Goal: Task Accomplishment & Management: Manage account settings

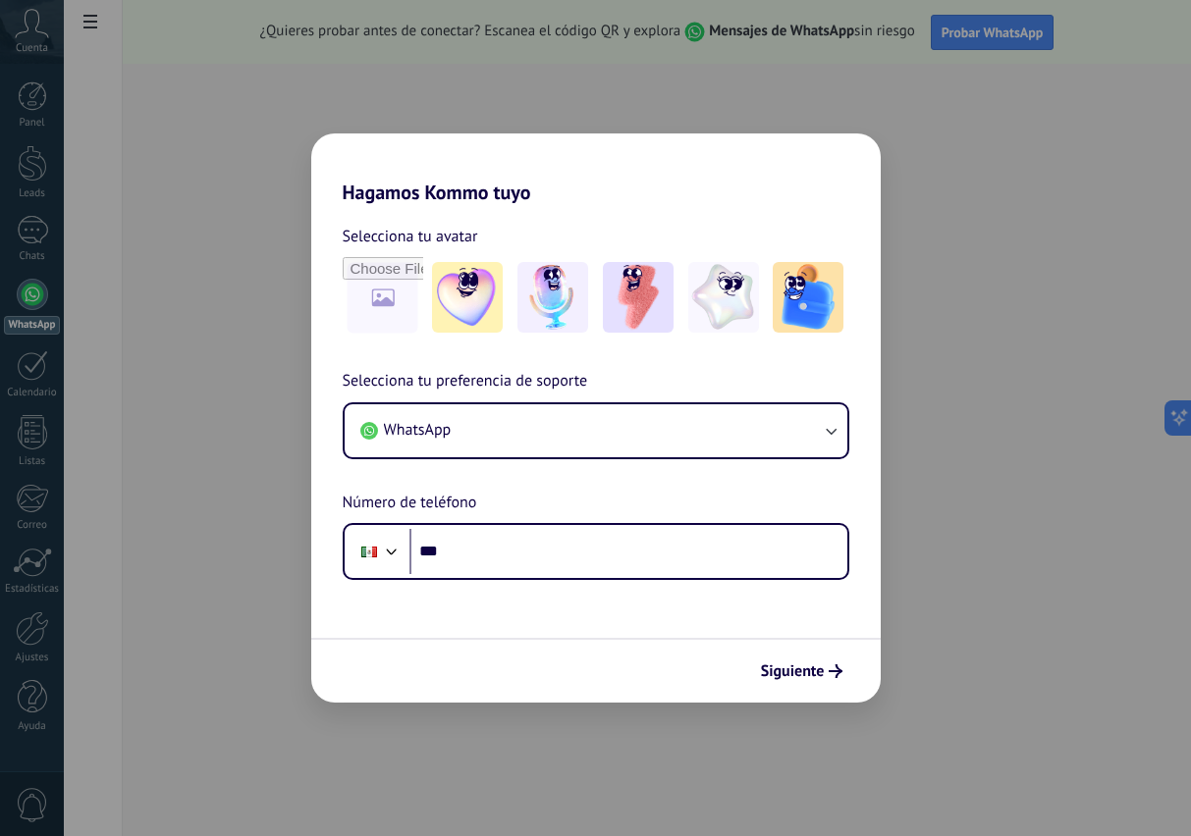
click at [792, 295] on img at bounding box center [808, 297] width 71 height 71
click at [801, 429] on button "WhatsApp" at bounding box center [596, 430] width 503 height 53
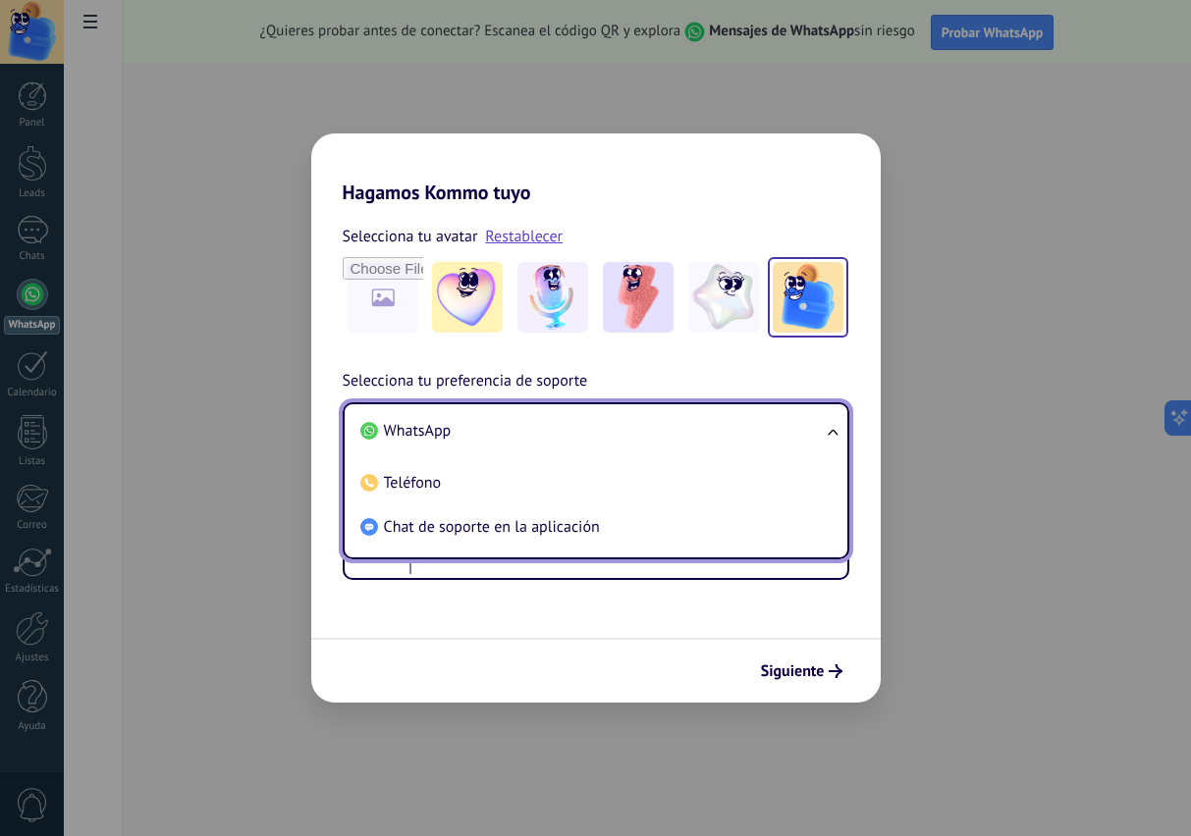
click at [649, 638] on div "Siguiente" at bounding box center [595, 670] width 569 height 65
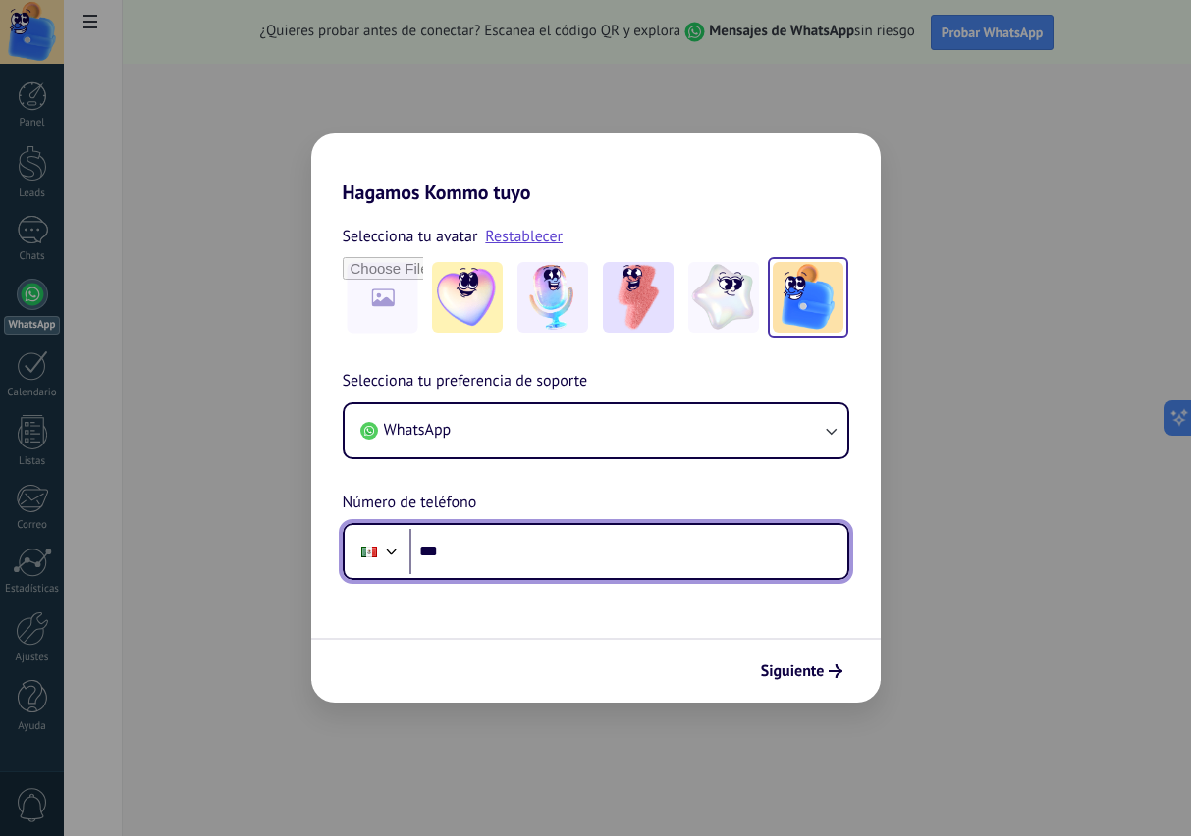
click at [671, 555] on input "***" at bounding box center [628, 551] width 438 height 45
type input "**********"
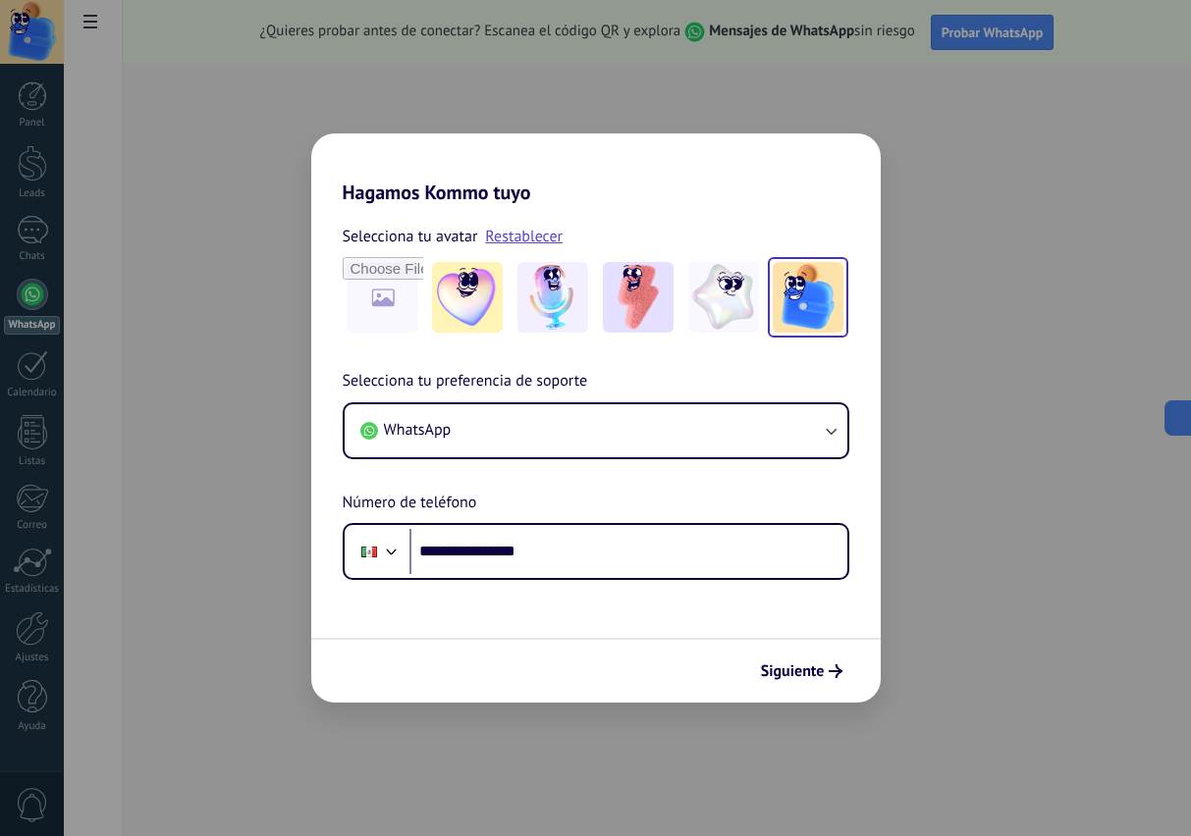
click at [804, 675] on span "Siguiente" at bounding box center [793, 672] width 64 height 14
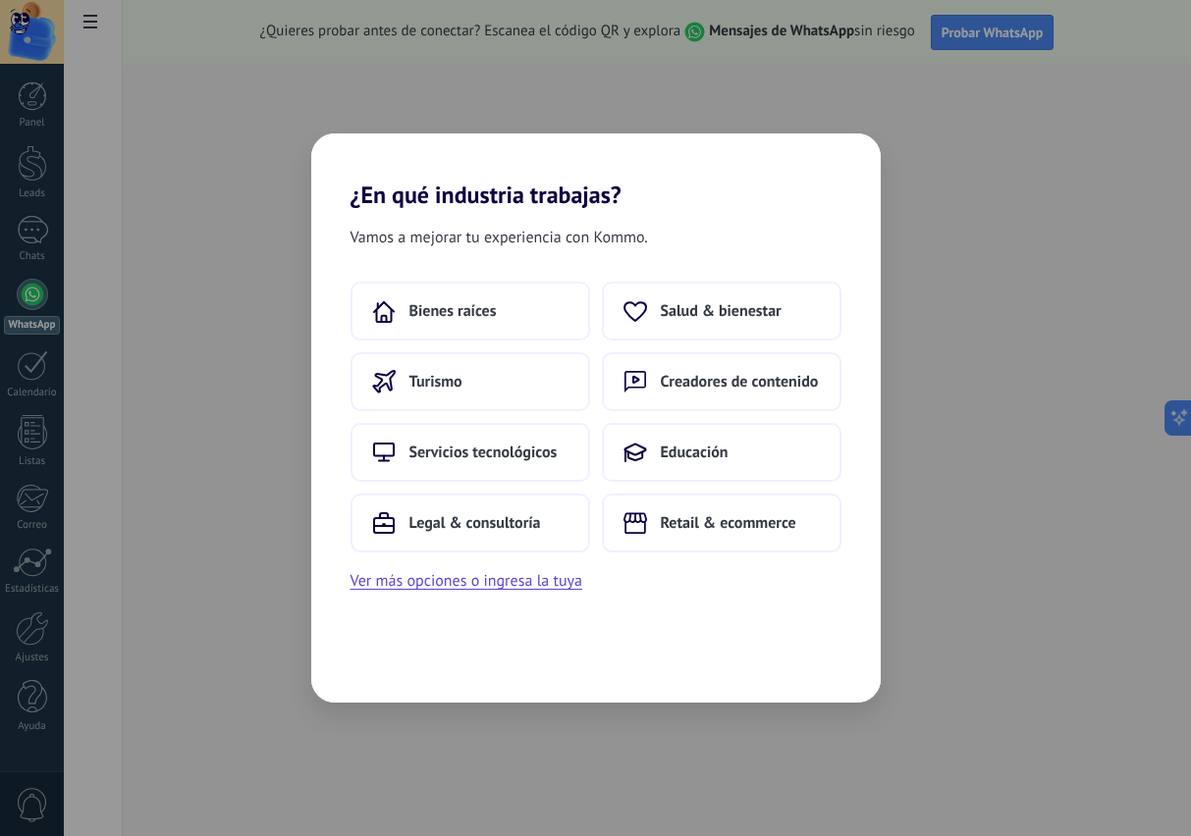
click at [727, 515] on span "Retail & ecommerce" at bounding box center [728, 523] width 135 height 20
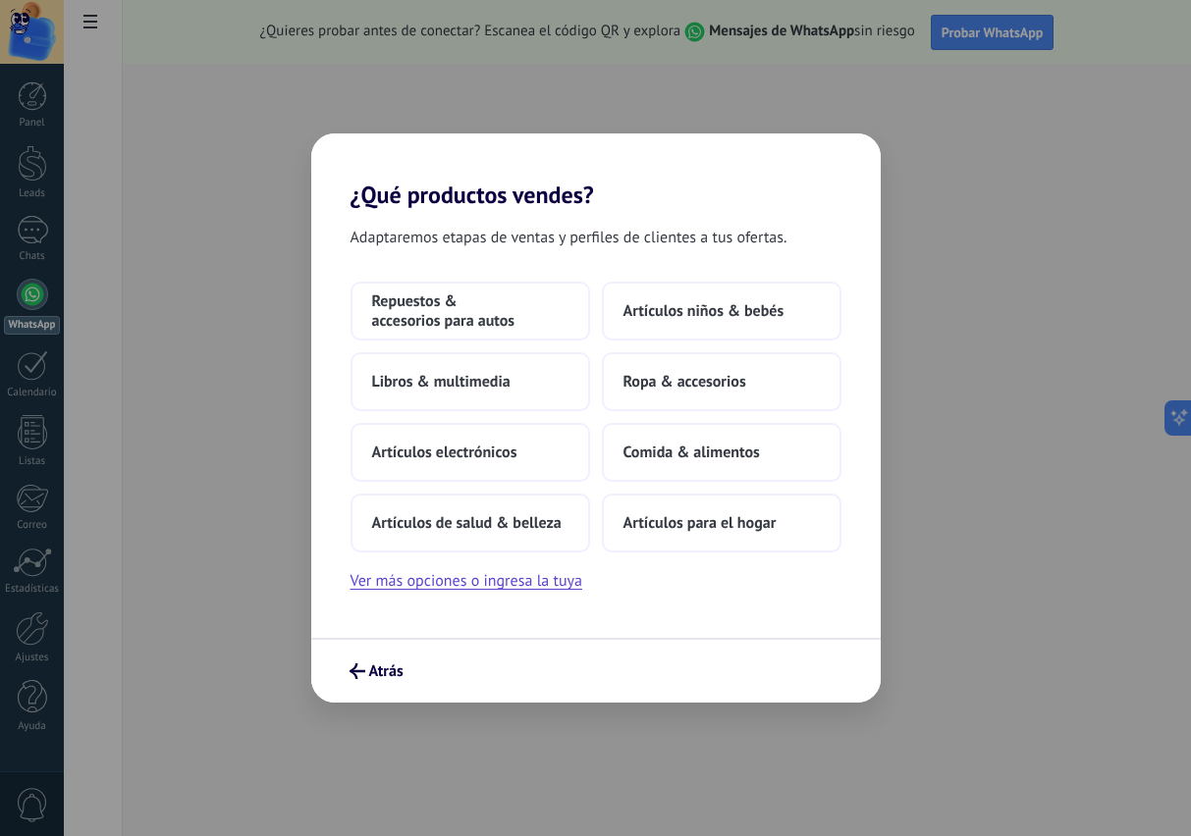
click at [524, 522] on span "Artículos de salud & belleza" at bounding box center [466, 523] width 189 height 20
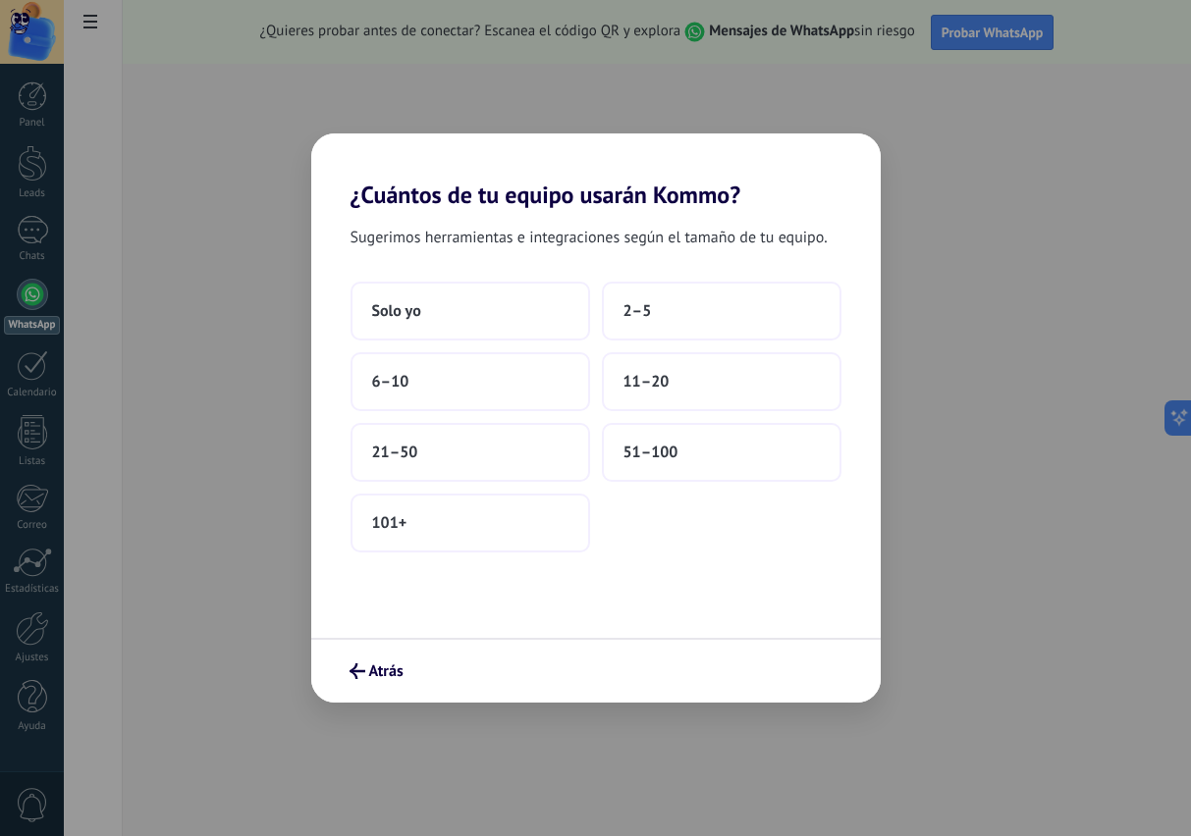
click at [718, 308] on button "2–5" at bounding box center [722, 311] width 240 height 59
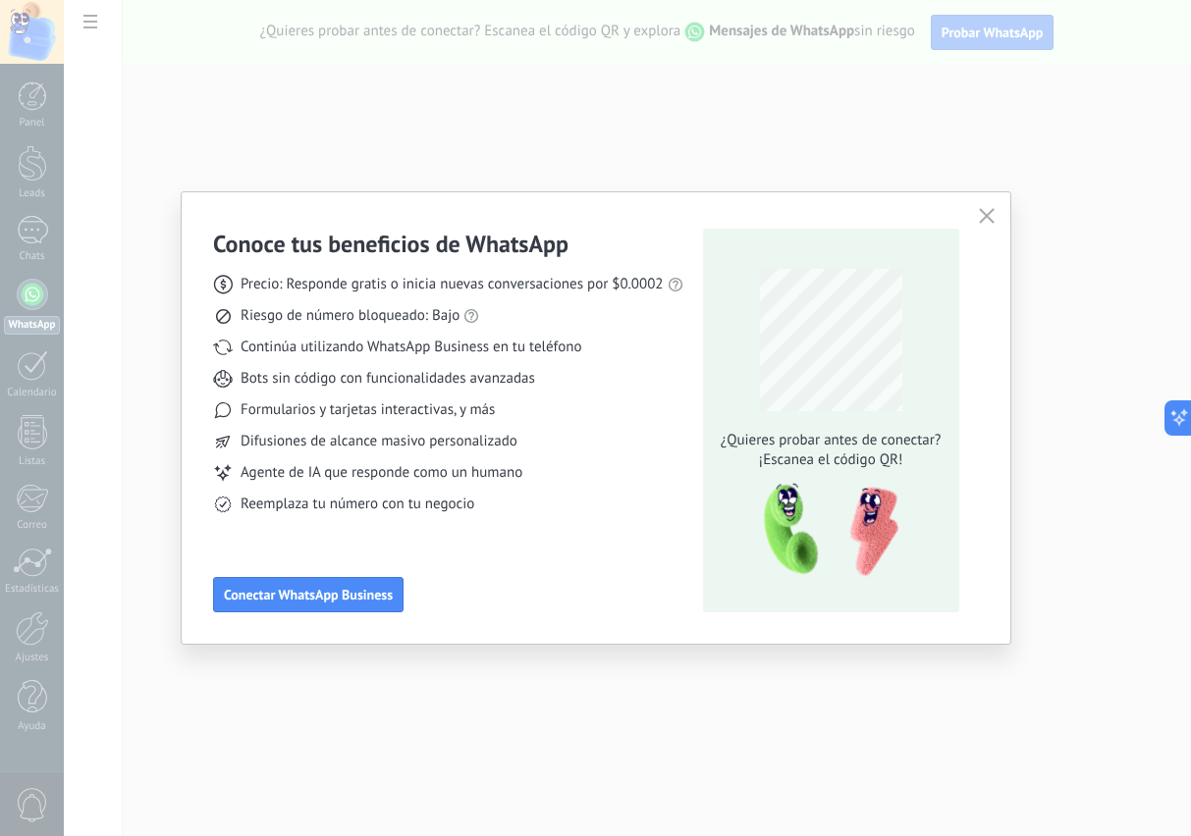
click at [986, 218] on icon "button" at bounding box center [987, 216] width 16 height 16
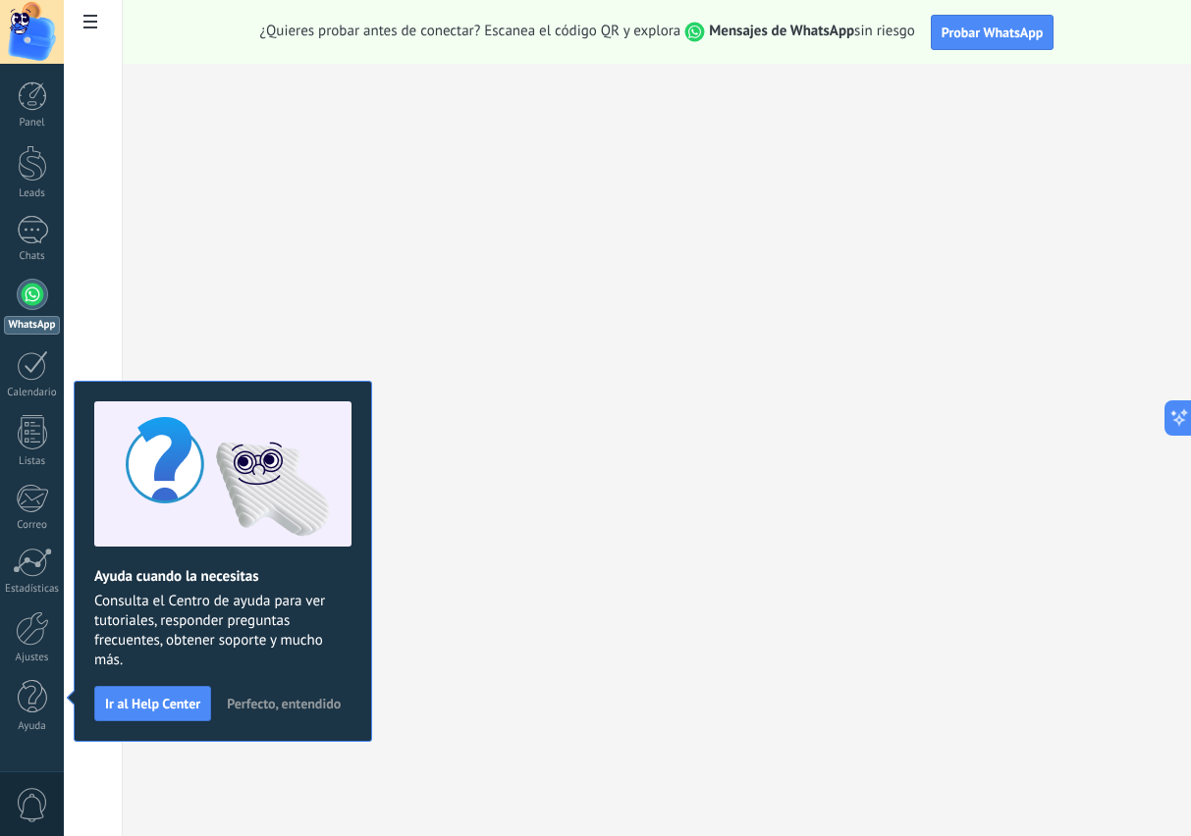
click at [293, 702] on span "Perfecto, entendido" at bounding box center [284, 704] width 114 height 14
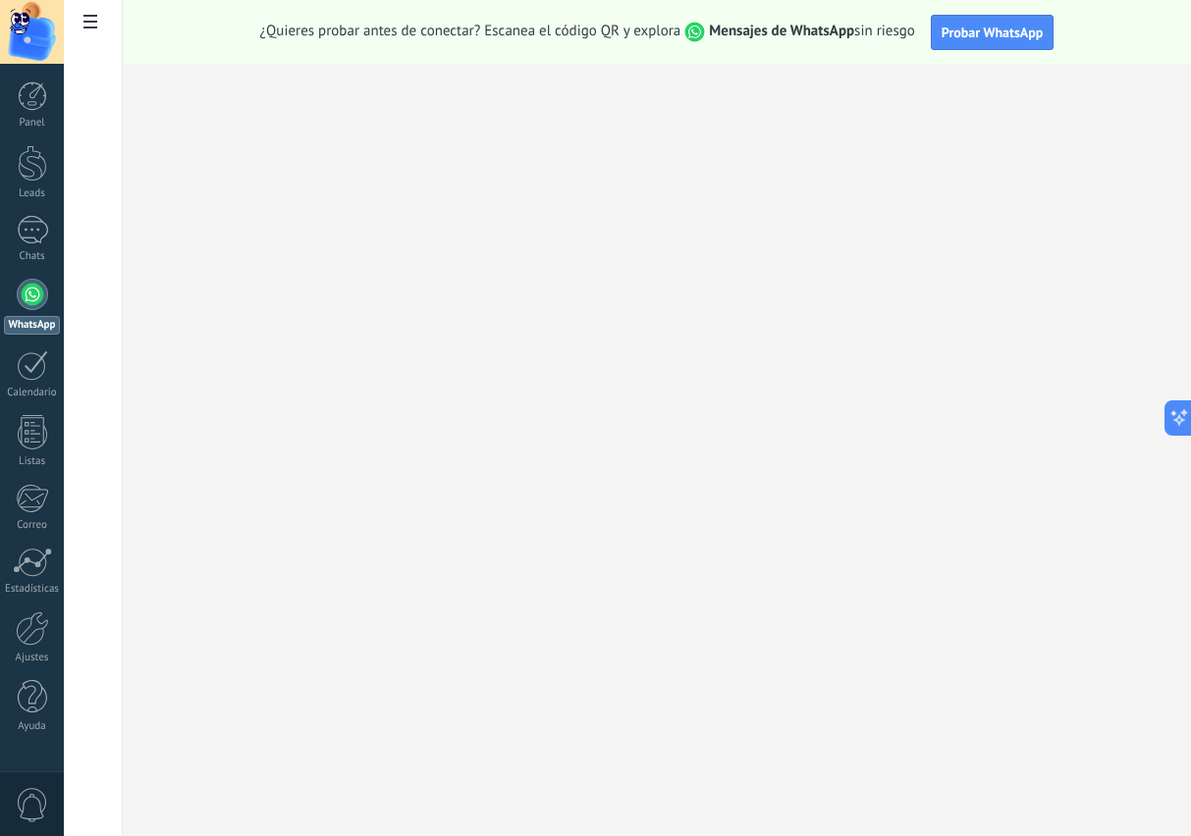
click at [32, 606] on div "Panel Leads Chats WhatsApp Clientes" at bounding box center [32, 417] width 64 height 672
click at [35, 645] on div at bounding box center [32, 629] width 33 height 34
click at [36, 623] on div at bounding box center [32, 629] width 33 height 34
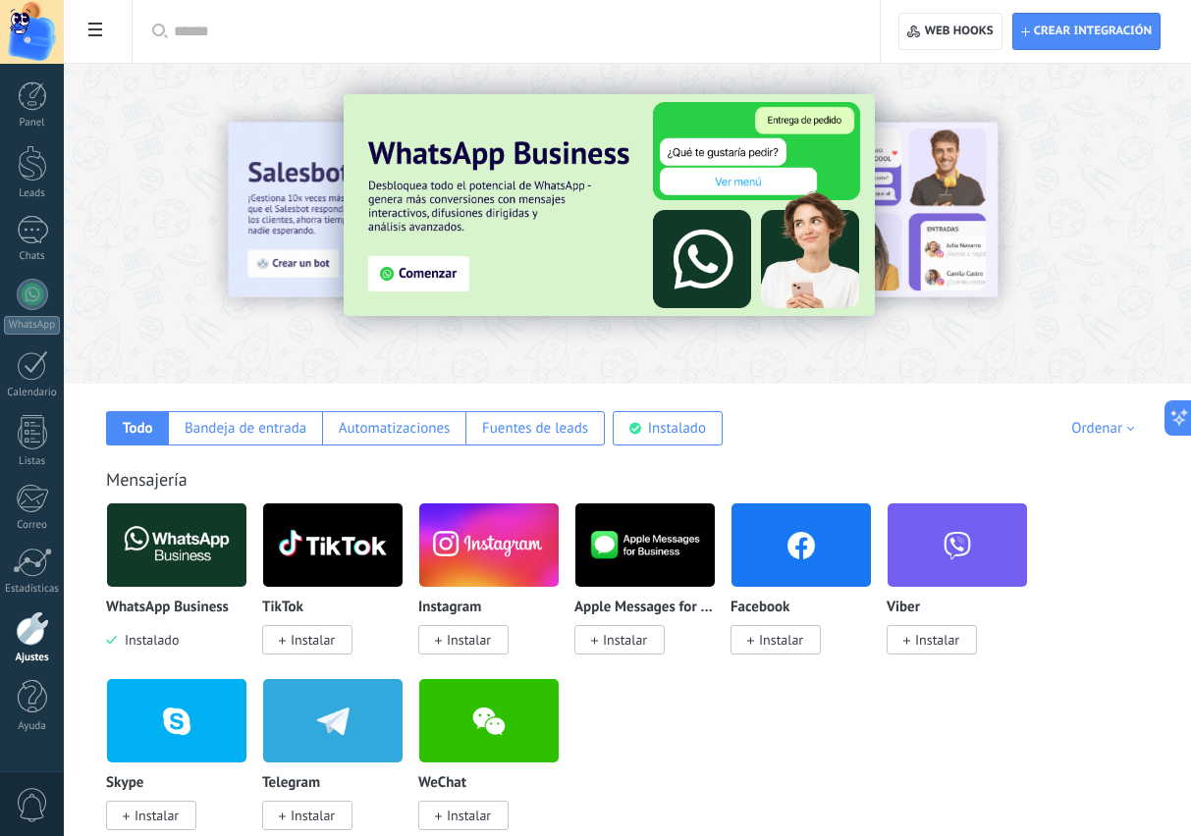
click at [467, 644] on span "Instalar" at bounding box center [469, 640] width 44 height 18
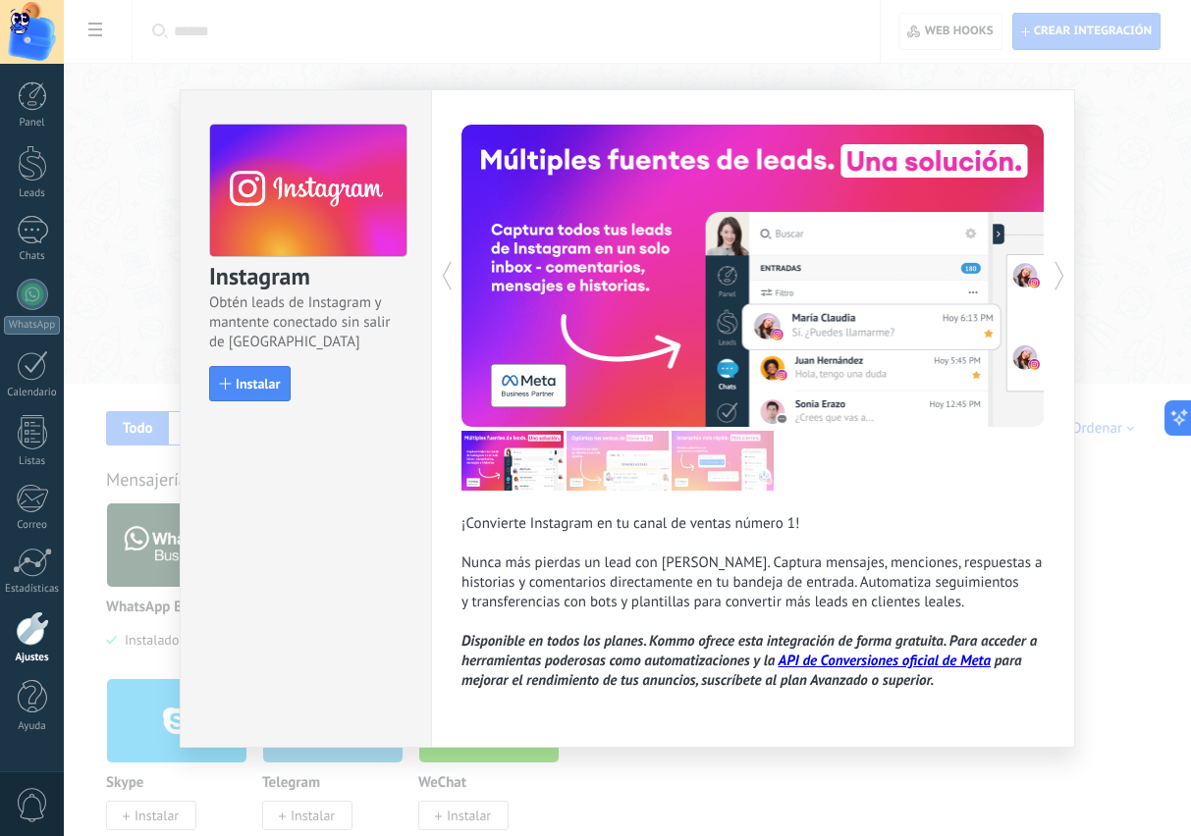
click at [241, 388] on span "Instalar" at bounding box center [258, 384] width 44 height 14
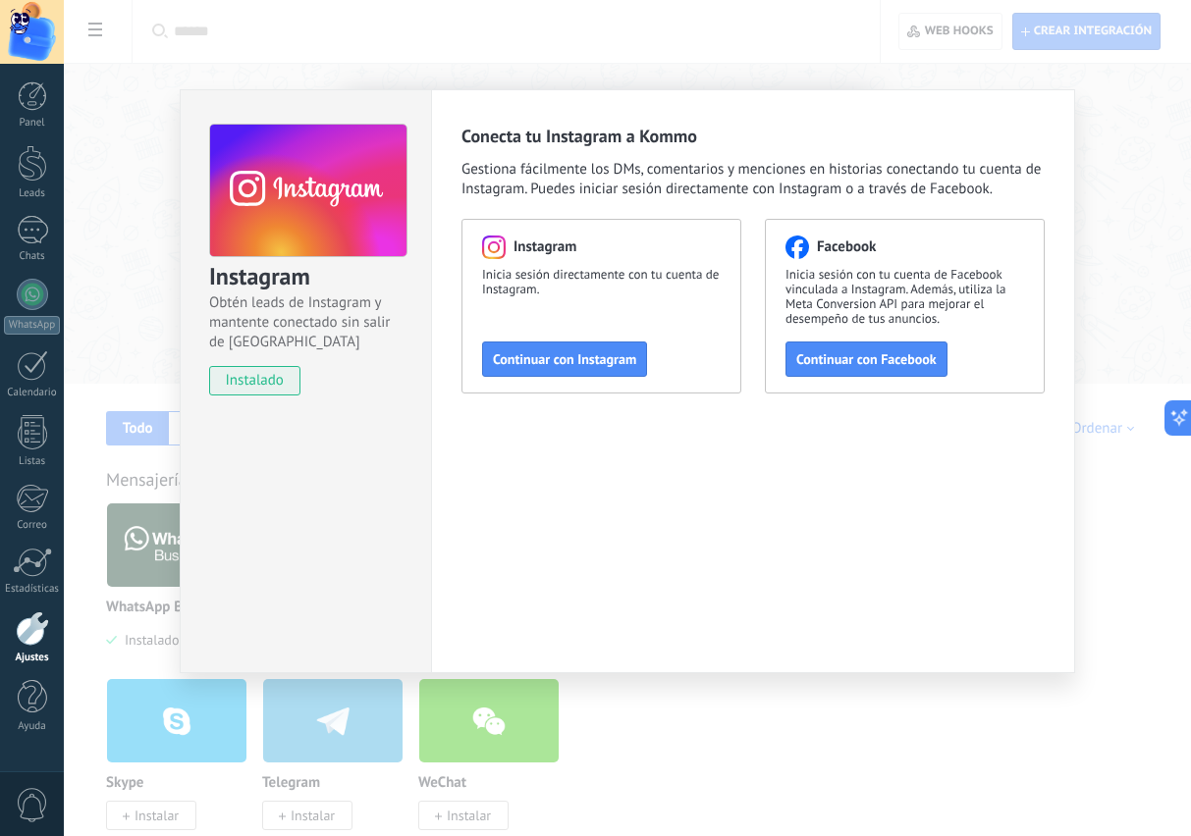
click at [580, 344] on button "Continuar con Instagram" at bounding box center [564, 359] width 165 height 35
click at [566, 359] on span "Continuar con Instagram" at bounding box center [564, 359] width 143 height 14
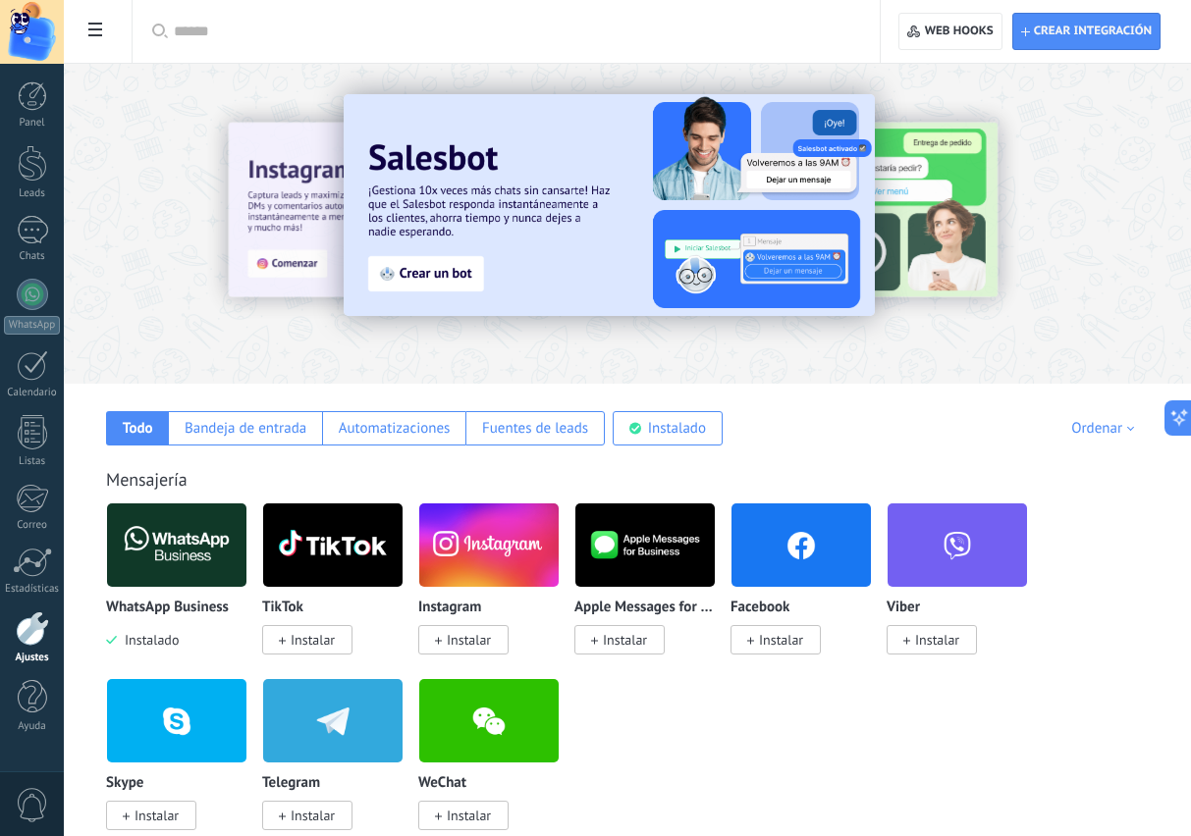
click at [474, 641] on span "Instalar" at bounding box center [469, 640] width 44 height 18
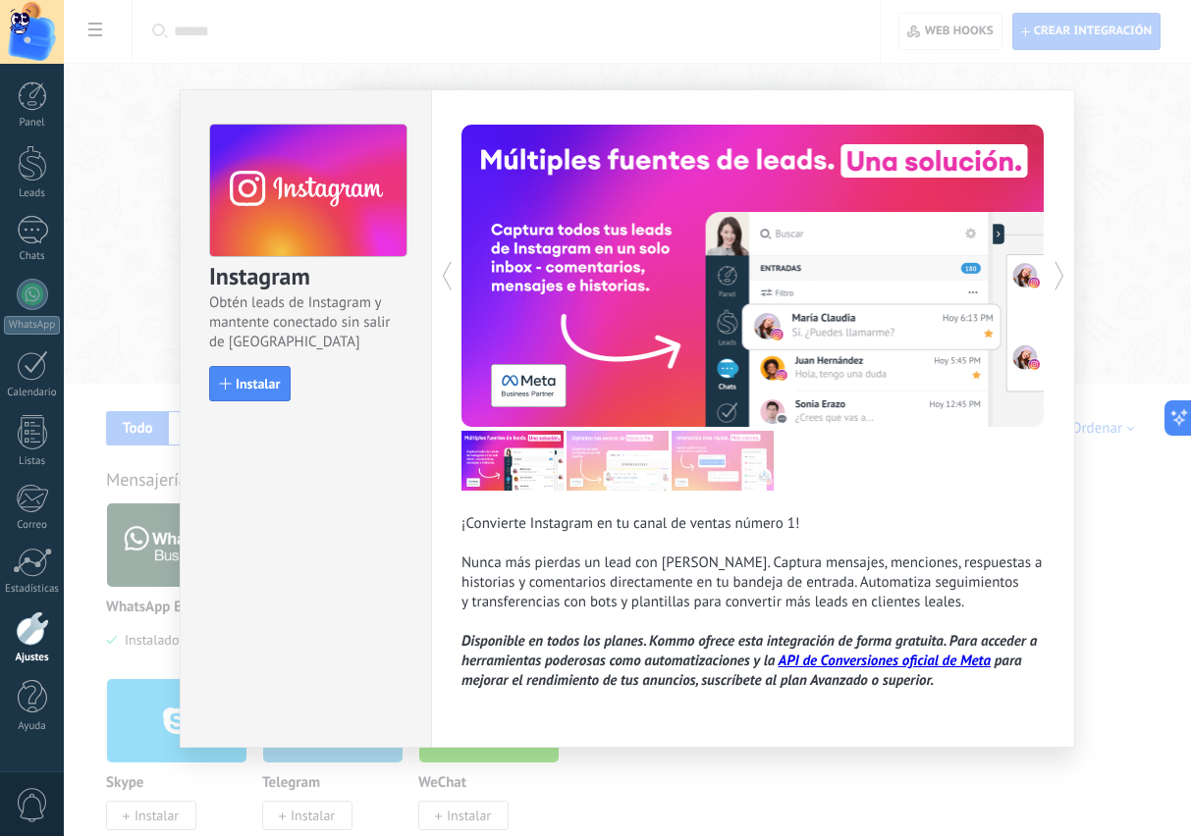
click at [245, 386] on span "Instalar" at bounding box center [258, 384] width 44 height 14
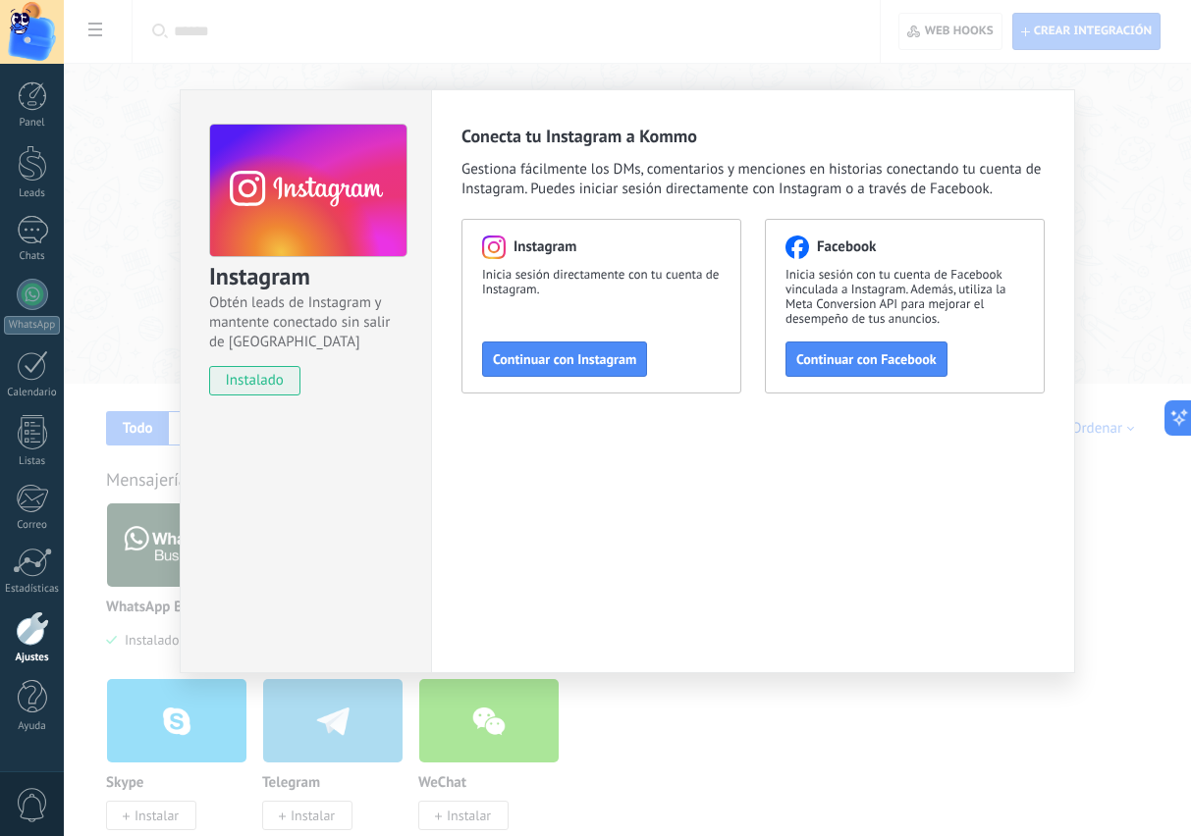
click at [578, 335] on div "Instagram Inicia sesión directamente con tu cuenta de Instagram. Continuar con …" at bounding box center [601, 306] width 280 height 175
click at [562, 368] on button "Continuar con Instagram" at bounding box center [564, 359] width 165 height 35
click at [879, 733] on div "Instagram Obtén leads de Instagram y mantente conectado sin salir de Kommo inst…" at bounding box center [627, 418] width 1127 height 836
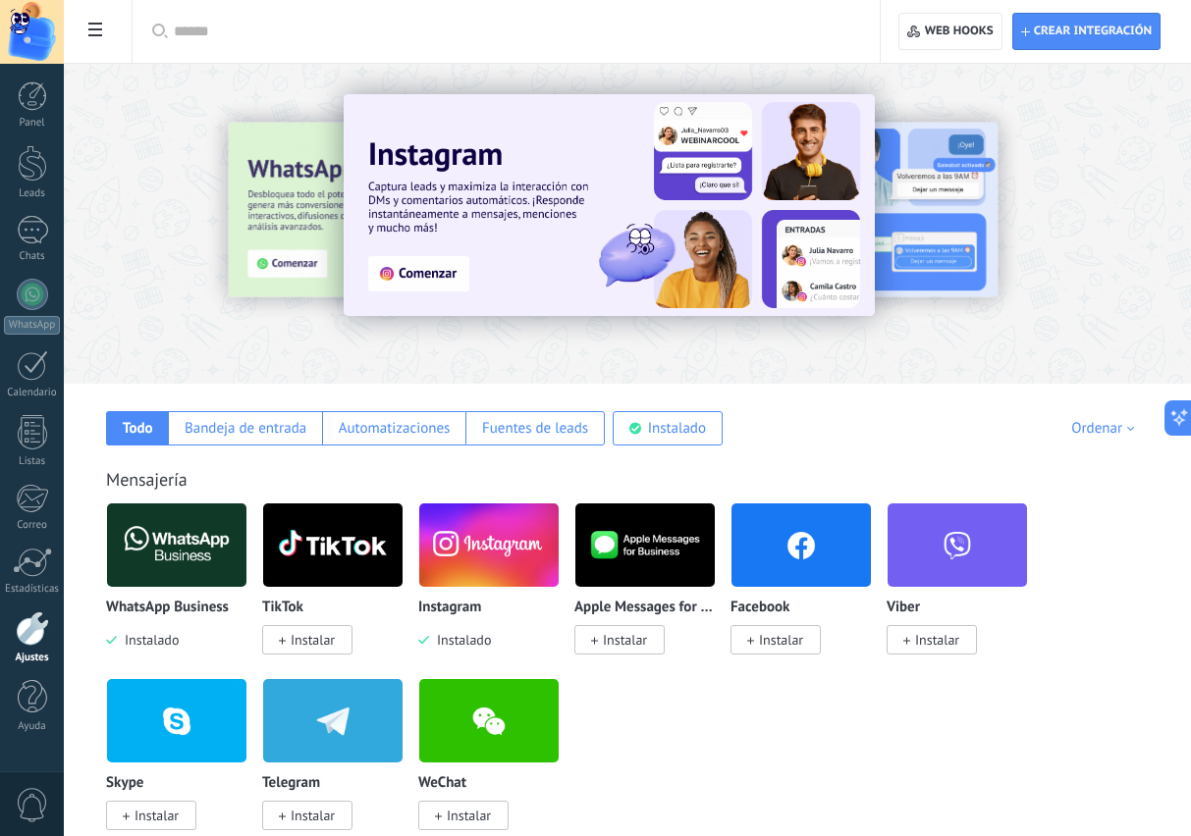
click at [789, 638] on span "Instalar" at bounding box center [781, 640] width 44 height 18
click at [775, 649] on span "Instalar" at bounding box center [781, 640] width 44 height 18
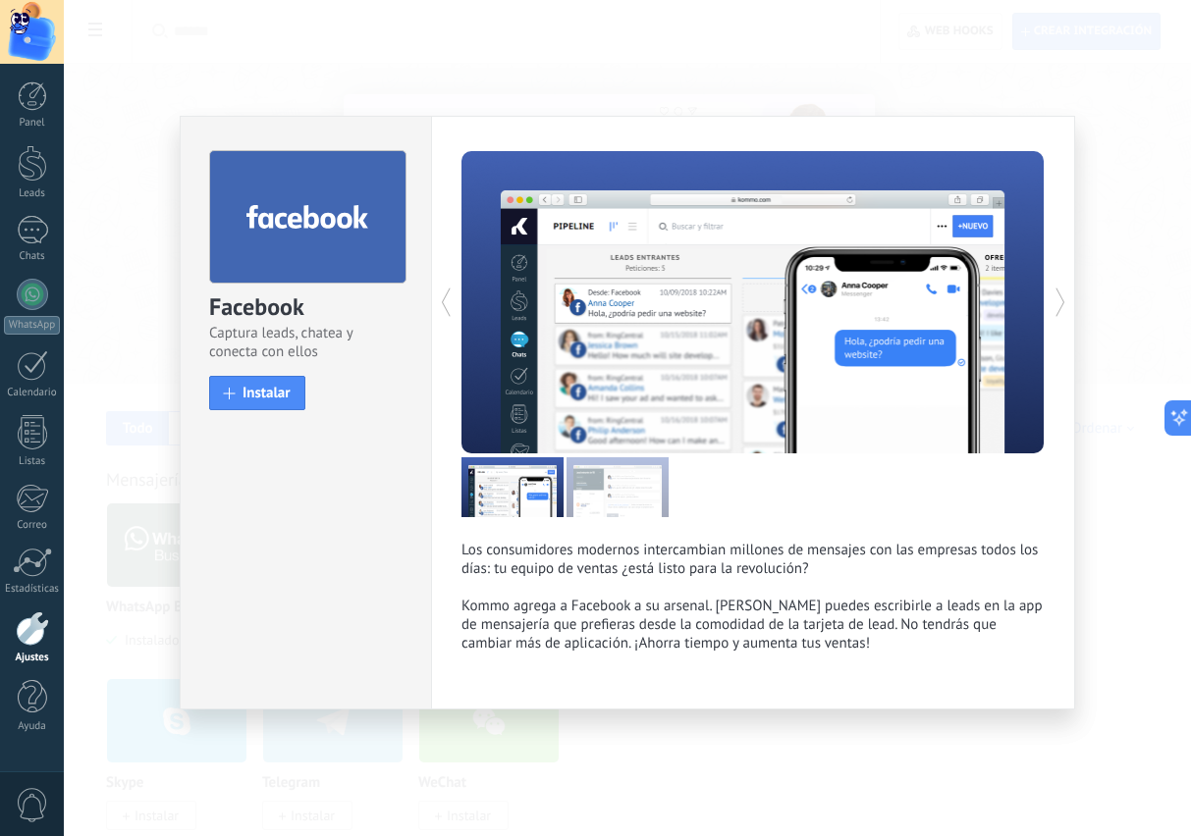
click at [243, 389] on span "Instalar" at bounding box center [266, 393] width 48 height 15
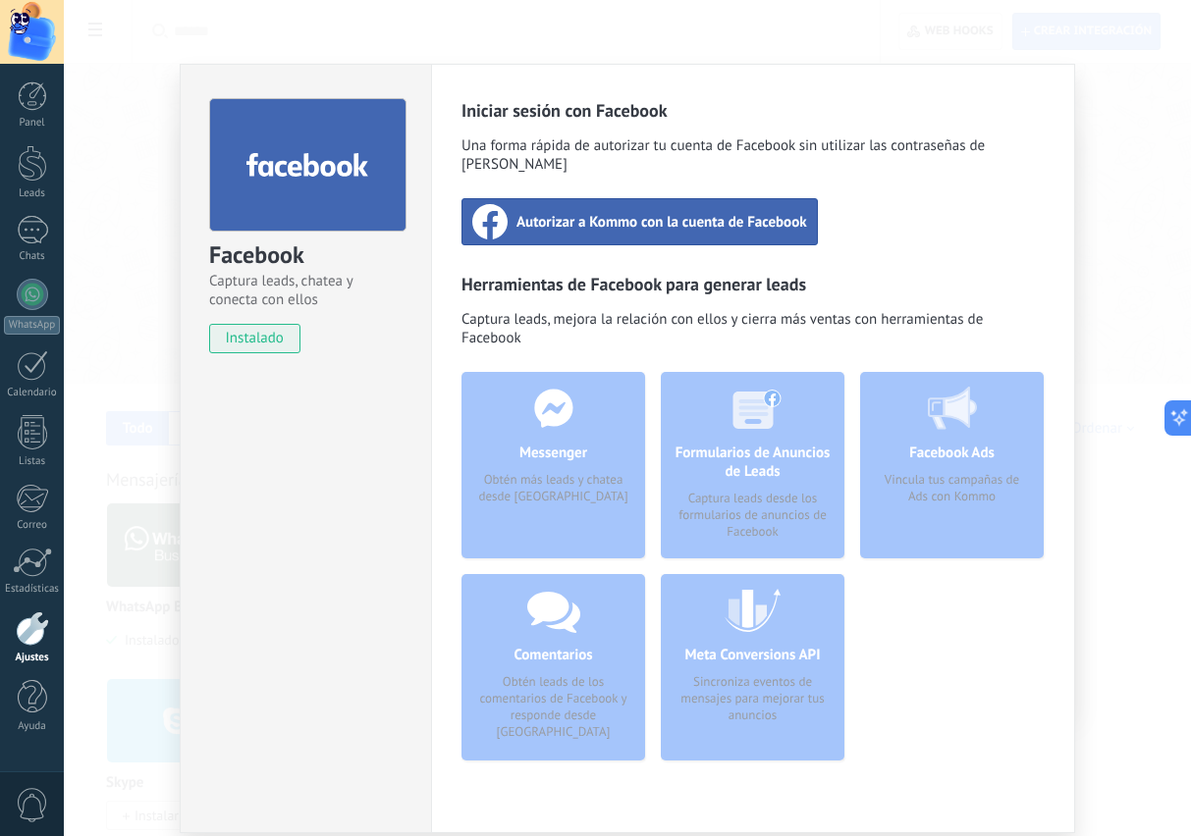
click at [725, 212] on span "Autorizar a Kommo con la cuenta de Facebook" at bounding box center [661, 222] width 291 height 20
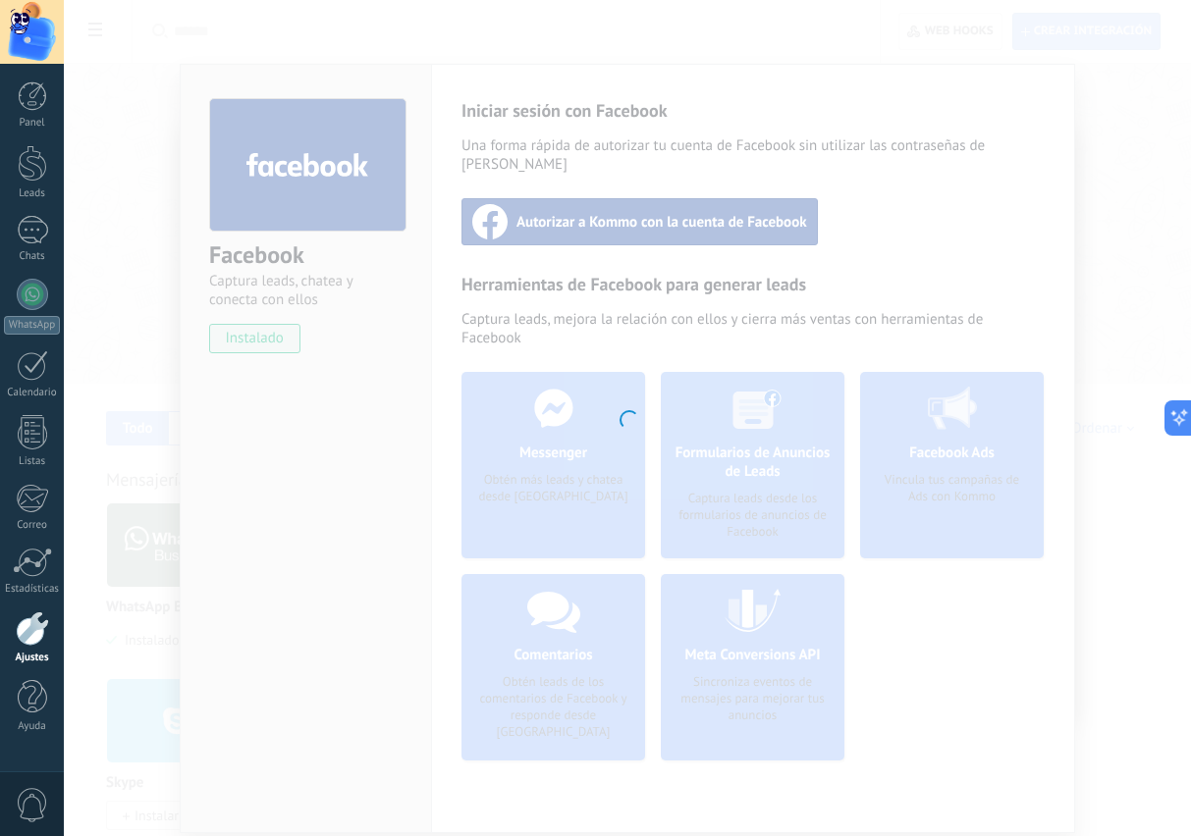
click at [144, 412] on div at bounding box center [627, 418] width 1127 height 836
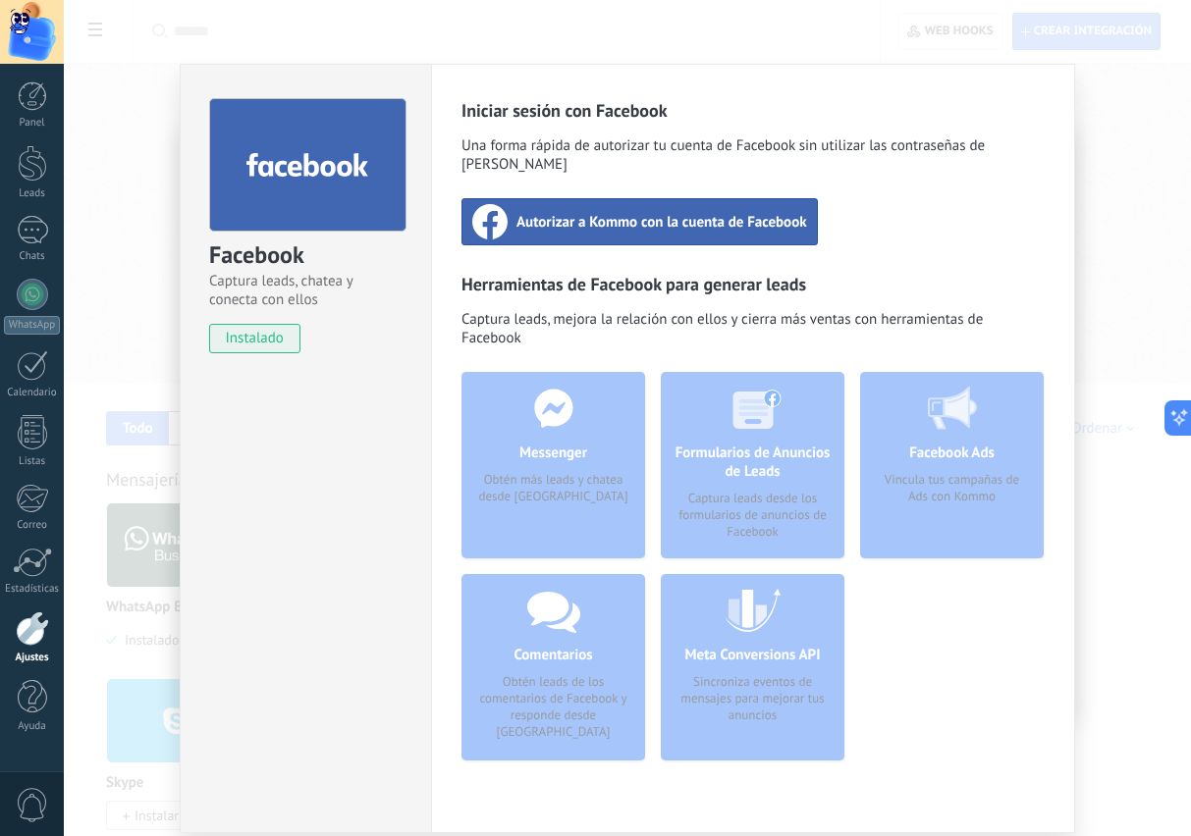
click at [1115, 275] on div "Facebook Captura leads, chatea y conecta con ellos instalado Desinstalar Inicia…" at bounding box center [627, 418] width 1127 height 836
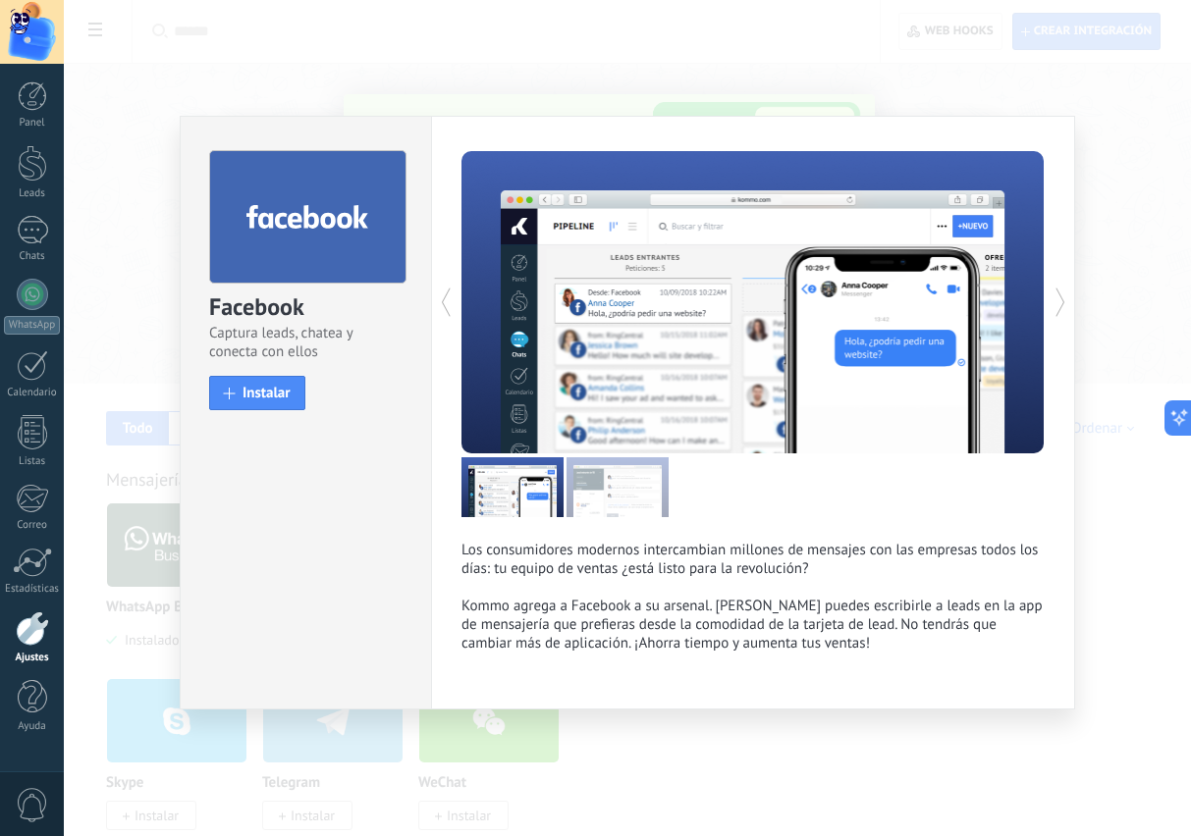
click at [1123, 335] on div "Facebook Captura leads, chatea y conecta con ellos install Instalar Los consumi…" at bounding box center [627, 418] width 1127 height 836
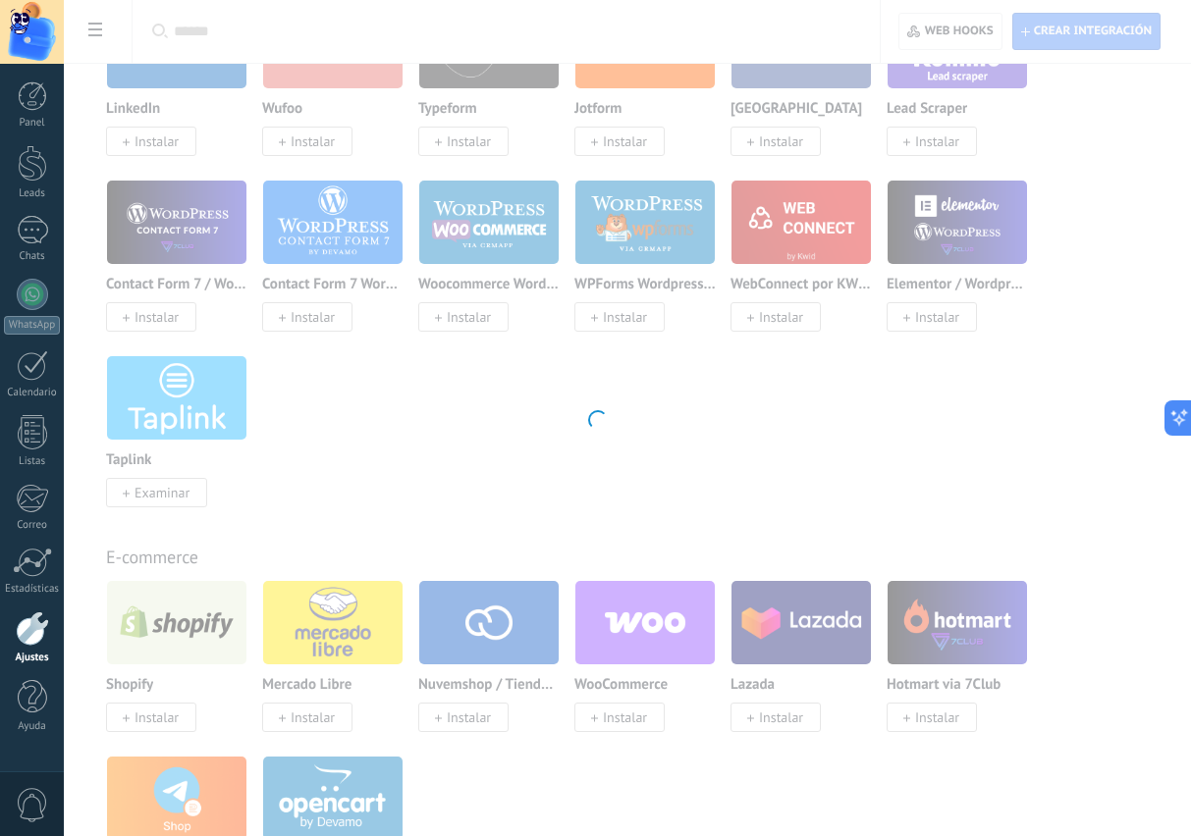
scroll to position [1727, 0]
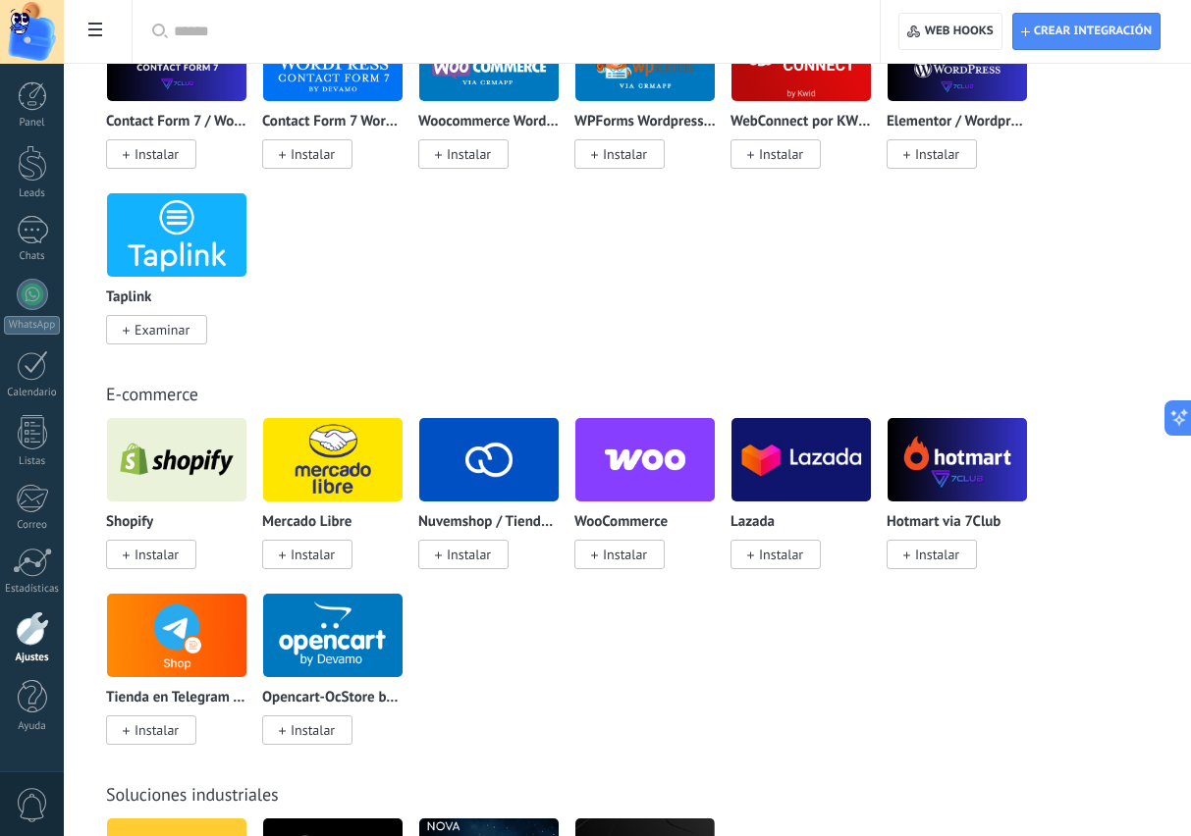
scroll to position [1862, 0]
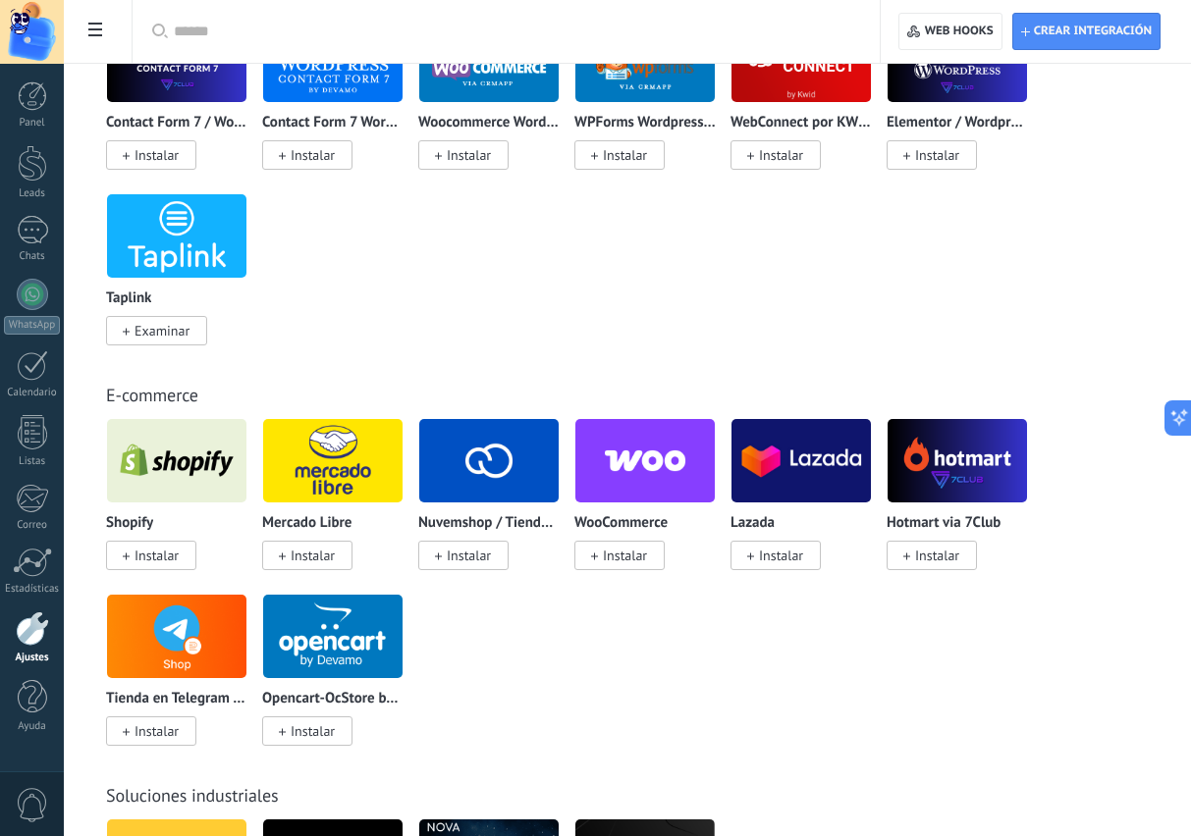
click at [619, 565] on span "Instalar" at bounding box center [625, 556] width 44 height 18
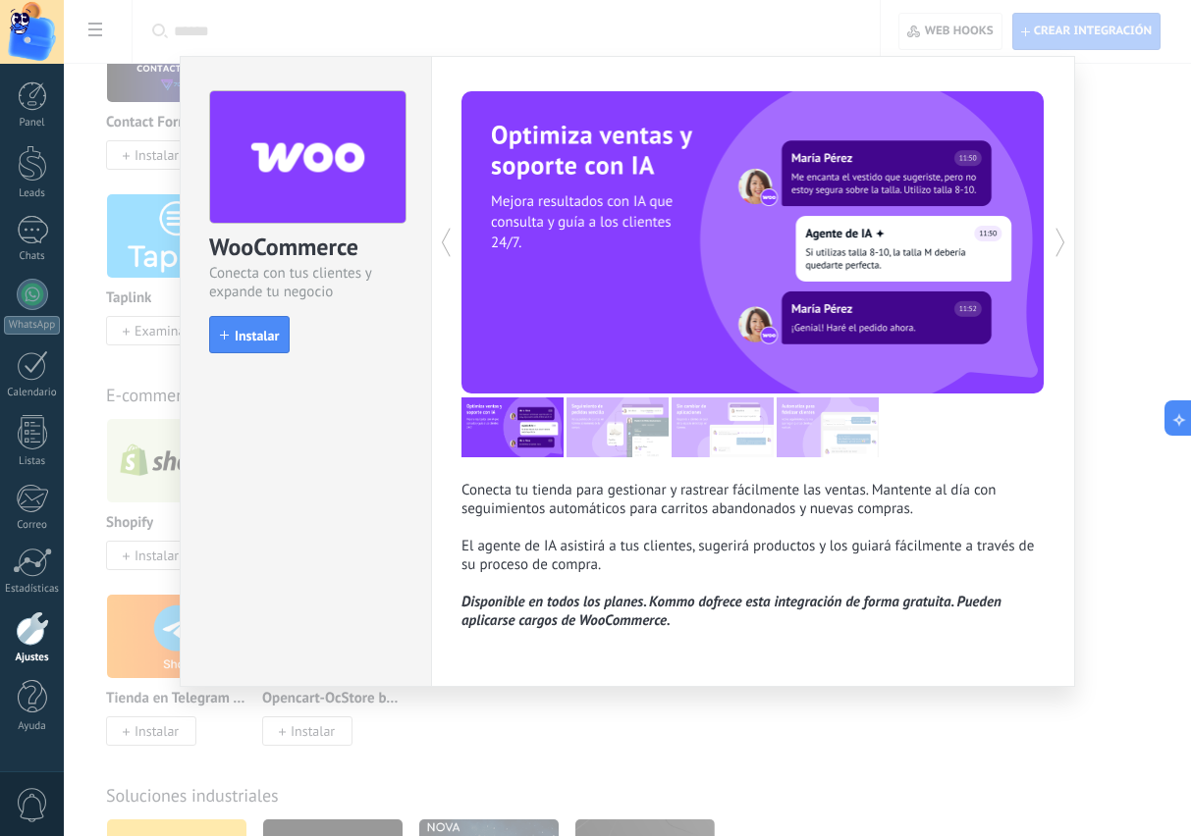
click at [244, 353] on button "Instalar" at bounding box center [249, 334] width 81 height 37
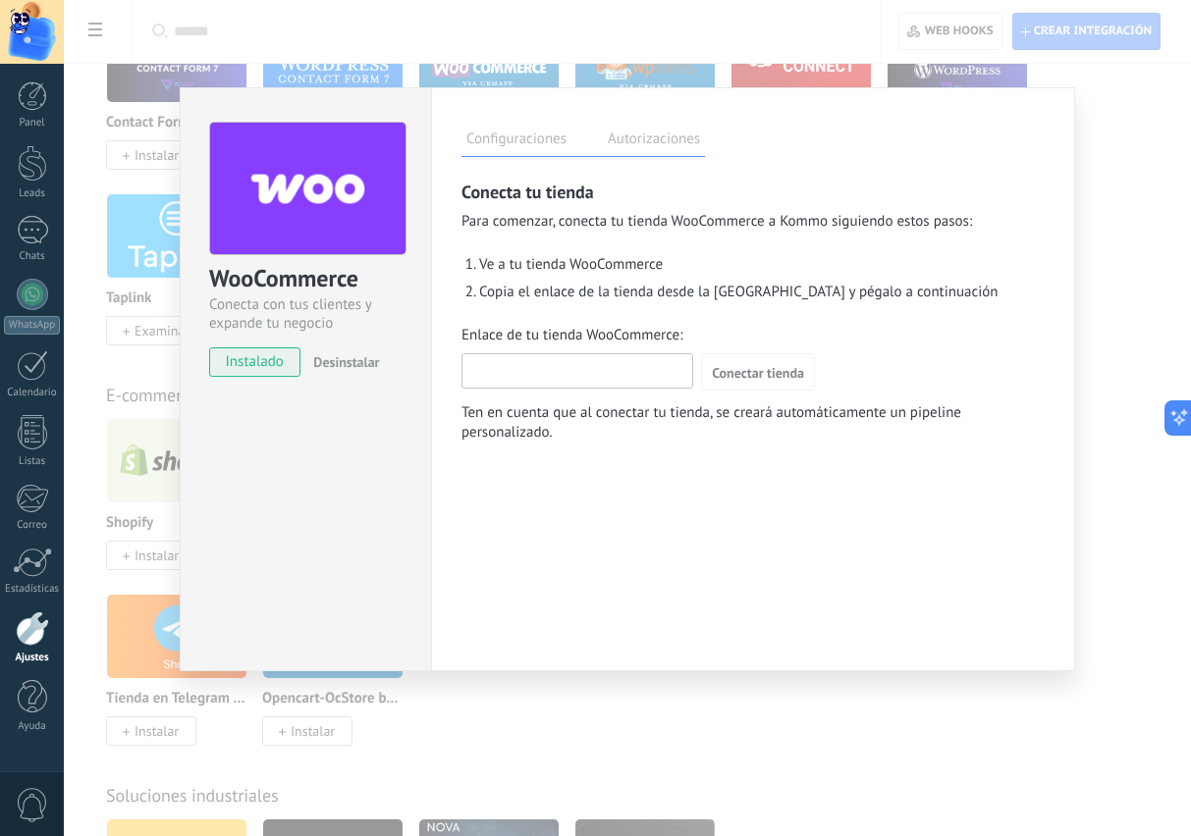
click at [607, 386] on input "Enlace de tu tienda WooCommerce:" at bounding box center [577, 369] width 230 height 31
click at [750, 380] on span "Conectar tienda" at bounding box center [758, 373] width 92 height 14
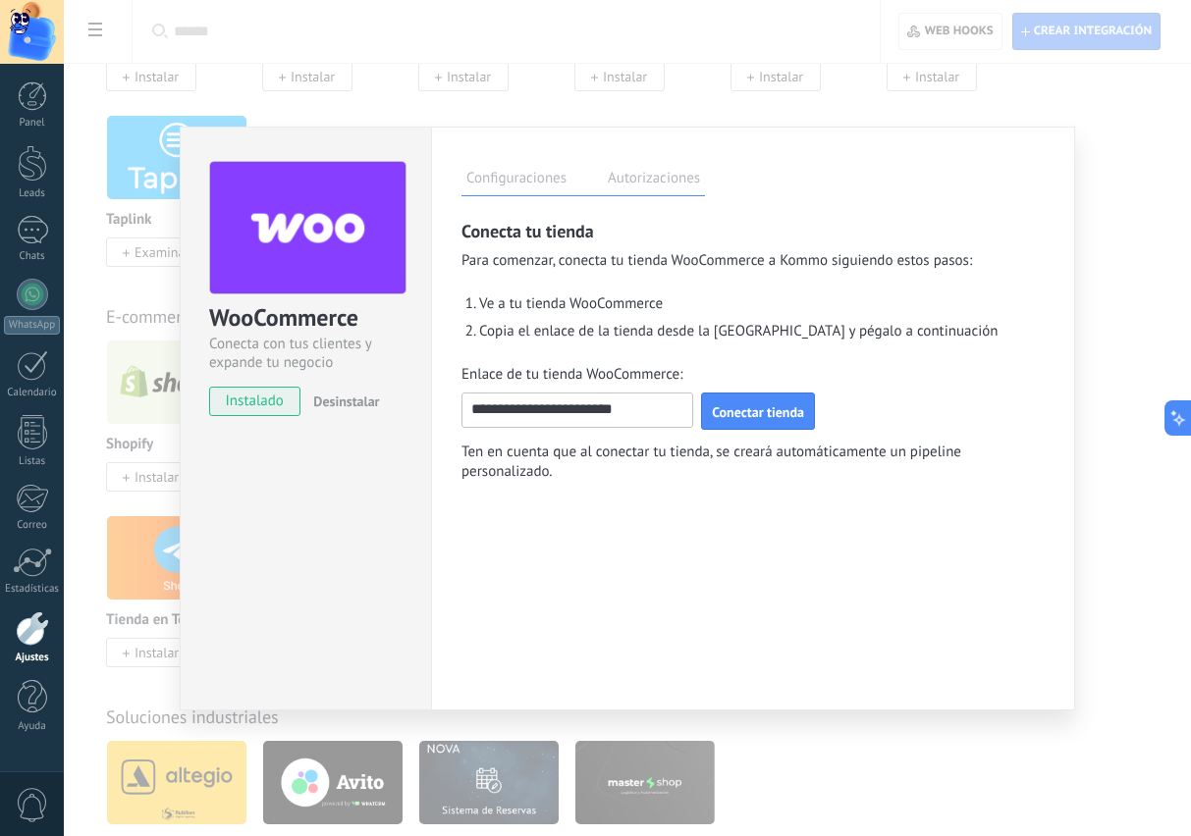
click at [661, 413] on input "**********" at bounding box center [577, 409] width 230 height 31
type input "**********"
click at [756, 414] on span "Conectar tienda" at bounding box center [758, 412] width 92 height 14
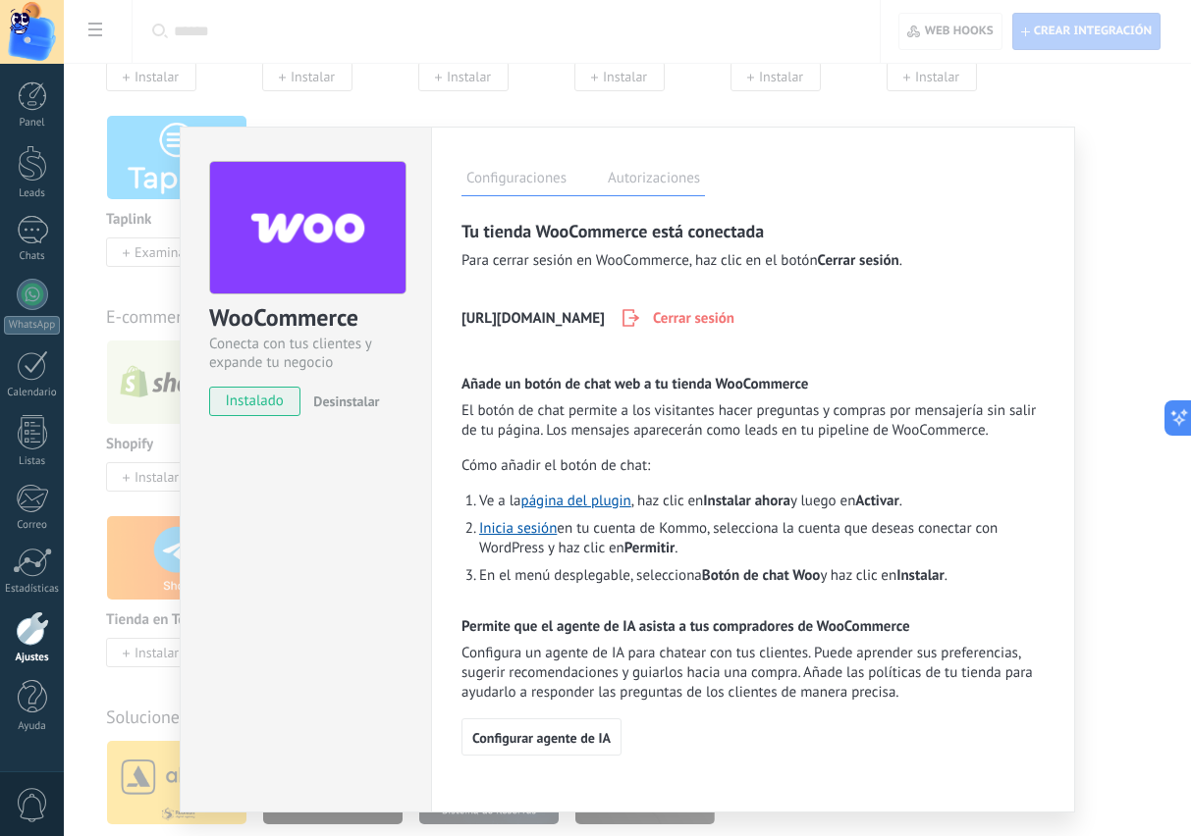
click at [655, 184] on label "Autorizaciones" at bounding box center [654, 181] width 102 height 28
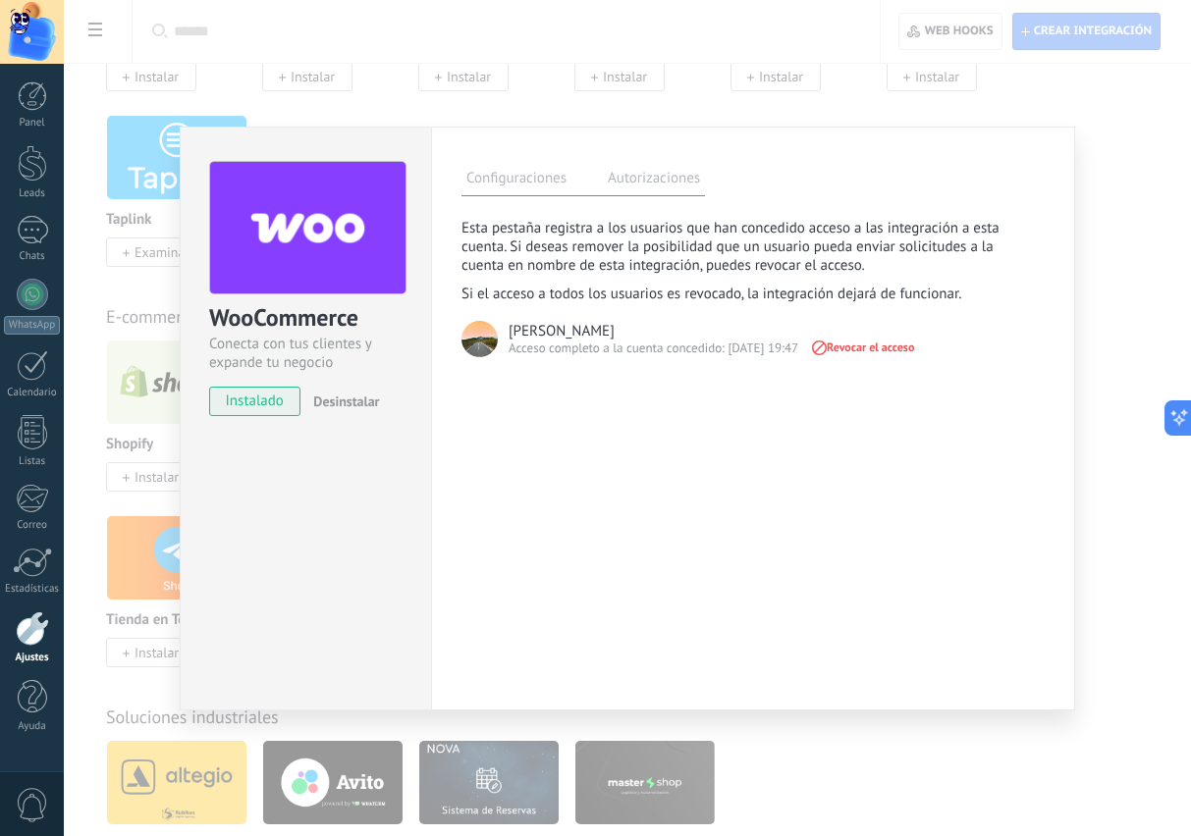
click at [507, 178] on label "Configuraciones" at bounding box center [516, 181] width 110 height 28
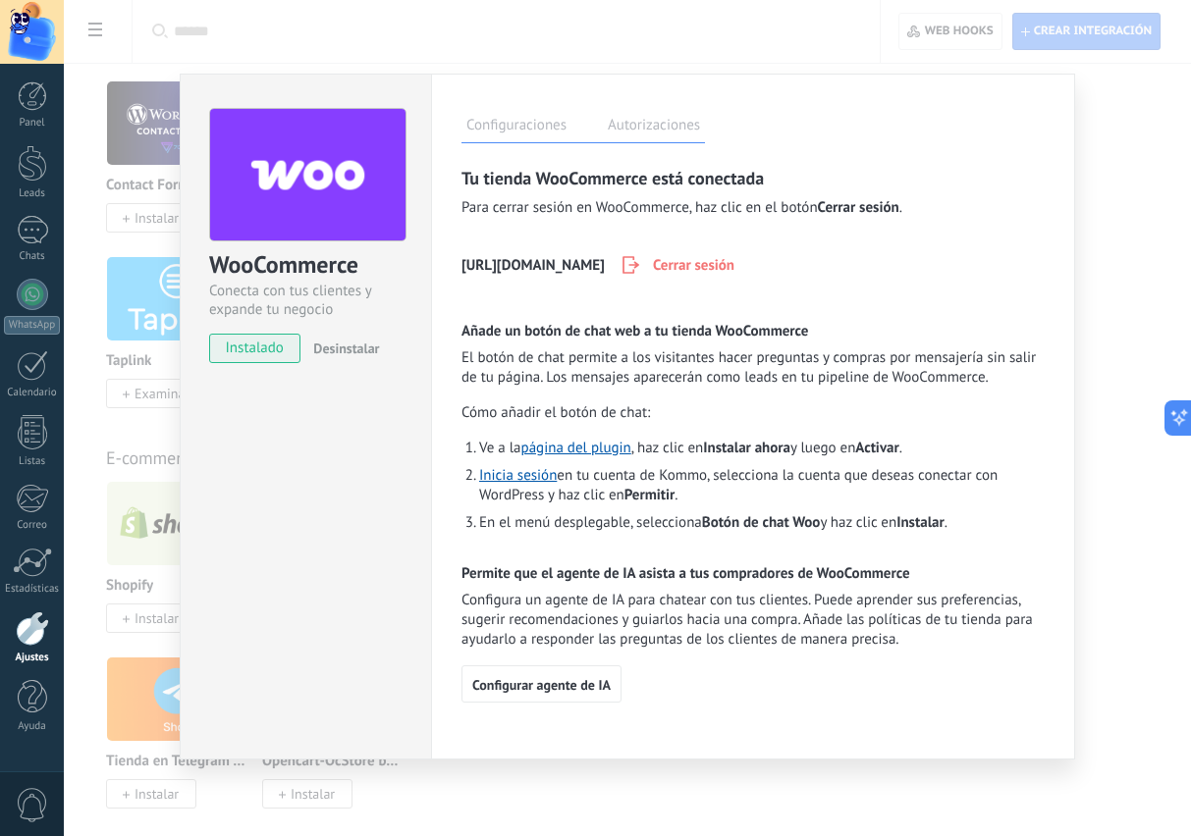
scroll to position [1793, 0]
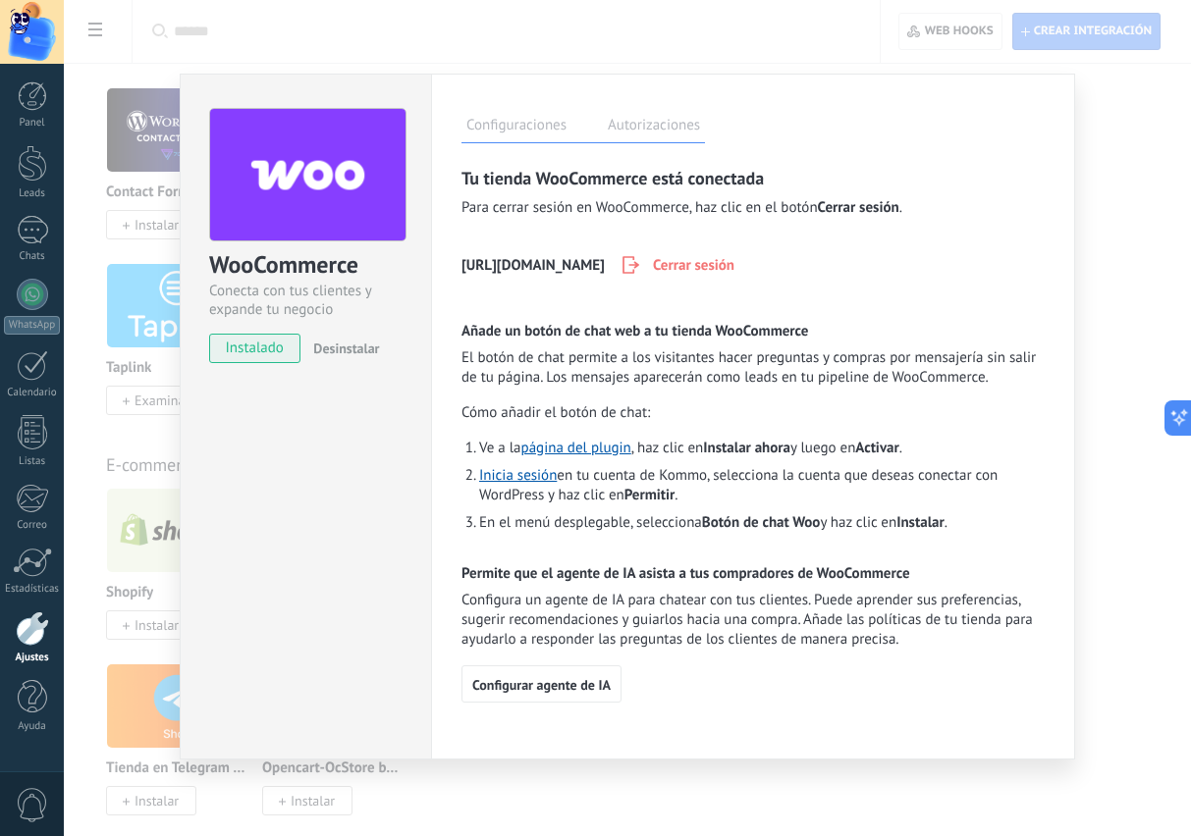
click at [560, 690] on span "Configurar agente de IA" at bounding box center [541, 685] width 138 height 14
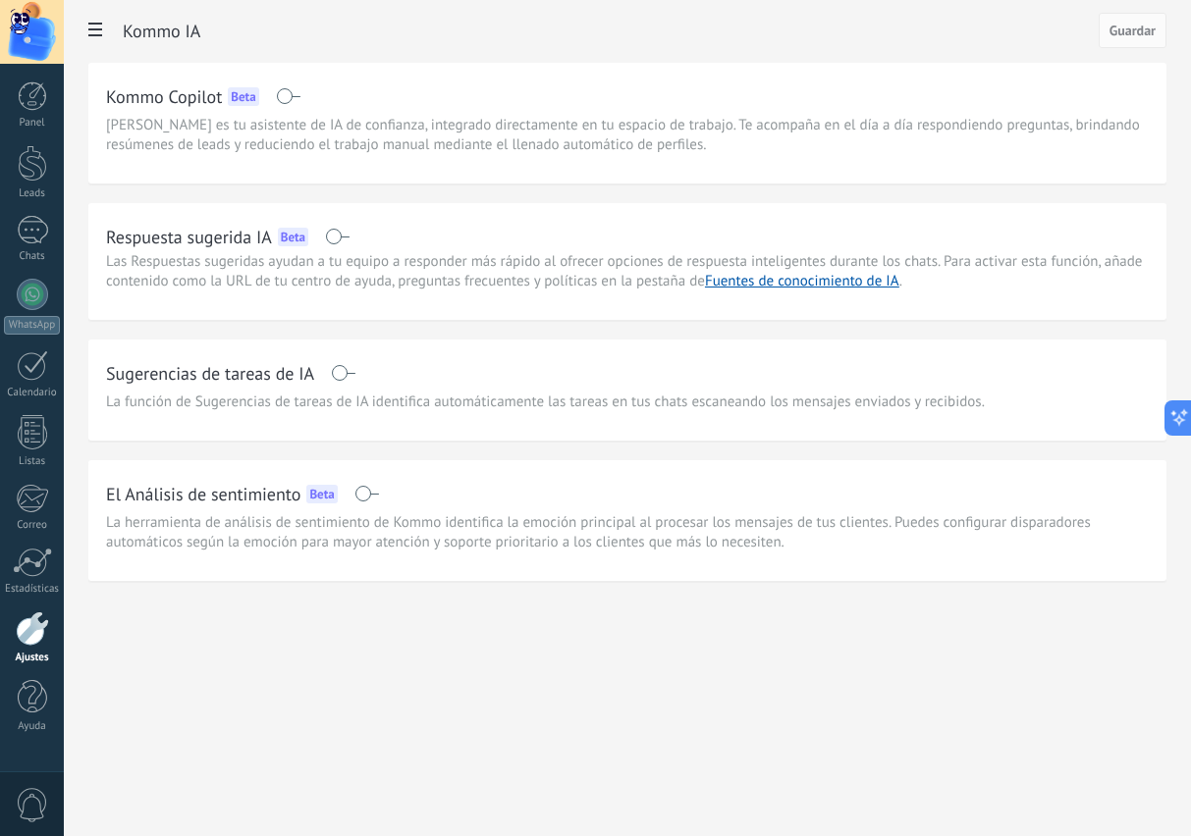
click at [348, 368] on span at bounding box center [343, 373] width 25 height 16
click at [27, 636] on div at bounding box center [32, 629] width 33 height 34
click at [1121, 27] on span "Guardar" at bounding box center [1132, 31] width 46 height 14
click at [31, 223] on div at bounding box center [32, 230] width 31 height 28
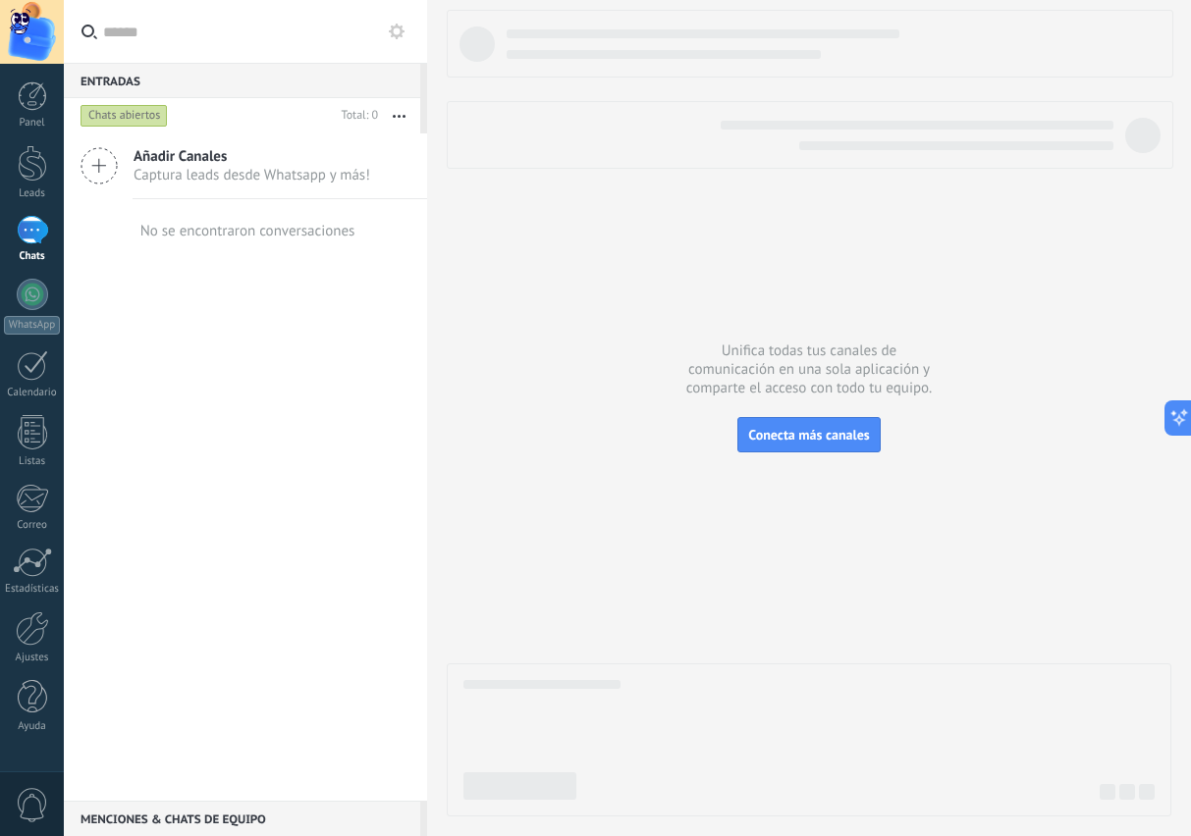
click at [814, 441] on span "Conecta más canales" at bounding box center [808, 435] width 121 height 18
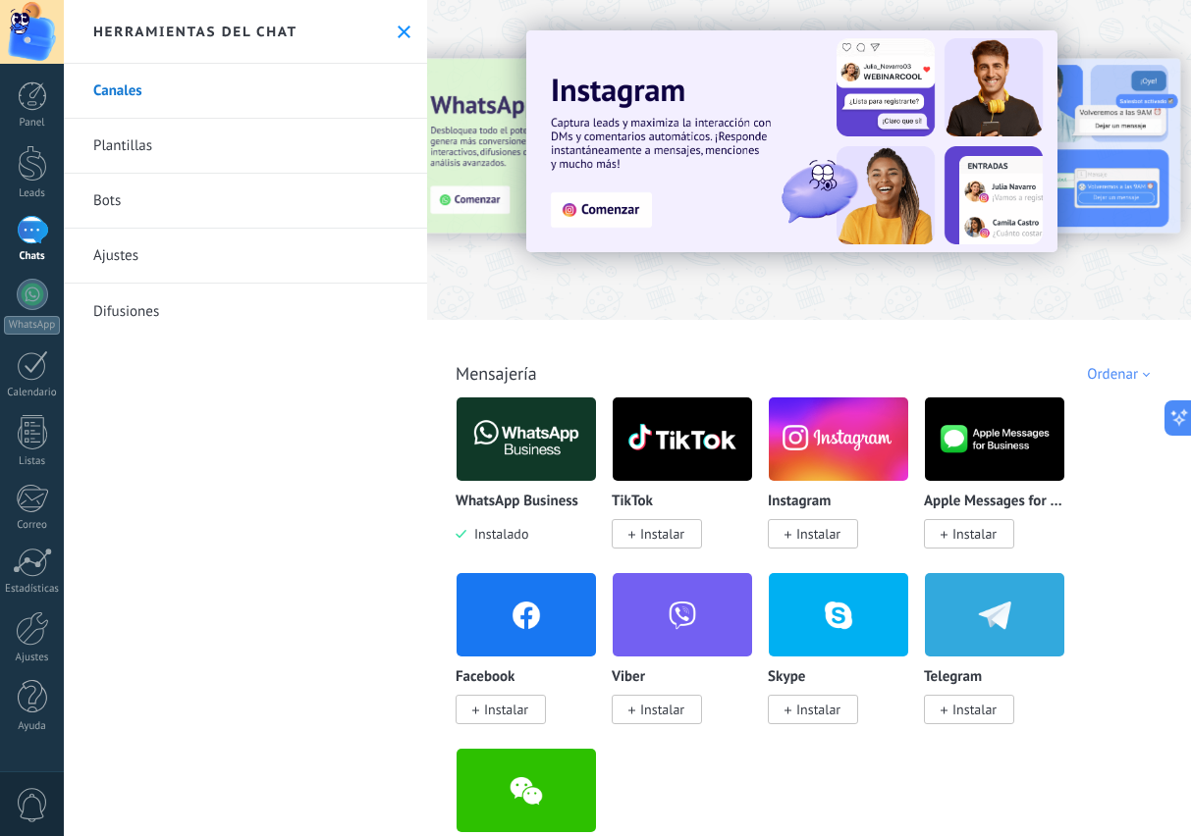
click at [812, 535] on span "Instalar" at bounding box center [818, 534] width 44 height 18
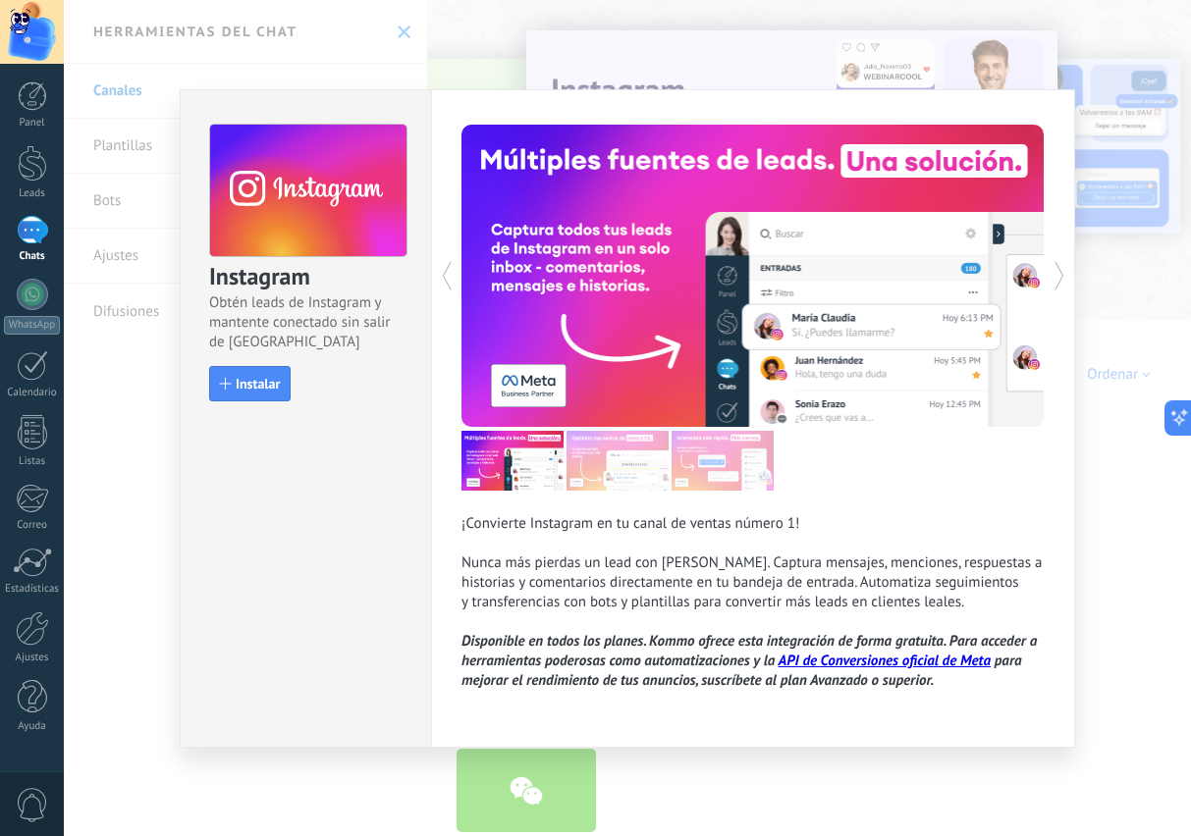
click at [252, 383] on span "Instalar" at bounding box center [258, 384] width 44 height 14
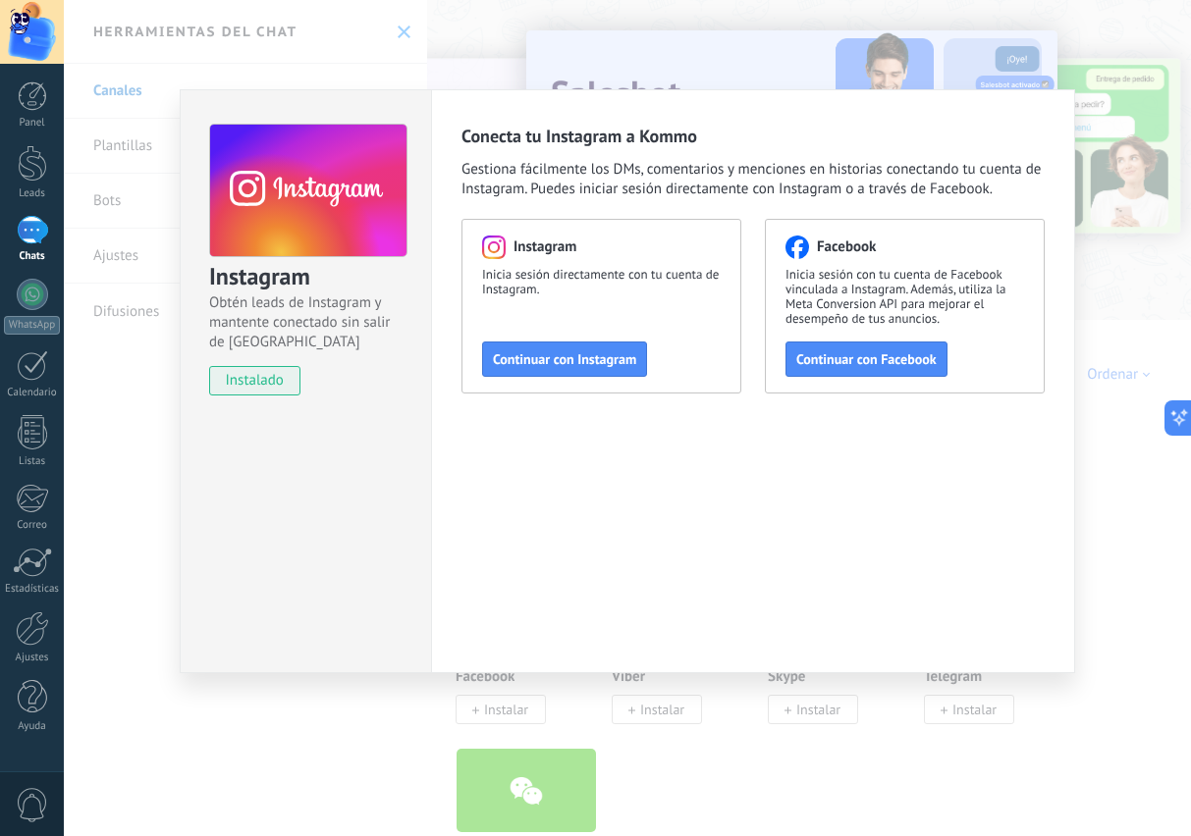
click at [567, 355] on span "Continuar con Instagram" at bounding box center [564, 359] width 143 height 14
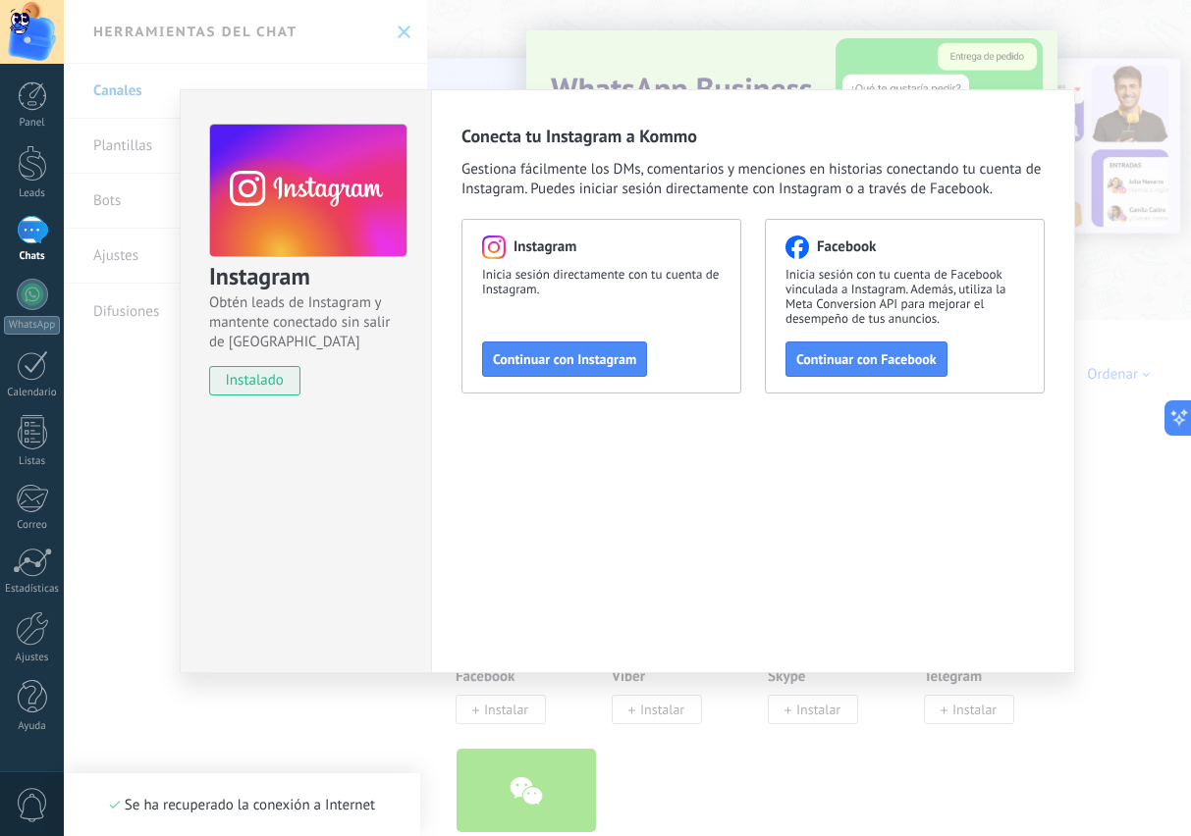
click at [1108, 651] on div "Instagram Obtén leads de Instagram y mantente conectado sin salir de Kommo inst…" at bounding box center [627, 418] width 1127 height 836
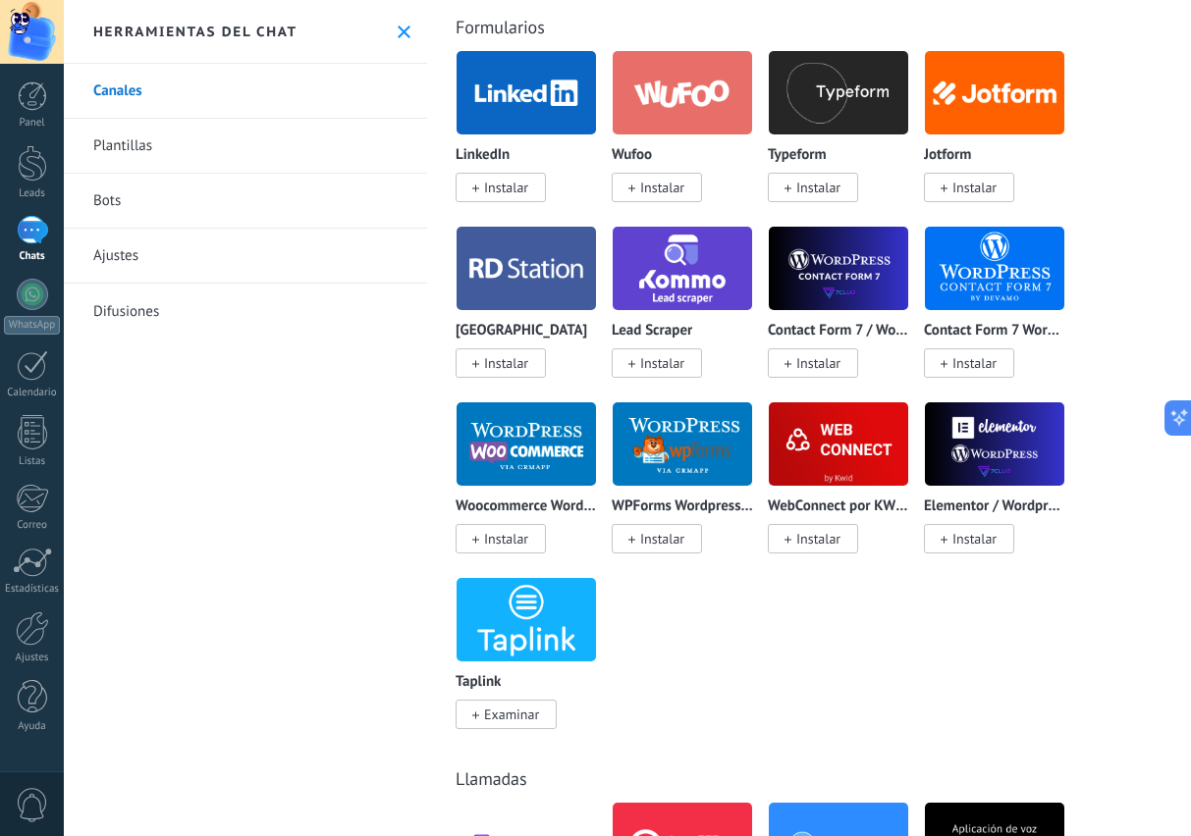
scroll to position [2124, 2]
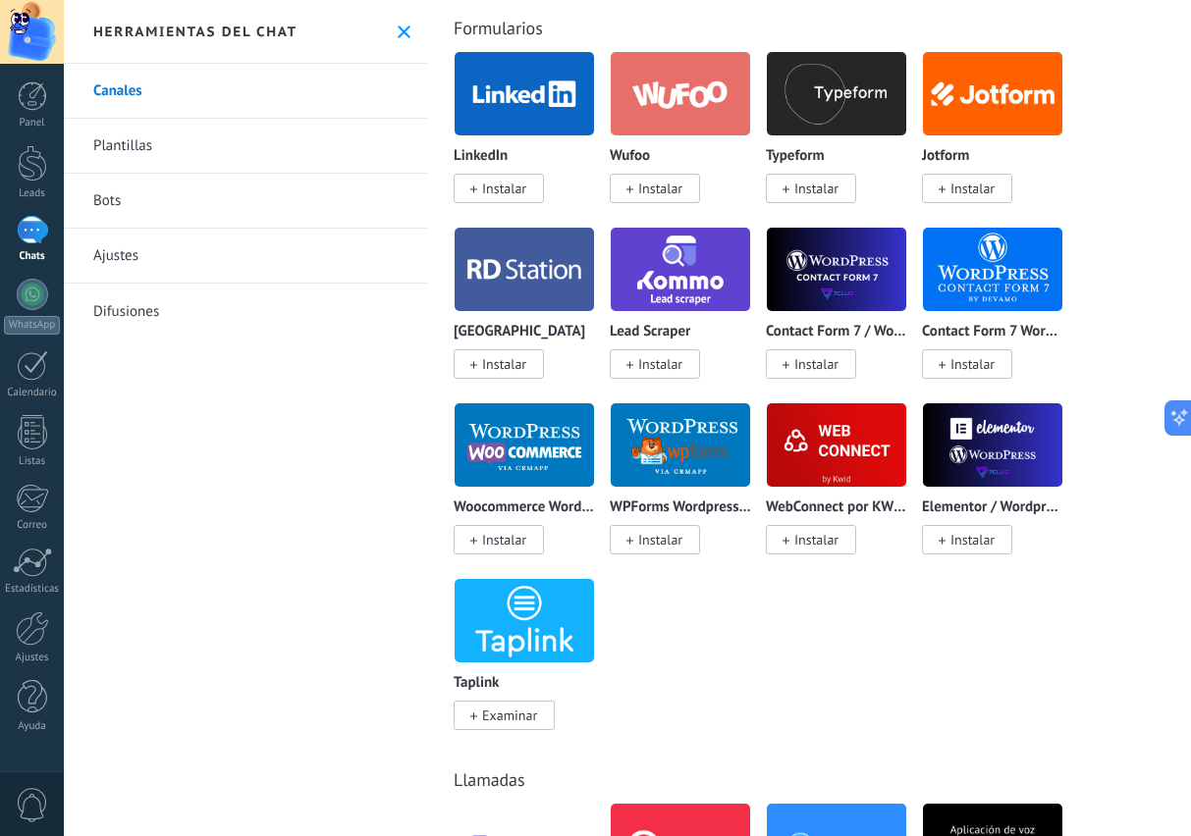
click at [526, 472] on img at bounding box center [524, 445] width 139 height 95
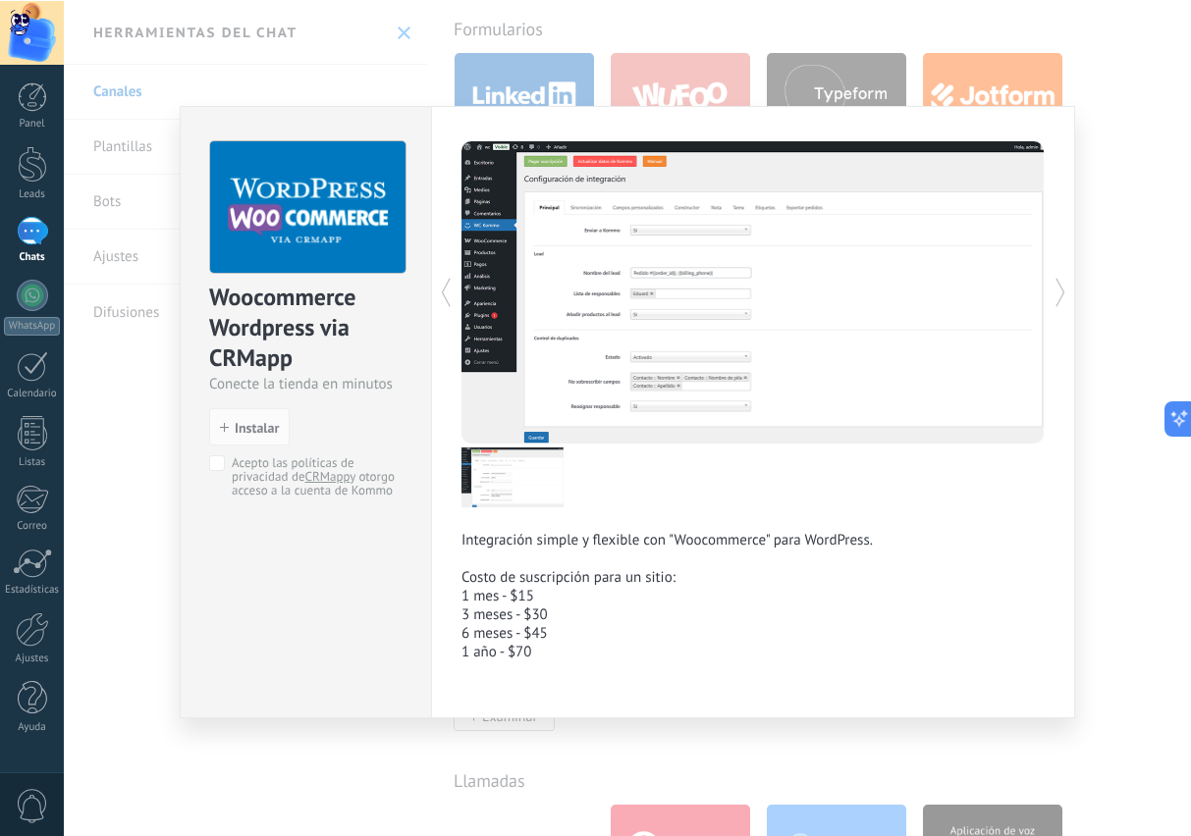
click at [677, 356] on div at bounding box center [607, 291] width 292 height 302
click at [1133, 705] on div "Woocommerce Wordpress via CRMapp Conecte la tienda en minutos install Instalar …" at bounding box center [627, 418] width 1127 height 836
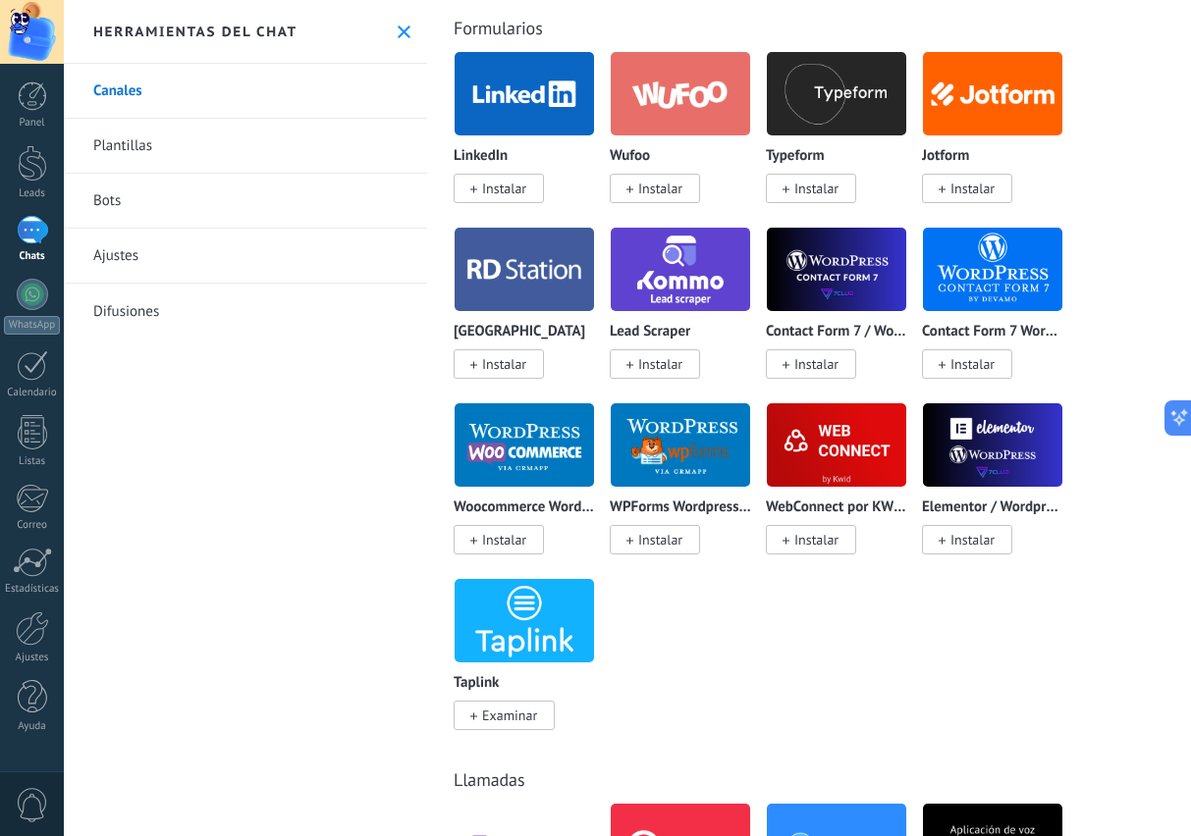
click at [117, 141] on link "Plantillas" at bounding box center [245, 146] width 363 height 55
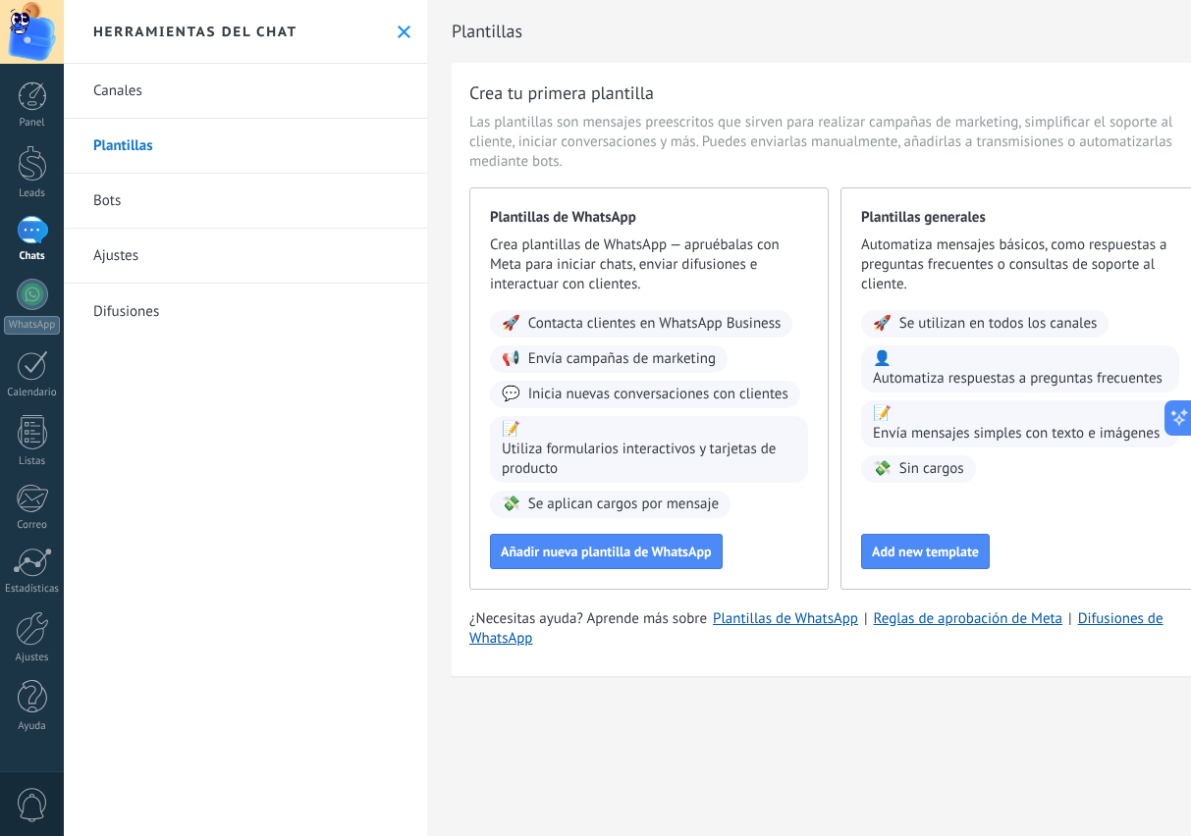
click at [87, 191] on link "Bots" at bounding box center [245, 201] width 363 height 55
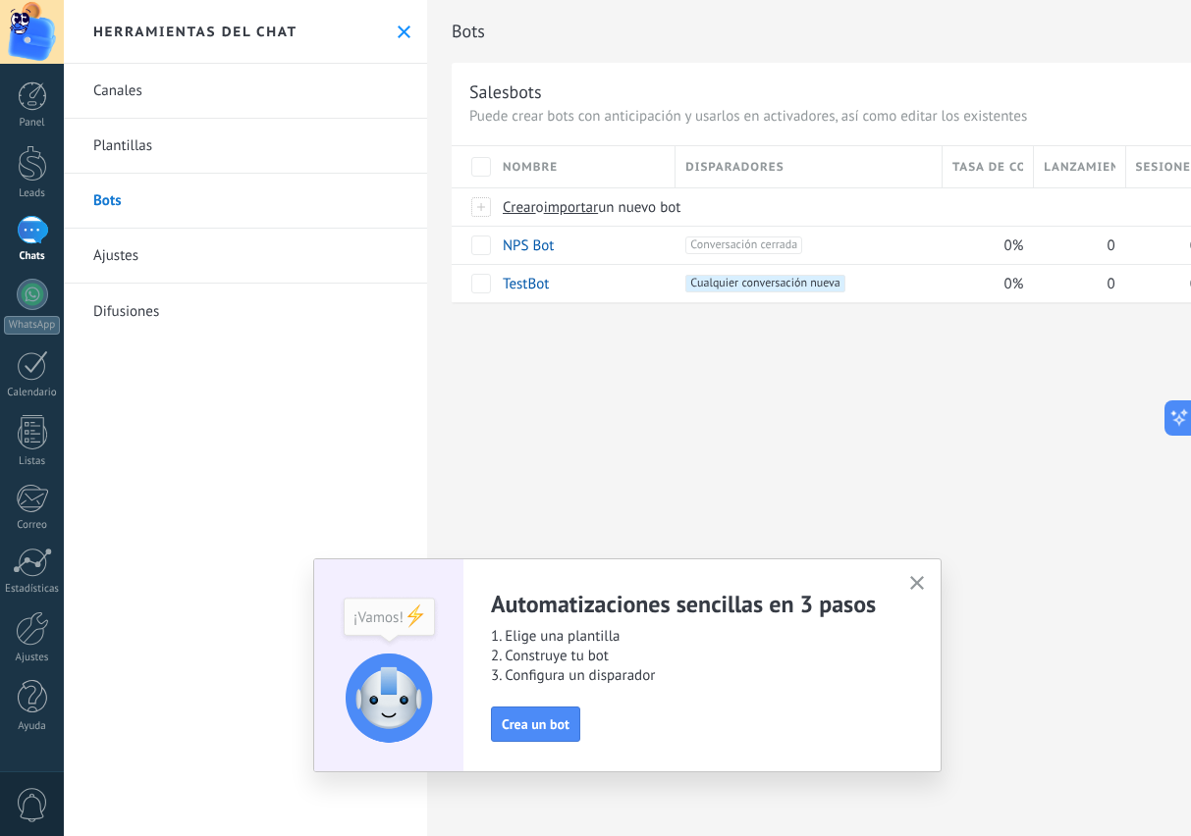
click at [911, 587] on icon "button" at bounding box center [917, 583] width 15 height 15
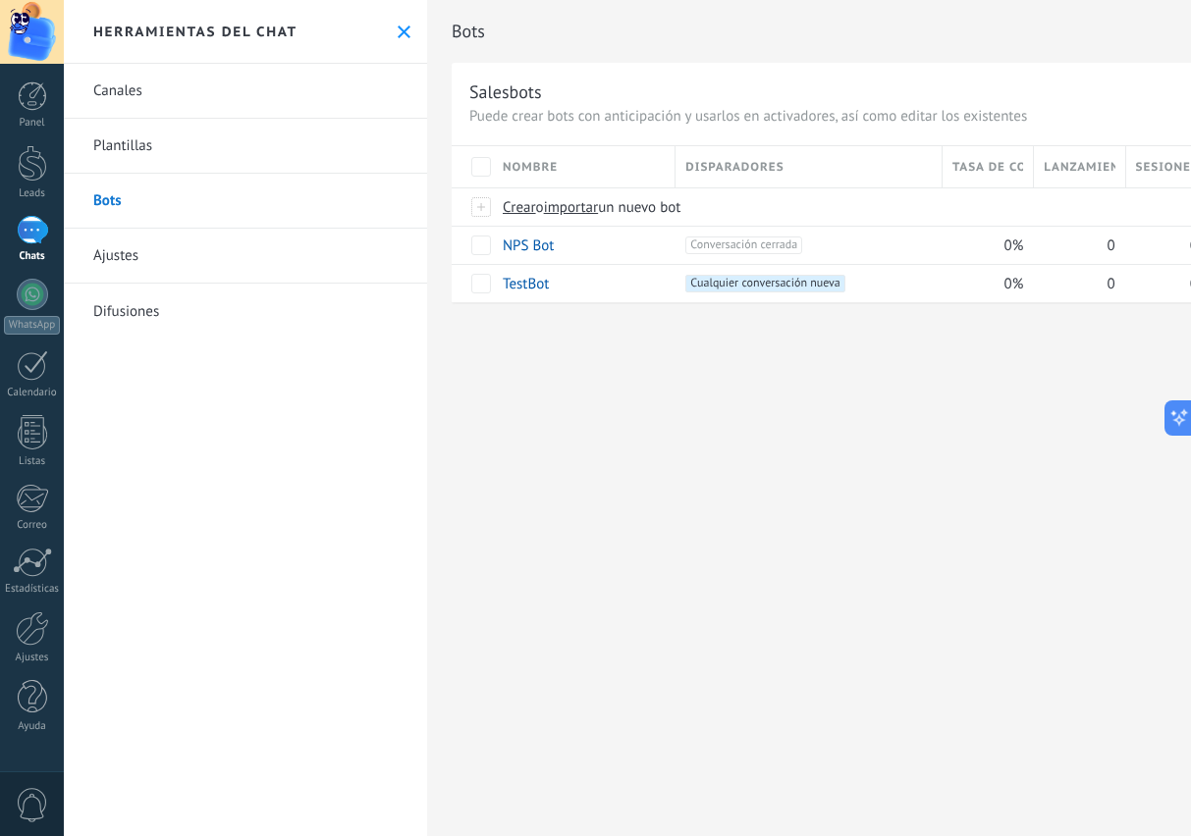
click at [107, 251] on link "Ajustes" at bounding box center [245, 256] width 363 height 55
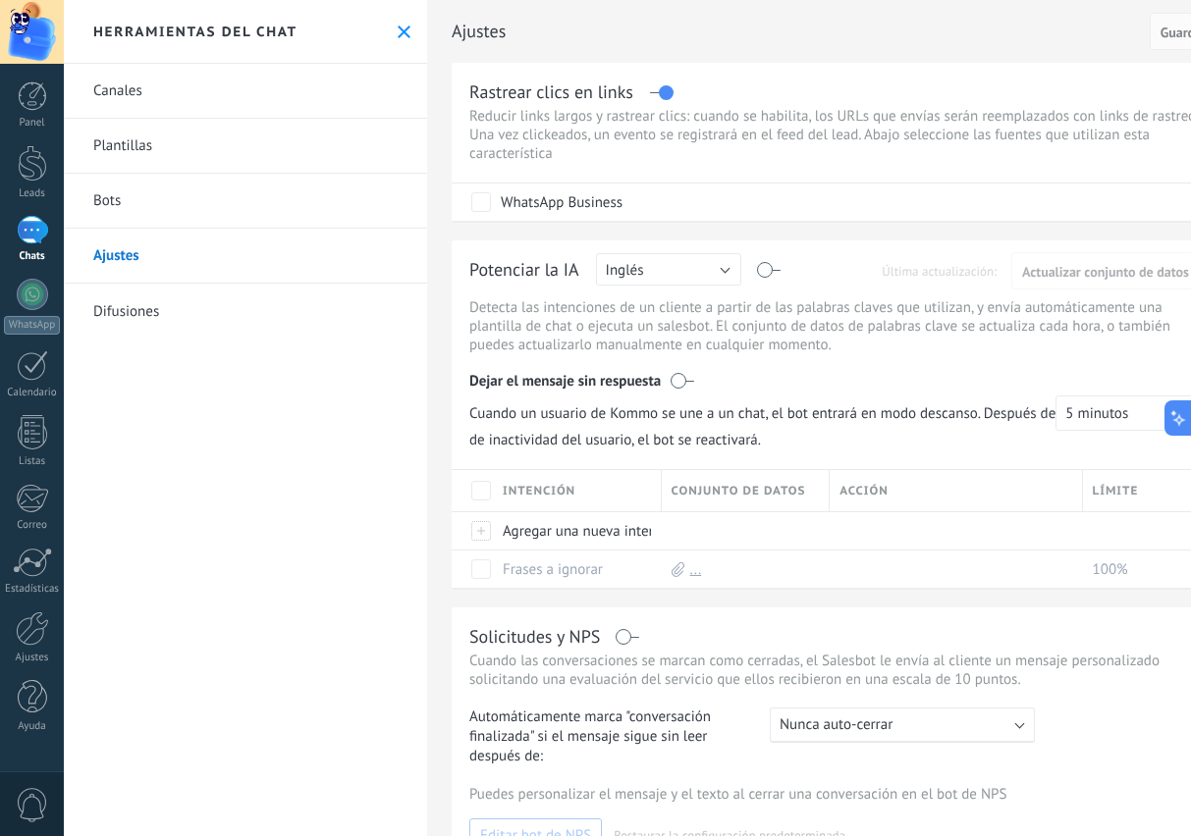
click at [685, 280] on button "Inglés" at bounding box center [668, 269] width 145 height 32
click at [652, 348] on span "Español" at bounding box center [659, 338] width 150 height 19
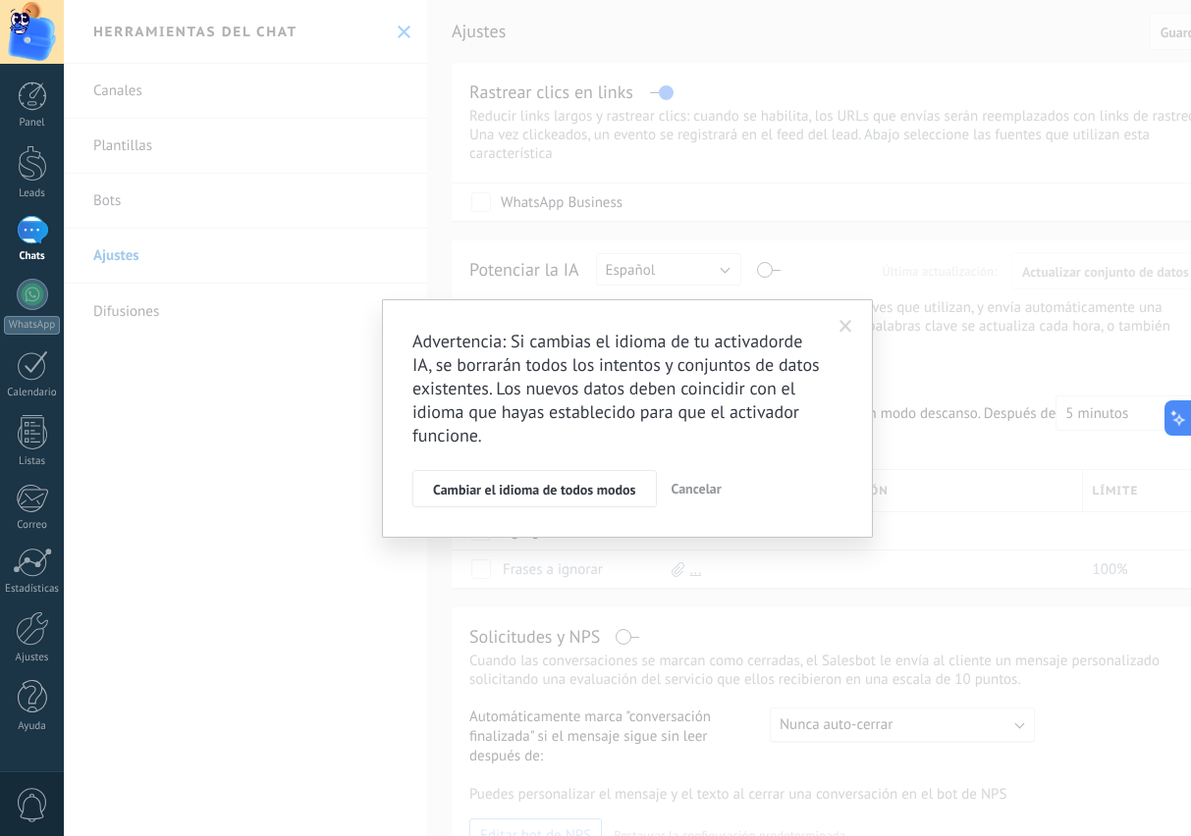
click at [545, 490] on span "Cambiar el idioma de todos modos" at bounding box center [534, 490] width 203 height 14
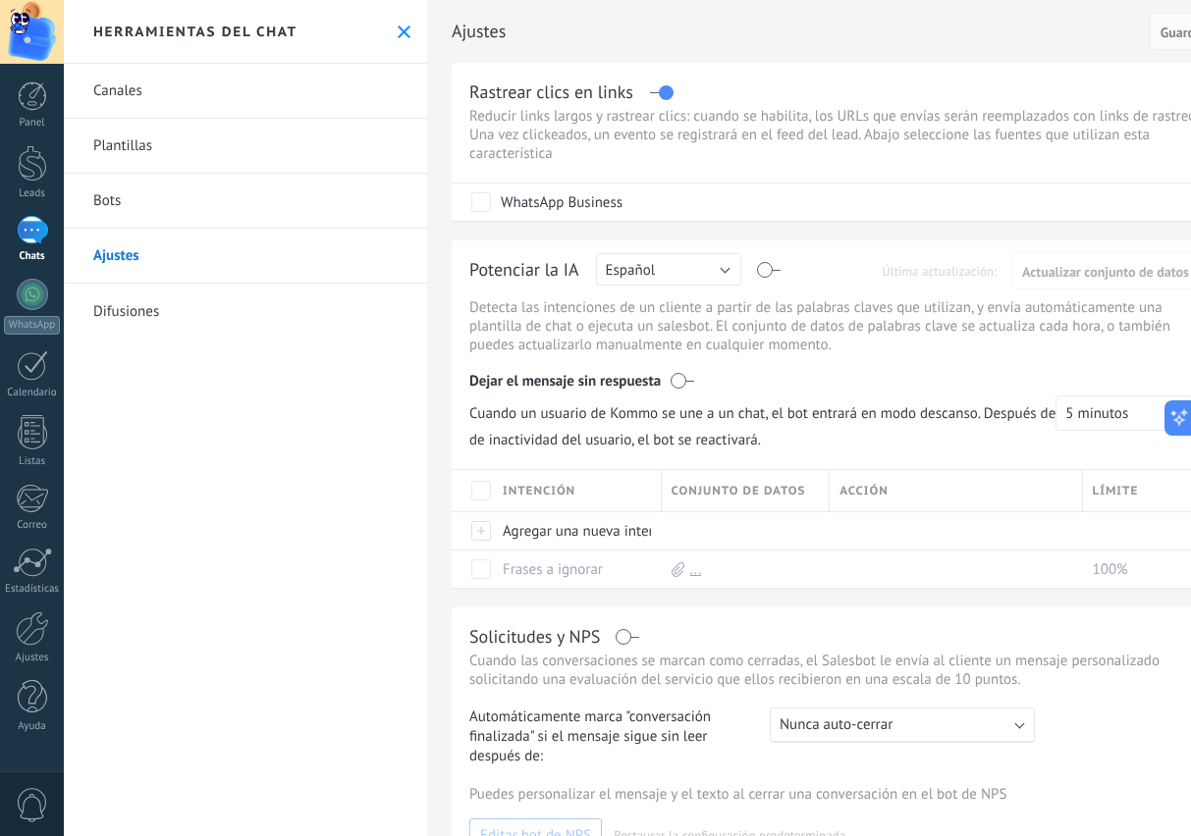
click at [769, 271] on label at bounding box center [769, 270] width 23 height 1
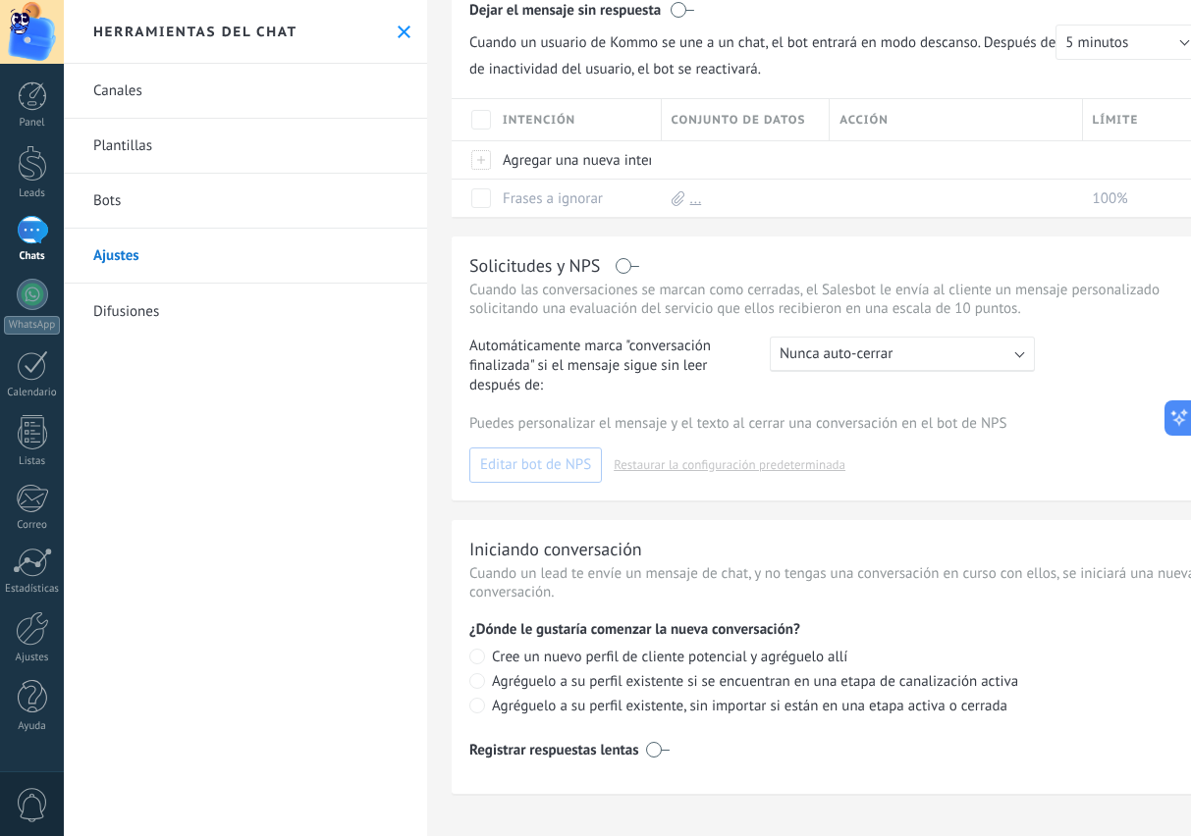
scroll to position [407, 0]
click at [115, 306] on link "Difusiones" at bounding box center [245, 311] width 363 height 55
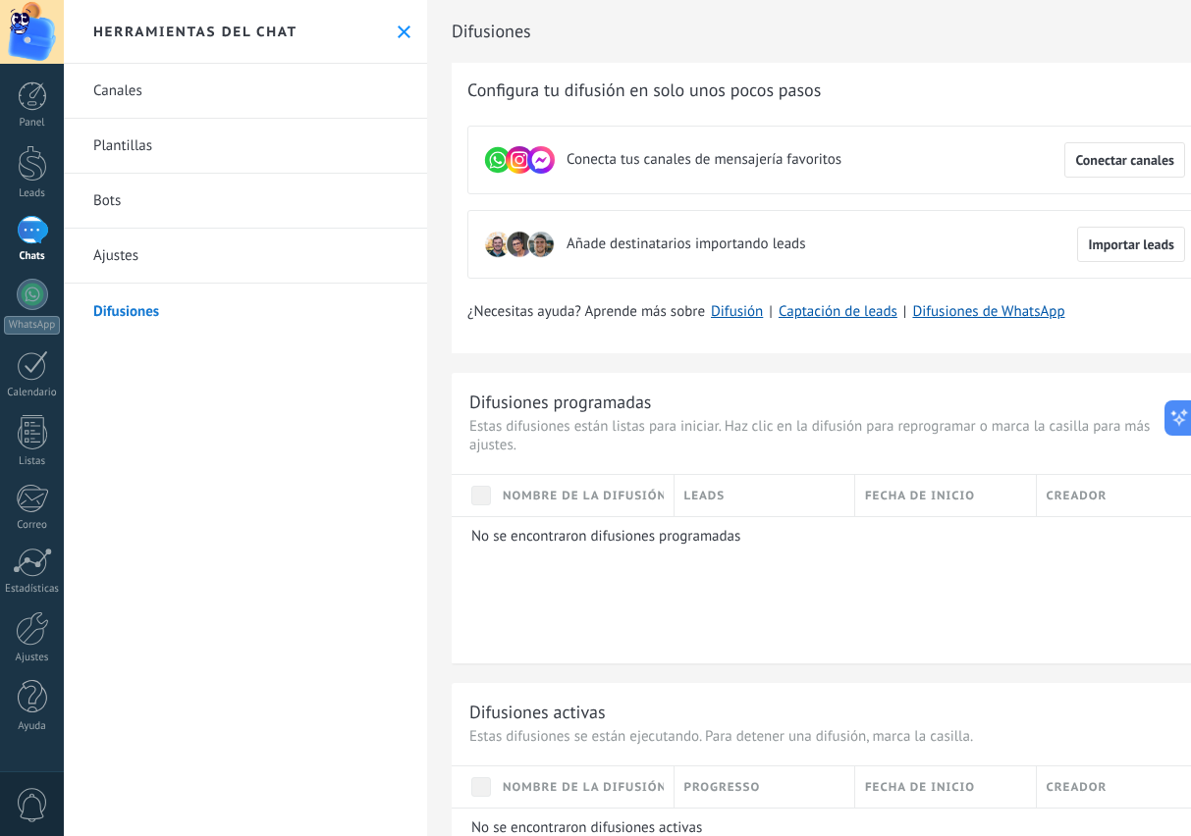
click at [33, 100] on div at bounding box center [32, 95] width 29 height 29
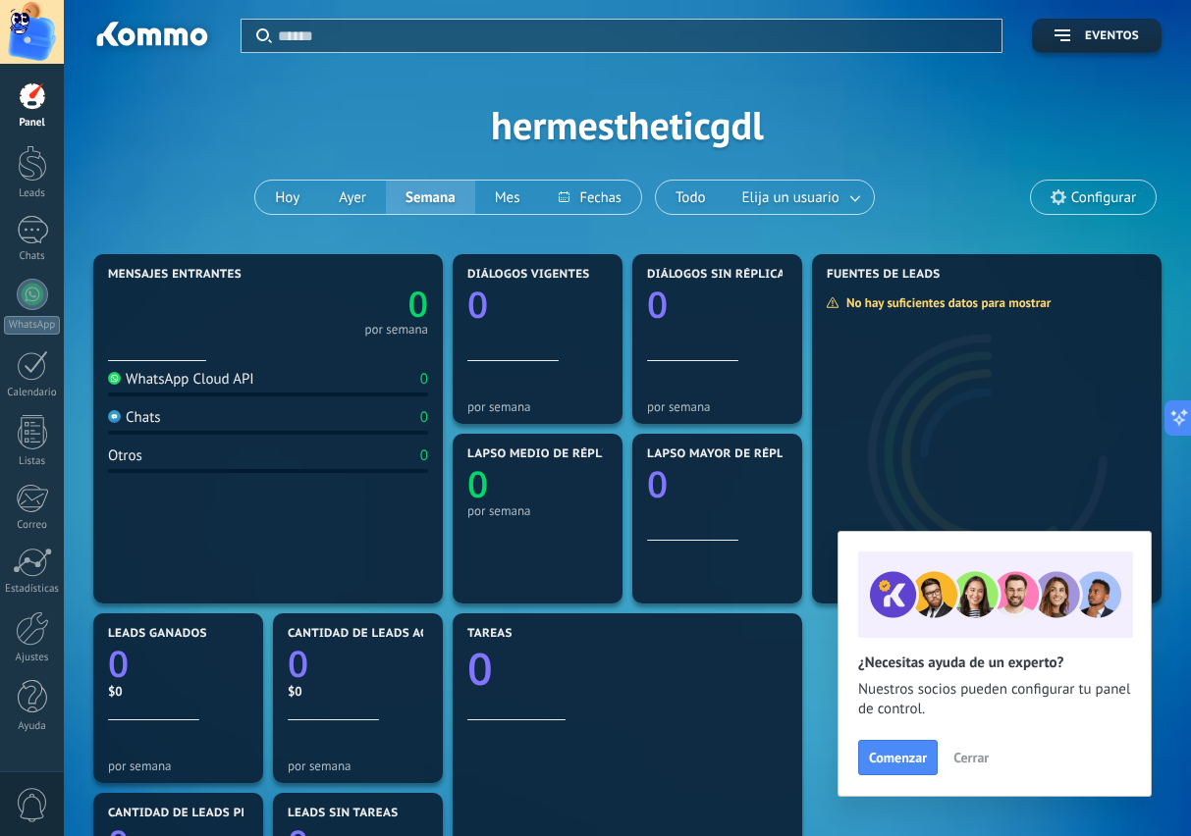
click at [972, 761] on span "Cerrar" at bounding box center [970, 758] width 35 height 14
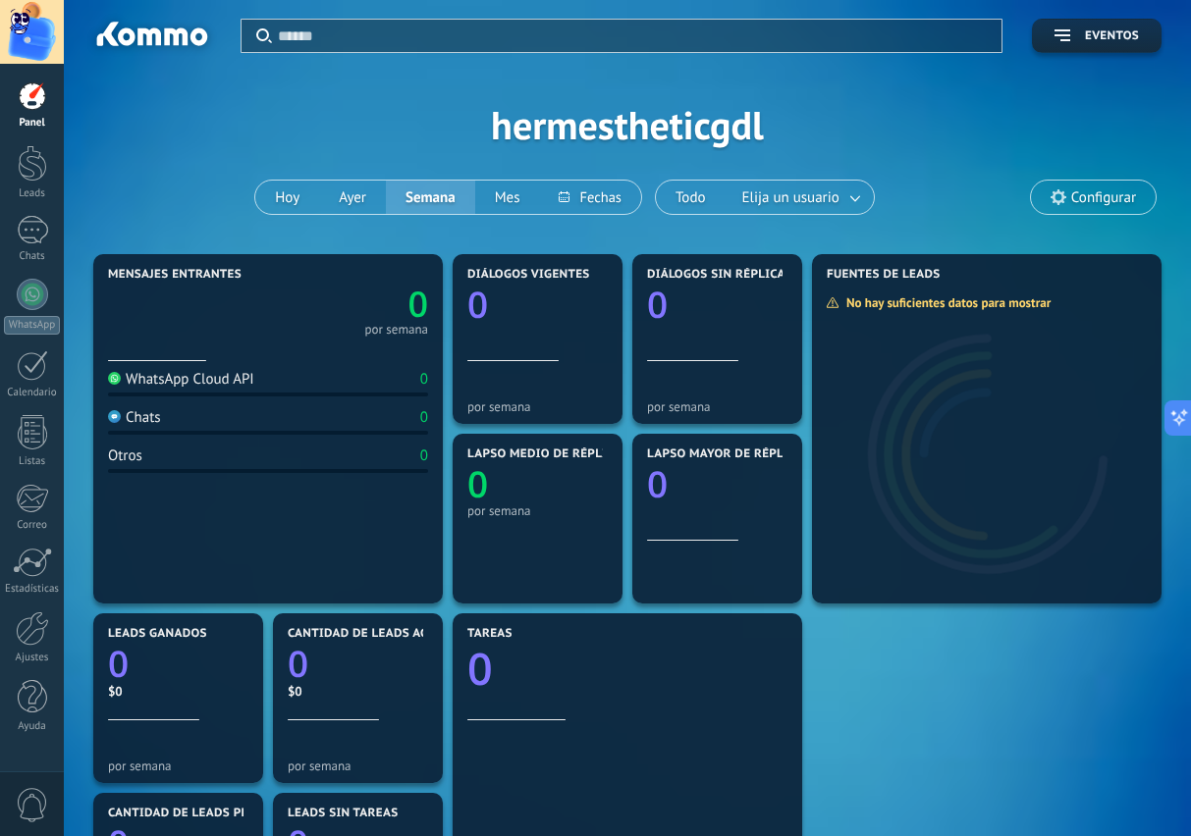
click at [35, 119] on div "Panel" at bounding box center [32, 123] width 57 height 13
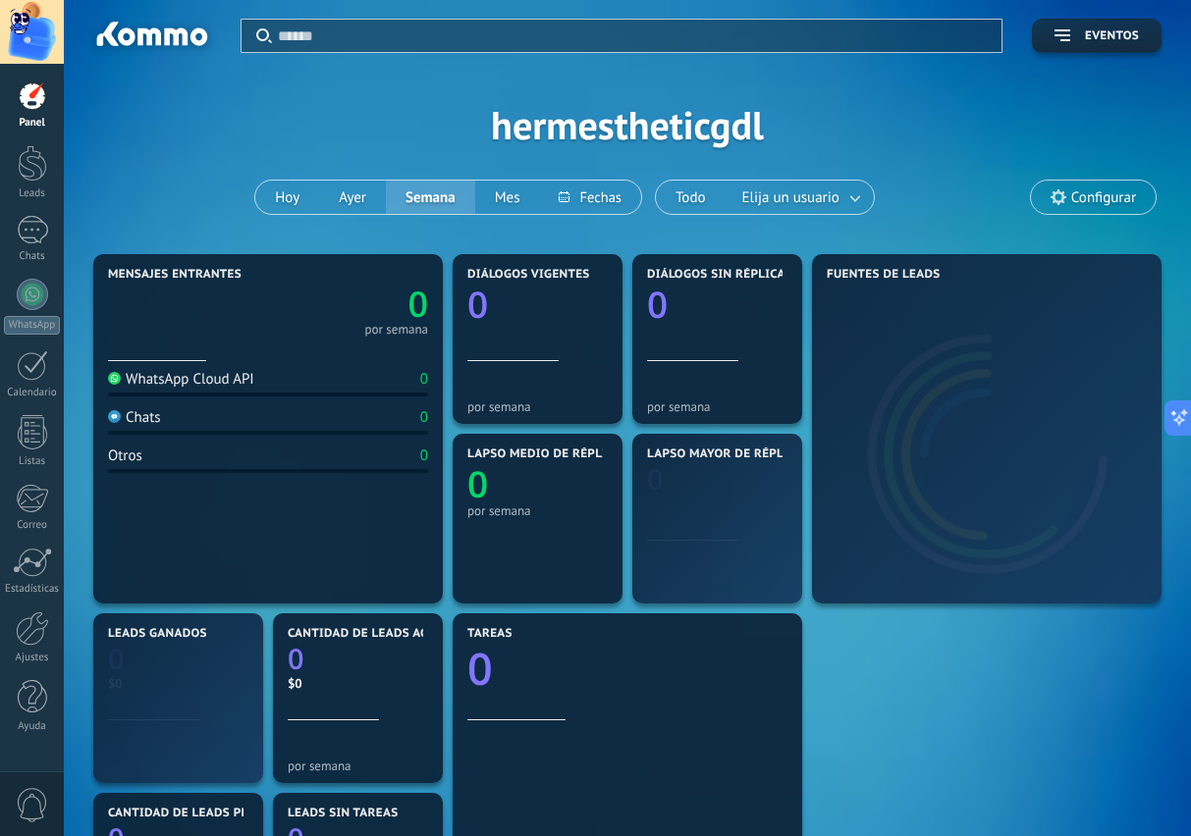
click at [46, 178] on div at bounding box center [32, 163] width 29 height 36
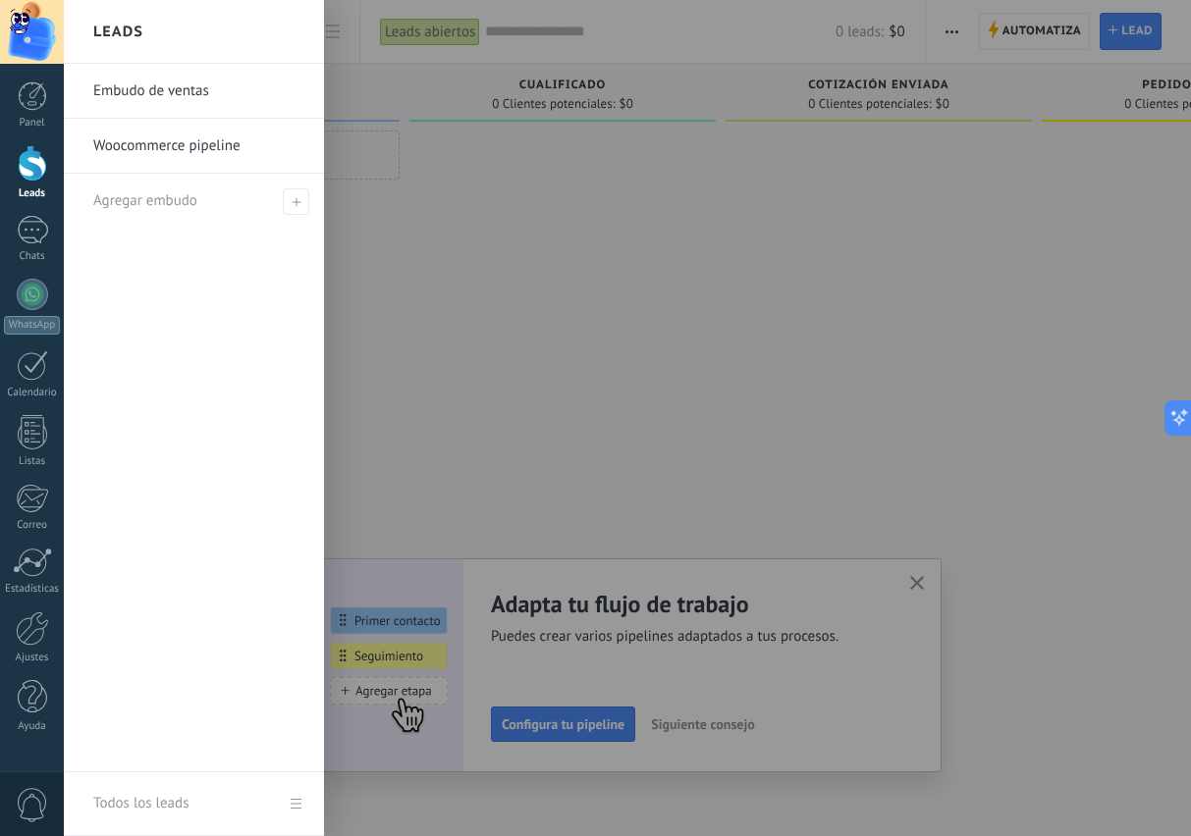
click at [563, 722] on div at bounding box center [659, 418] width 1191 height 836
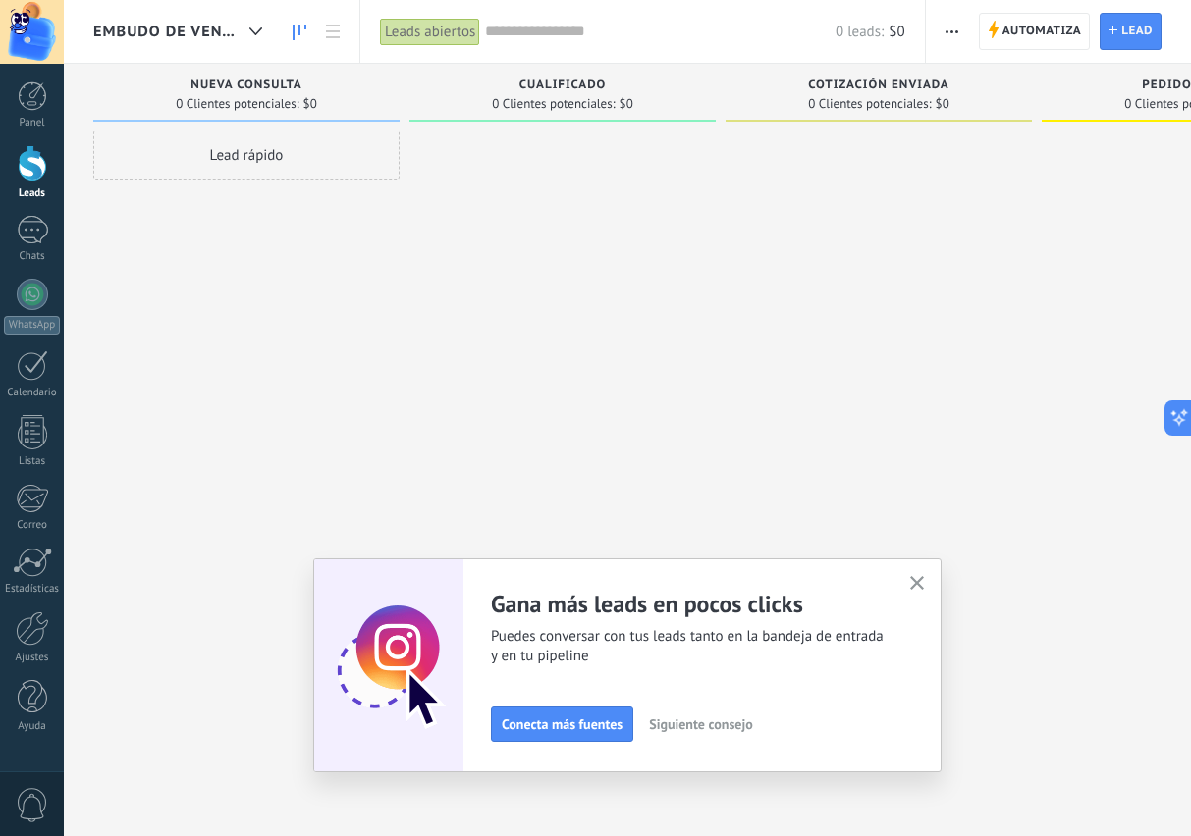
click at [568, 727] on span "Conecta más fuentes" at bounding box center [562, 725] width 121 height 14
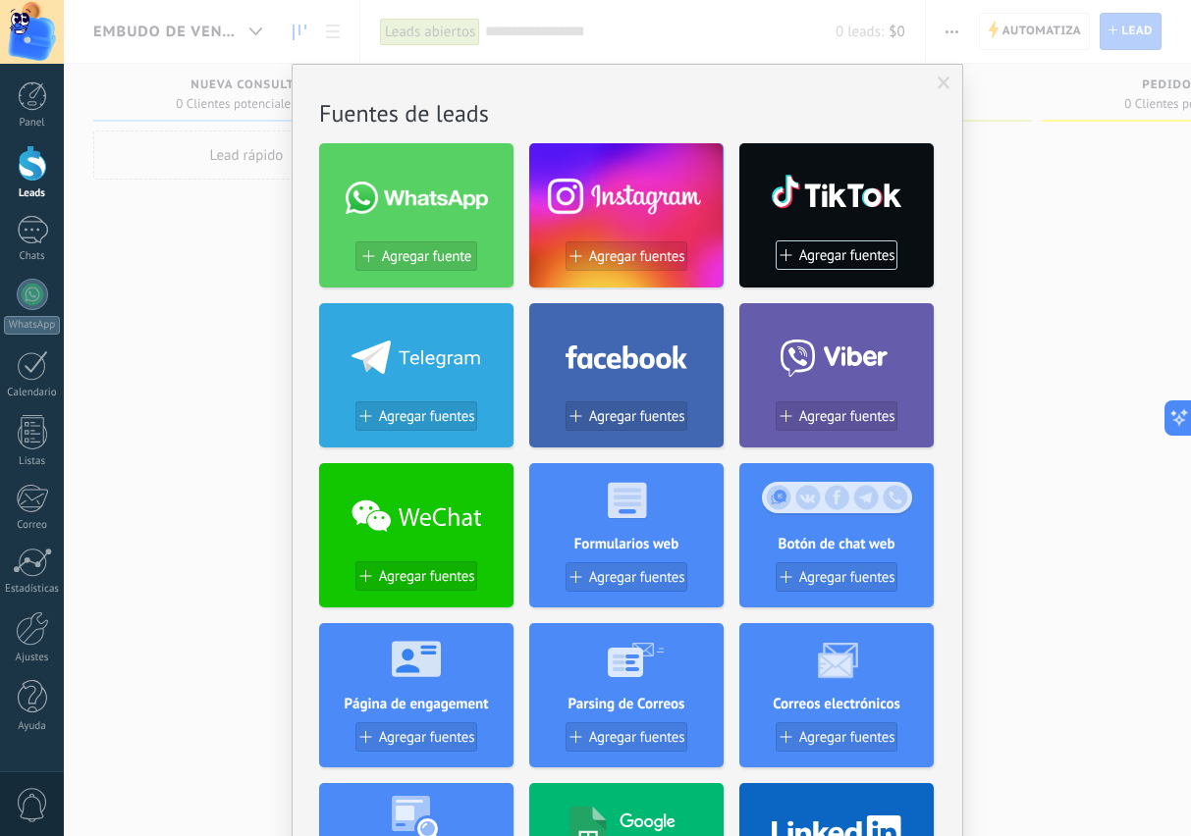
click at [837, 572] on span "Agregar fuentes" at bounding box center [847, 577] width 96 height 17
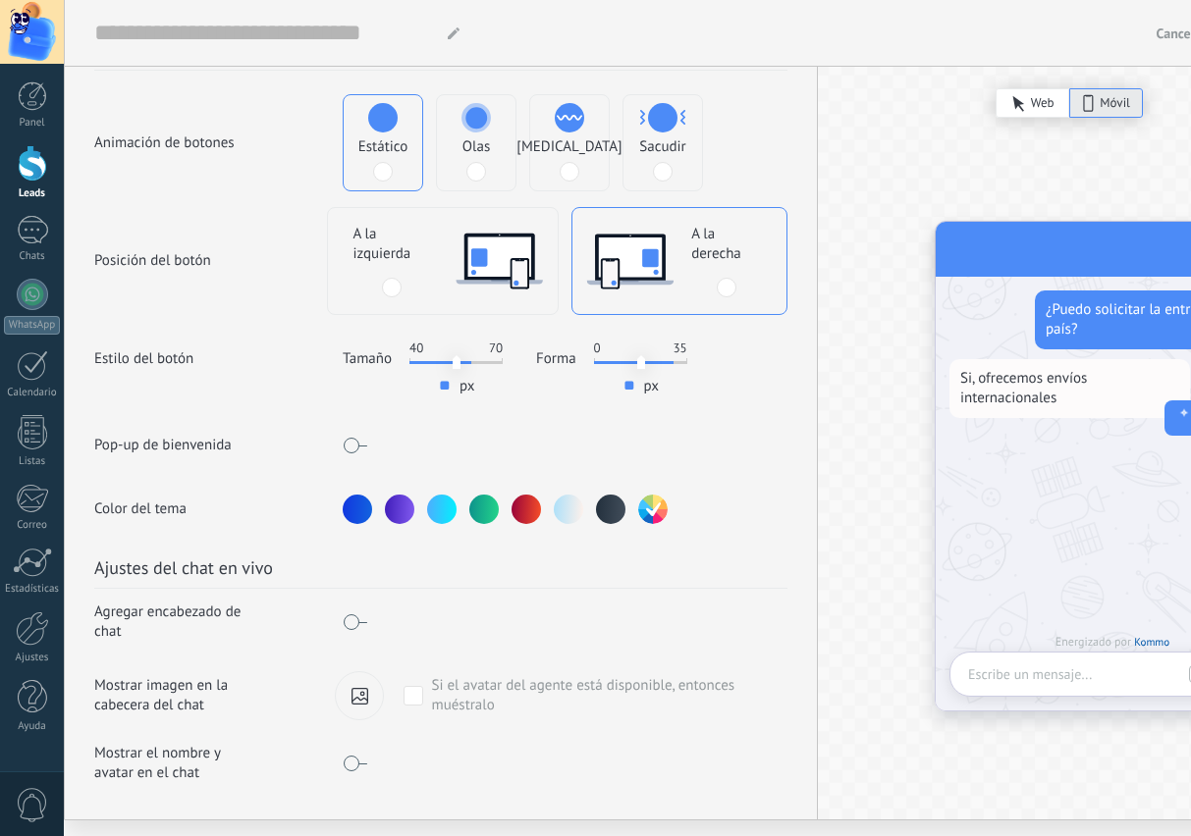
scroll to position [319, 0]
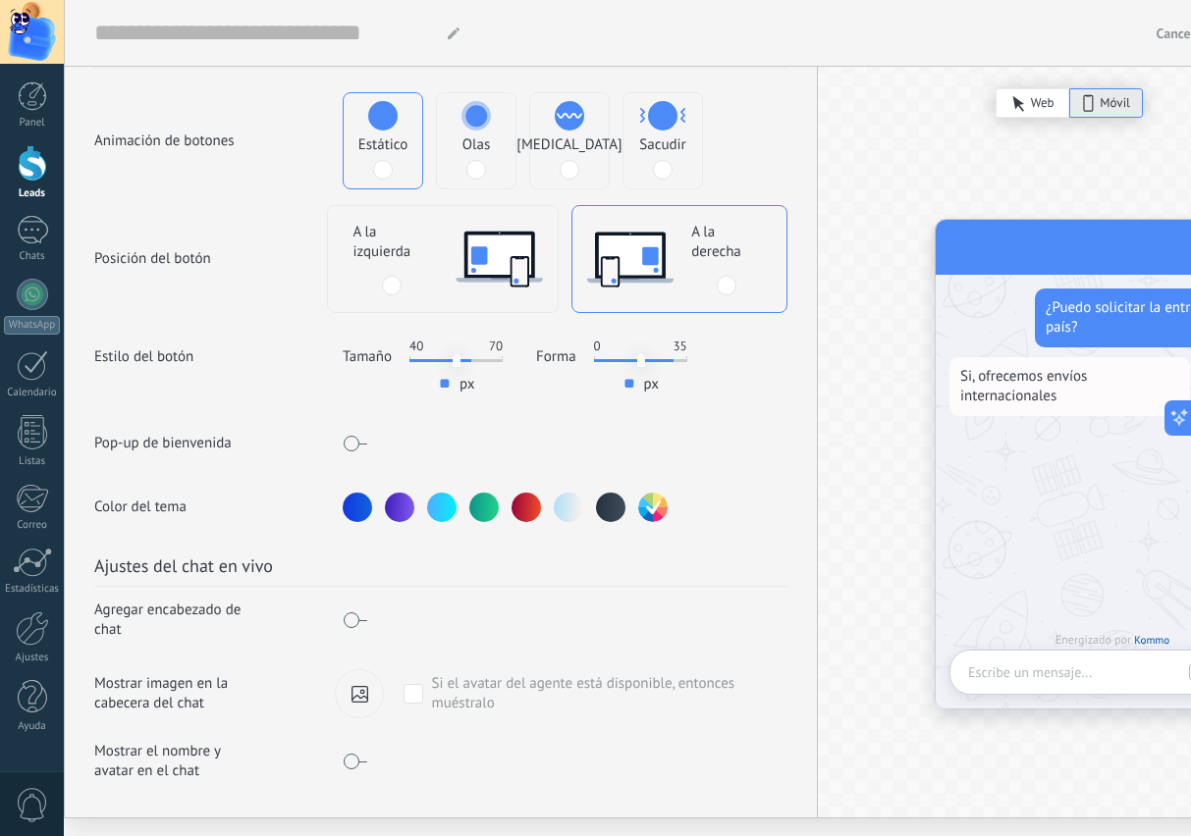
click at [611, 506] on div at bounding box center [610, 507] width 29 height 29
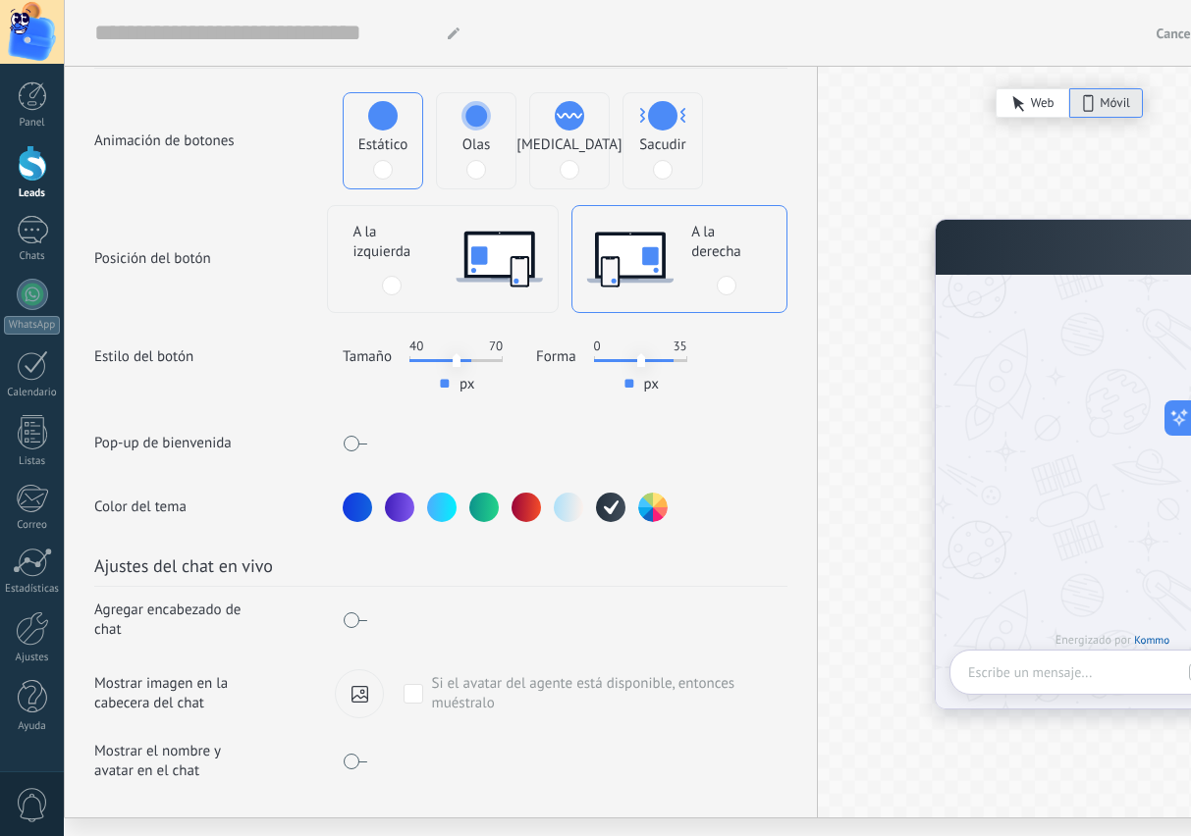
click at [356, 624] on span at bounding box center [355, 621] width 25 height 16
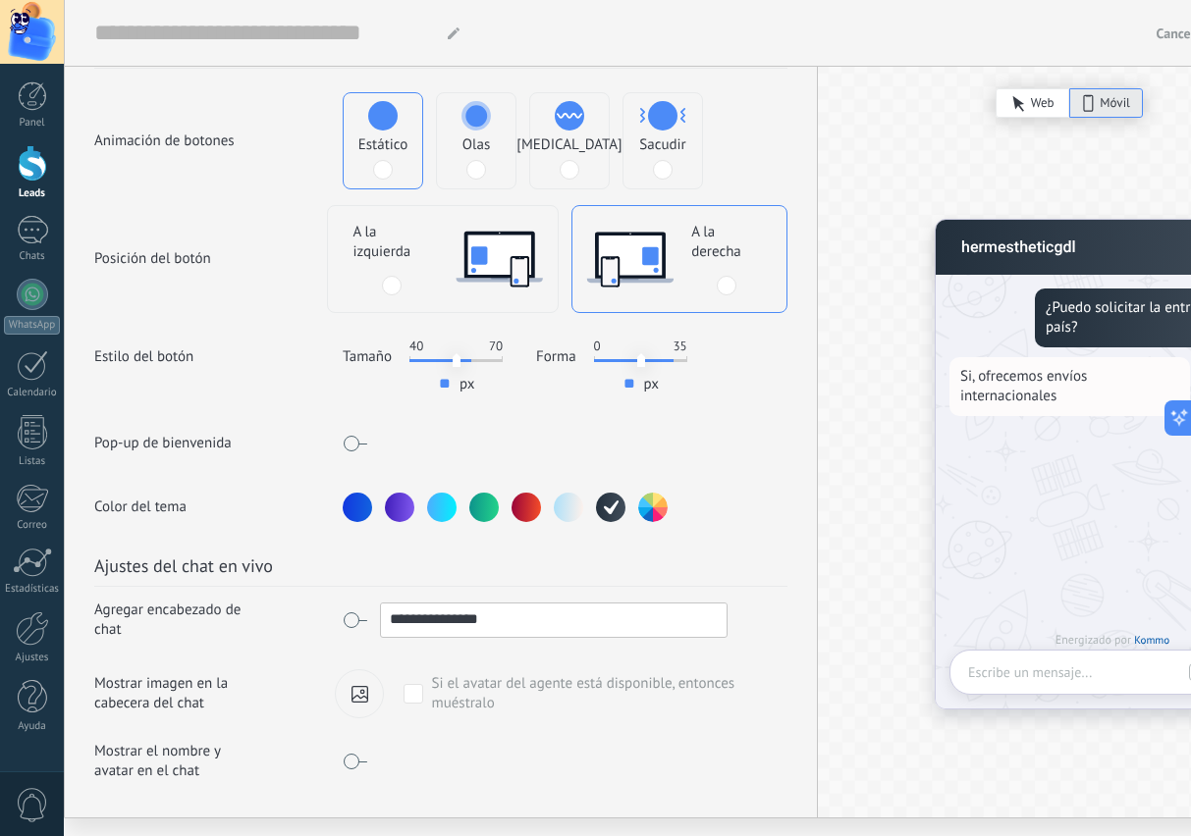
click at [522, 623] on input "**********" at bounding box center [554, 619] width 346 height 31
type input "*"
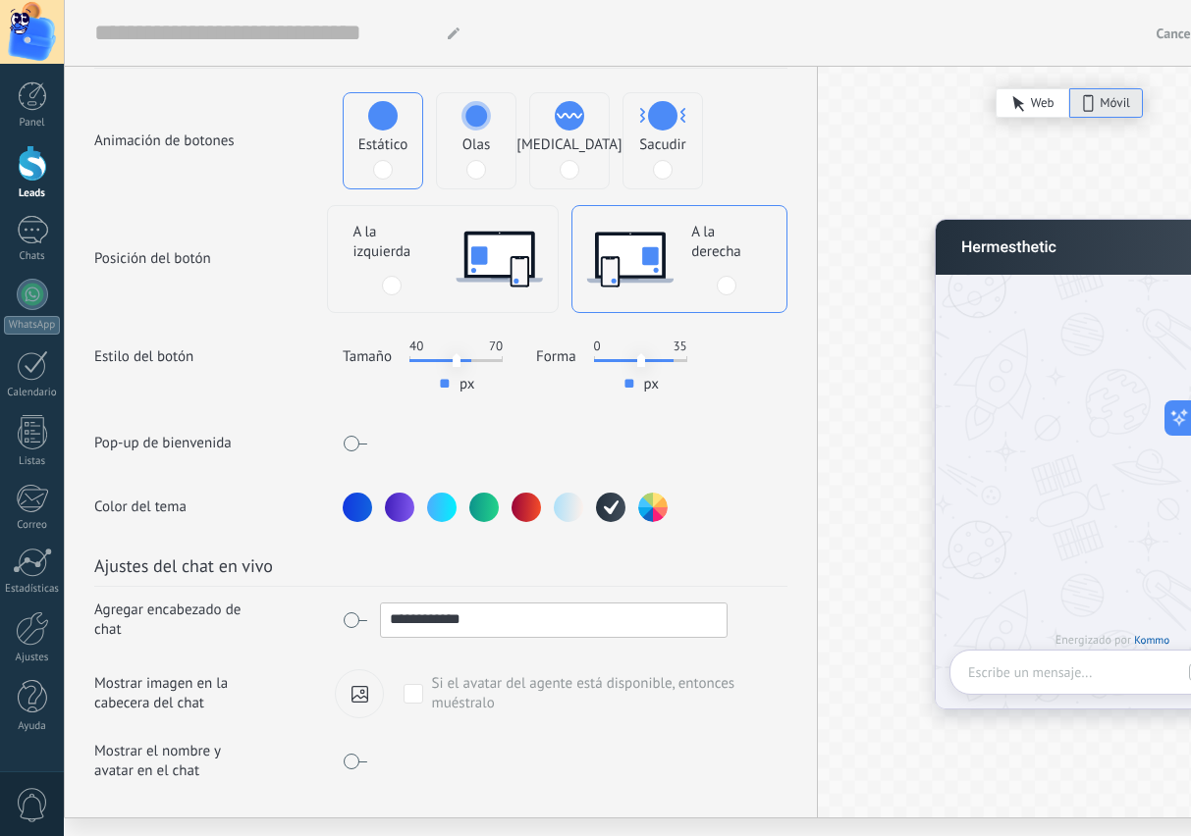
type input "**********"
click at [799, 622] on div "**********" at bounding box center [441, 670] width 752 height 296
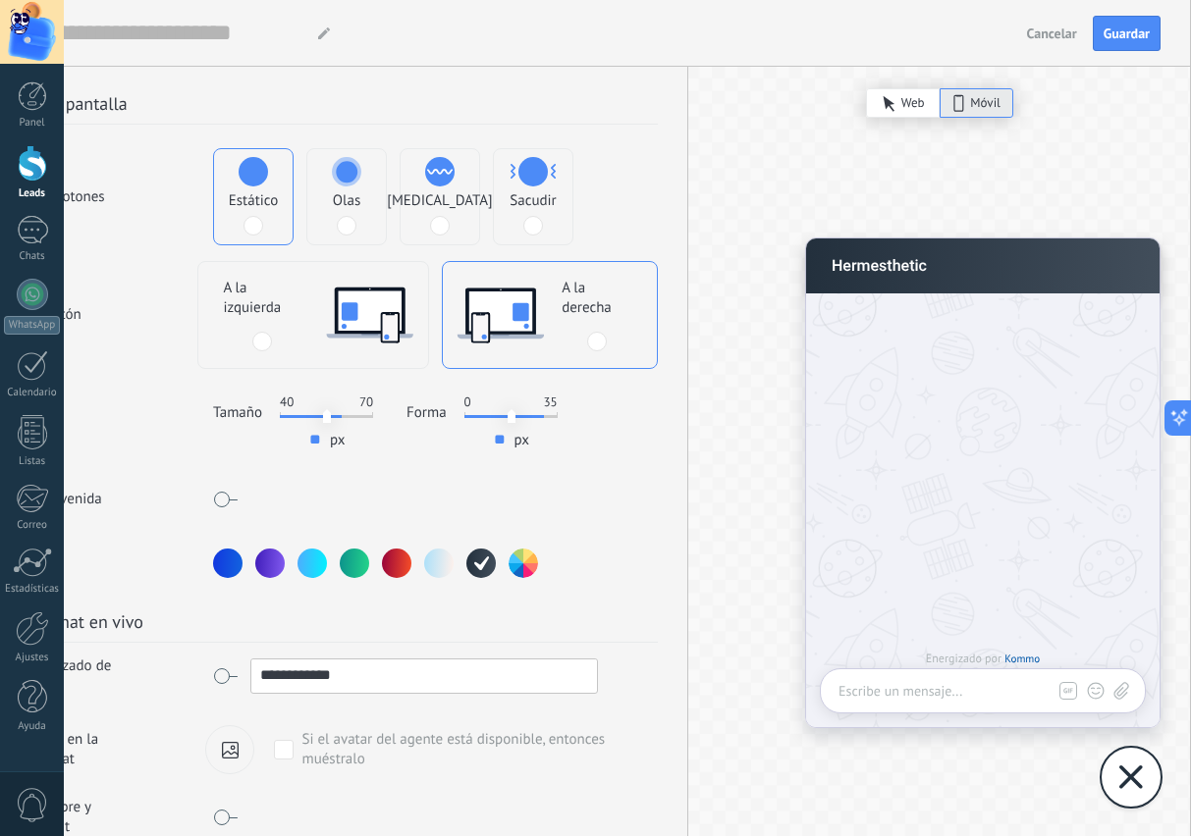
scroll to position [261, 130]
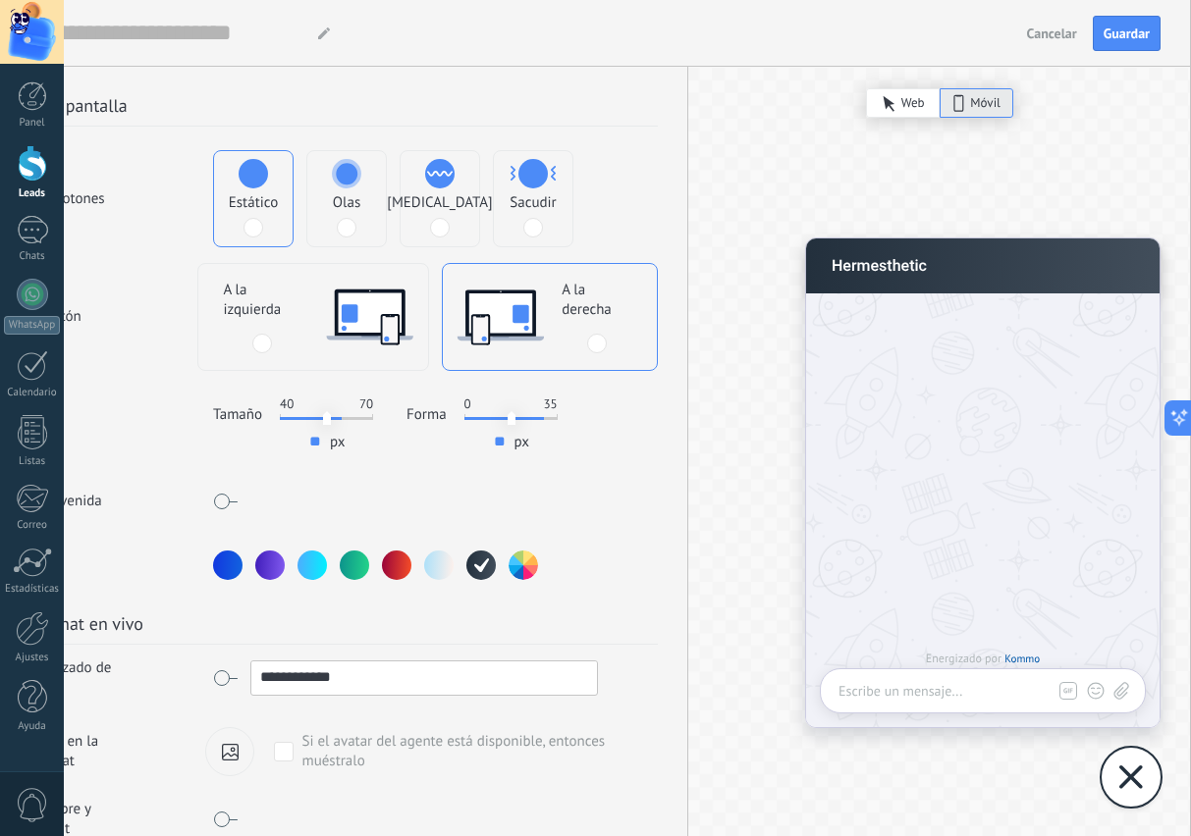
click at [1110, 772] on div at bounding box center [1131, 777] width 59 height 59
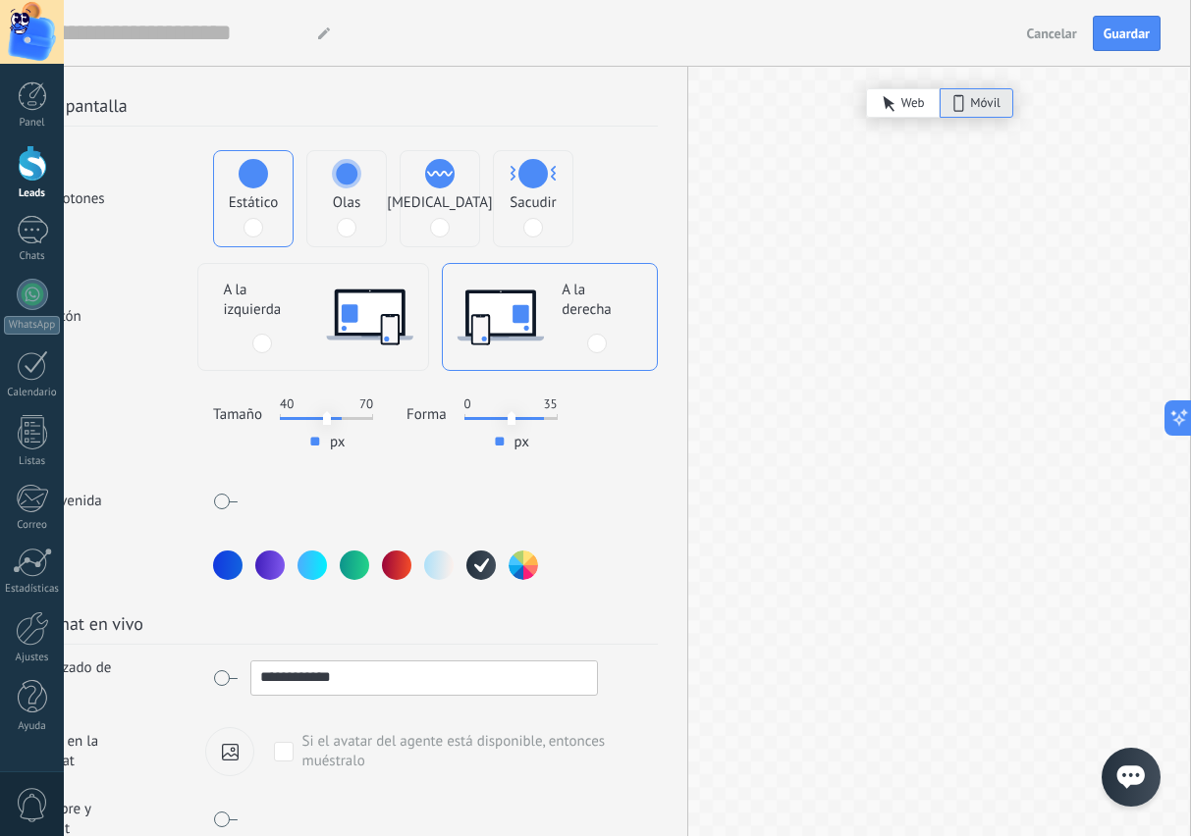
click at [1130, 769] on use at bounding box center [1130, 778] width 27 height 24
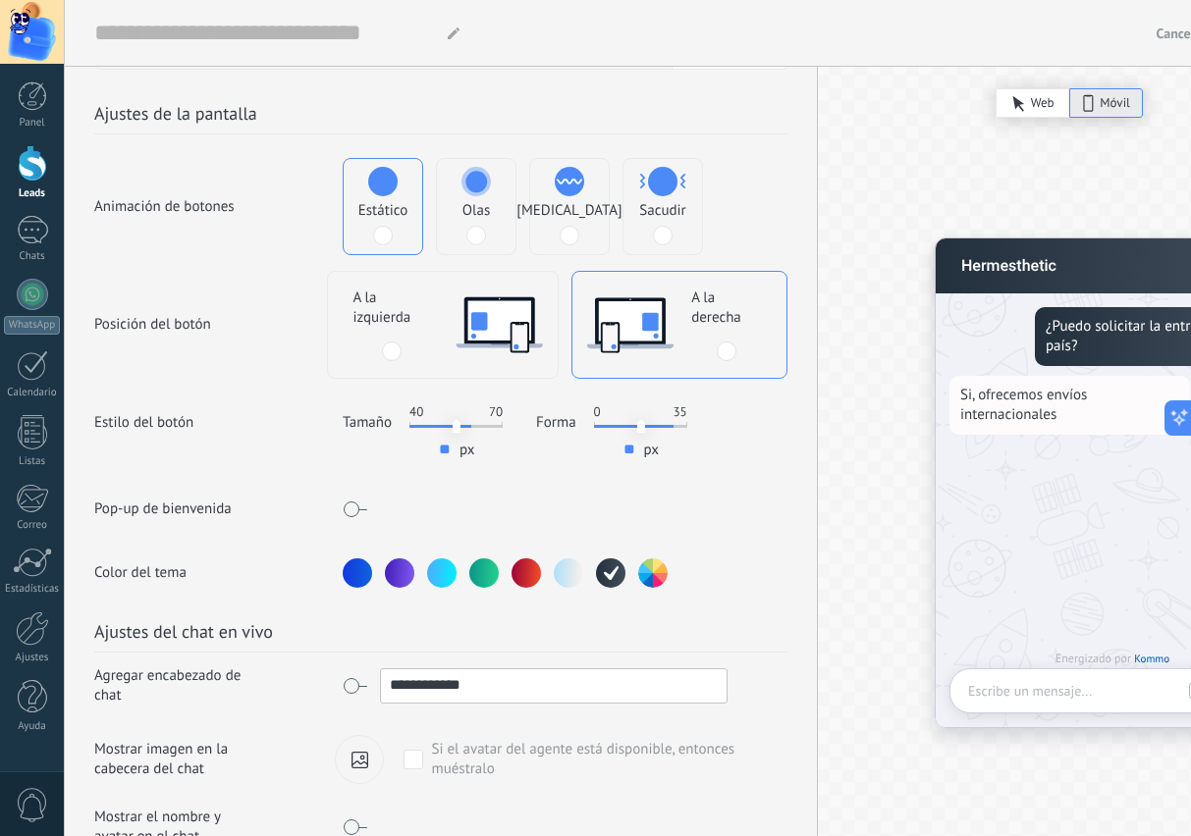
scroll to position [253, 0]
click at [573, 214] on span "Temblor" at bounding box center [568, 211] width 105 height 20
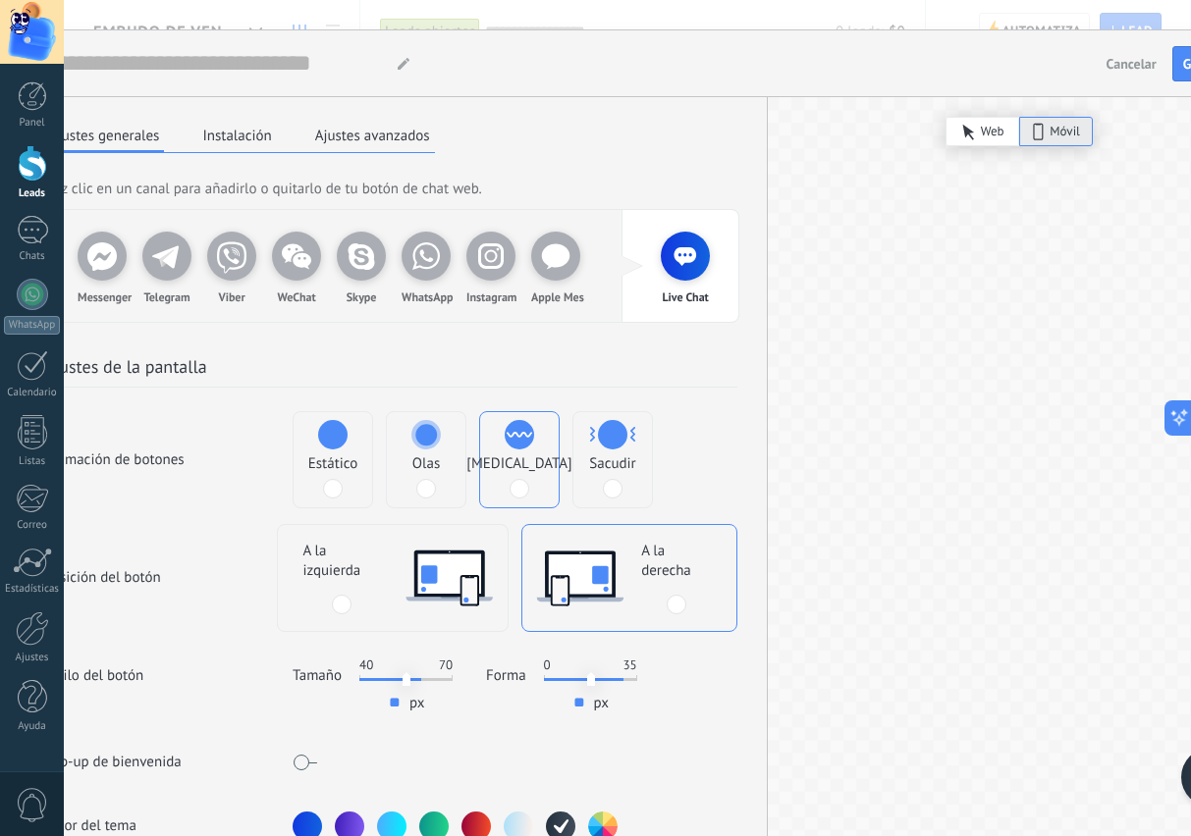
scroll to position [0, 50]
click at [101, 269] on use at bounding box center [101, 256] width 29 height 28
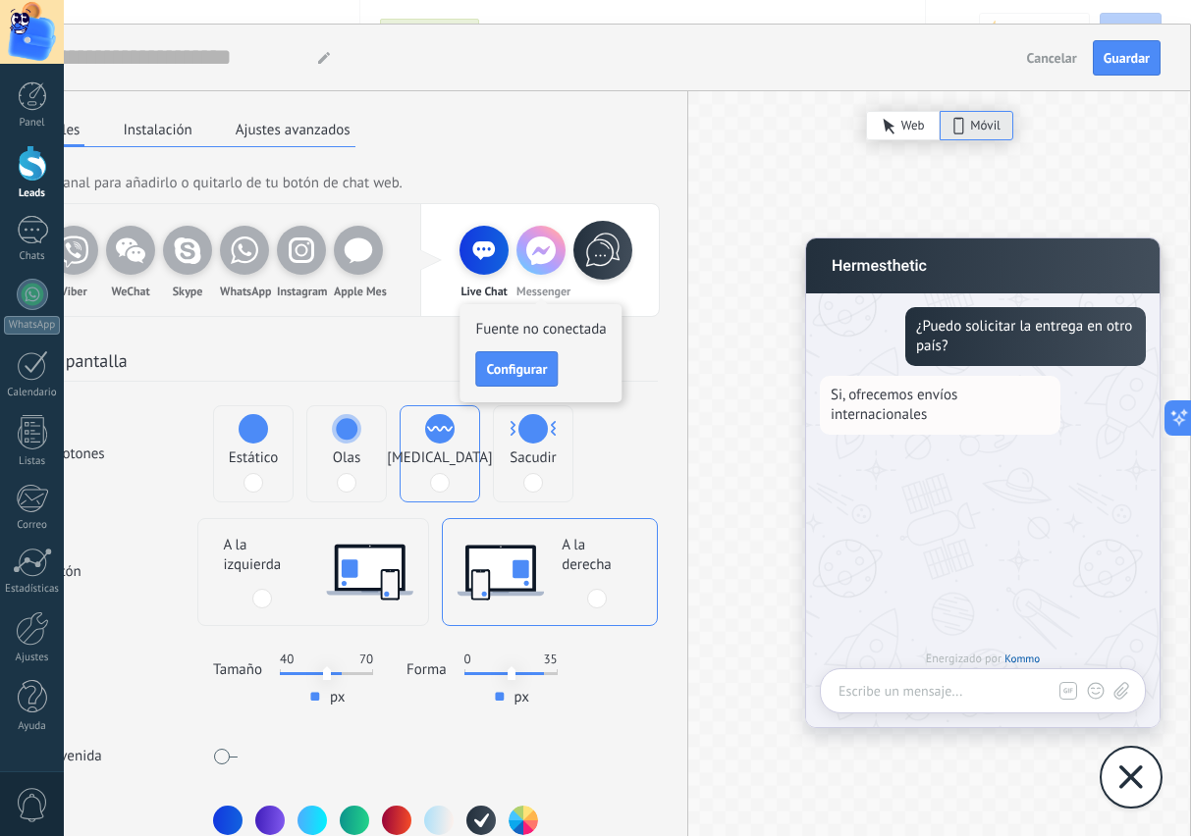
scroll to position [8, 130]
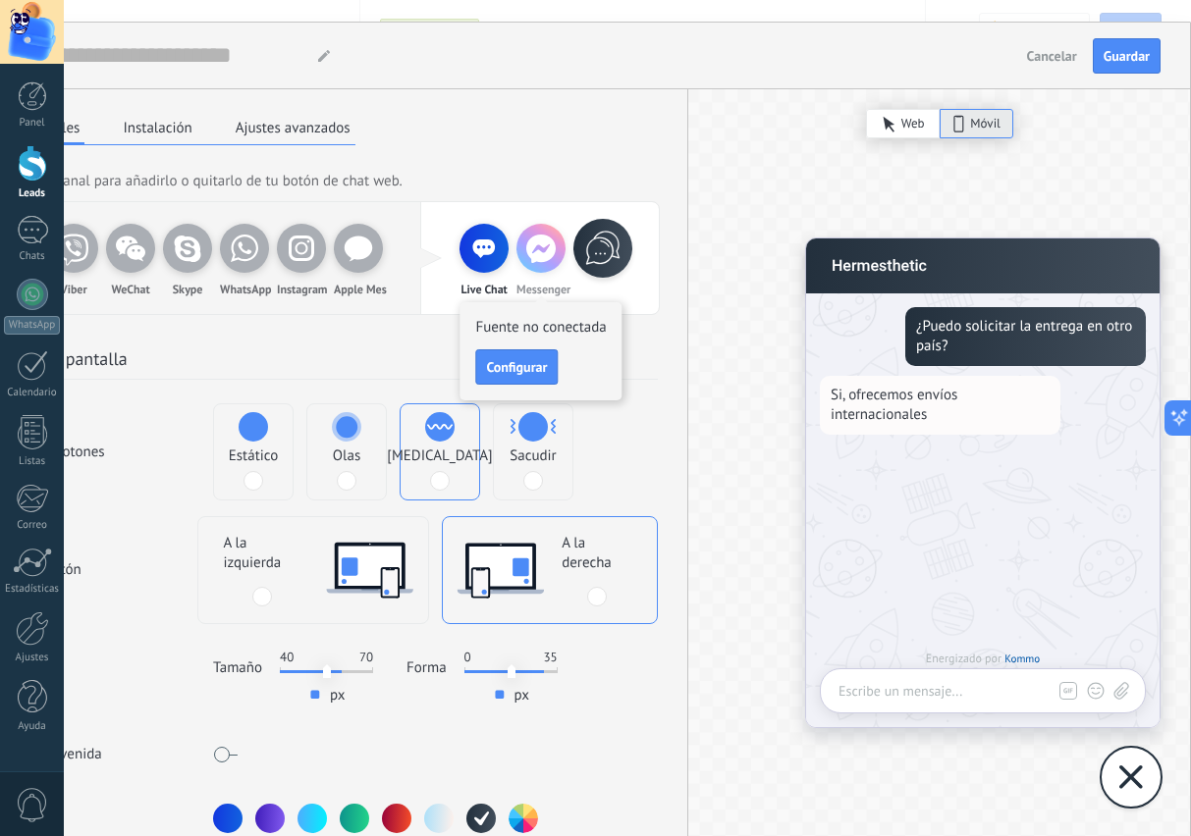
click at [1128, 757] on div at bounding box center [1131, 777] width 61 height 61
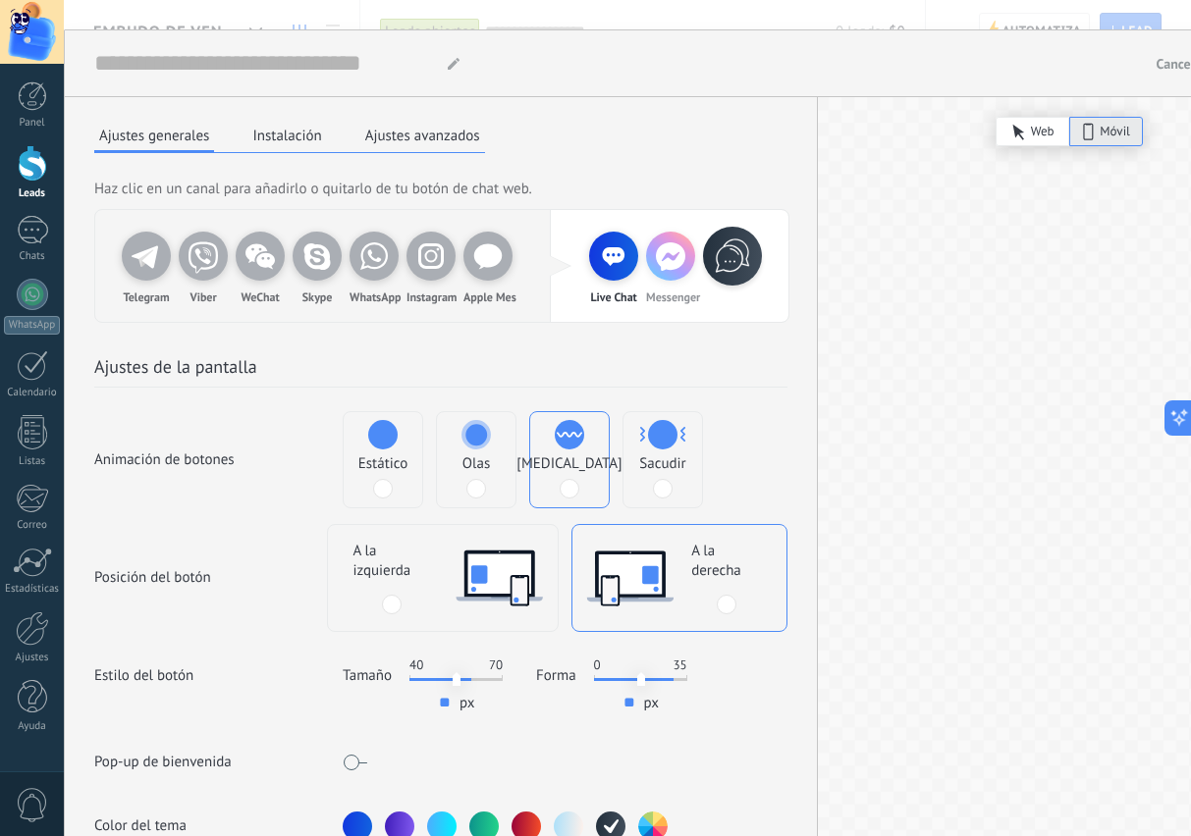
scroll to position [0, 0]
click at [374, 257] on icon at bounding box center [373, 256] width 39 height 39
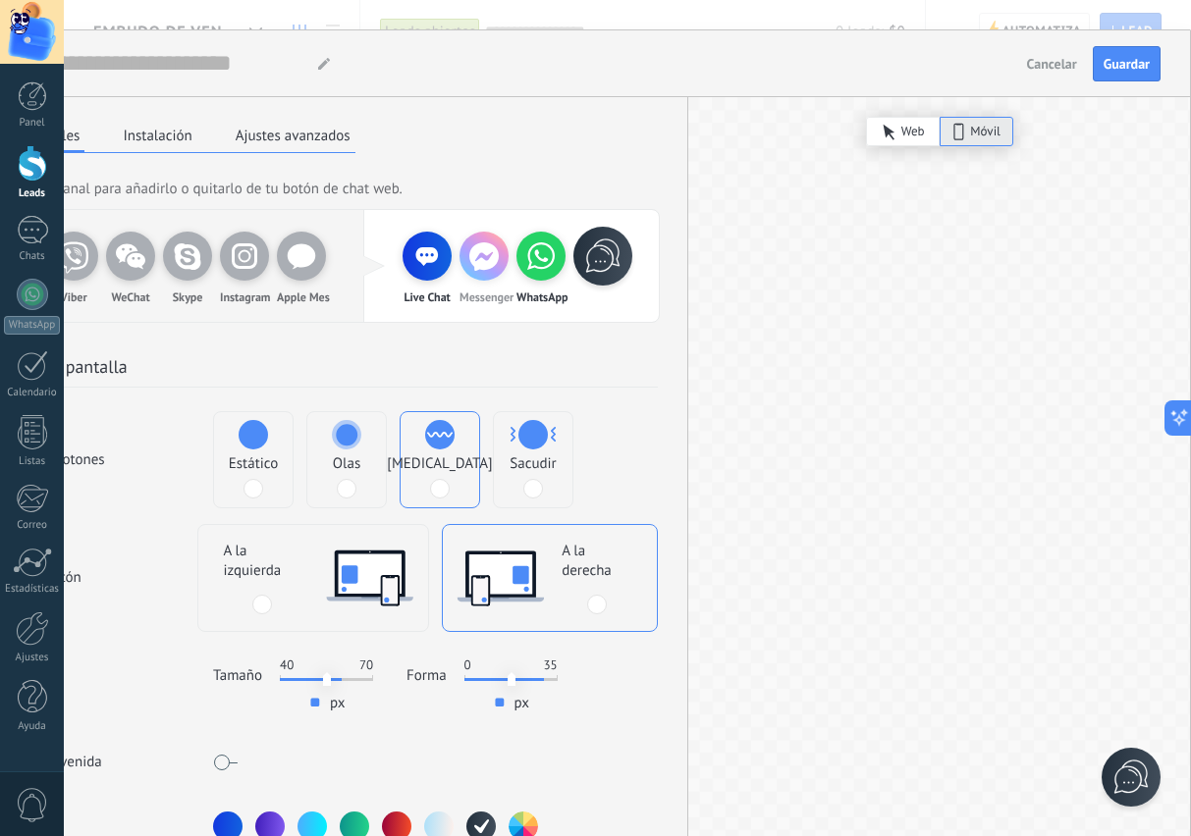
scroll to position [0, 130]
click at [1135, 772] on icon at bounding box center [1131, 778] width 50 height 50
click at [1120, 779] on icon at bounding box center [1131, 778] width 25 height 25
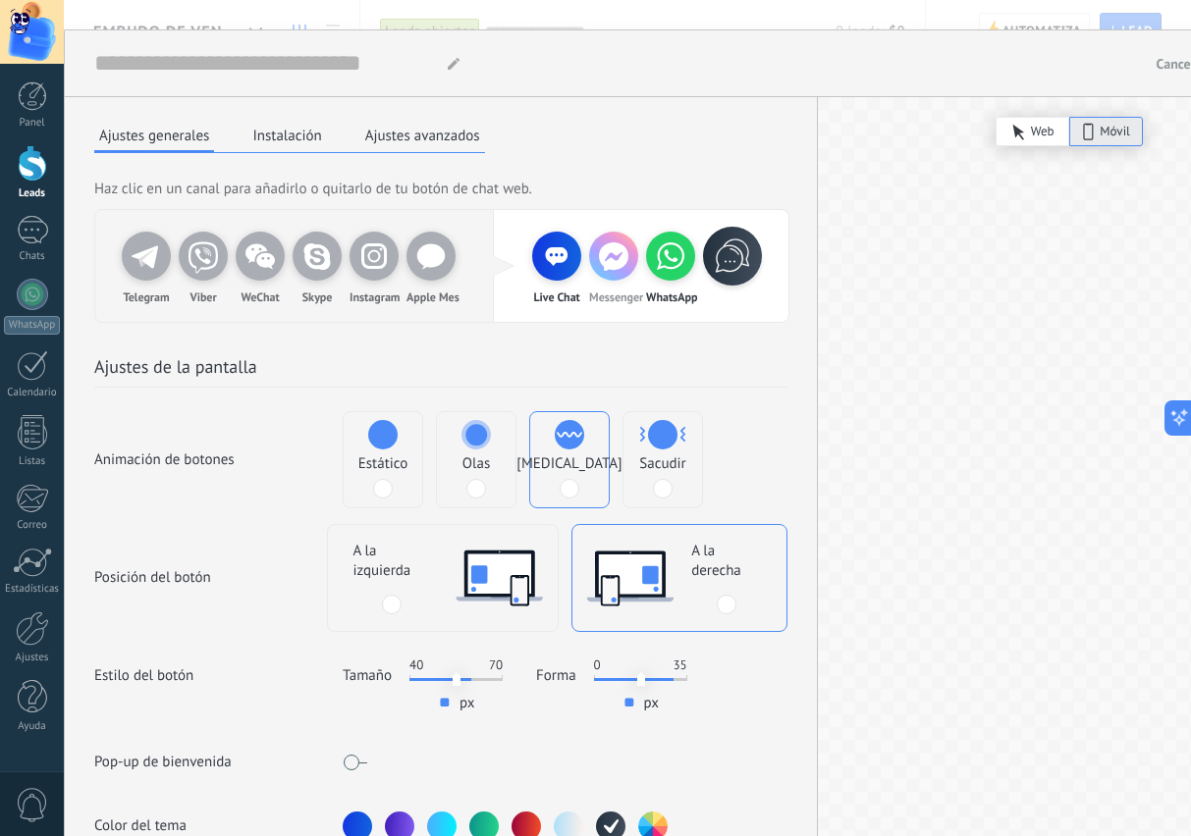
scroll to position [0, 0]
click at [617, 260] on icon at bounding box center [613, 256] width 49 height 49
click at [674, 255] on icon at bounding box center [670, 256] width 39 height 39
click at [291, 139] on button "Instalación" at bounding box center [286, 135] width 79 height 29
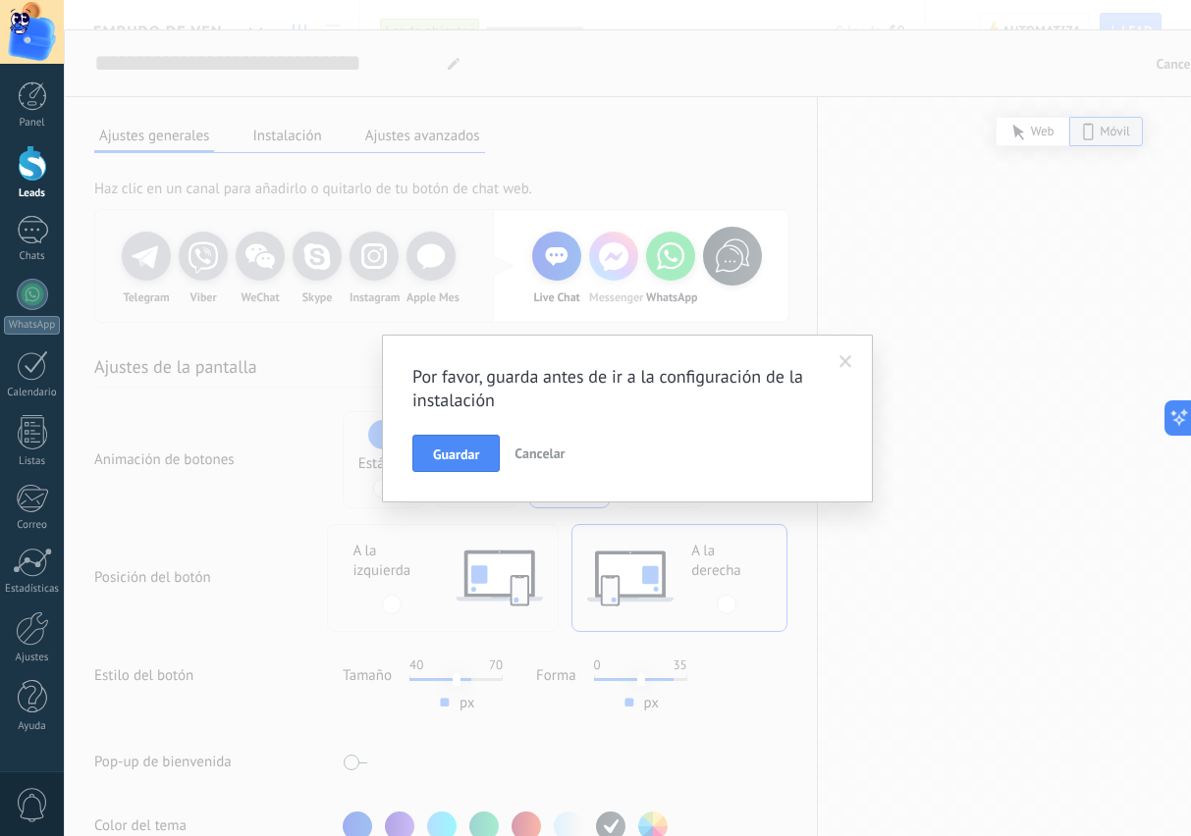
click at [447, 449] on span "Guardar" at bounding box center [456, 455] width 46 height 14
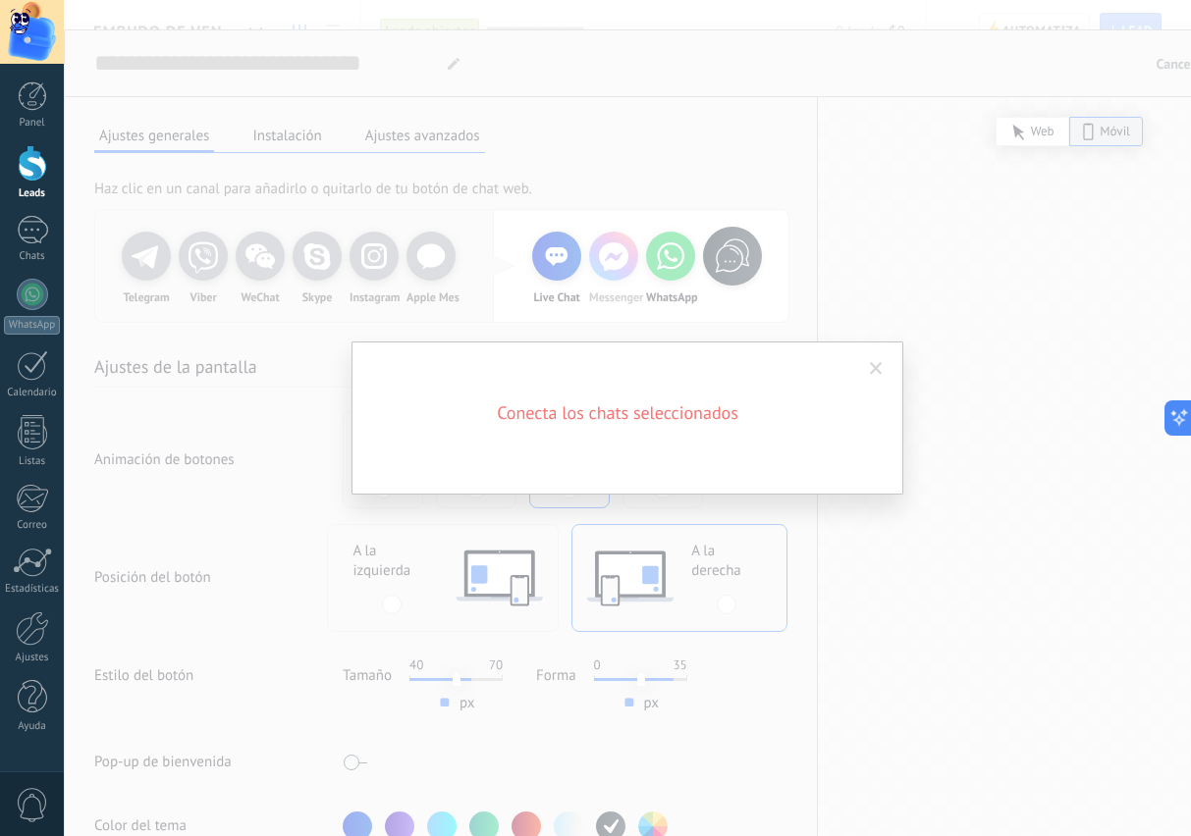
click at [873, 368] on span at bounding box center [876, 369] width 13 height 14
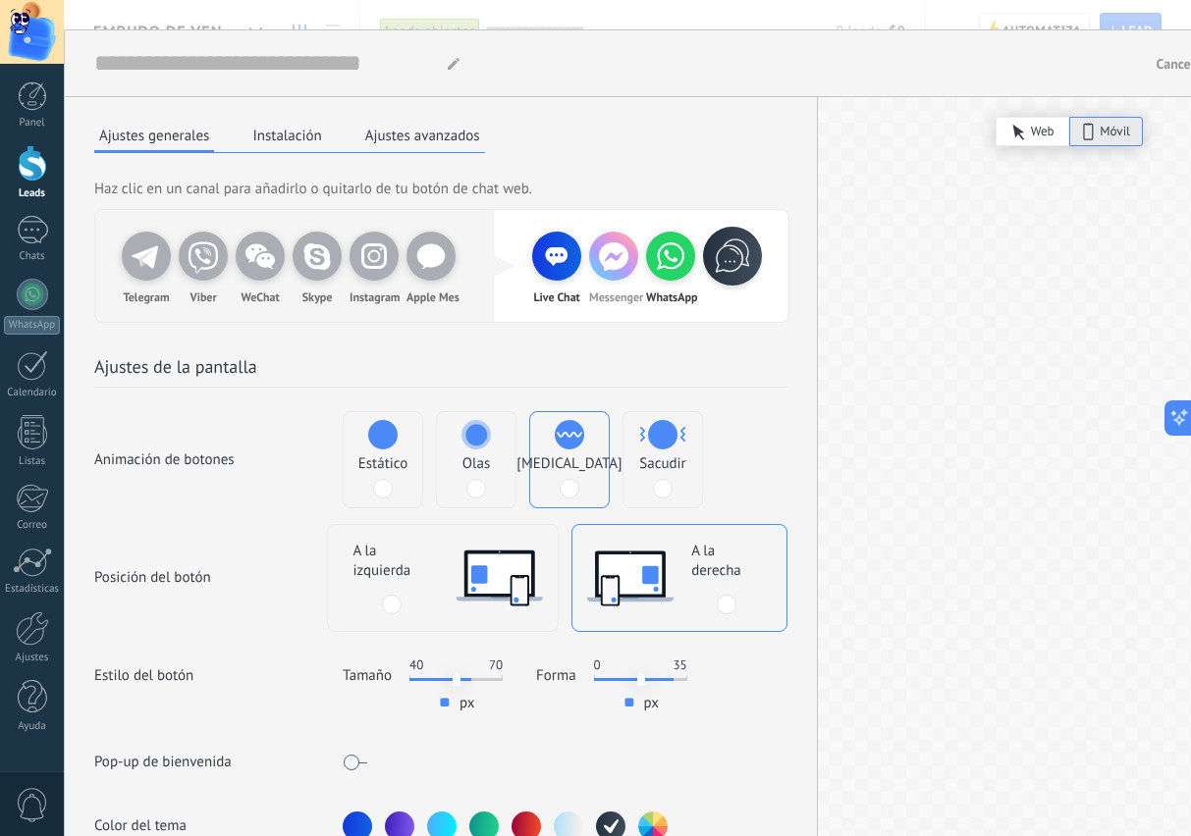
click at [283, 143] on button "Instalación" at bounding box center [286, 135] width 79 height 29
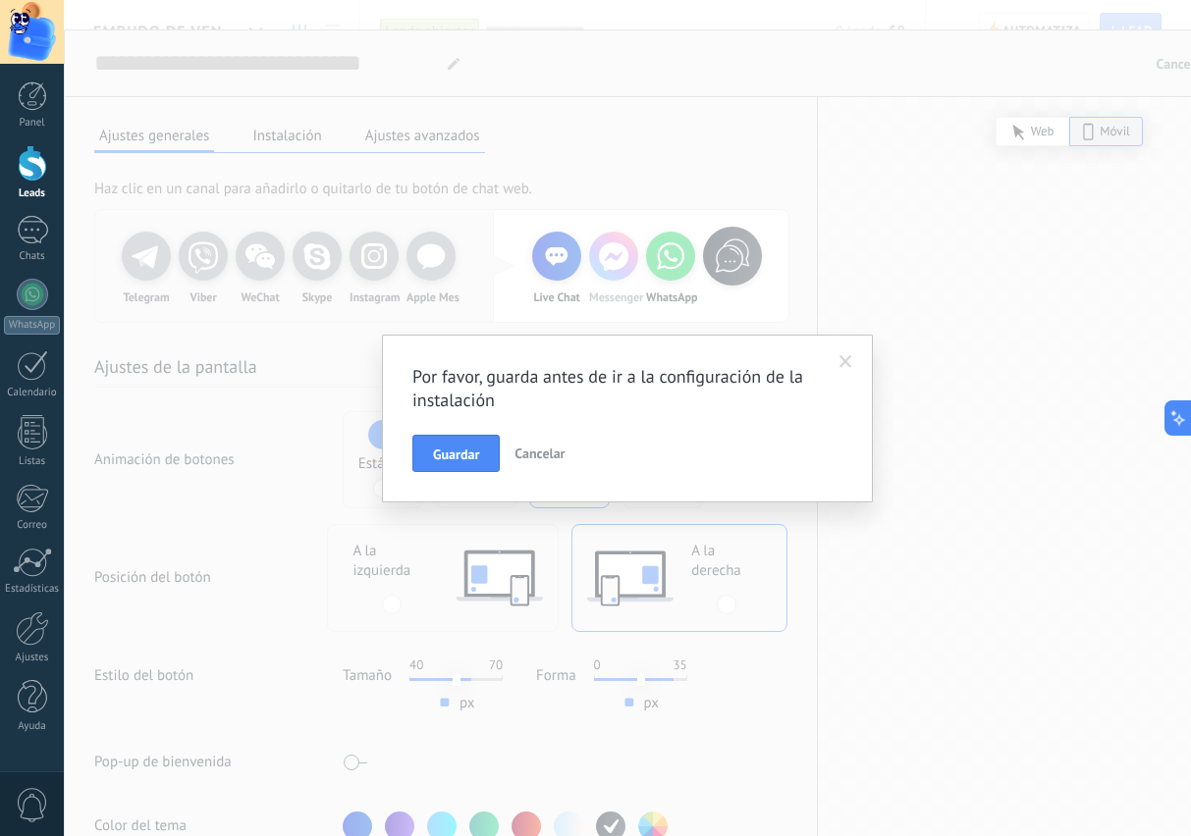
click at [446, 451] on span "Guardar" at bounding box center [456, 455] width 46 height 14
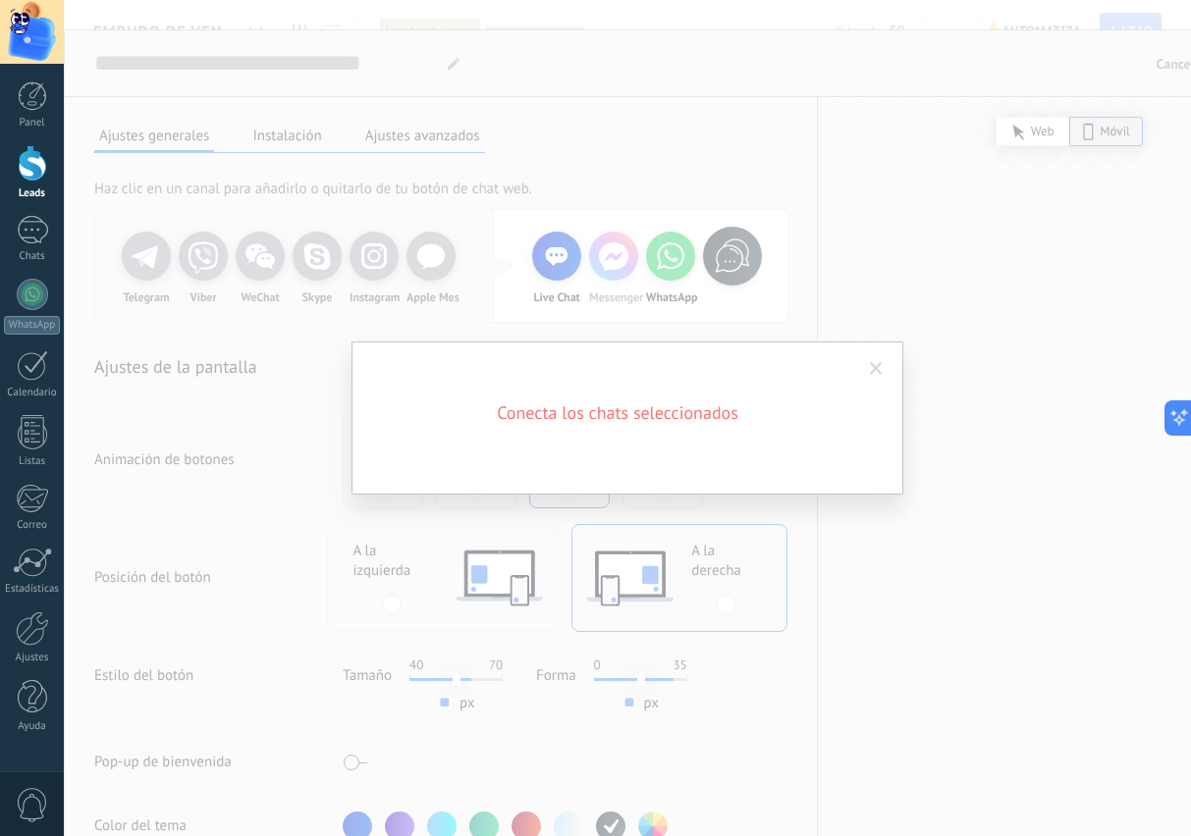
click at [875, 372] on span at bounding box center [876, 369] width 13 height 14
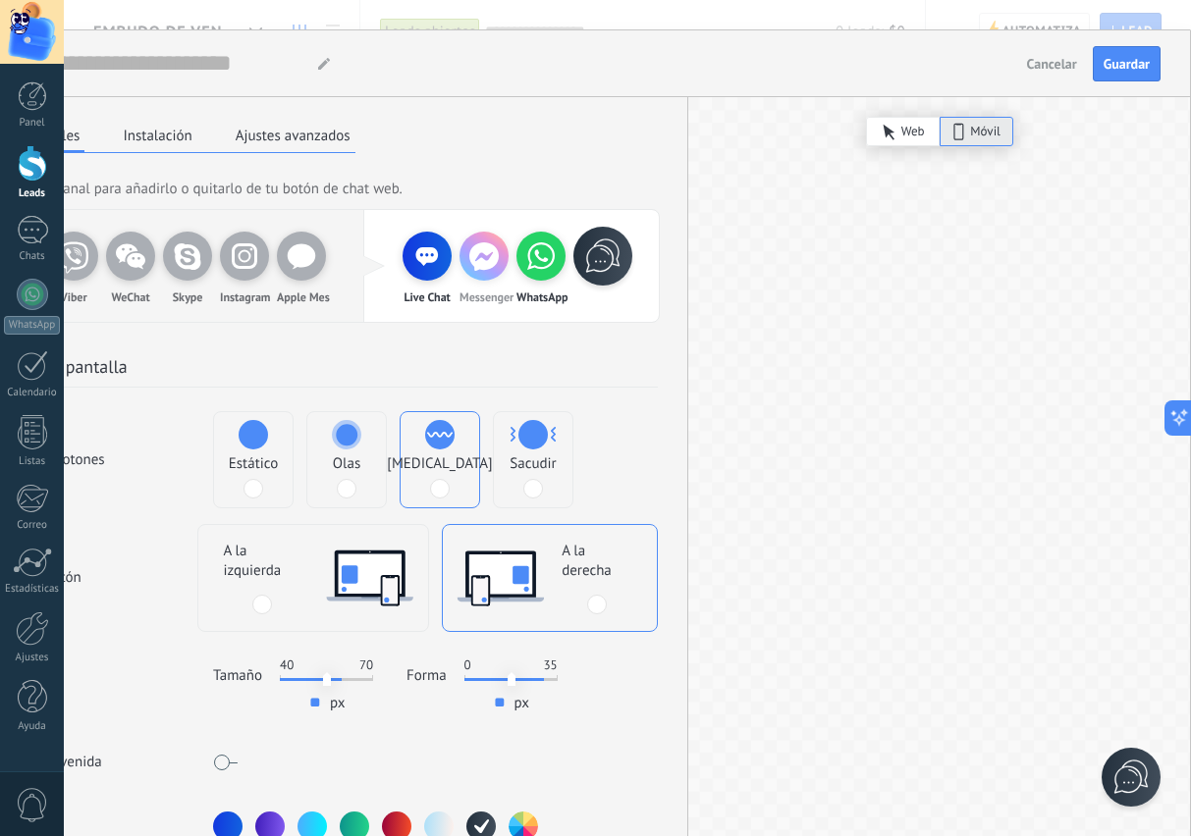
scroll to position [0, 130]
click at [1128, 69] on span "Guardar" at bounding box center [1126, 64] width 46 height 14
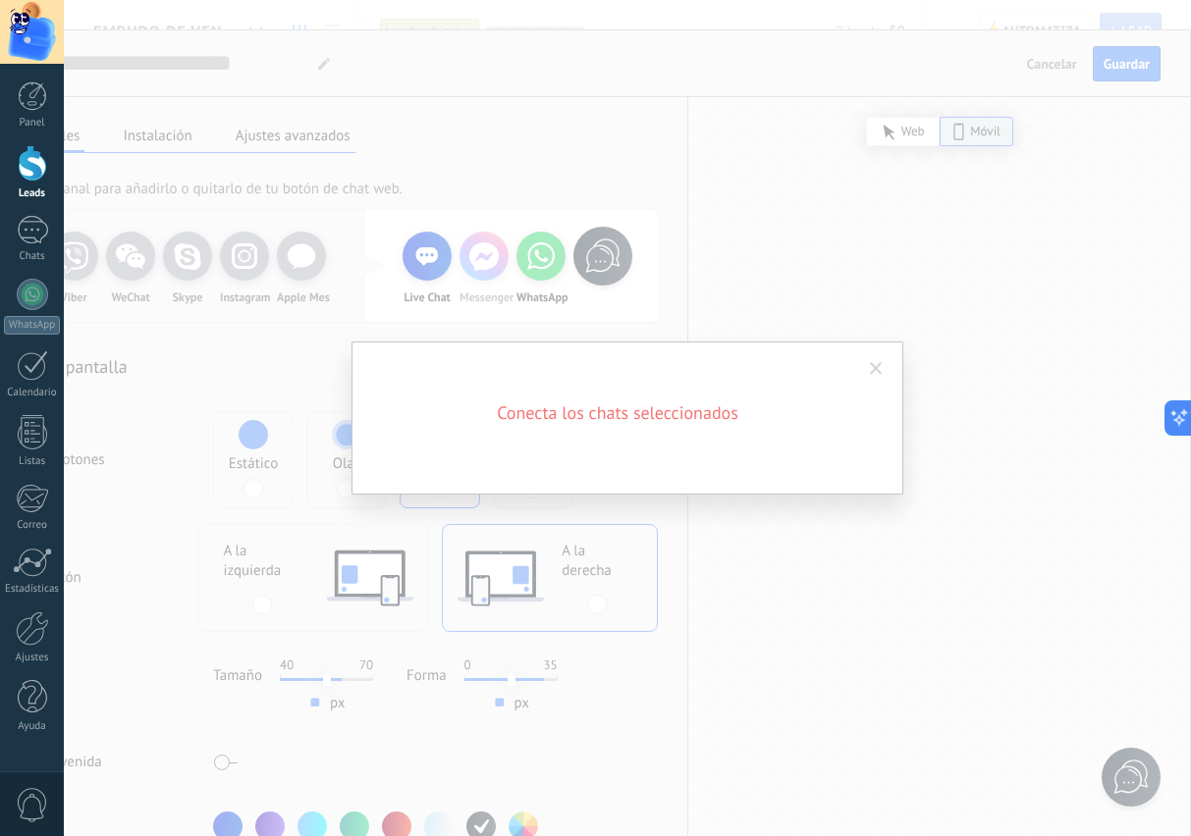
click at [876, 366] on span at bounding box center [876, 369] width 13 height 14
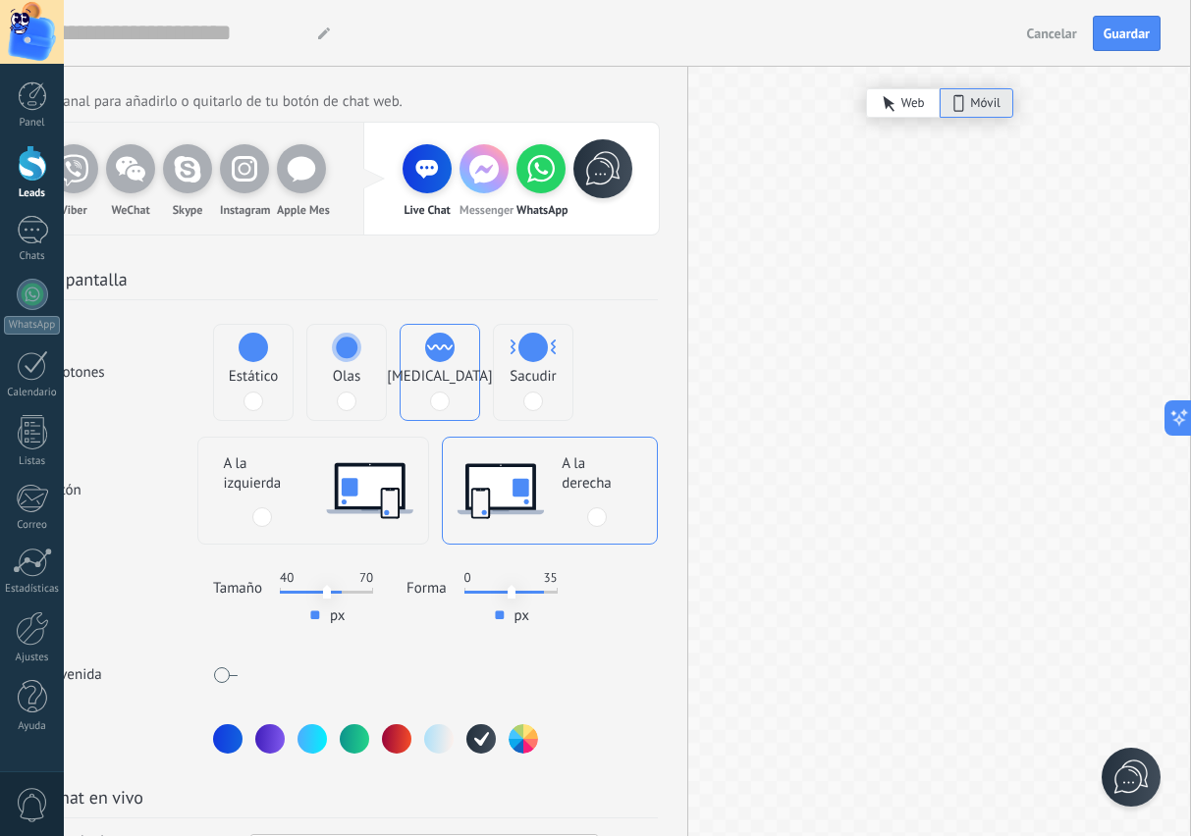
scroll to position [88, 130]
click at [1045, 39] on span "Cancelar" at bounding box center [1052, 34] width 50 height 14
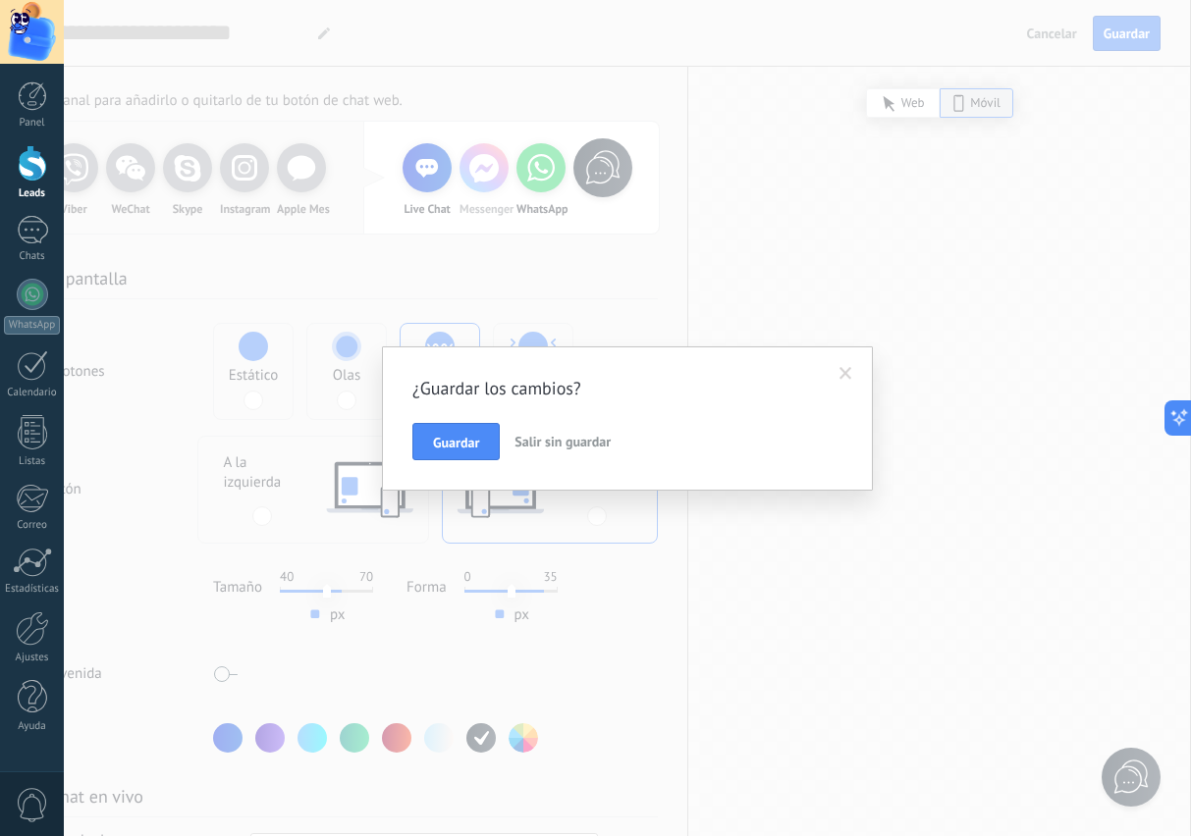
click at [561, 440] on span "Salir sin guardar" at bounding box center [562, 442] width 96 height 18
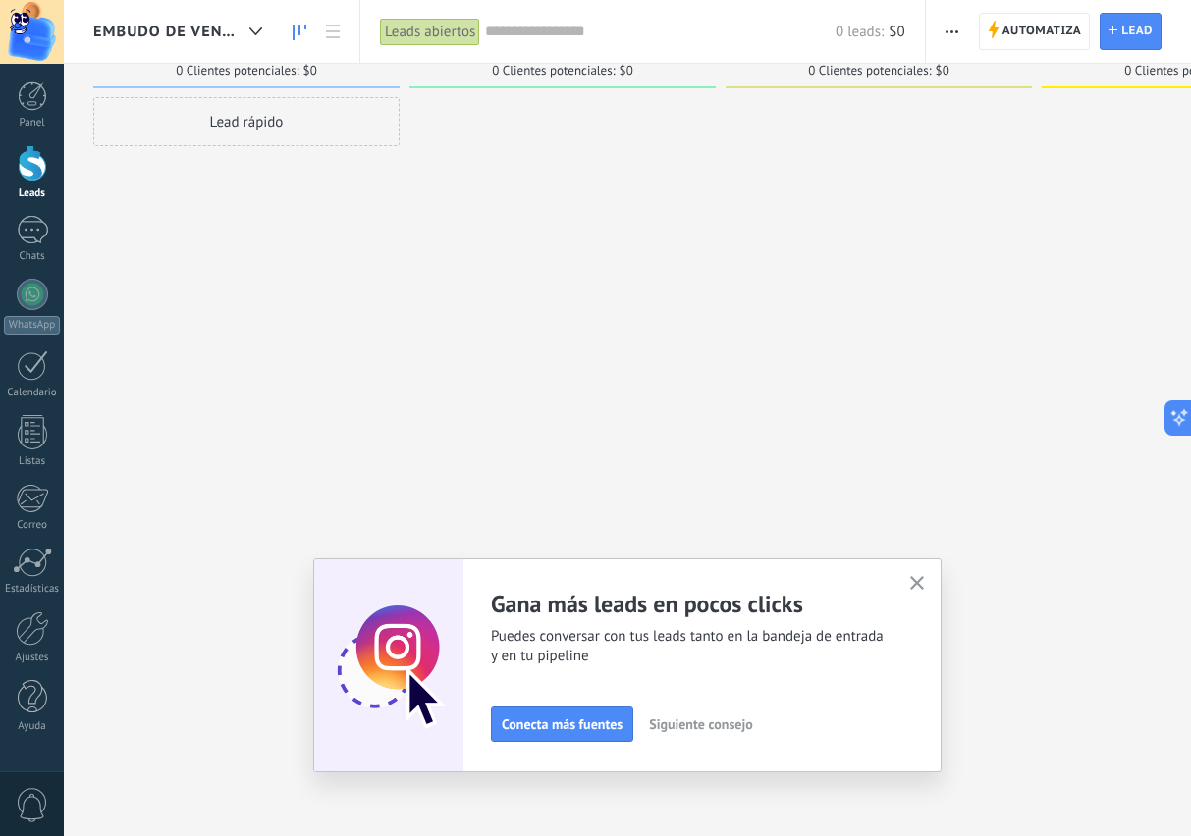
scroll to position [0, 0]
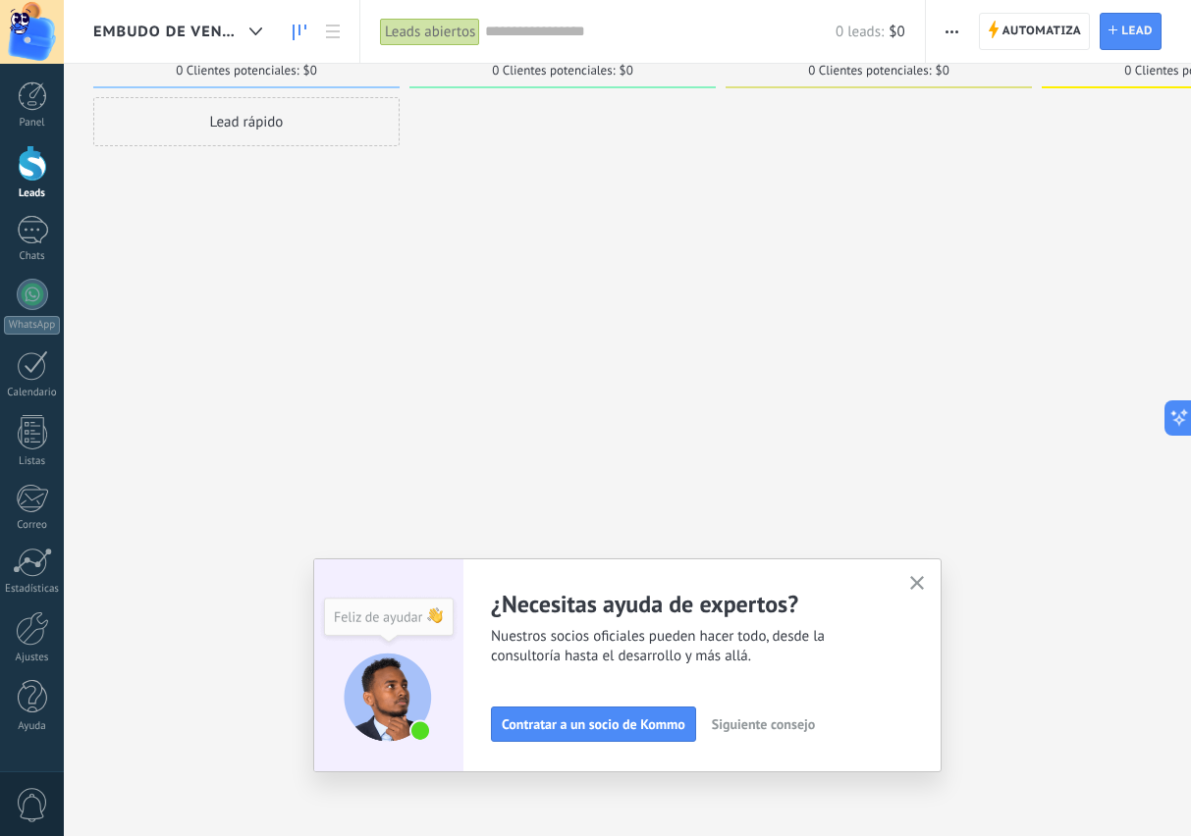
click at [918, 587] on icon "button" at bounding box center [917, 583] width 15 height 15
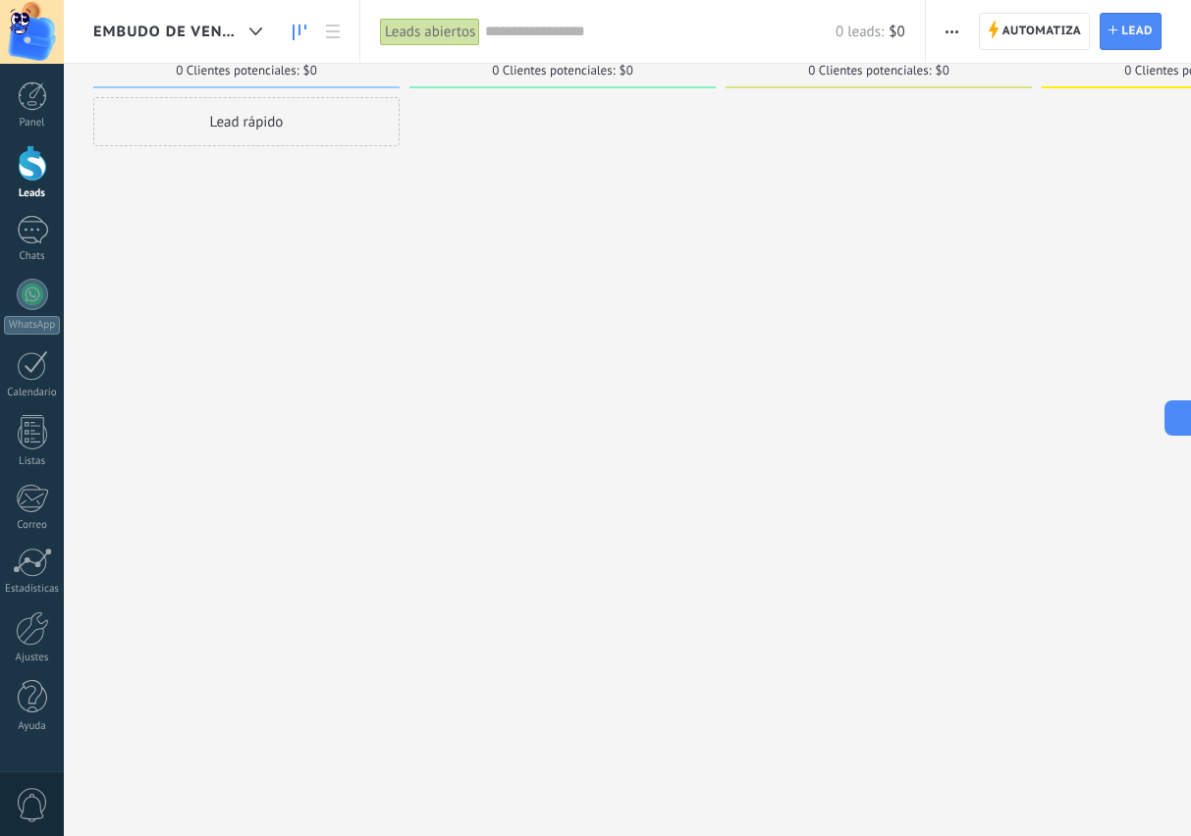
click at [216, 38] on span "Embudo de ventas" at bounding box center [167, 32] width 148 height 19
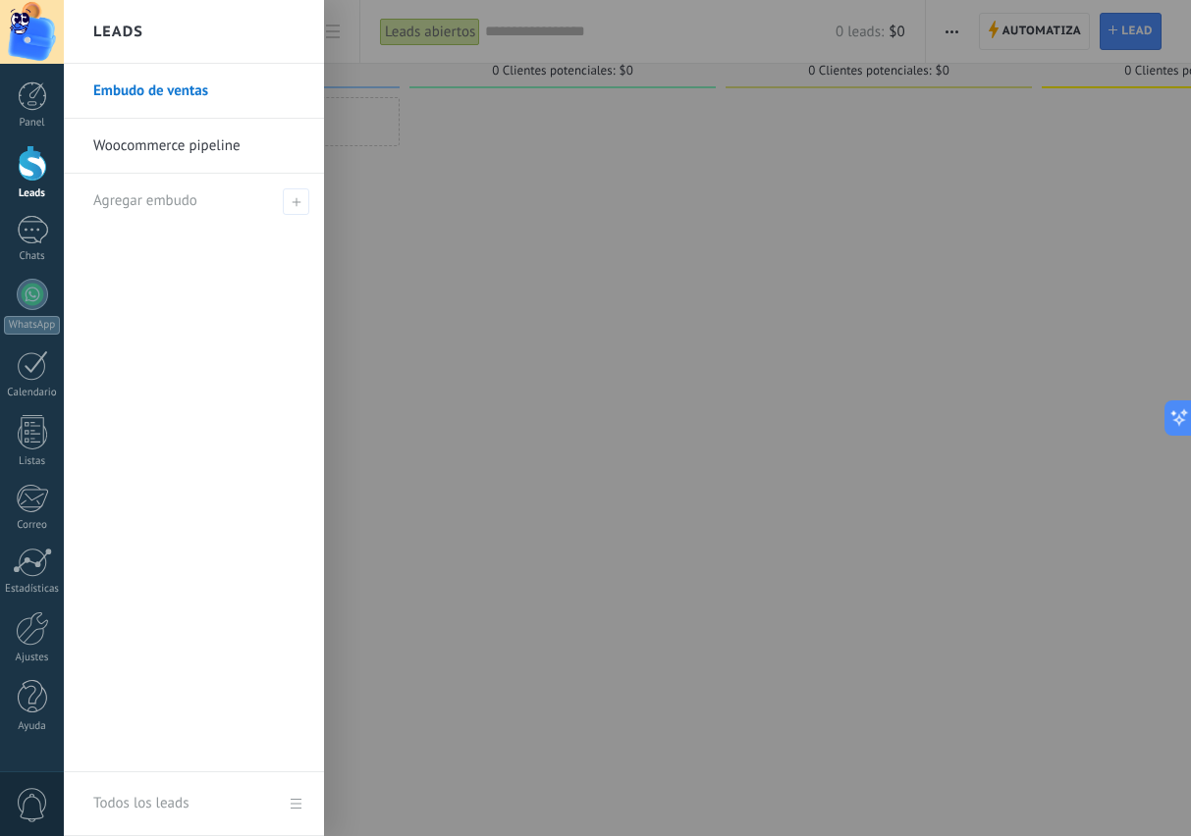
click at [176, 148] on link "Woocommerce pipeline" at bounding box center [198, 146] width 211 height 55
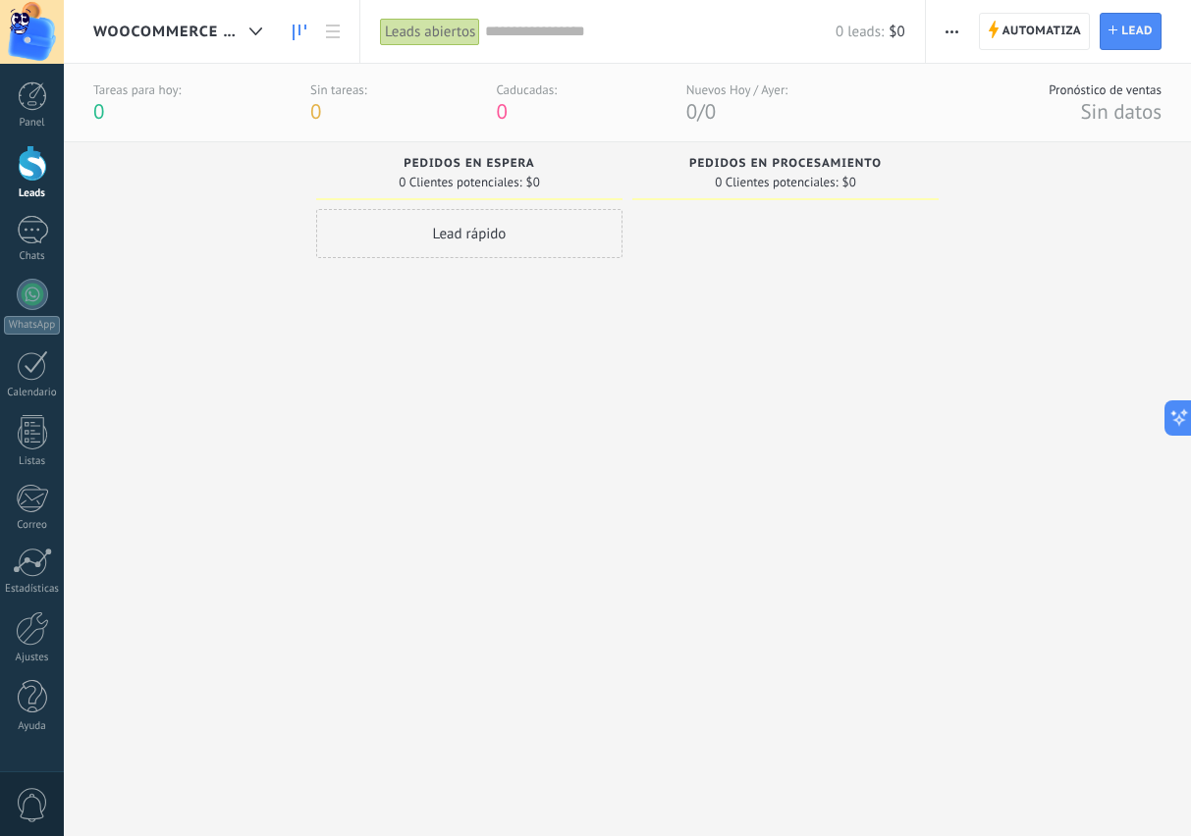
click at [201, 28] on span "Woocommerce pipeline" at bounding box center [167, 32] width 148 height 19
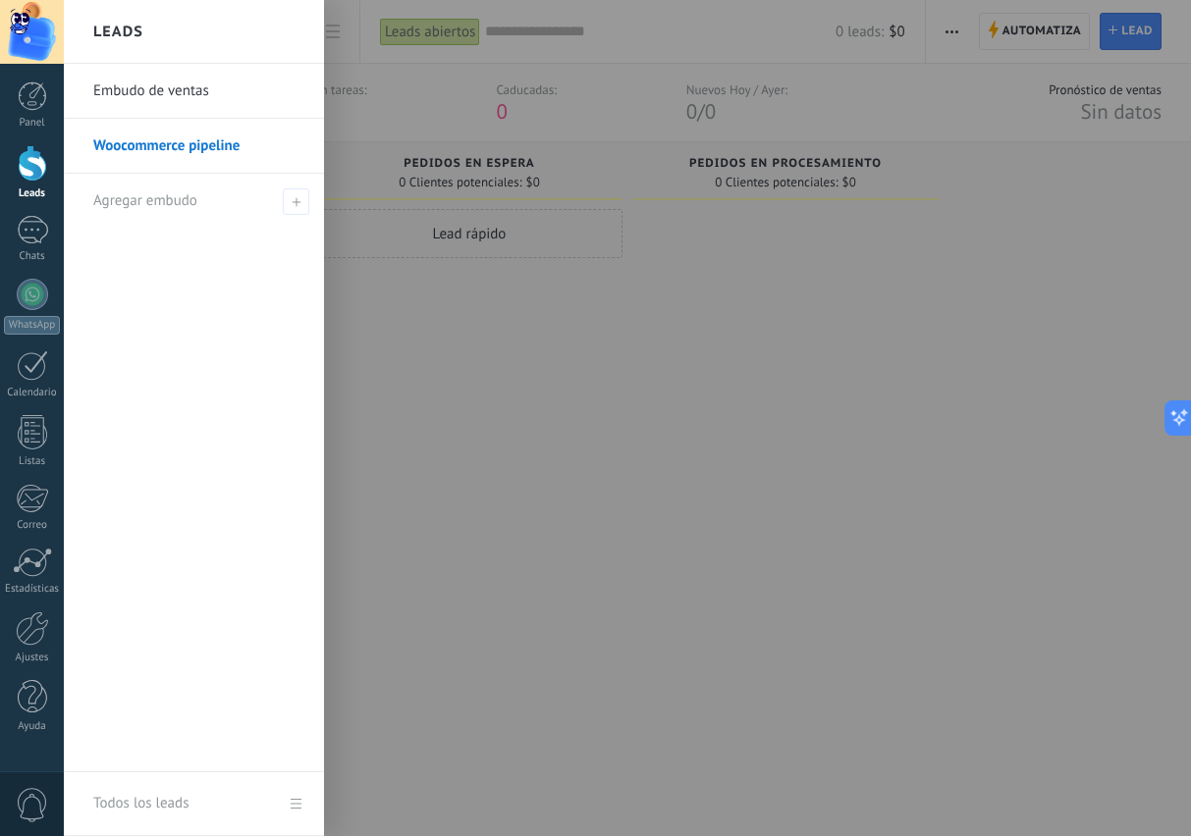
click at [140, 96] on link "Embudo de ventas" at bounding box center [198, 91] width 211 height 55
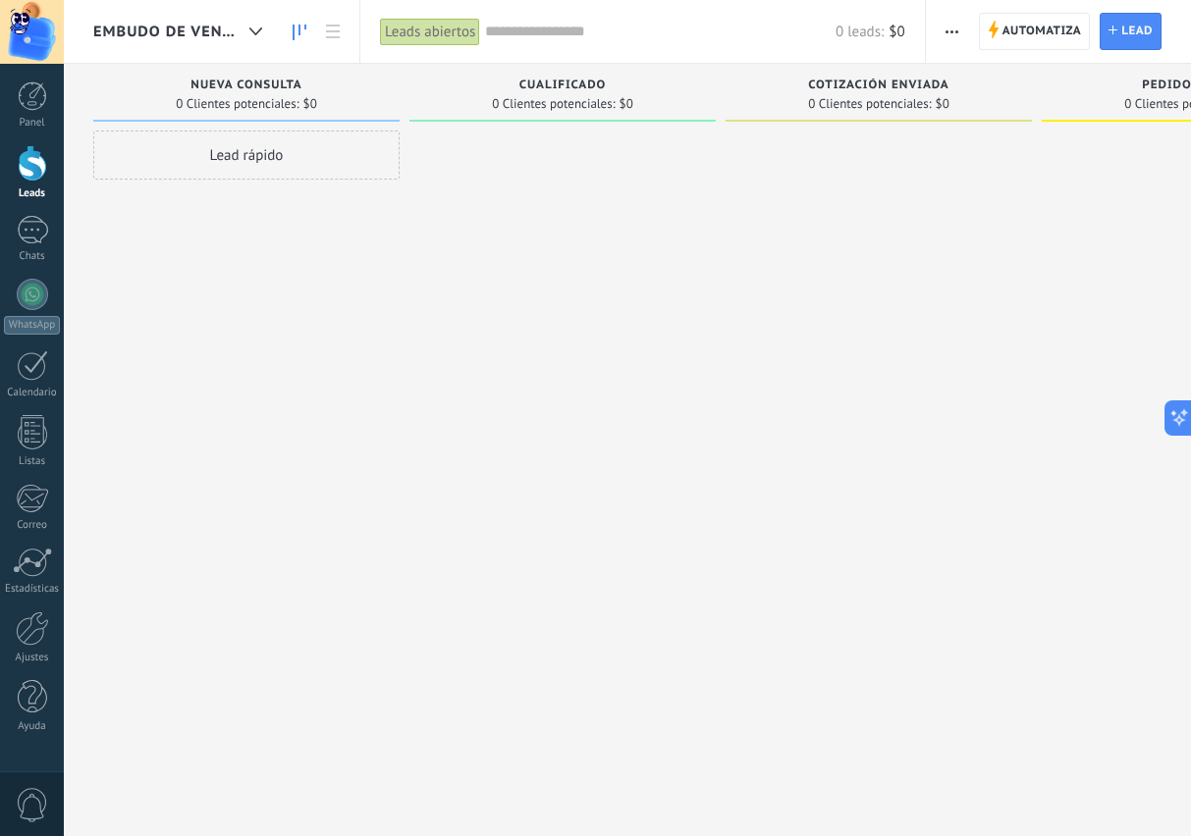
click at [945, 30] on icon "button" at bounding box center [951, 31] width 13 height 3
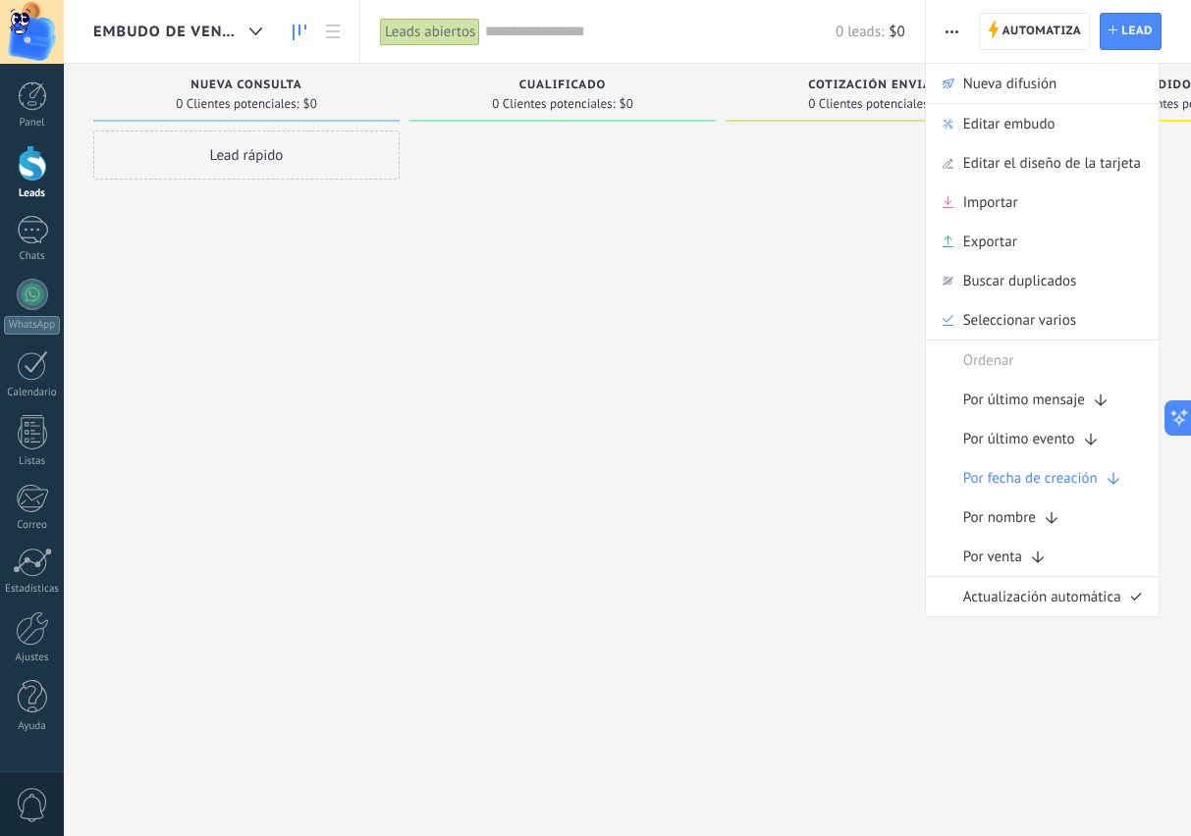
click at [1029, 127] on span "Editar embudo" at bounding box center [1009, 123] width 92 height 39
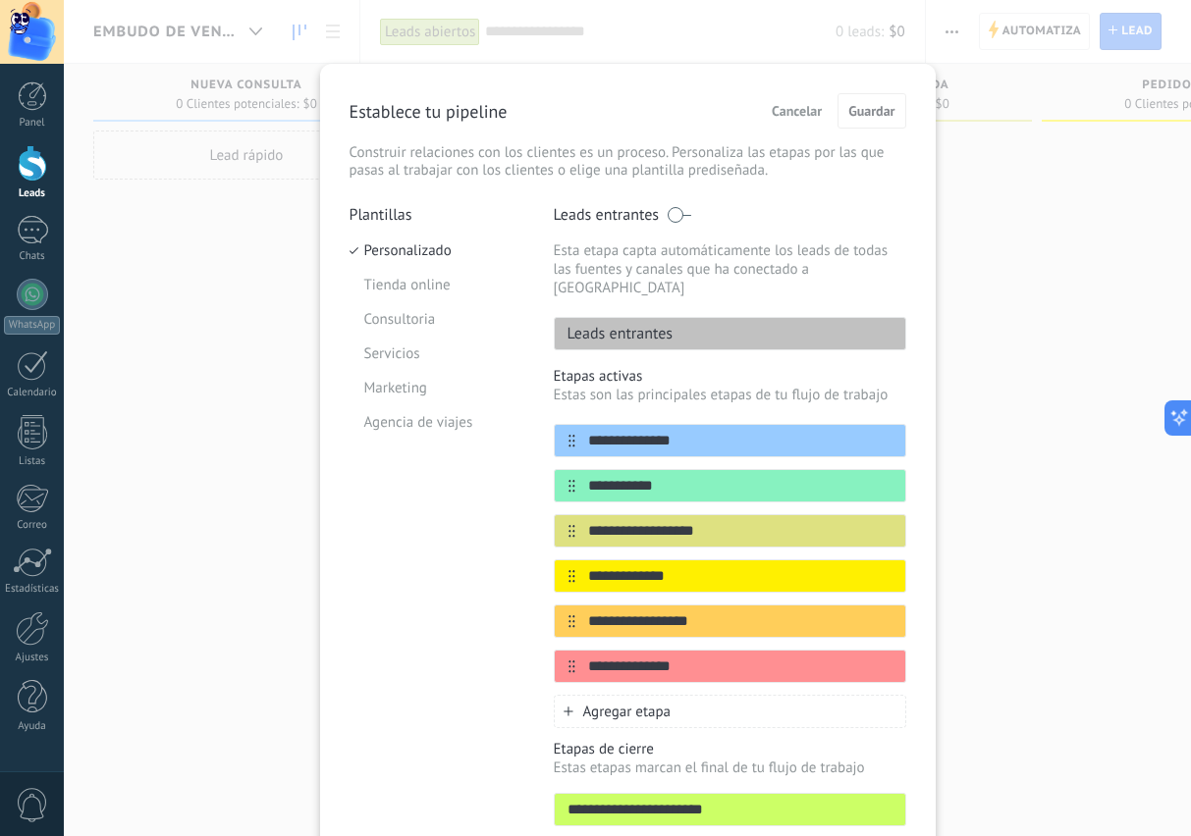
click at [772, 317] on div "Leads entrantes" at bounding box center [730, 333] width 352 height 33
click at [415, 290] on li "Tienda online" at bounding box center [437, 285] width 175 height 34
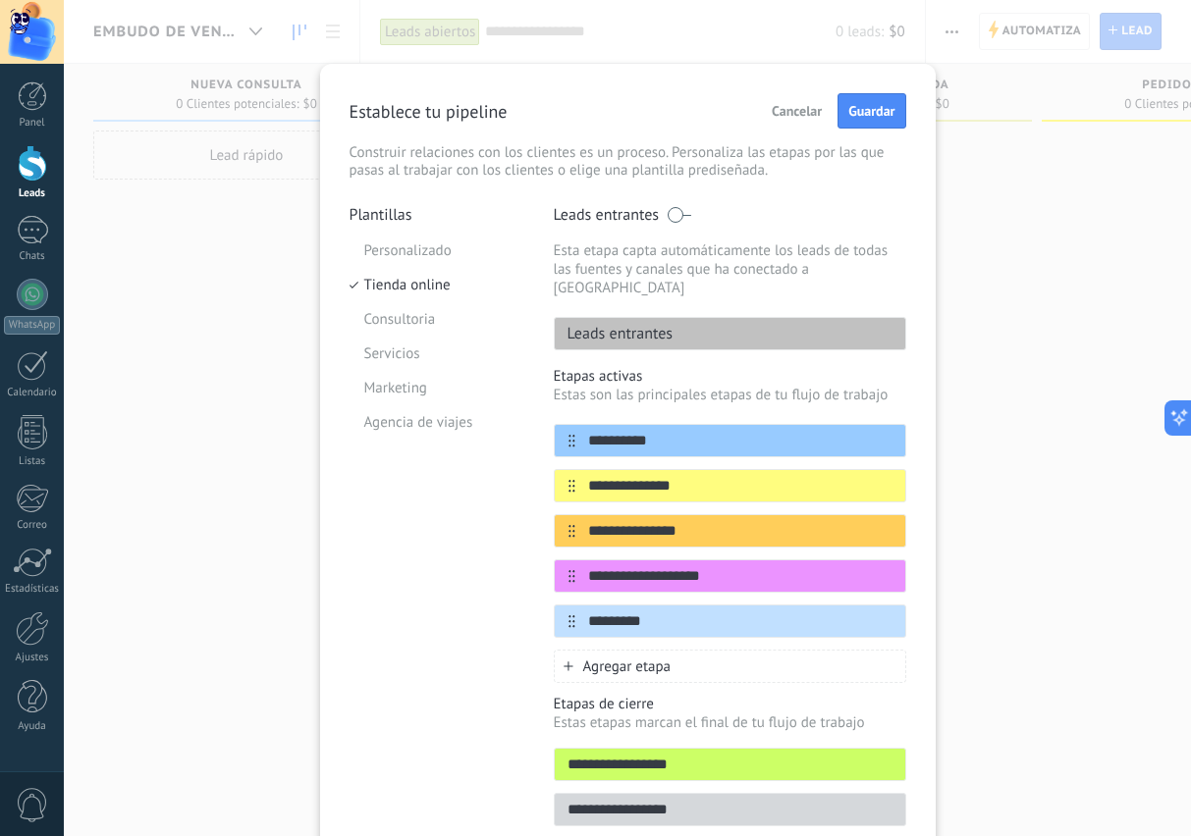
click at [416, 322] on li "Consultoria" at bounding box center [437, 319] width 175 height 34
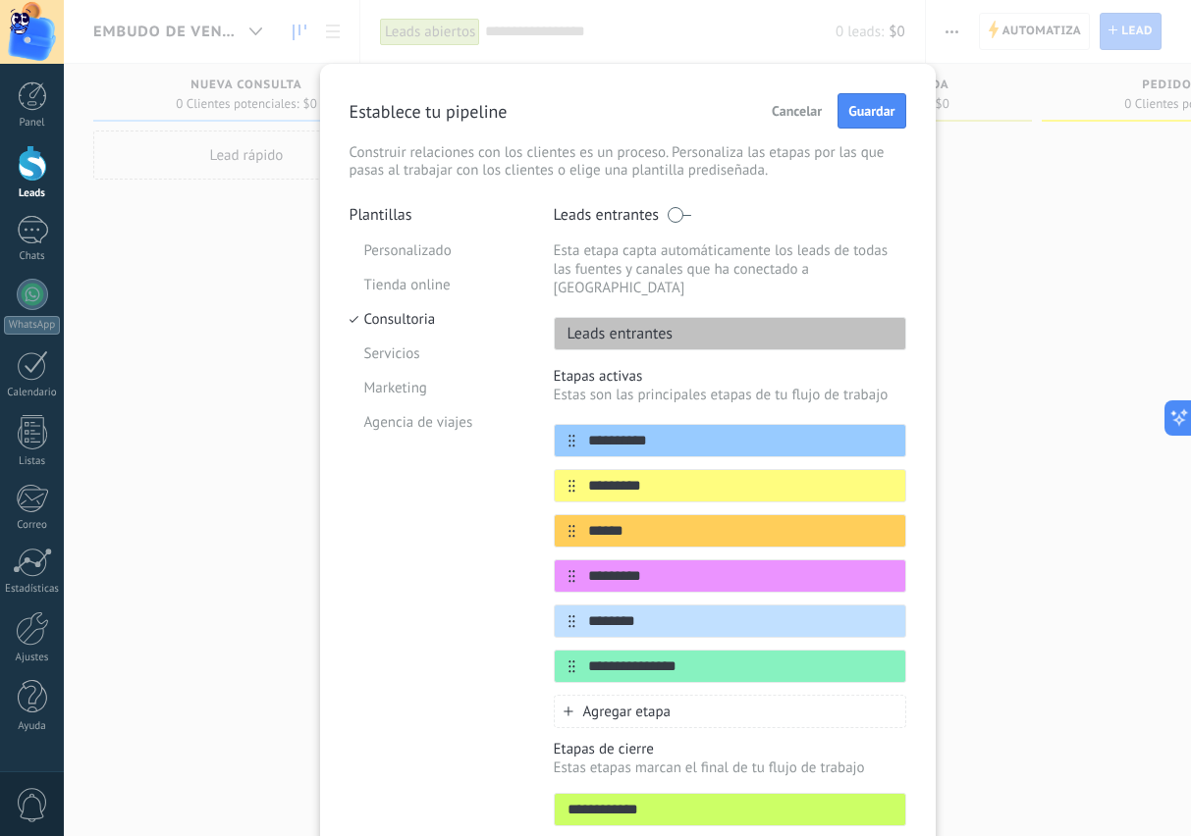
click at [393, 361] on li "Servicios" at bounding box center [437, 354] width 175 height 34
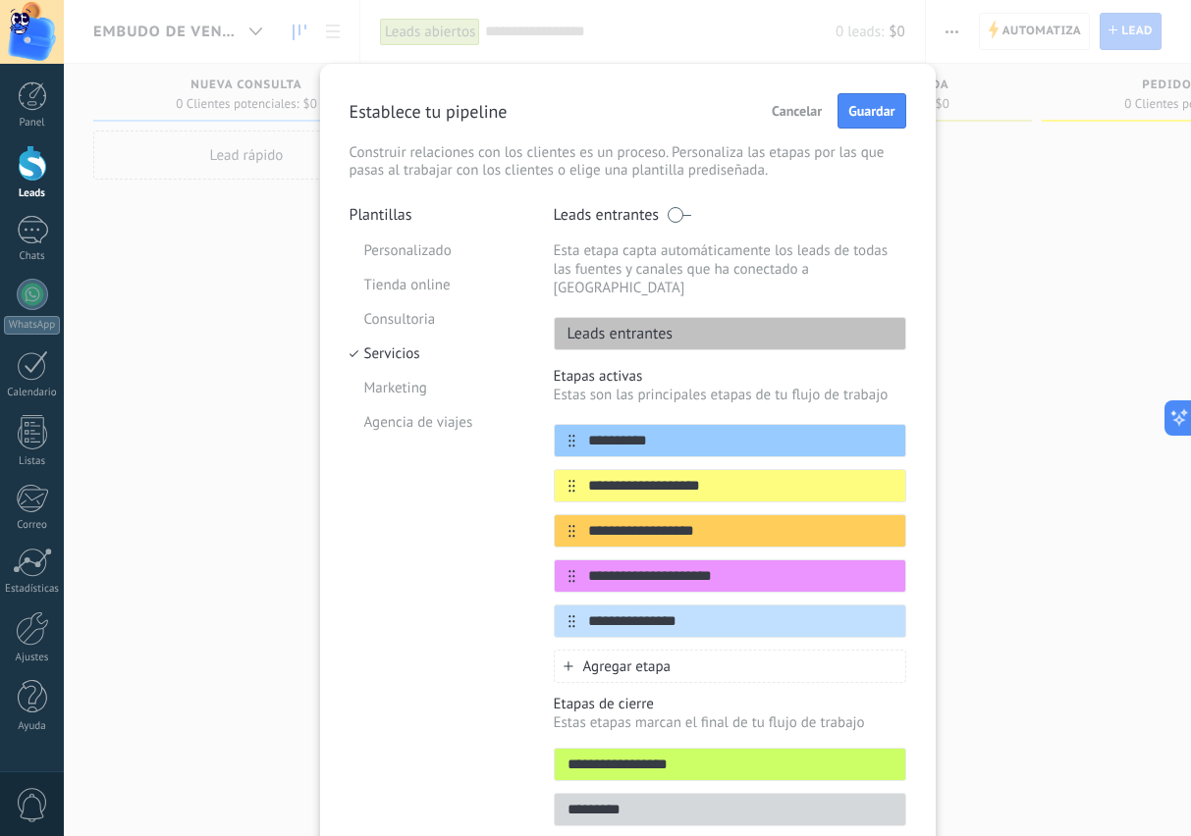
click at [387, 398] on li "Marketing" at bounding box center [437, 388] width 175 height 34
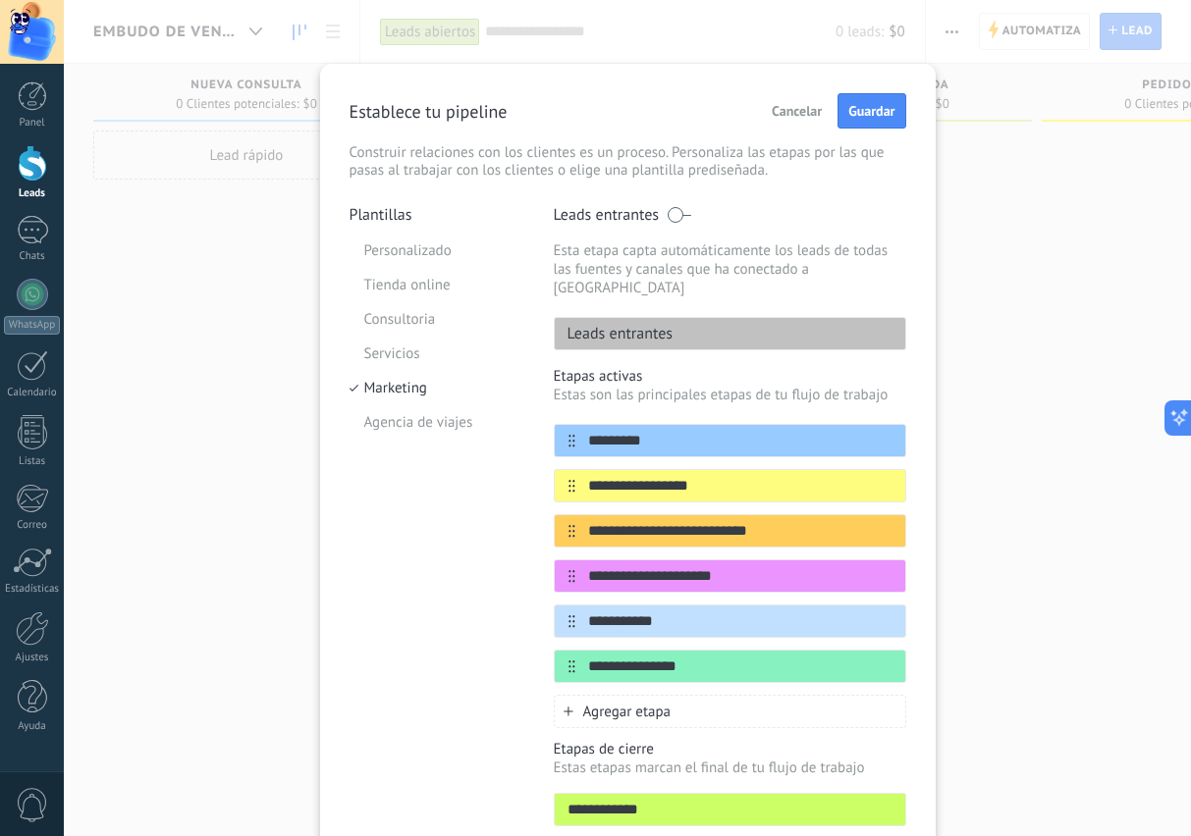
click at [398, 423] on li "Agencia de viajes" at bounding box center [437, 422] width 175 height 34
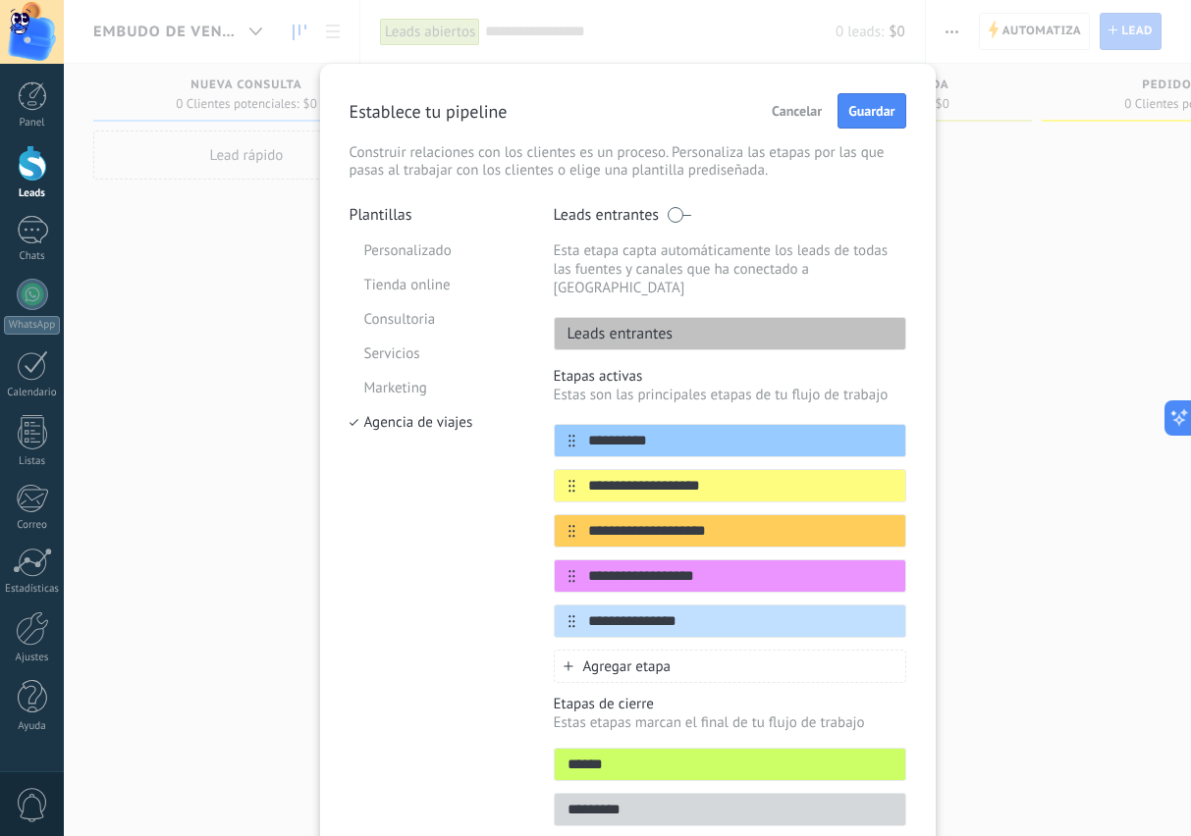
click at [391, 260] on li "Personalizado" at bounding box center [437, 251] width 175 height 34
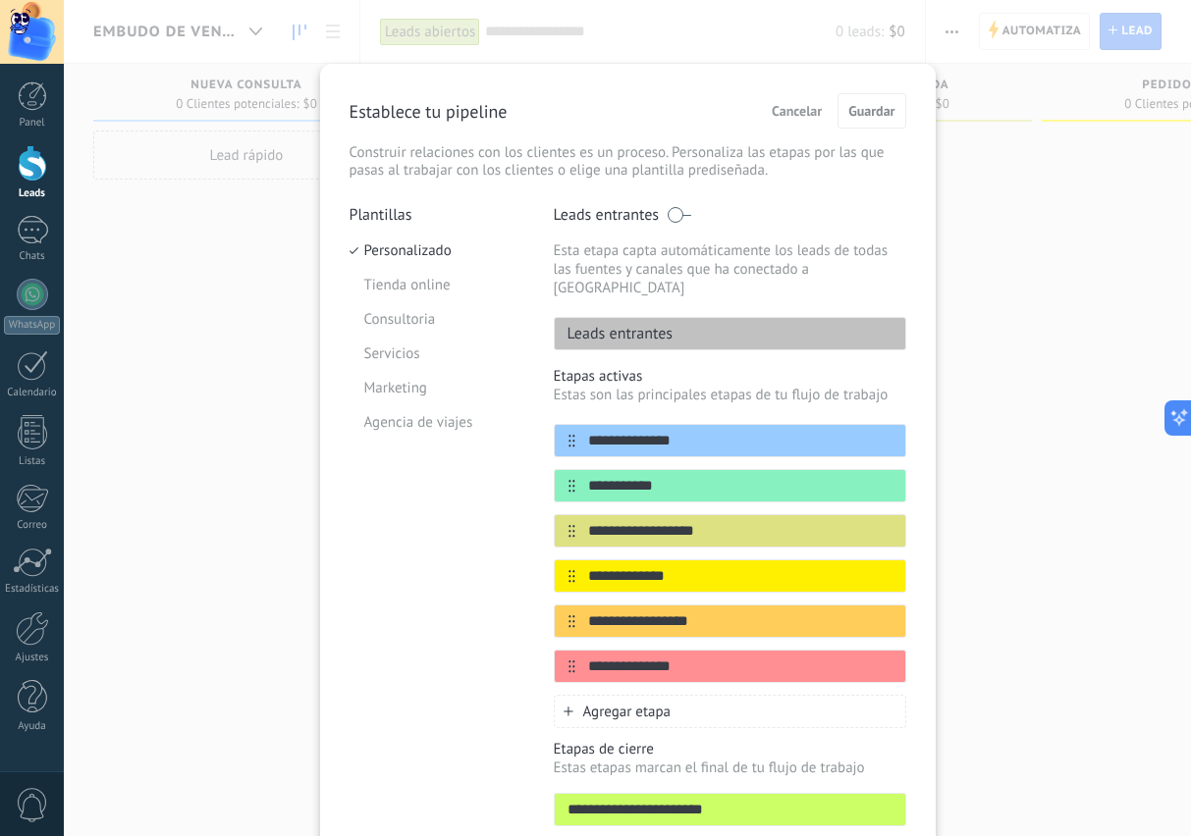
click at [857, 657] on input "**********" at bounding box center [740, 667] width 330 height 21
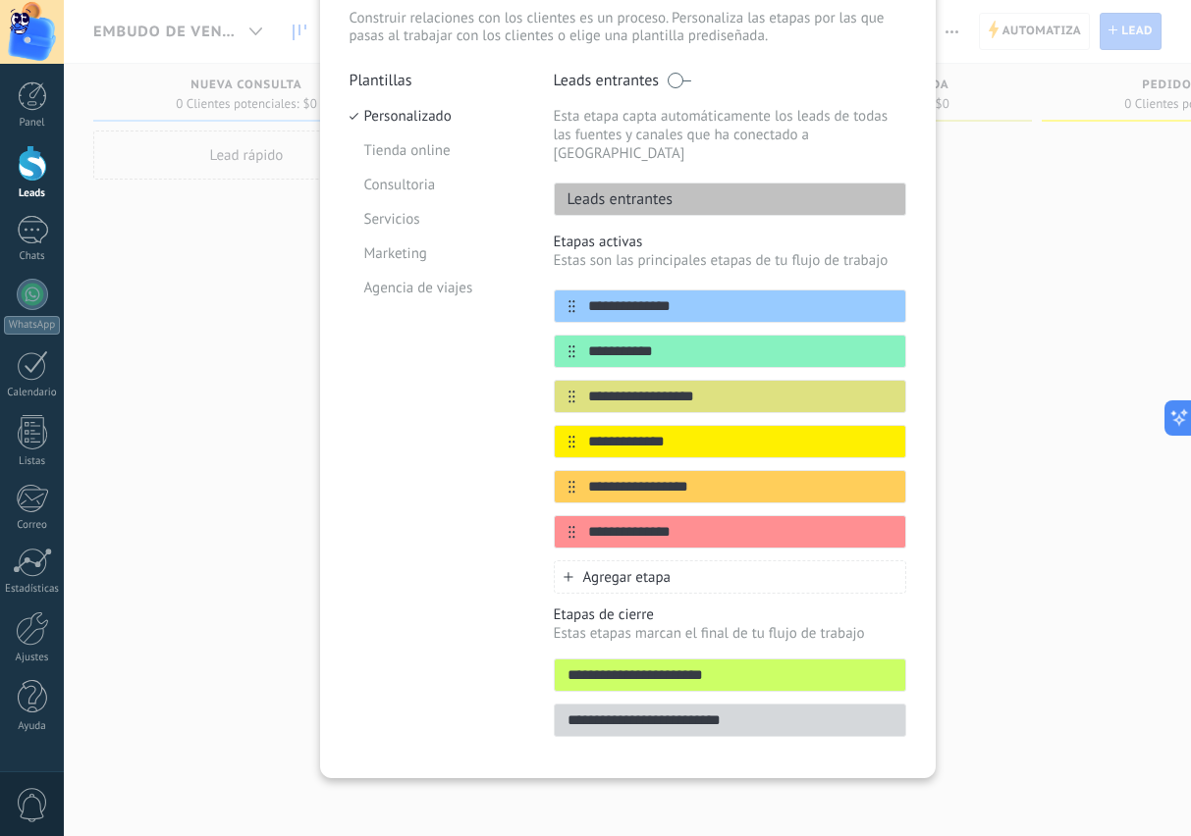
scroll to position [134, 0]
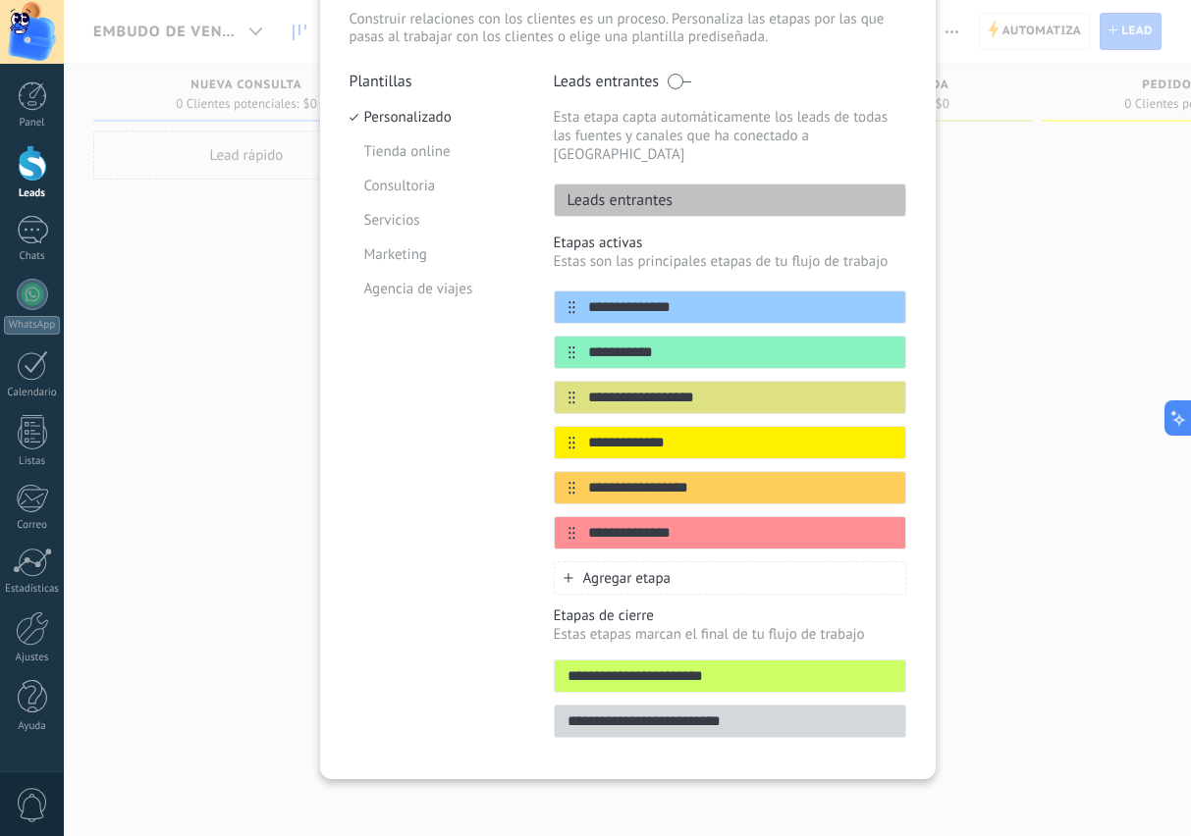
click at [773, 523] on input "**********" at bounding box center [740, 533] width 330 height 21
click at [857, 523] on input "**********" at bounding box center [740, 533] width 330 height 21
click at [0, 0] on icon at bounding box center [0, 0] width 0 height 0
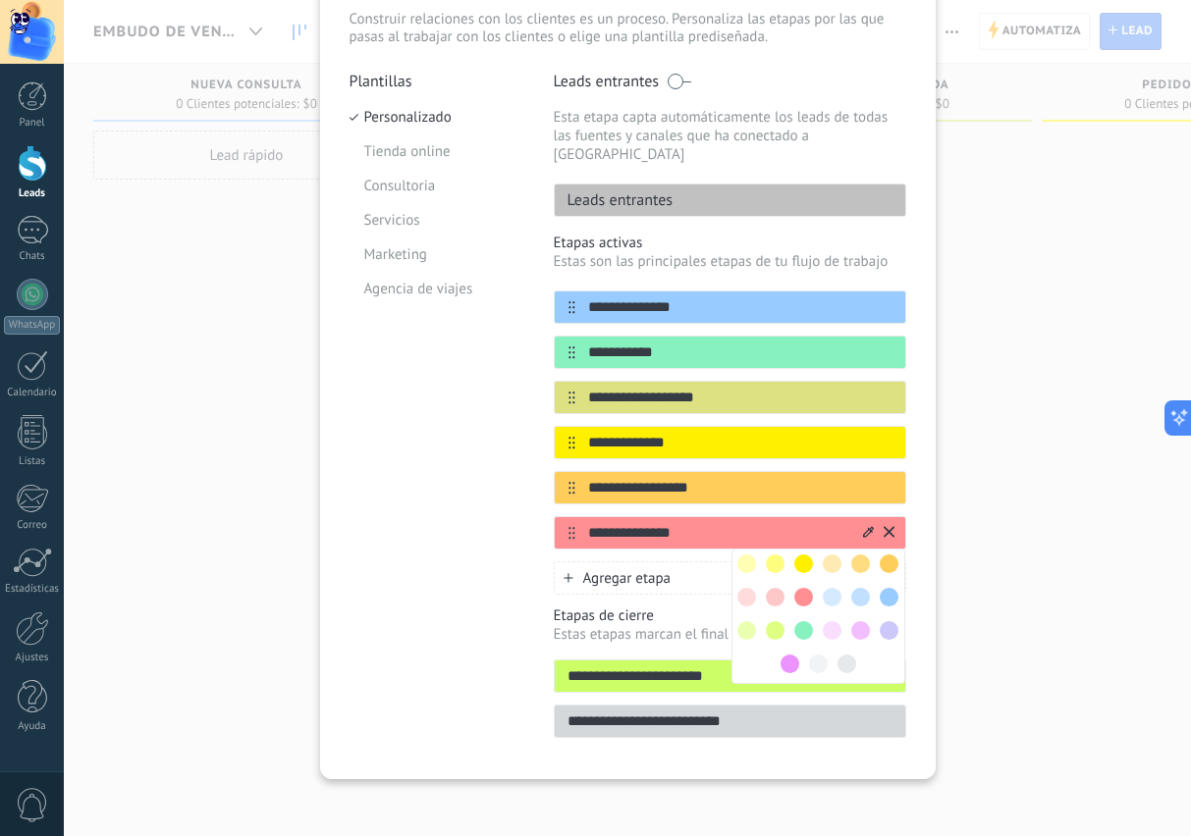
click at [888, 588] on span at bounding box center [889, 597] width 19 height 19
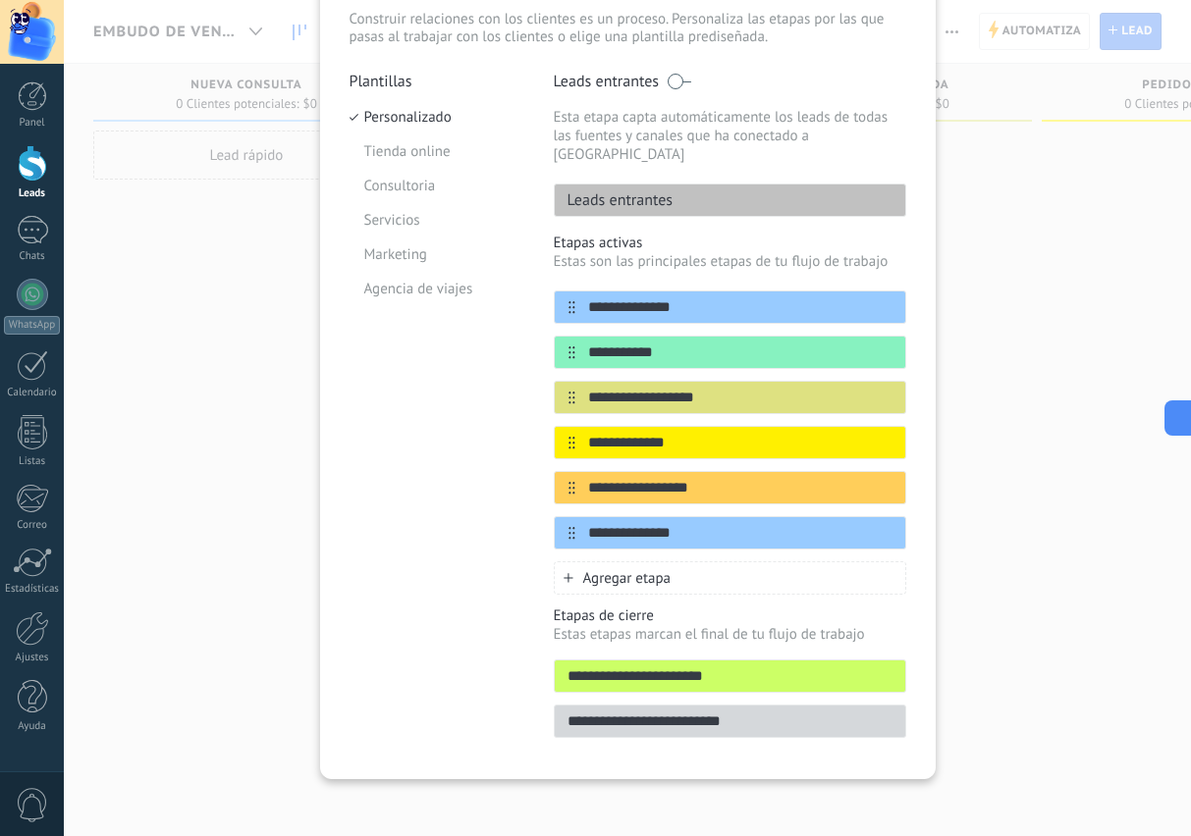
click at [0, 0] on icon at bounding box center [0, 0] width 0 height 0
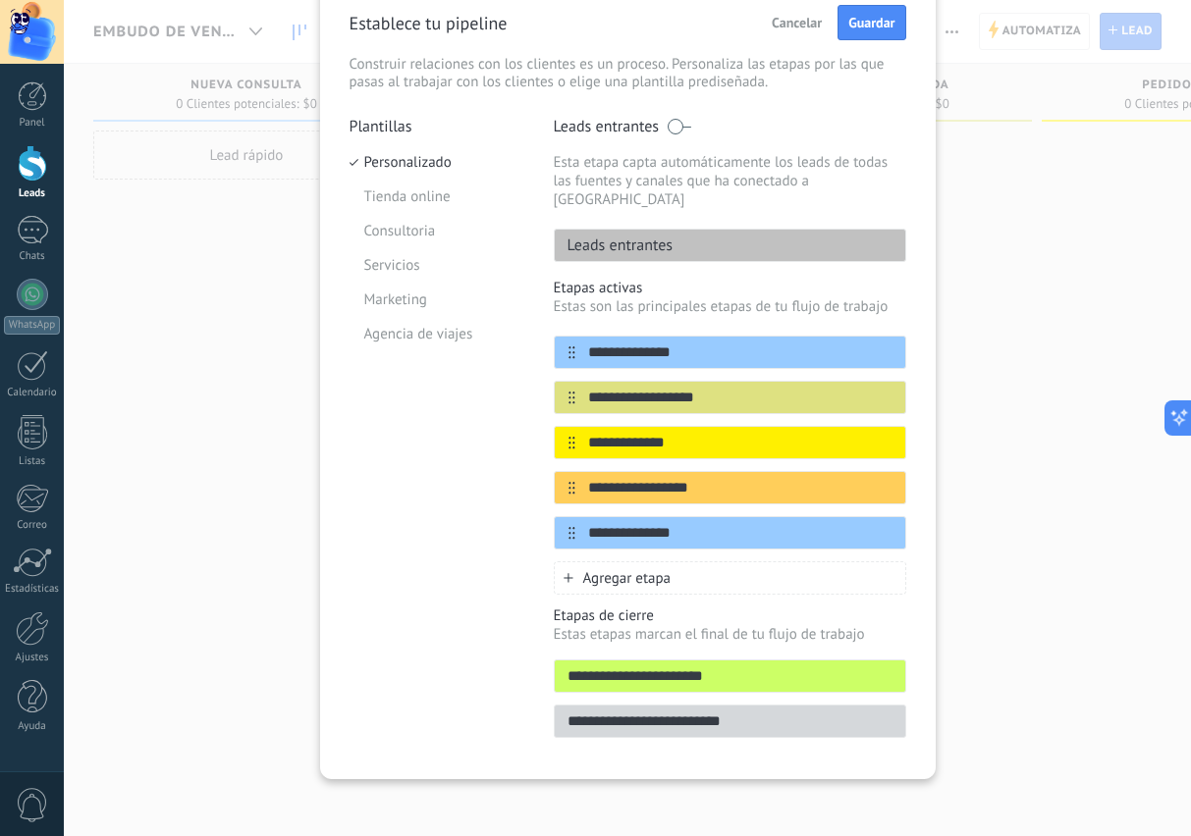
click at [737, 433] on input "**********" at bounding box center [740, 443] width 330 height 21
type input "*"
type input "**********"
click at [857, 482] on input "**********" at bounding box center [740, 488] width 330 height 21
type input "*"
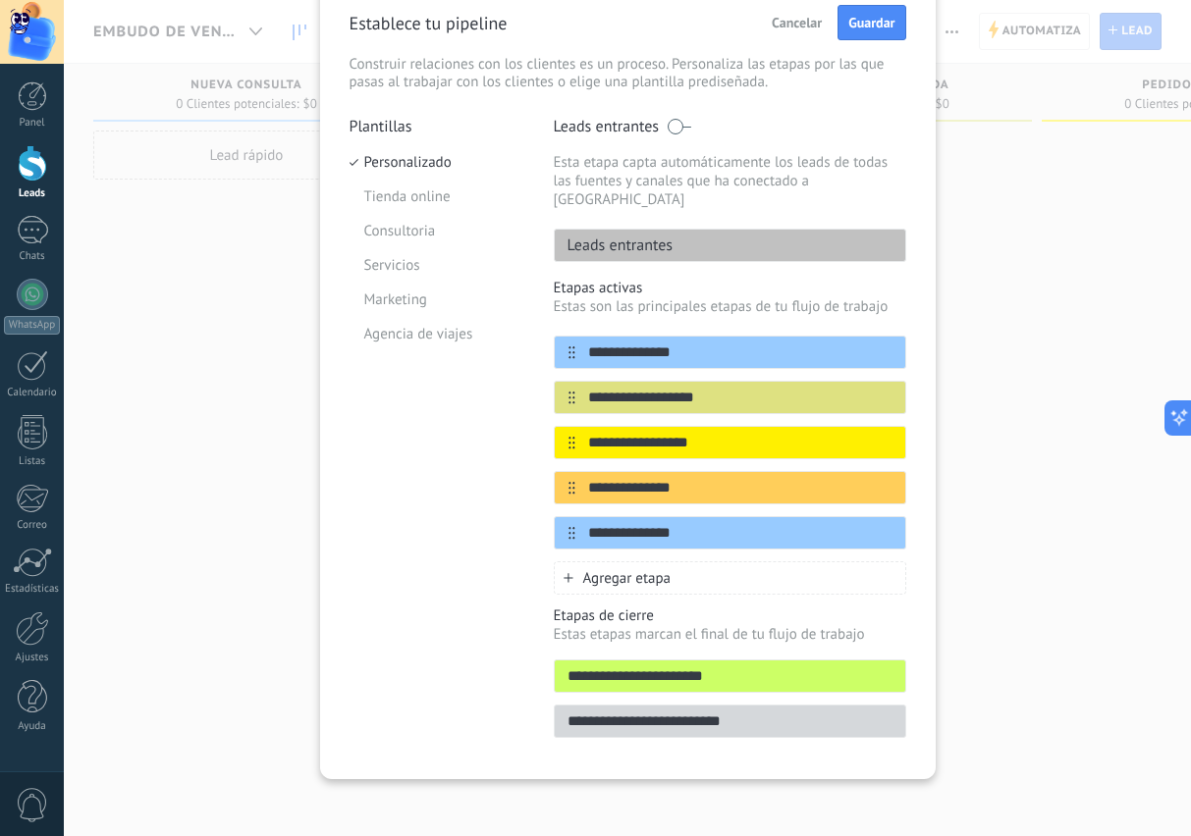
click at [432, 647] on div "Plantillas Personalizado Tienda online Consultoria Servicios Marketing Agencia …" at bounding box center [437, 433] width 175 height 633
click at [788, 481] on input "**********" at bounding box center [740, 488] width 330 height 21
click at [663, 481] on input "**********" at bounding box center [740, 488] width 330 height 21
click at [670, 479] on input "**********" at bounding box center [740, 488] width 330 height 21
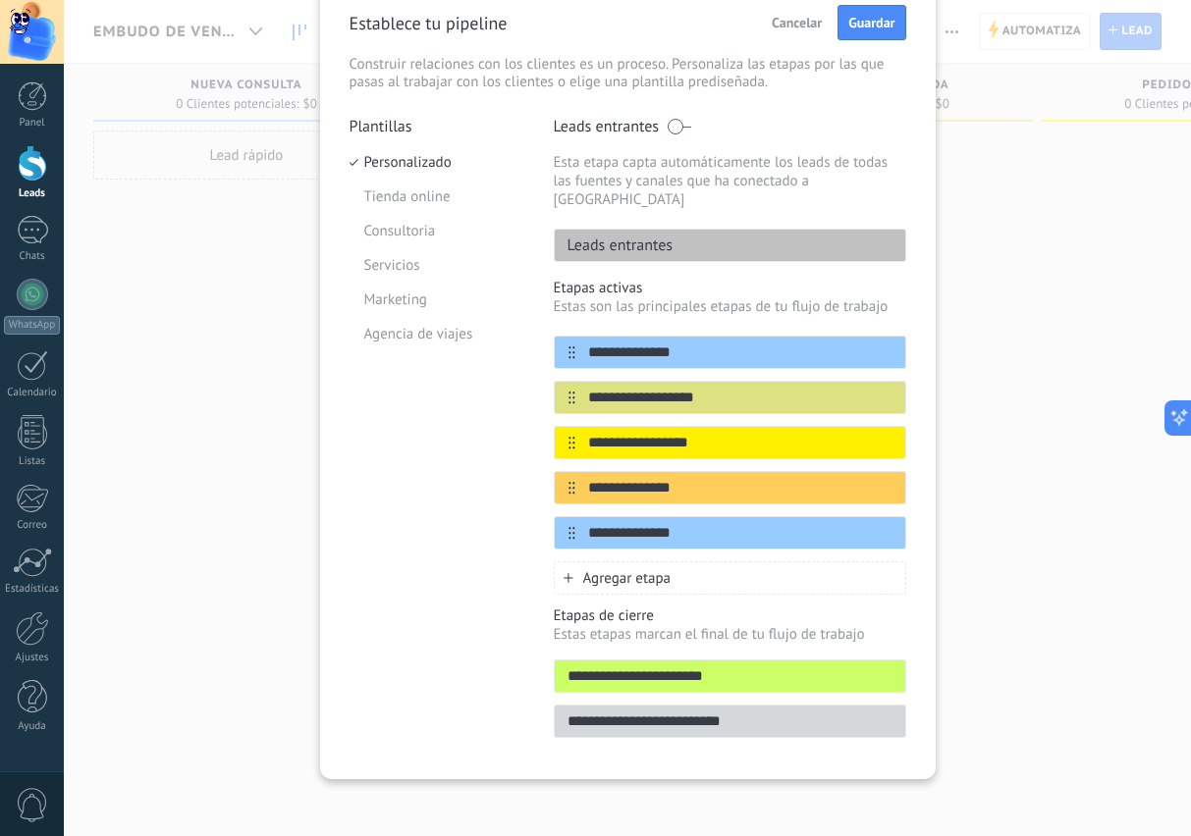
click at [727, 479] on input "**********" at bounding box center [740, 488] width 330 height 21
type input "**********"
click at [726, 229] on div "Leads entrantes" at bounding box center [730, 245] width 352 height 33
click at [0, 0] on icon at bounding box center [0, 0] width 0 height 0
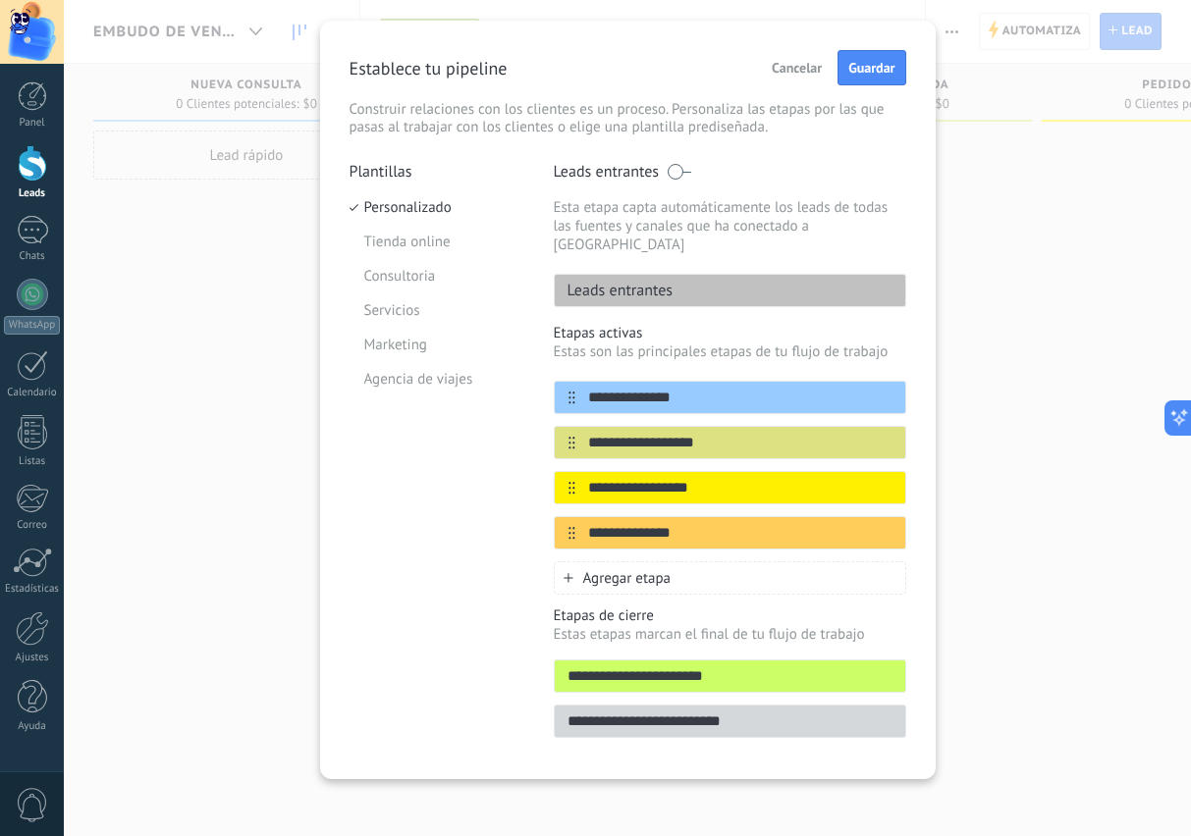
click at [867, 69] on span "Guardar" at bounding box center [871, 68] width 46 height 14
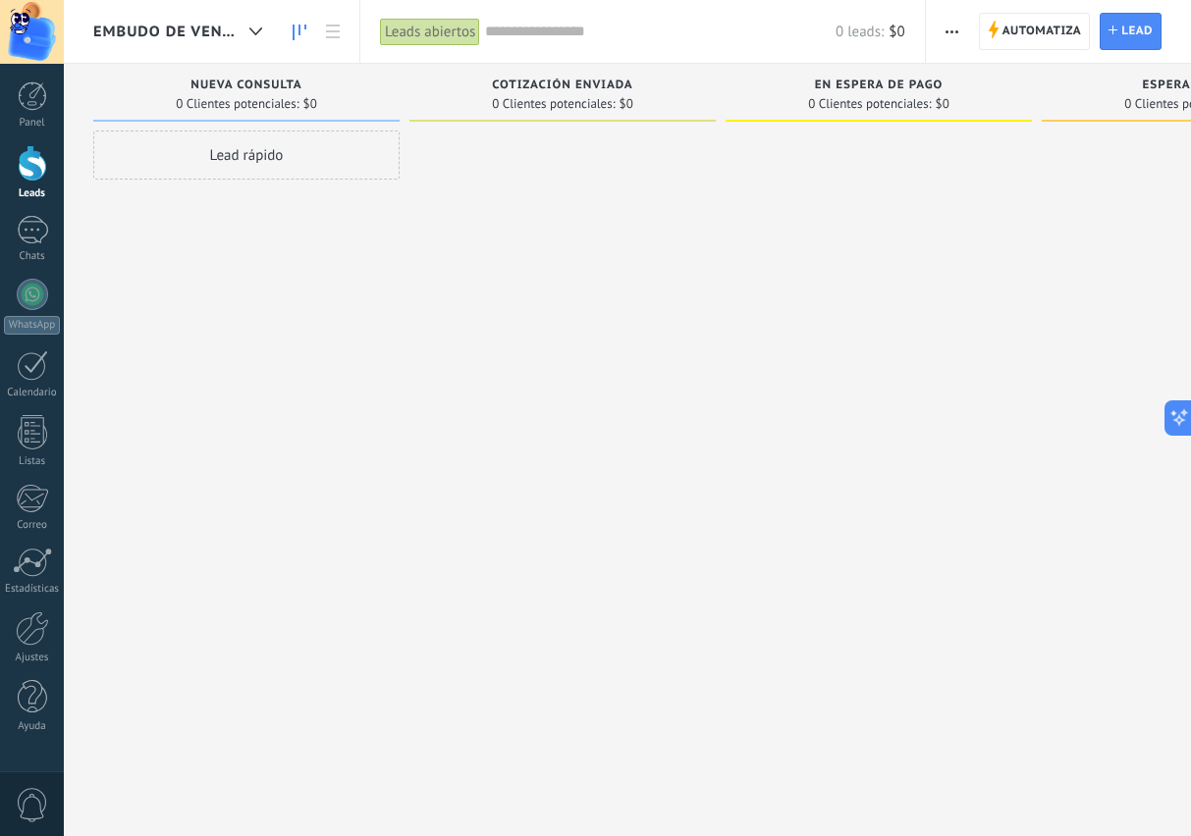
click at [415, 36] on div "Leads abiertos" at bounding box center [430, 32] width 100 height 28
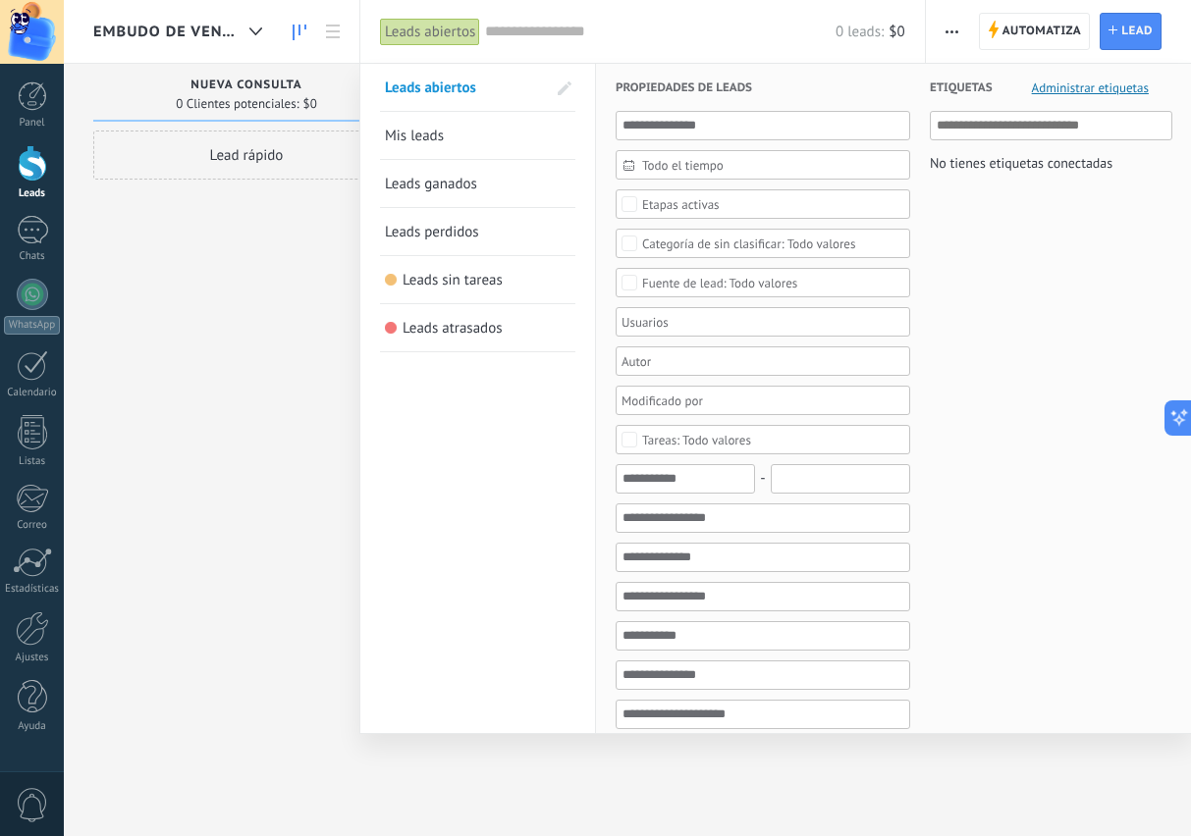
click at [197, 514] on div at bounding box center [595, 418] width 1191 height 836
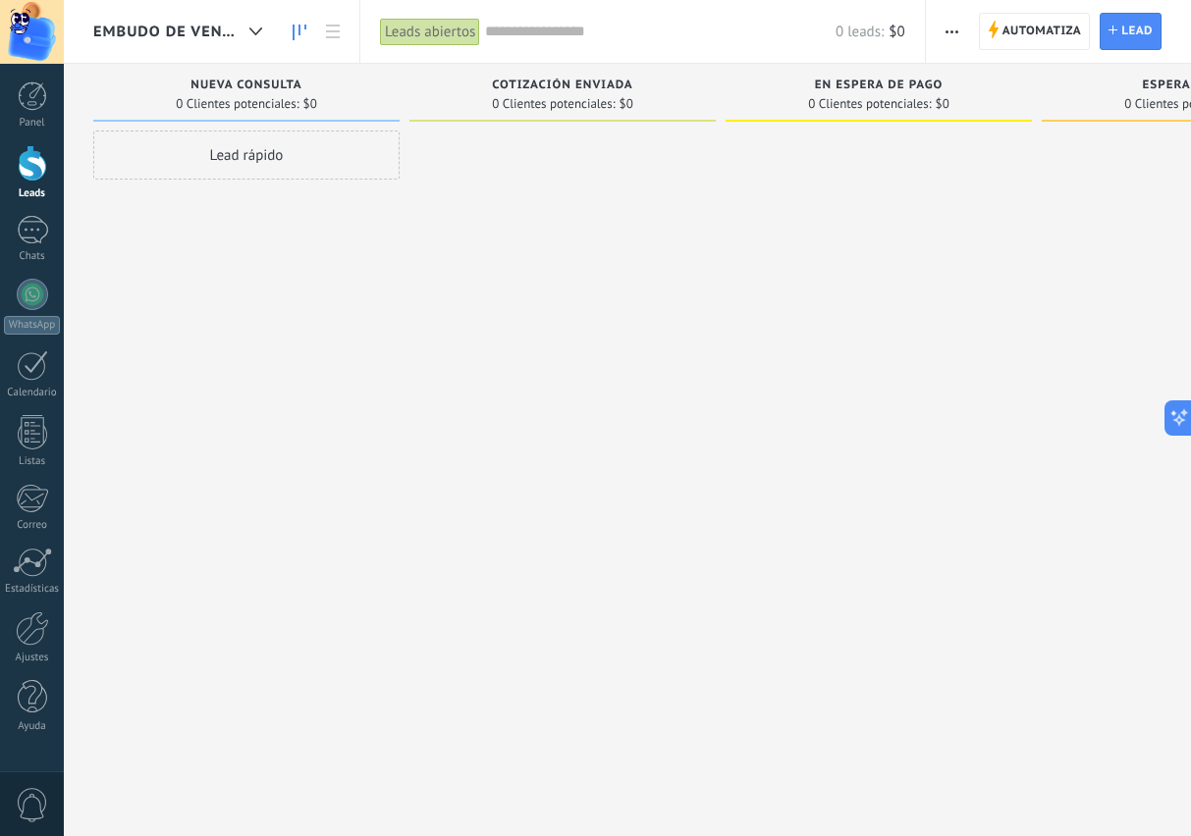
click at [1026, 30] on span "Automatiza" at bounding box center [1042, 31] width 80 height 35
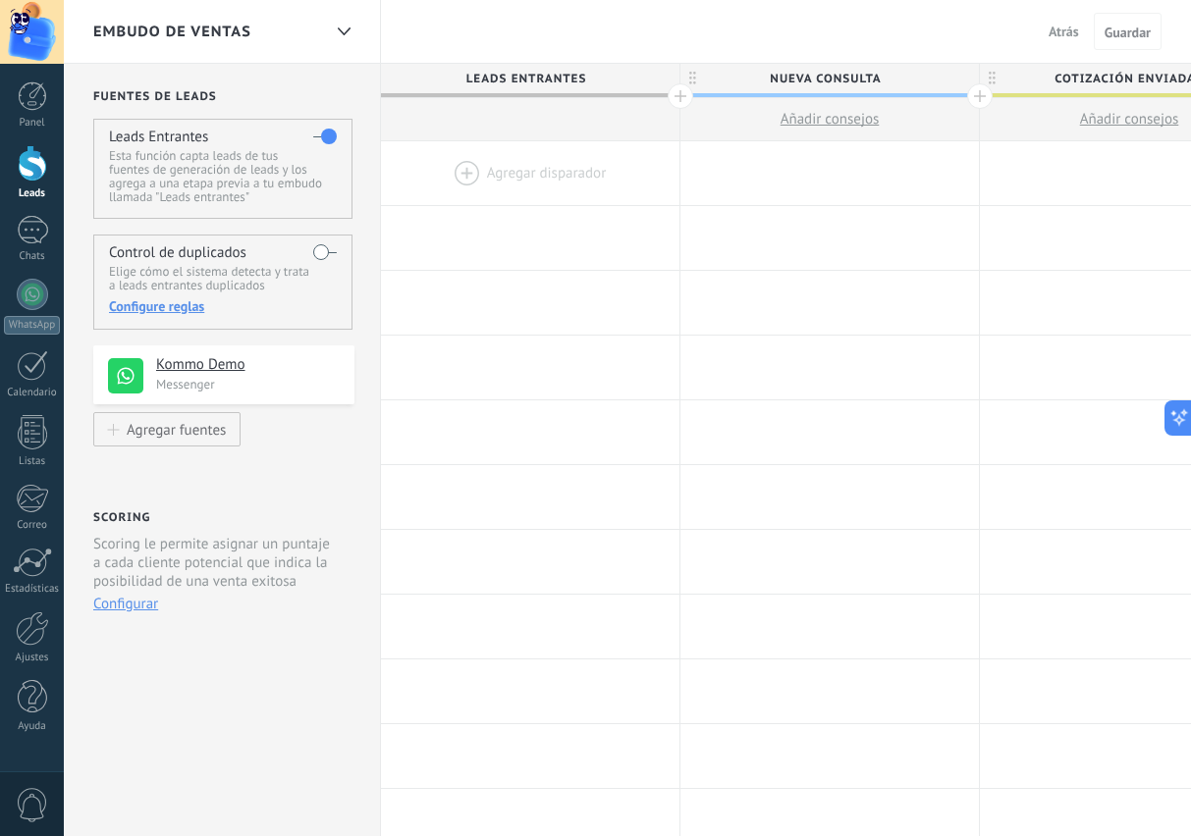
click at [316, 254] on label at bounding box center [325, 252] width 24 height 31
click at [159, 315] on div "Configure reglas" at bounding box center [222, 306] width 227 height 18
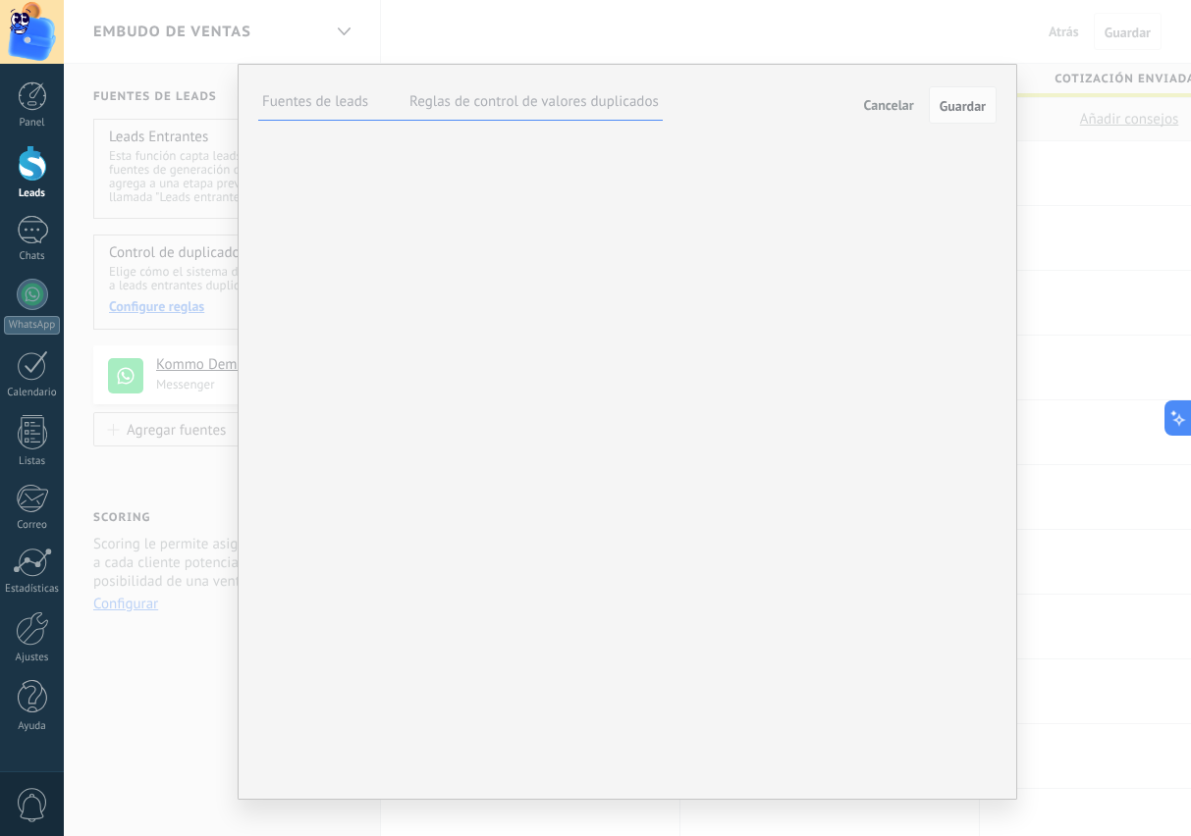
click at [542, 108] on label "Reglas de control de valores duplicados" at bounding box center [533, 101] width 249 height 19
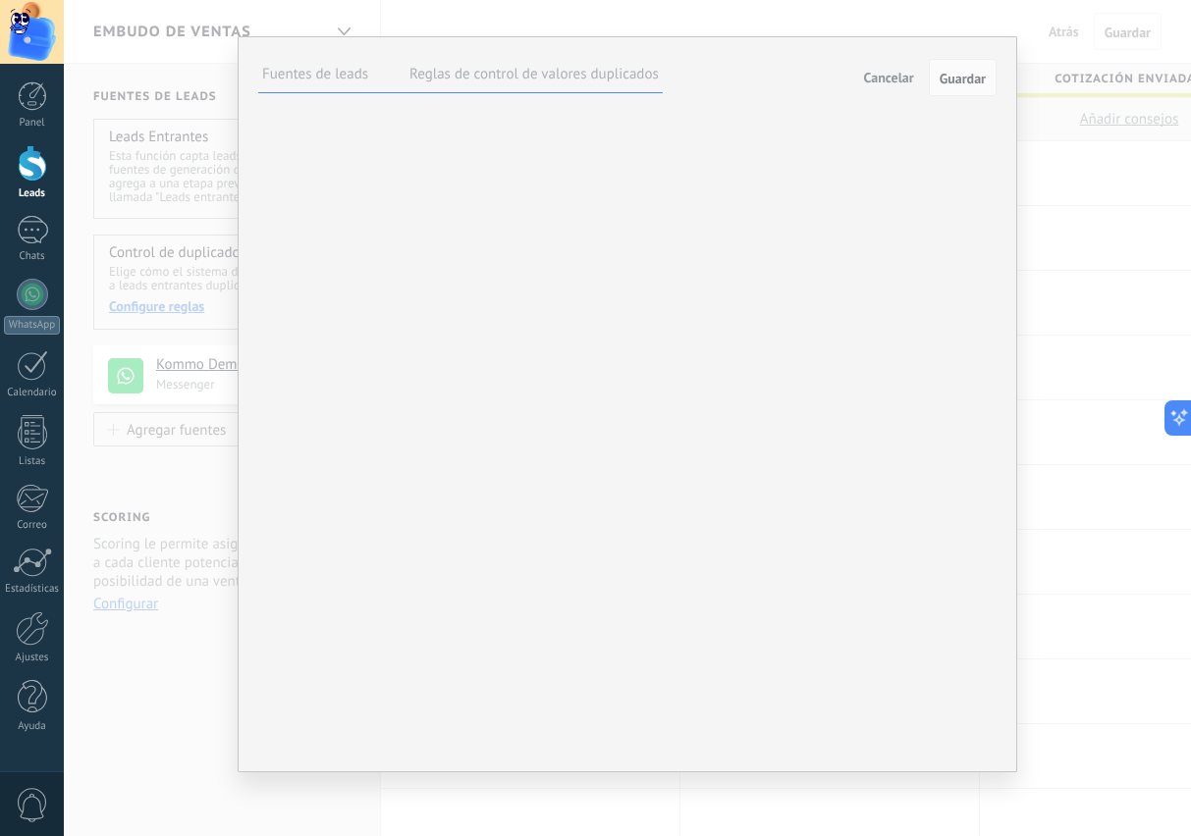
scroll to position [44, 0]
click at [965, 72] on span "Guardar" at bounding box center [963, 79] width 46 height 14
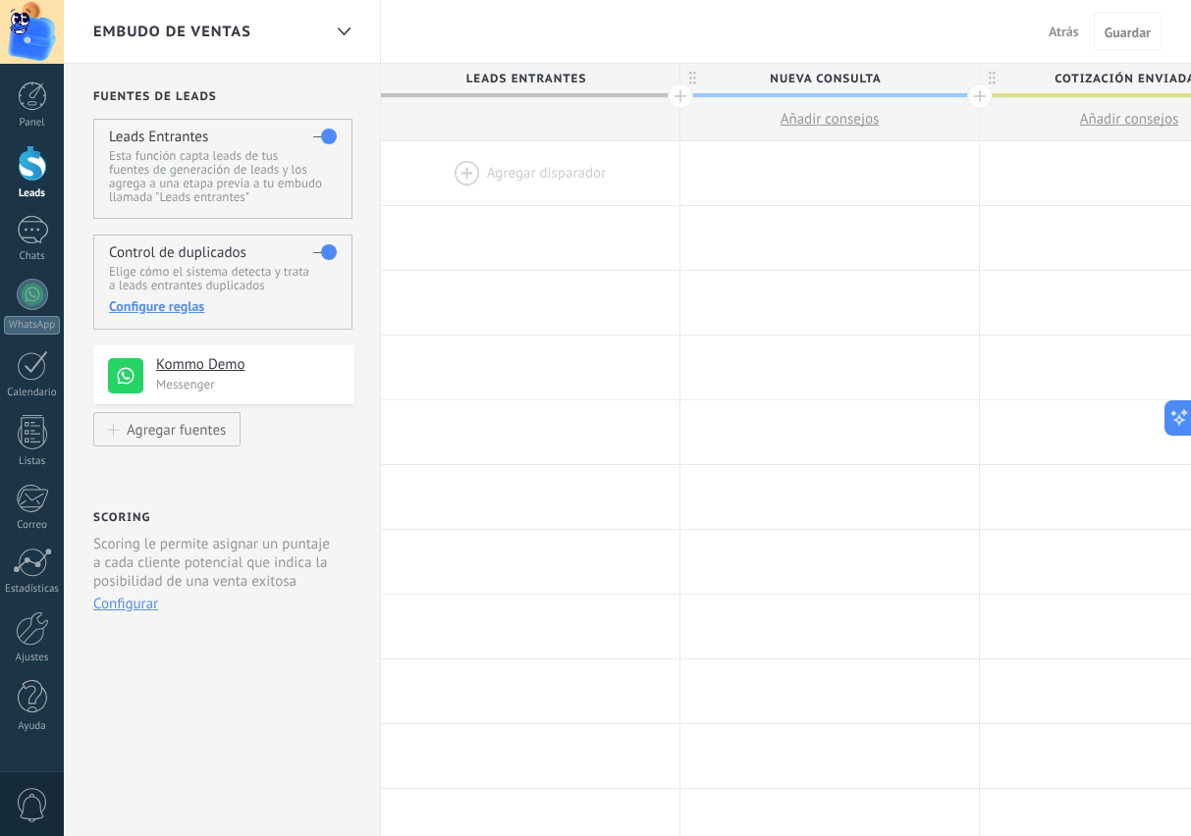
scroll to position [0, 0]
click at [1123, 34] on span "Guardar" at bounding box center [1127, 33] width 46 height 14
click at [1120, 34] on span "Guardar" at bounding box center [1127, 33] width 46 height 14
click at [1051, 30] on span "Atrás" at bounding box center [1064, 32] width 30 height 18
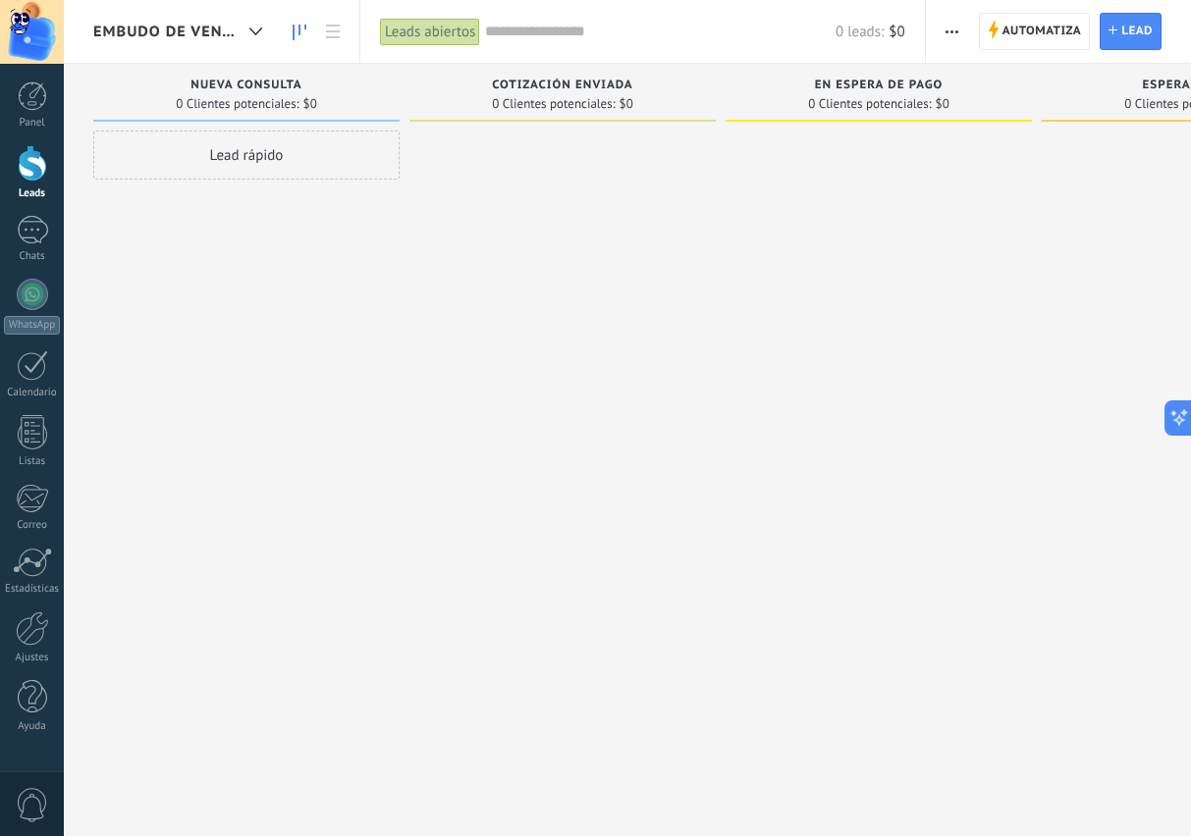
click at [1125, 30] on span "Lead" at bounding box center [1136, 31] width 31 height 35
click at [1118, 33] on link "Lead Nuevo lead" at bounding box center [1131, 31] width 62 height 37
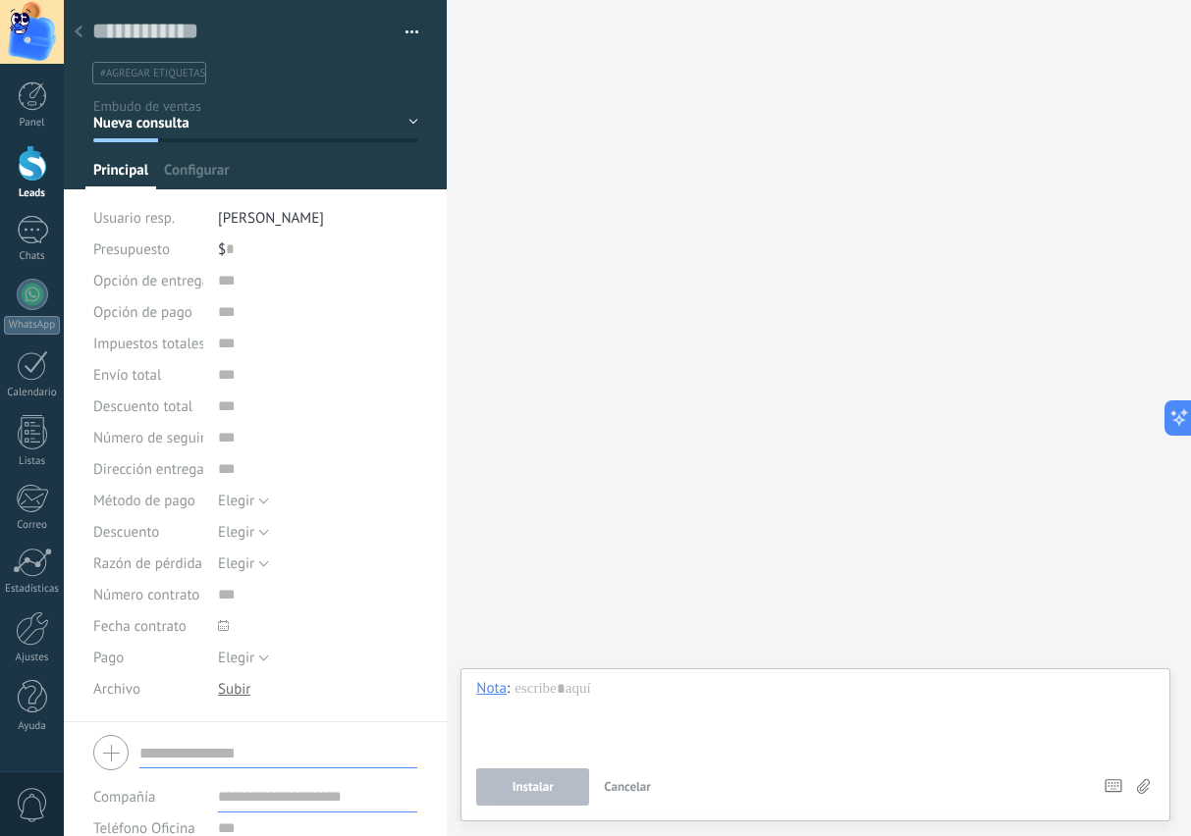
click at [248, 505] on span "Elegir" at bounding box center [236, 501] width 36 height 19
click at [411, 426] on input "text" at bounding box center [318, 437] width 200 height 31
click at [94, 45] on input "text" at bounding box center [241, 31] width 298 height 29
click at [30, 293] on div at bounding box center [32, 294] width 31 height 31
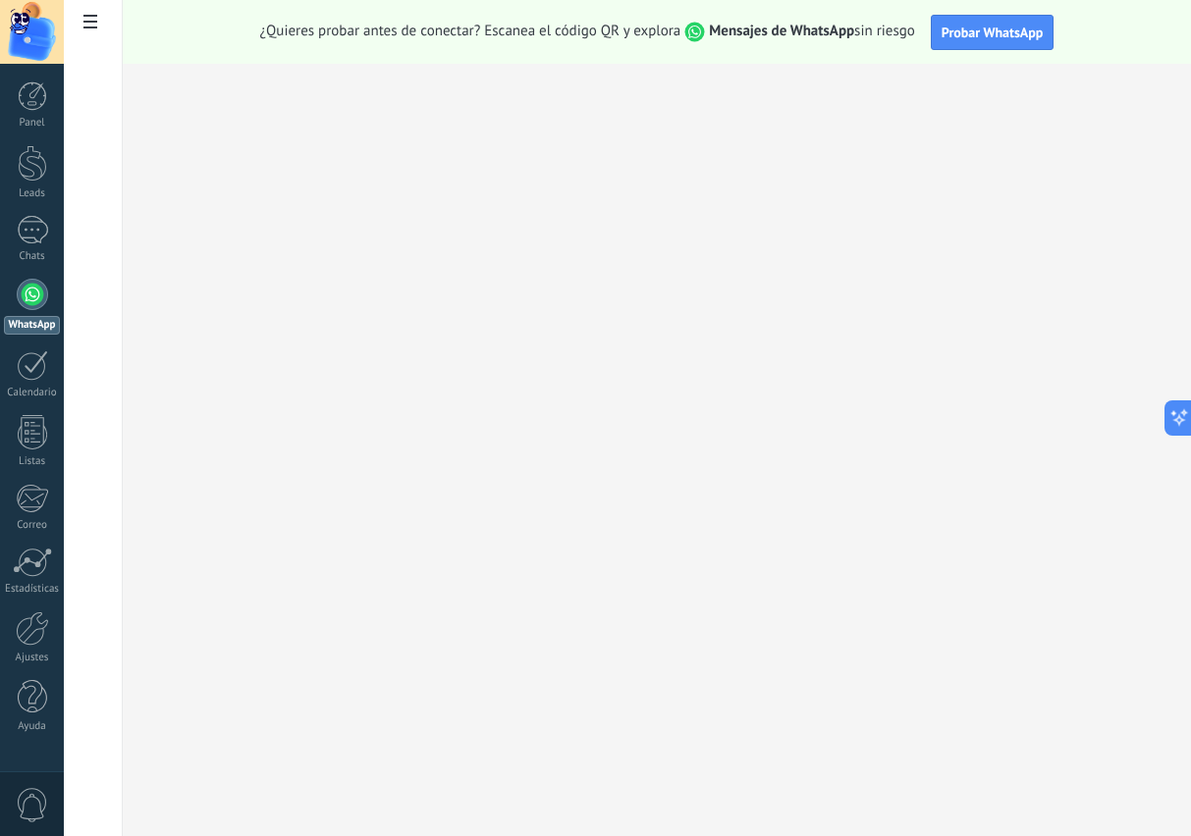
click at [29, 633] on div at bounding box center [32, 629] width 33 height 34
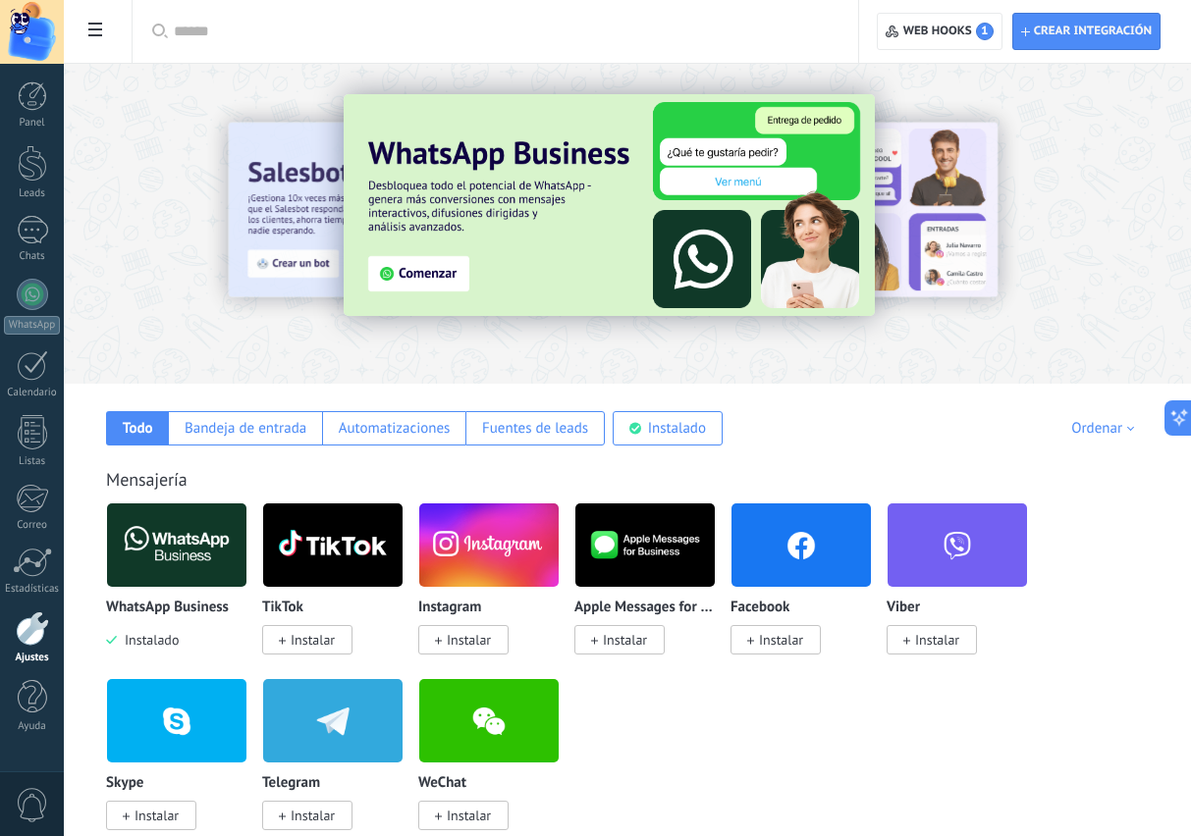
click at [1079, 25] on span "Crear integración" at bounding box center [1093, 32] width 118 height 16
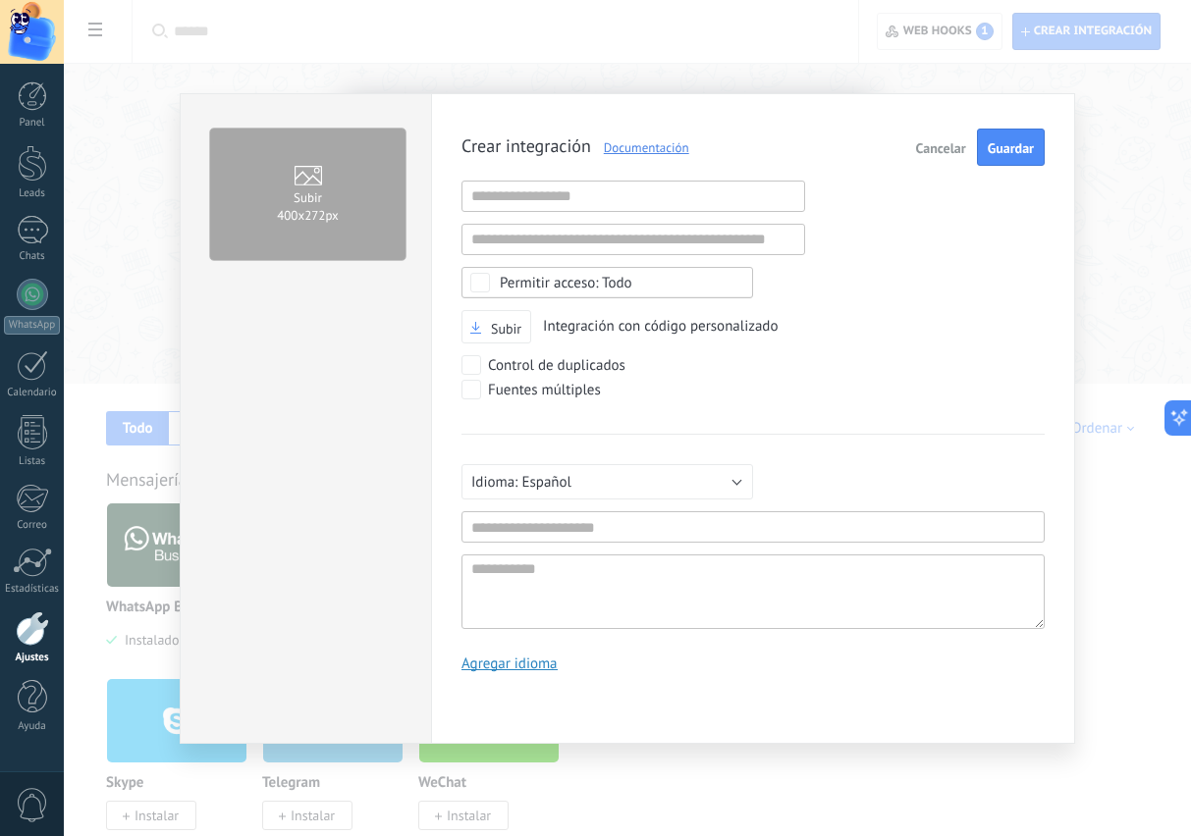
scroll to position [21, 0]
click at [1121, 296] on div "Subir 400х272px Crear integración Documentación Cancelar Guardar URL inválida U…" at bounding box center [627, 418] width 1127 height 836
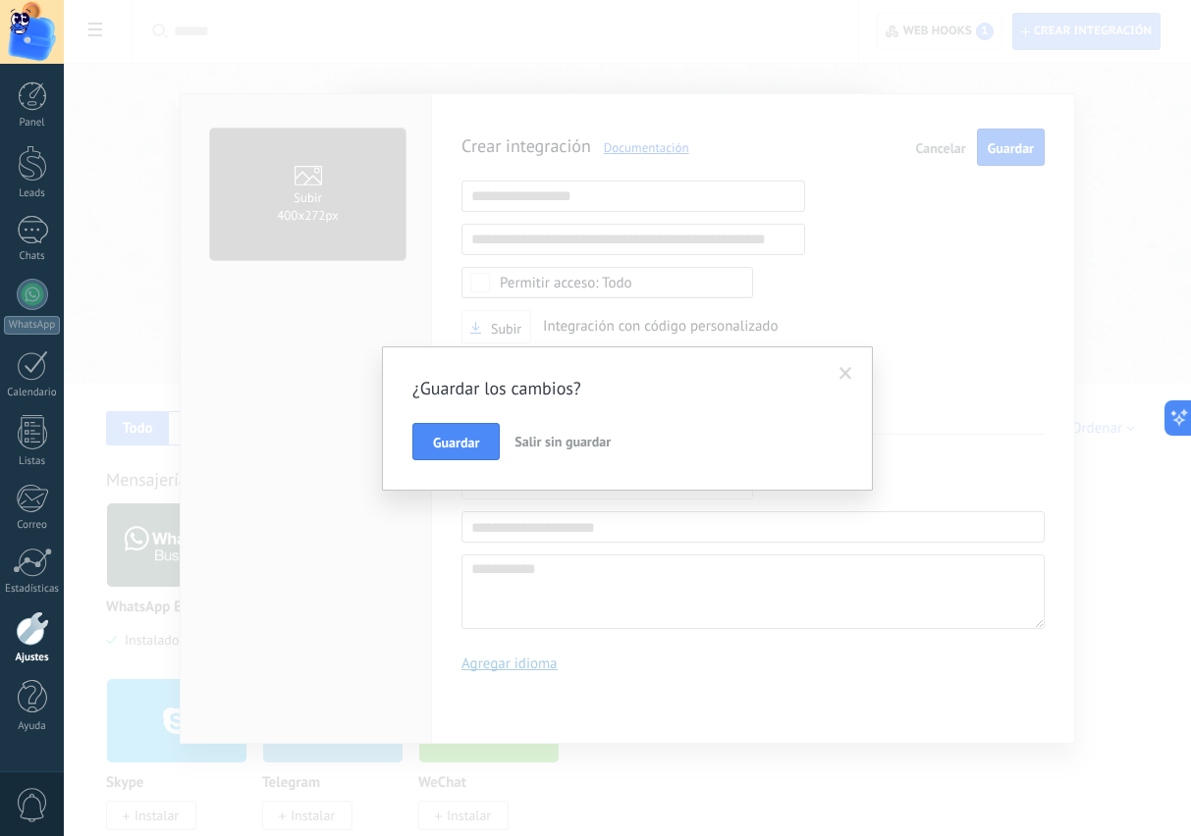
click at [565, 444] on span "Salir sin guardar" at bounding box center [562, 442] width 96 height 18
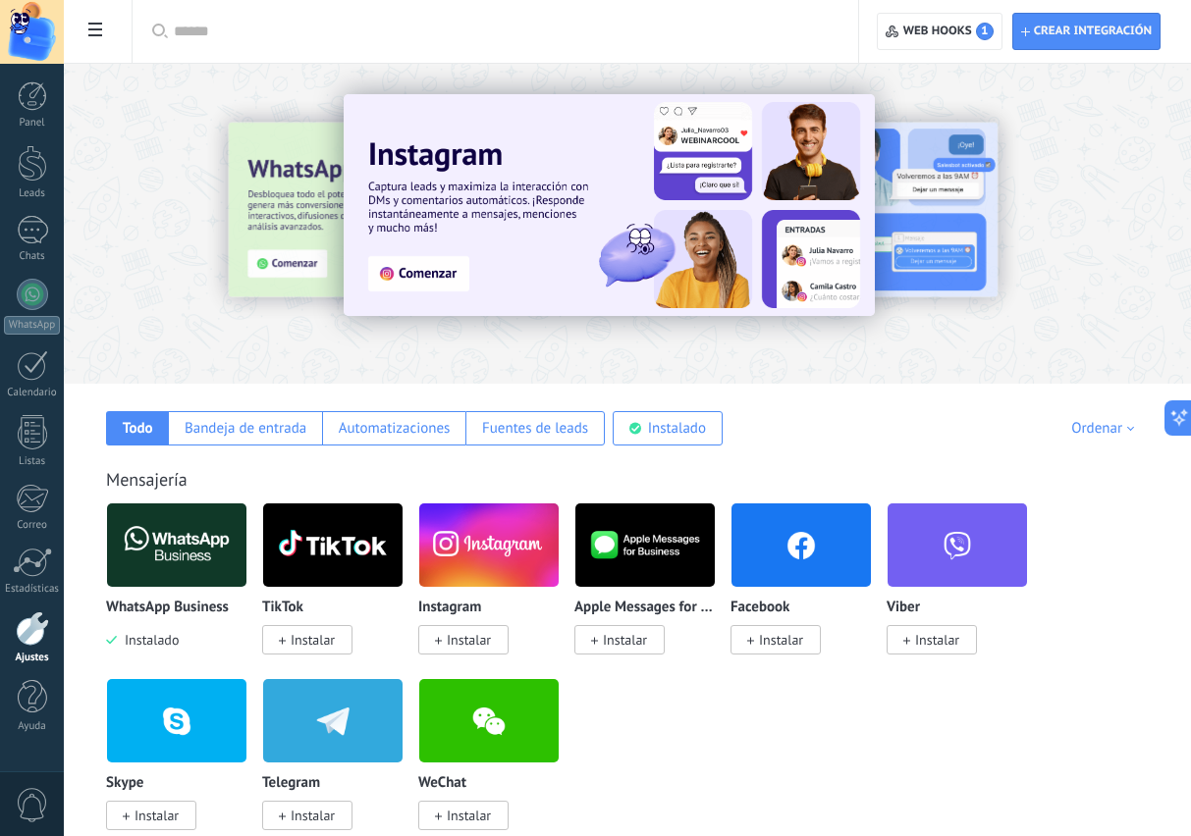
click at [31, 810] on span "0" at bounding box center [32, 805] width 33 height 34
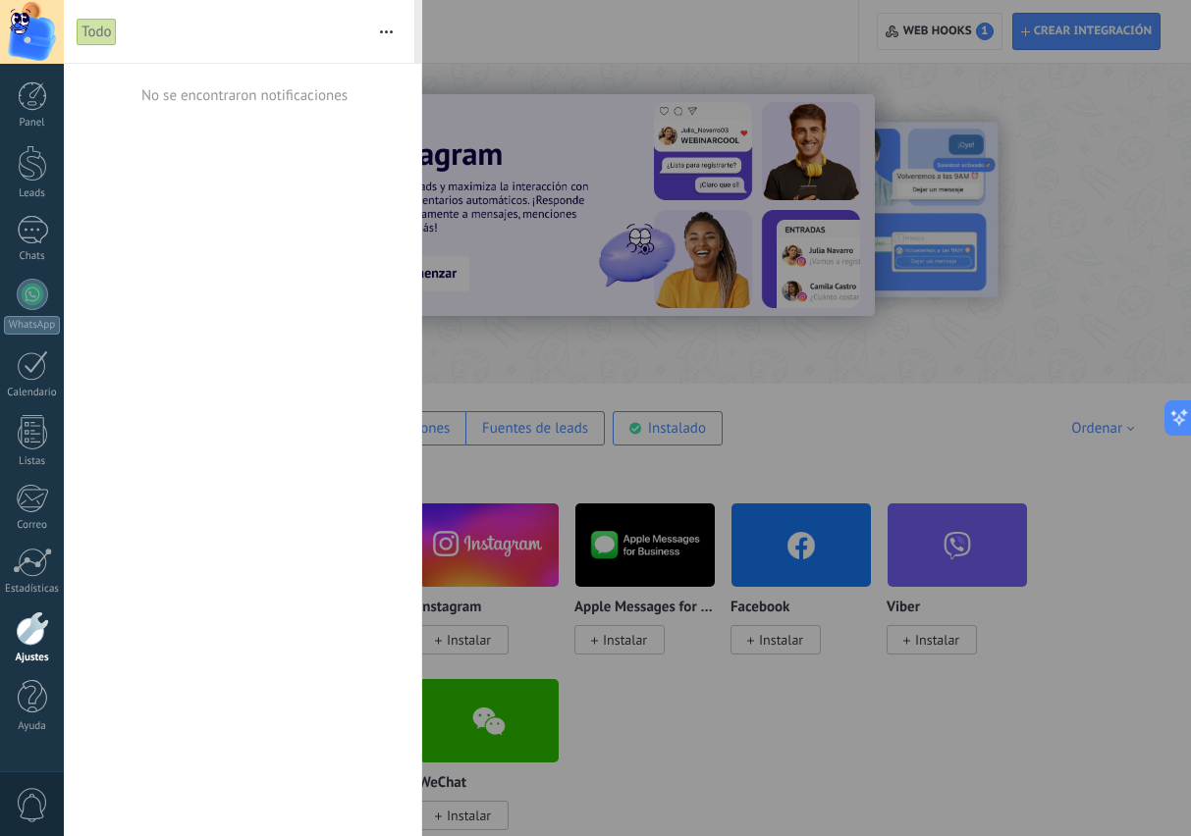
click at [37, 796] on span "0" at bounding box center [32, 805] width 33 height 34
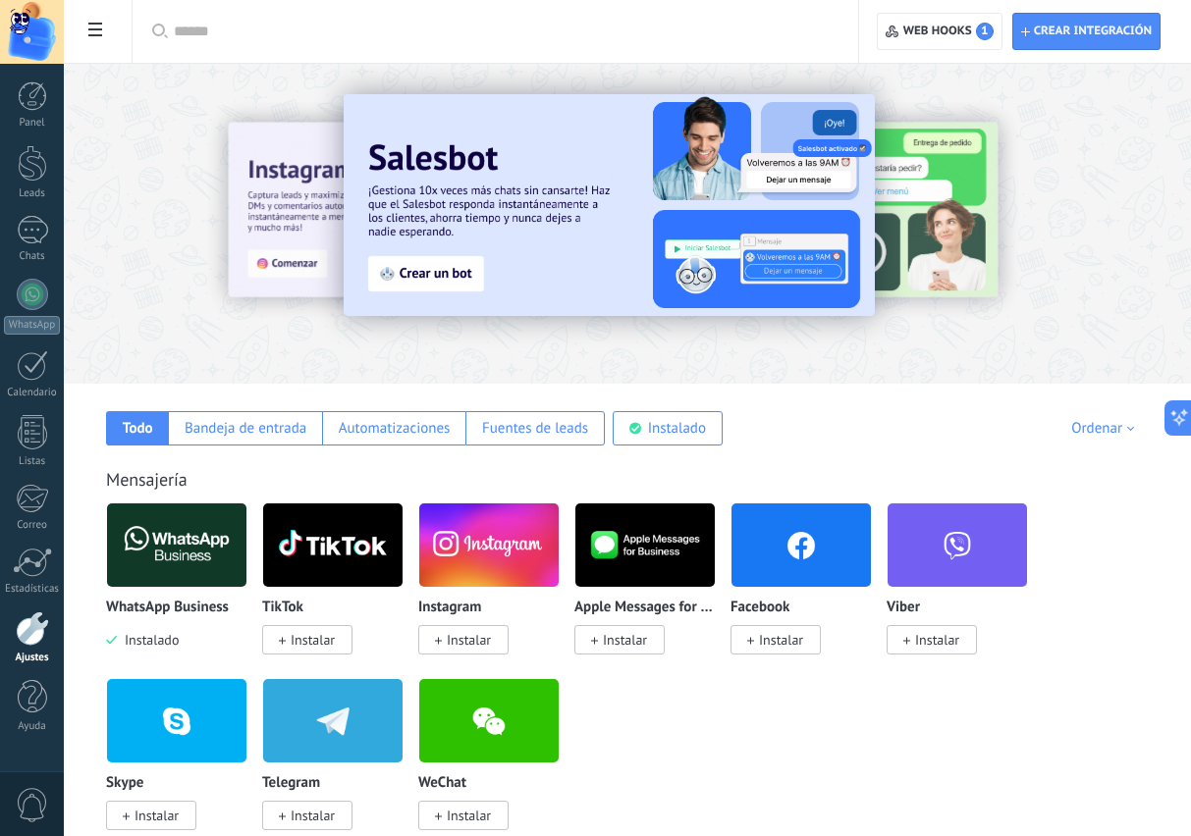
click at [27, 626] on div at bounding box center [32, 629] width 33 height 34
click at [27, 637] on div at bounding box center [32, 629] width 33 height 34
click at [27, 557] on div at bounding box center [32, 562] width 39 height 29
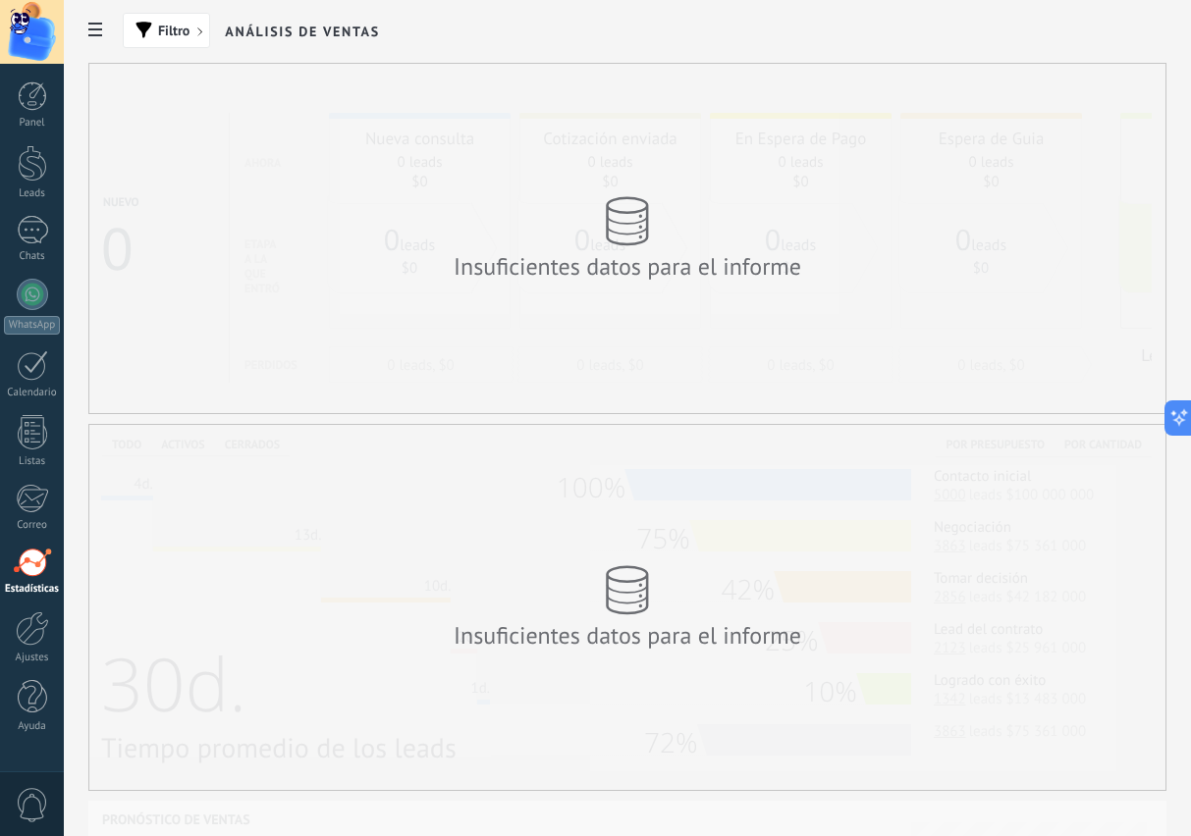
click at [97, 18] on span at bounding box center [95, 31] width 33 height 37
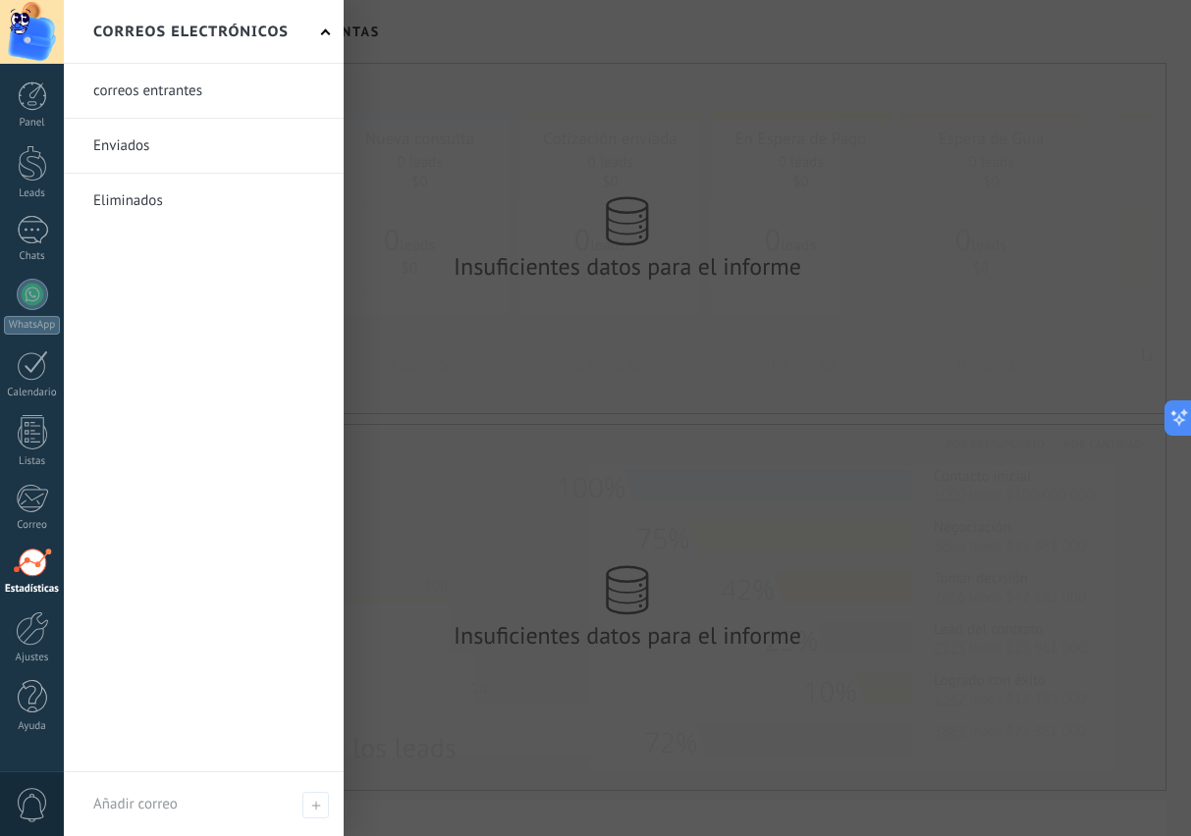
click at [133, 81] on link at bounding box center [204, 91] width 280 height 54
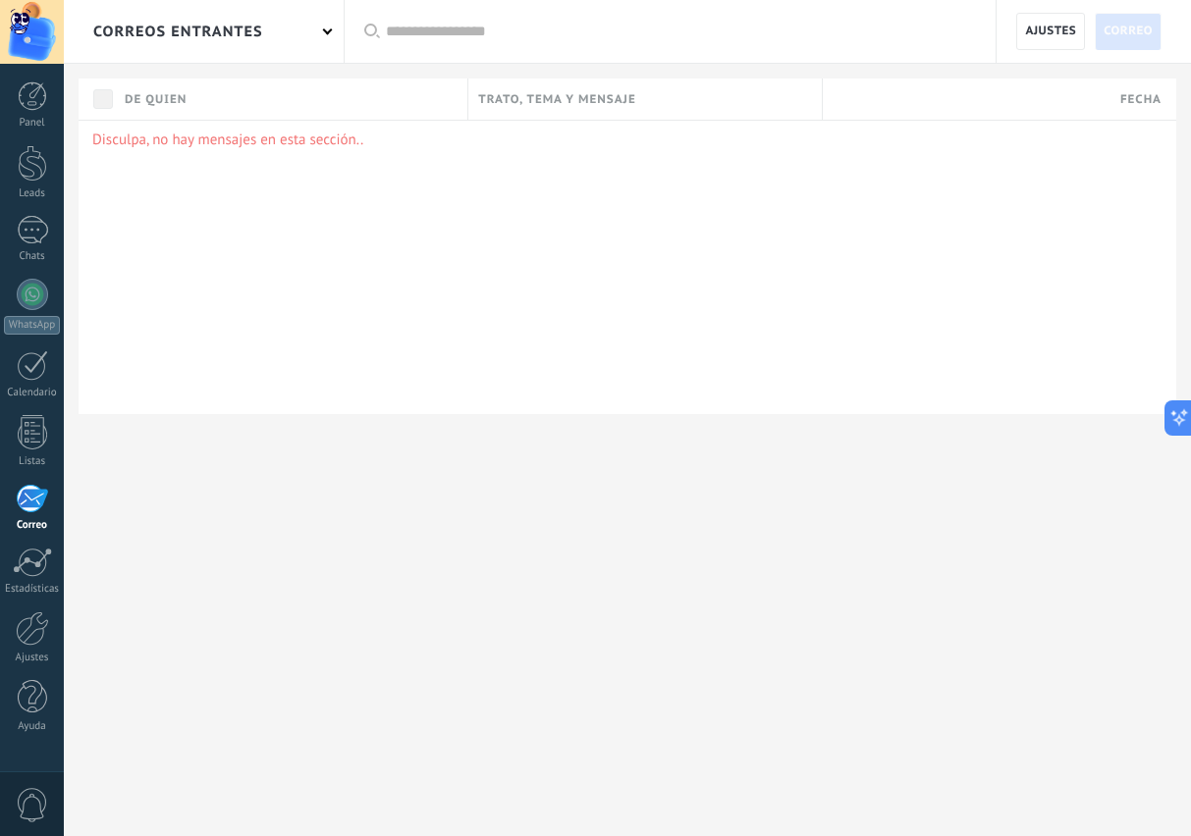
click at [37, 433] on div at bounding box center [32, 432] width 29 height 34
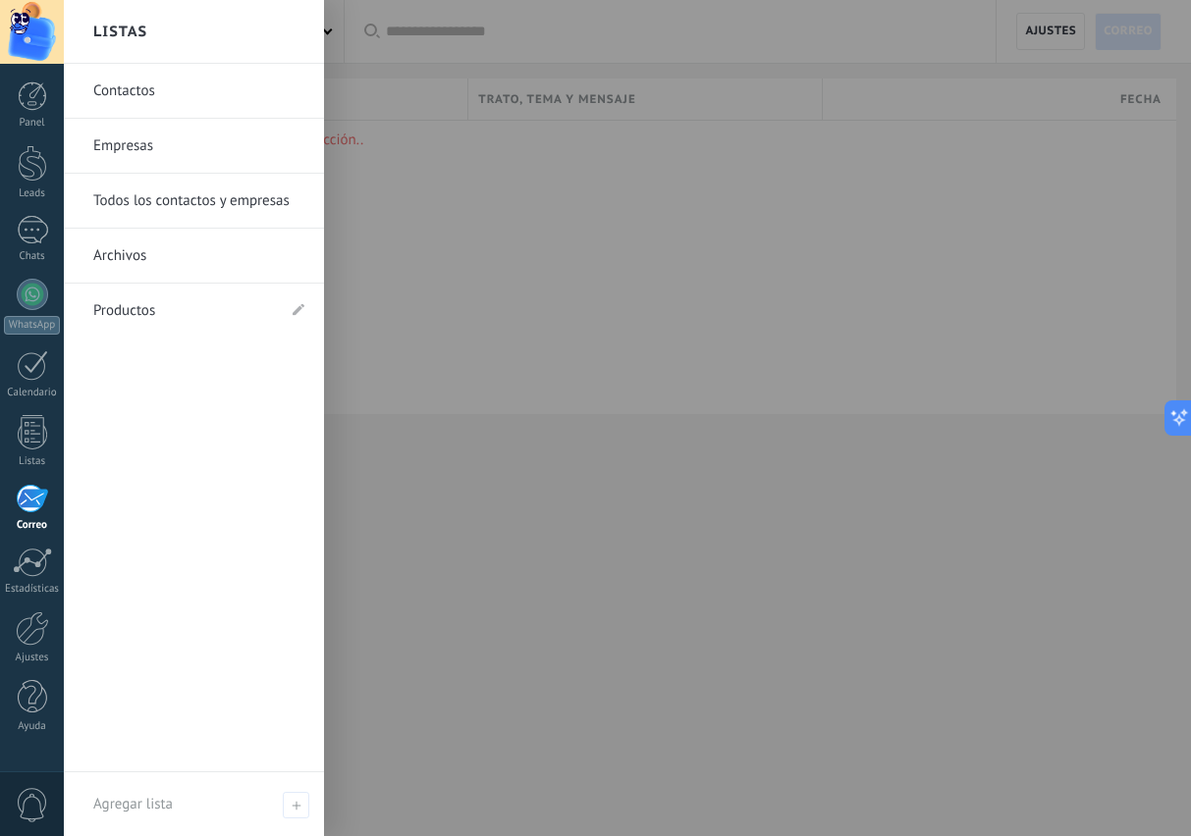
click at [129, 90] on link "Contactos" at bounding box center [198, 91] width 211 height 55
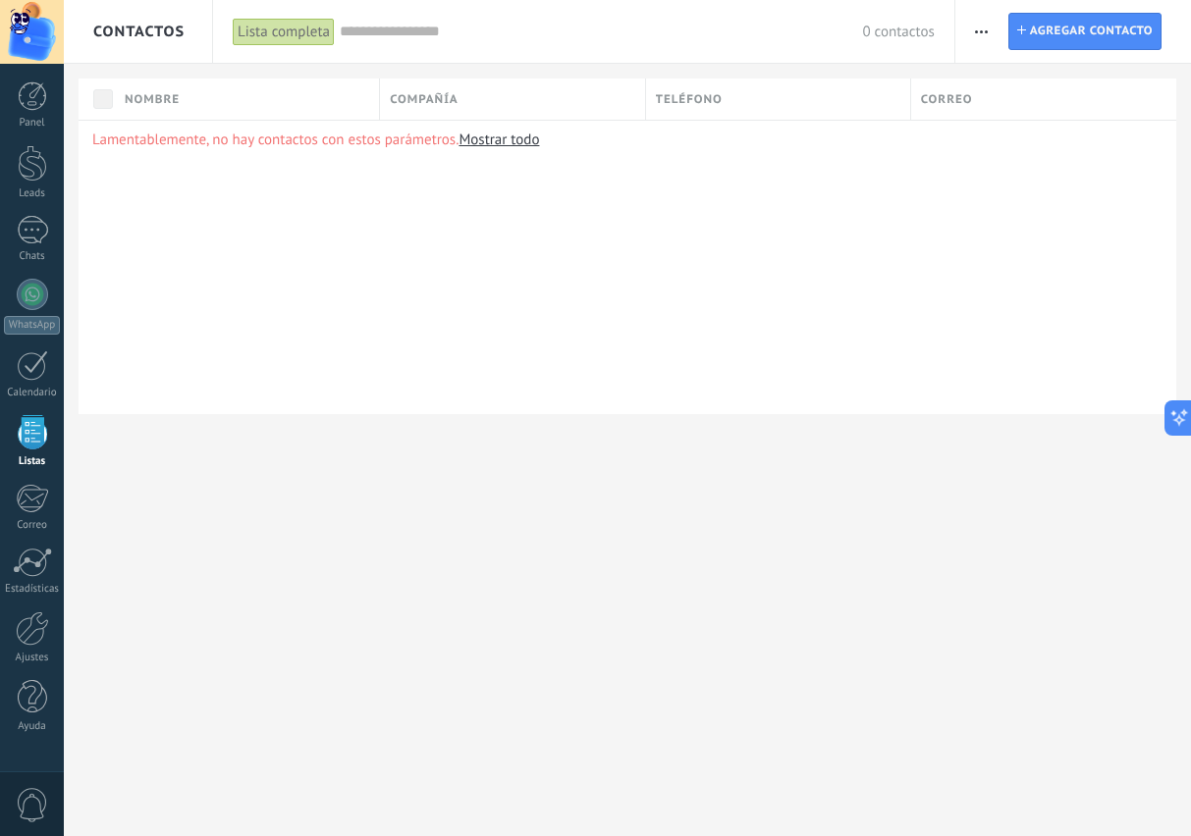
click at [1083, 36] on span "Agregar contacto" at bounding box center [1091, 31] width 123 height 35
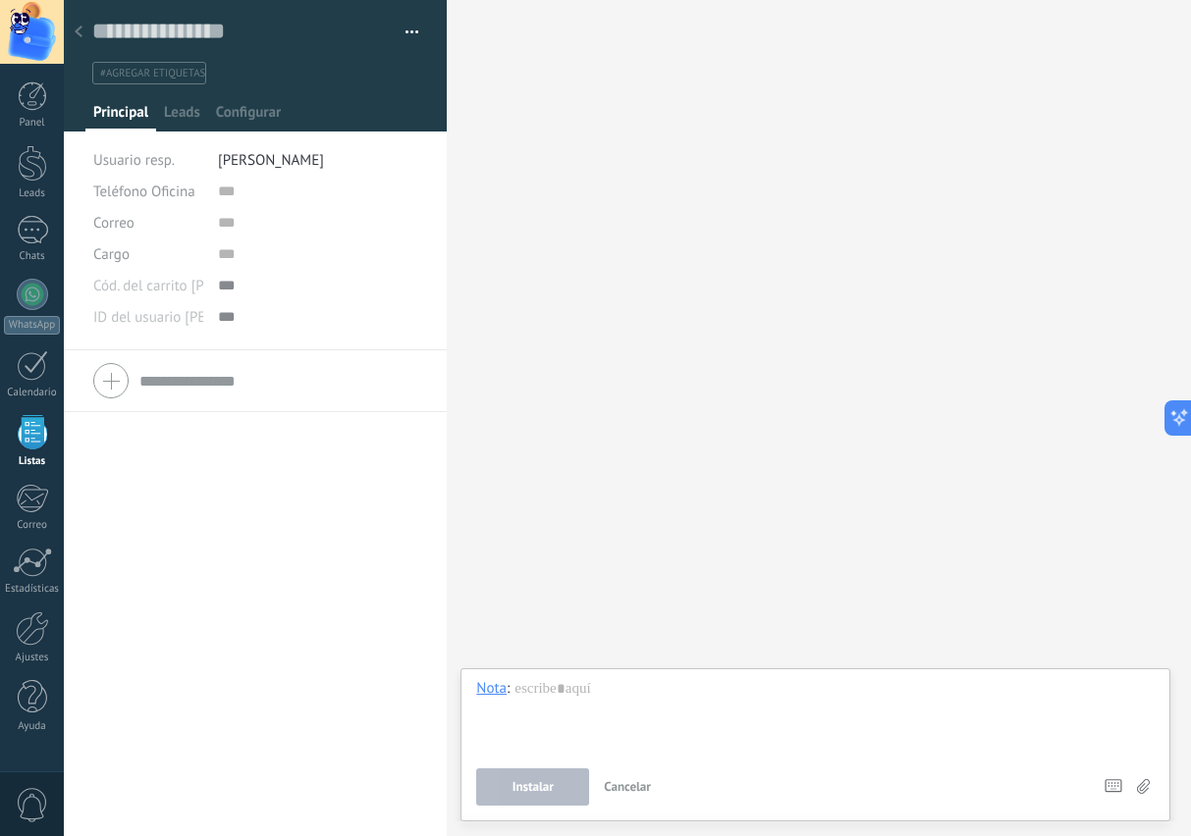
click at [154, 189] on span "Teléfono Oficina" at bounding box center [144, 192] width 102 height 19
click at [135, 264] on span "Celular" at bounding box center [129, 258] width 115 height 19
click at [406, 33] on button "button" at bounding box center [405, 32] width 28 height 29
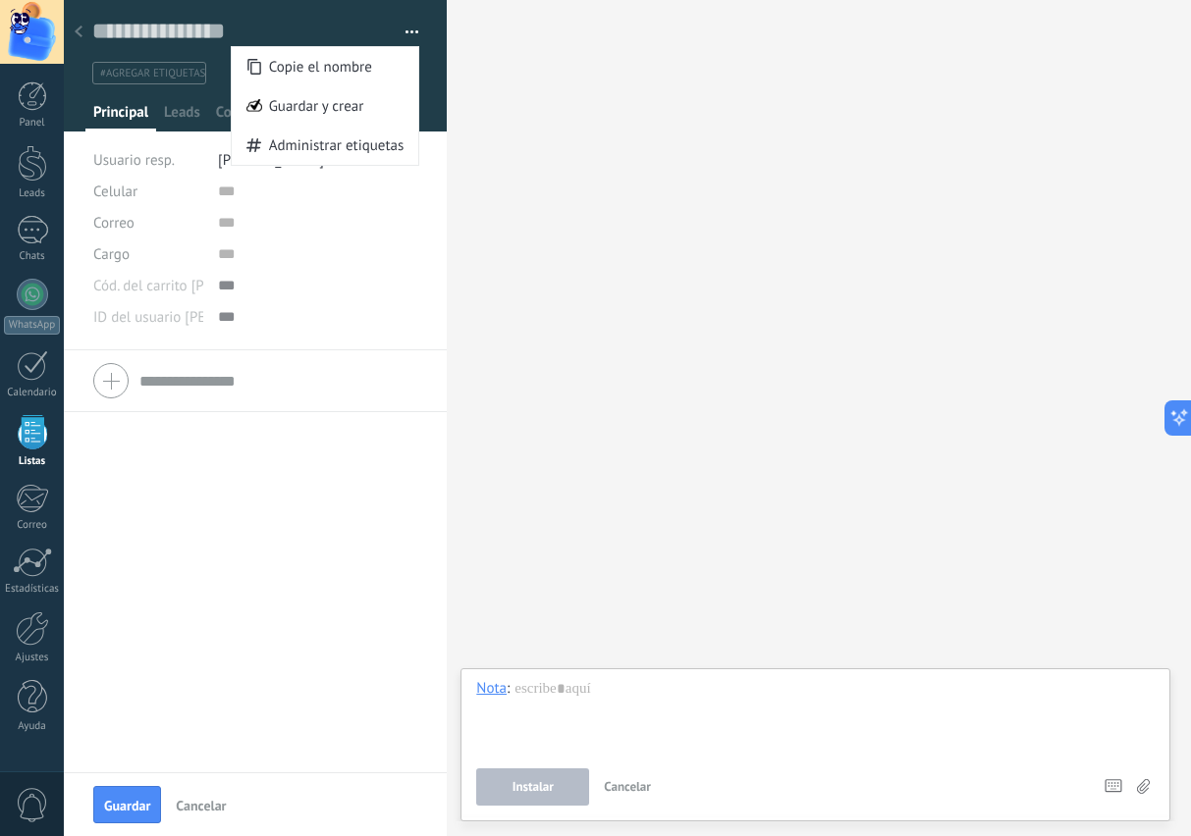
click at [372, 515] on div "Teléfono Oficina Ofic. directo Celular Fax Casa Otro Teléfono Oficina Llamar Co…" at bounding box center [255, 561] width 383 height 422
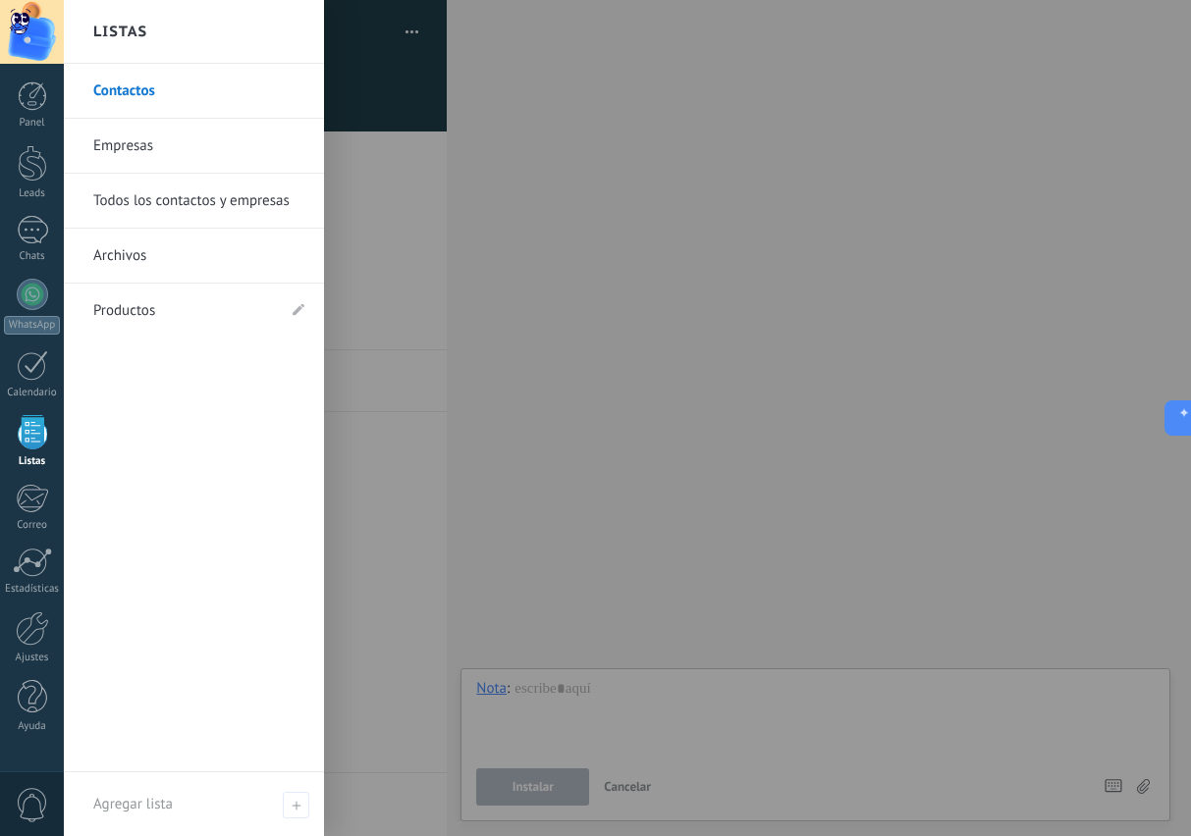
click at [168, 315] on link "Productos" at bounding box center [184, 311] width 182 height 55
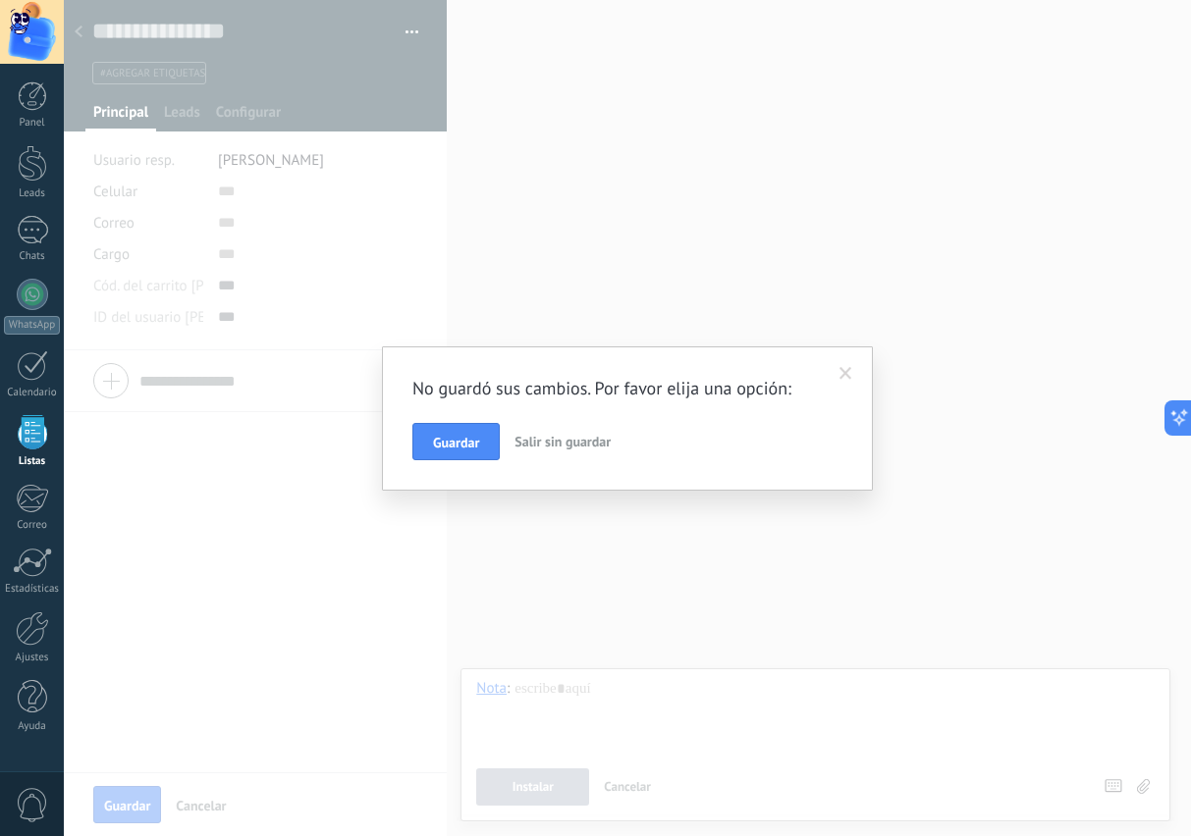
click at [568, 438] on span "Salir sin guardar" at bounding box center [562, 442] width 96 height 18
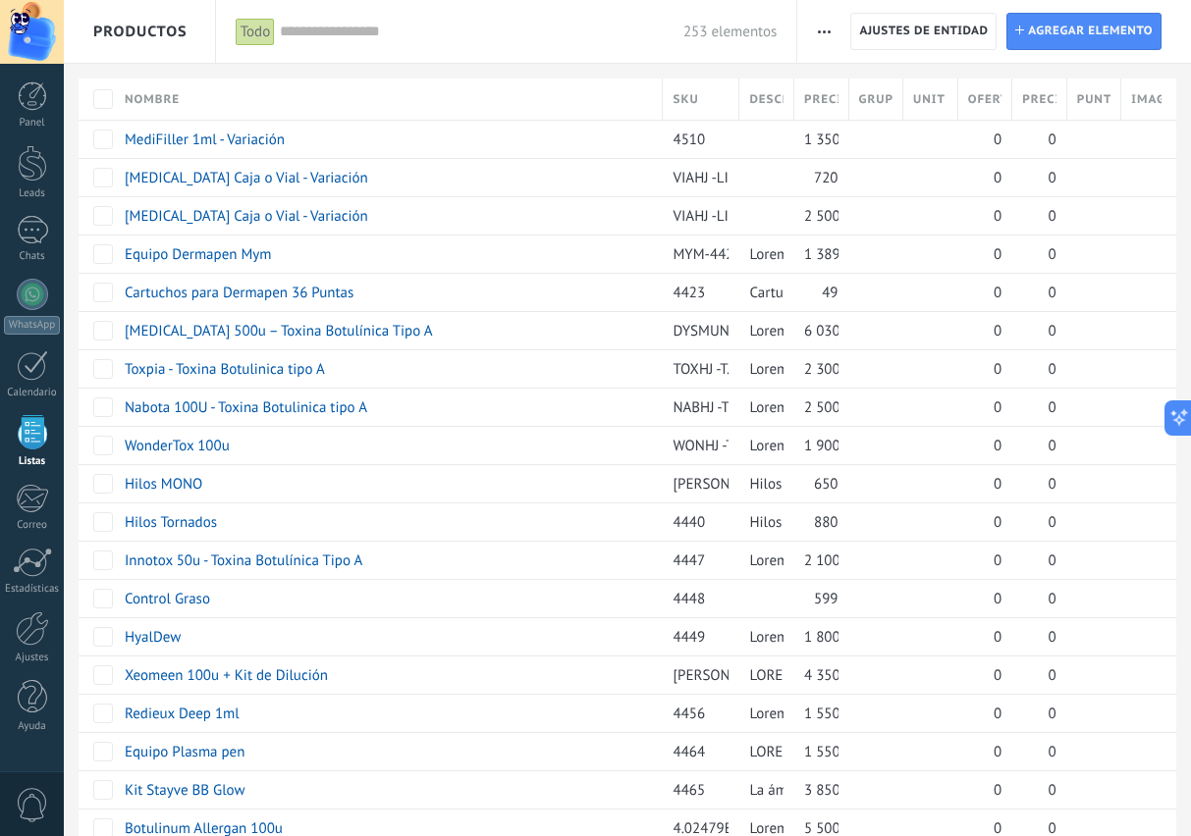
type textarea "**********"
click at [30, 369] on div at bounding box center [32, 365] width 31 height 30
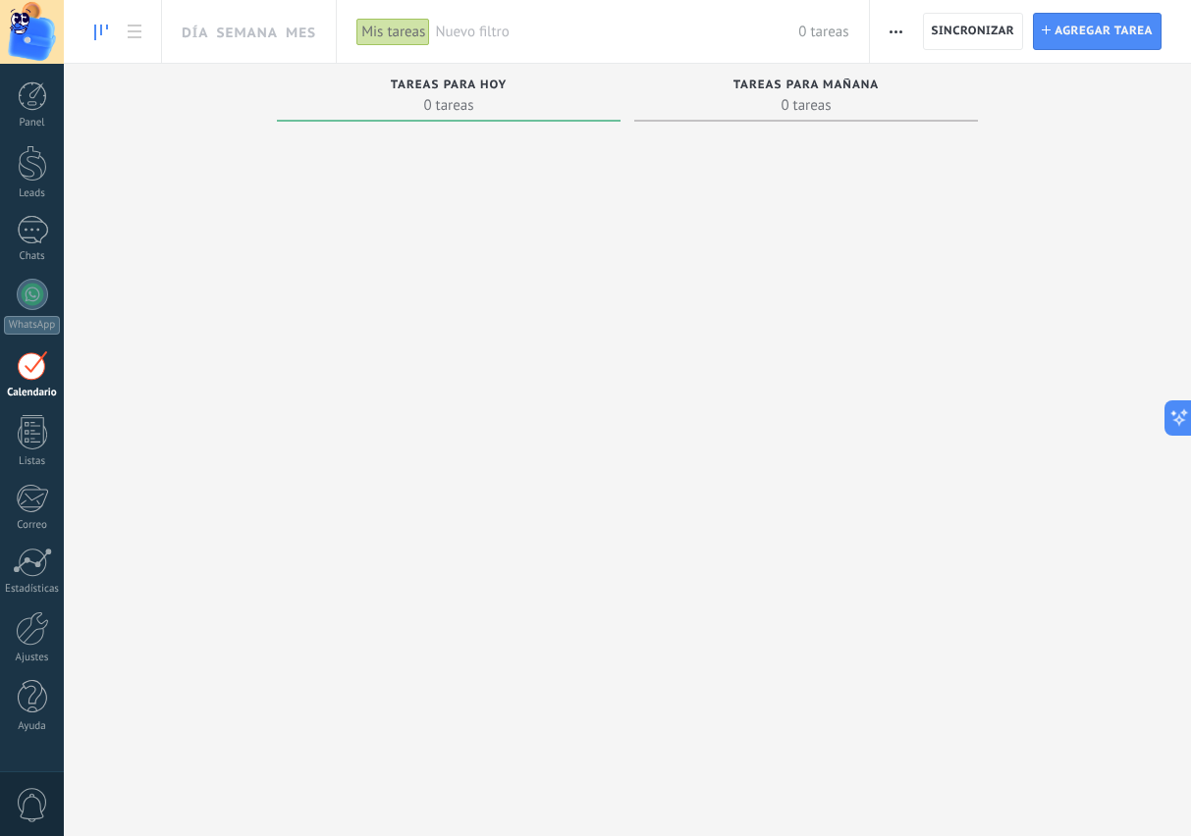
click at [30, 223] on div at bounding box center [32, 230] width 31 height 28
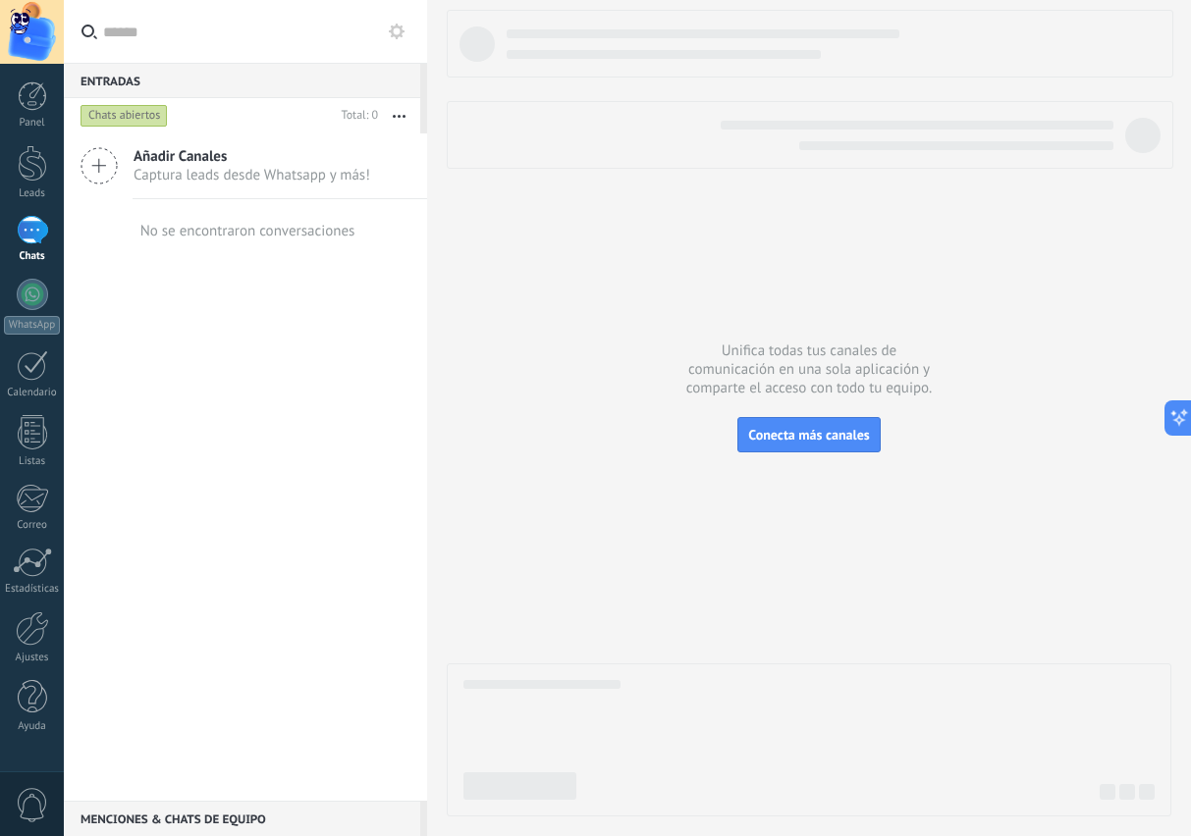
click at [32, 35] on div at bounding box center [32, 32] width 64 height 64
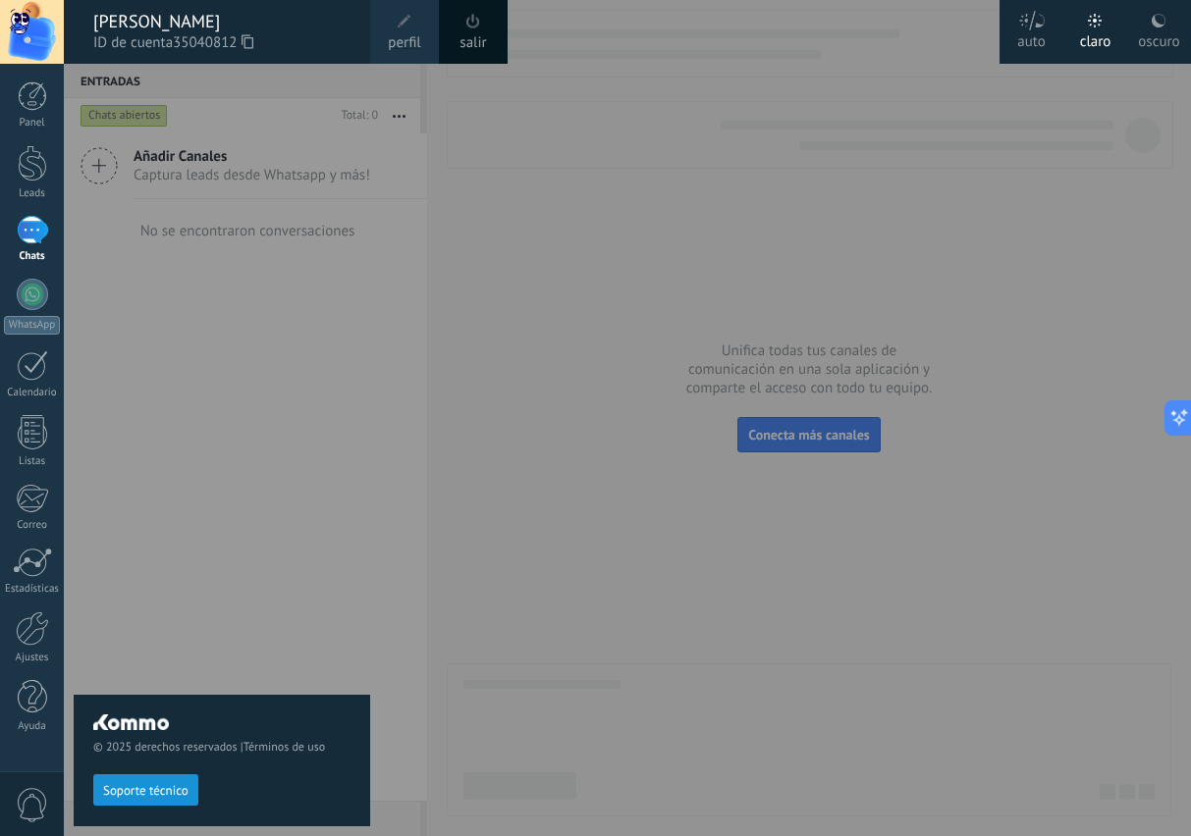
click at [148, 30] on div "[PERSON_NAME]" at bounding box center [221, 22] width 257 height 22
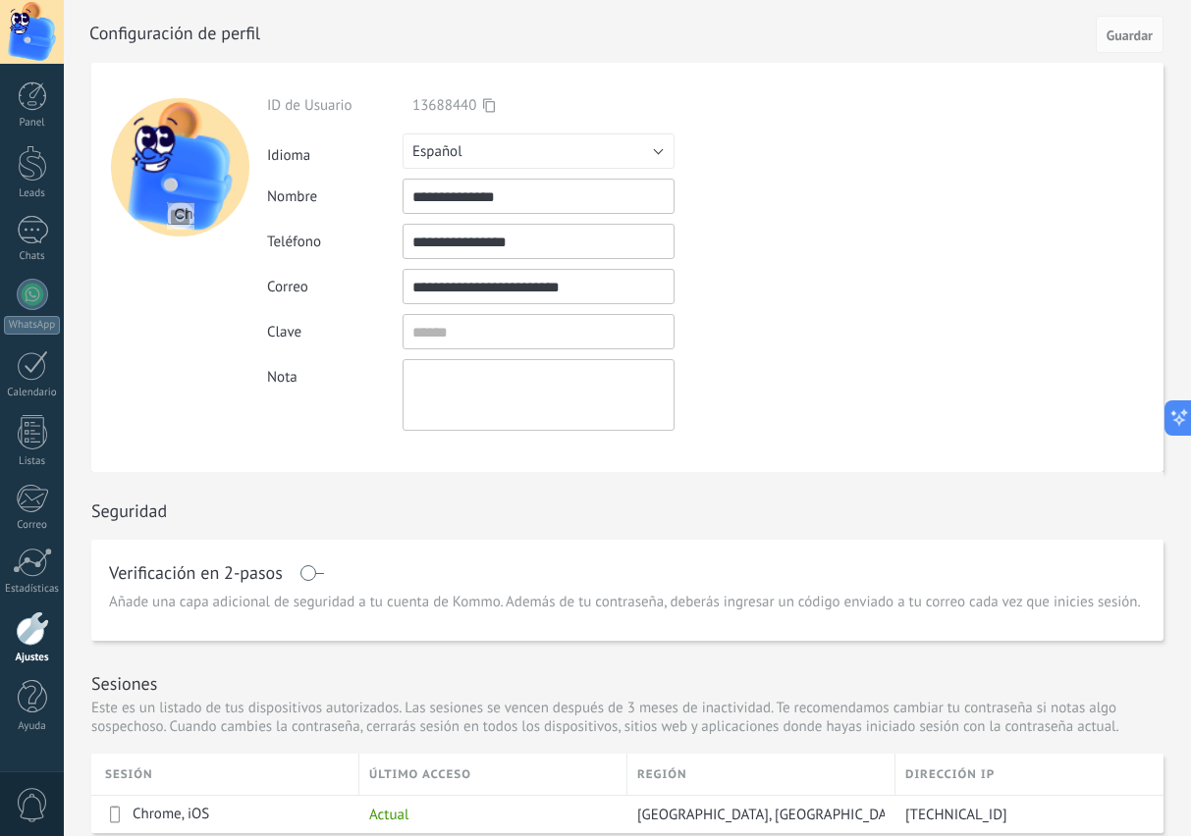
click at [1130, 29] on span "Guardar" at bounding box center [1129, 35] width 46 height 14
click at [1119, 42] on span "Guardar" at bounding box center [1129, 35] width 46 height 14
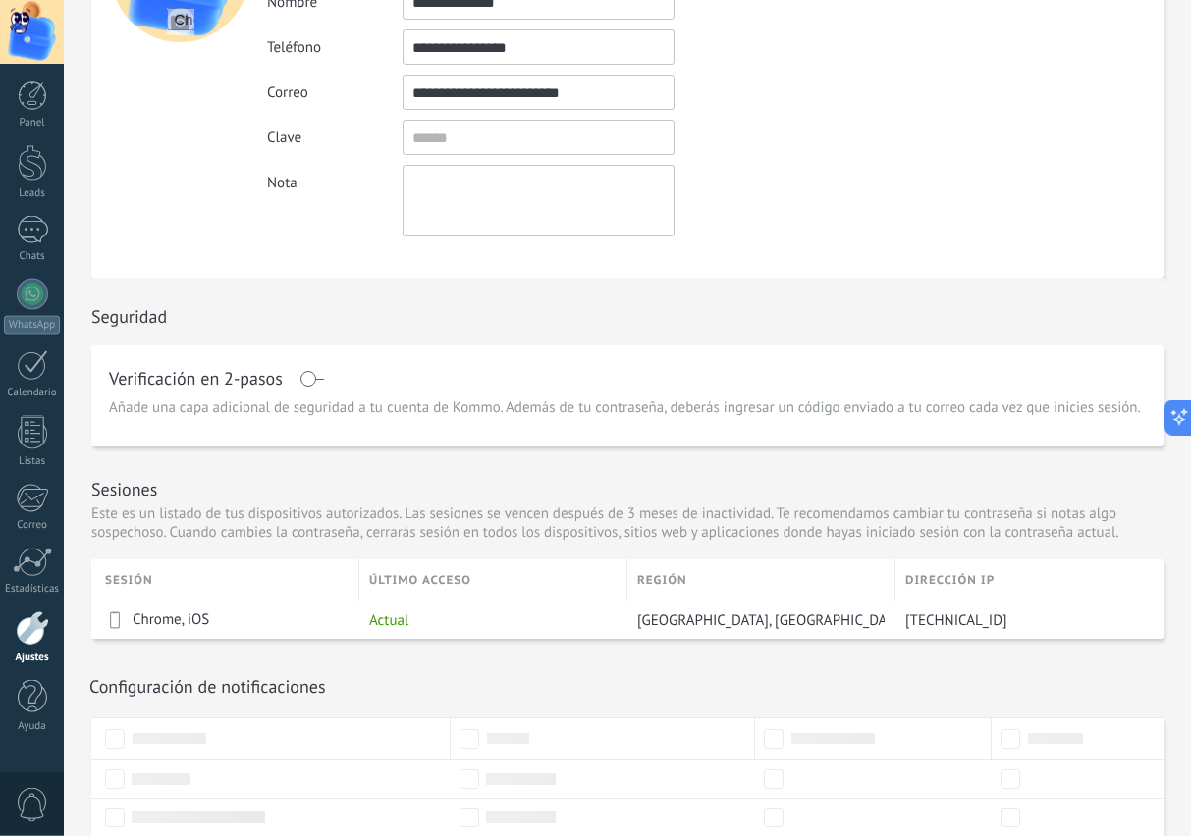
scroll to position [314, 0]
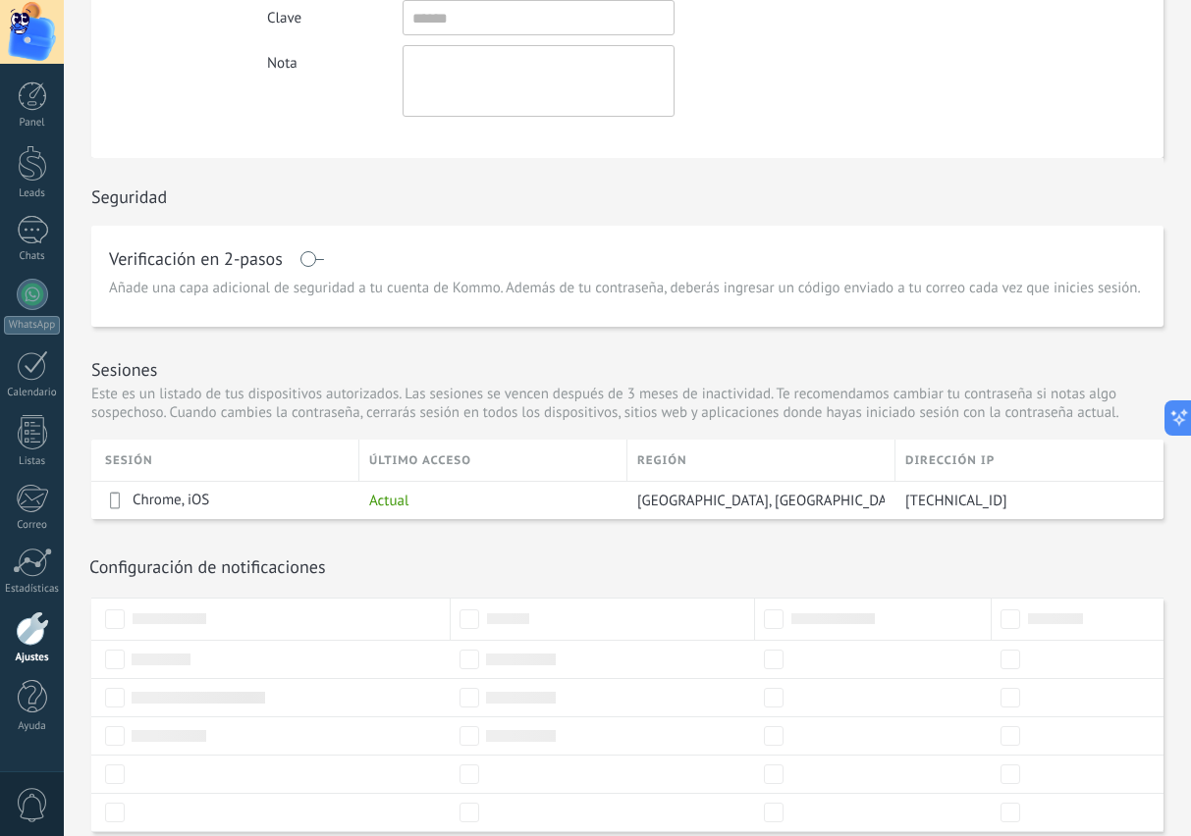
click at [21, 639] on div at bounding box center [32, 629] width 33 height 34
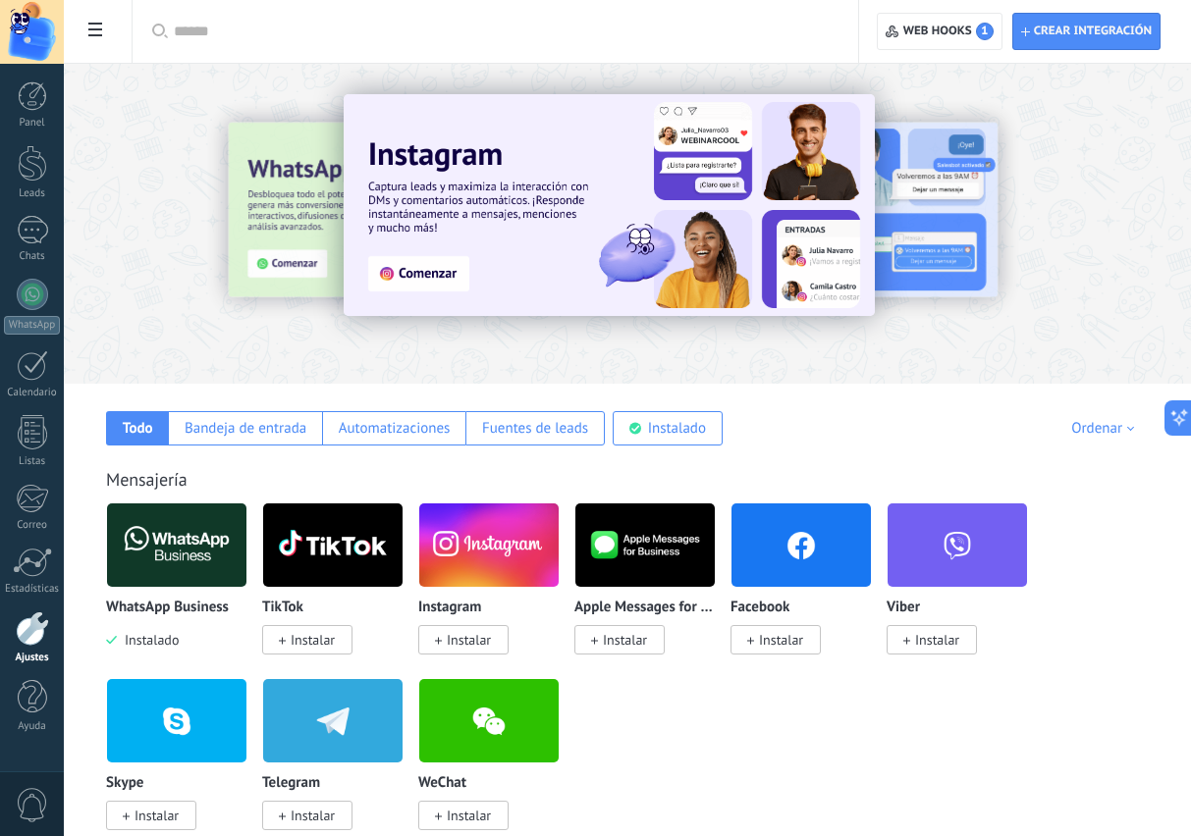
click at [95, 34] on icon at bounding box center [95, 30] width 14 height 14
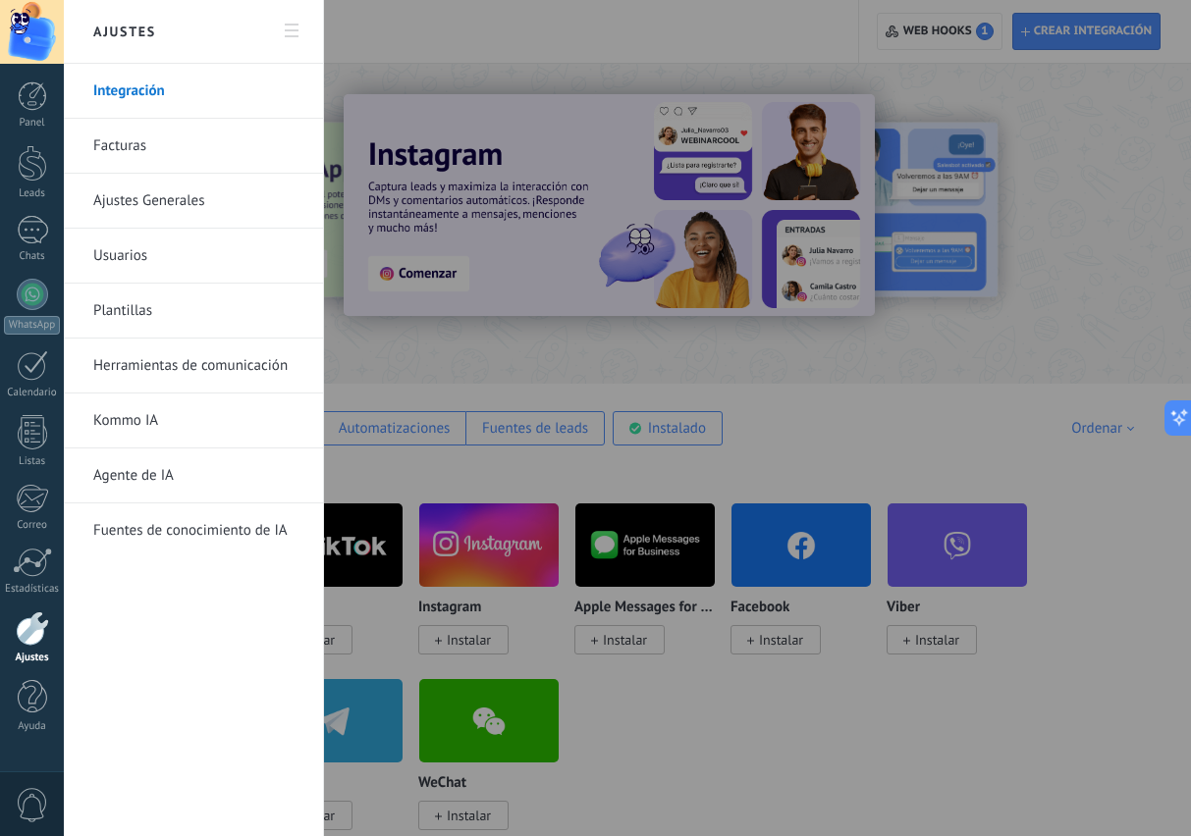
click at [122, 259] on link "Usuarios" at bounding box center [198, 256] width 210 height 55
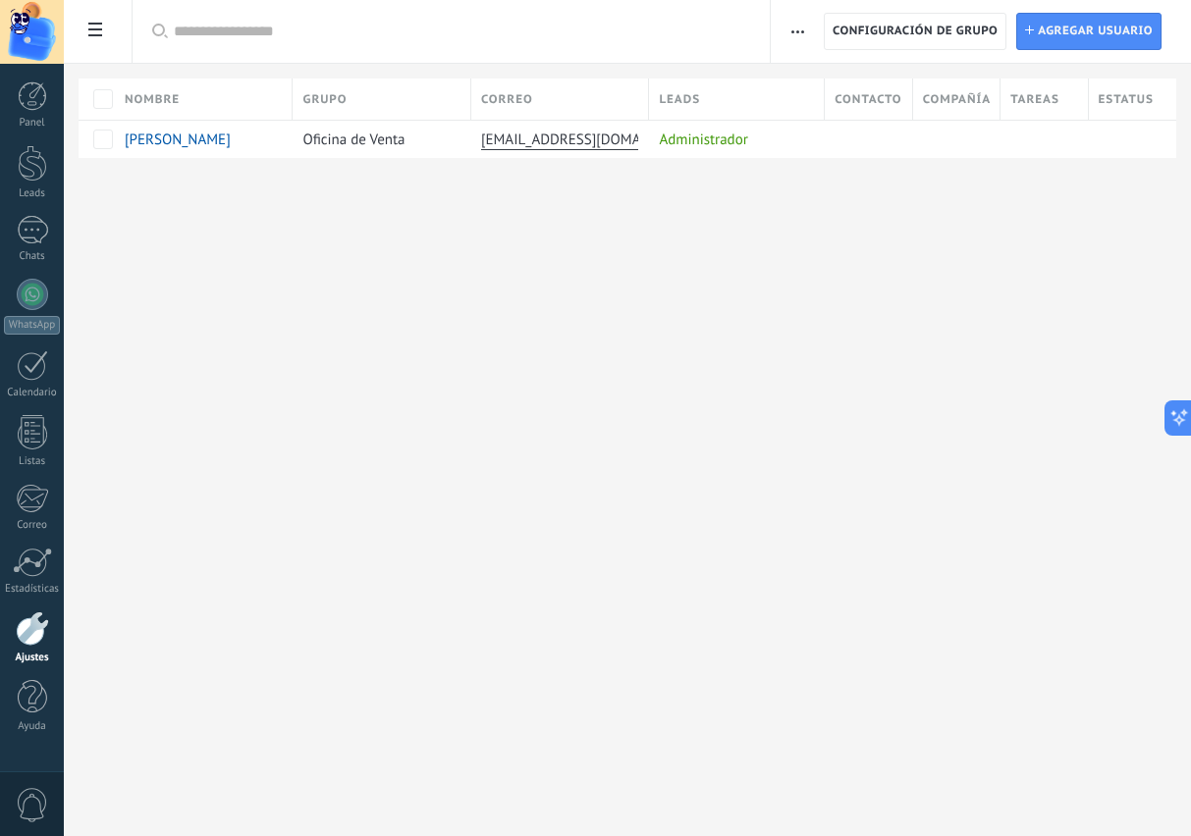
click at [1074, 37] on span "Agregar usuario" at bounding box center [1095, 31] width 115 height 35
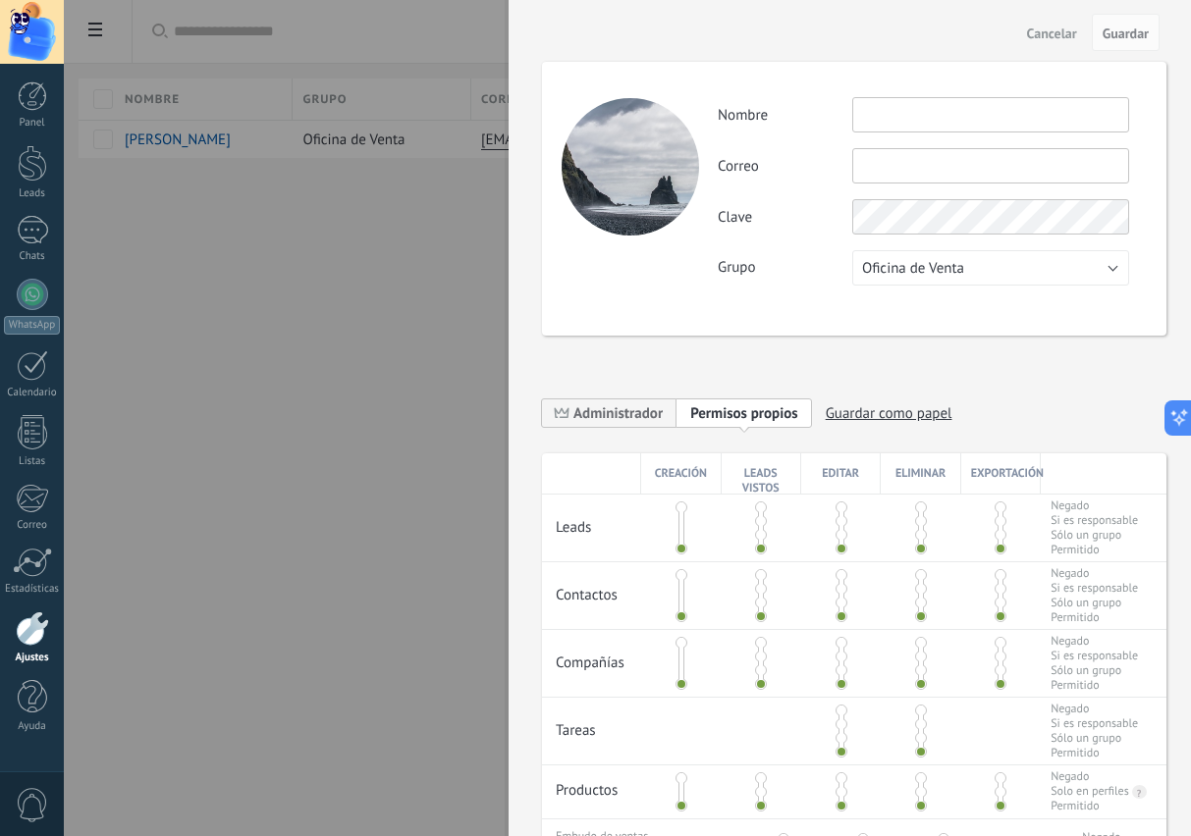
click at [956, 116] on input "text" at bounding box center [990, 114] width 277 height 35
type input "**********"
click at [884, 167] on input "text" at bounding box center [990, 165] width 277 height 35
click at [884, 166] on input "text" at bounding box center [990, 165] width 277 height 35
click at [994, 278] on button "Oficina de Venta" at bounding box center [990, 267] width 277 height 35
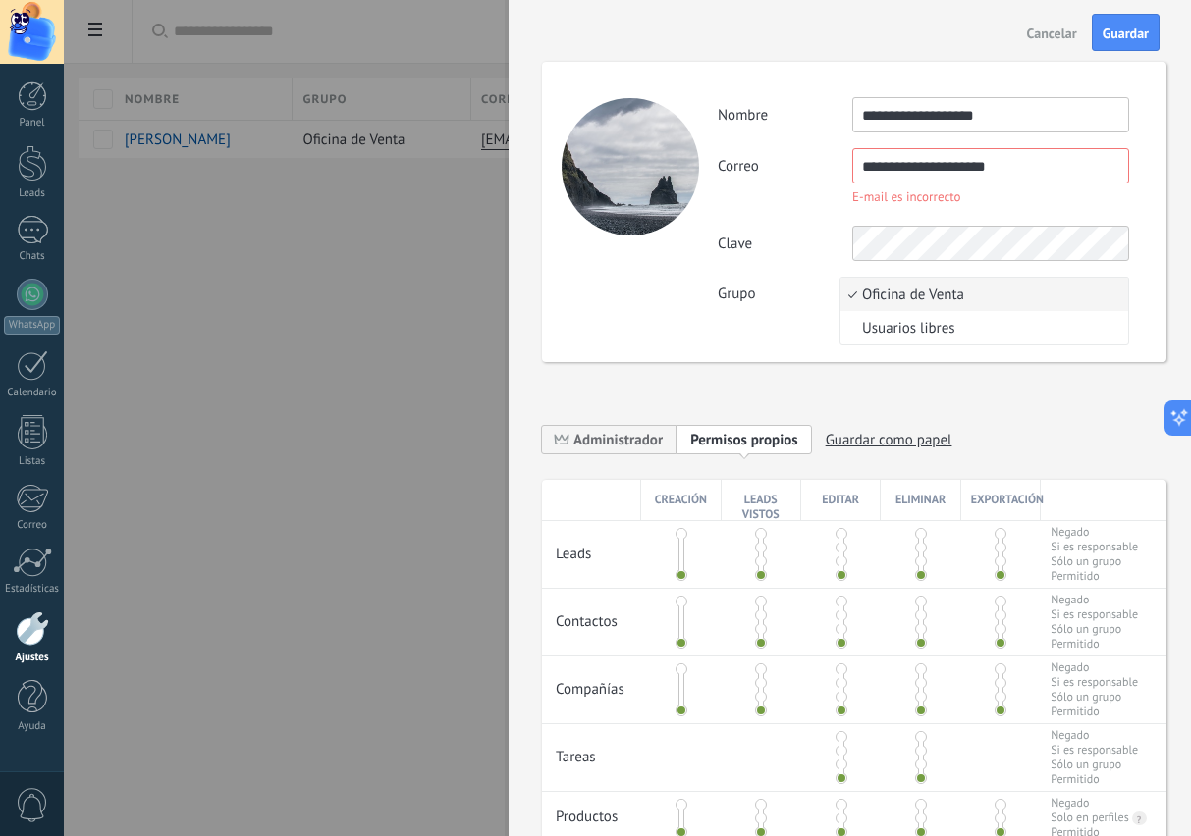
click at [993, 293] on span "Oficina de Venta" at bounding box center [981, 295] width 282 height 19
click at [1050, 175] on input "**********" at bounding box center [990, 165] width 277 height 35
type input "**********"
click at [1061, 235] on div "**********" at bounding box center [932, 204] width 428 height 215
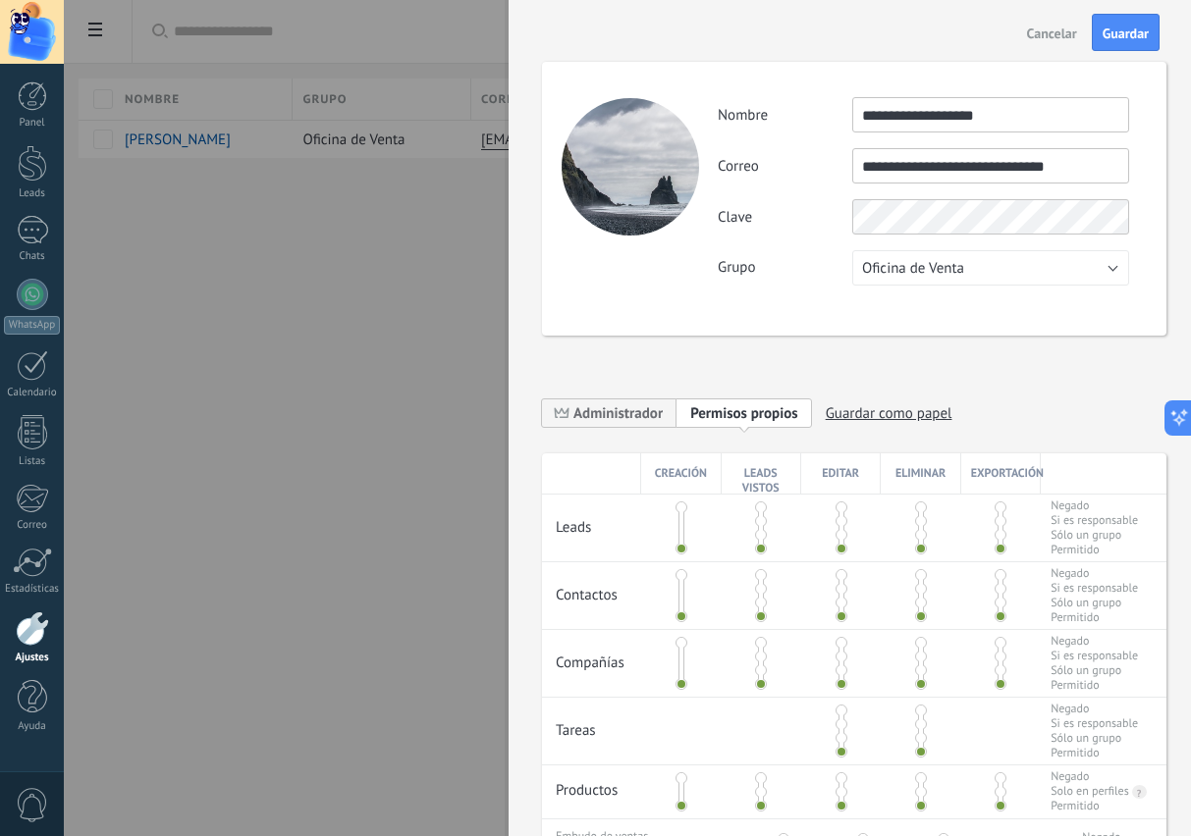
click at [637, 180] on div at bounding box center [630, 166] width 137 height 137
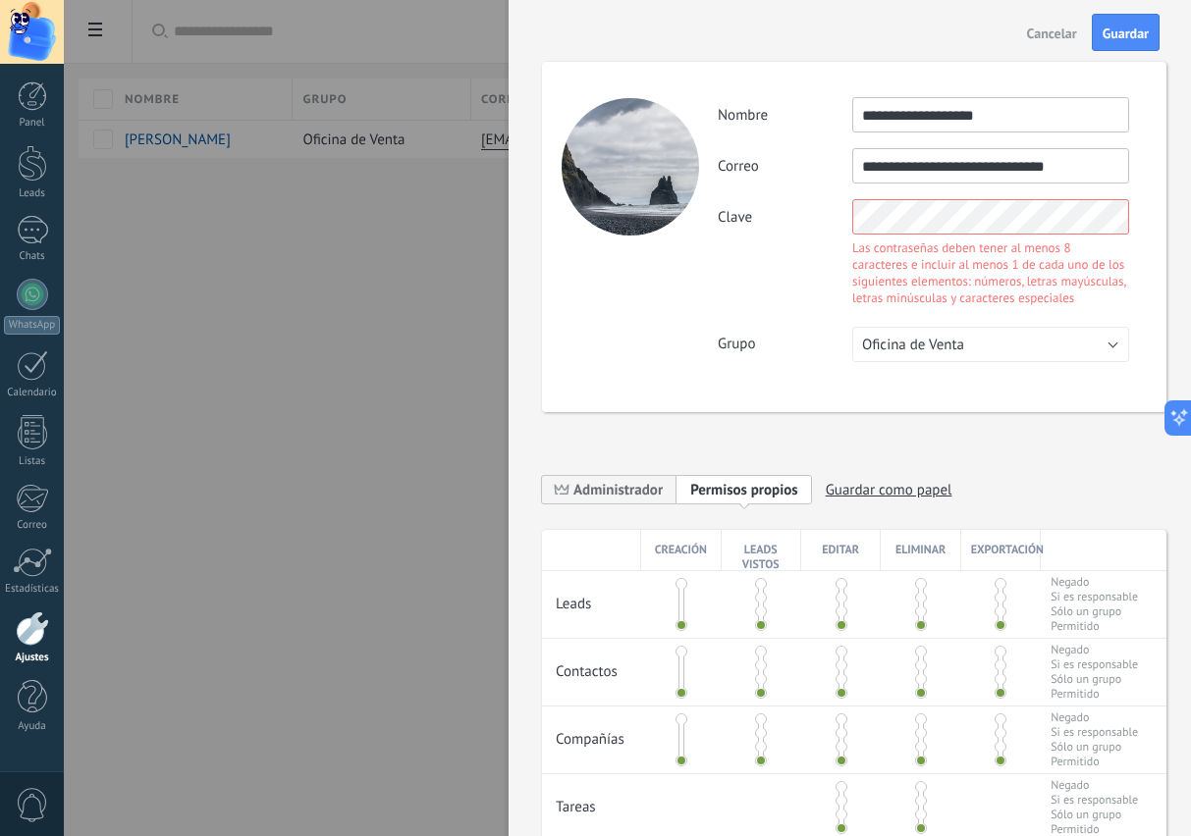
click at [742, 301] on div "**********" at bounding box center [854, 237] width 624 height 350
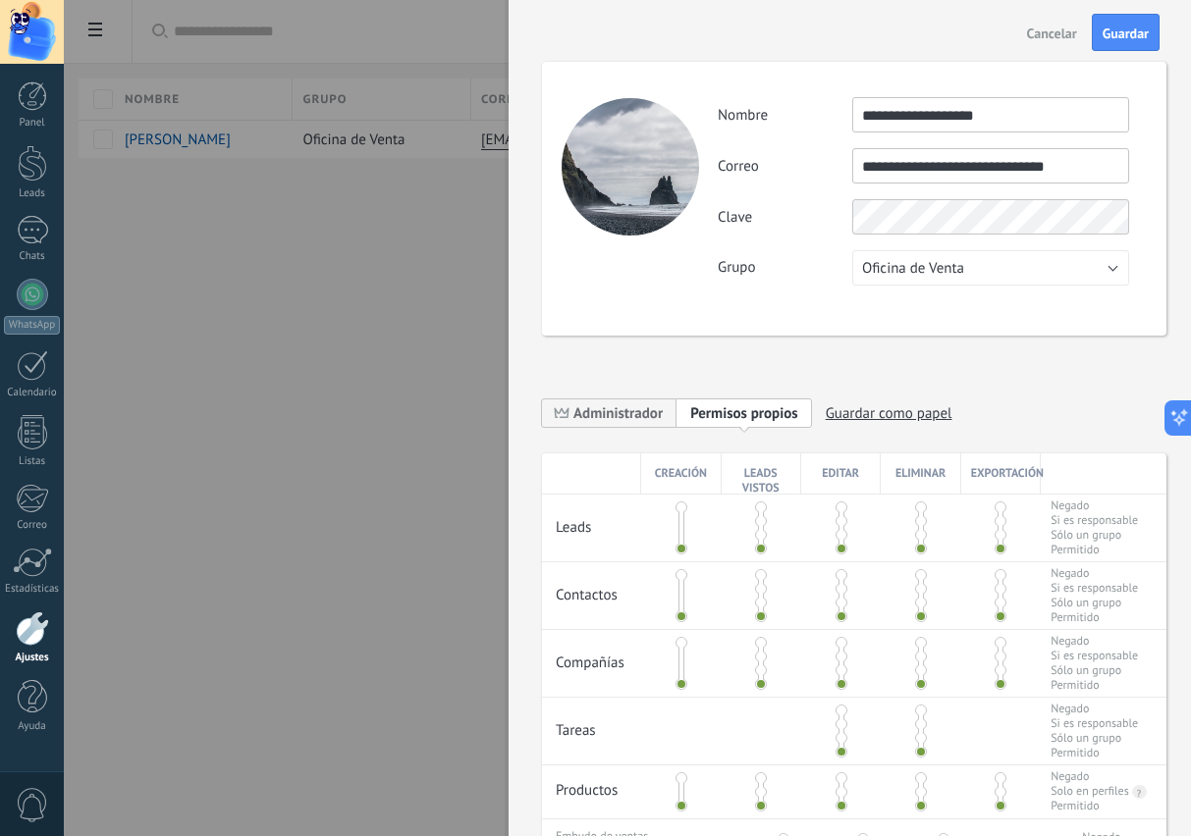
click at [682, 581] on span at bounding box center [681, 575] width 12 height 12
click at [677, 621] on span at bounding box center [681, 617] width 12 height 12
click at [1126, 27] on span "Guardar" at bounding box center [1126, 34] width 46 height 14
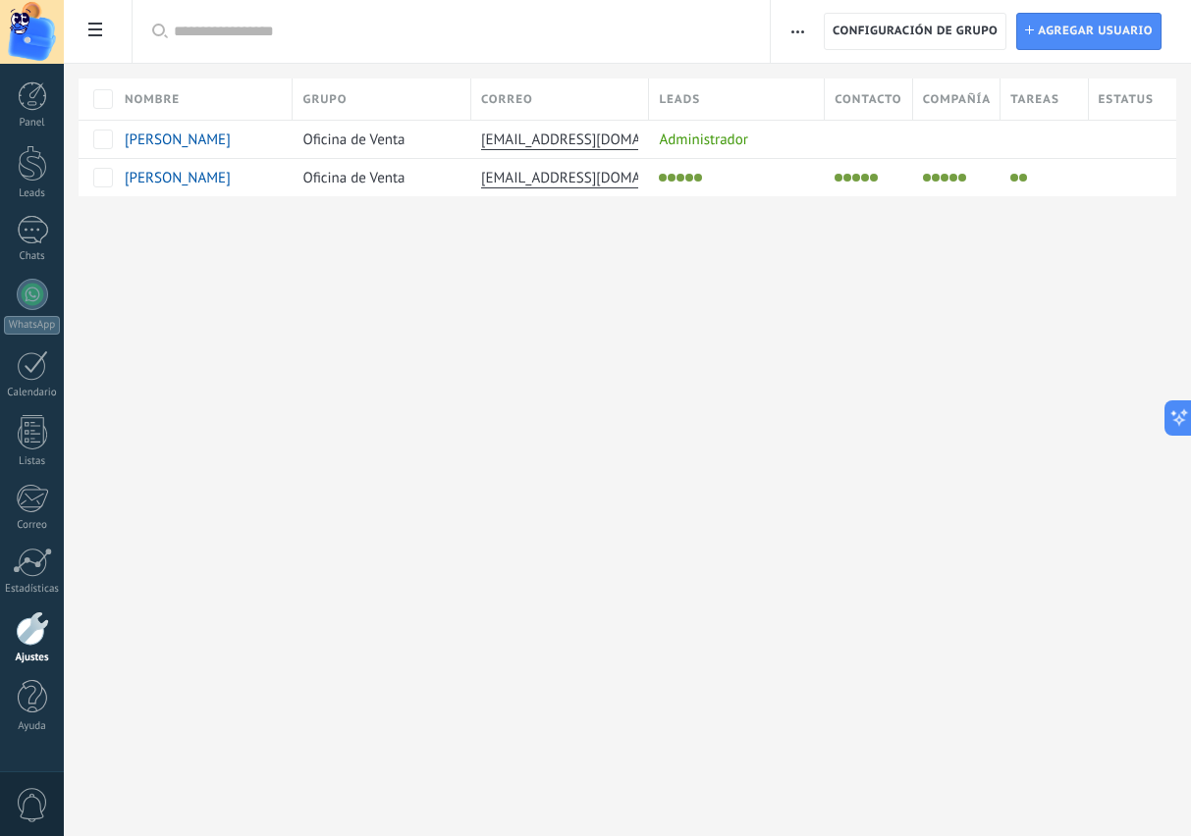
click at [711, 388] on div "Ajustes Integración Facturas Ajustes Generales Usuarios Plantillas Herramientas…" at bounding box center [627, 418] width 1127 height 836
click at [774, 426] on div "Ajustes Integración Facturas Ajustes Generales Usuarios Plantillas Herramientas…" at bounding box center [627, 418] width 1127 height 836
click at [913, 27] on span "Configuración de grupo" at bounding box center [915, 31] width 165 height 35
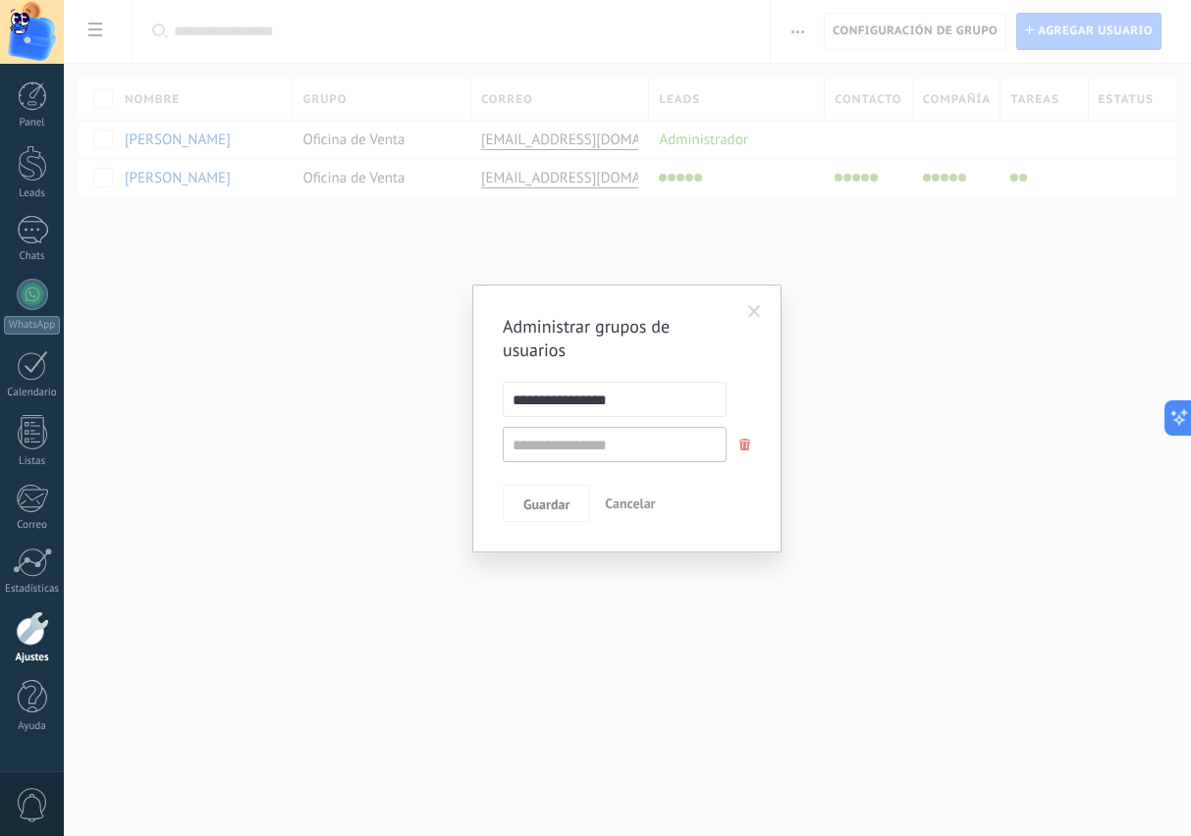
click at [749, 316] on span at bounding box center [754, 312] width 13 height 14
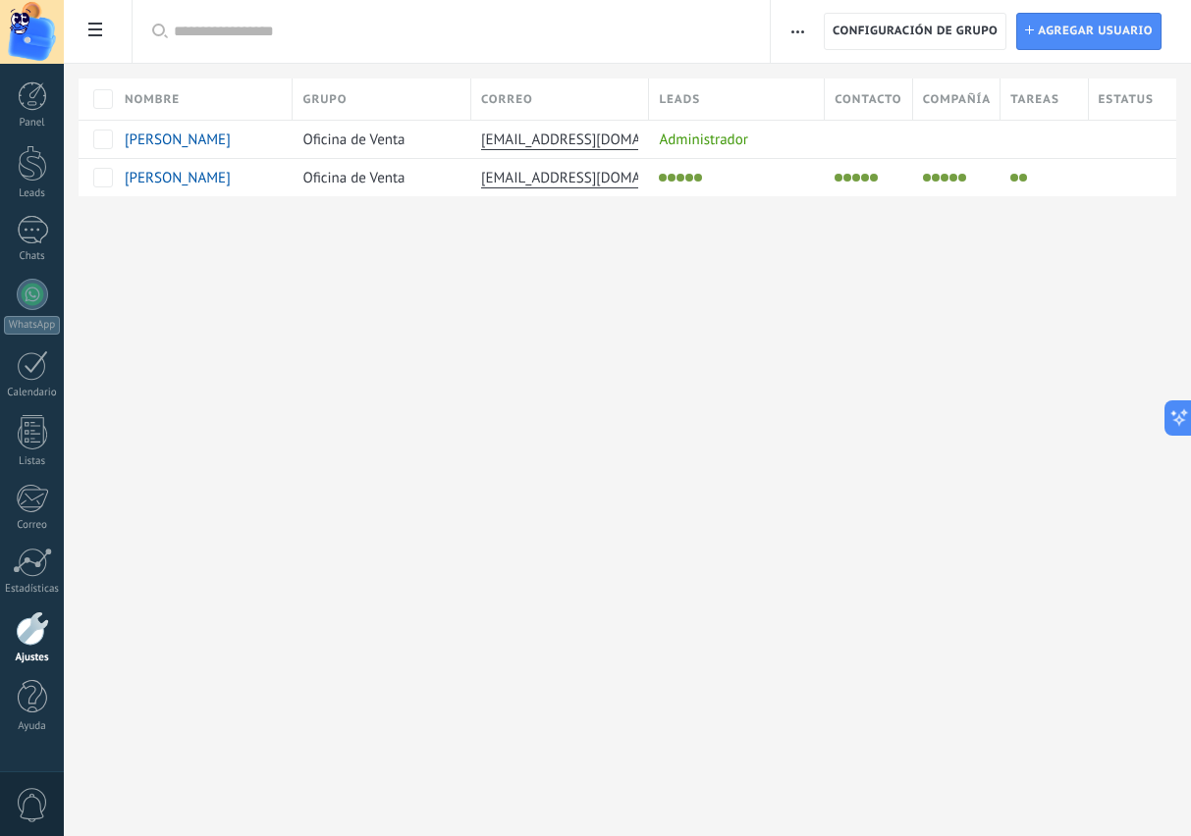
click at [96, 29] on icon at bounding box center [95, 30] width 14 height 14
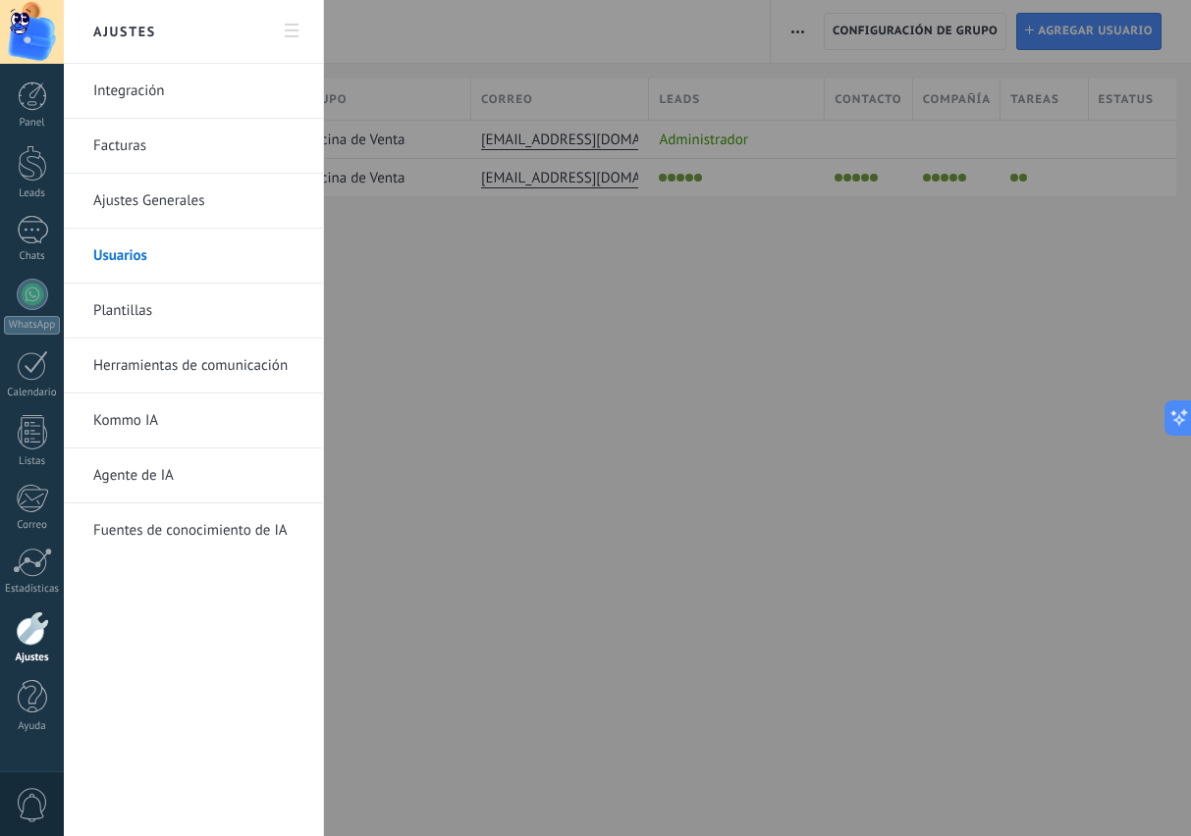
click at [155, 212] on link "Ajustes Generales" at bounding box center [198, 201] width 210 height 55
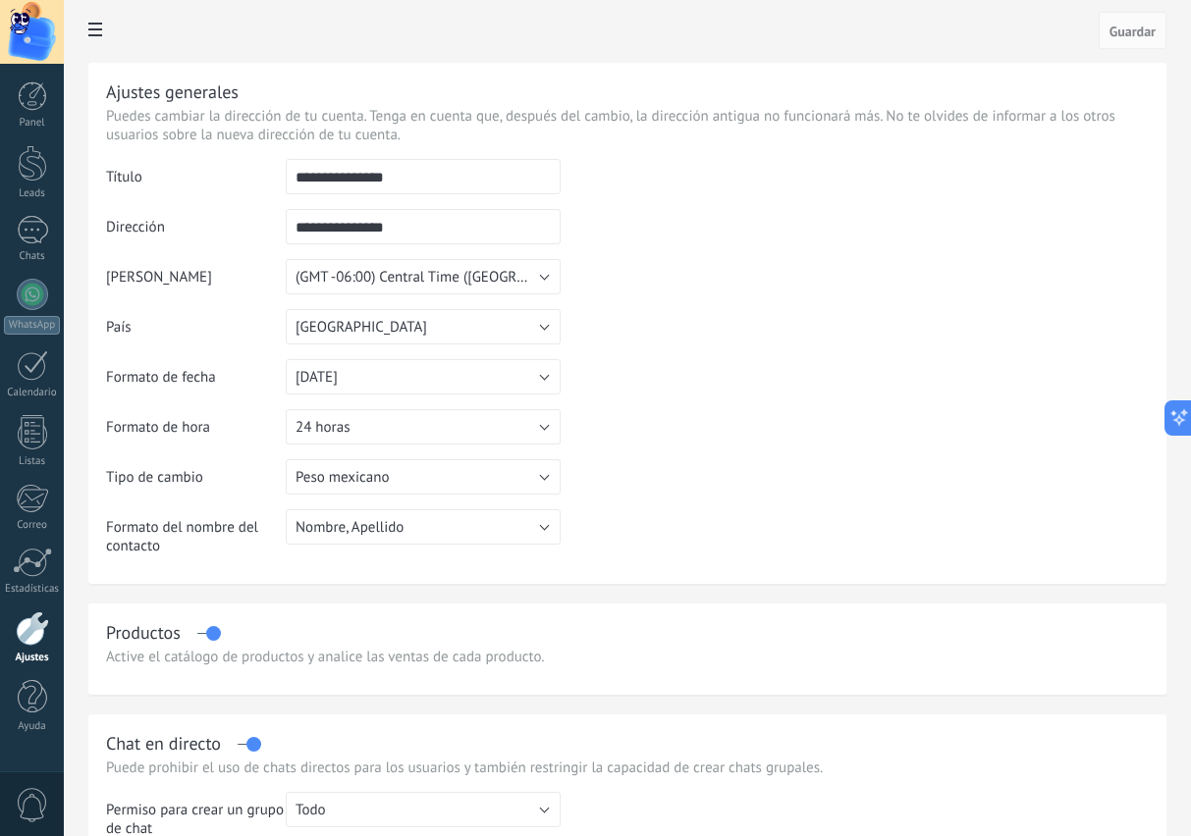
click at [428, 180] on input "**********" at bounding box center [423, 176] width 275 height 35
type input "*"
type input "**********"
click at [842, 348] on td at bounding box center [855, 259] width 588 height 200
click at [511, 433] on button "24 horas" at bounding box center [423, 426] width 275 height 35
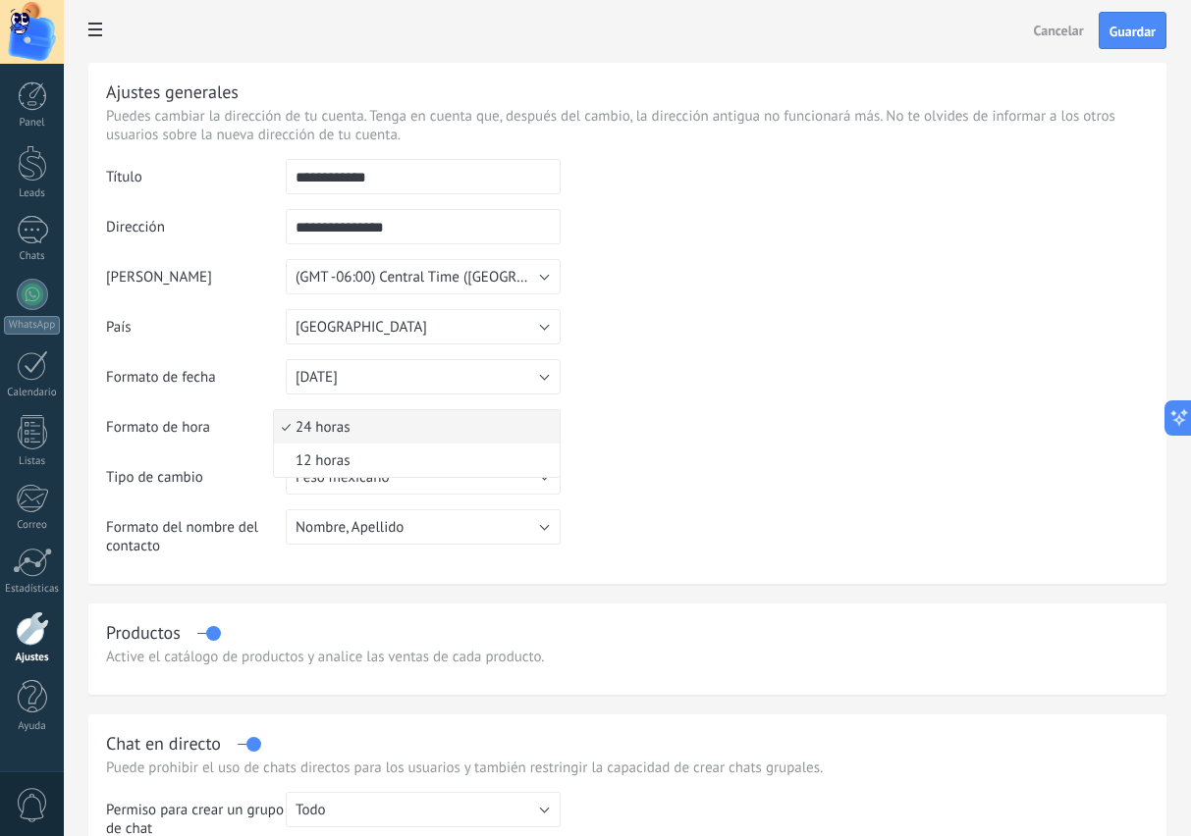
click at [351, 468] on span "12 horas" at bounding box center [414, 461] width 280 height 19
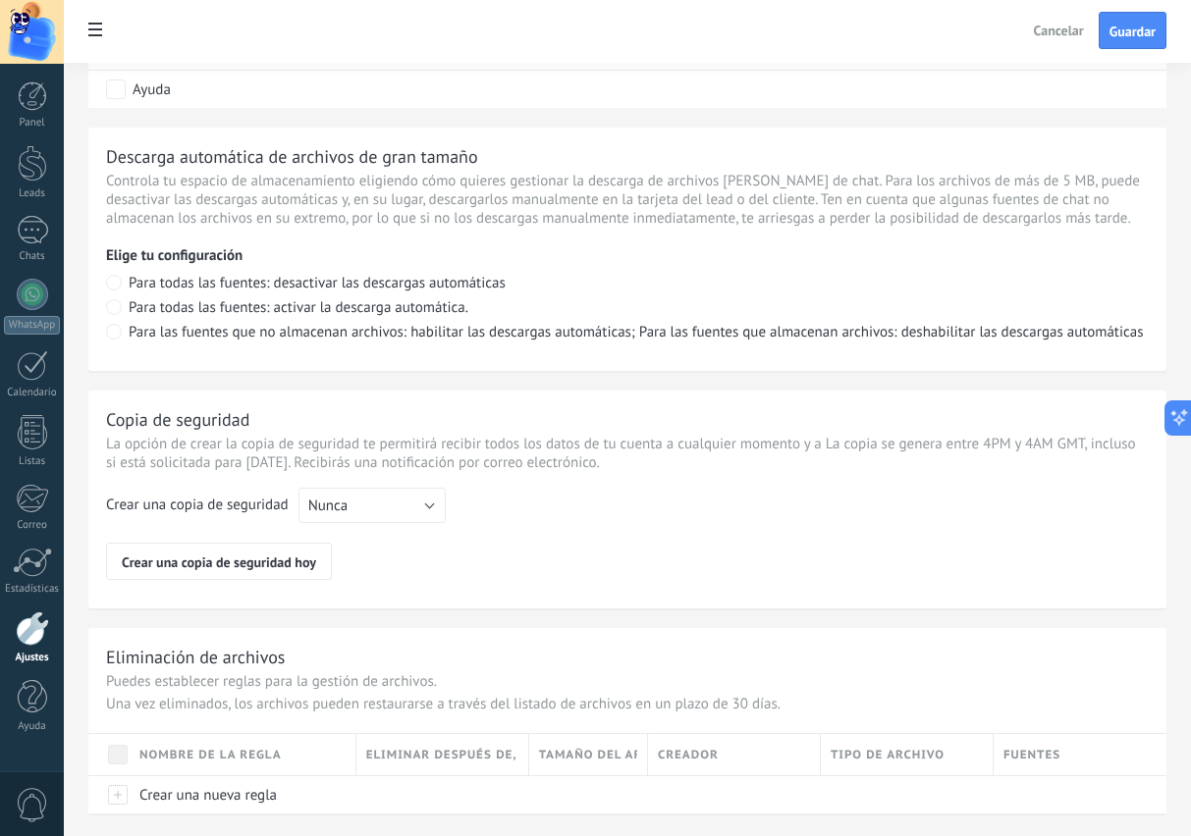
scroll to position [1295, 0]
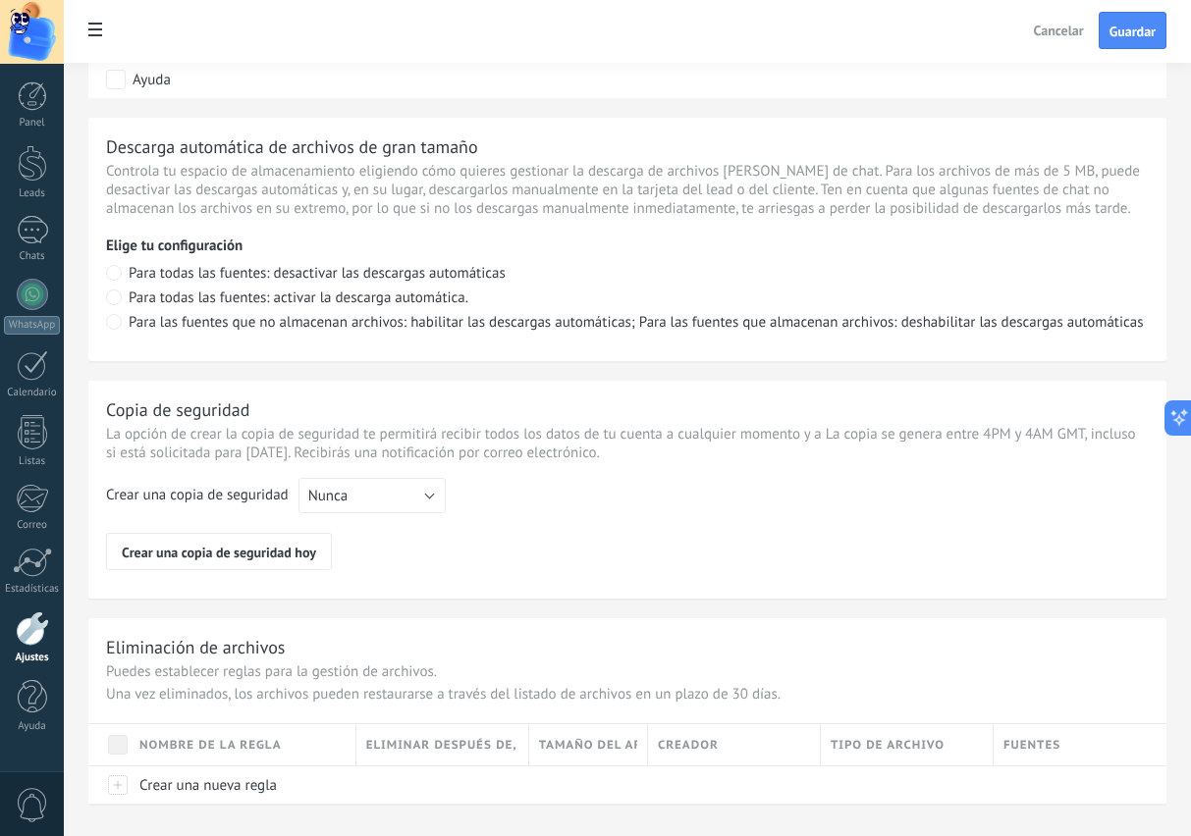
click at [398, 513] on button "Nunca" at bounding box center [371, 495] width 147 height 35
click at [398, 539] on span "Cada semana" at bounding box center [363, 529] width 152 height 19
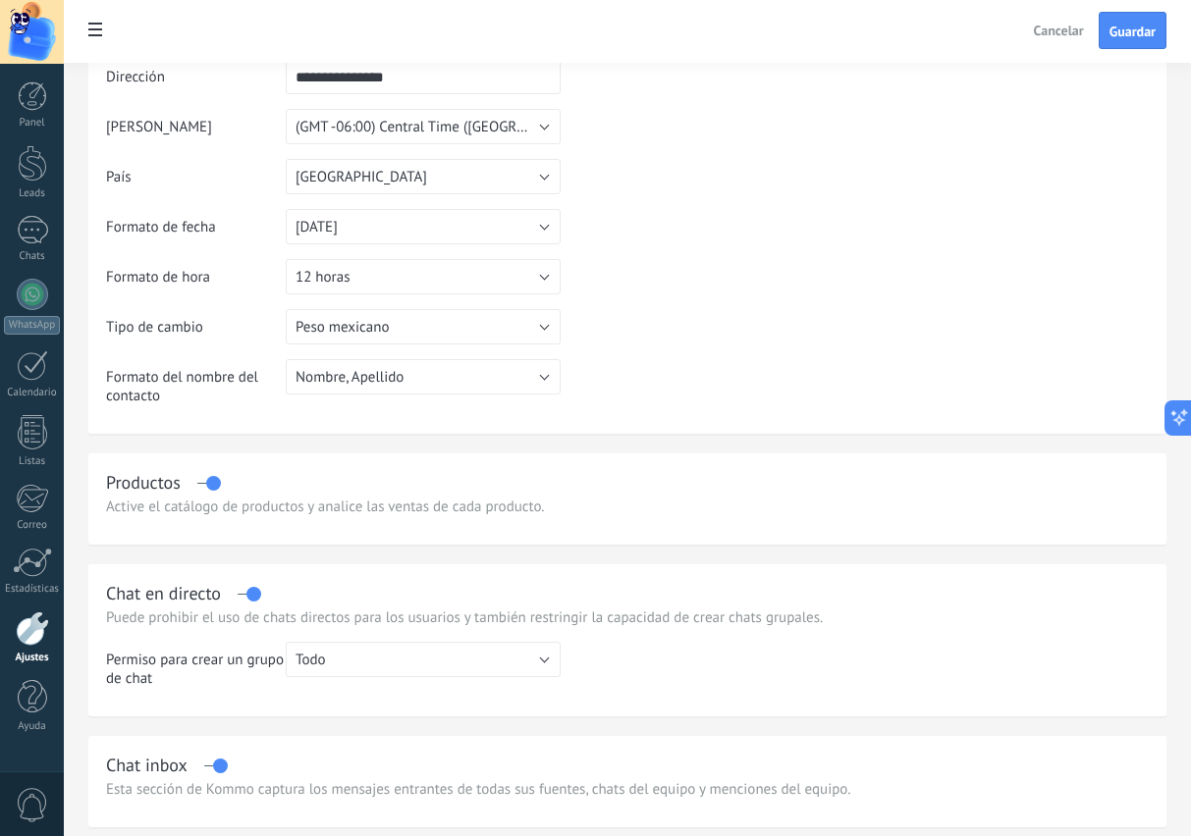
scroll to position [0, 0]
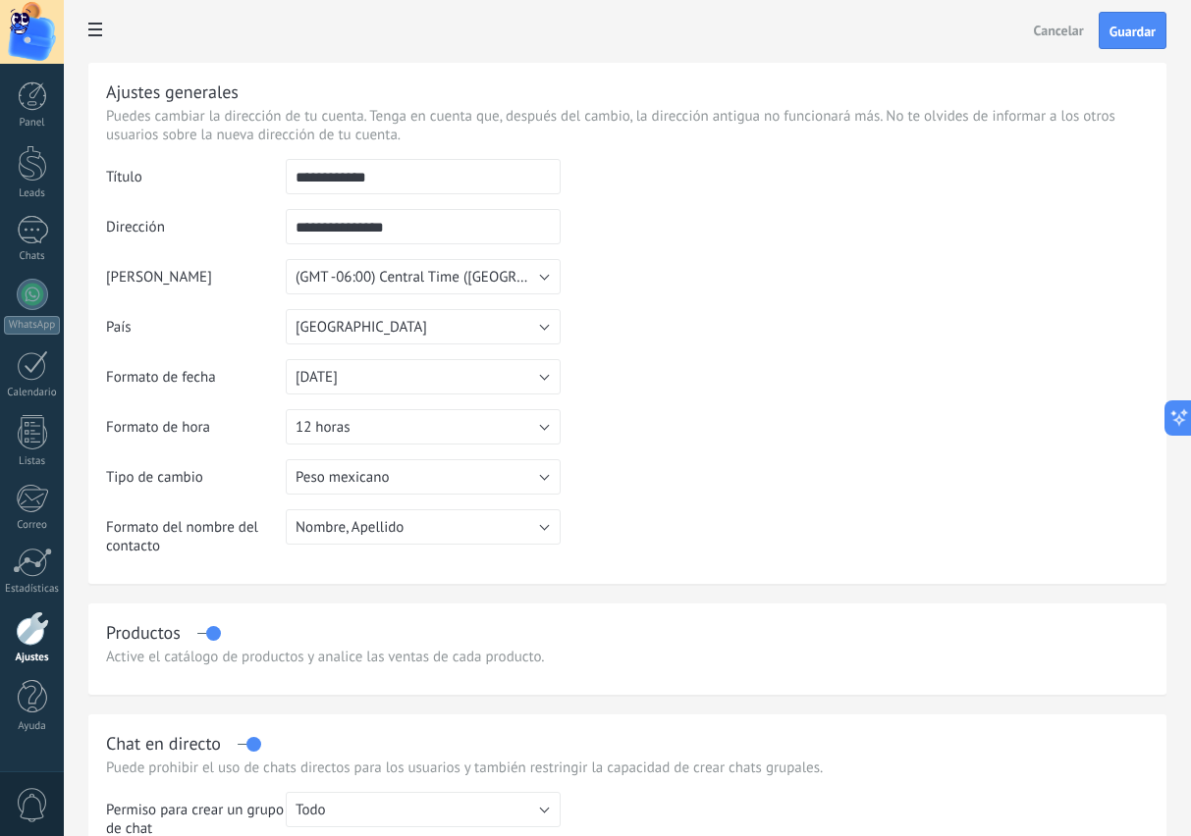
click at [1129, 36] on span "Guardar" at bounding box center [1132, 32] width 46 height 14
click at [94, 35] on icon at bounding box center [95, 30] width 14 height 14
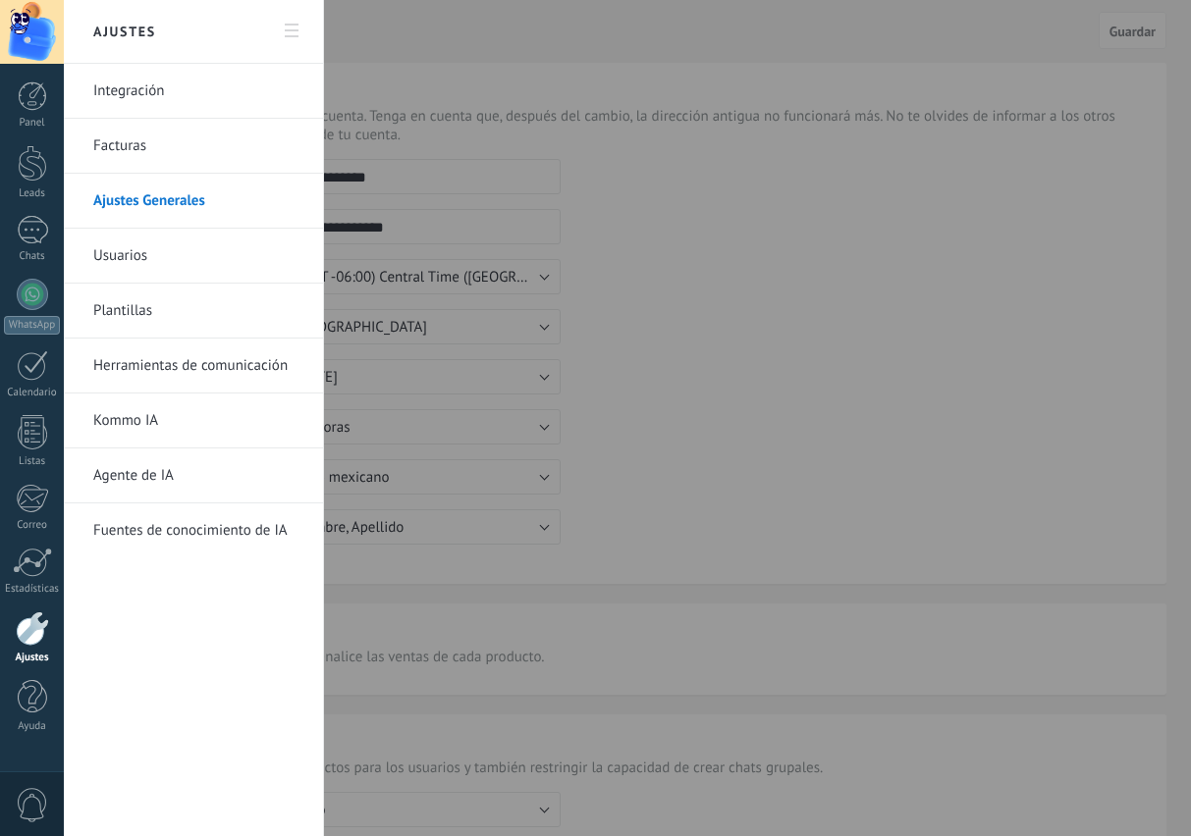
click at [118, 91] on link "Integración" at bounding box center [198, 91] width 210 height 55
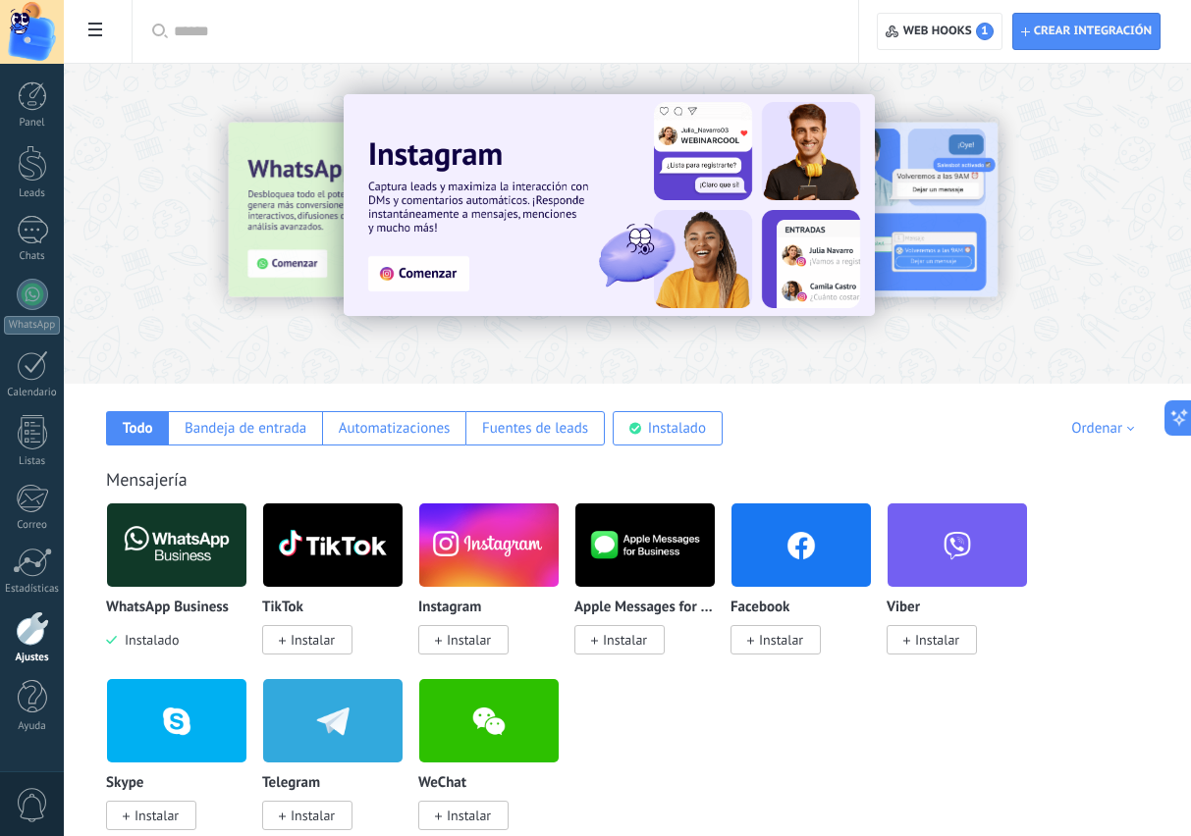
click at [94, 27] on icon at bounding box center [95, 30] width 14 height 14
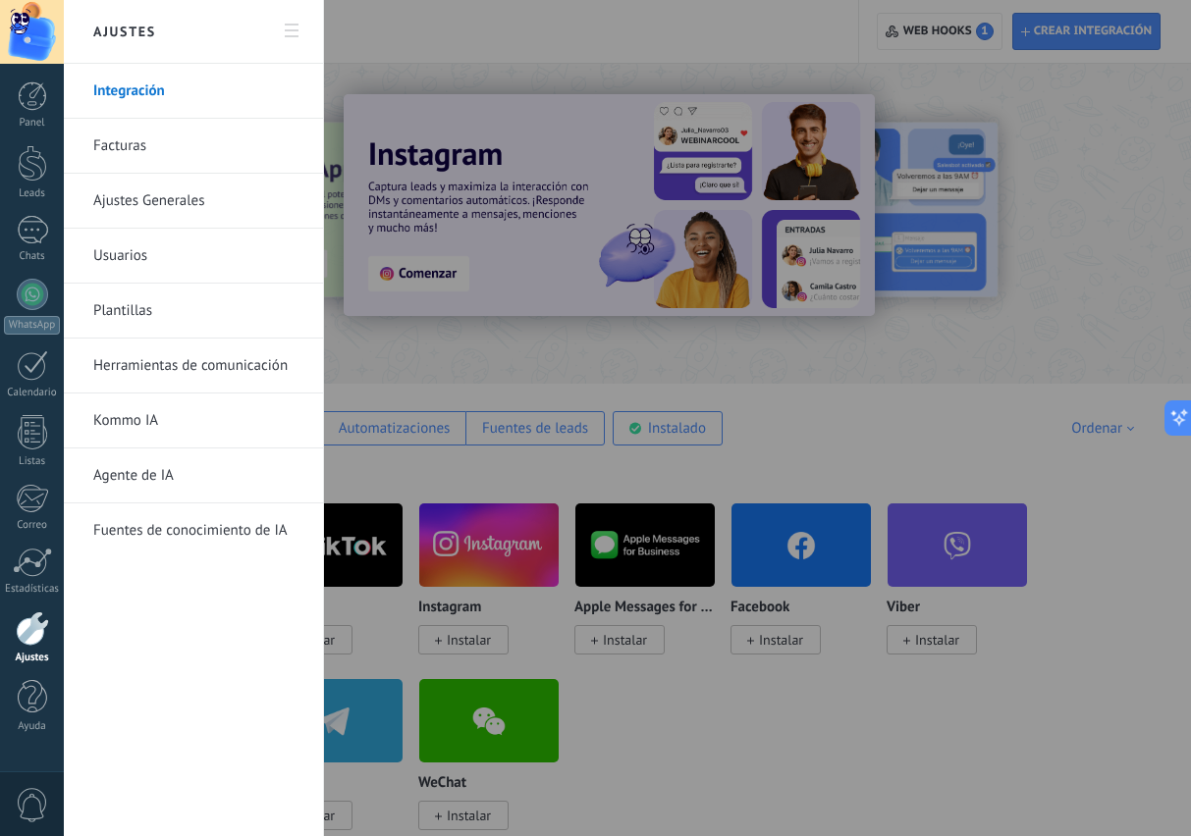
click at [119, 318] on link "Plantillas" at bounding box center [198, 311] width 210 height 55
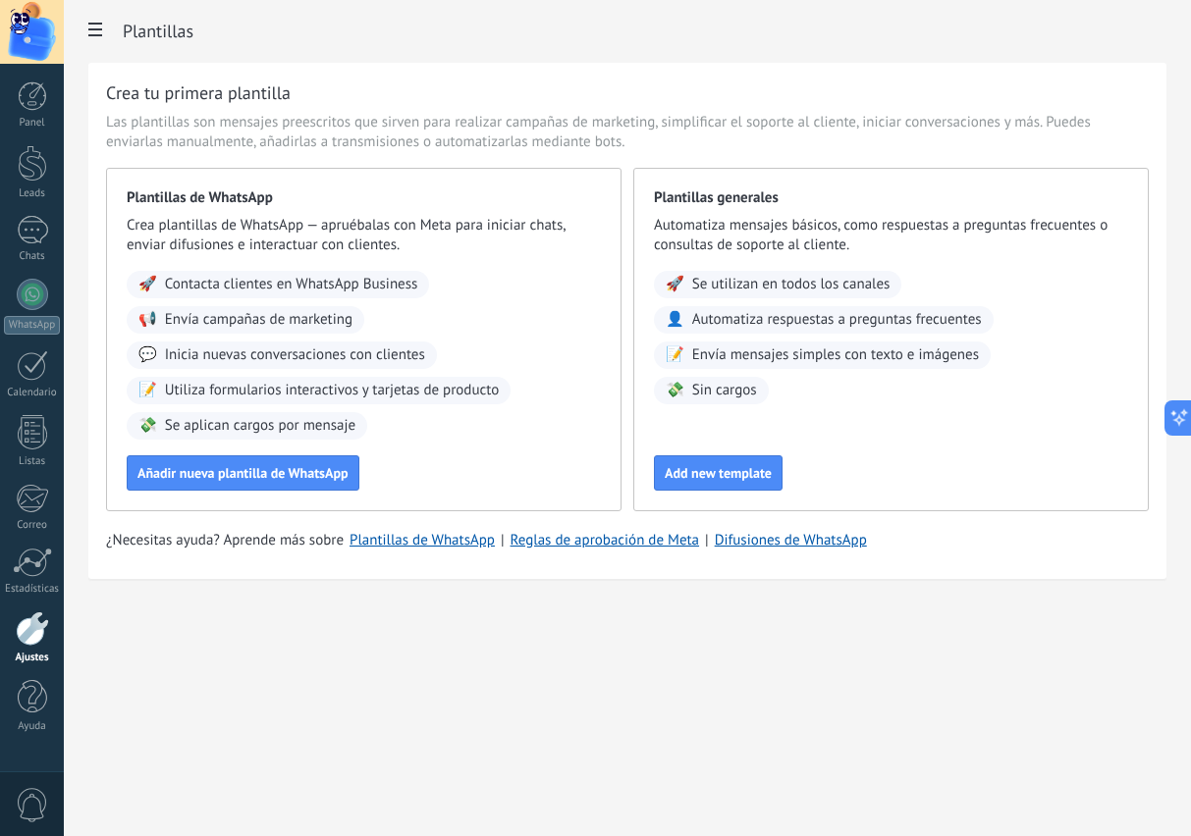
click at [341, 285] on span "Contacta clientes en WhatsApp Business" at bounding box center [291, 285] width 253 height 20
click at [94, 38] on span at bounding box center [95, 32] width 33 height 38
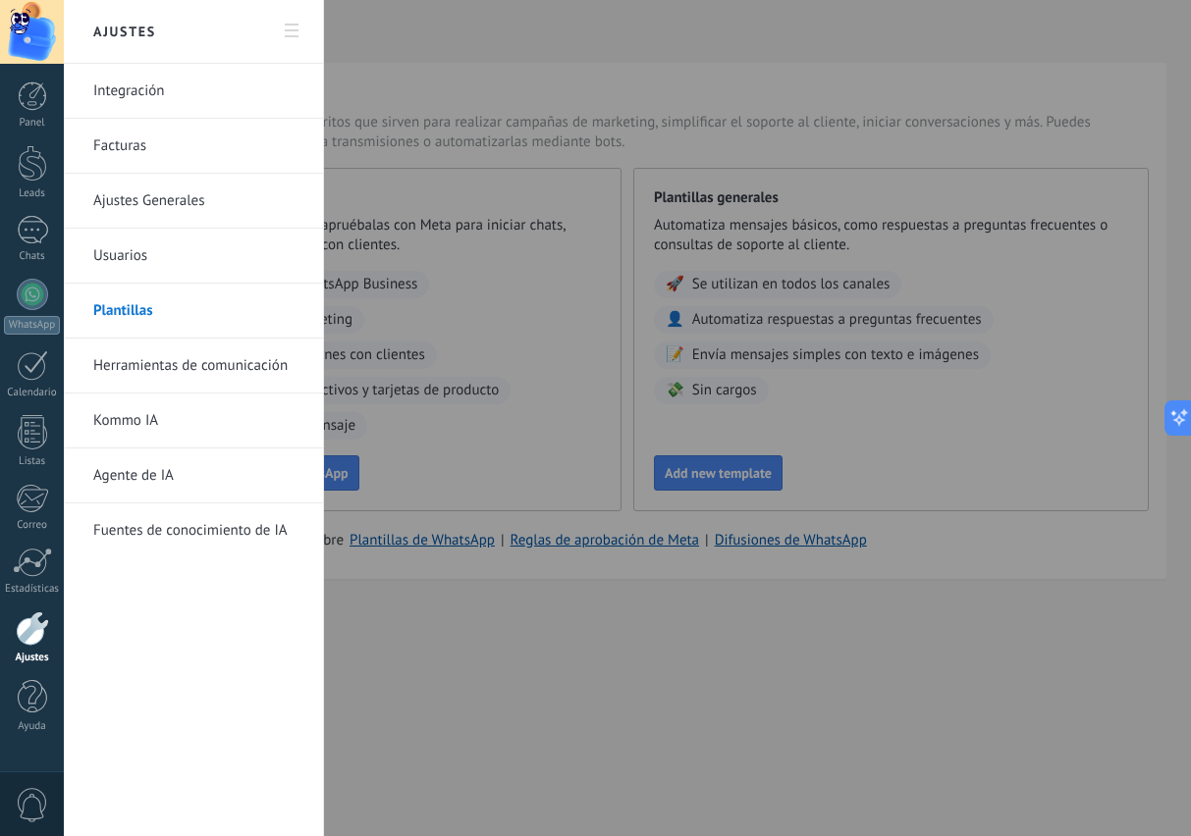
click at [146, 359] on link "Herramientas de comunicación" at bounding box center [198, 366] width 210 height 55
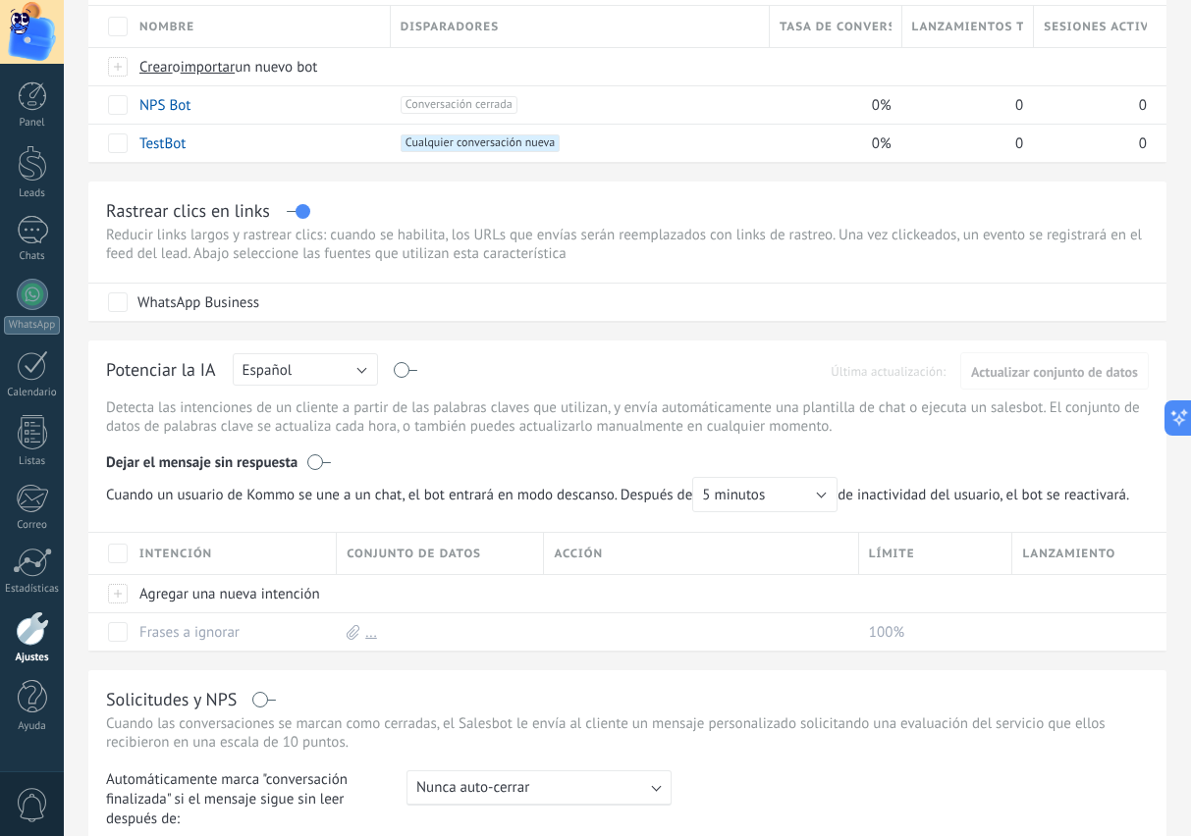
scroll to position [215, 0]
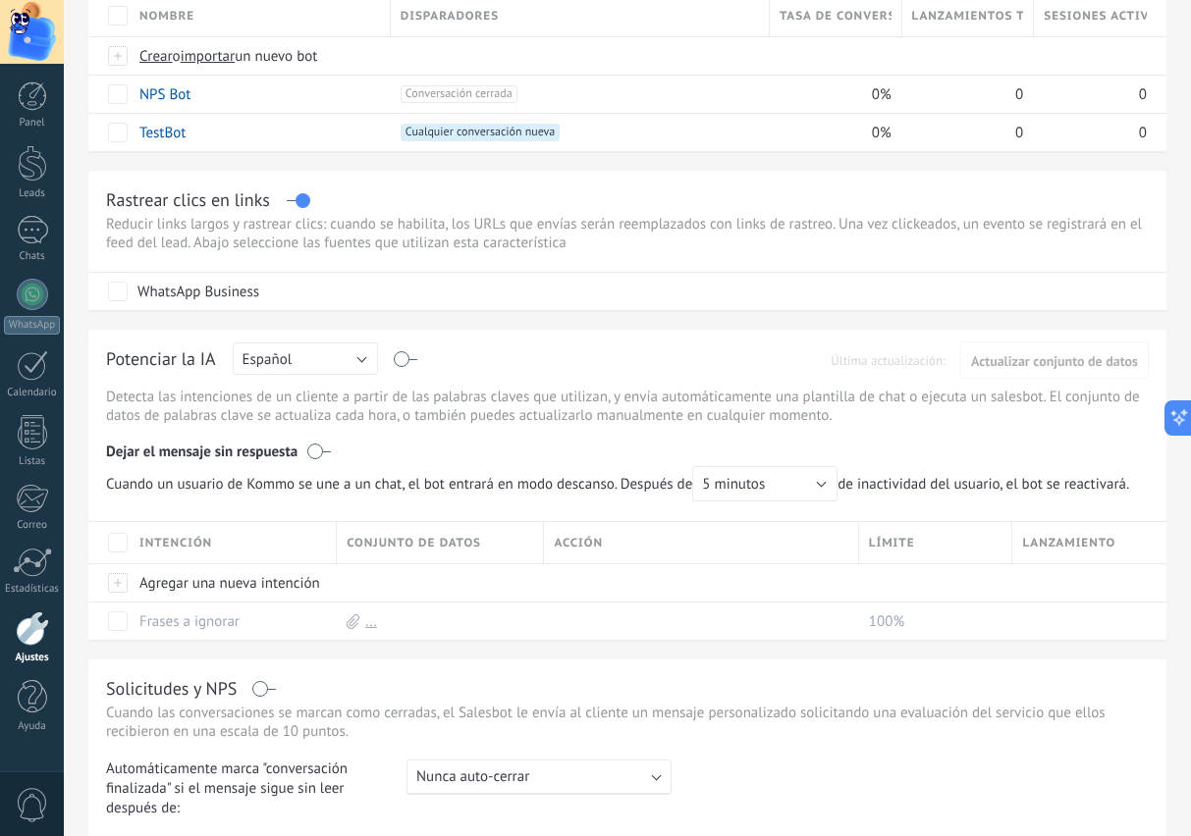
click at [402, 360] on label at bounding box center [406, 359] width 23 height 1
click at [1073, 368] on span "Actualizar conjunto de datos" at bounding box center [1054, 361] width 167 height 14
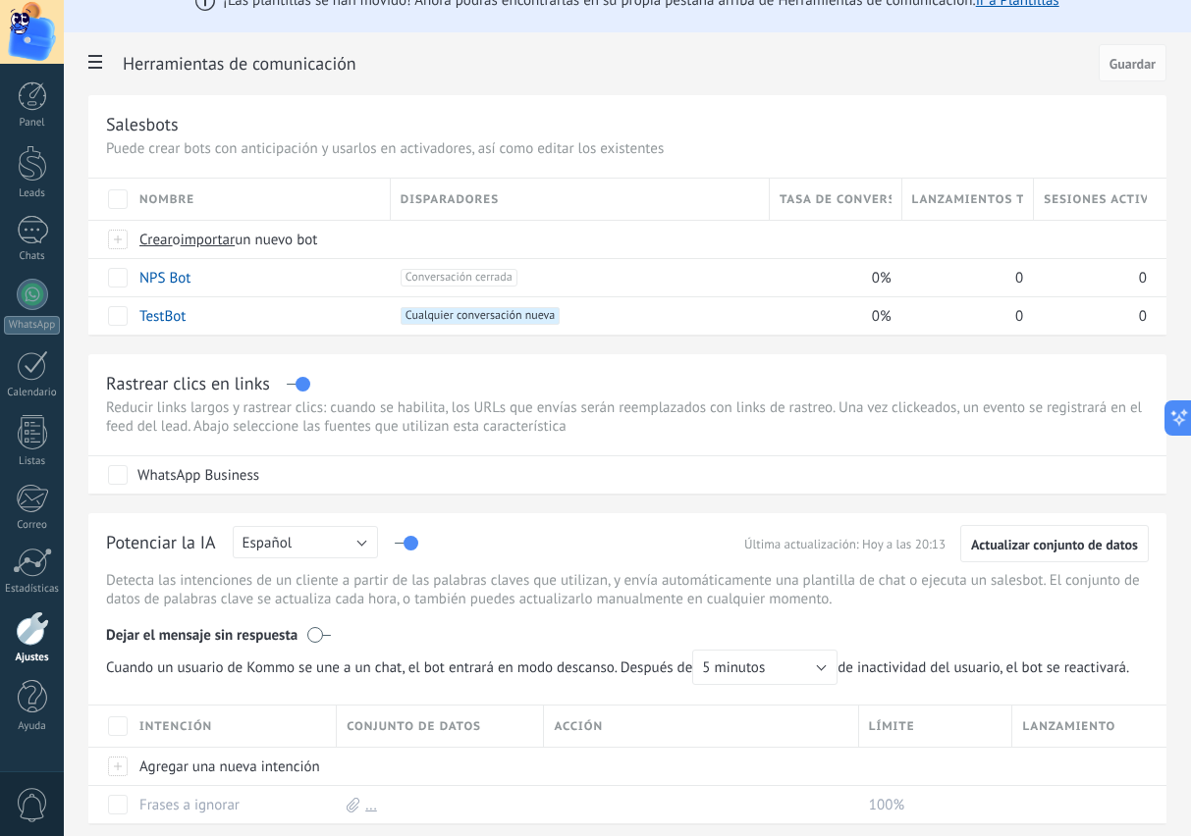
scroll to position [0, 0]
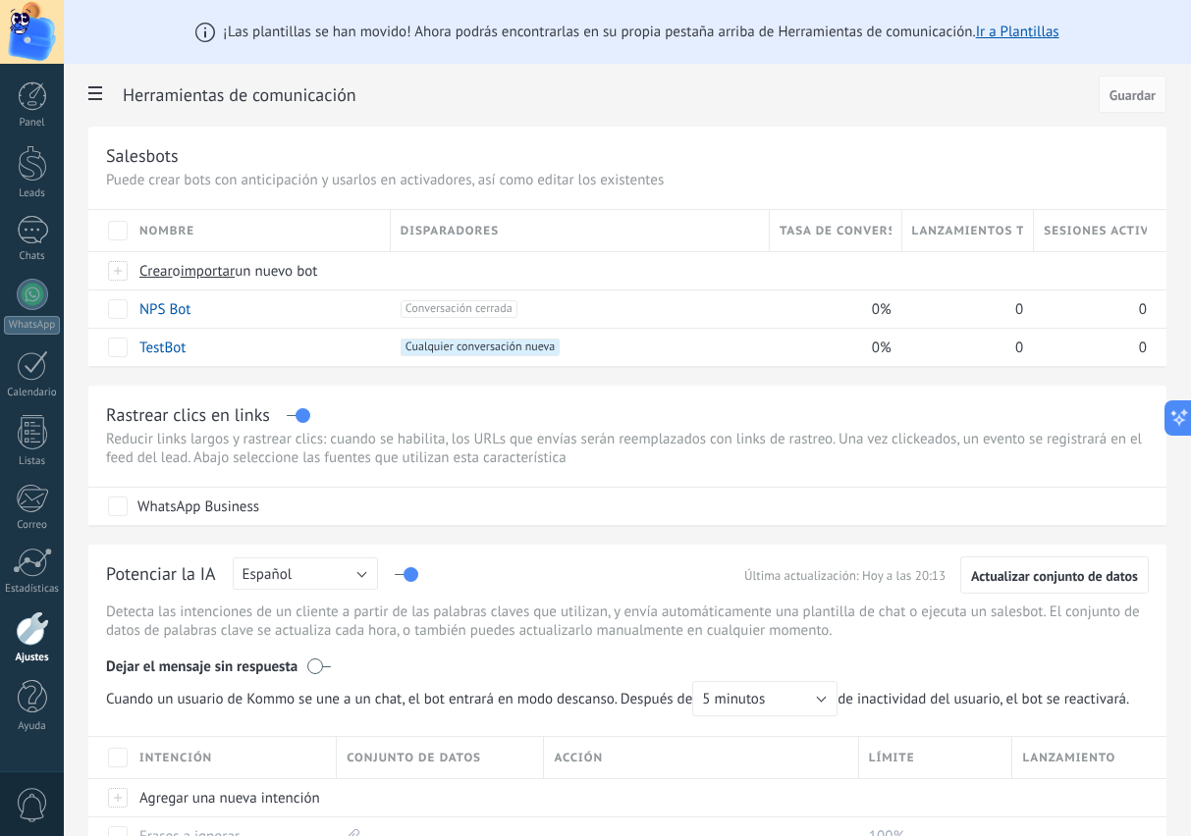
click at [163, 356] on link "TestBot" at bounding box center [162, 348] width 46 height 19
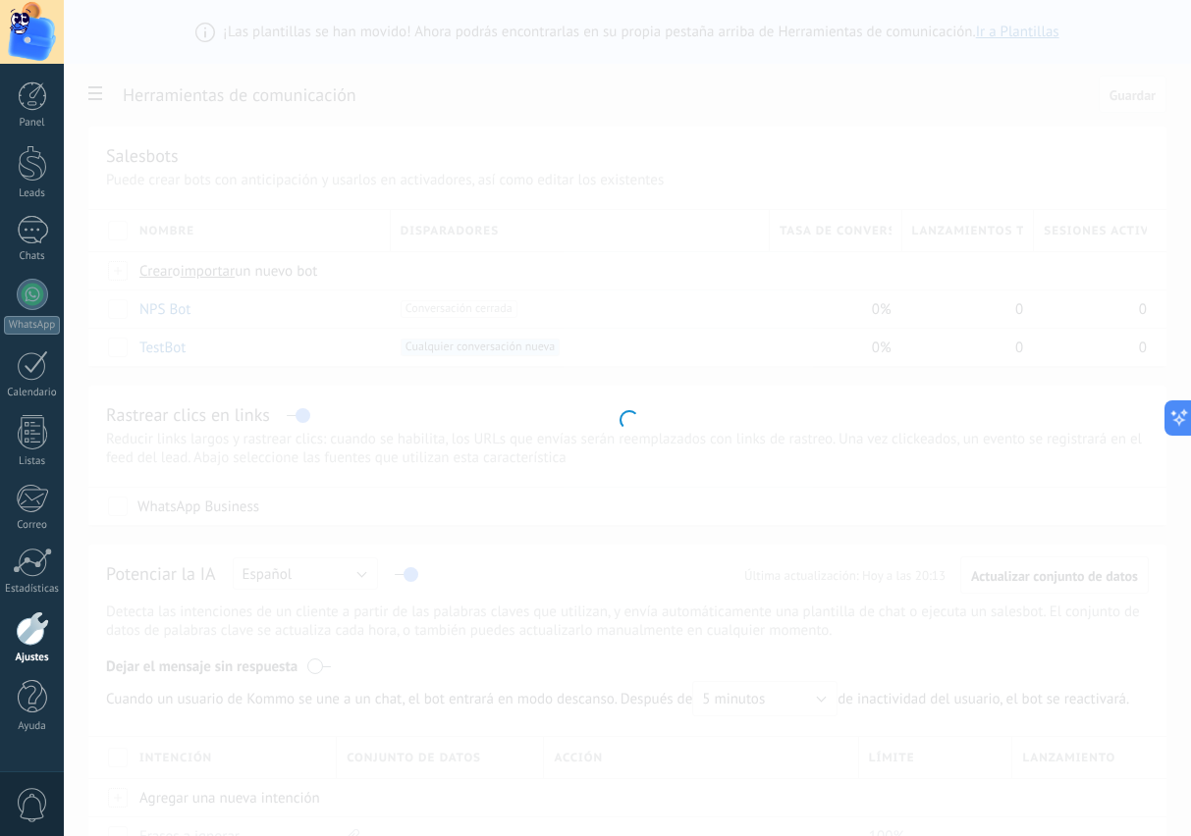
type input "*******"
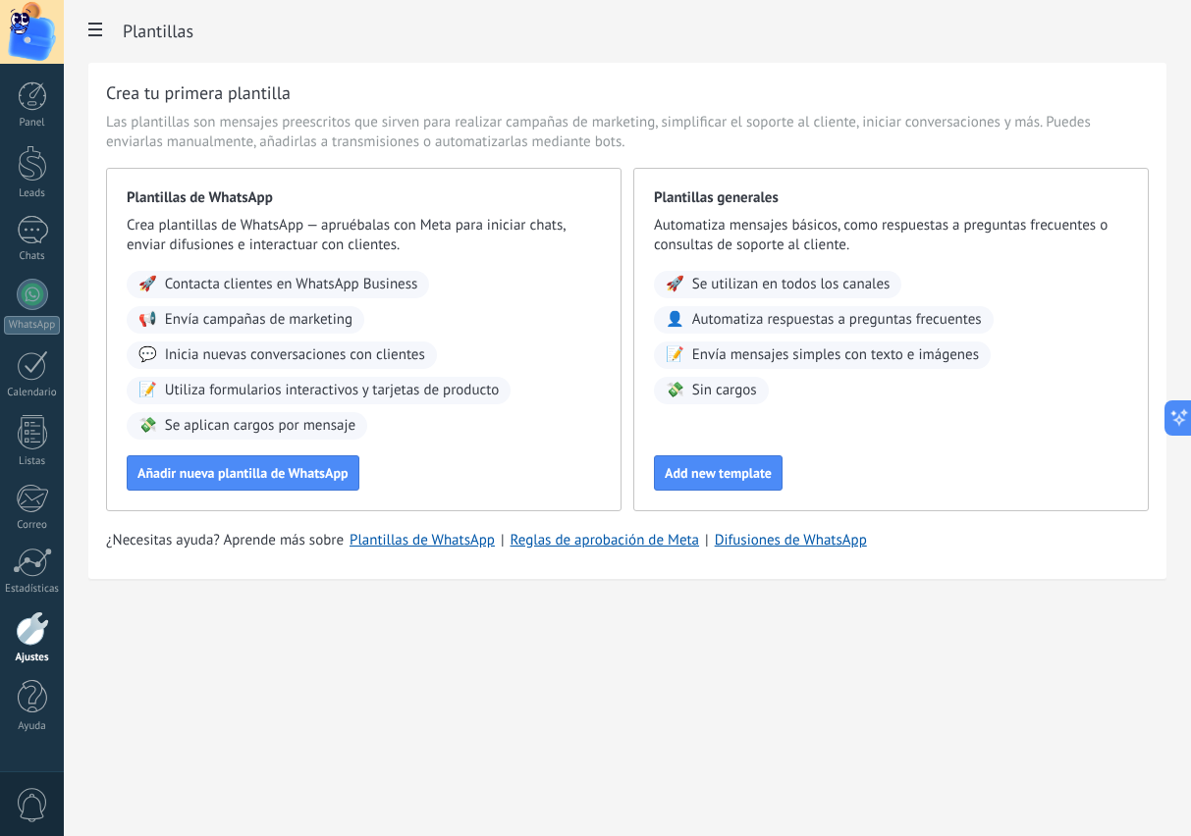
click at [91, 36] on use at bounding box center [95, 30] width 14 height 14
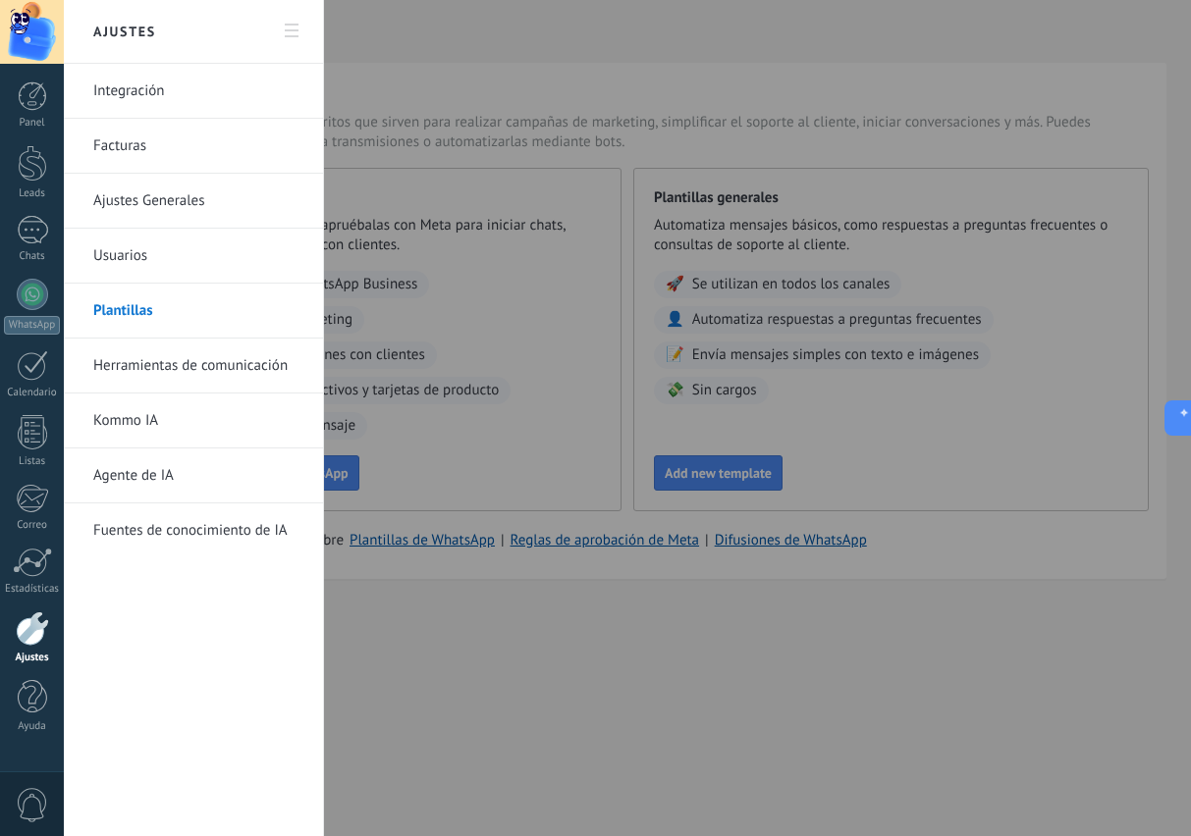
click at [192, 364] on link "Herramientas de comunicación" at bounding box center [198, 366] width 210 height 55
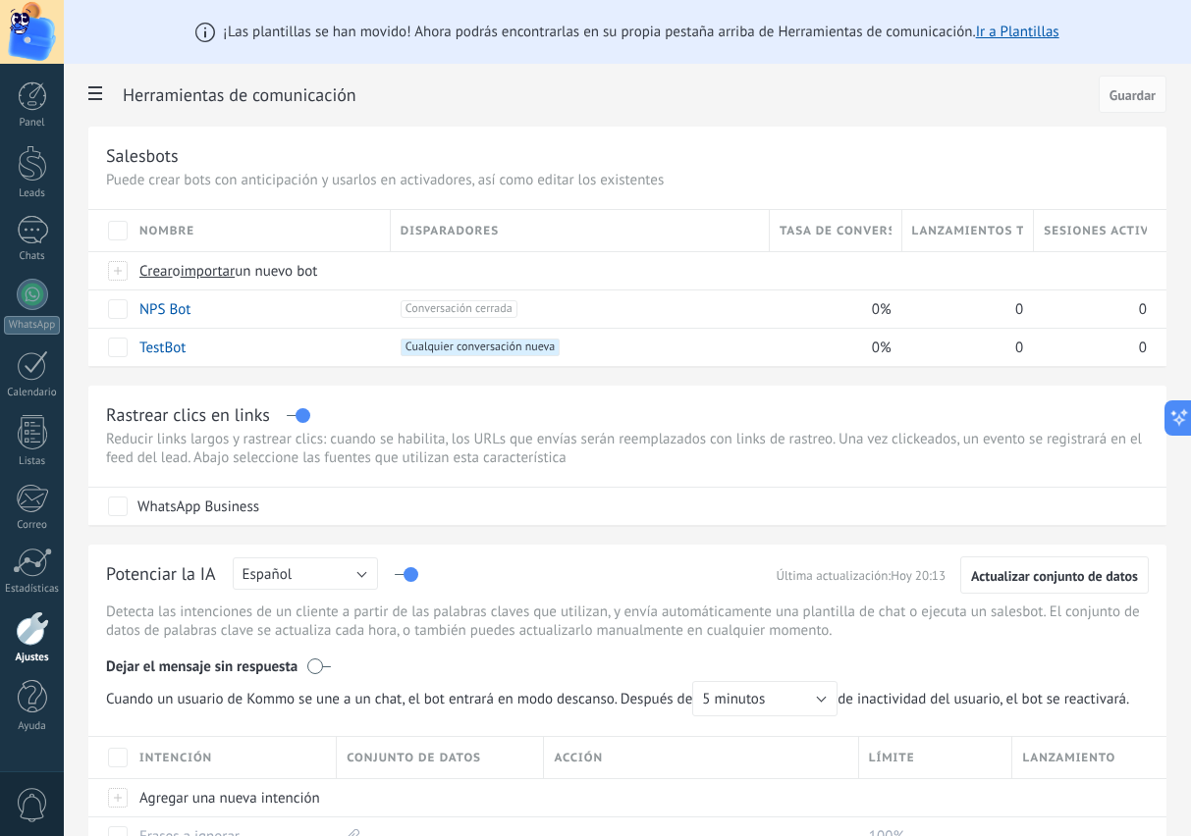
click at [102, 99] on span at bounding box center [95, 96] width 33 height 38
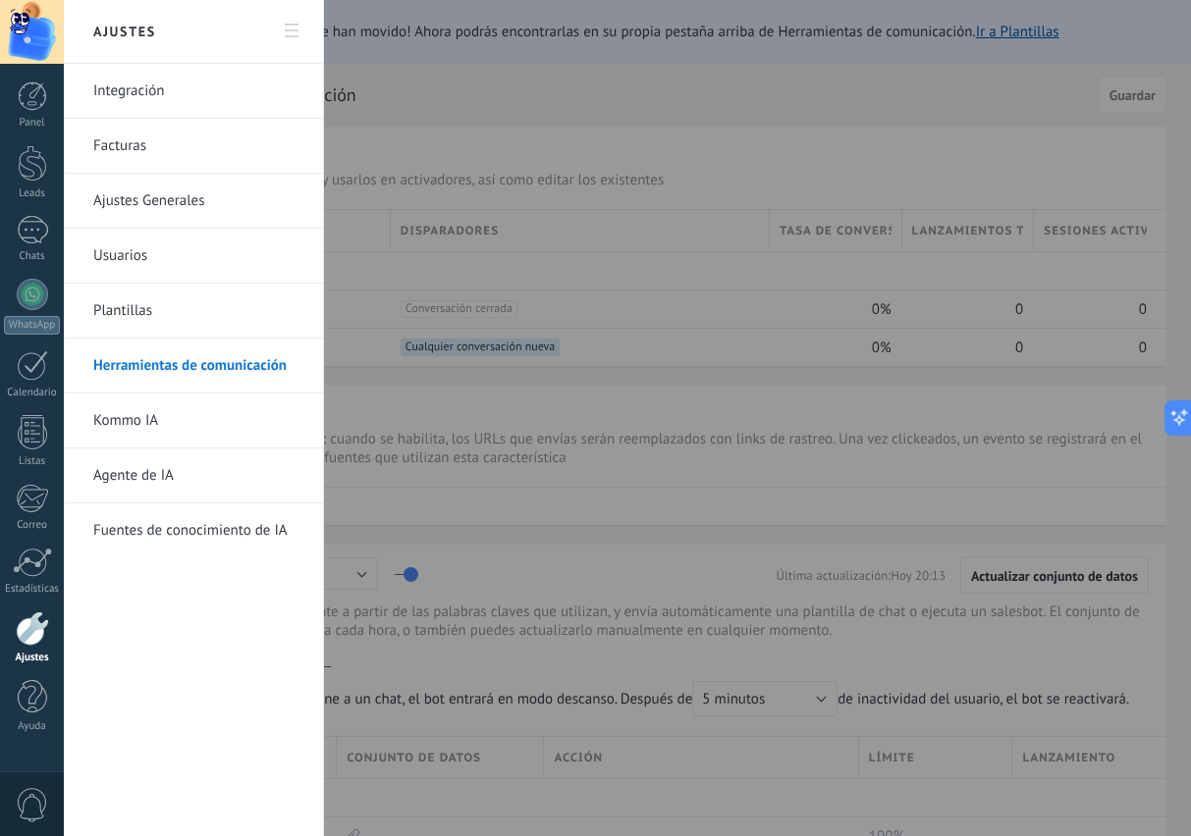
click at [146, 423] on link "Kommo IA" at bounding box center [198, 421] width 210 height 55
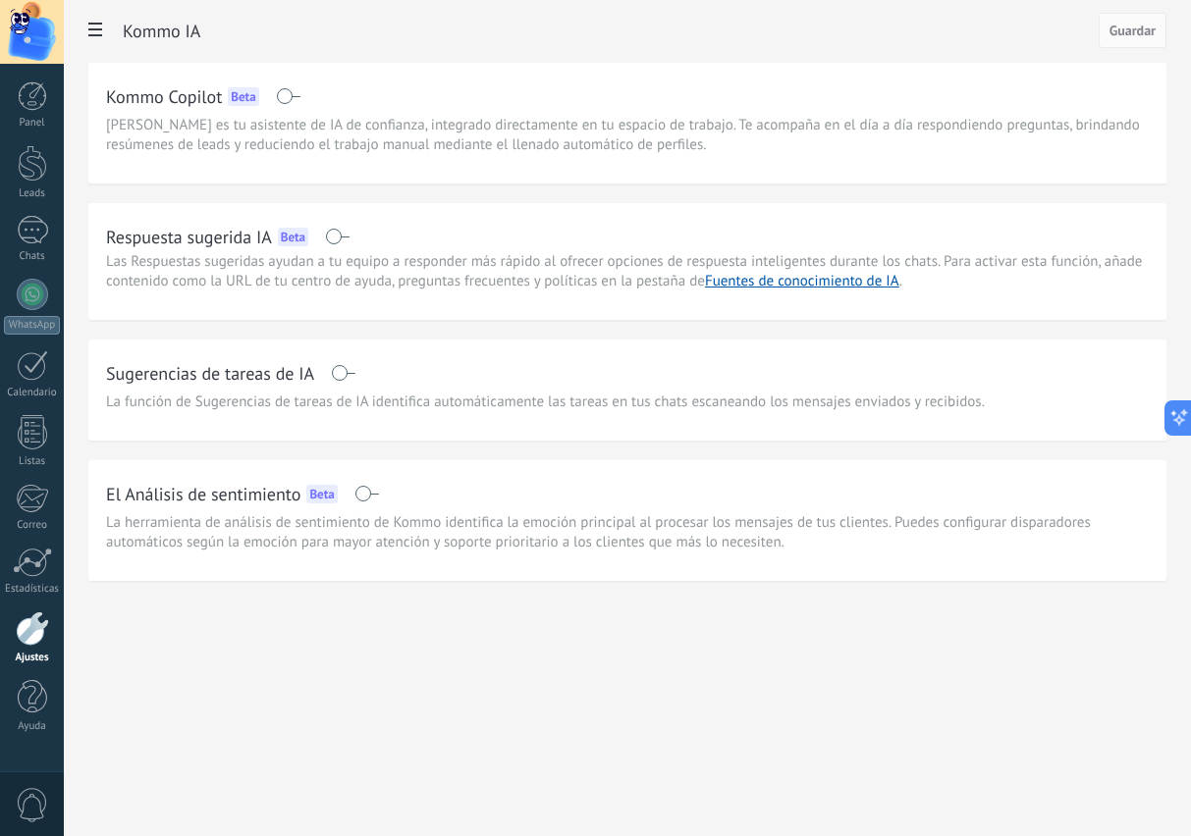
click at [89, 36] on use at bounding box center [95, 30] width 14 height 14
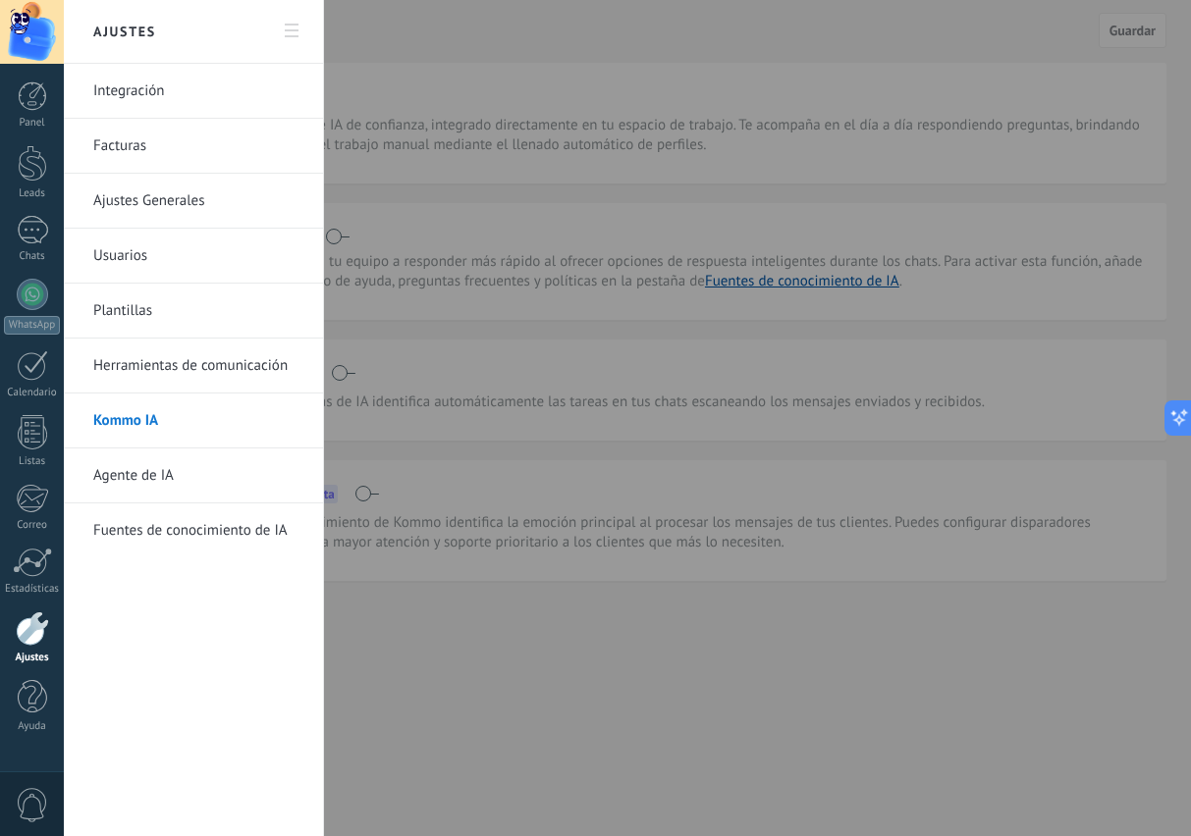
click at [158, 481] on link "Agente de IA" at bounding box center [198, 476] width 210 height 55
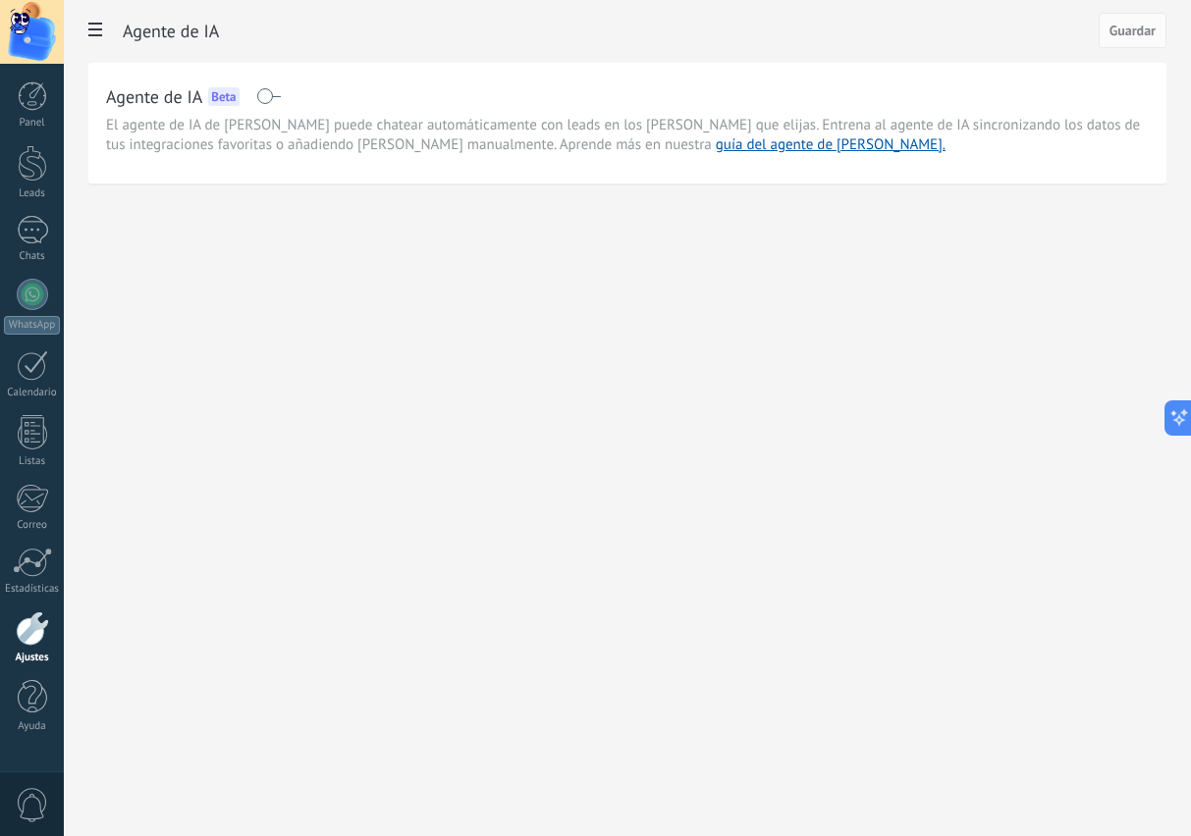
click at [93, 36] on use at bounding box center [95, 30] width 14 height 14
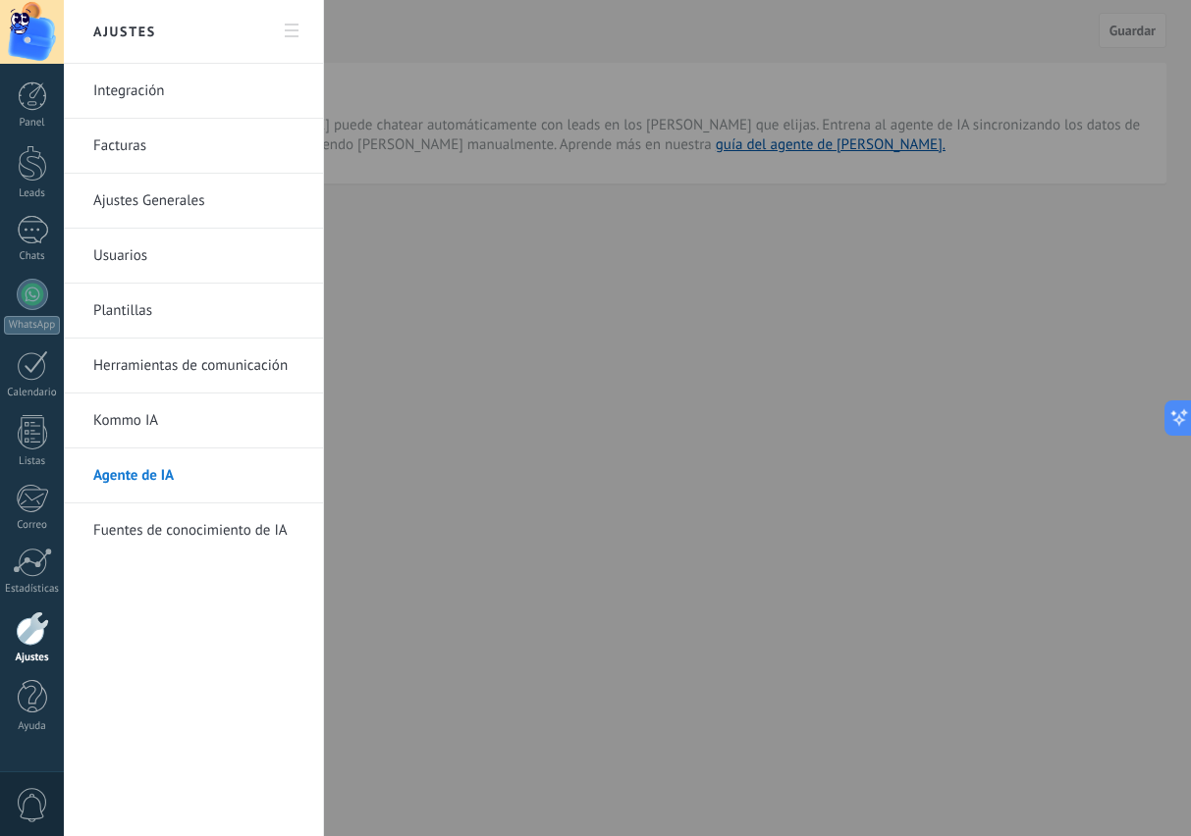
click at [196, 537] on link "Fuentes de conocimiento de IA" at bounding box center [198, 531] width 210 height 55
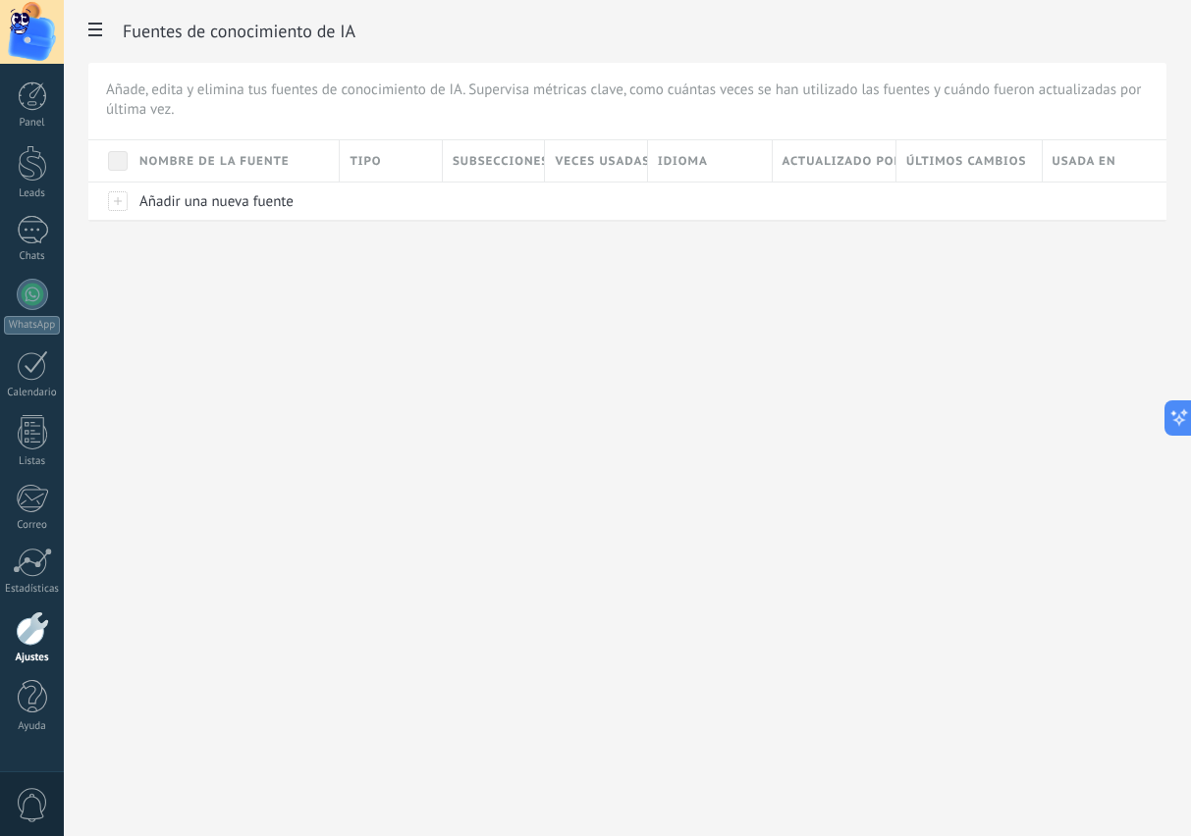
click at [168, 196] on span "Añadir una nueva fuente" at bounding box center [216, 201] width 154 height 19
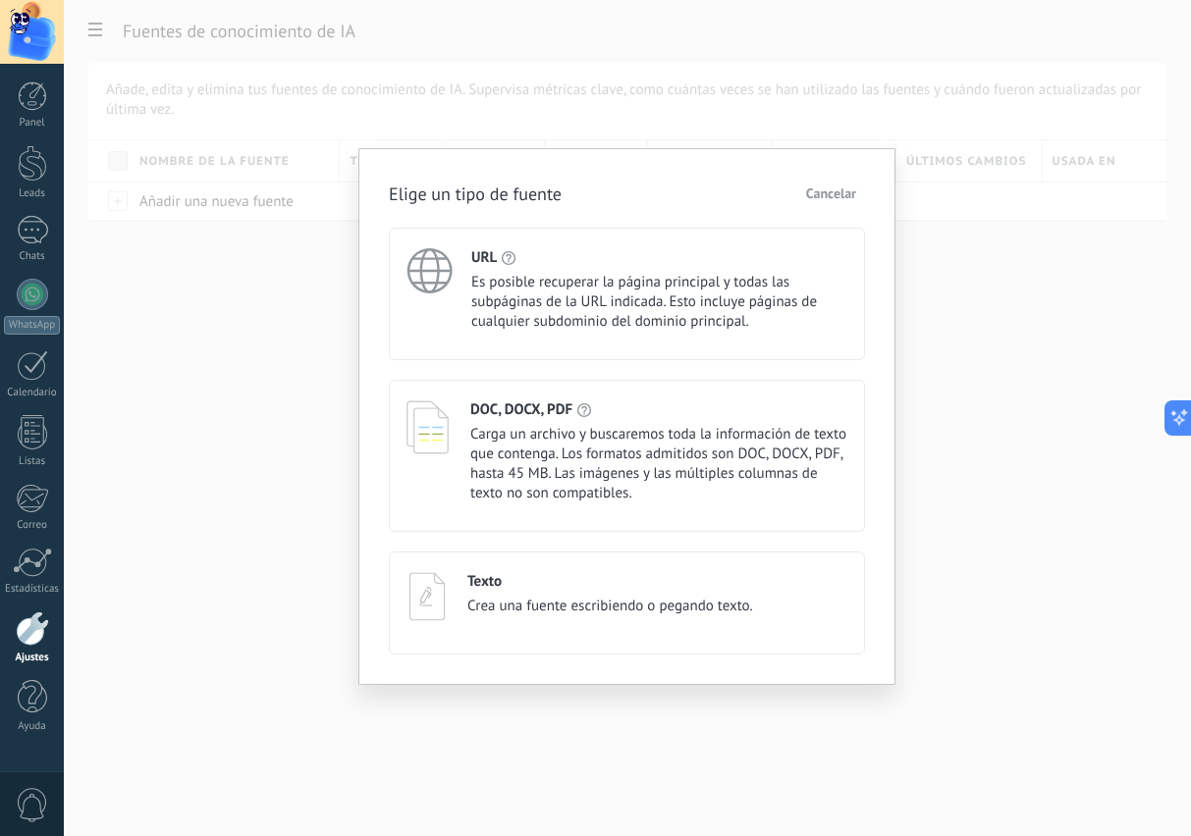
click at [575, 298] on span "Es posible recuperar la página principal y todas las subpáginas de la URL indic…" at bounding box center [659, 302] width 376 height 59
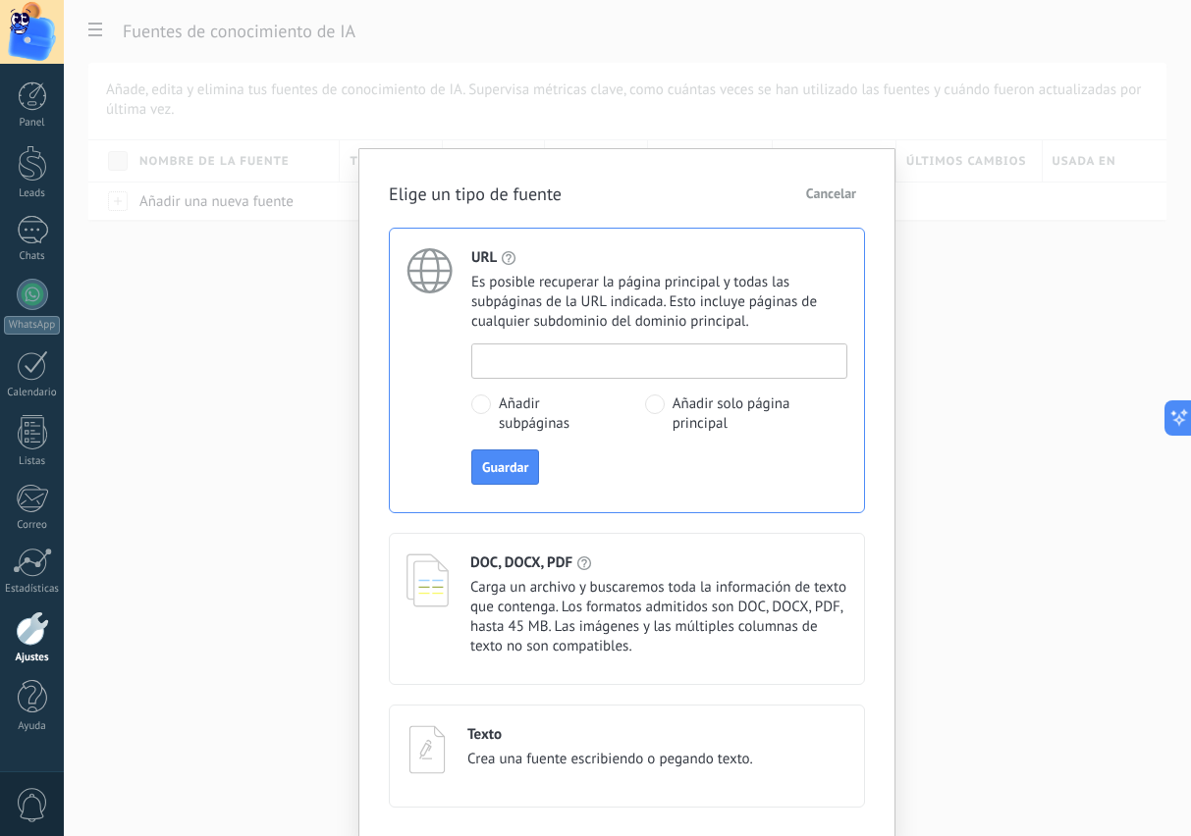
click at [550, 361] on input at bounding box center [659, 360] width 374 height 31
click at [510, 468] on span "Guardar" at bounding box center [505, 467] width 46 height 14
type input "**********"
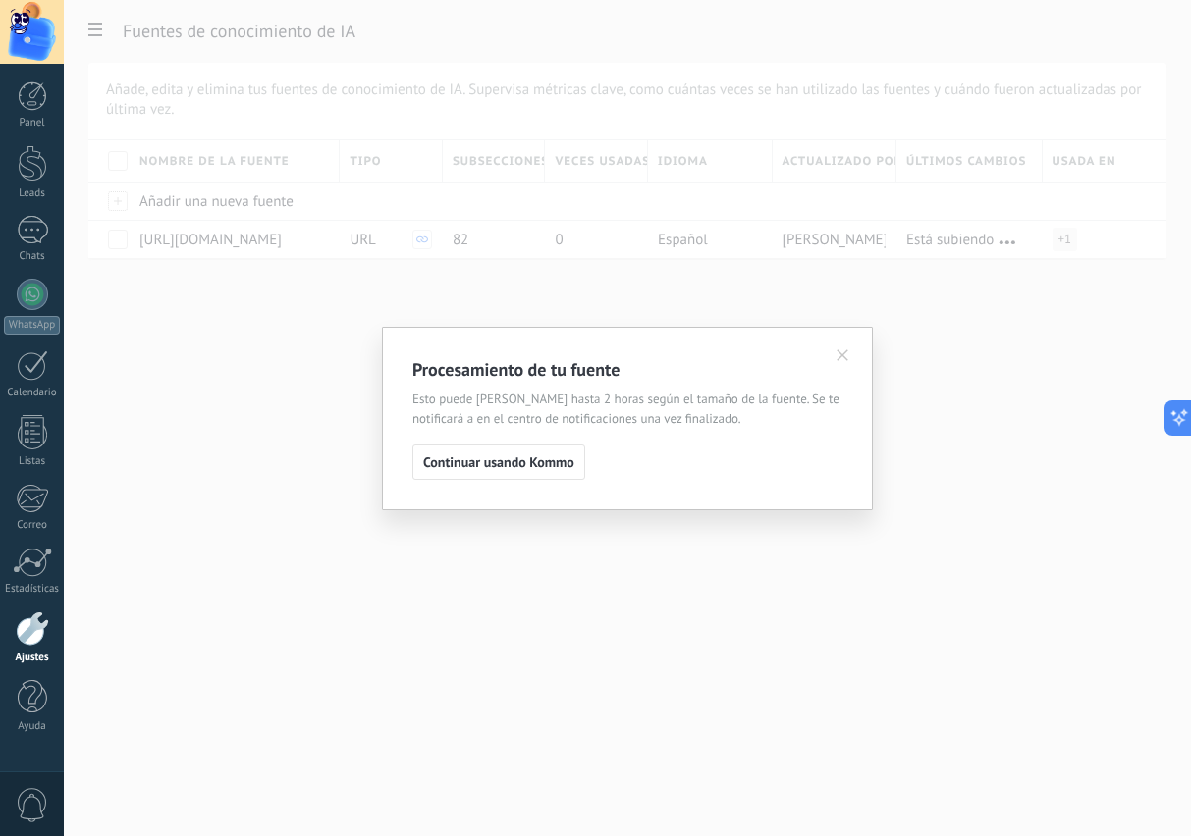
click at [497, 464] on span "Continuar usando Kommo" at bounding box center [498, 463] width 151 height 14
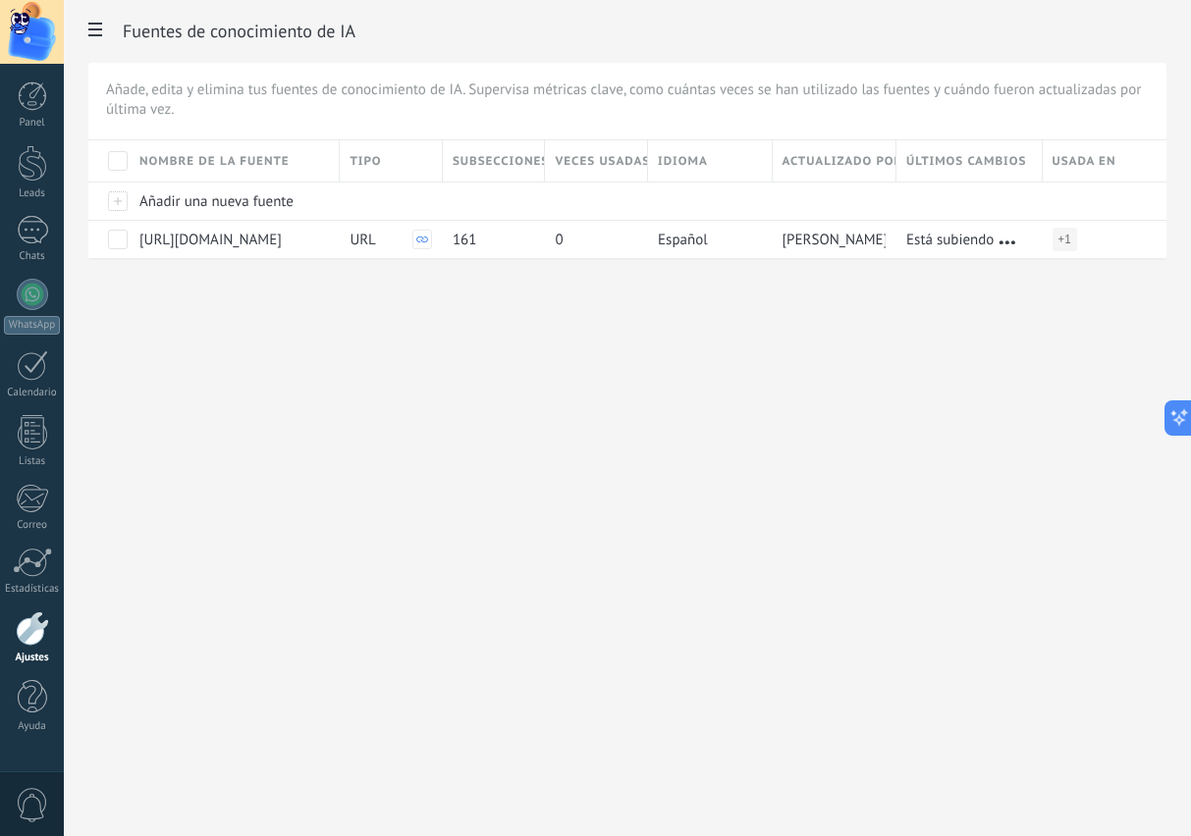
click at [92, 25] on use at bounding box center [95, 30] width 14 height 14
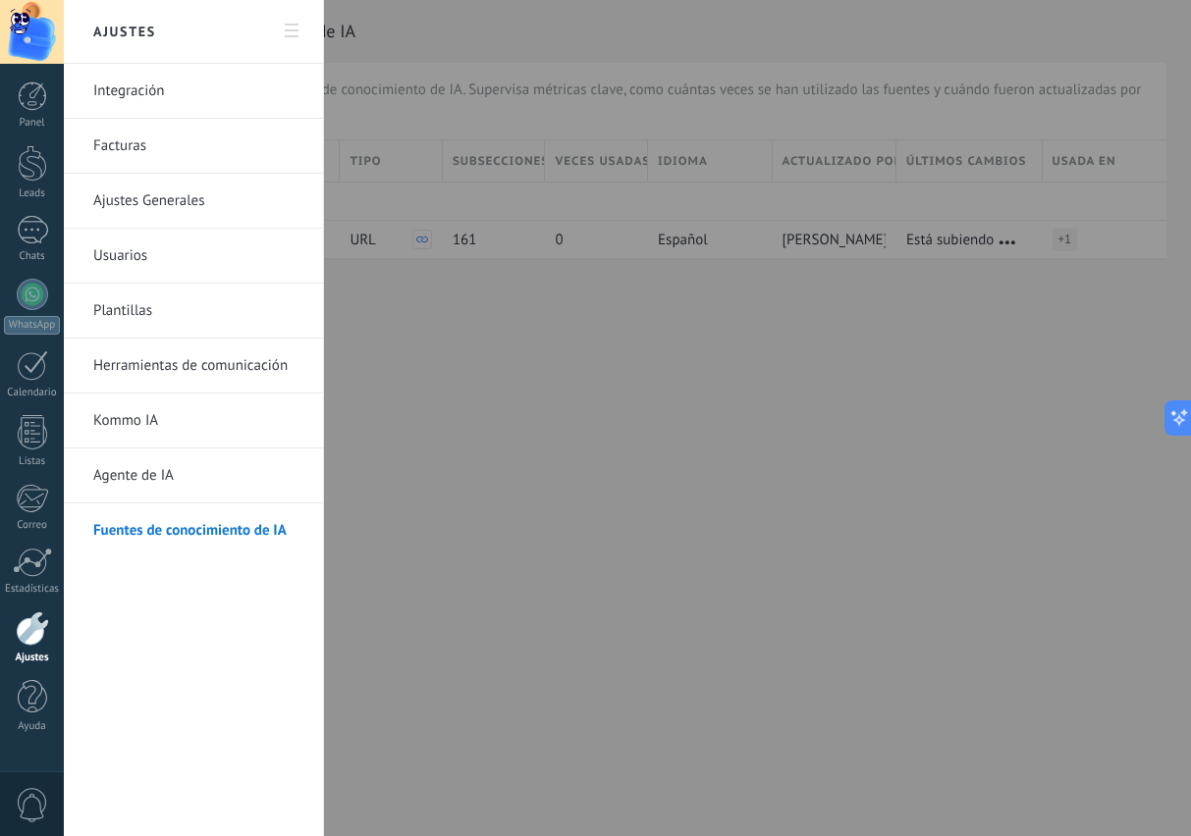
click at [204, 528] on link "Fuentes de conocimiento de IA" at bounding box center [198, 531] width 210 height 55
click at [469, 520] on div at bounding box center [595, 418] width 1191 height 836
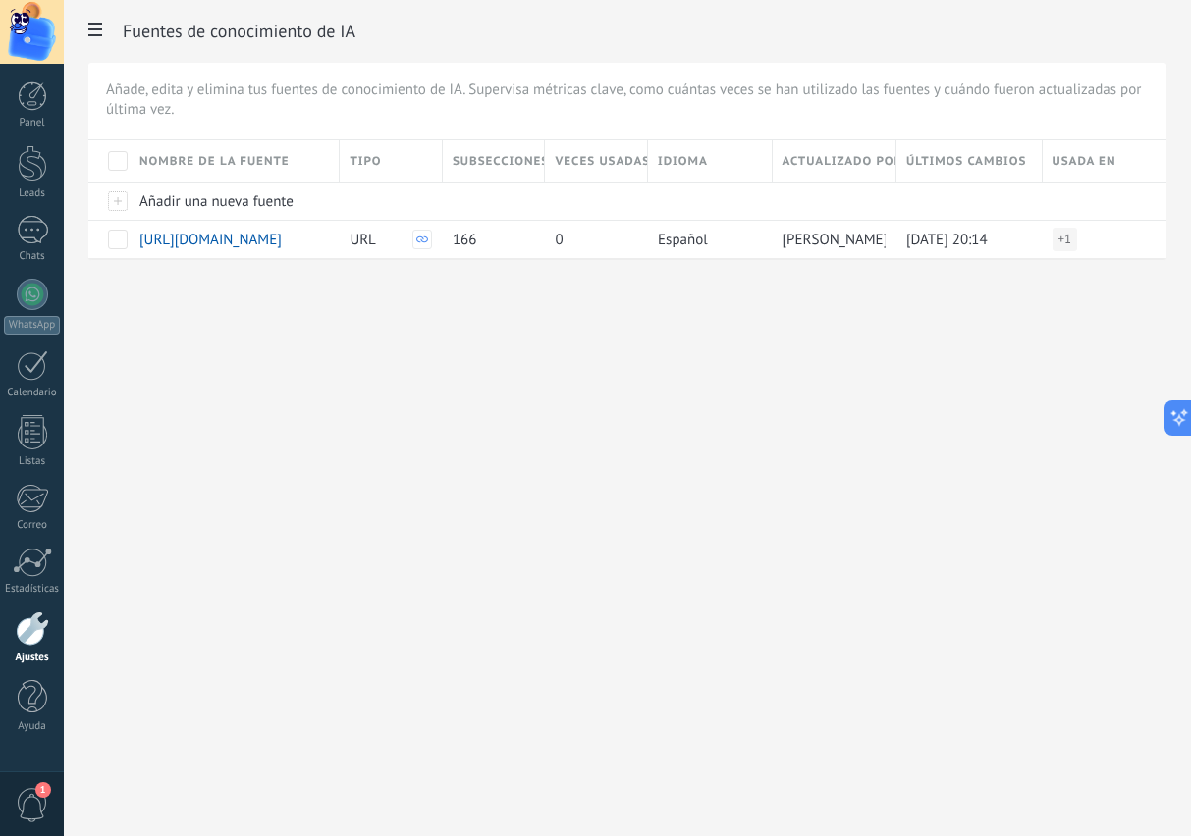
click at [29, 698] on div at bounding box center [32, 697] width 29 height 34
click at [22, 241] on div at bounding box center [32, 230] width 31 height 28
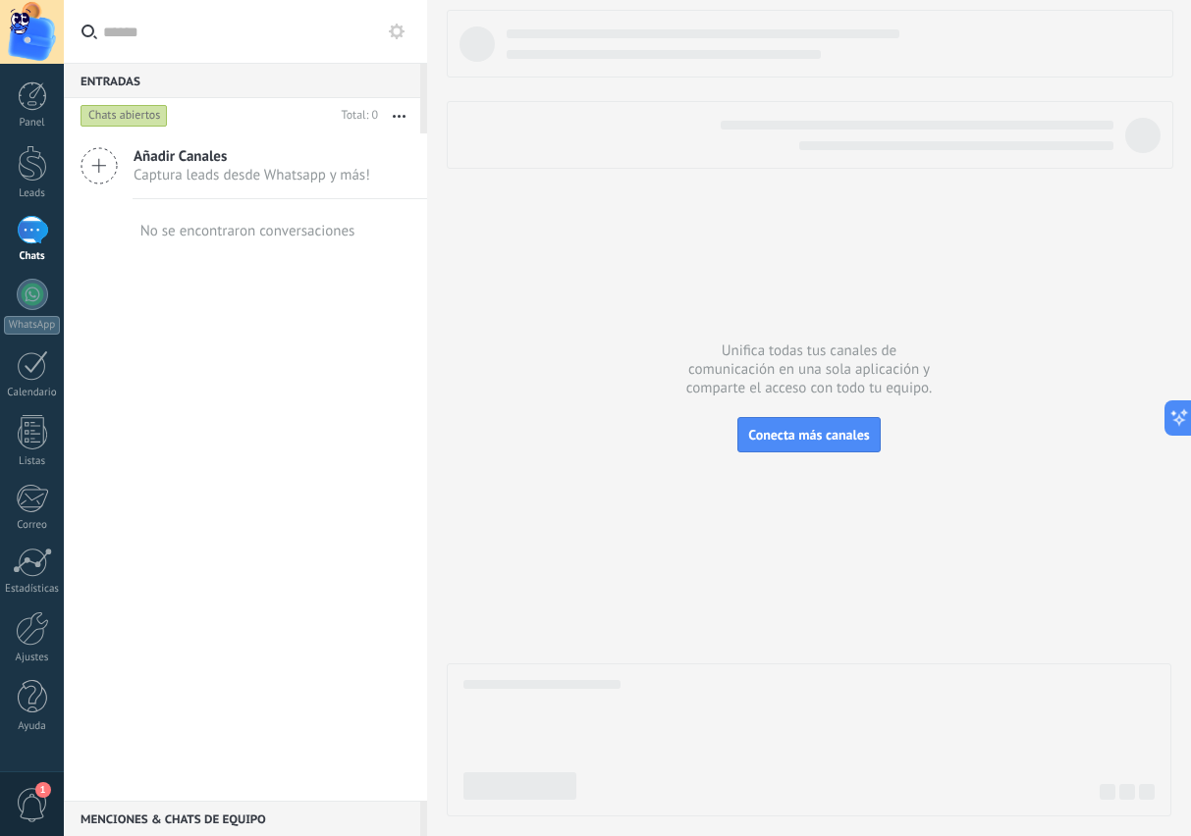
click at [30, 809] on span "1" at bounding box center [32, 805] width 33 height 34
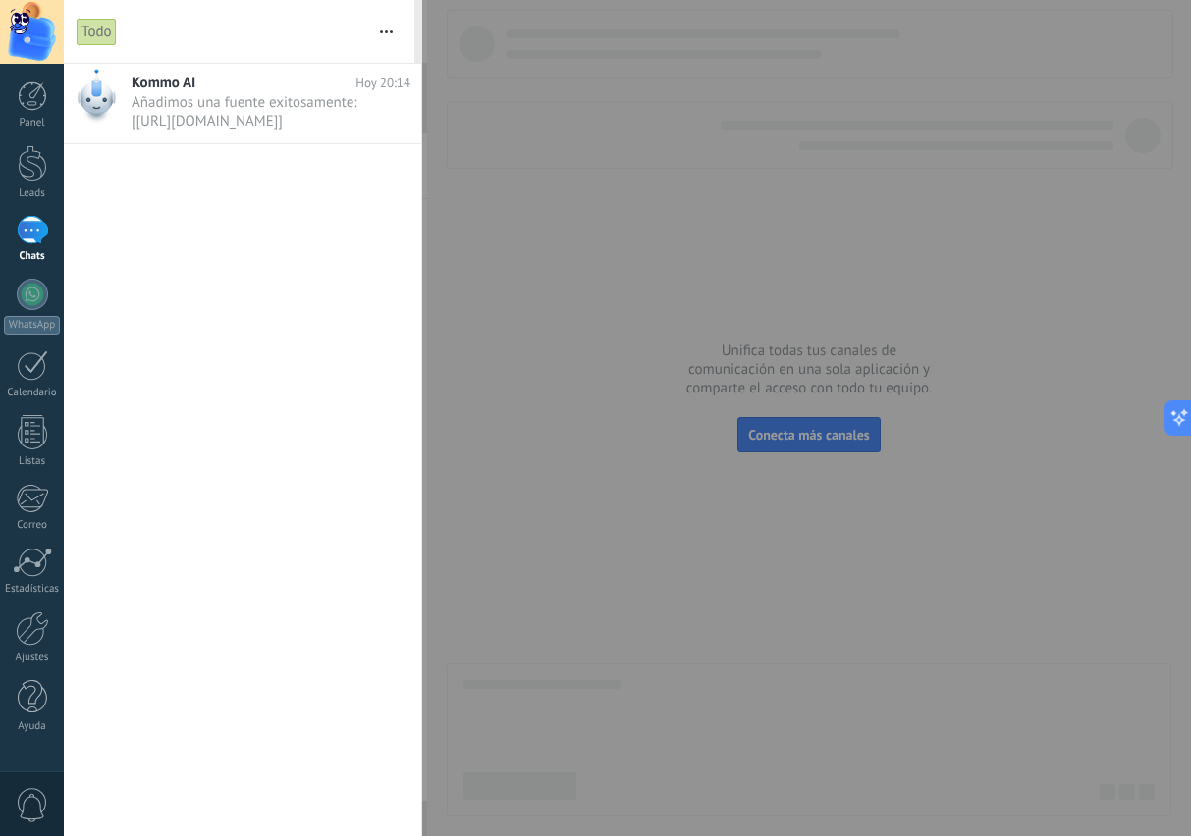
click at [31, 813] on span "0" at bounding box center [32, 805] width 33 height 34
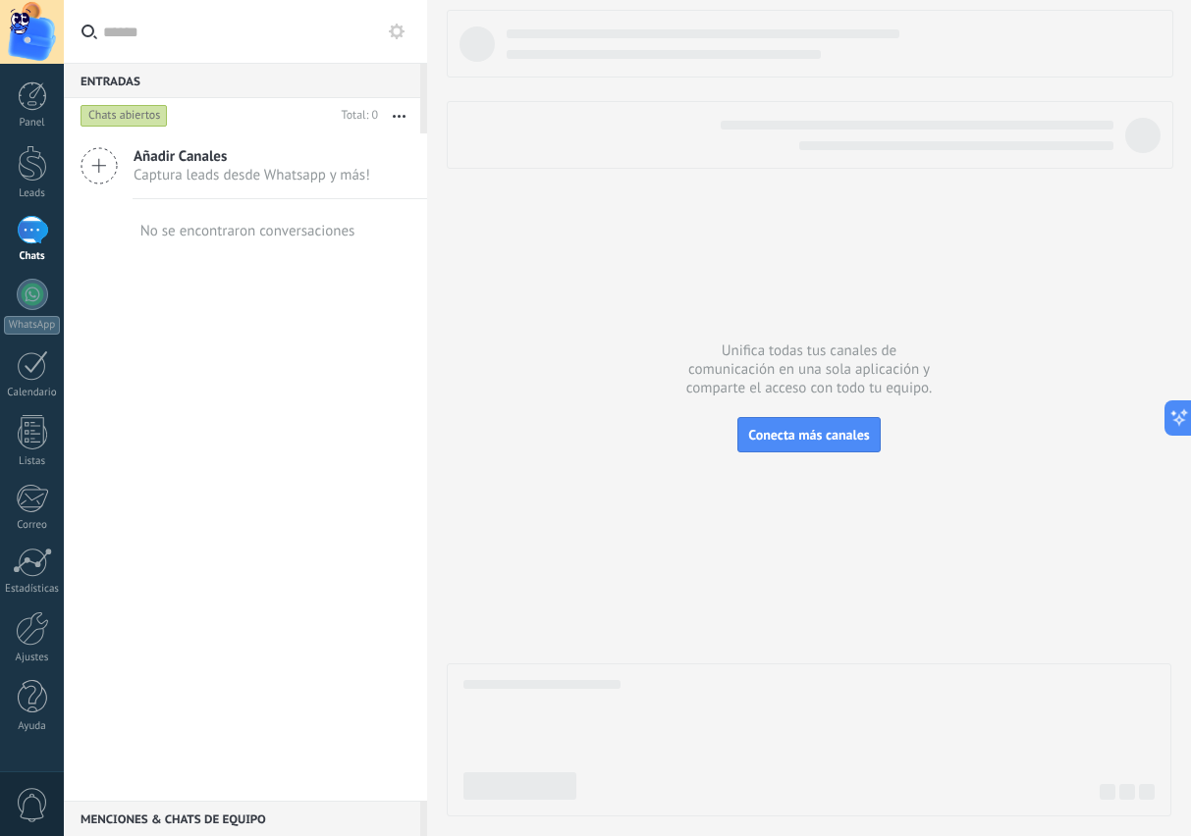
click at [38, 97] on div at bounding box center [32, 95] width 29 height 29
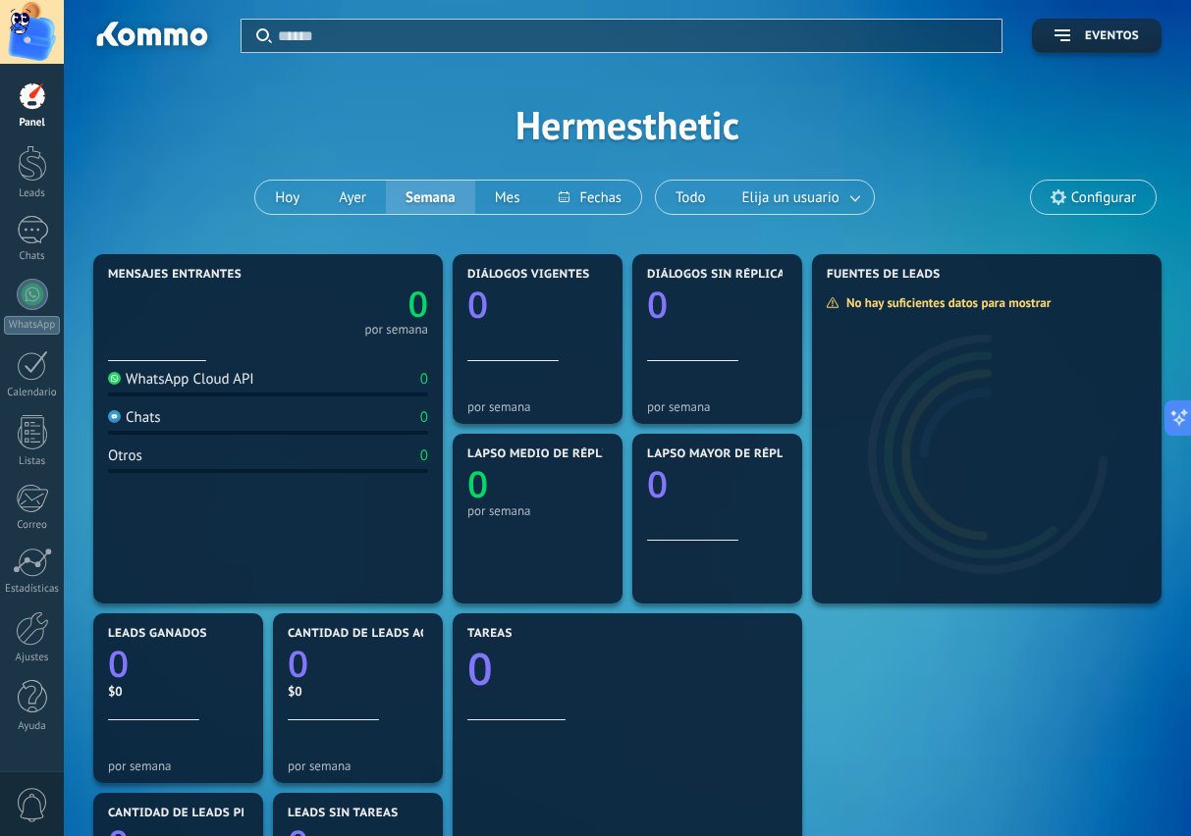
click at [806, 203] on span "Elija un usuario" at bounding box center [790, 198] width 105 height 27
click at [848, 188] on link at bounding box center [855, 198] width 35 height 32
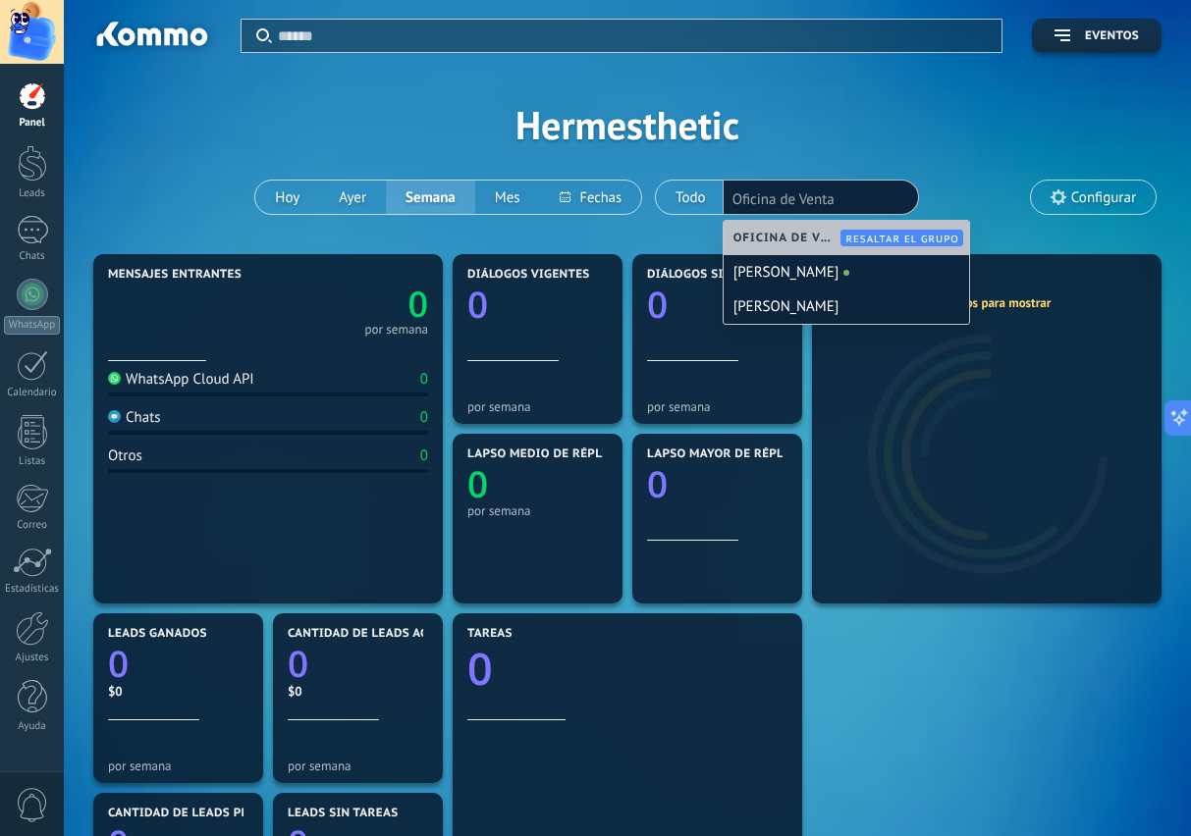
click at [961, 169] on div "Aplicar Eventos Hermesthetic Hoy Ayer Semana Mes Todo Elija un usuario Oficina …" at bounding box center [627, 124] width 1068 height 249
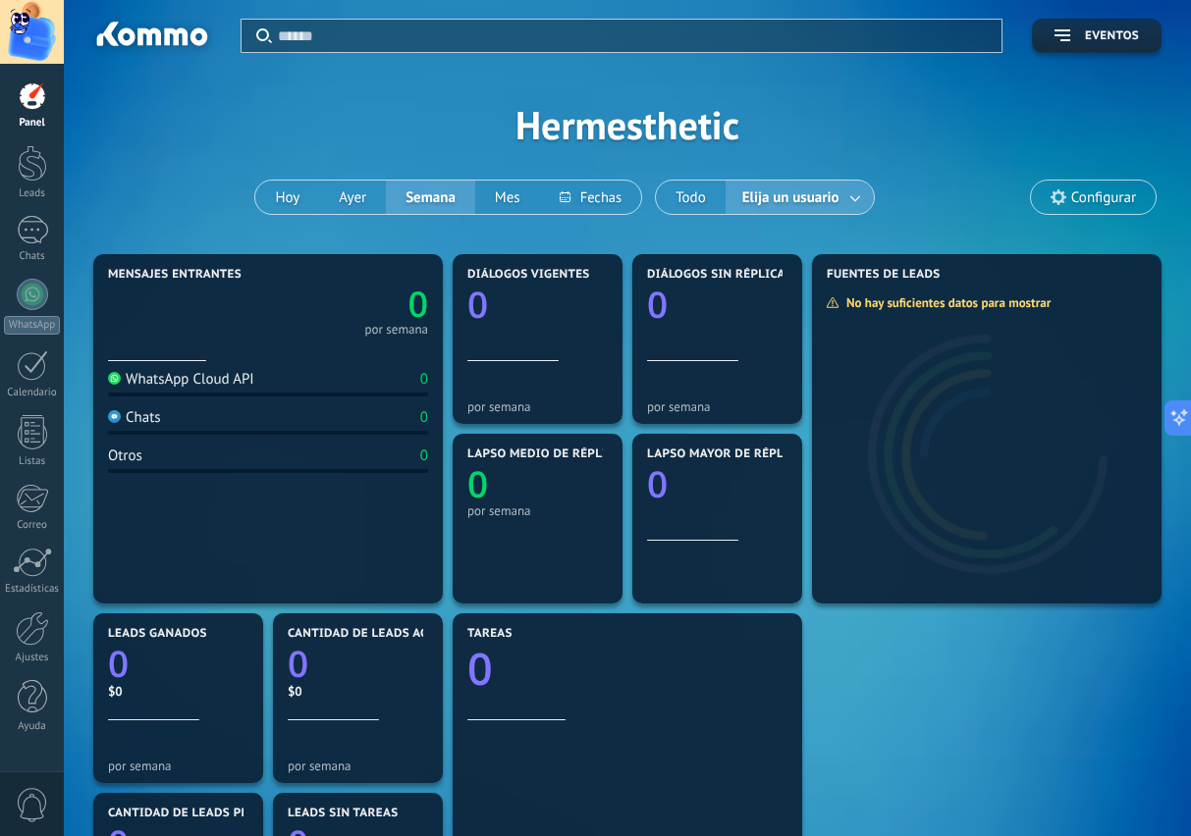
click at [1087, 203] on span "Configurar" at bounding box center [1103, 197] width 65 height 17
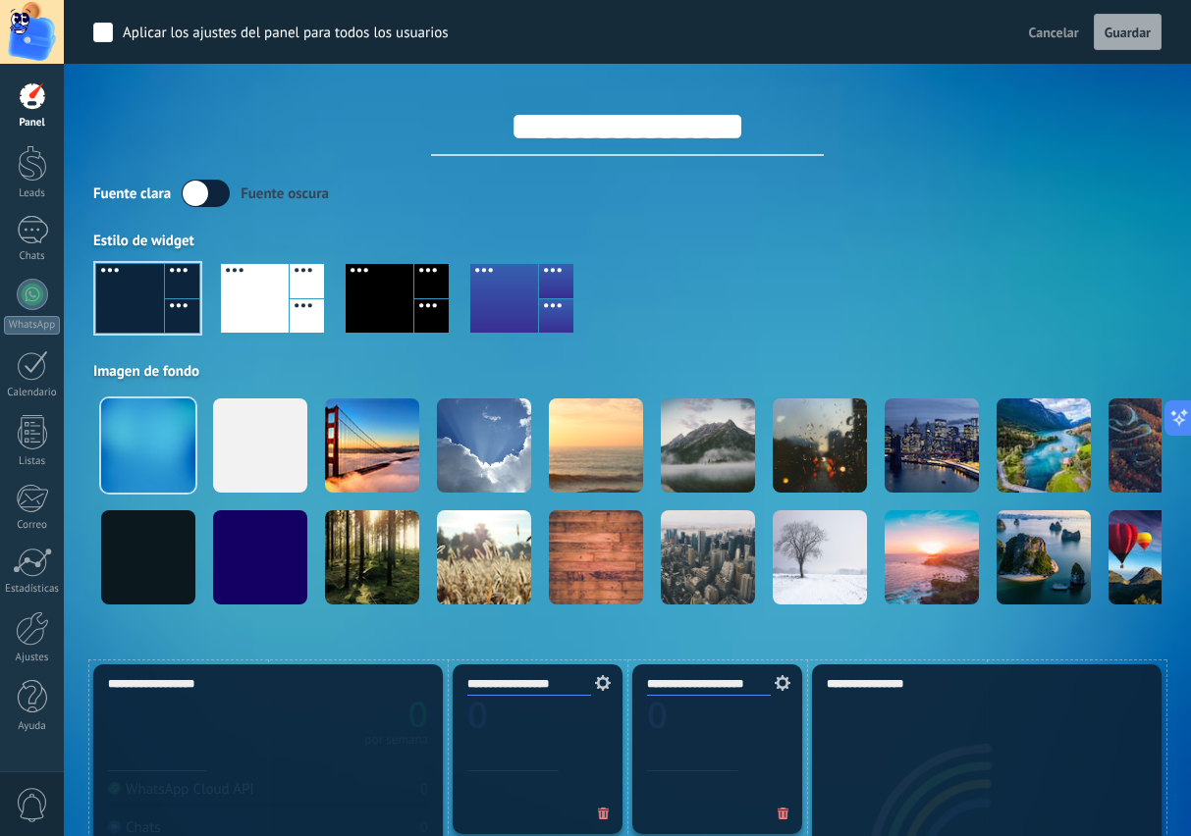
click at [783, 141] on input "**********" at bounding box center [627, 126] width 393 height 59
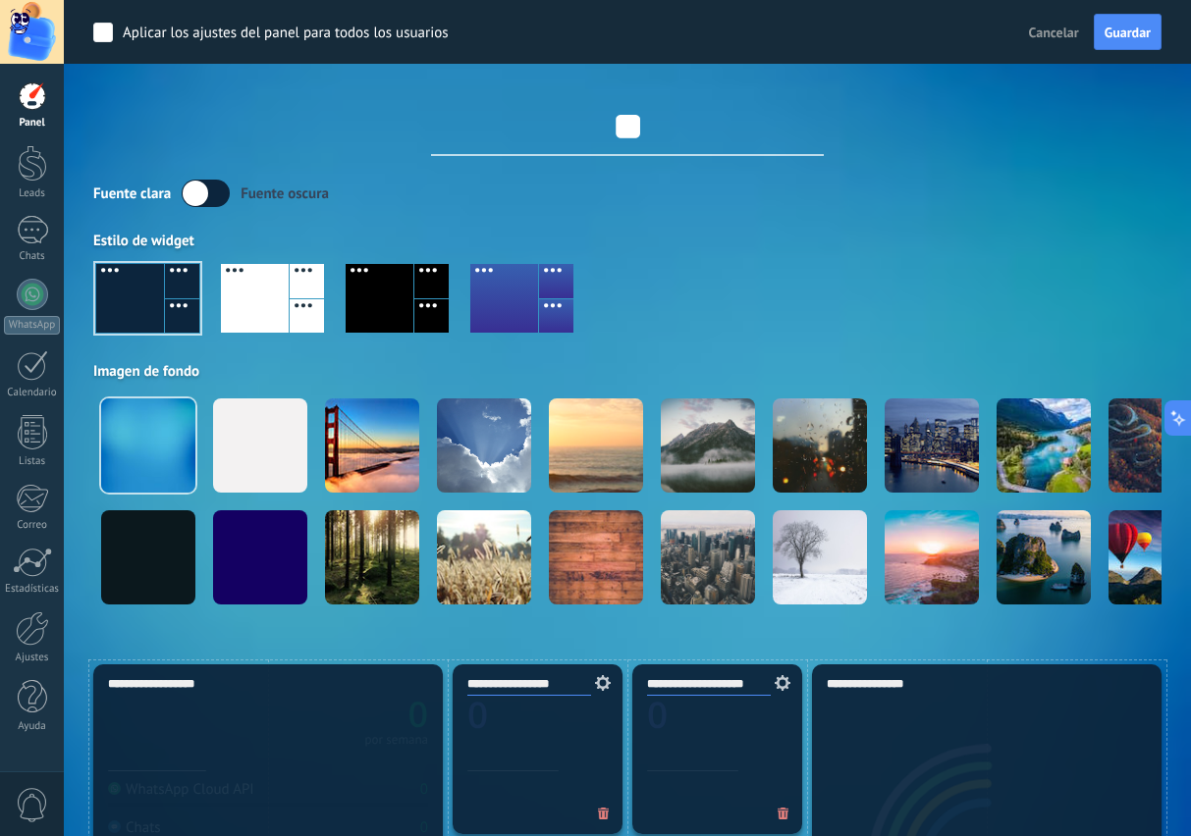
type input "*"
type input "**********"
click at [1008, 254] on div at bounding box center [627, 306] width 1068 height 112
click at [361, 298] on div at bounding box center [380, 298] width 68 height 69
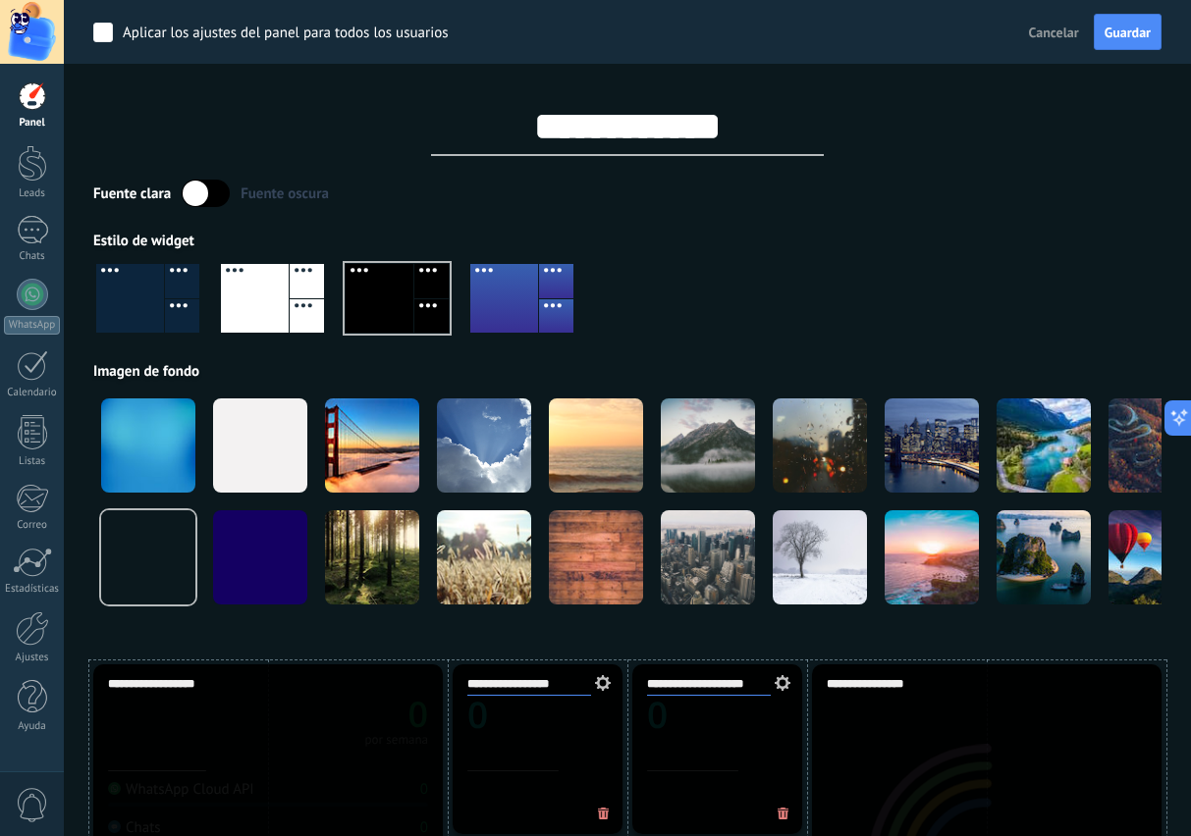
click at [213, 184] on label at bounding box center [206, 193] width 48 height 27
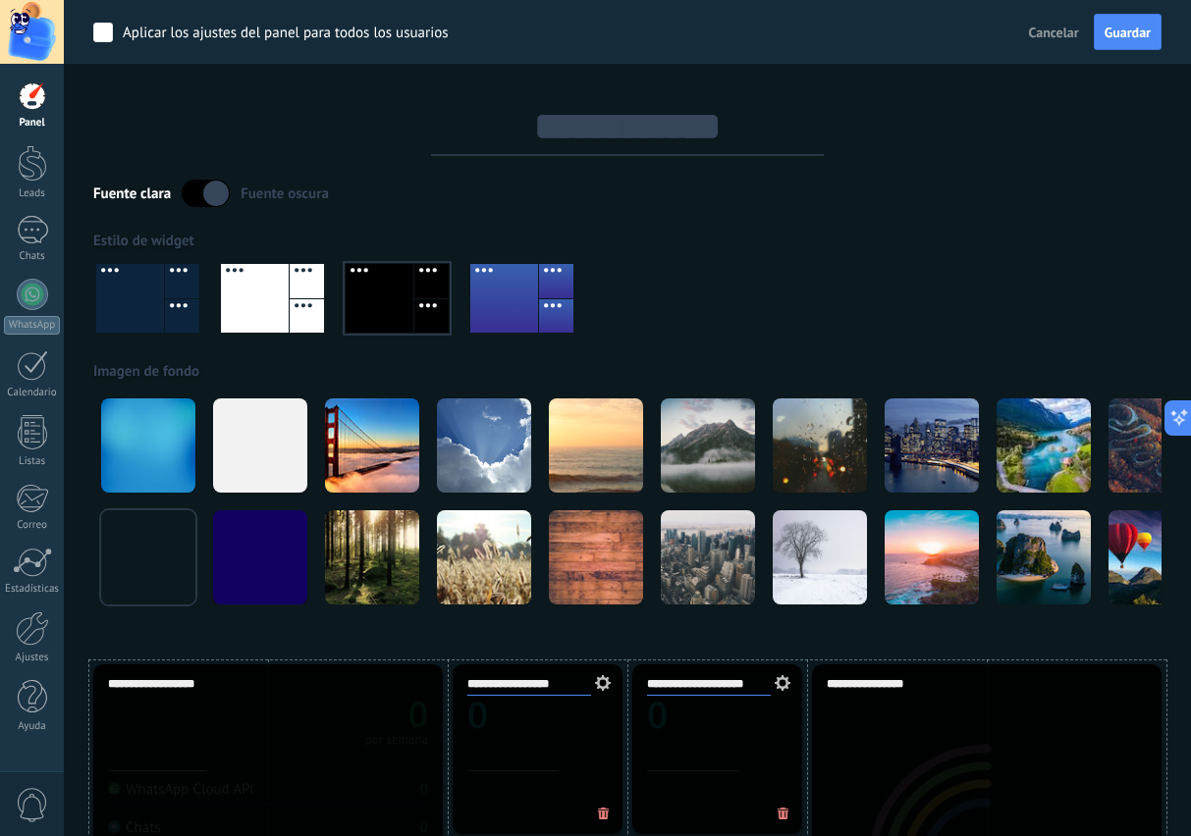
click at [215, 188] on label at bounding box center [206, 193] width 48 height 27
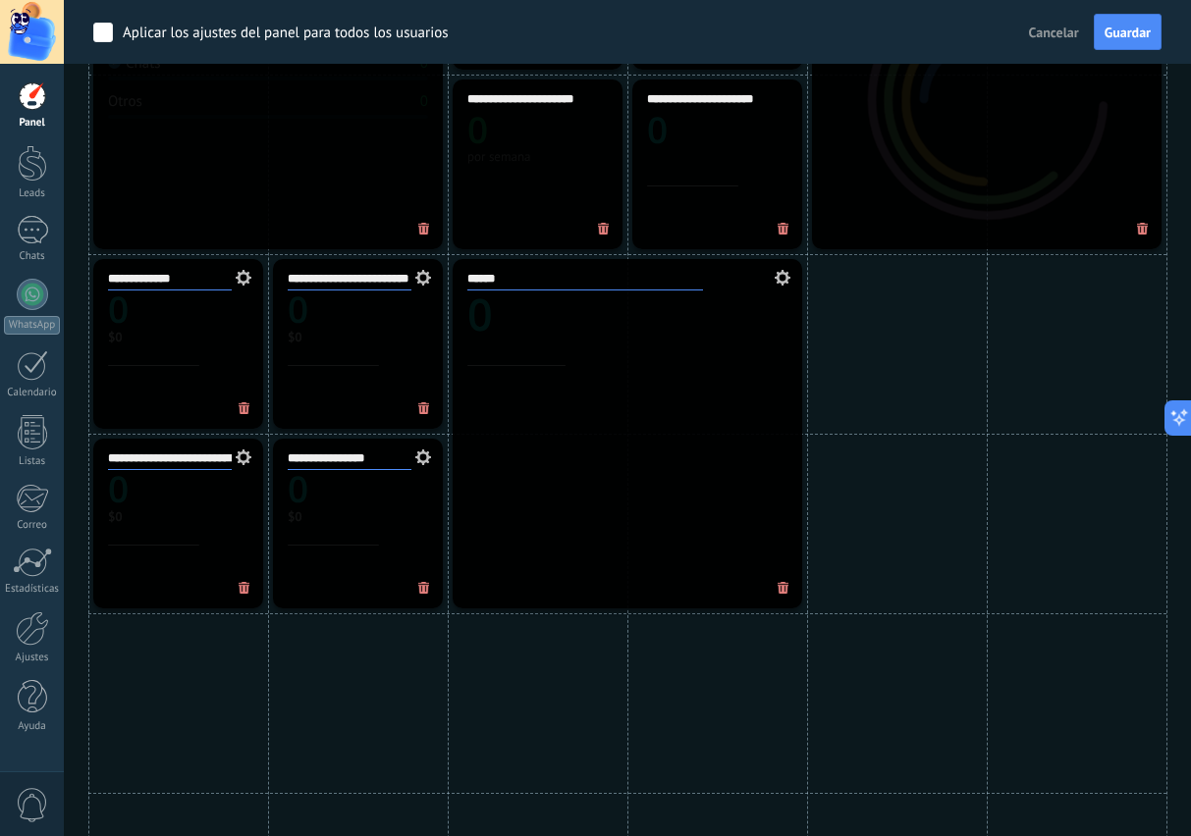
scroll to position [770, 0]
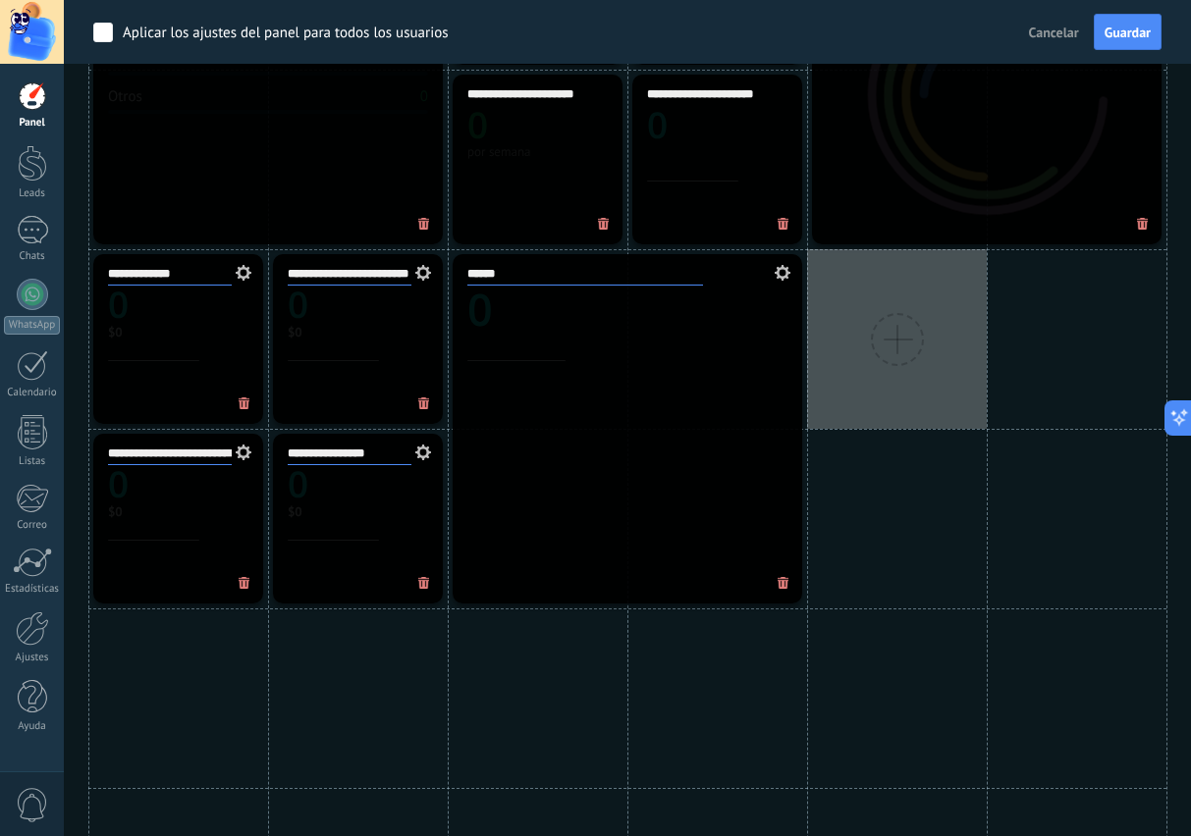
click at [894, 347] on div at bounding box center [897, 339] width 53 height 53
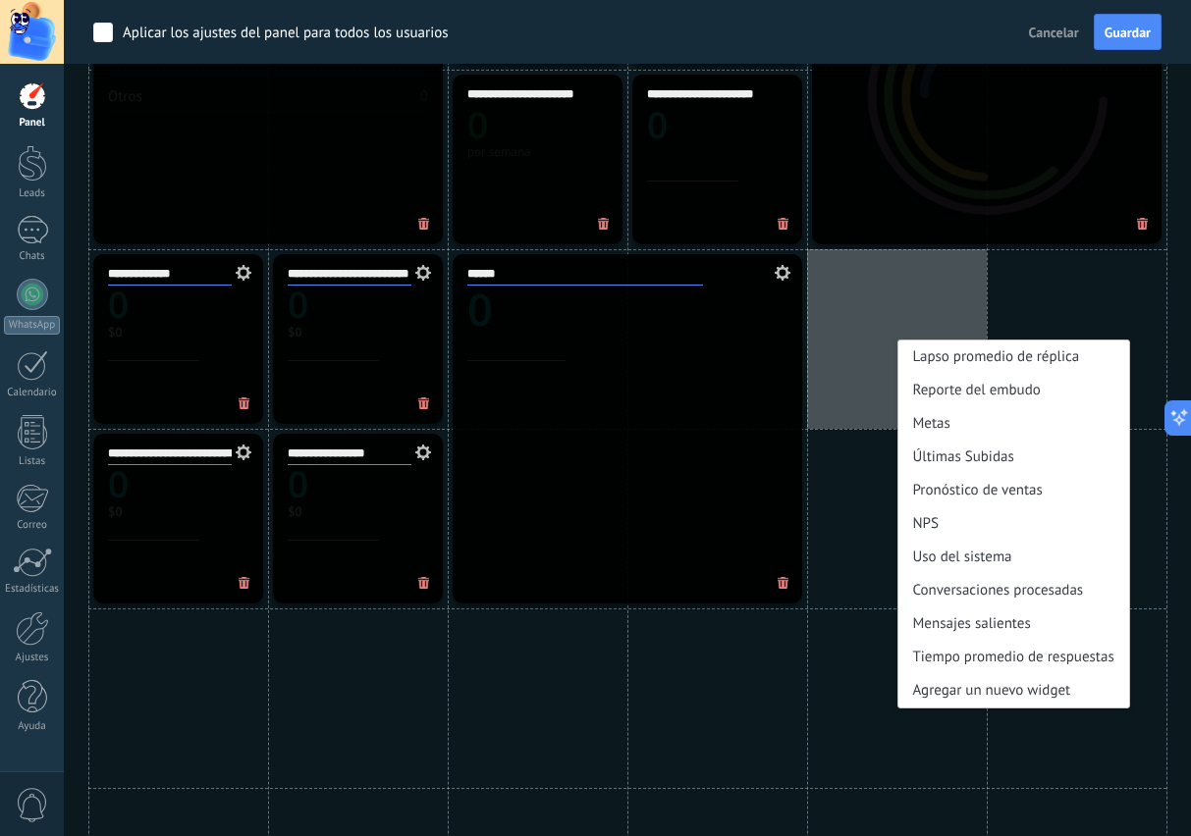
click at [1006, 386] on div "Reporte del embudo" at bounding box center [1013, 390] width 231 height 33
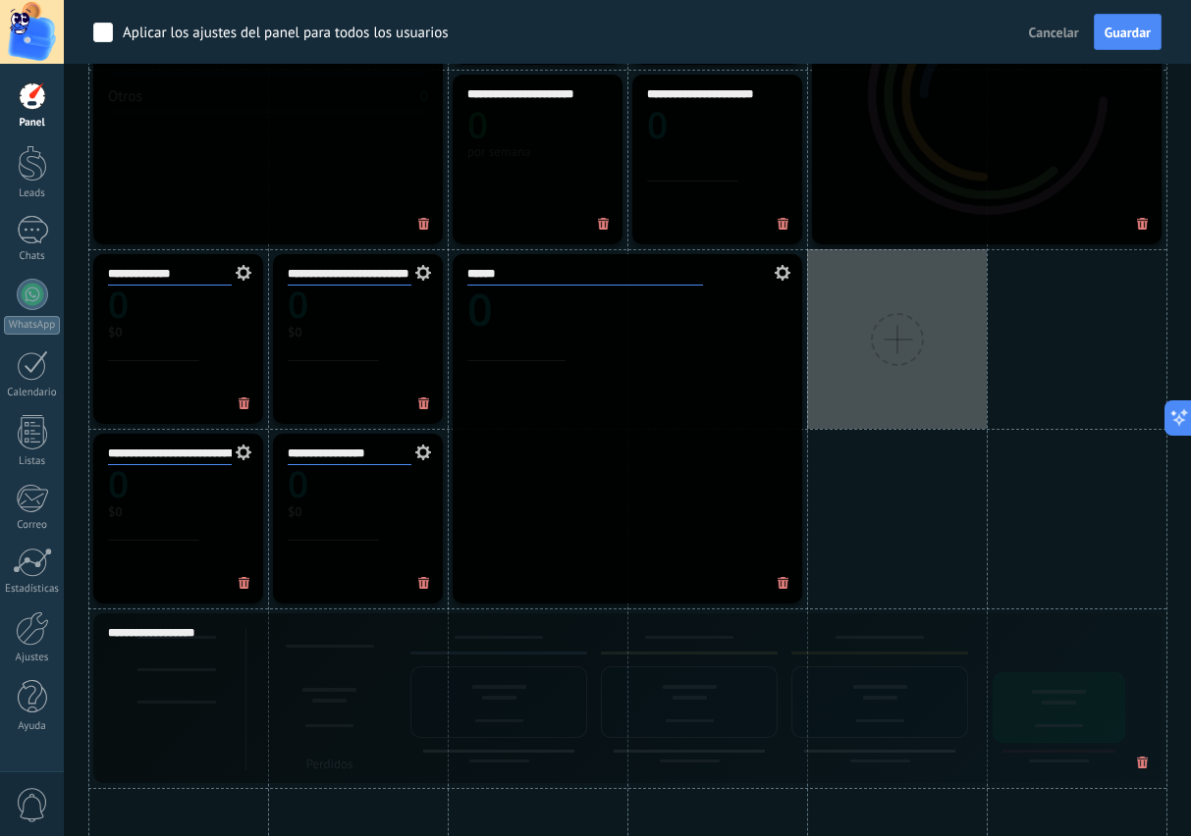
click at [892, 342] on div at bounding box center [897, 339] width 53 height 53
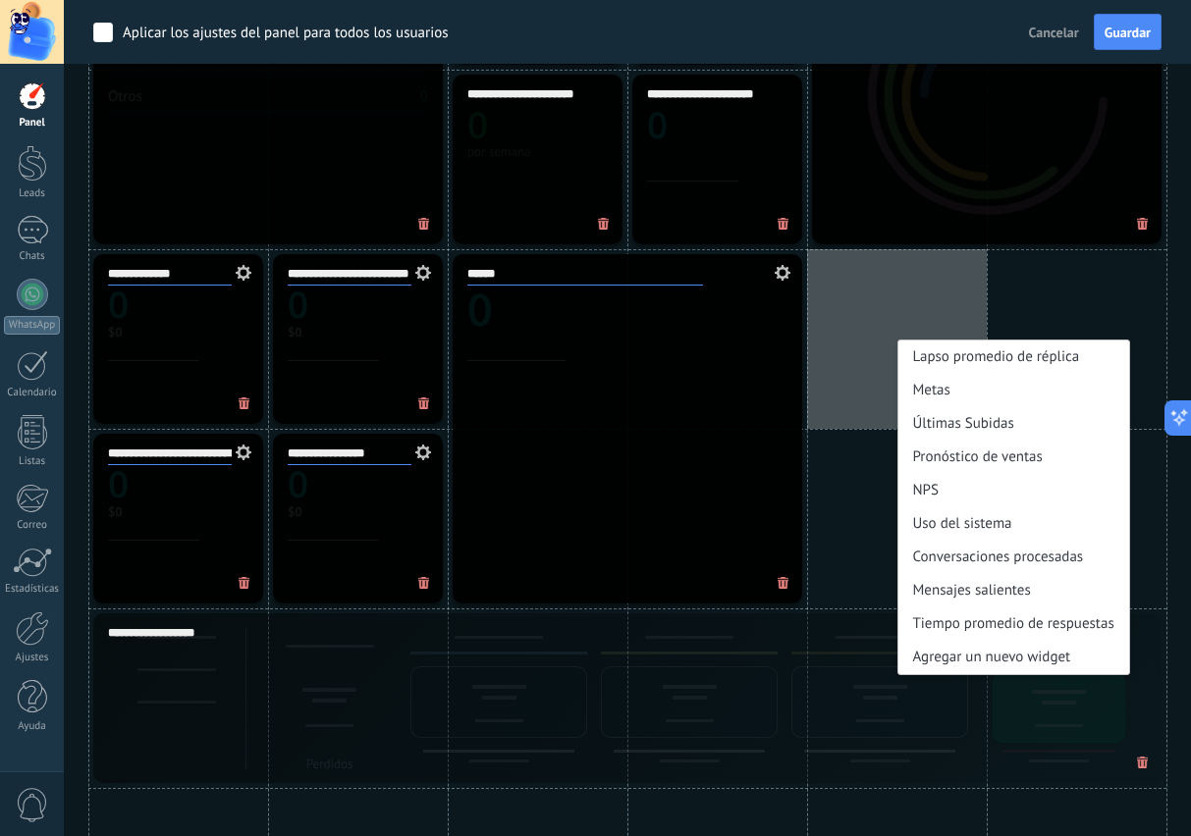
click at [937, 393] on div "Metas" at bounding box center [1013, 390] width 231 height 33
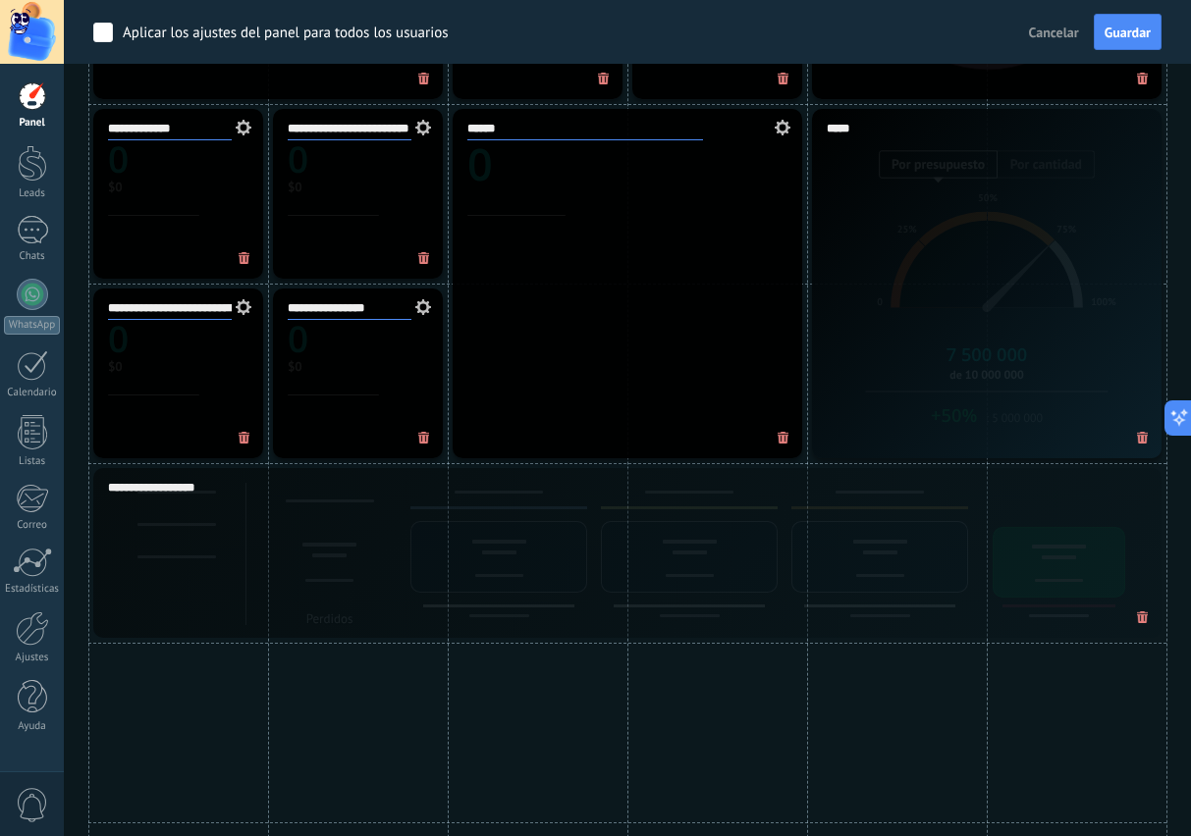
scroll to position [1007, 0]
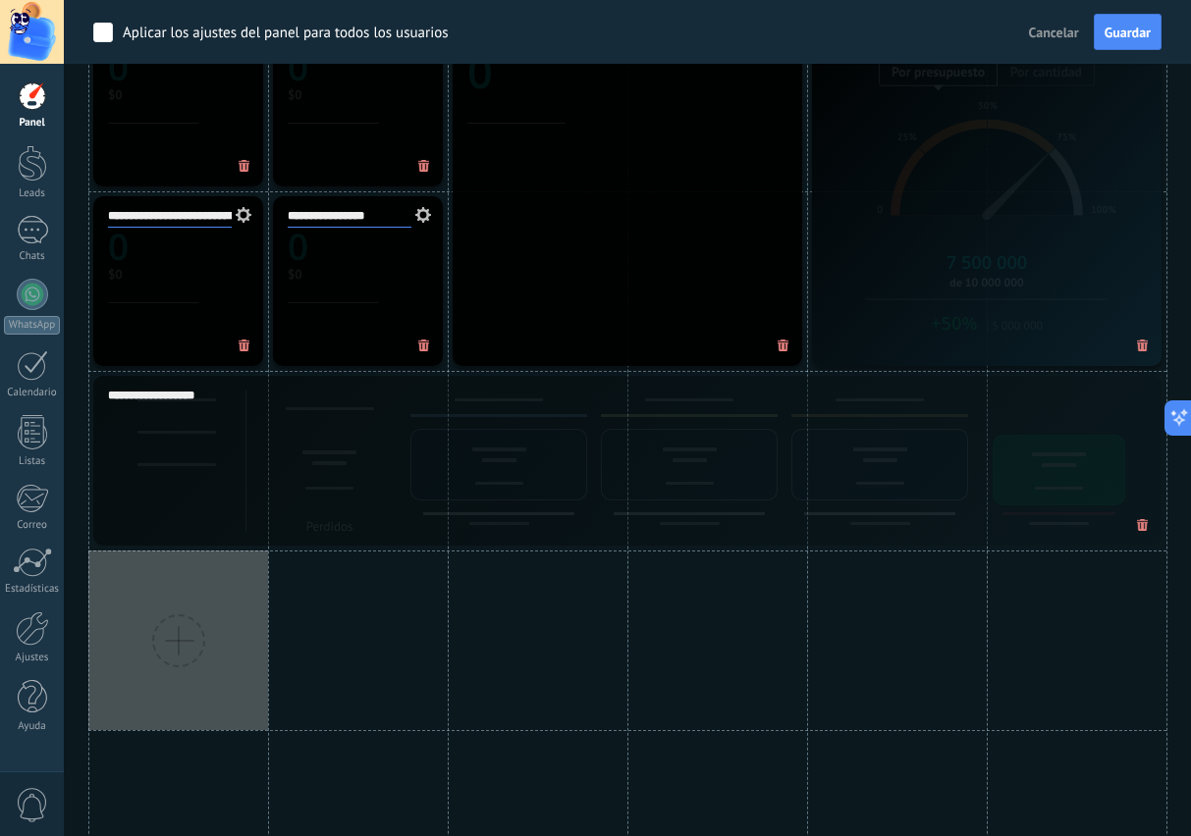
click at [184, 641] on div at bounding box center [178, 641] width 53 height 53
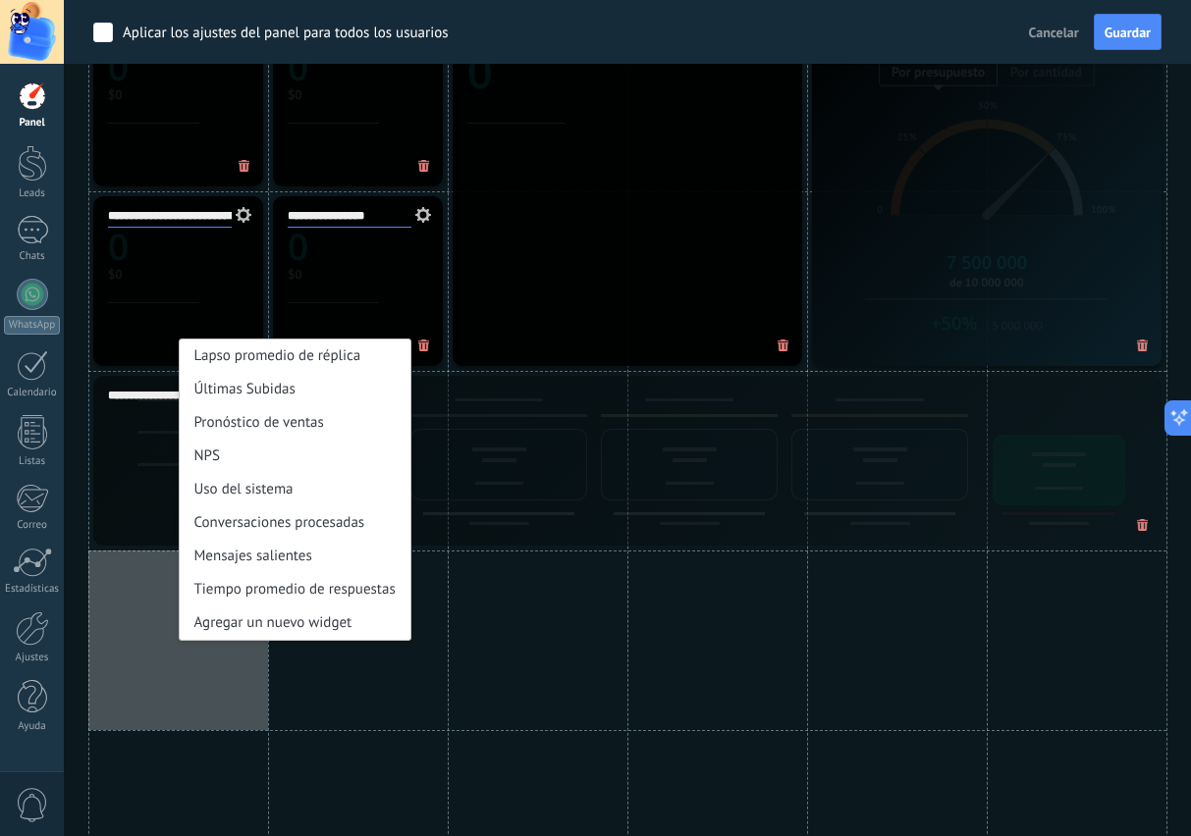
click at [296, 587] on div "Tiempo promedio de respuestas" at bounding box center [295, 589] width 231 height 33
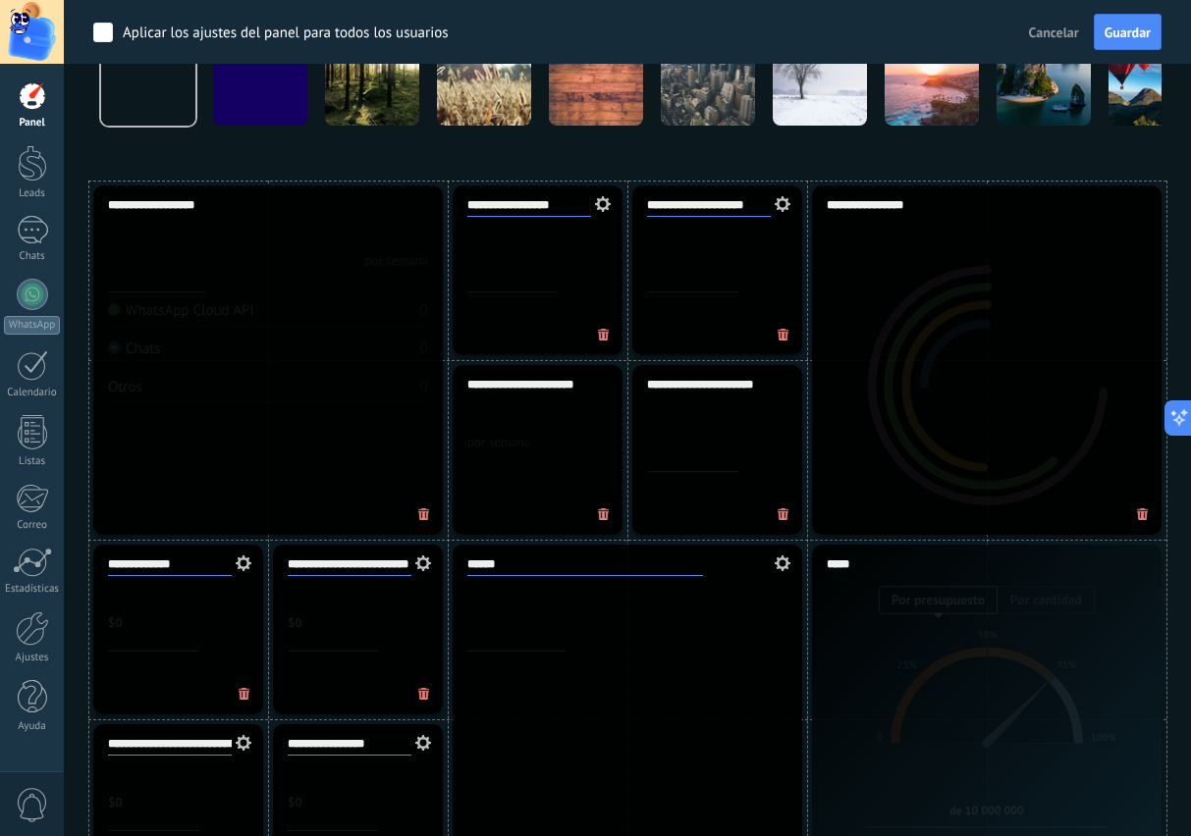
scroll to position [513, 0]
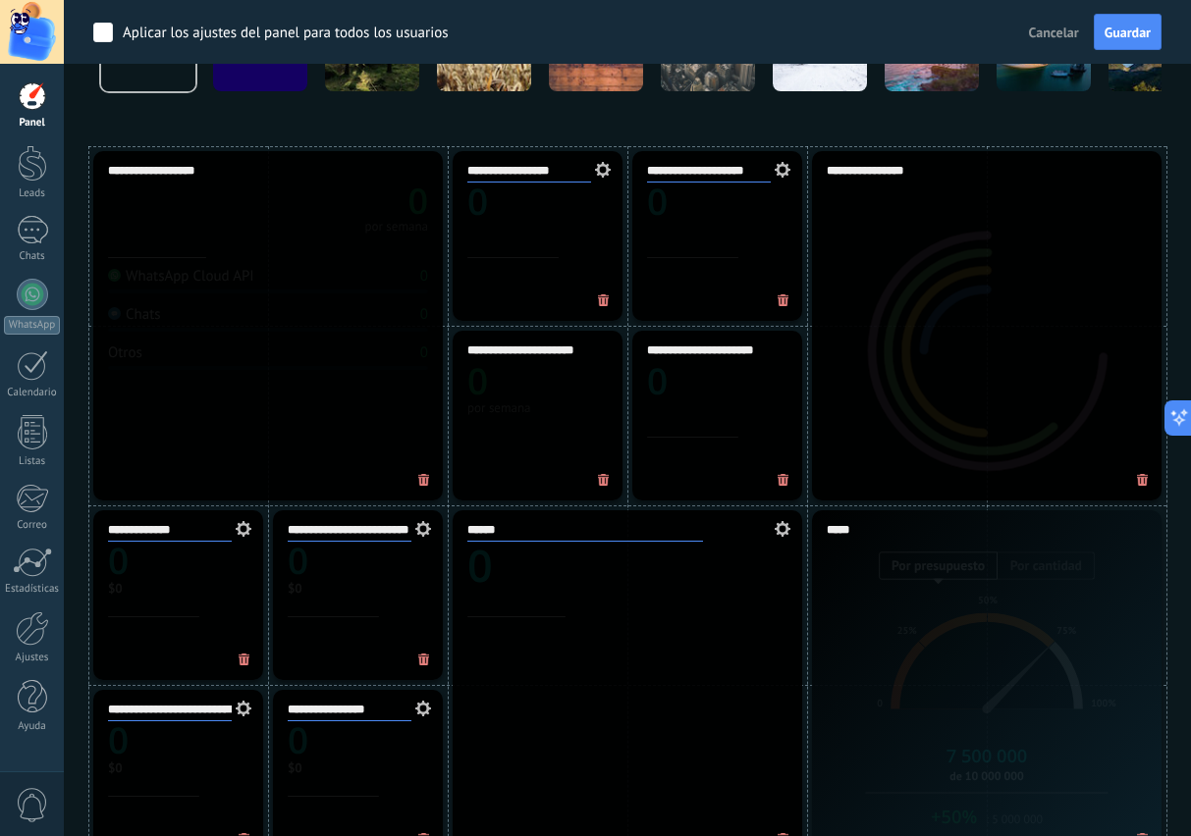
click at [1021, 676] on div "*****" at bounding box center [987, 686] width 350 height 350
click at [998, 685] on div "*****" at bounding box center [987, 686] width 350 height 350
click at [1141, 32] on span "Guardar" at bounding box center [1127, 33] width 46 height 14
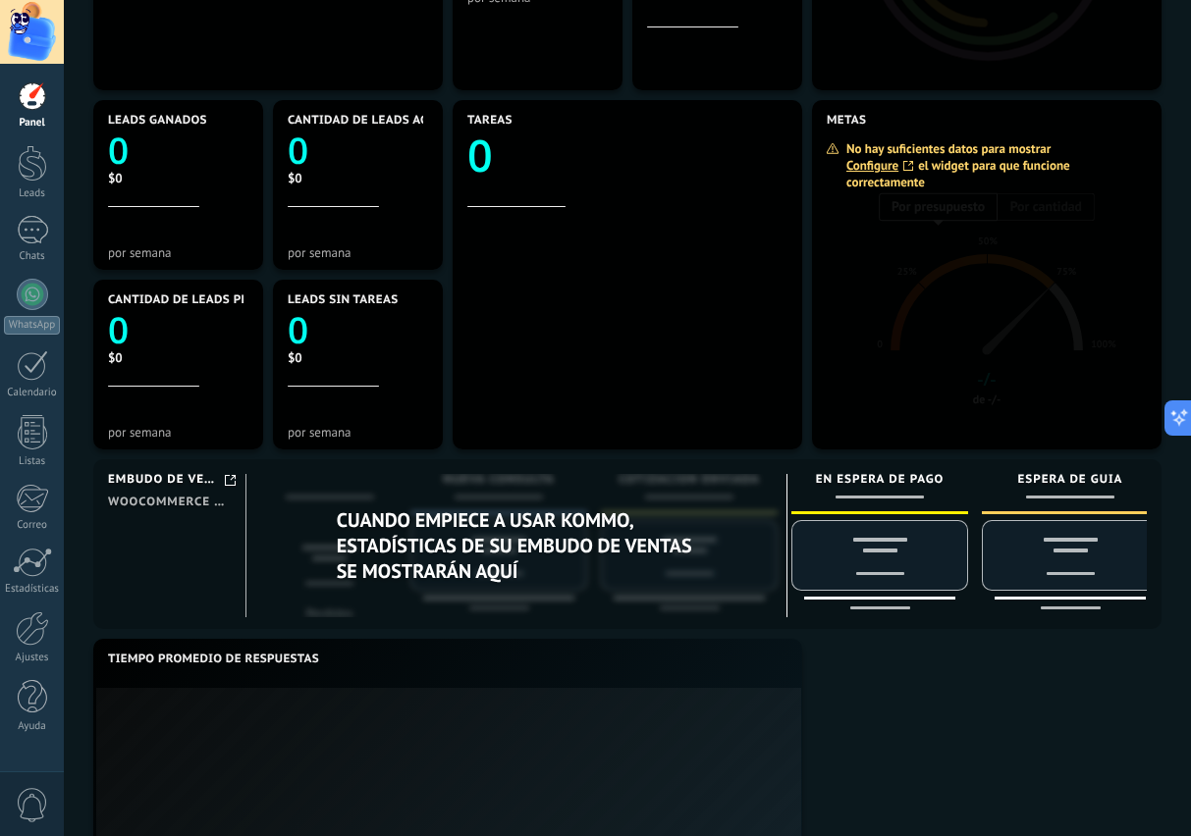
click at [885, 168] on link "Configure" at bounding box center [882, 165] width 72 height 17
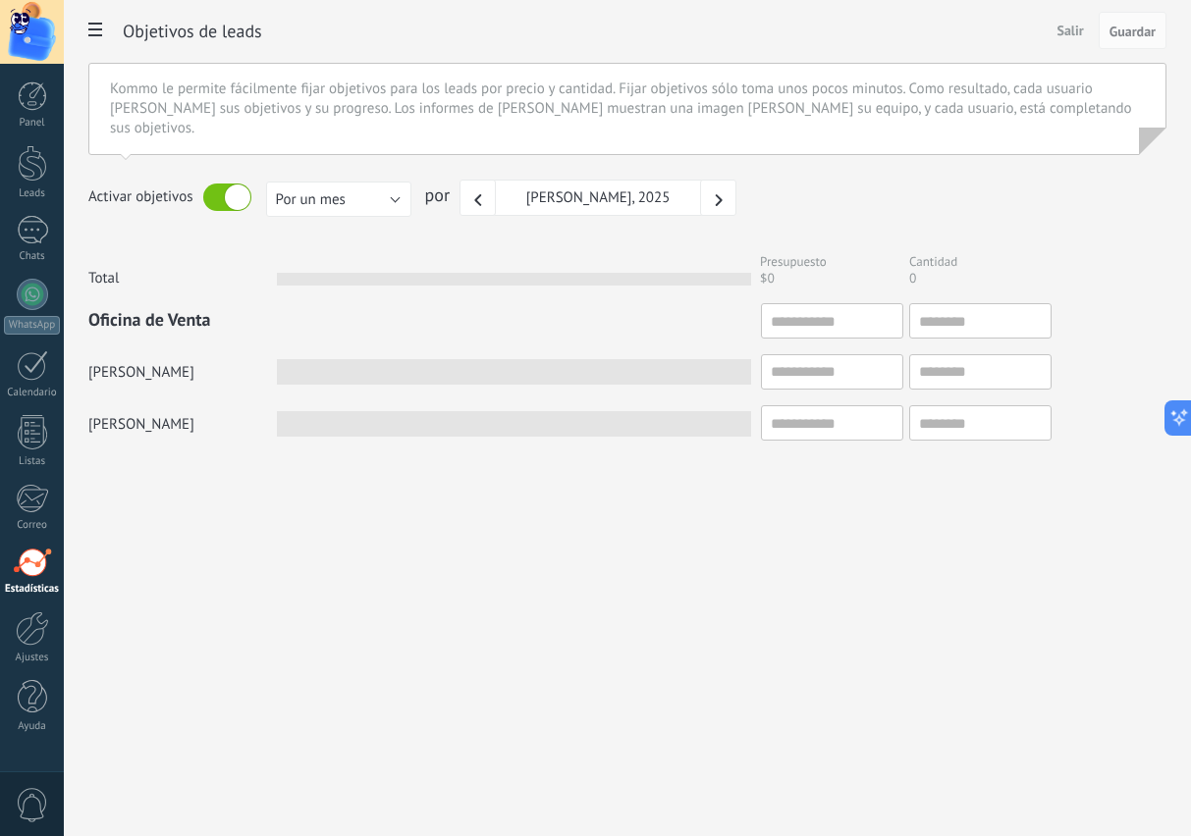
click at [101, 40] on span at bounding box center [95, 32] width 33 height 38
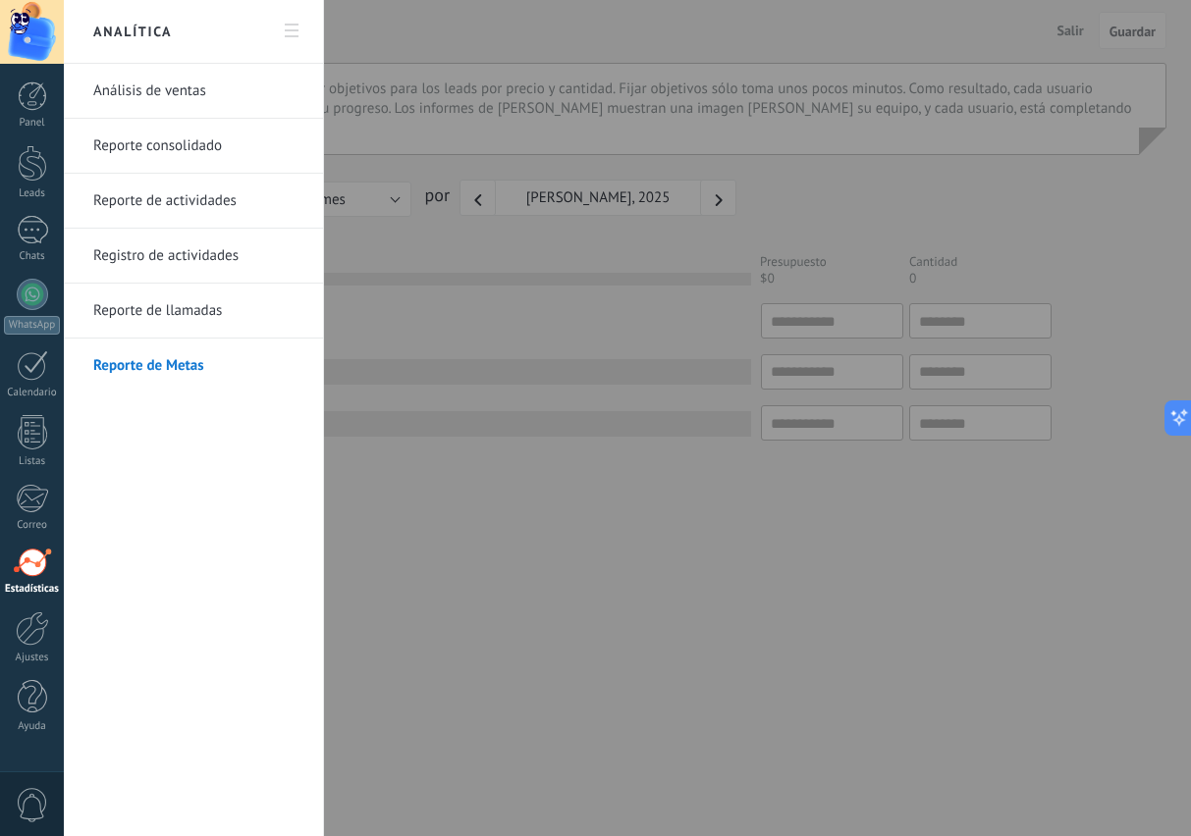
click at [863, 588] on div at bounding box center [595, 418] width 1191 height 836
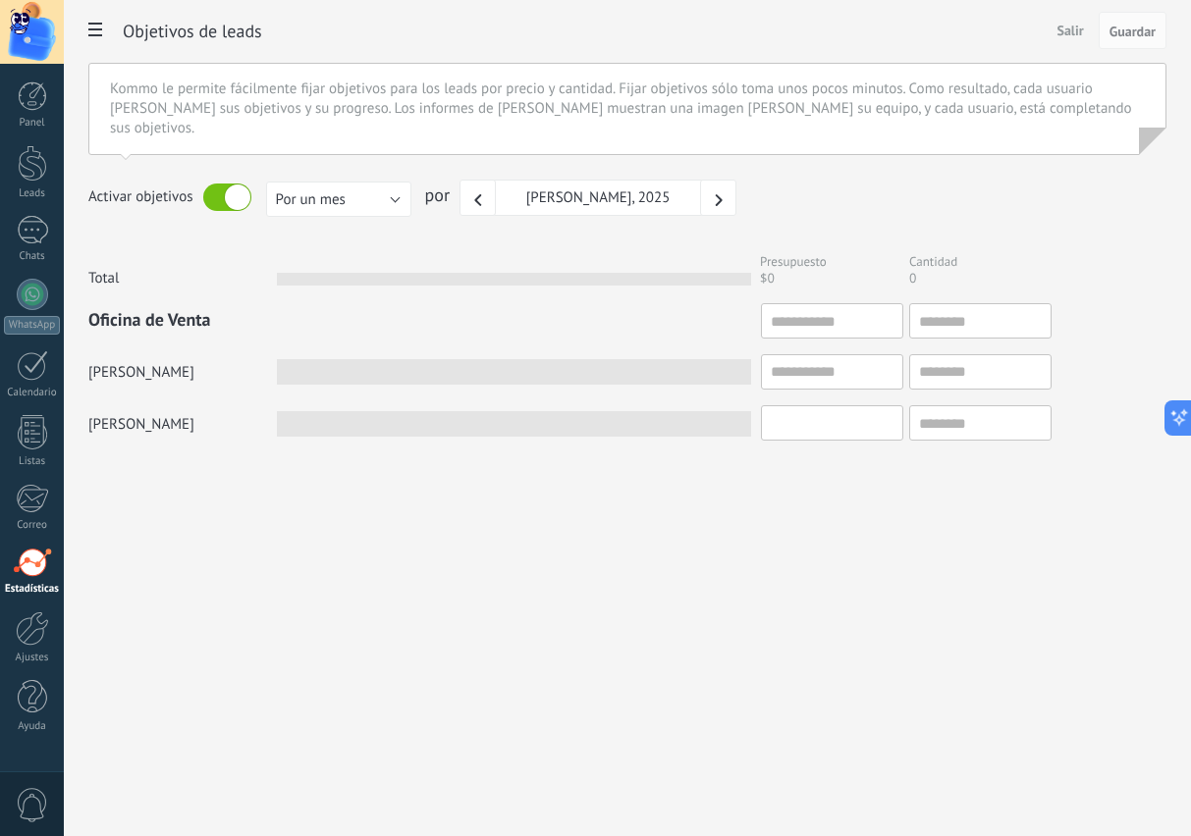
click at [824, 405] on input "text" at bounding box center [832, 422] width 142 height 35
type input "*"
type input "**"
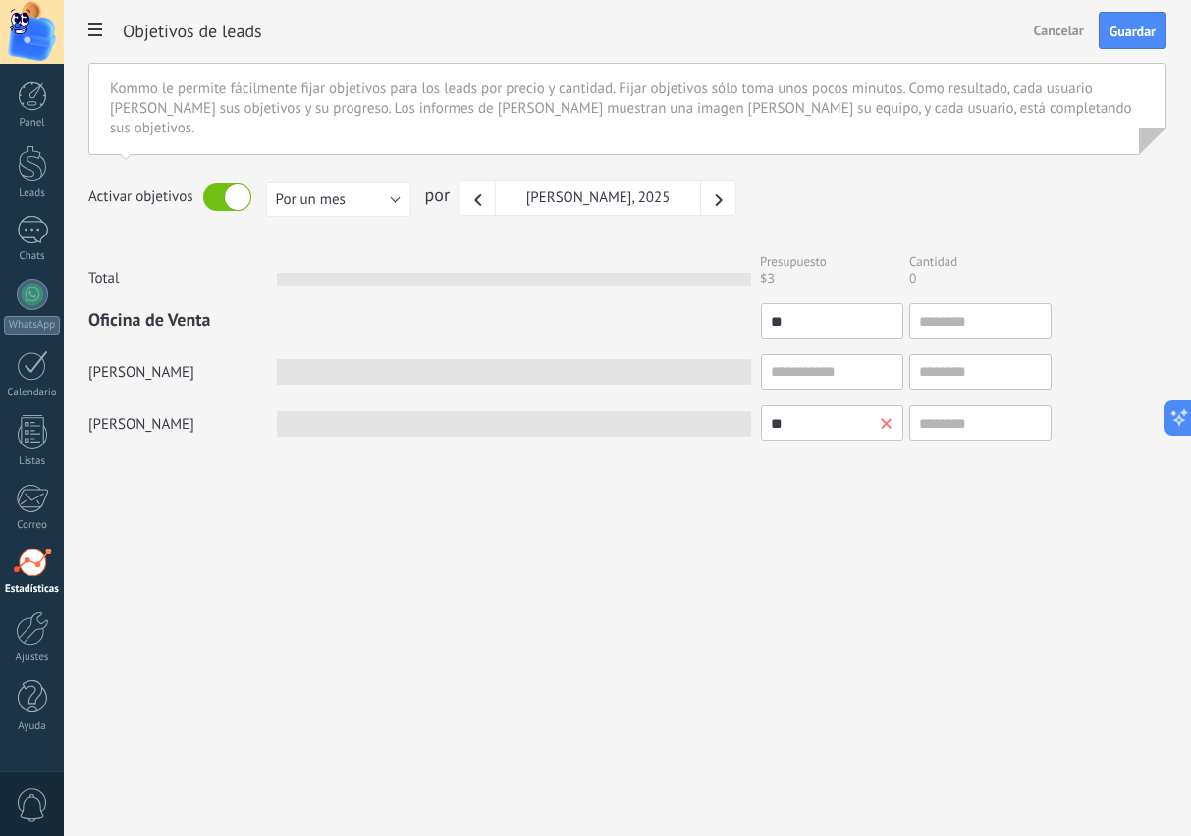
type input "***"
type input "****"
type input "*****"
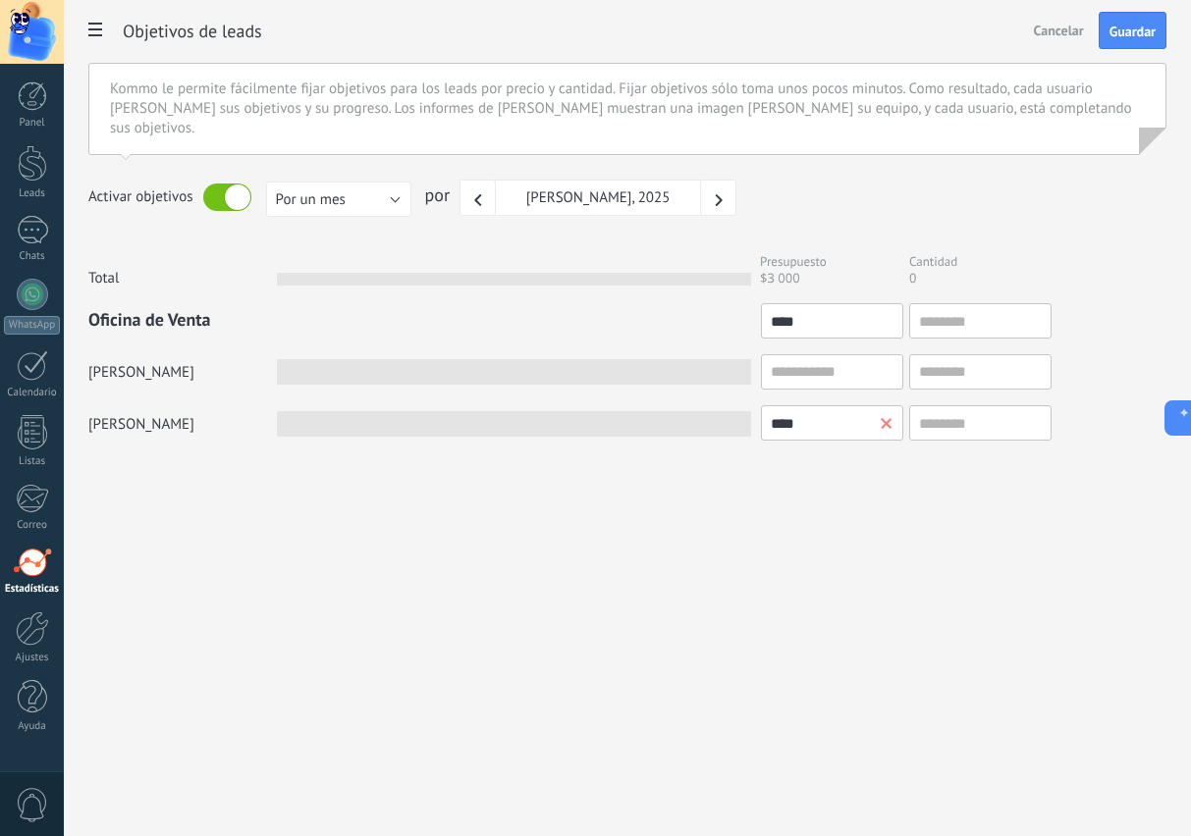
type input "*****"
type input "******"
click at [887, 589] on div "Analítica Análisis de ventas Reporte consolidado Reporte de actividades Registr…" at bounding box center [627, 418] width 1127 height 836
click at [978, 405] on input "text" at bounding box center [980, 422] width 142 height 35
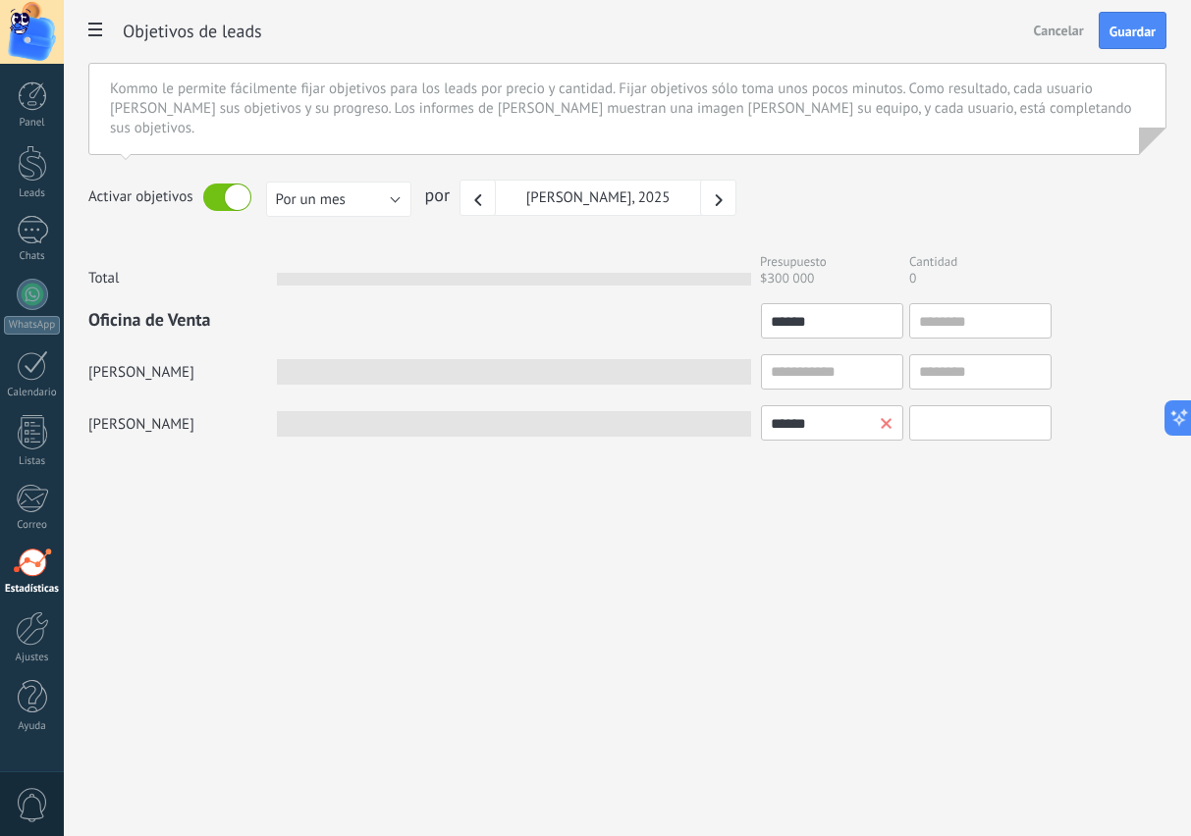
type input "*"
type input "**"
type input "***"
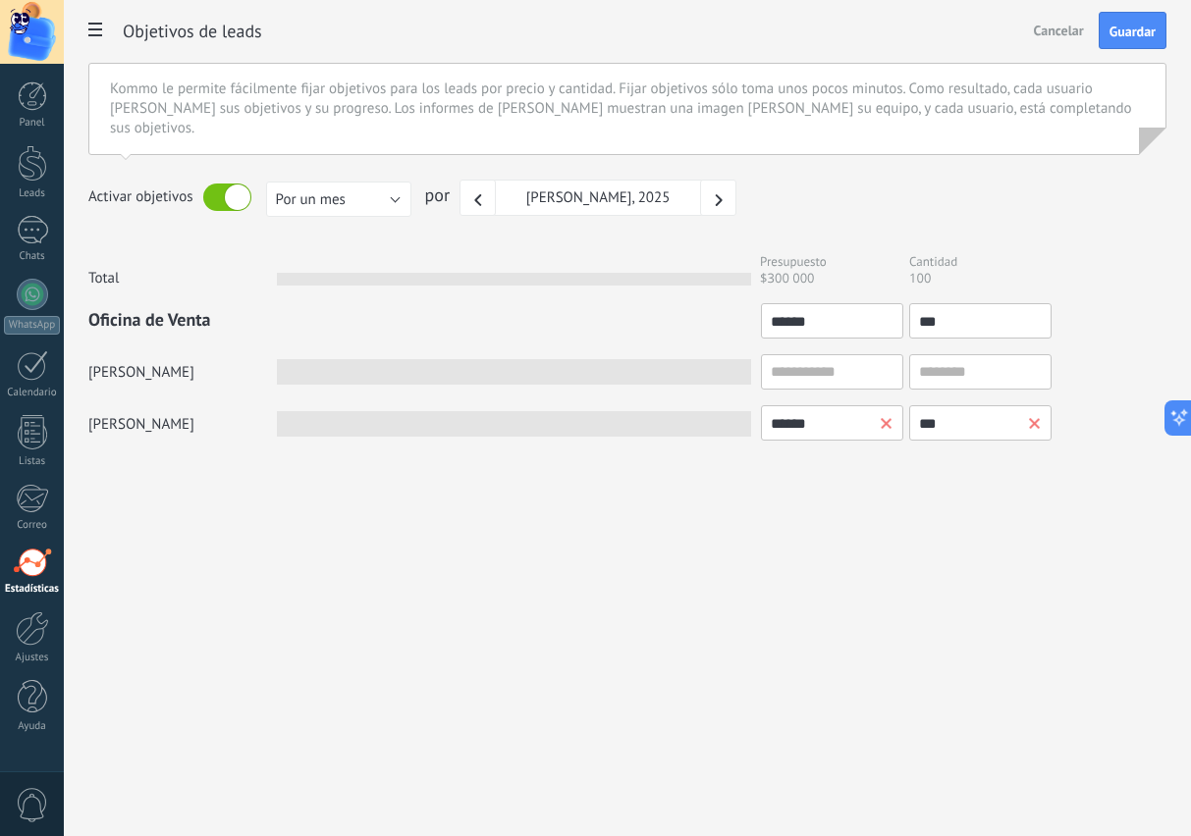
type input "***"
click at [944, 593] on div "Analítica Análisis de ventas Reporte consolidado Reporte de actividades Registr…" at bounding box center [627, 418] width 1127 height 836
click at [713, 194] on icon "button" at bounding box center [719, 200] width 12 height 12
click at [880, 354] on input "******" at bounding box center [832, 371] width 142 height 35
click at [885, 354] on input "******" at bounding box center [832, 371] width 142 height 35
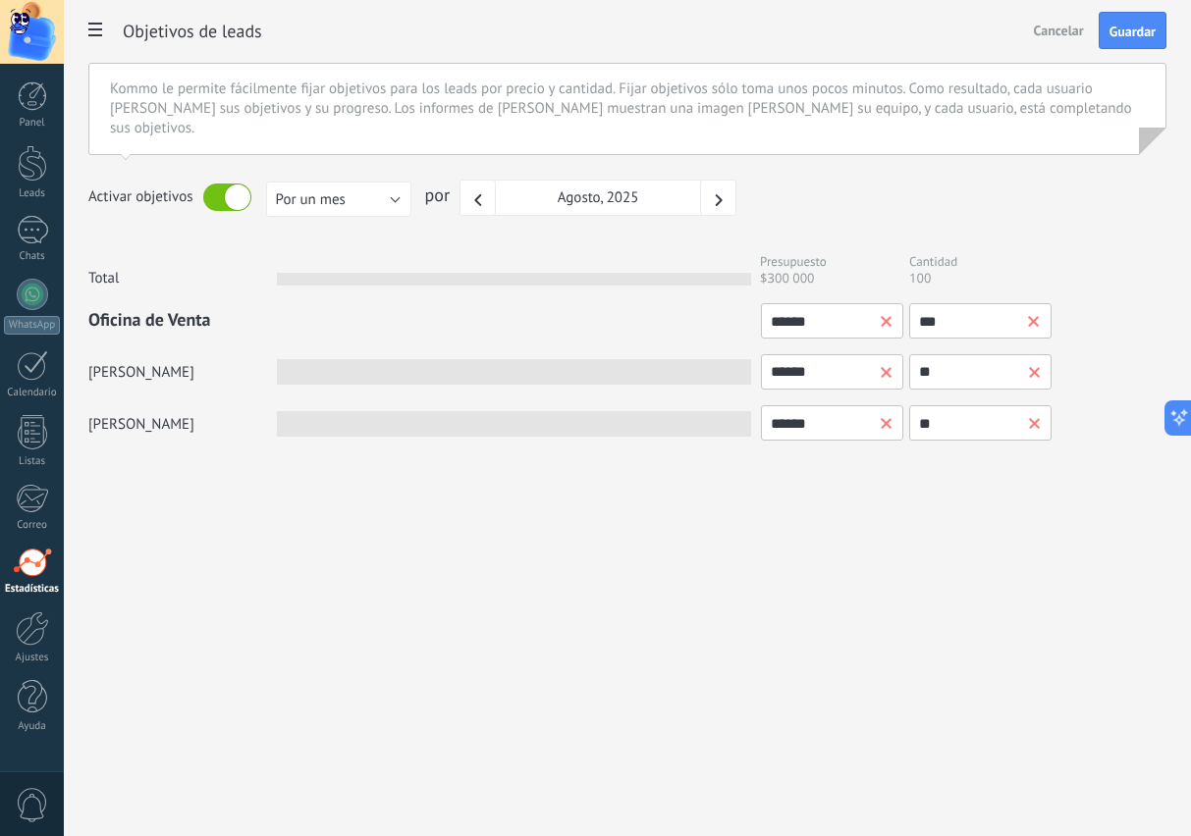
click at [894, 356] on input "******" at bounding box center [832, 371] width 142 height 35
type input "******"
type input "*****"
type input "******"
type input "****"
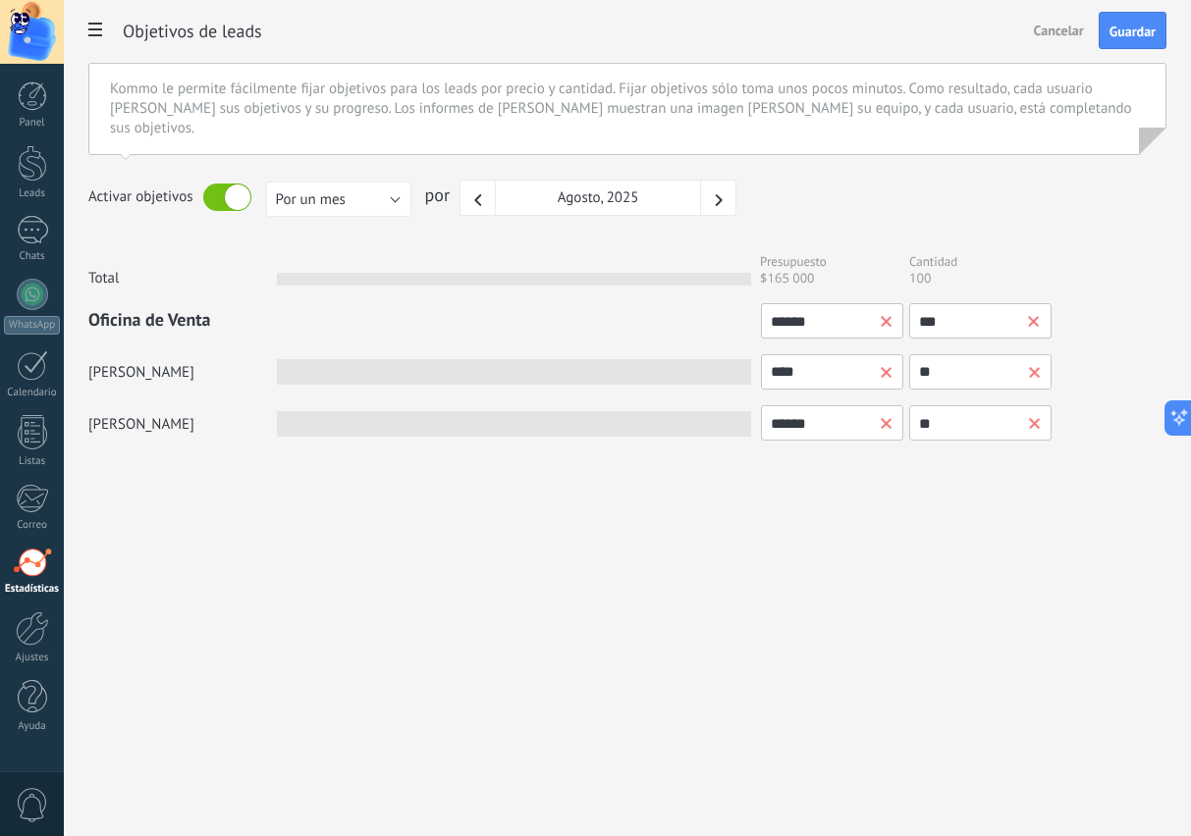
type input "******"
type input "***"
type input "******"
type input "**"
type input "******"
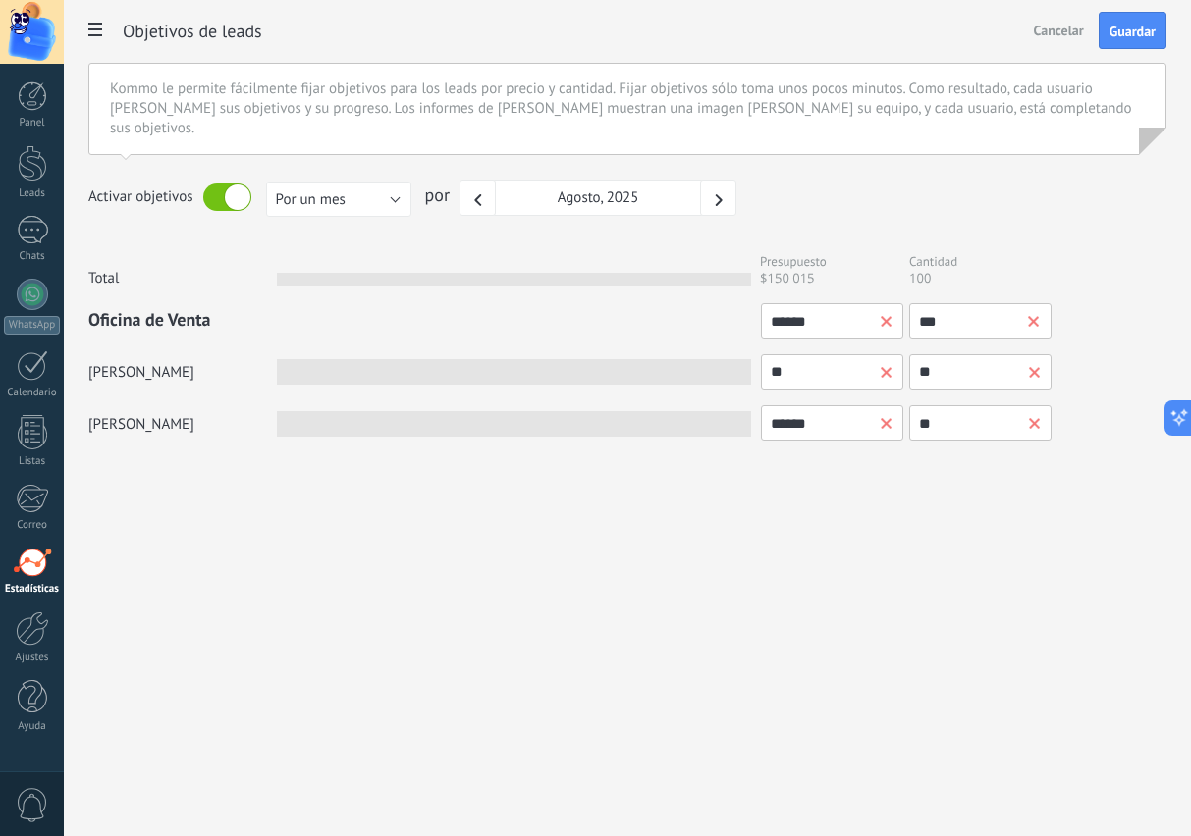
type input "*"
type input "******"
click at [1039, 357] on input "**" at bounding box center [980, 371] width 142 height 35
type input "**"
type input "*"
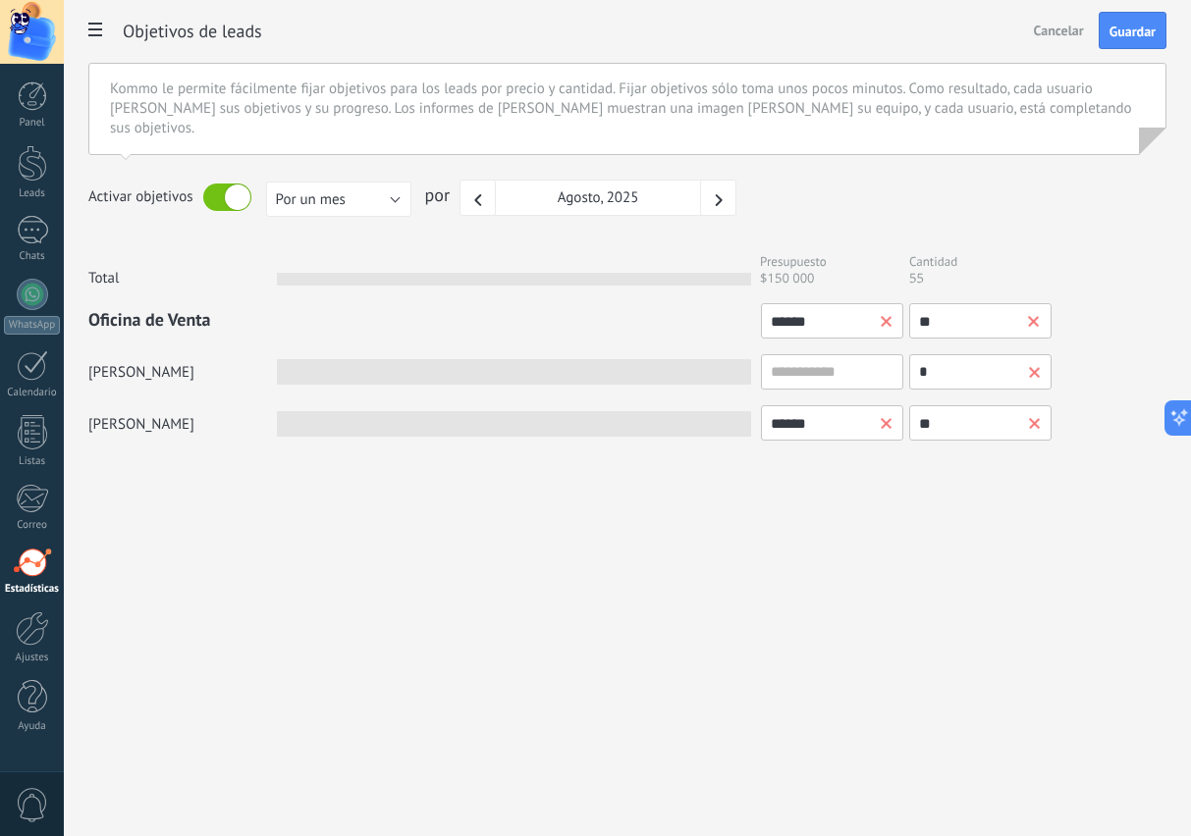
type input "**"
click at [965, 561] on div "Analítica Análisis de ventas Reporte consolidado Reporte de actividades Registr…" at bounding box center [627, 418] width 1127 height 836
click at [955, 313] on input "**" at bounding box center [980, 320] width 142 height 35
type input "*"
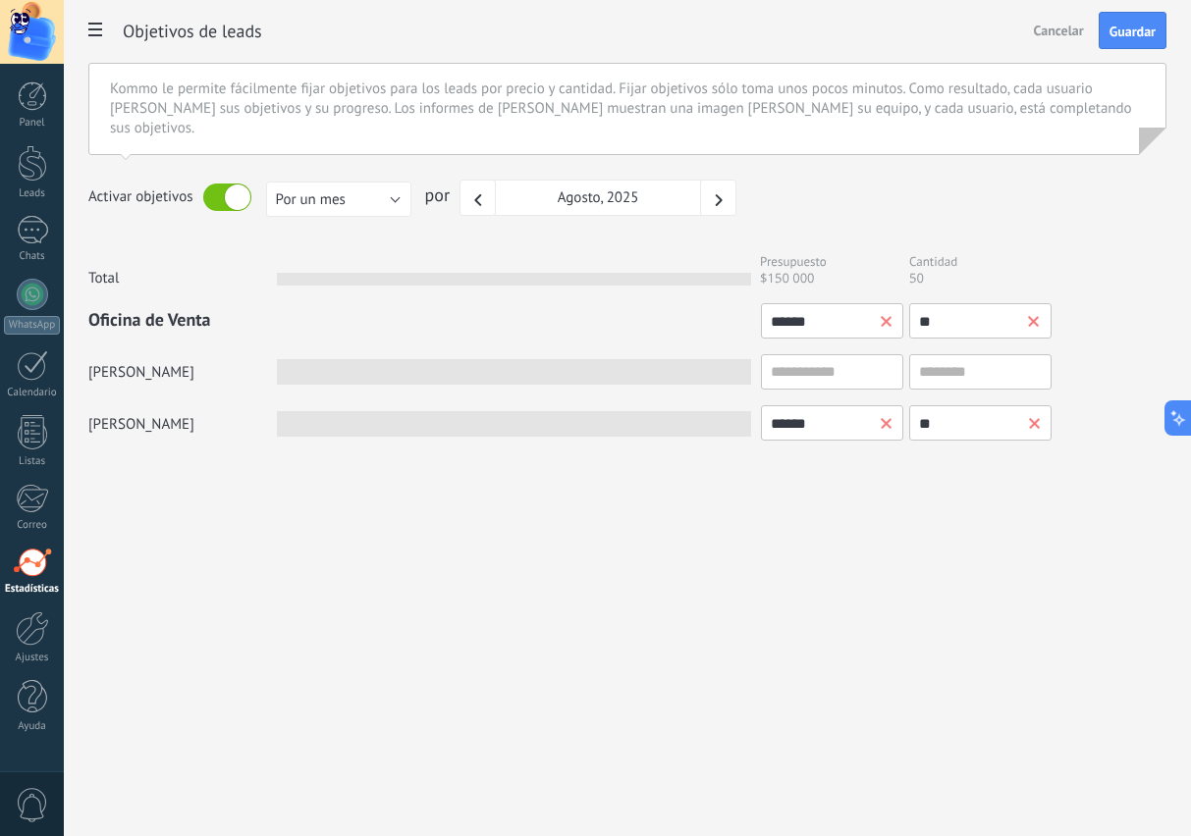
type input "*"
type input "**"
type input "*"
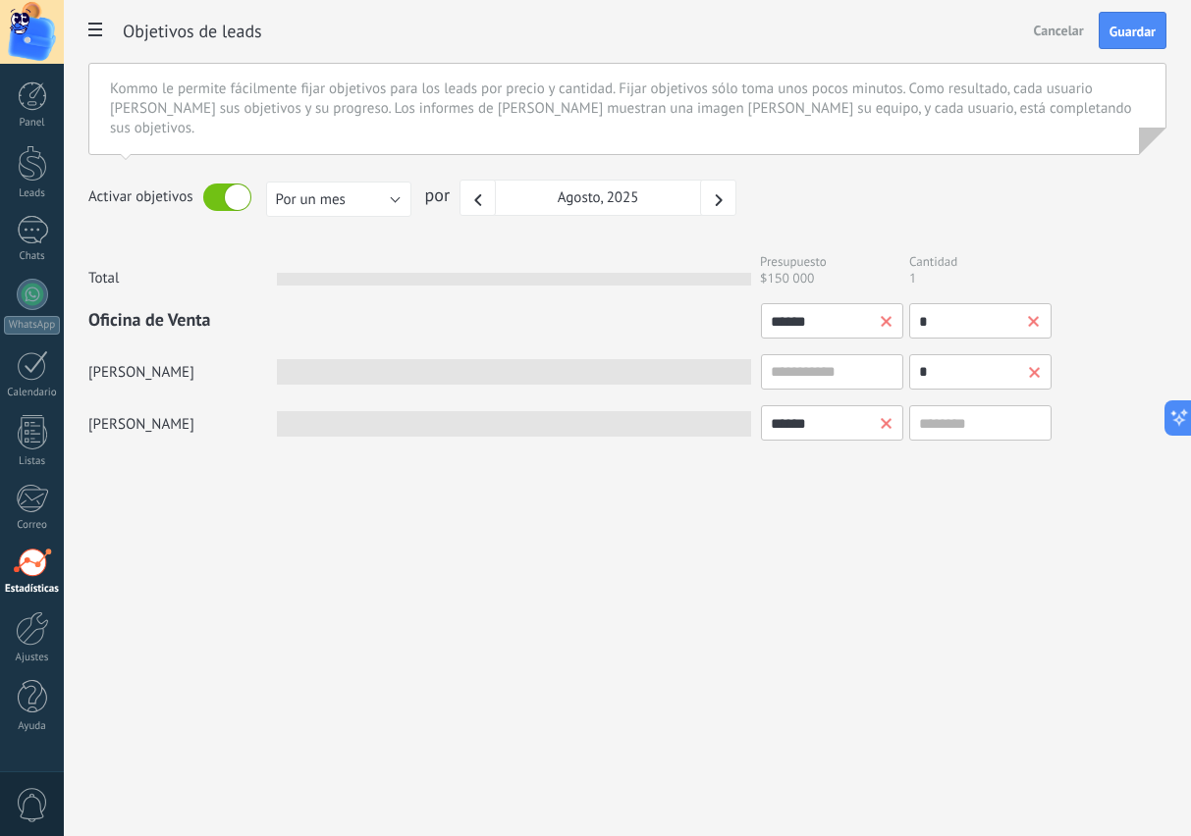
type input "*"
type input "***"
type input "**"
click at [918, 600] on div "Analítica Análisis de ventas Reporte consolidado Reporte de actividades Registr…" at bounding box center [627, 418] width 1127 height 836
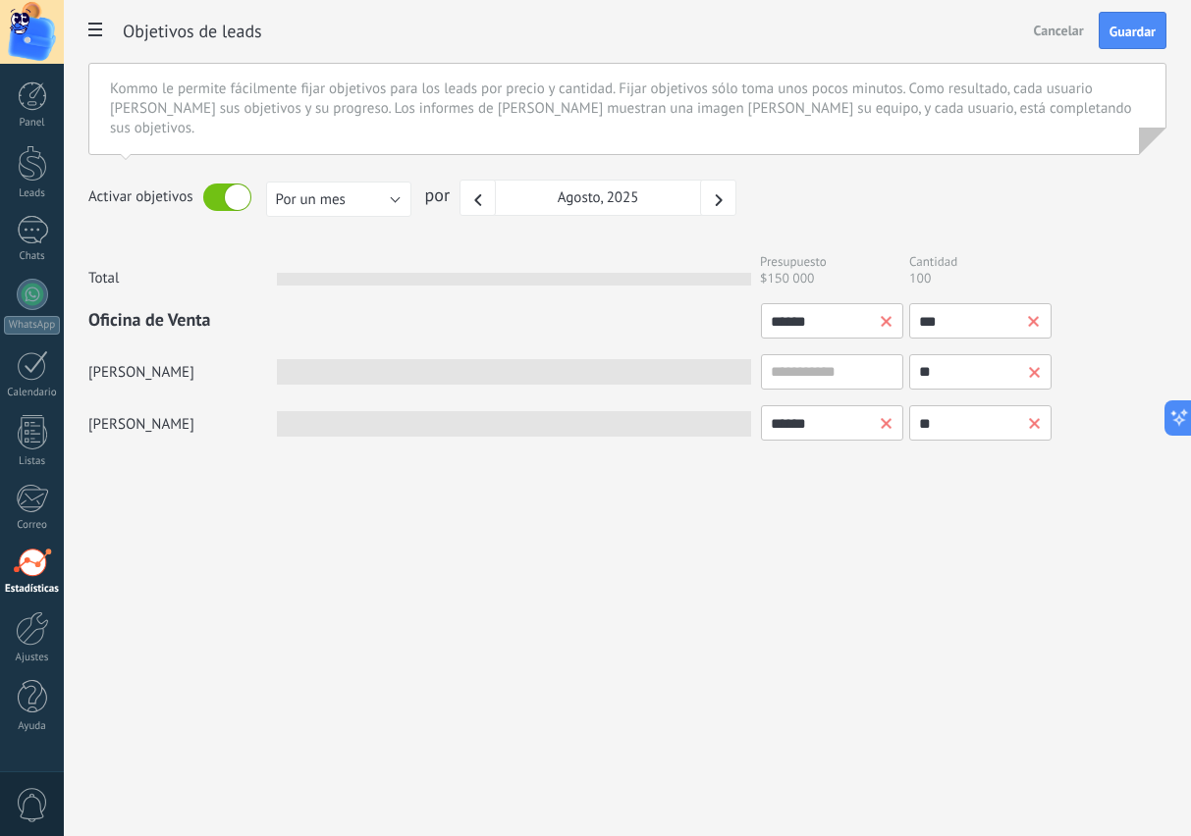
click at [1029, 354] on input "**" at bounding box center [980, 371] width 142 height 35
type input "**"
type input "*"
type input "**"
click at [886, 550] on div "Analítica Análisis de ventas Reporte consolidado Reporte de actividades Registr…" at bounding box center [627, 418] width 1127 height 836
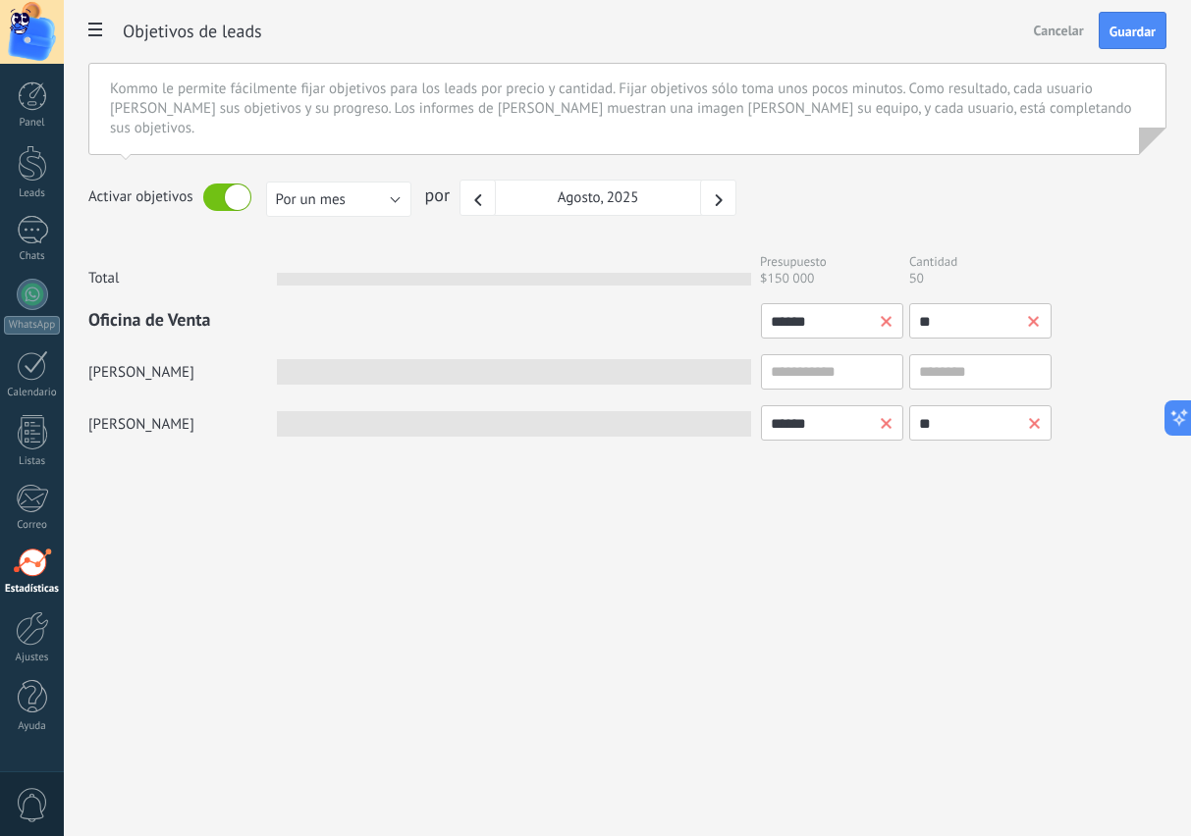
click at [960, 314] on input "**" at bounding box center [980, 320] width 142 height 35
type input "*"
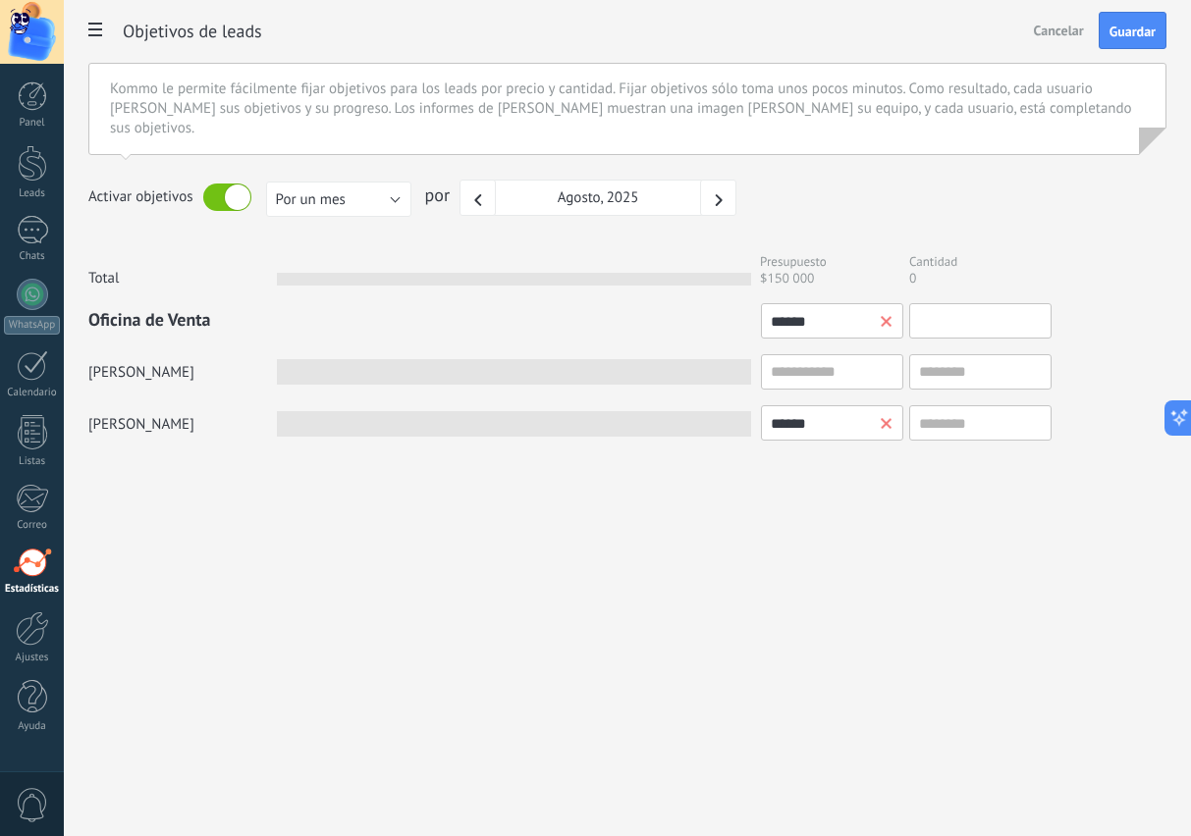
type input "*"
type input "**"
type input "*"
type input "***"
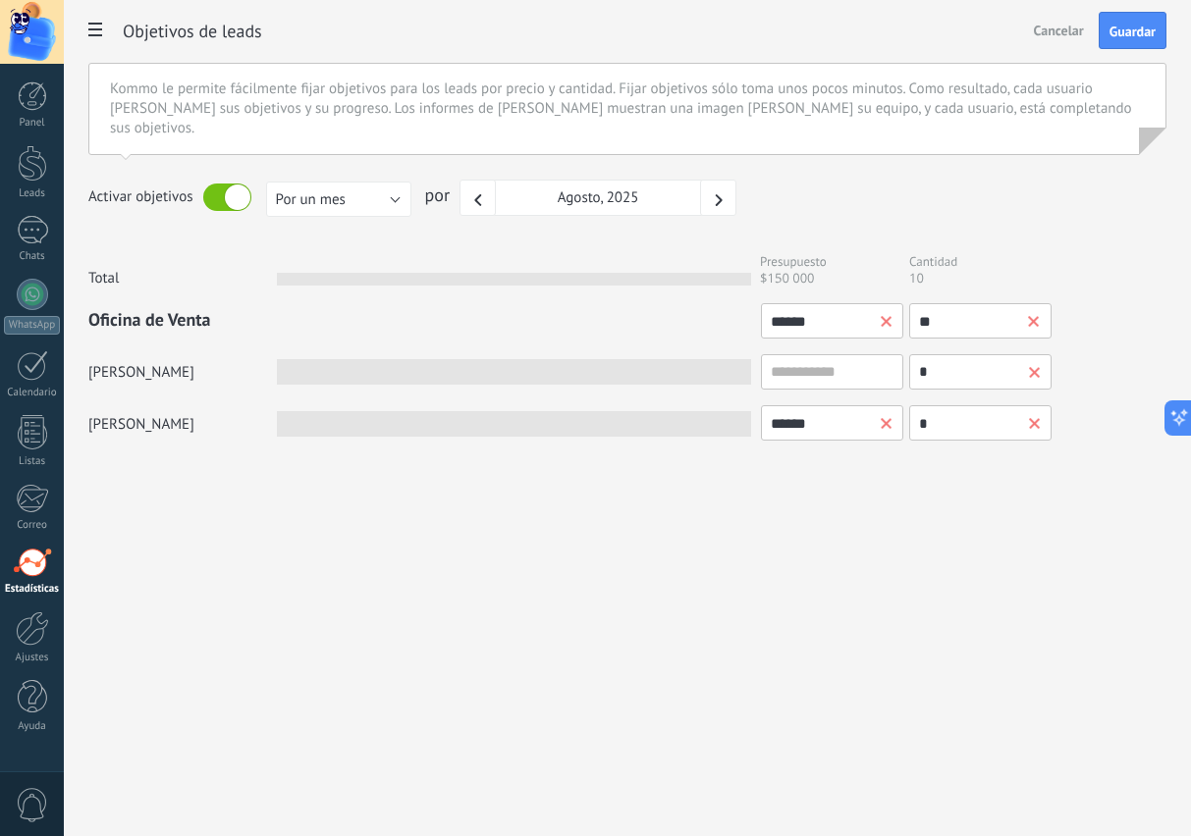
type input "**"
type input "***"
click at [996, 584] on div "Analítica Análisis de ventas Reporte consolidado Reporte de actividades Registr…" at bounding box center [627, 418] width 1127 height 836
click at [823, 308] on input "******" at bounding box center [832, 320] width 142 height 35
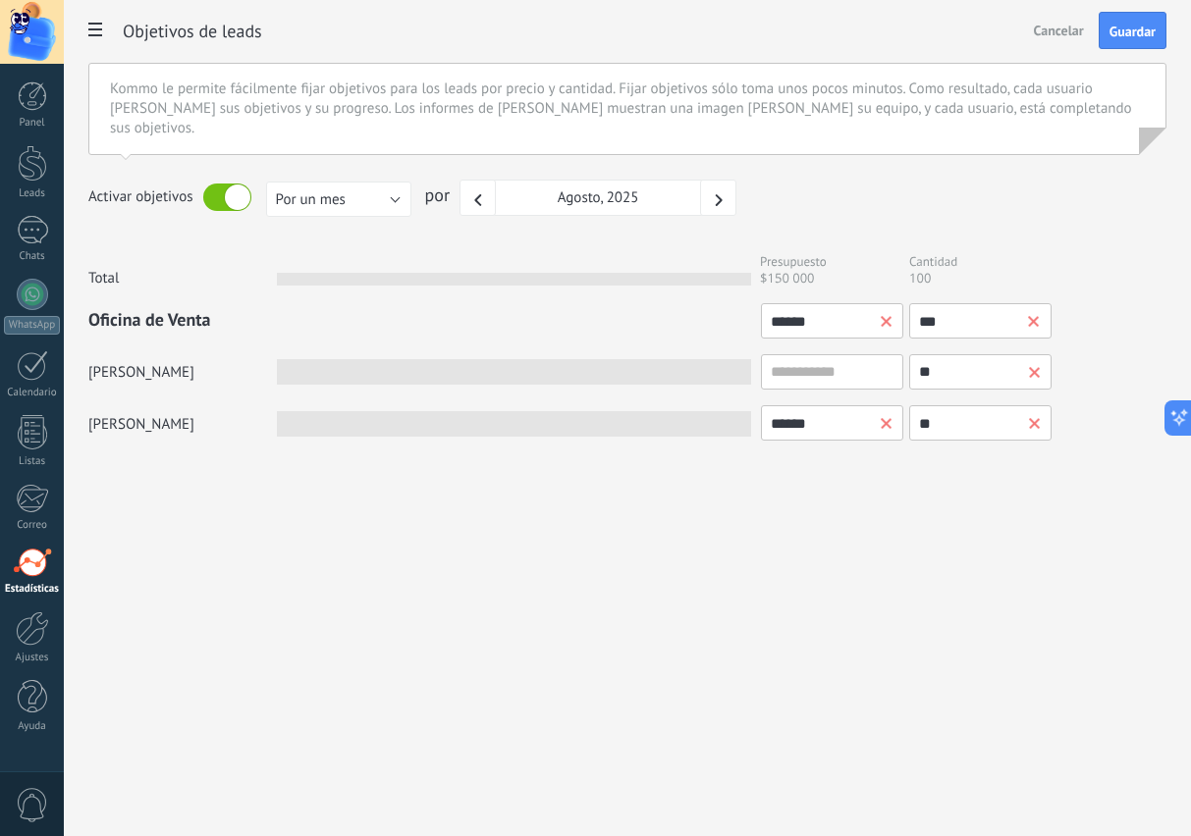
type input "*****"
type input "****"
type input "***"
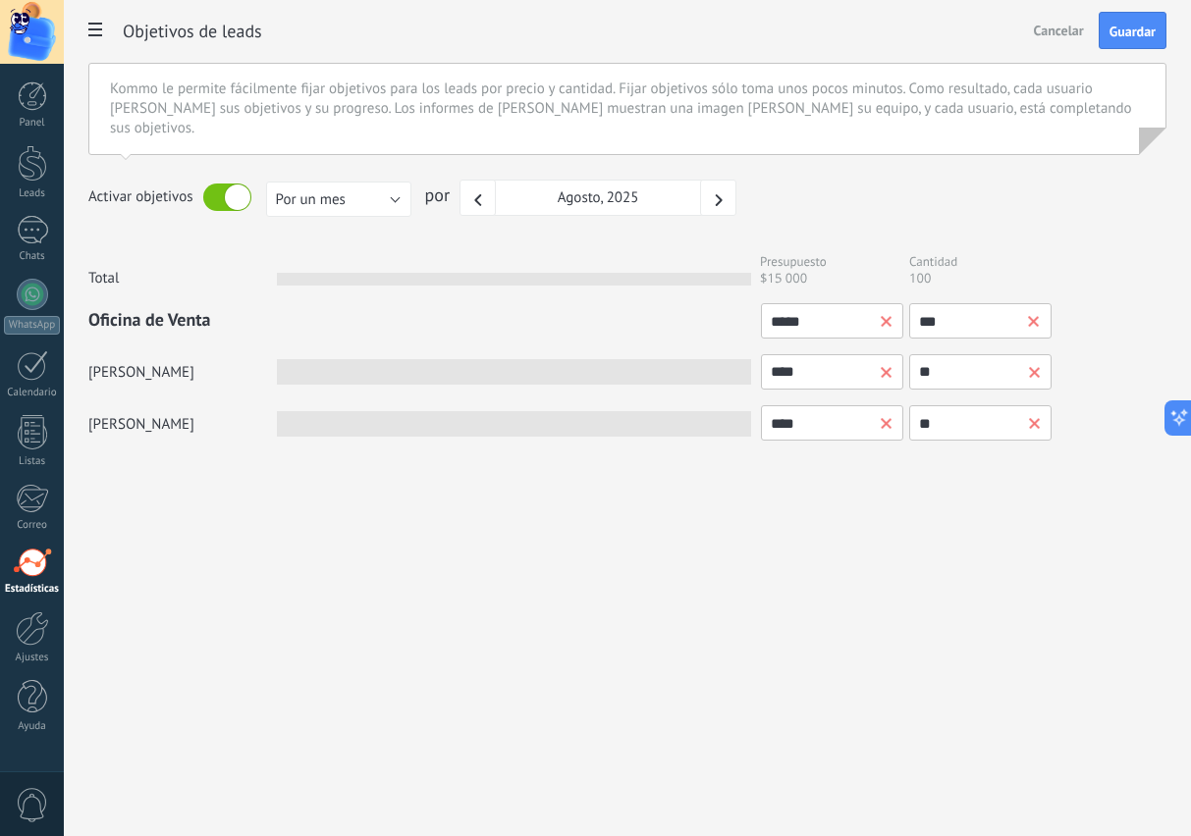
type input "***"
type input "**"
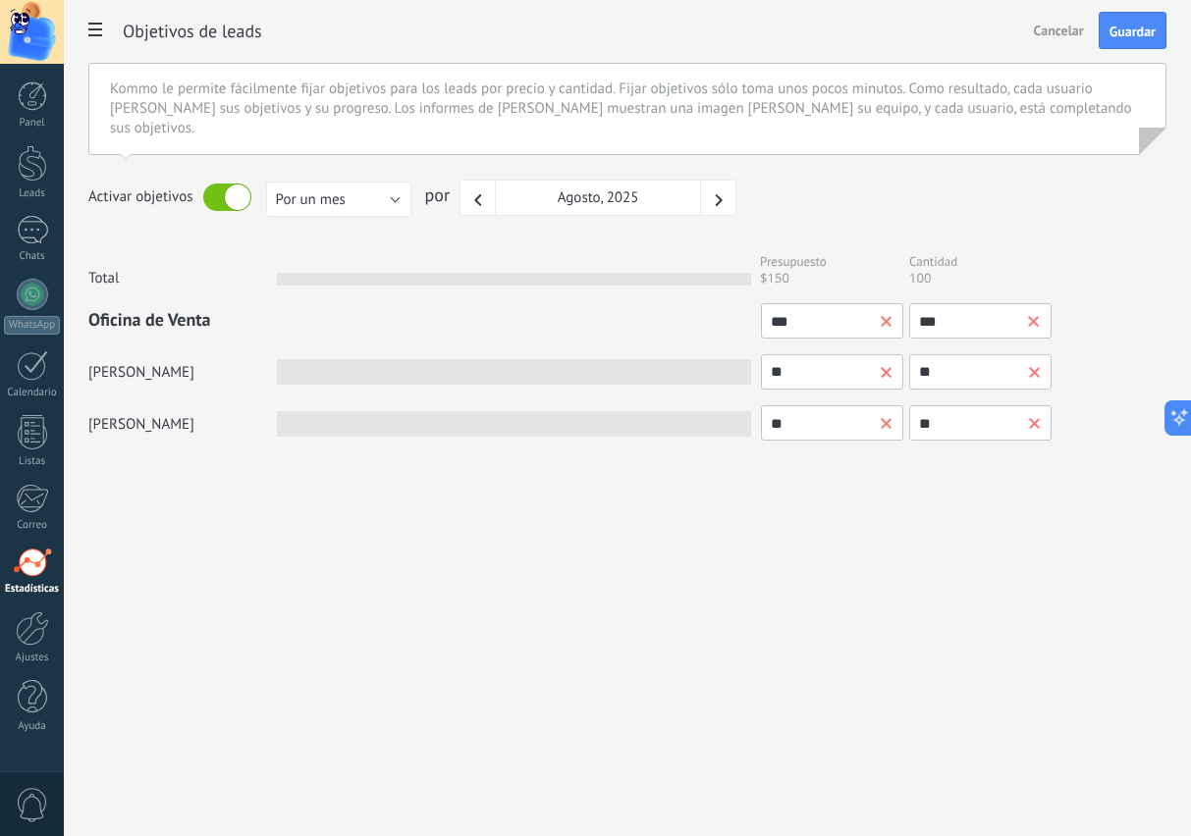
type input "*"
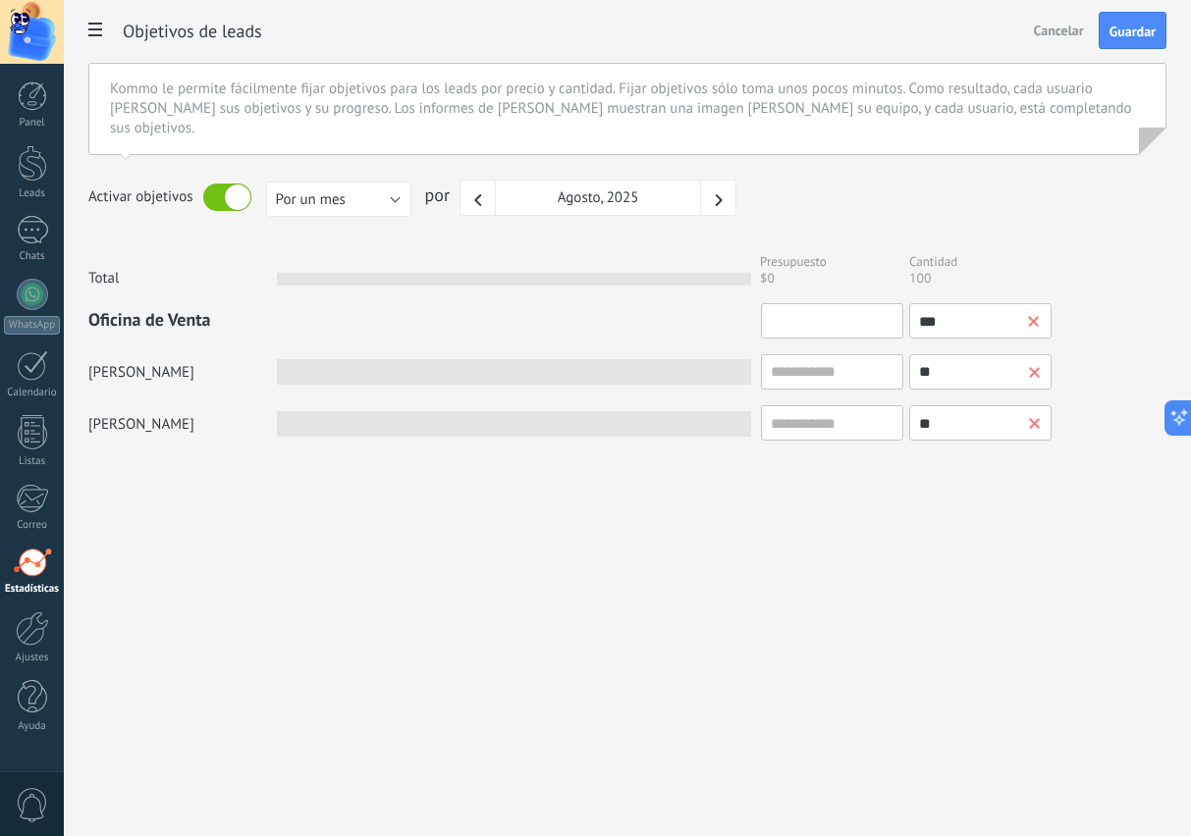
type input "*"
type input "**"
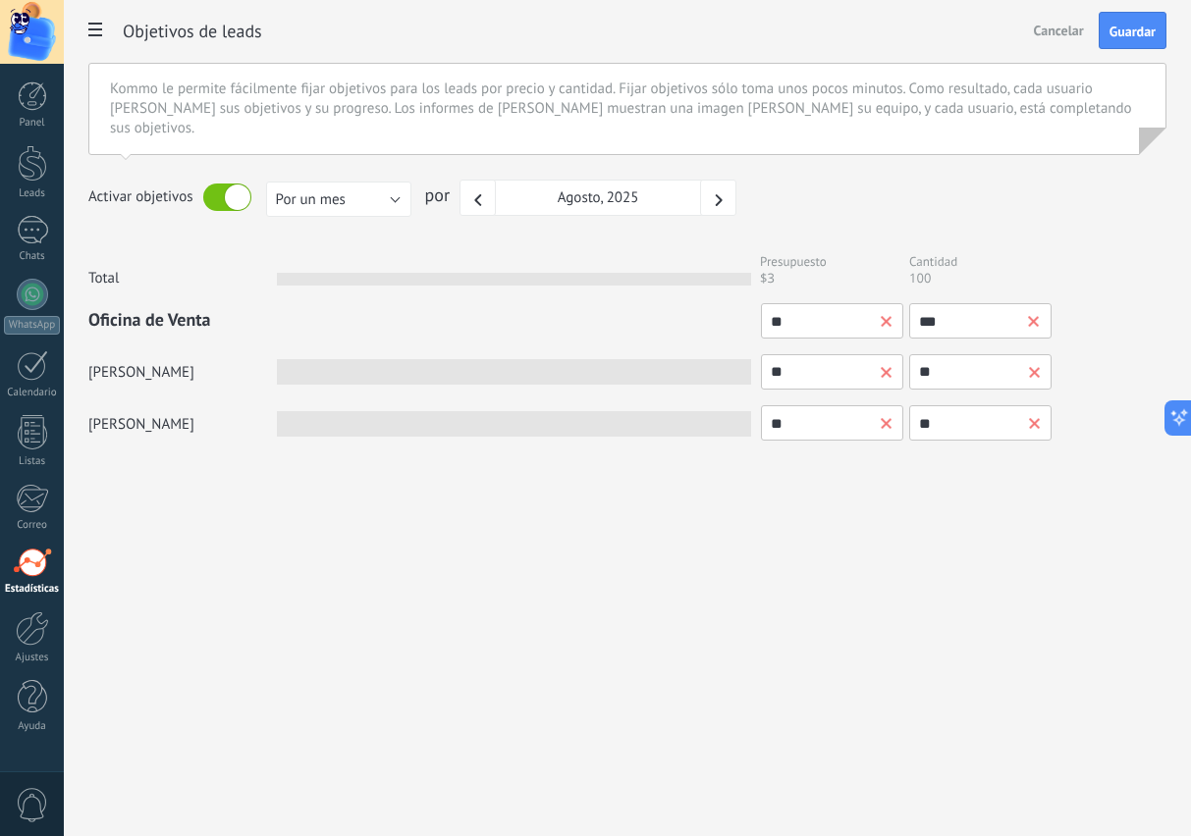
type input "***"
type input "**"
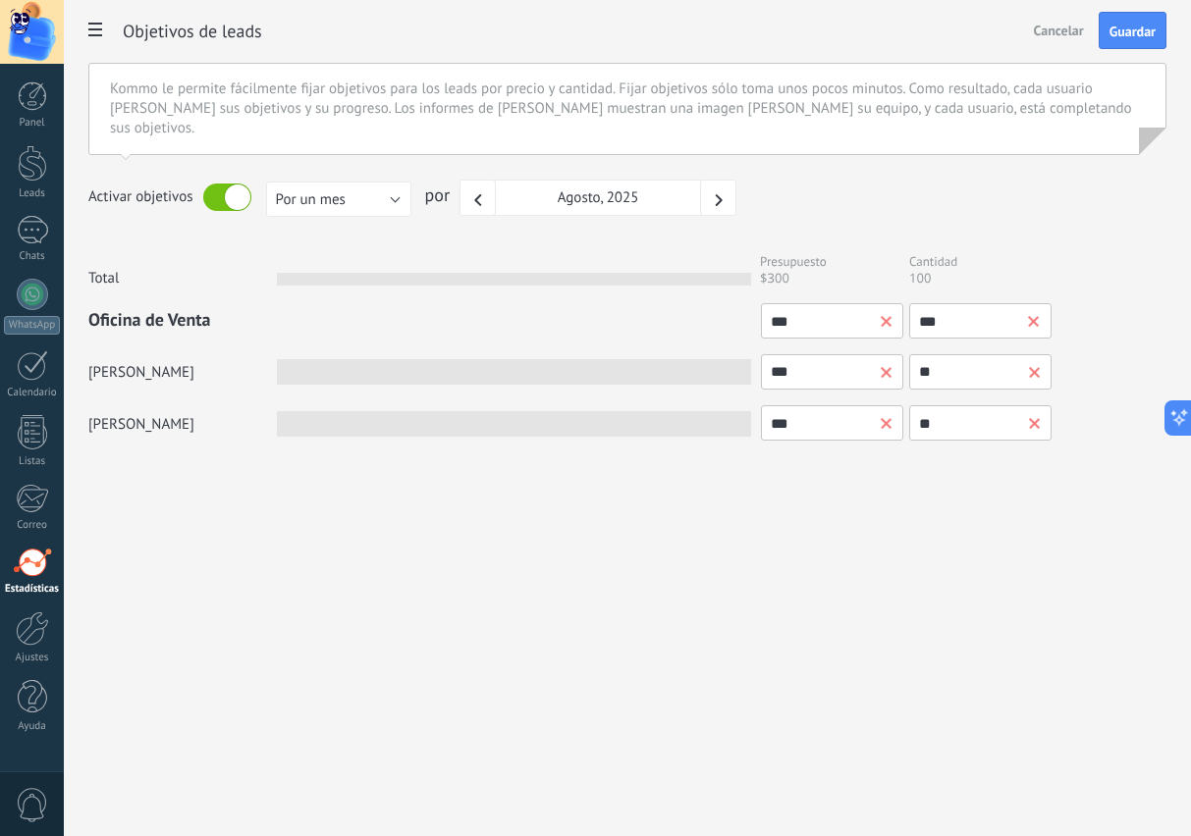
type input "**"
type input "*"
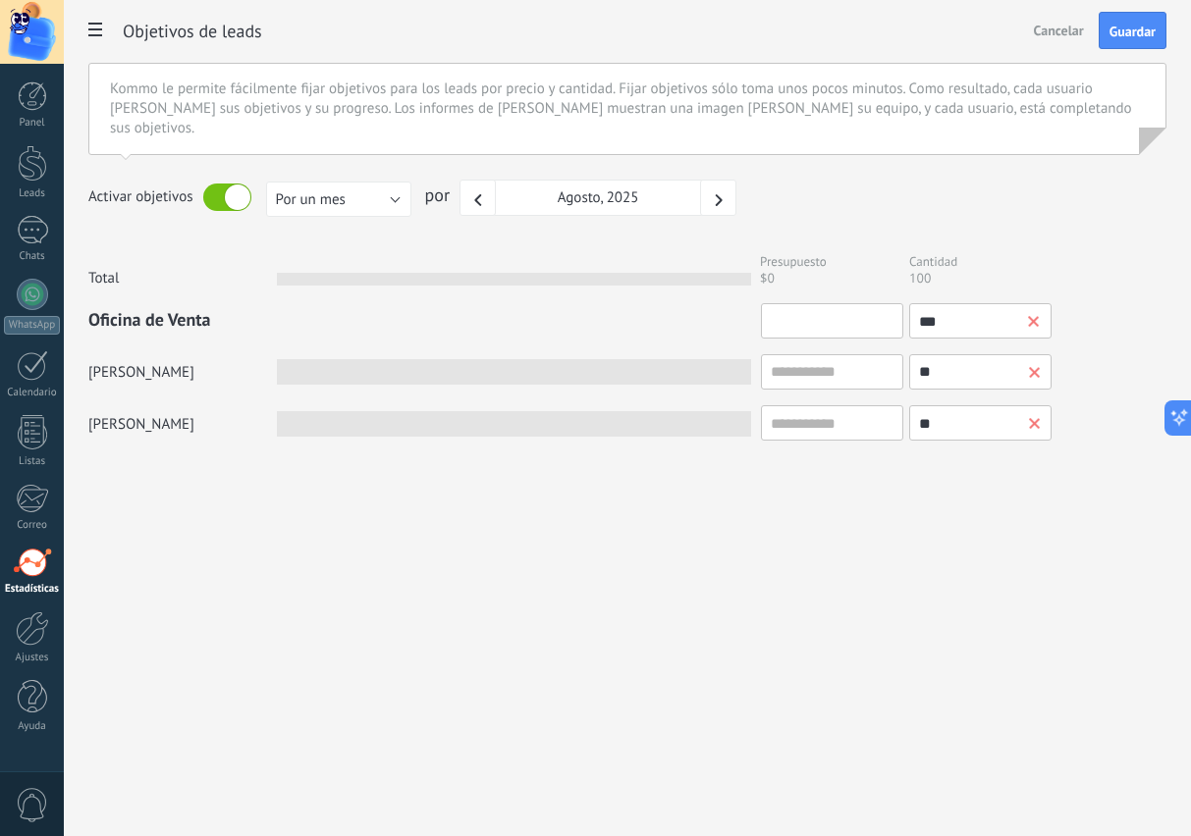
type input "*"
type input "**"
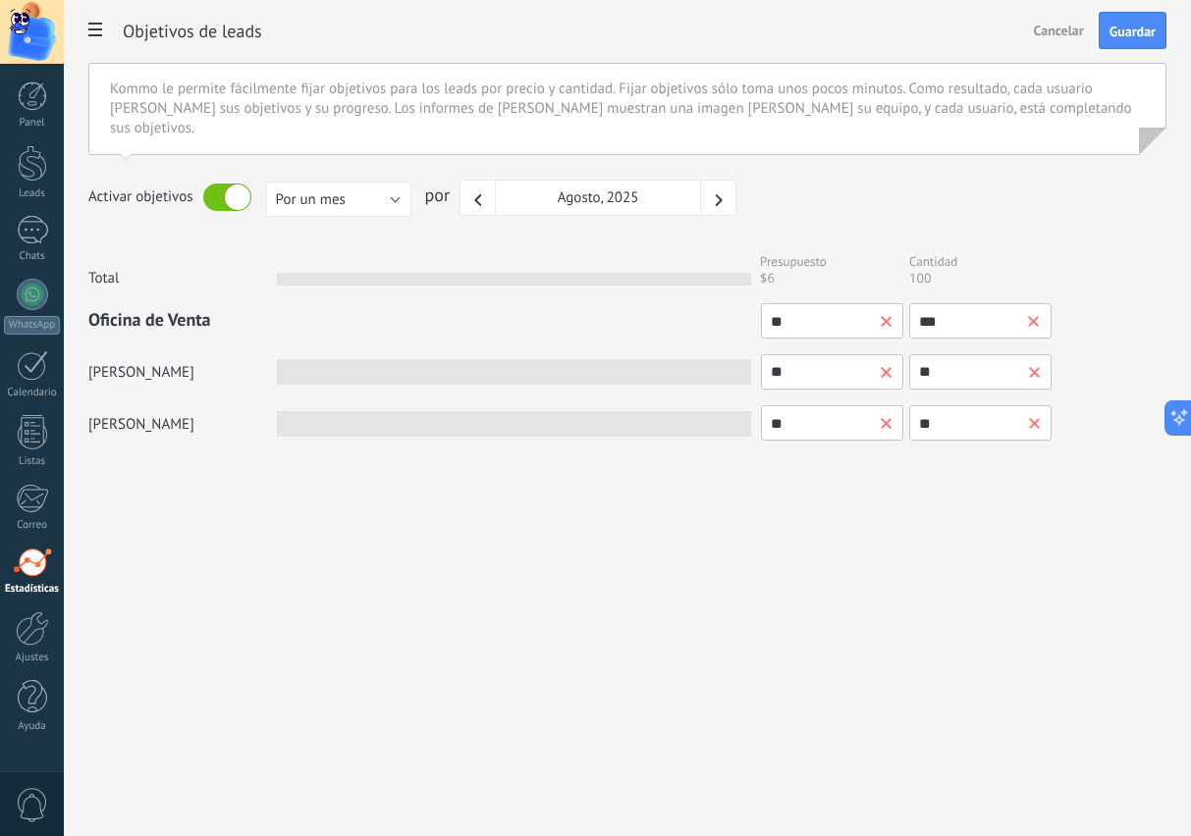
type input "***"
type input "****"
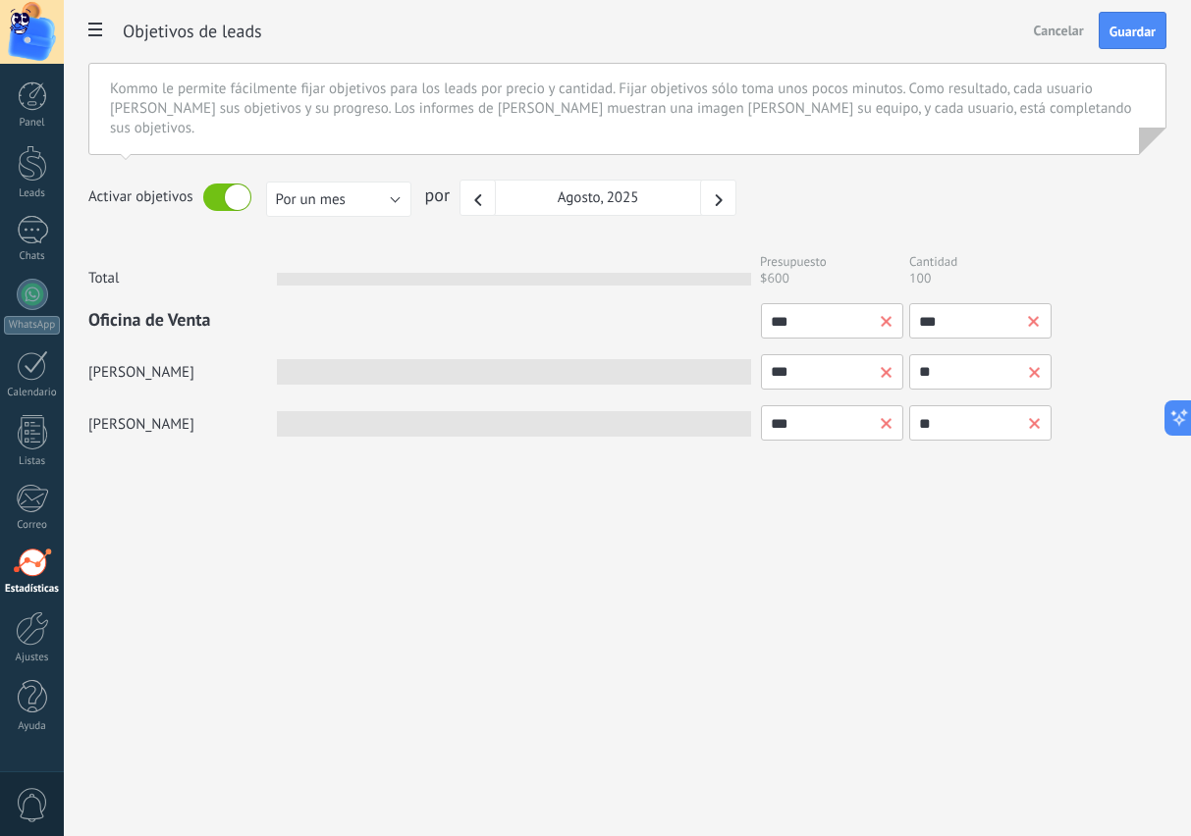
type input "****"
type input "*****"
type input "******"
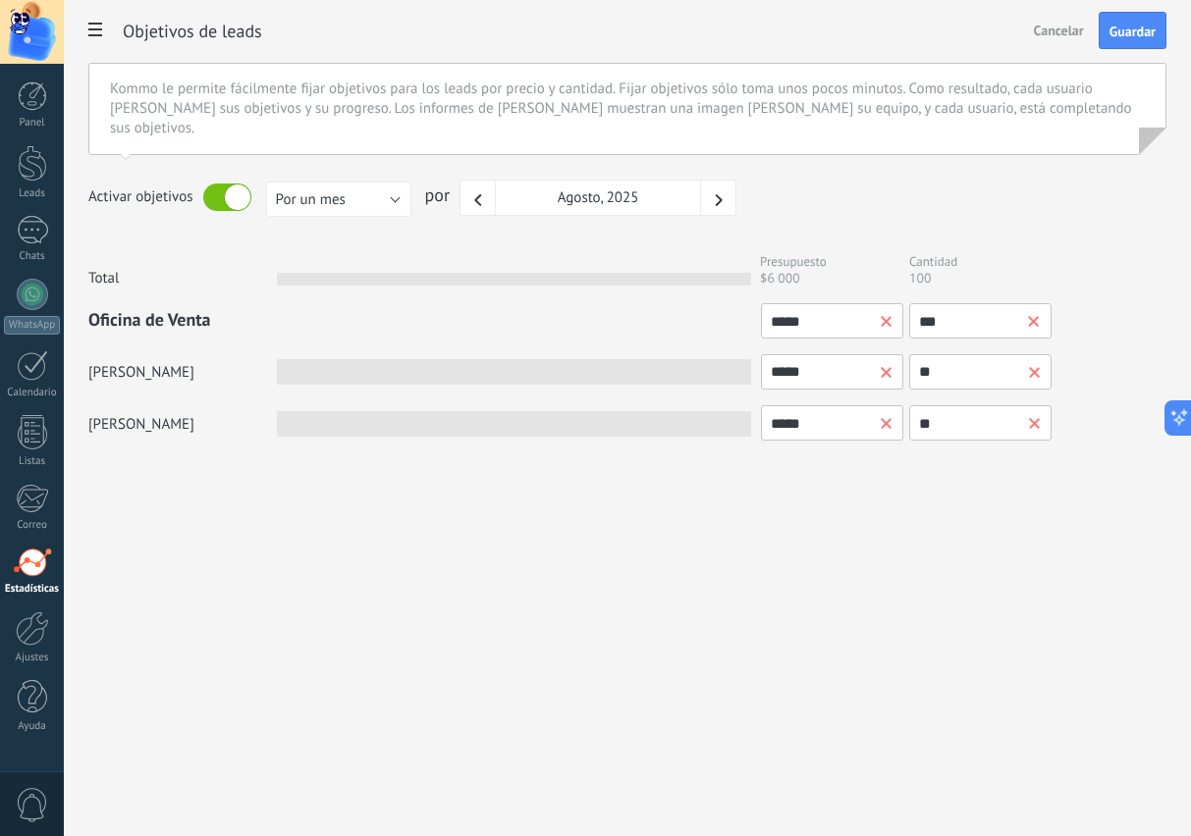
type input "******"
click at [976, 576] on div "Analítica Análisis de ventas Reporte consolidado Reporte de actividades Registr…" at bounding box center [627, 418] width 1127 height 836
click at [1129, 33] on span "Guardar" at bounding box center [1132, 32] width 46 height 14
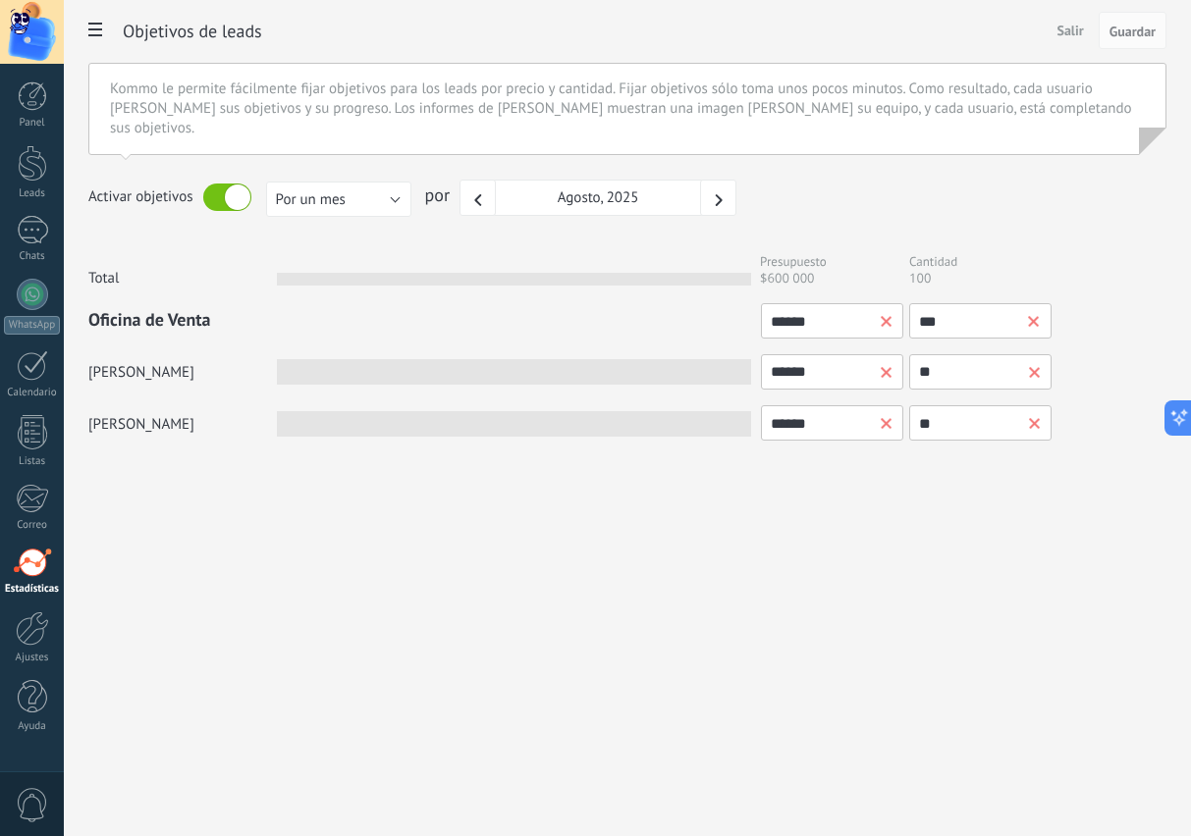
click at [90, 27] on icon at bounding box center [95, 30] width 14 height 14
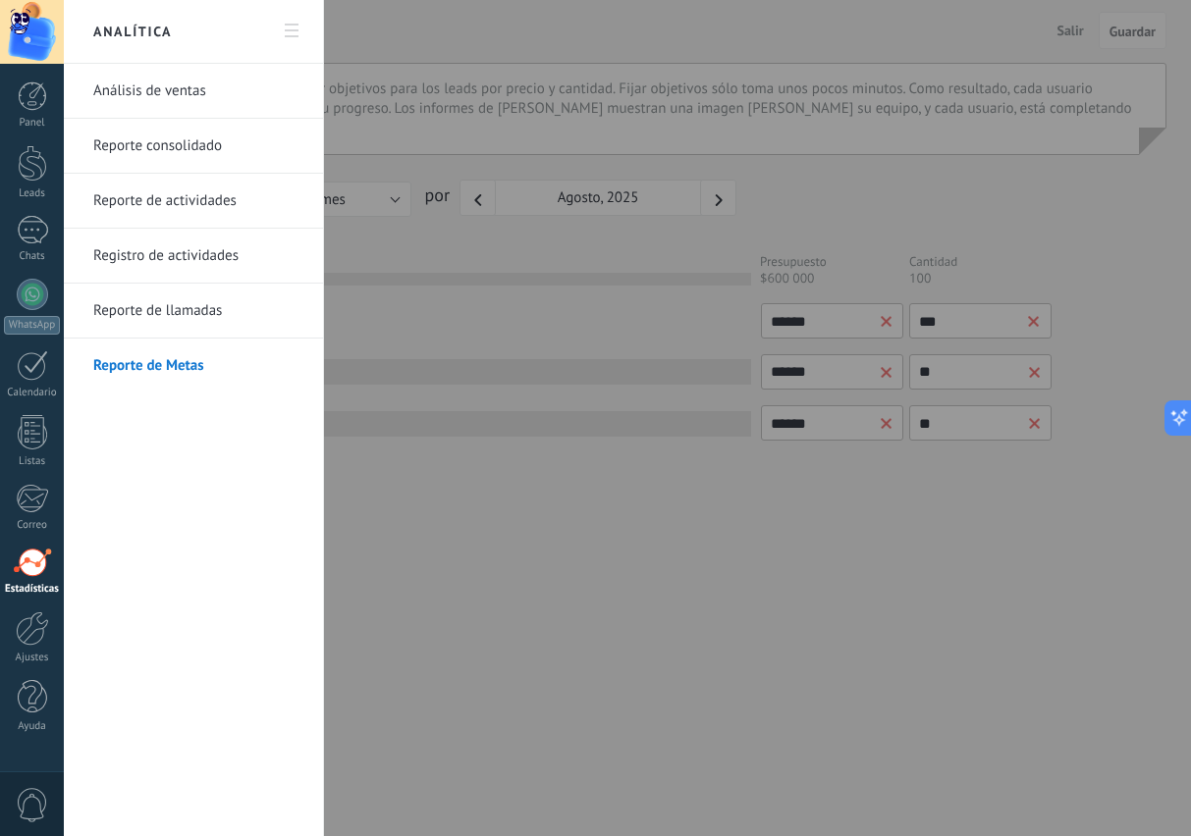
click at [133, 92] on link "Análisis de ventas" at bounding box center [198, 91] width 210 height 55
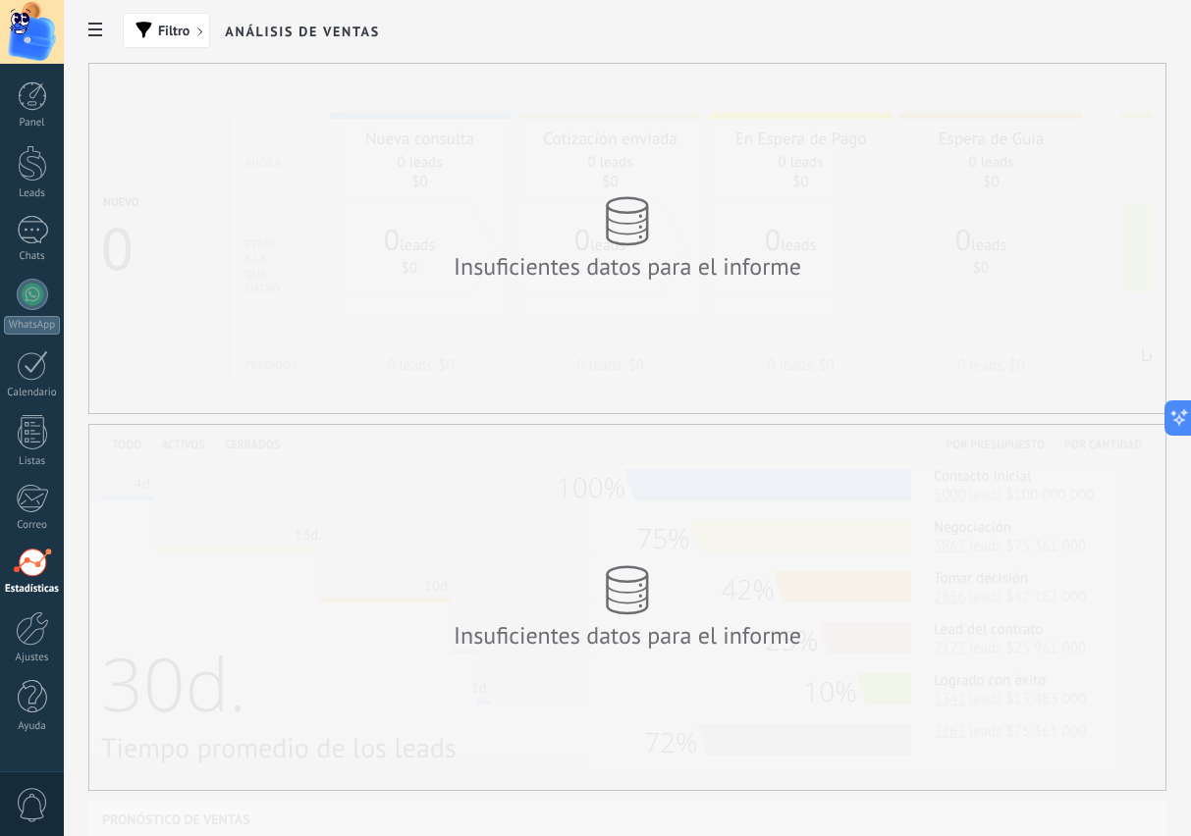
click at [87, 30] on span at bounding box center [95, 31] width 33 height 37
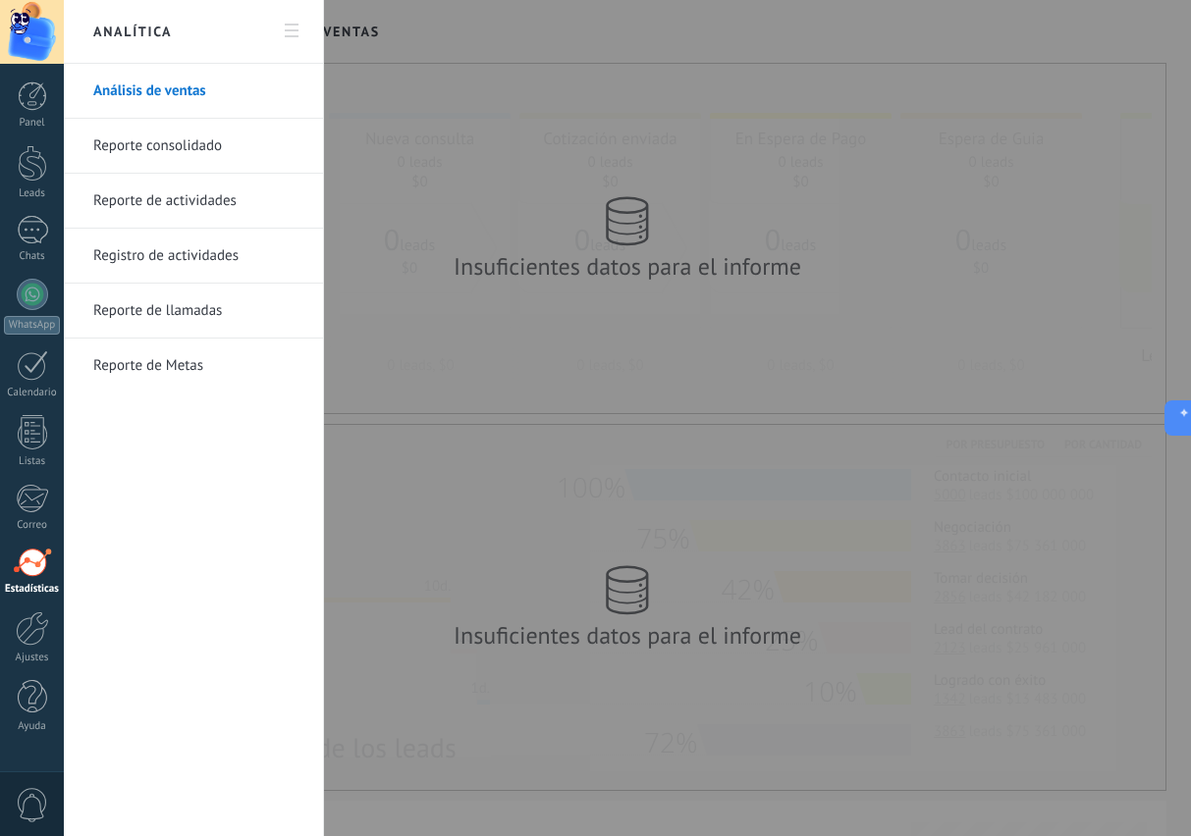
click at [161, 148] on link "Reporte consolidado" at bounding box center [198, 146] width 210 height 55
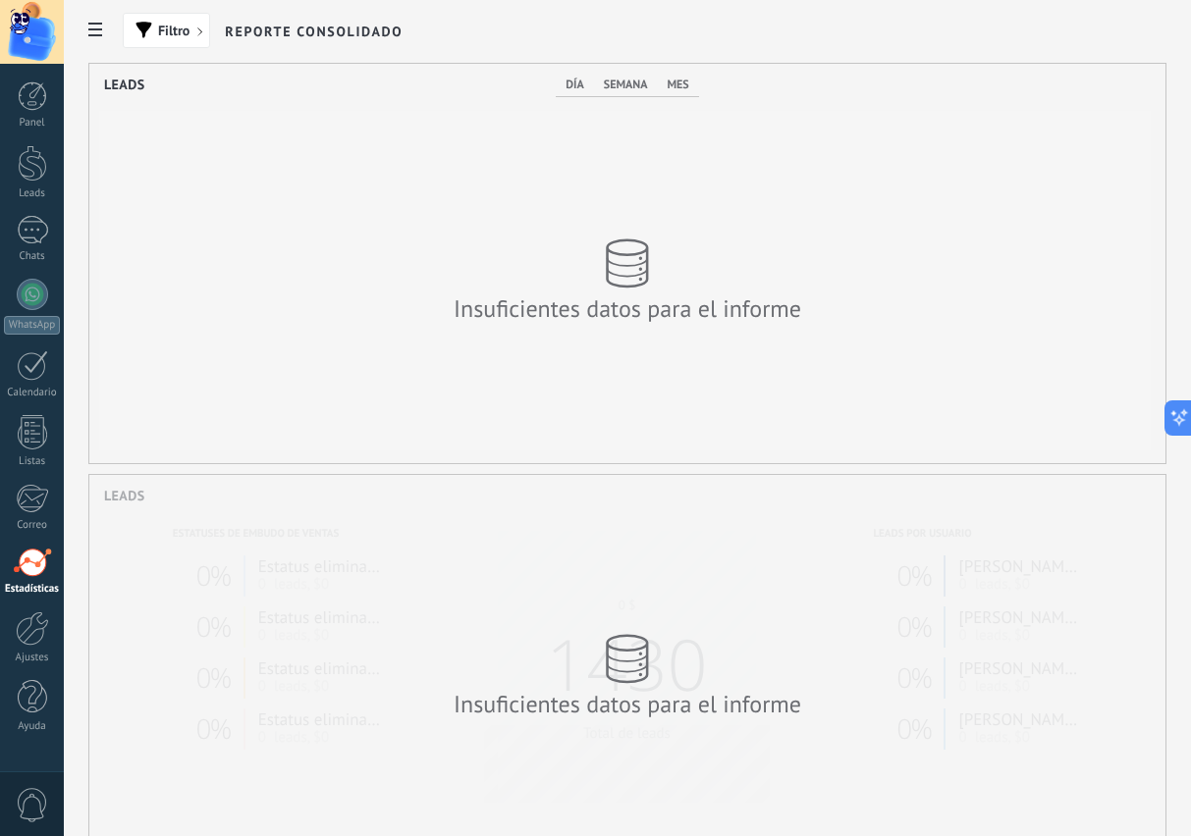
scroll to position [400, 1076]
click at [99, 33] on icon at bounding box center [95, 30] width 14 height 14
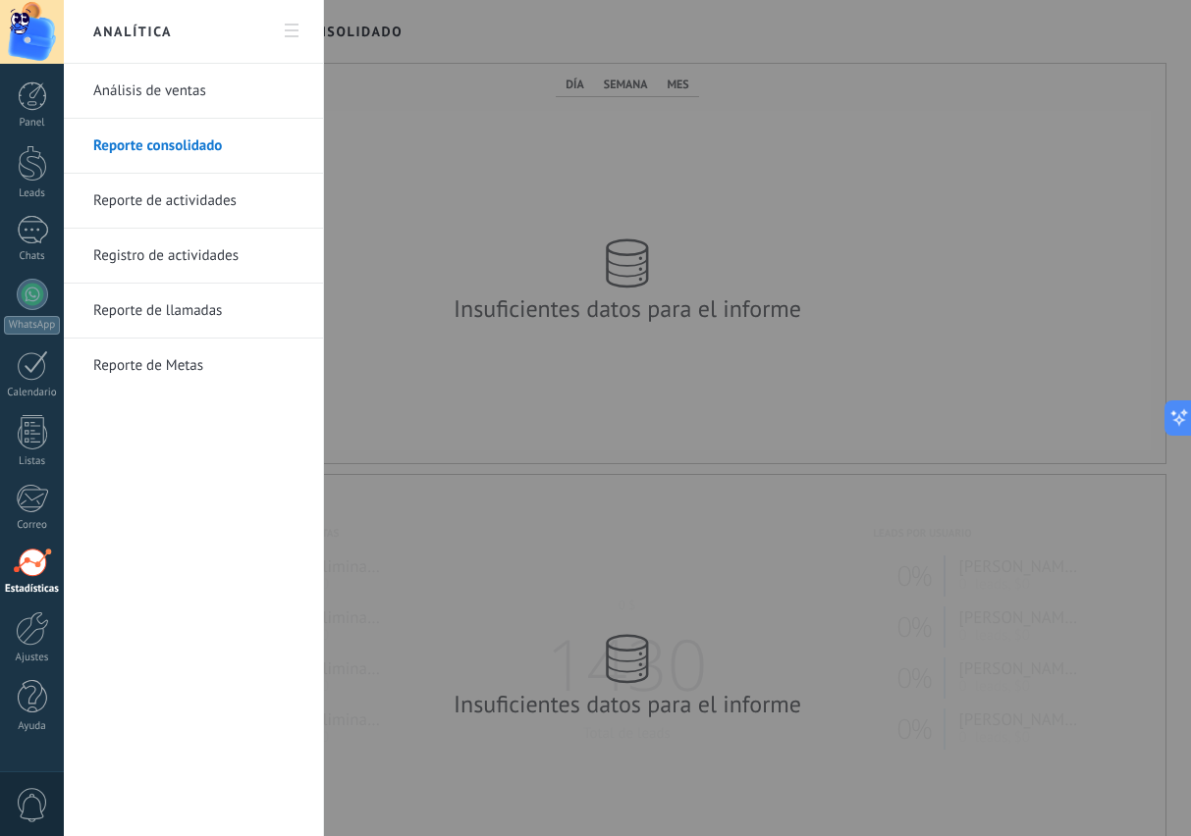
click at [140, 210] on link "Reporte de actividades" at bounding box center [198, 201] width 210 height 55
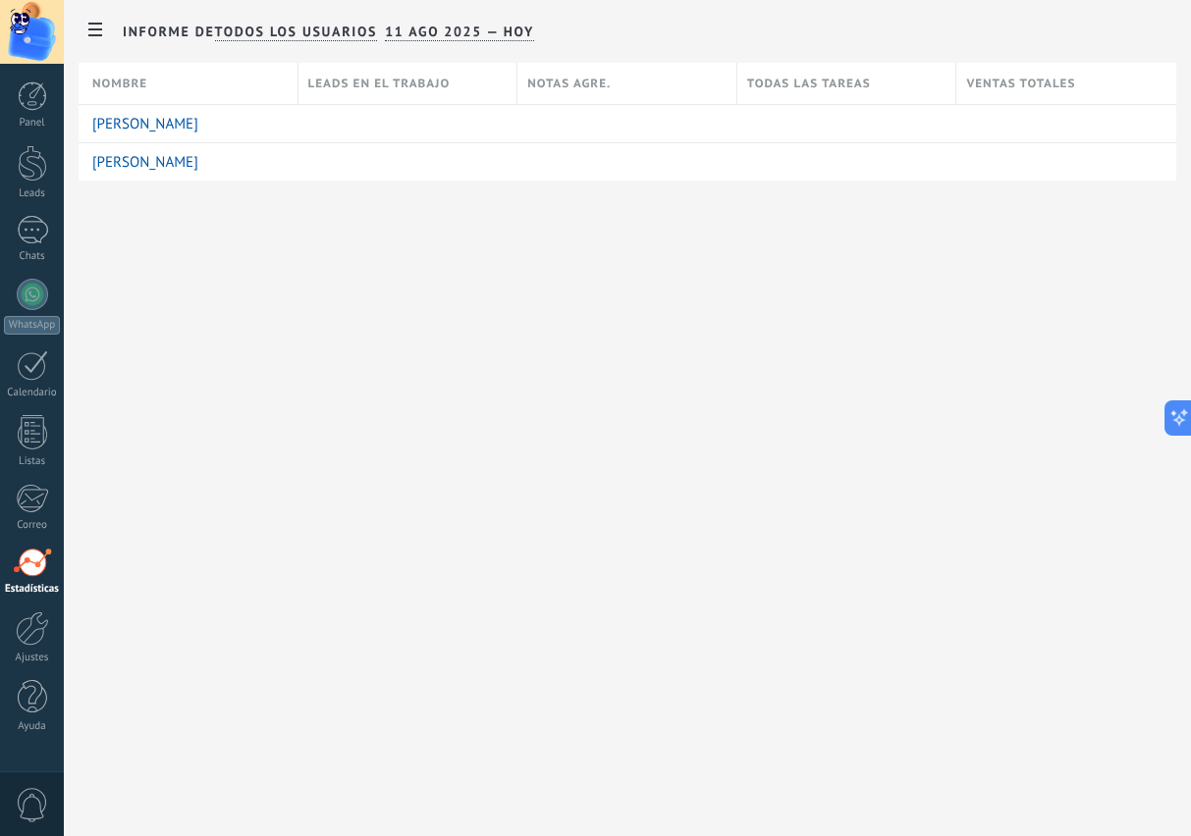
click at [46, 113] on link "Panel" at bounding box center [32, 105] width 64 height 48
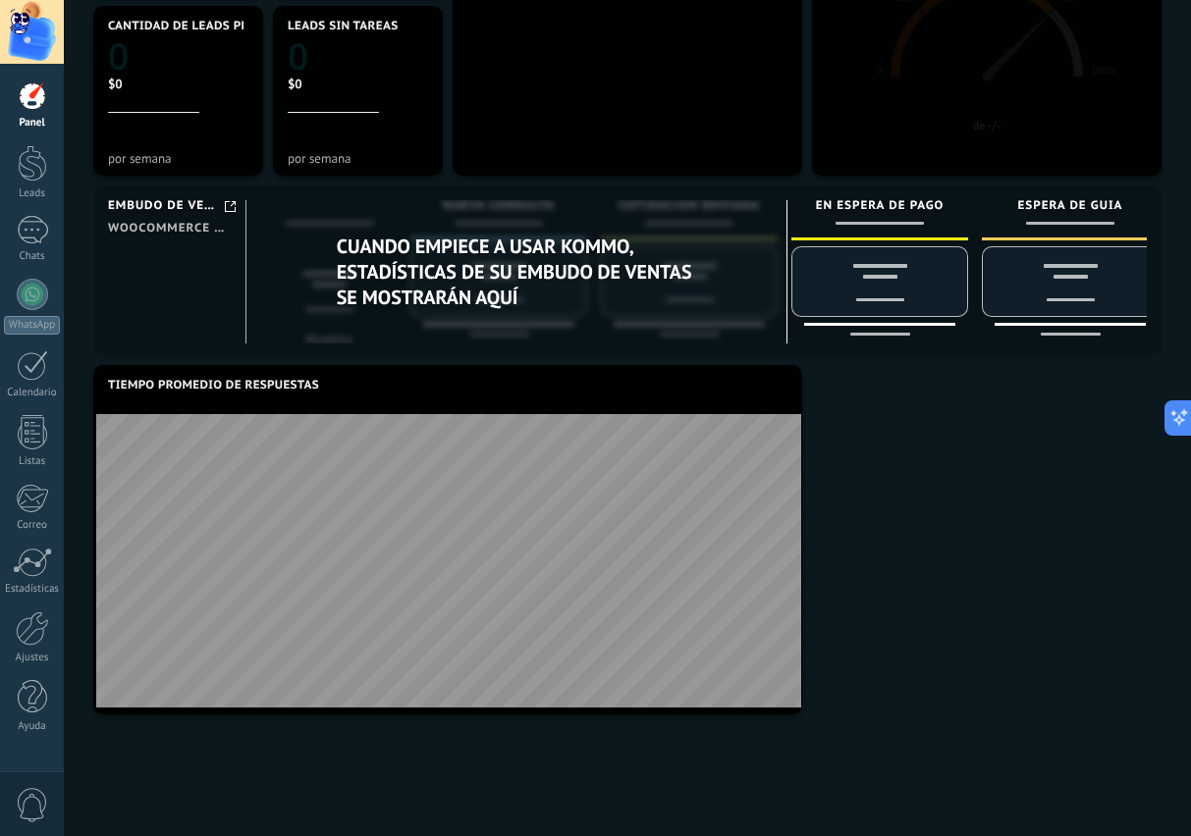
scroll to position [698, 0]
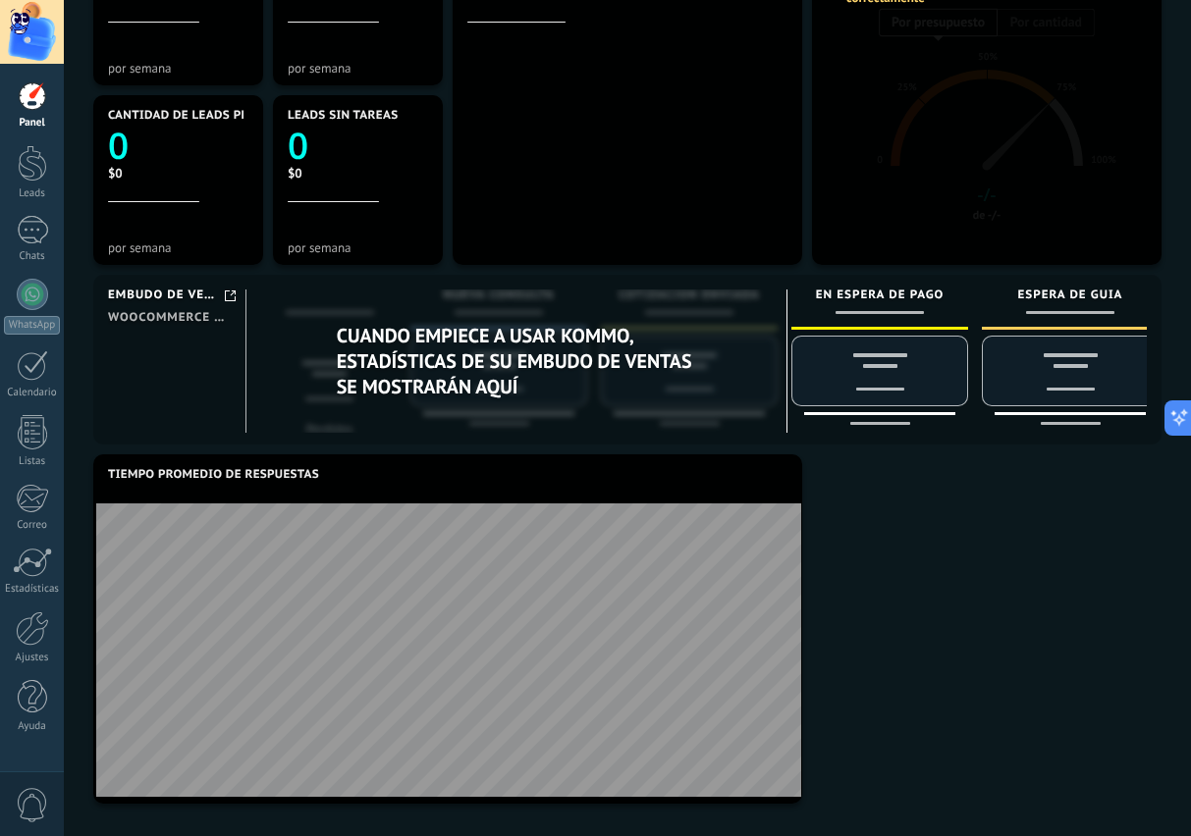
click at [211, 301] on span "Embudo de ventas" at bounding box center [164, 296] width 112 height 15
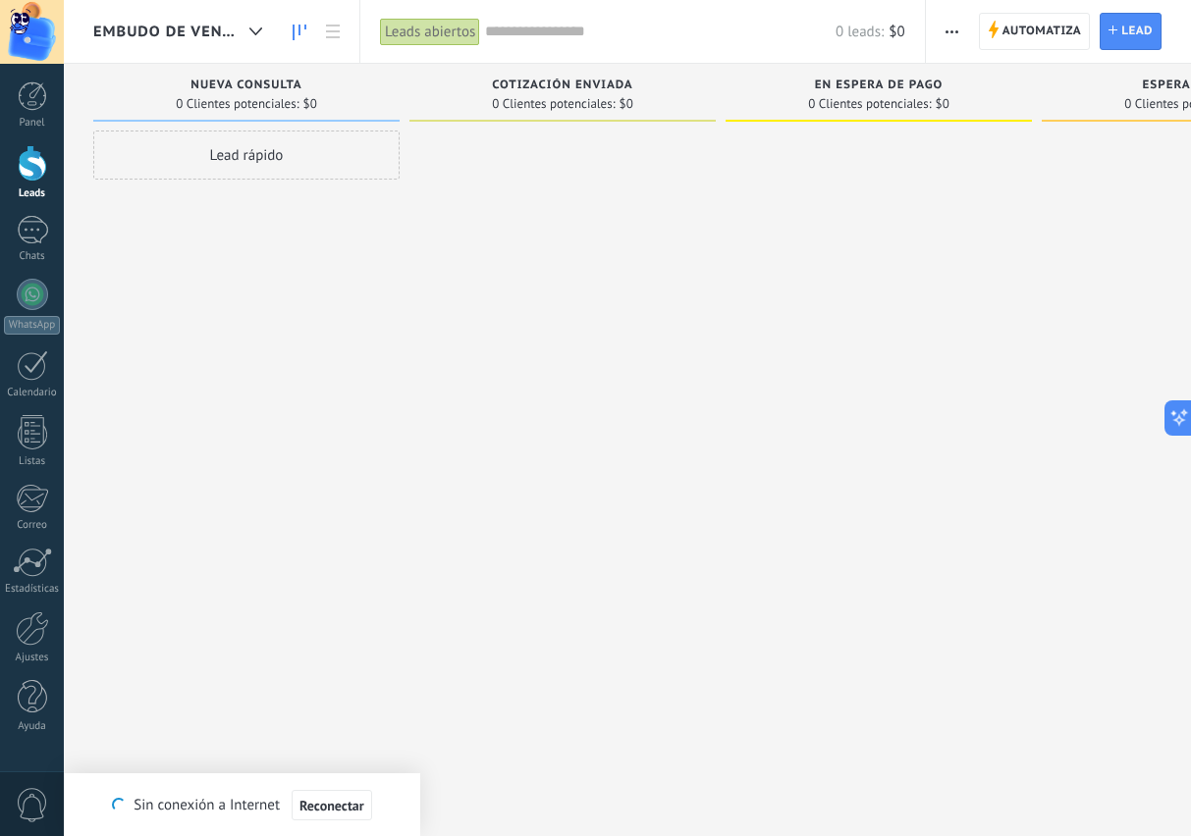
click at [33, 290] on div at bounding box center [32, 294] width 31 height 31
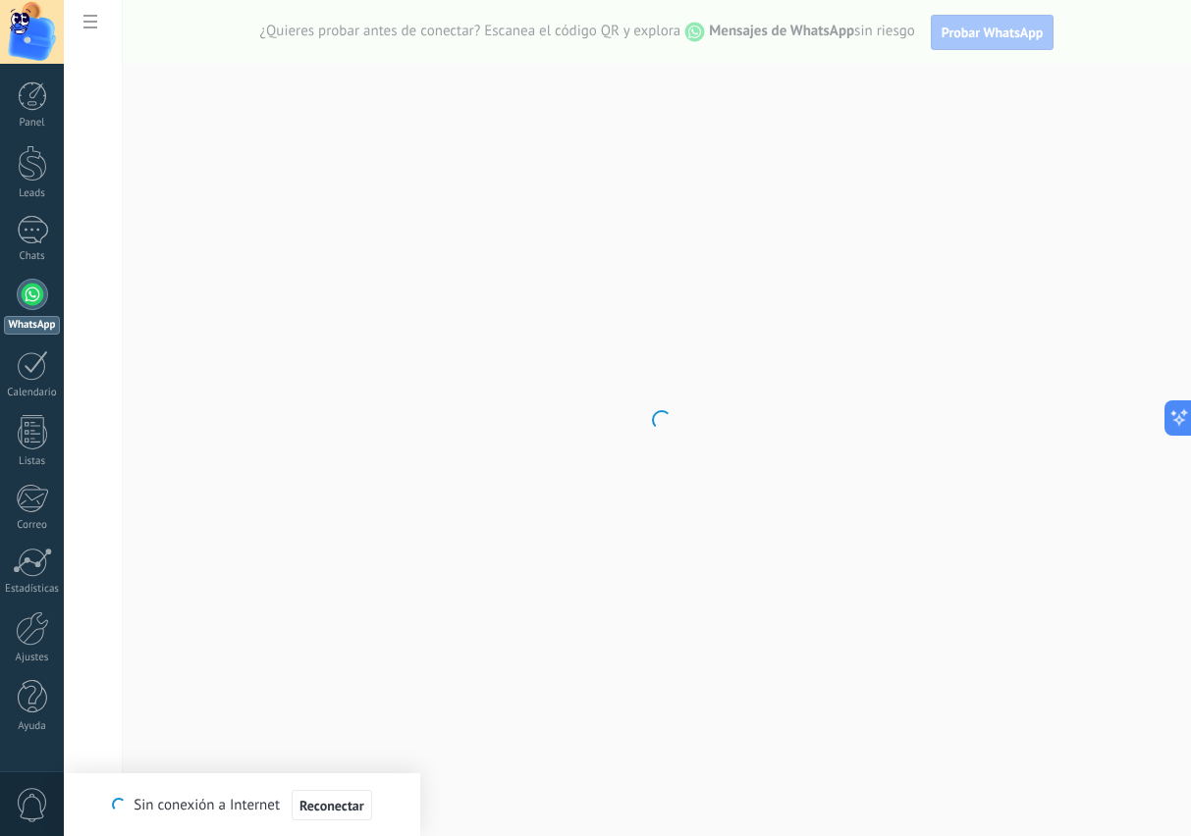
click at [329, 817] on button "Reconectar" at bounding box center [332, 805] width 81 height 31
click at [279, 385] on body ".abccls-1,.abccls-2{fill-rule:evenodd}.abccls-2{fill:#fff} .abfcls-1{fill:none}…" at bounding box center [595, 418] width 1191 height 836
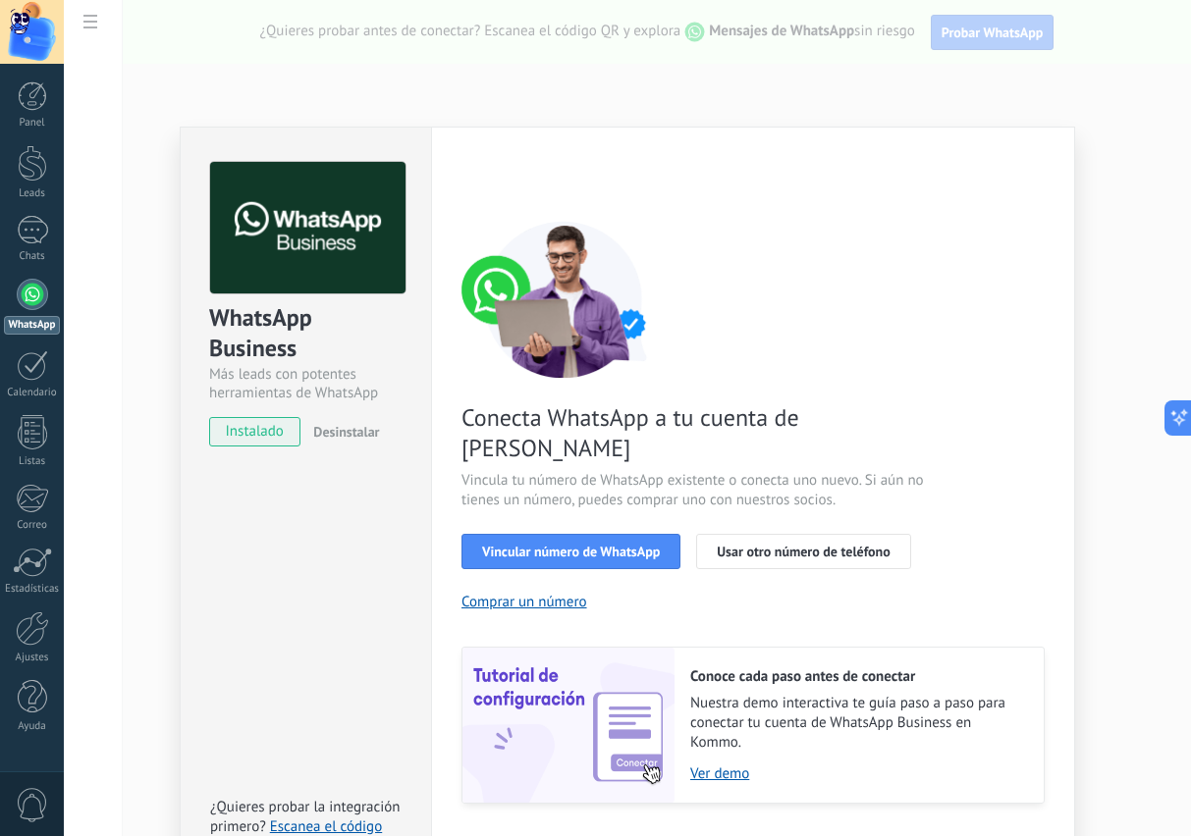
click at [586, 545] on span "Vincular número de WhatsApp" at bounding box center [571, 552] width 178 height 14
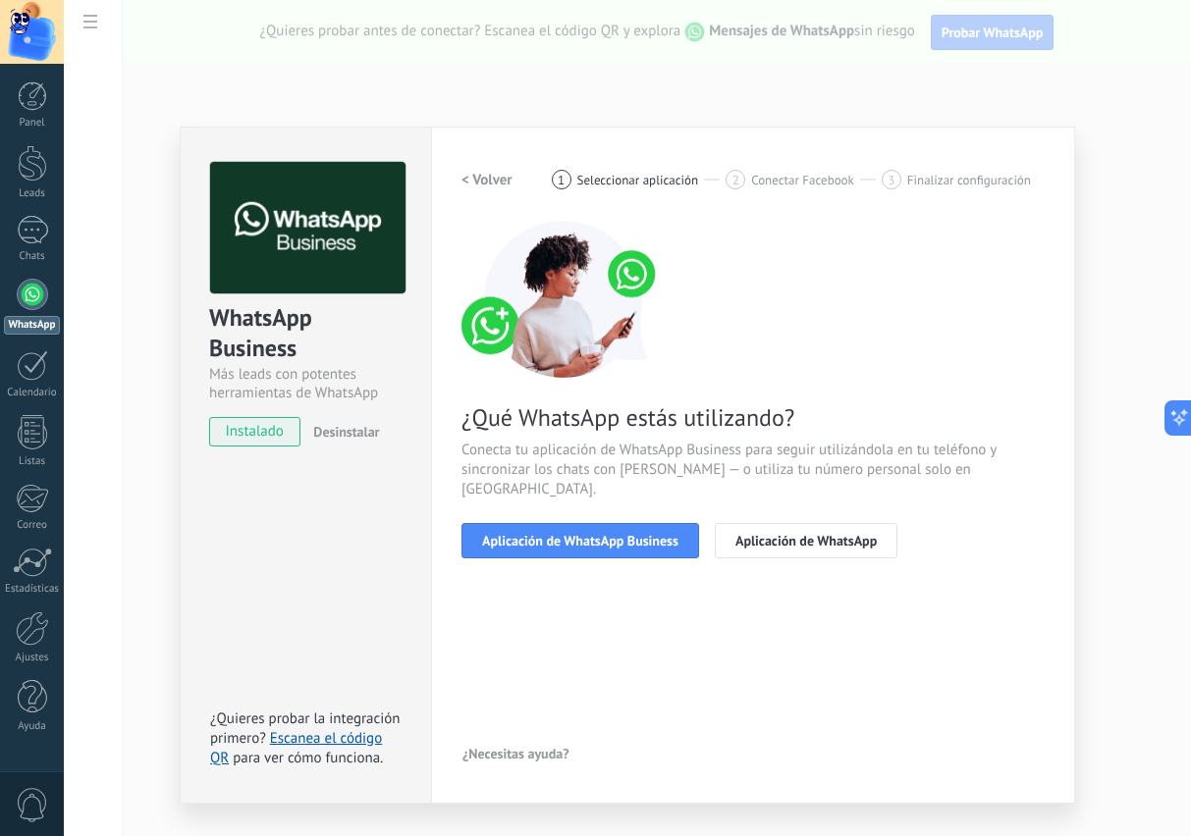
click at [581, 534] on span "Aplicación de WhatsApp Business" at bounding box center [580, 541] width 196 height 14
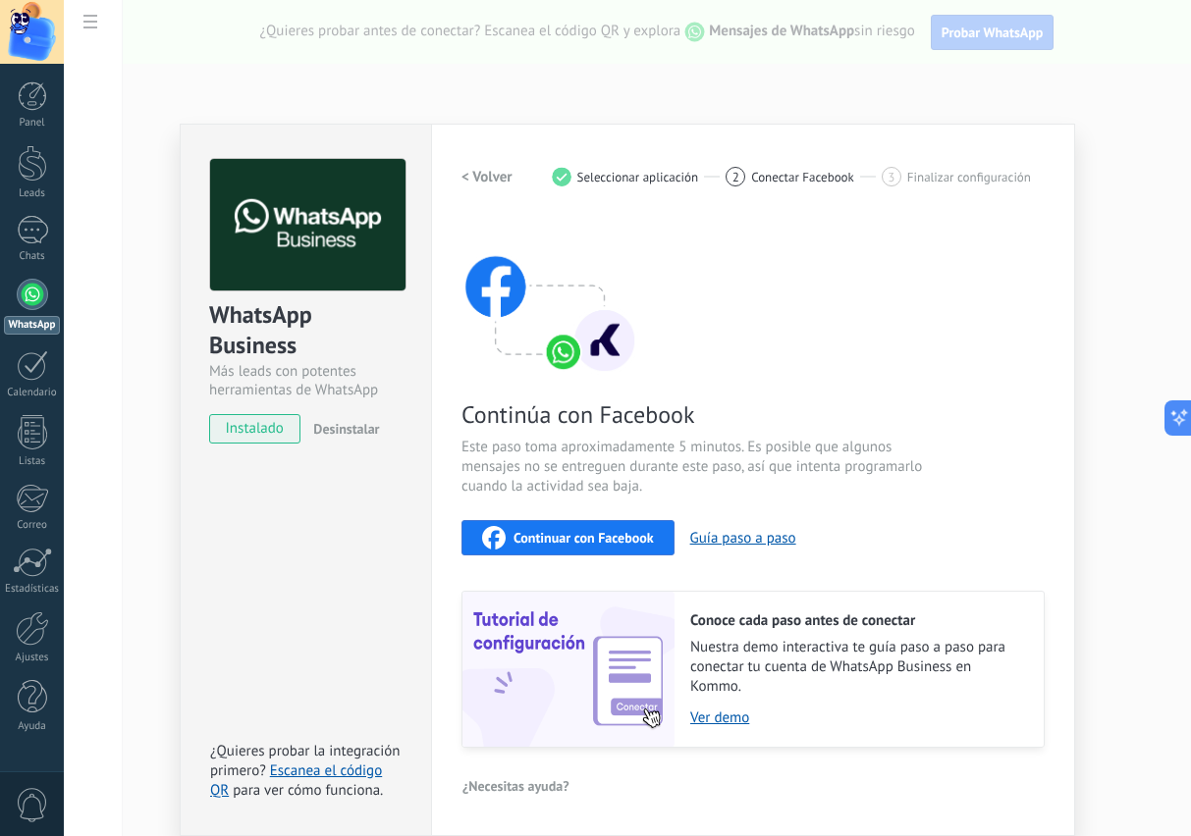
scroll to position [5, 0]
click at [744, 534] on button "Guía paso a paso" at bounding box center [743, 538] width 106 height 19
click at [1109, 672] on div "WhatsApp Business Más leads con potentes herramientas de WhatsApp instalado Des…" at bounding box center [627, 418] width 1127 height 836
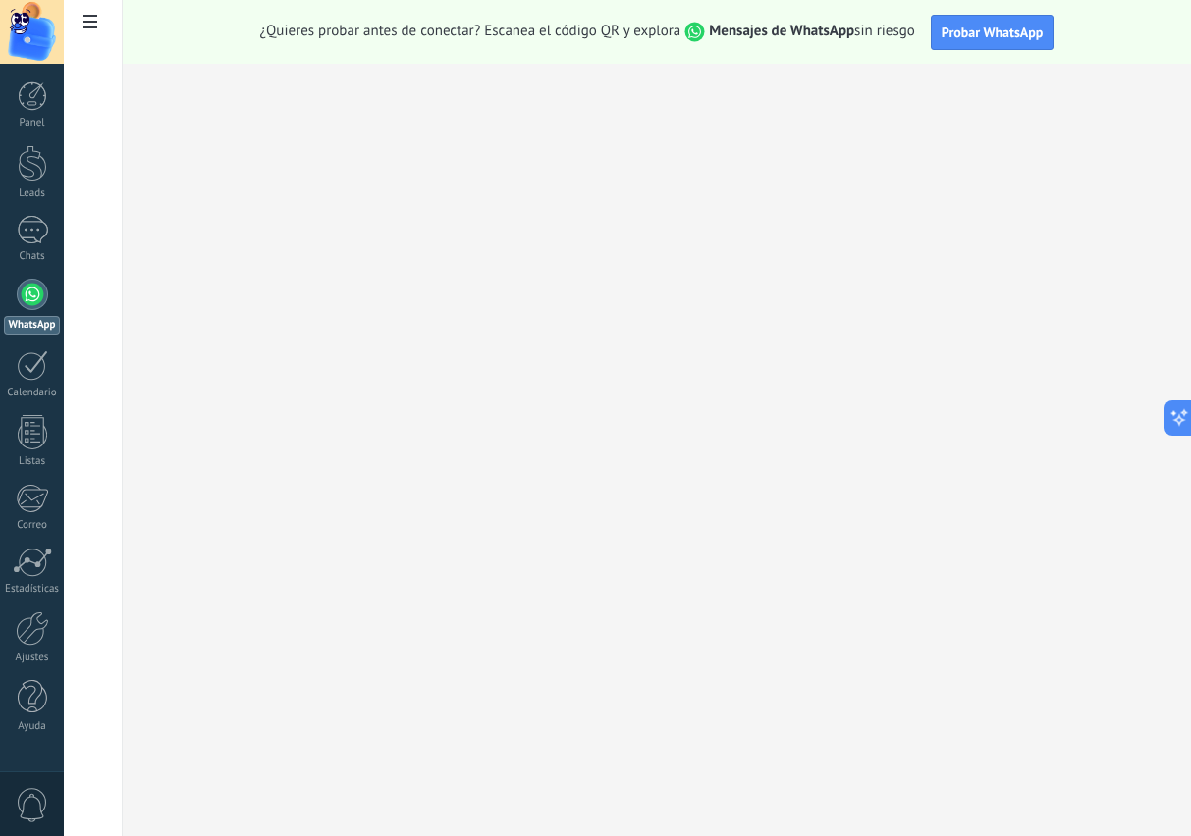
scroll to position [0, 0]
click at [36, 645] on div at bounding box center [32, 629] width 33 height 34
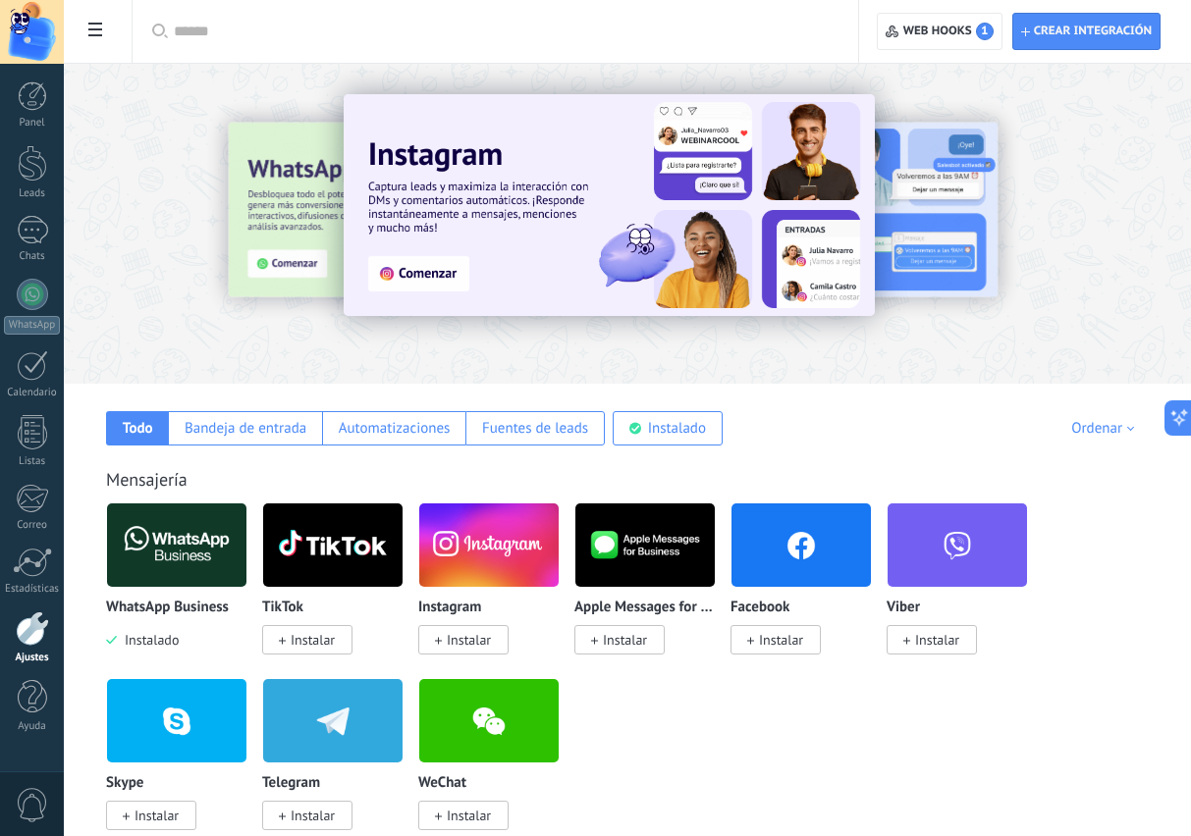
click at [1123, 737] on div "WhatsApp Business Instalado TikTok Instalar Instagram Instalar Apple Messages f…" at bounding box center [637, 678] width 1063 height 351
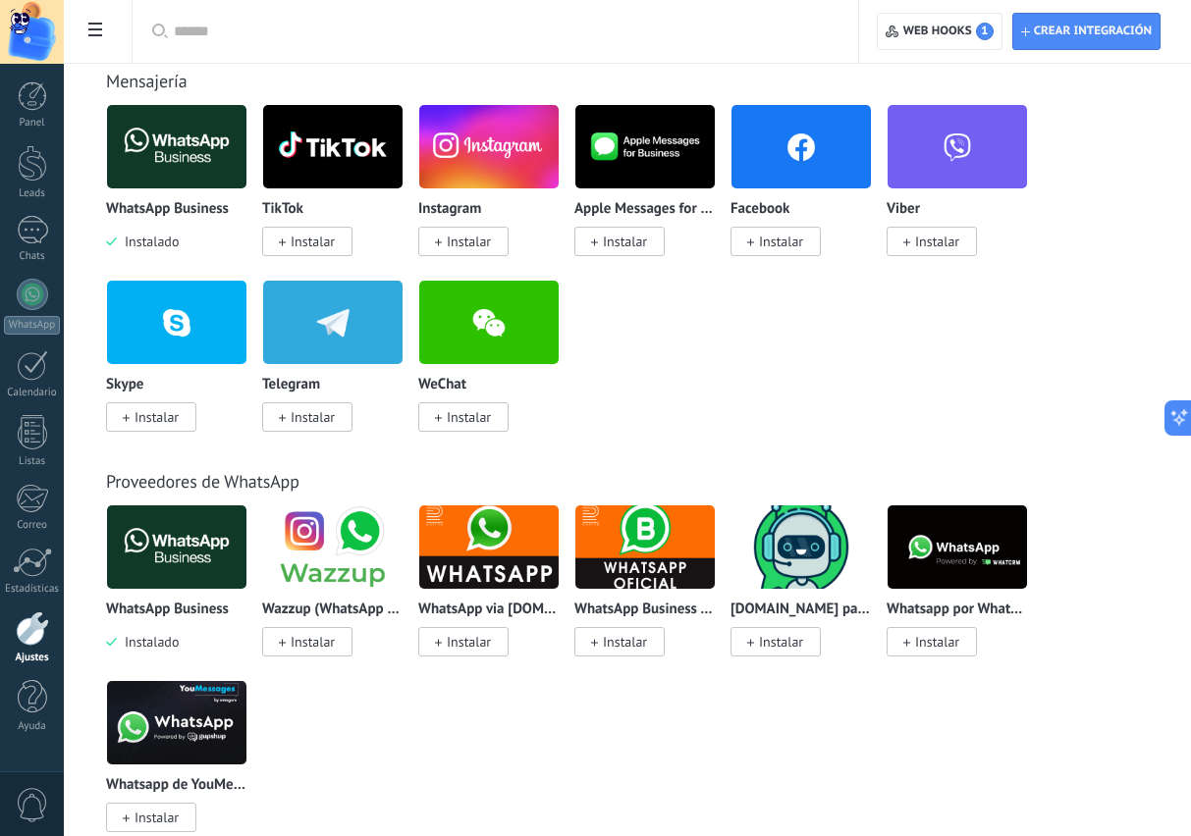
scroll to position [441, 0]
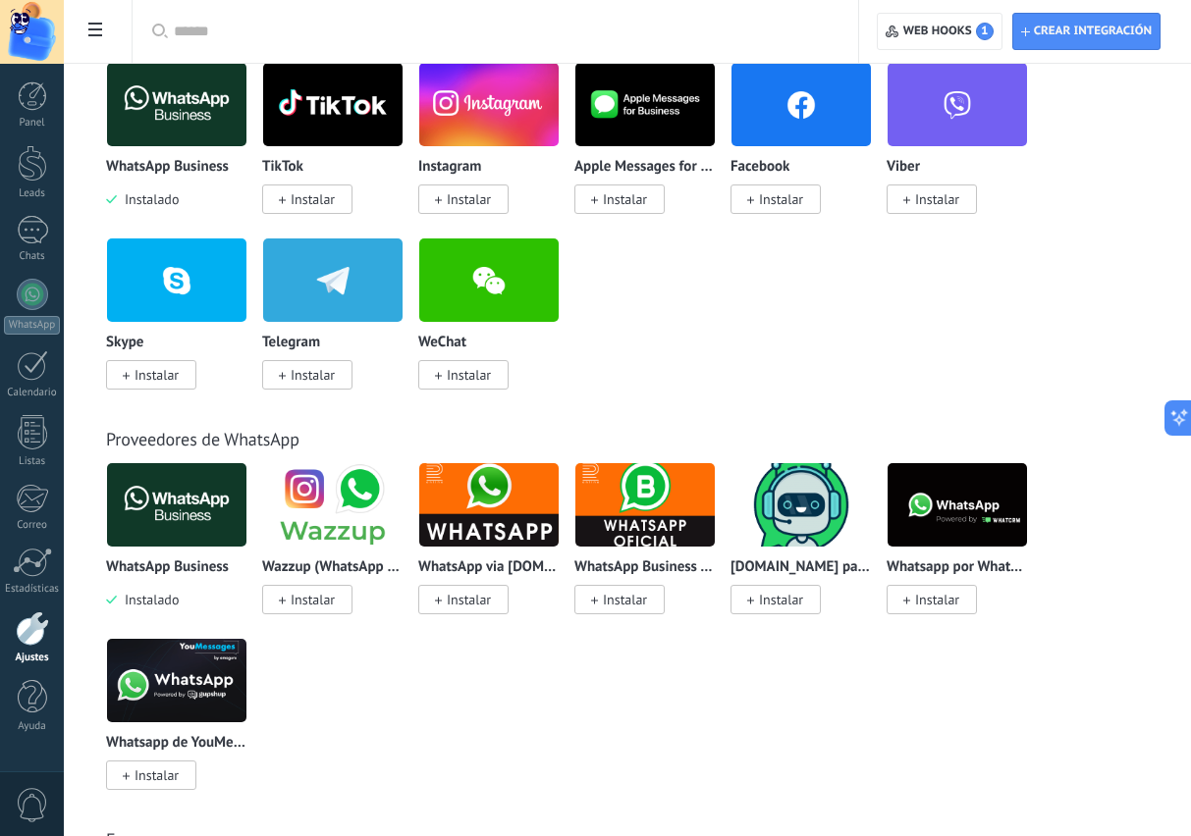
click at [332, 517] on img at bounding box center [332, 504] width 139 height 95
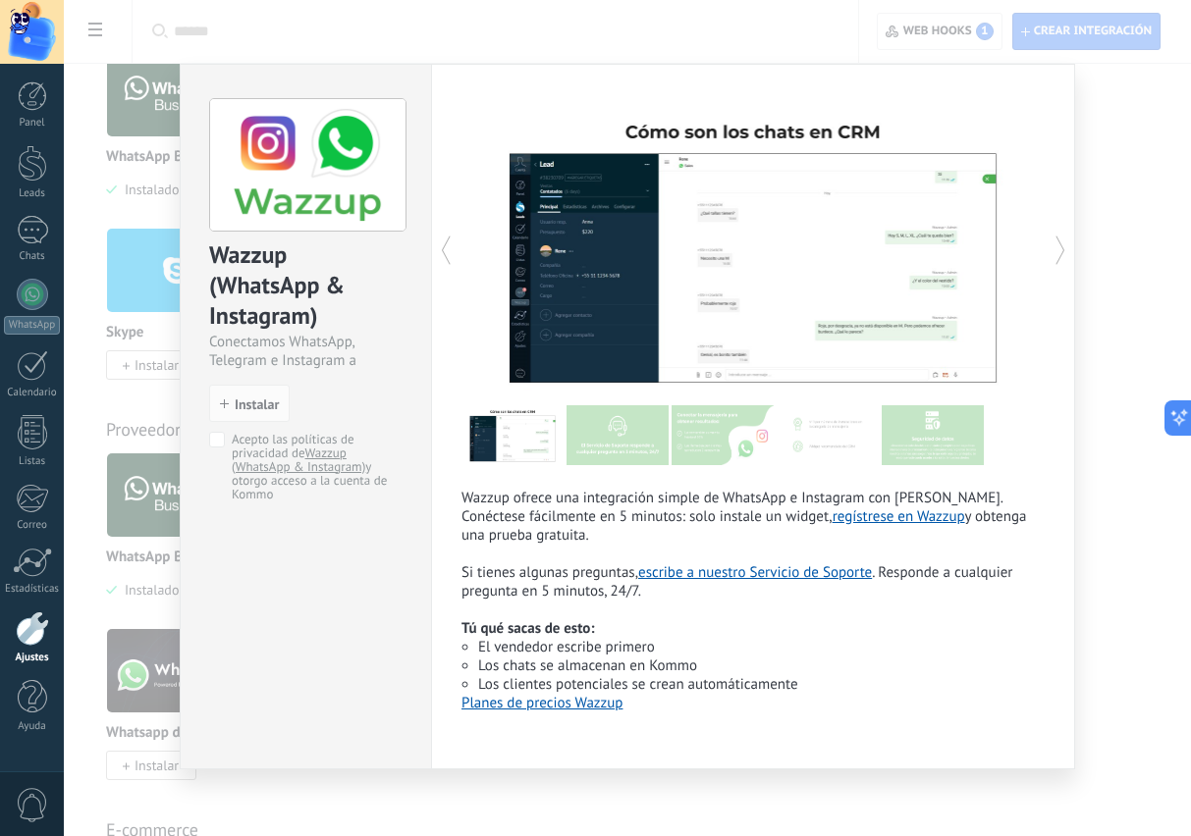
scroll to position [450, 0]
click at [620, 440] on img at bounding box center [617, 435] width 102 height 60
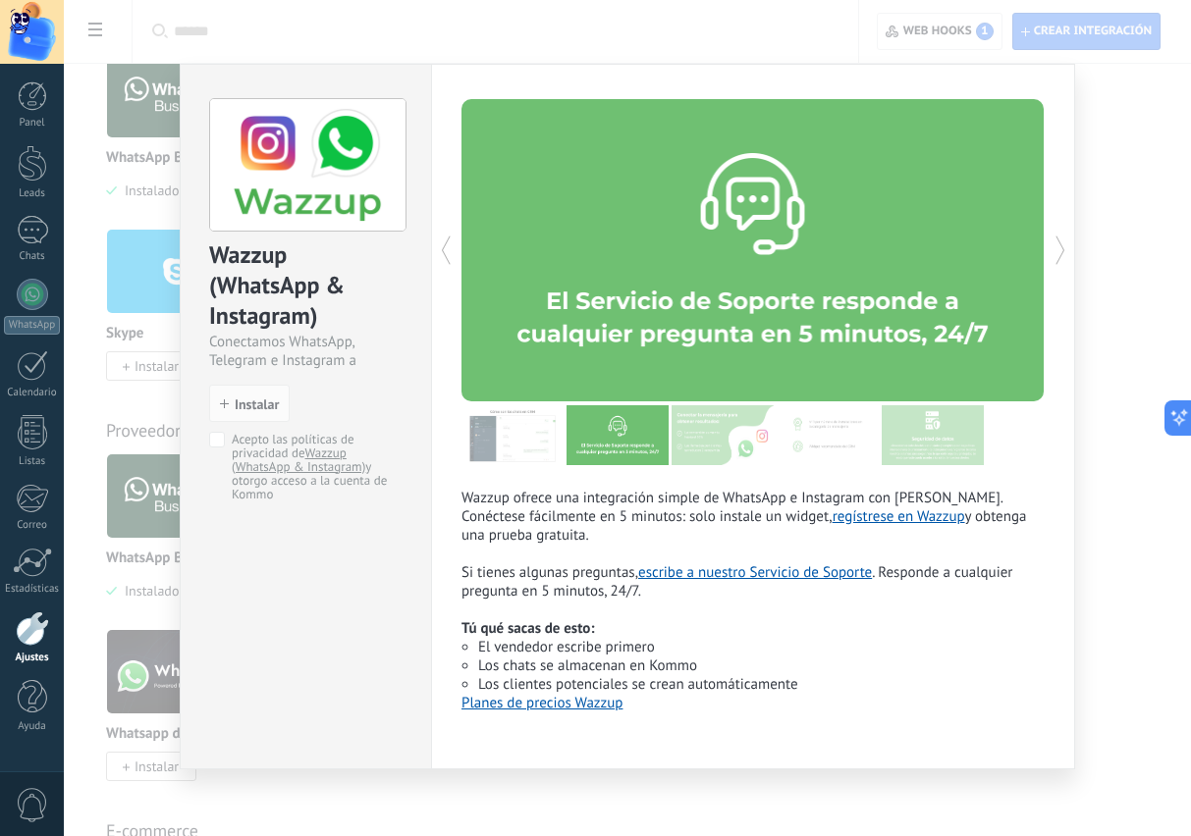
click at [743, 417] on img at bounding box center [723, 435] width 102 height 60
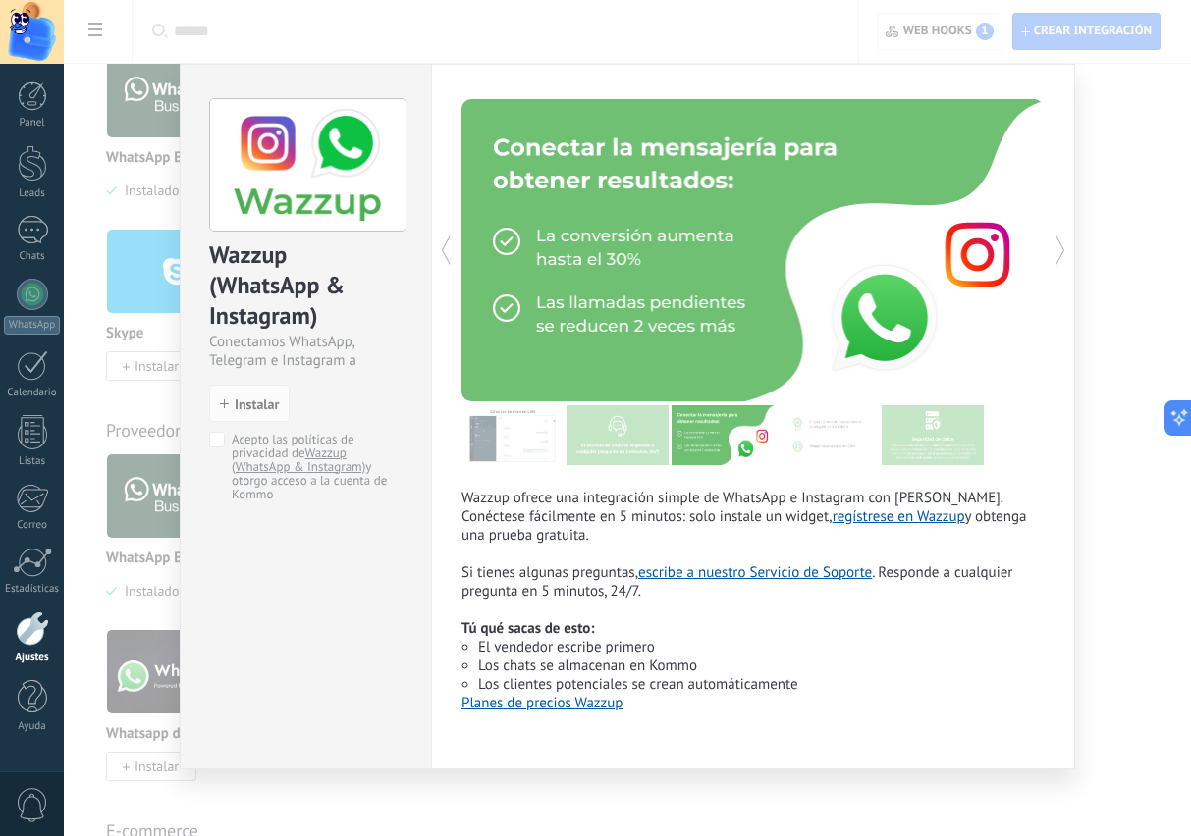
click at [833, 438] on img at bounding box center [828, 435] width 102 height 60
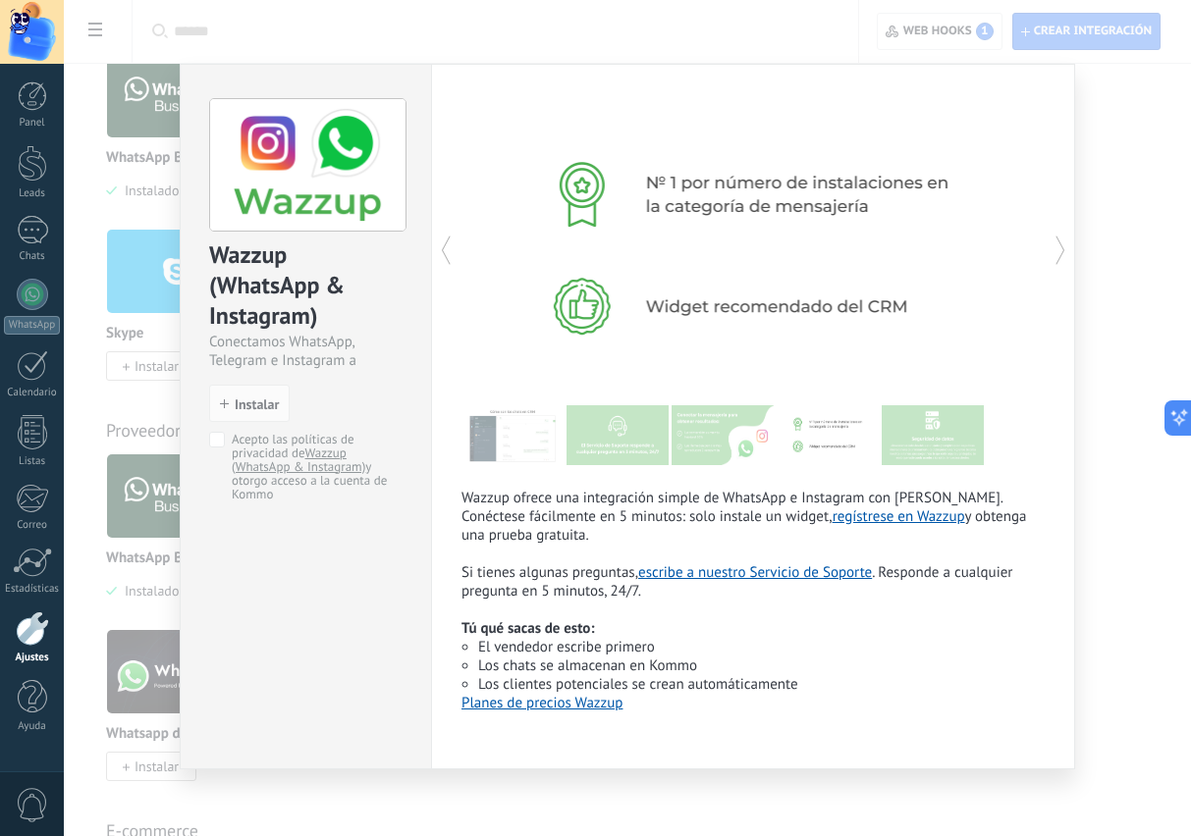
click at [940, 430] on img at bounding box center [933, 435] width 102 height 60
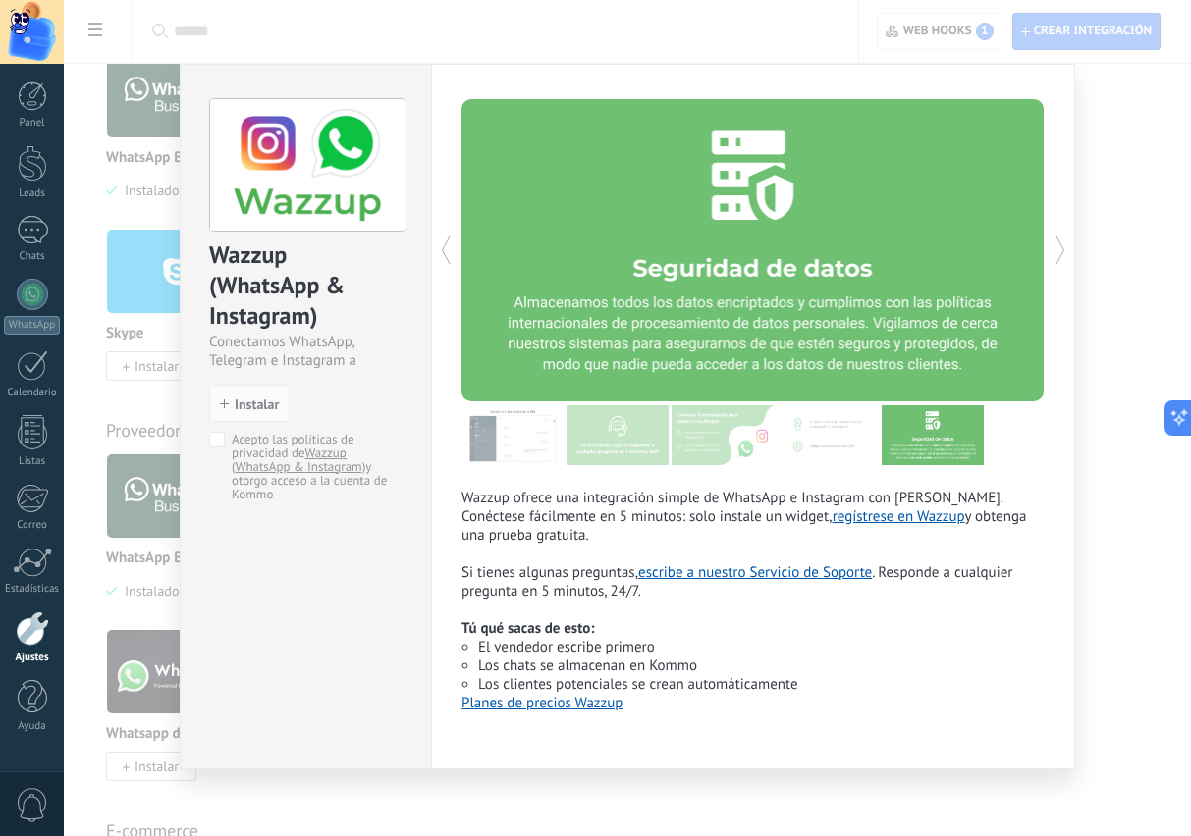
click at [1069, 256] on icon at bounding box center [1060, 250] width 20 height 39
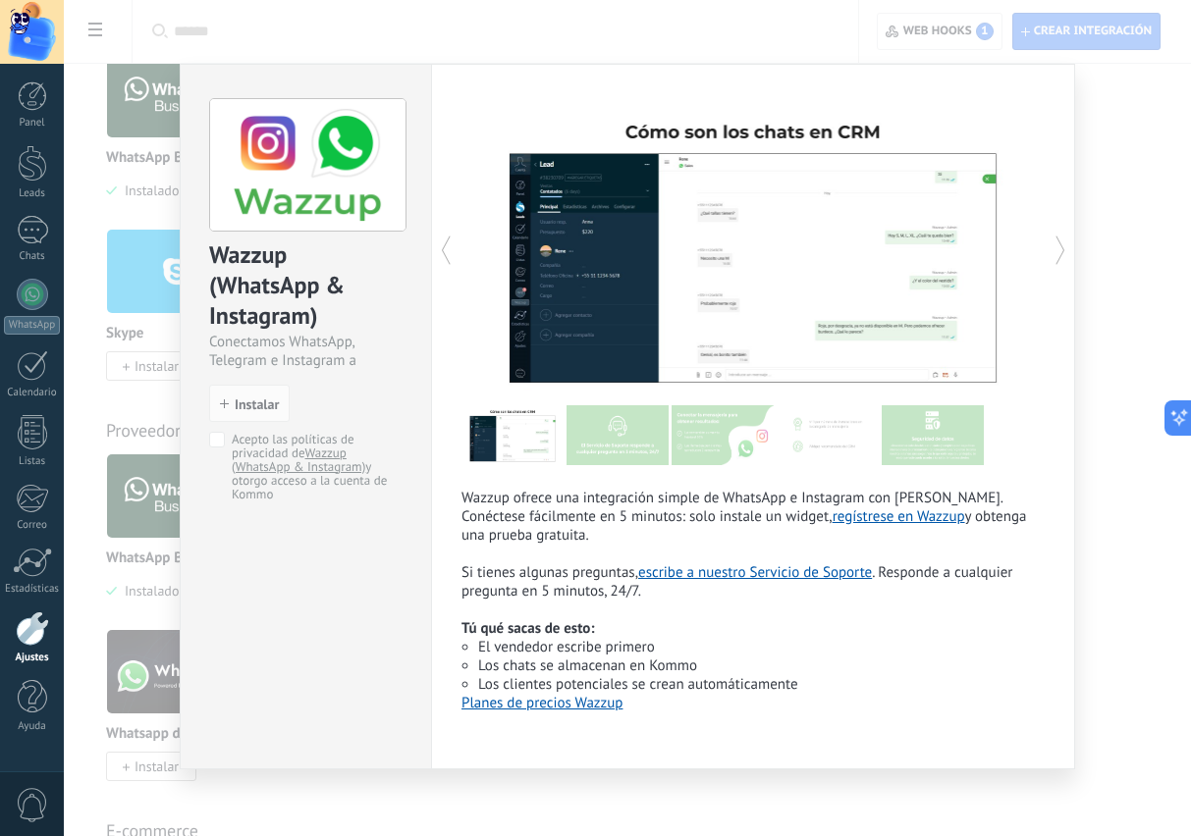
click at [1052, 257] on icon at bounding box center [1060, 250] width 20 height 39
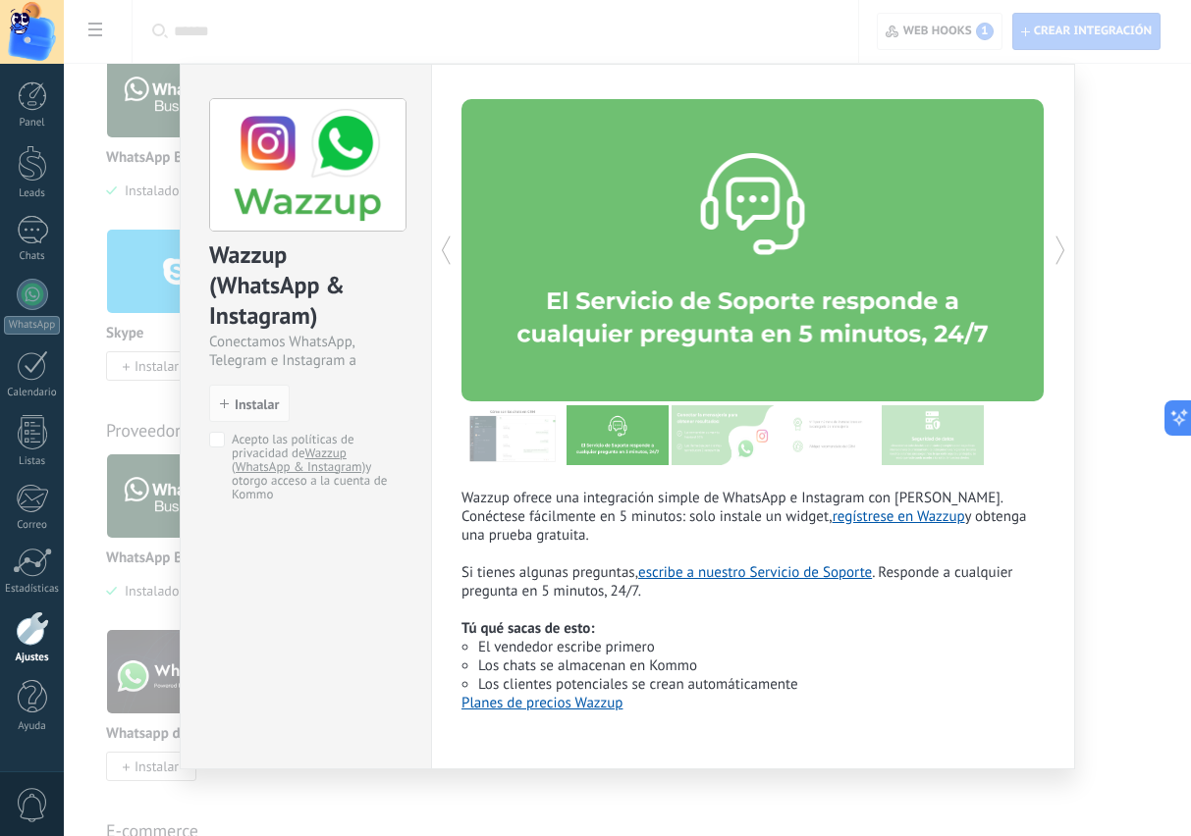
click at [1042, 268] on div at bounding box center [899, 250] width 292 height 302
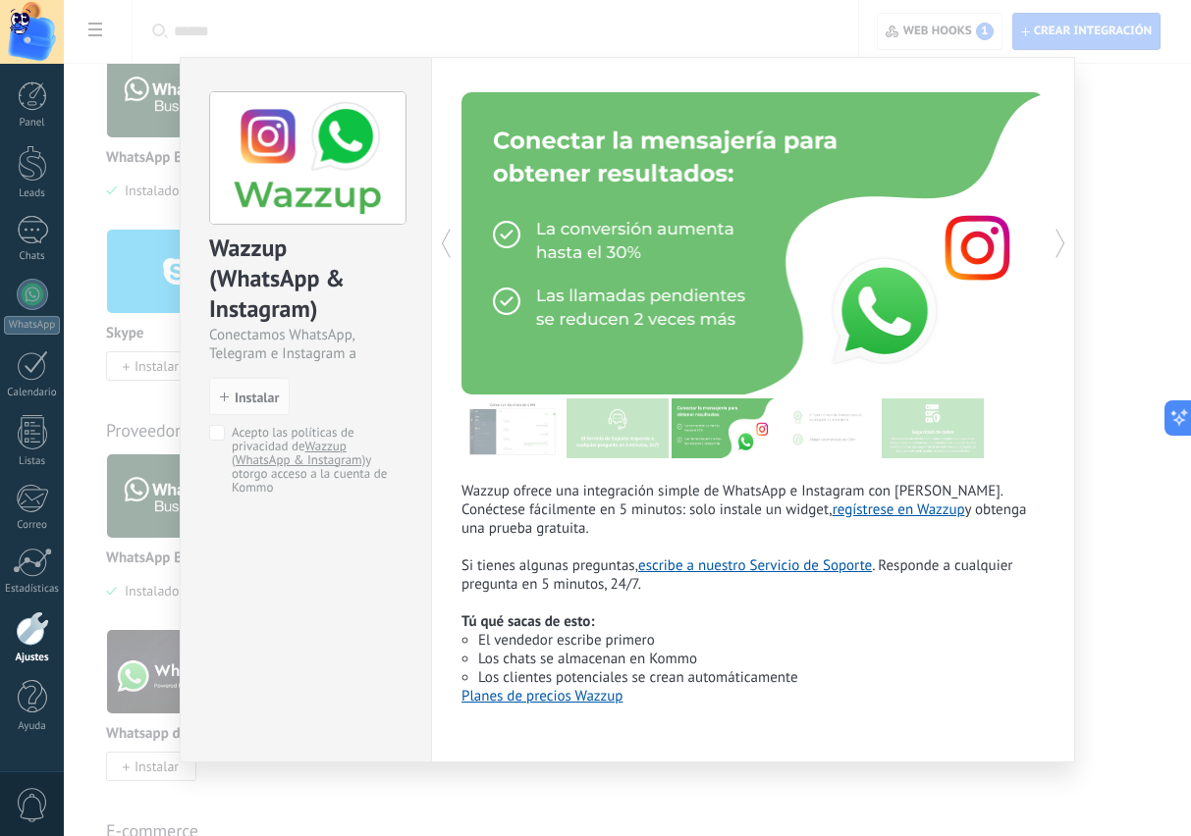
scroll to position [30, 0]
click at [1135, 608] on div "Wazzup (WhatsApp & Instagram) Conectamos WhatsApp, Telegram e Instagram a Kommo…" at bounding box center [627, 418] width 1127 height 836
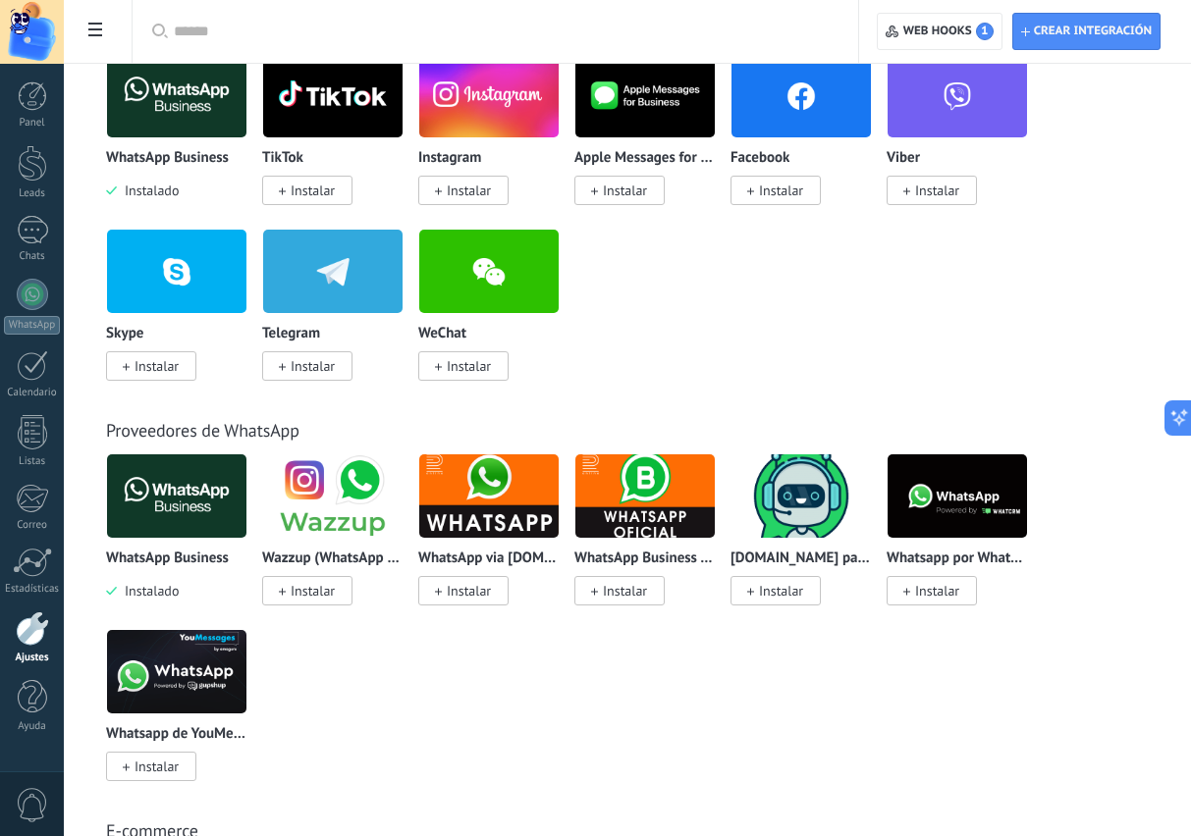
click at [498, 512] on img at bounding box center [488, 496] width 139 height 95
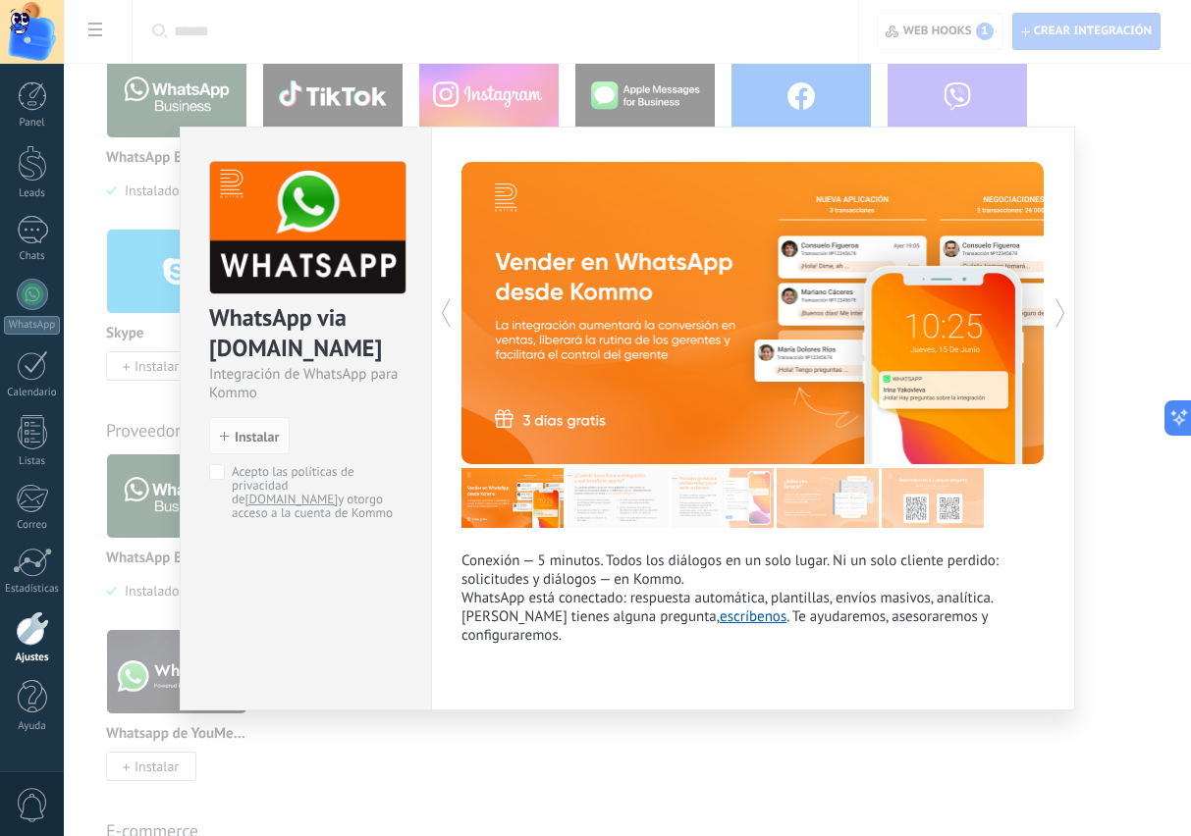
click at [933, 491] on img at bounding box center [933, 498] width 102 height 60
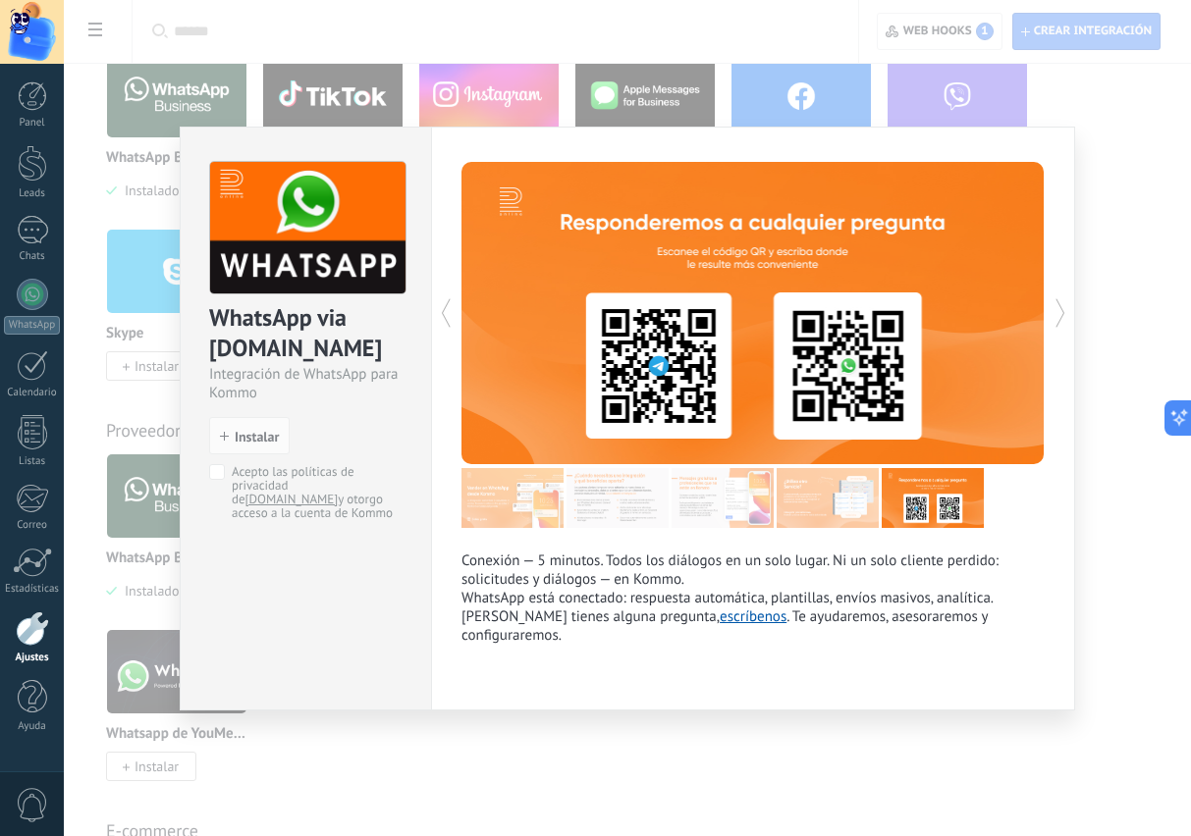
click at [838, 501] on img at bounding box center [828, 498] width 102 height 60
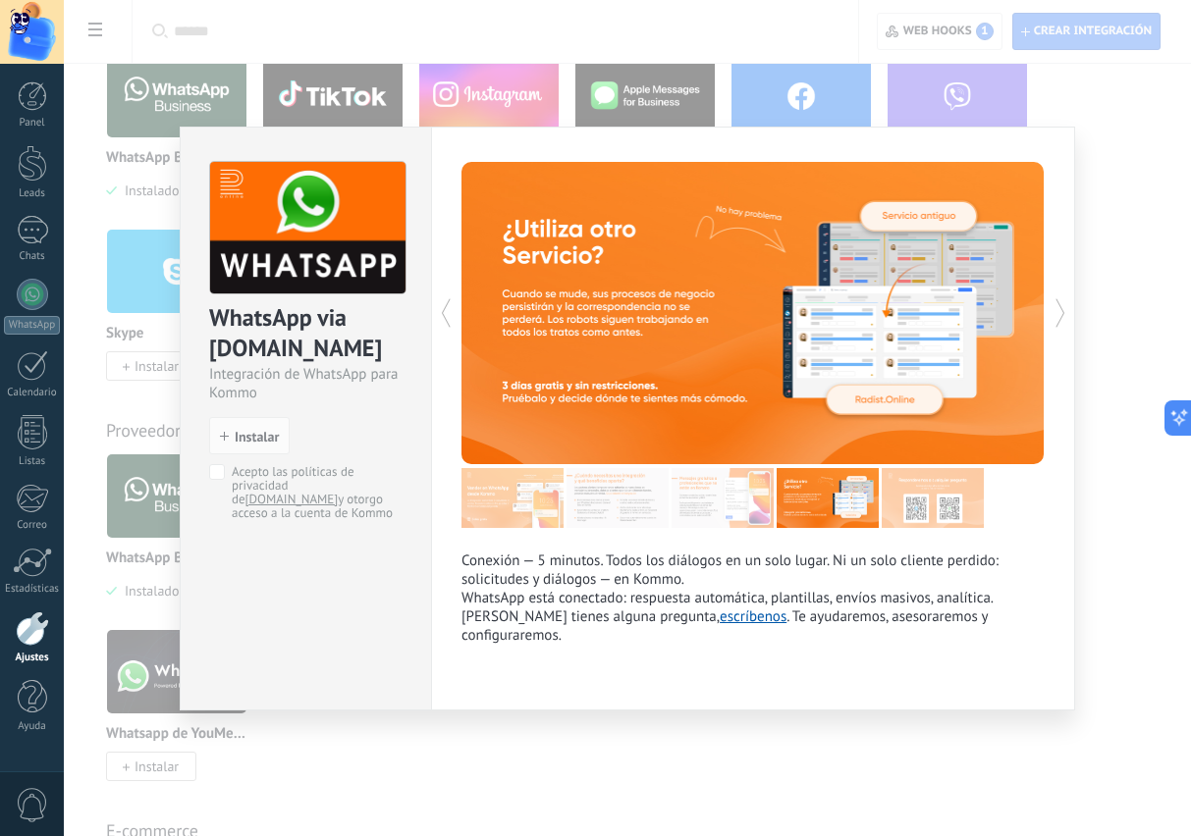
click at [733, 490] on img at bounding box center [723, 498] width 102 height 60
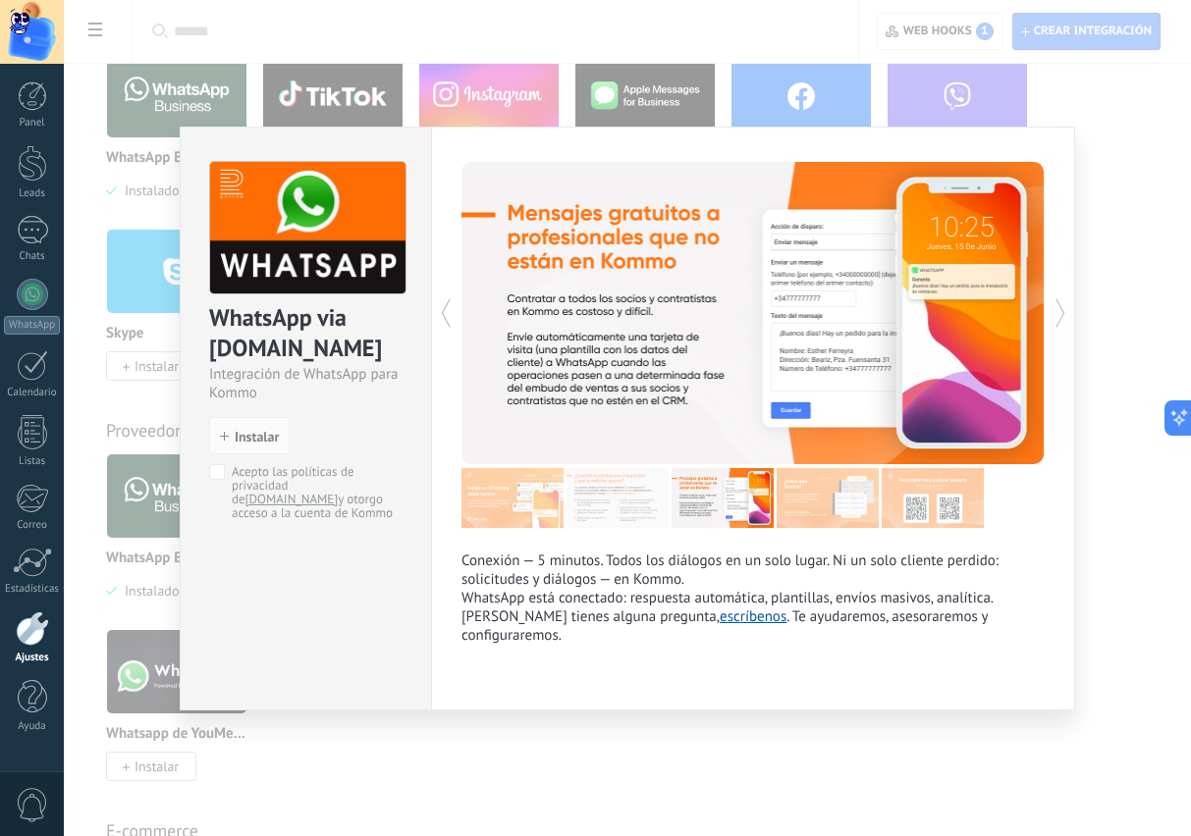
click at [622, 505] on img at bounding box center [617, 498] width 102 height 60
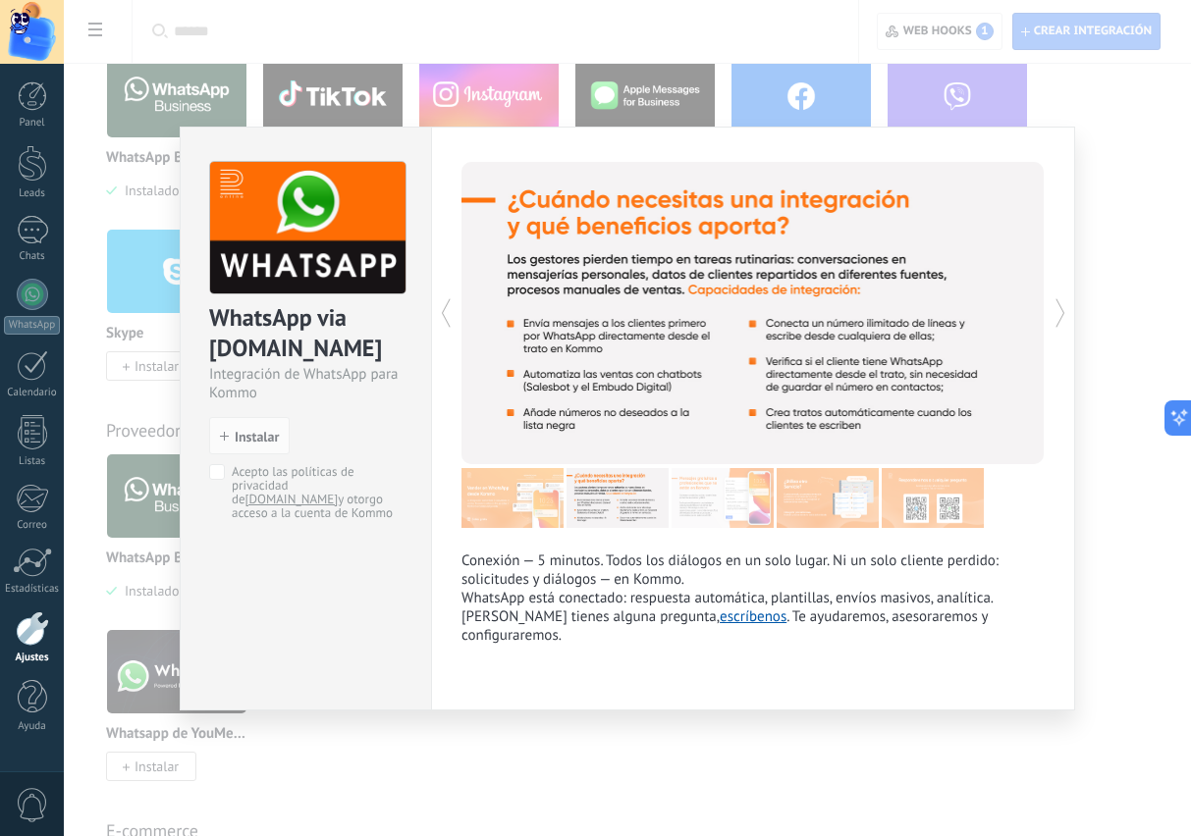
click at [522, 499] on img at bounding box center [512, 498] width 102 height 60
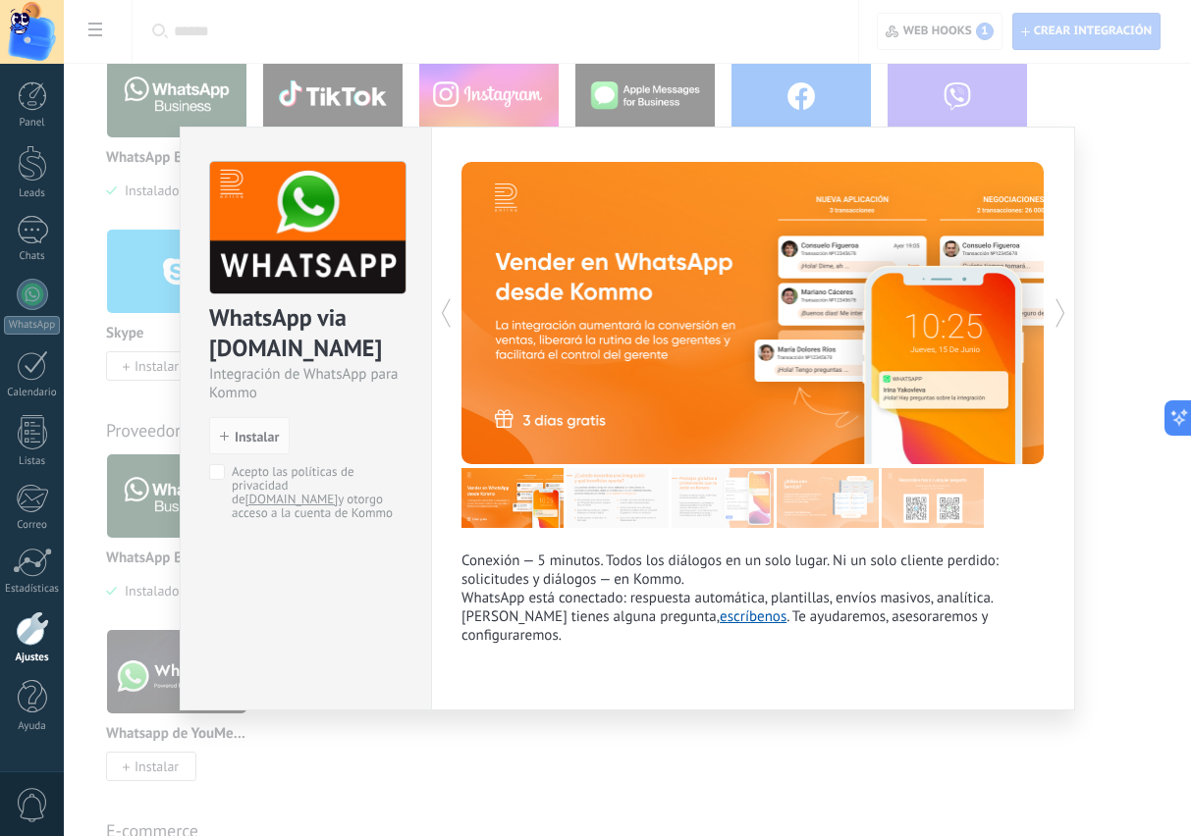
click at [1115, 480] on div "WhatsApp via Radist.Online Integración de WhatsApp para Kommo install Instalar …" at bounding box center [627, 418] width 1127 height 836
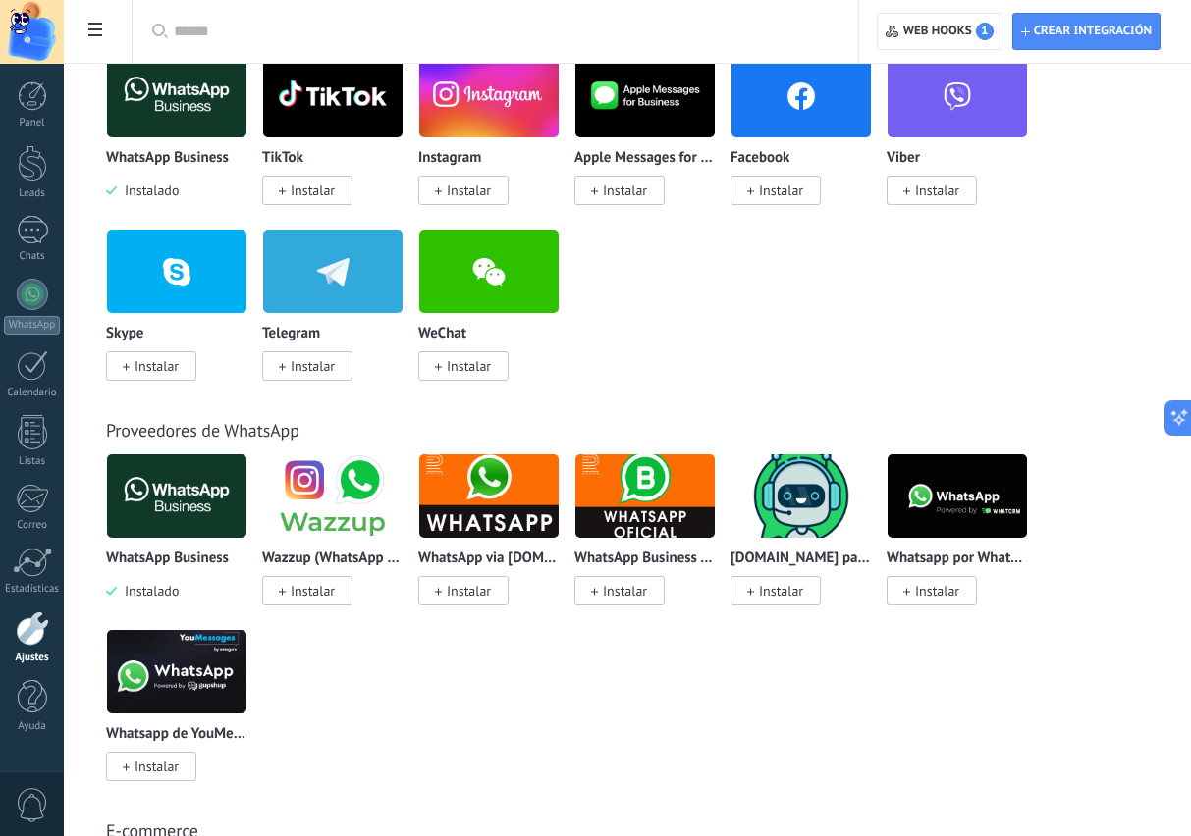
click at [189, 502] on img at bounding box center [176, 496] width 139 height 95
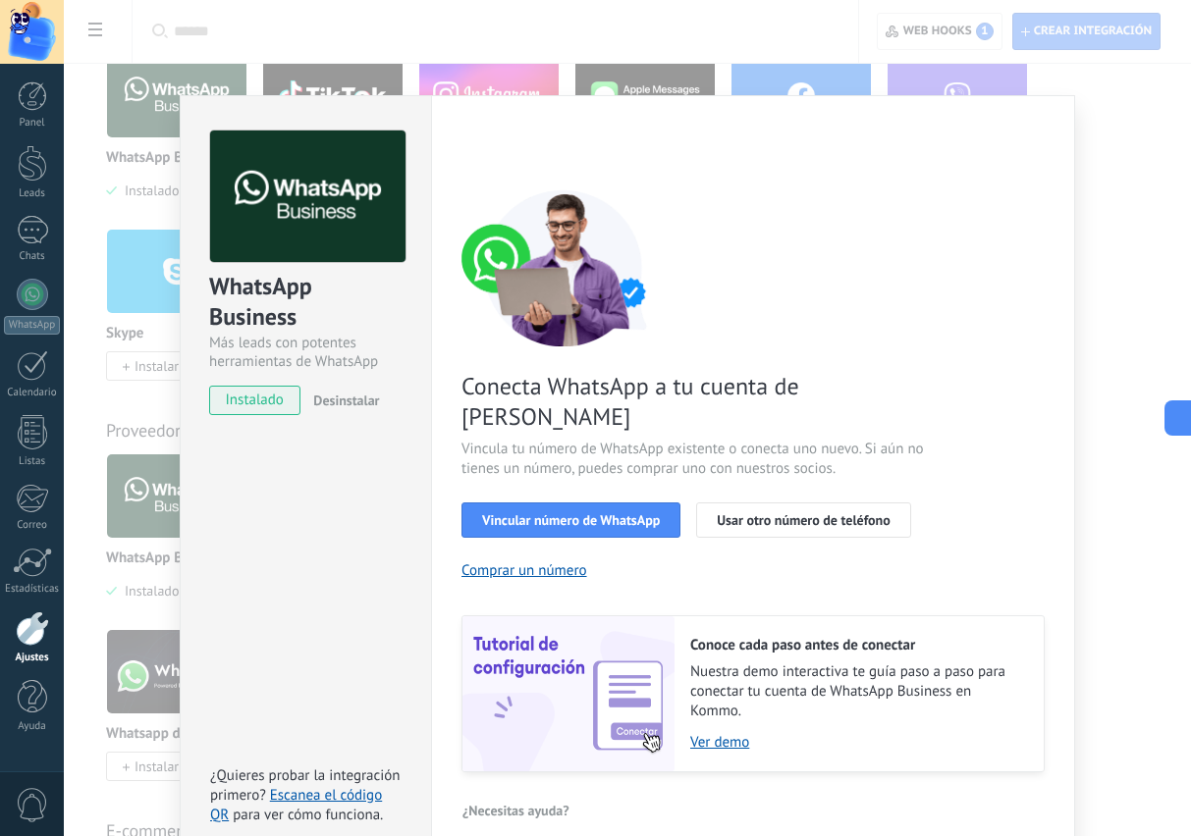
scroll to position [29, 0]
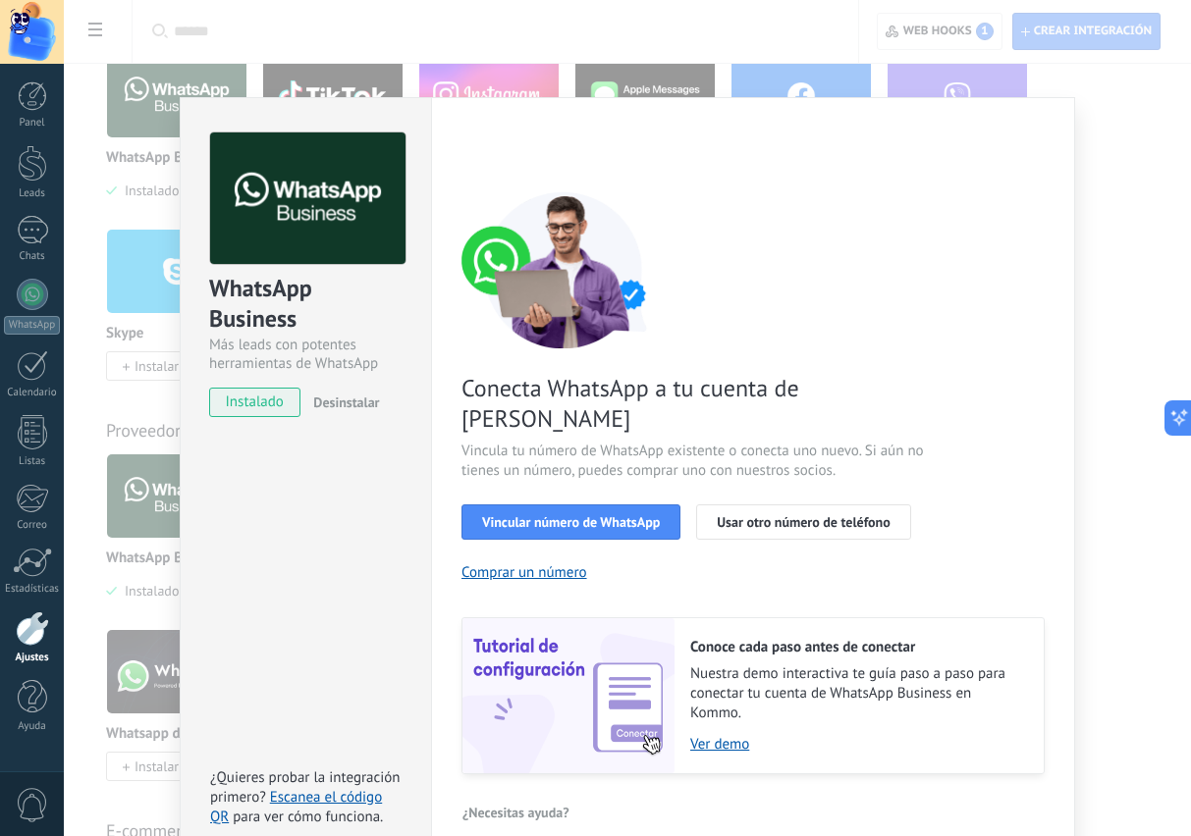
click at [815, 505] on button "Usar otro número de teléfono" at bounding box center [803, 522] width 214 height 35
click at [1105, 367] on div "WhatsApp Business Más leads con potentes herramientas de WhatsApp instalado Des…" at bounding box center [627, 418] width 1127 height 836
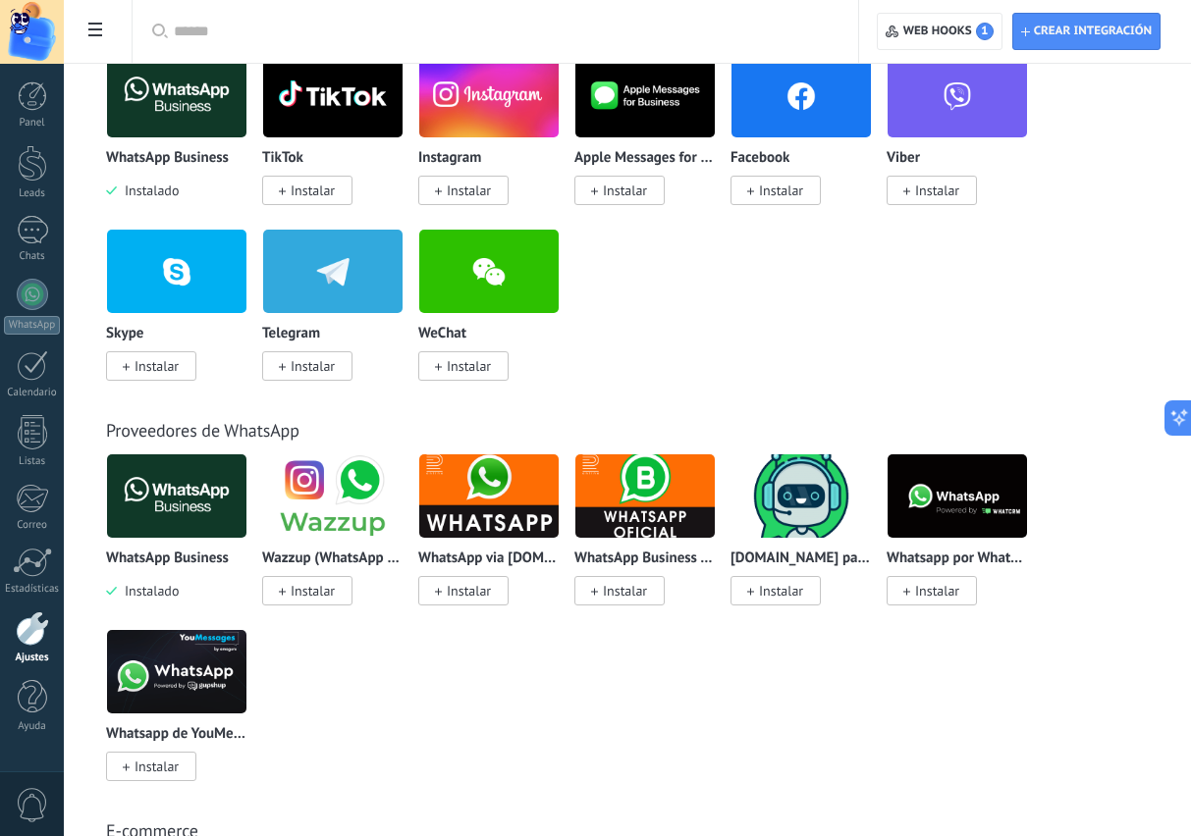
scroll to position [0, 0]
click at [198, 678] on img at bounding box center [176, 671] width 139 height 95
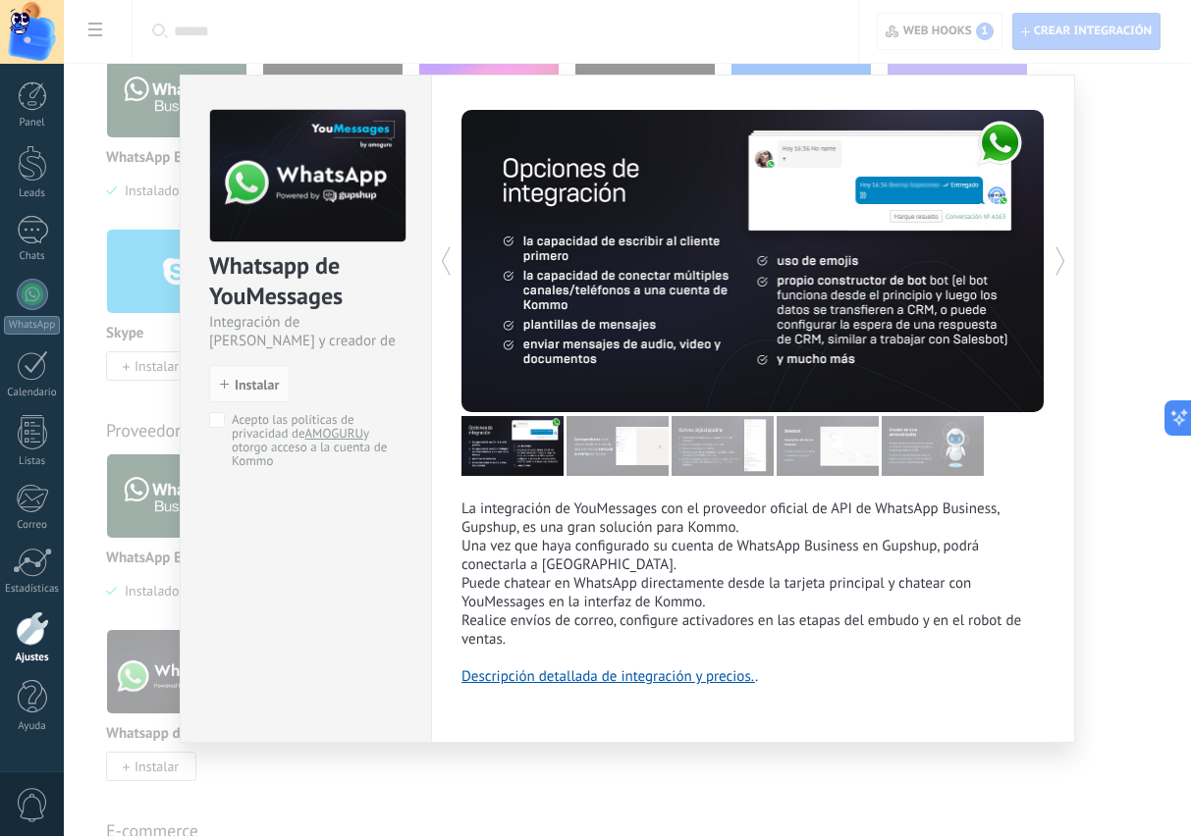
click at [669, 686] on link "Descripción detallada de integración y precios." at bounding box center [608, 677] width 294 height 19
click at [1133, 377] on div "Whatsapp de YouMessages Integración de Whatsapp y creador de bots install Insta…" at bounding box center [627, 418] width 1127 height 836
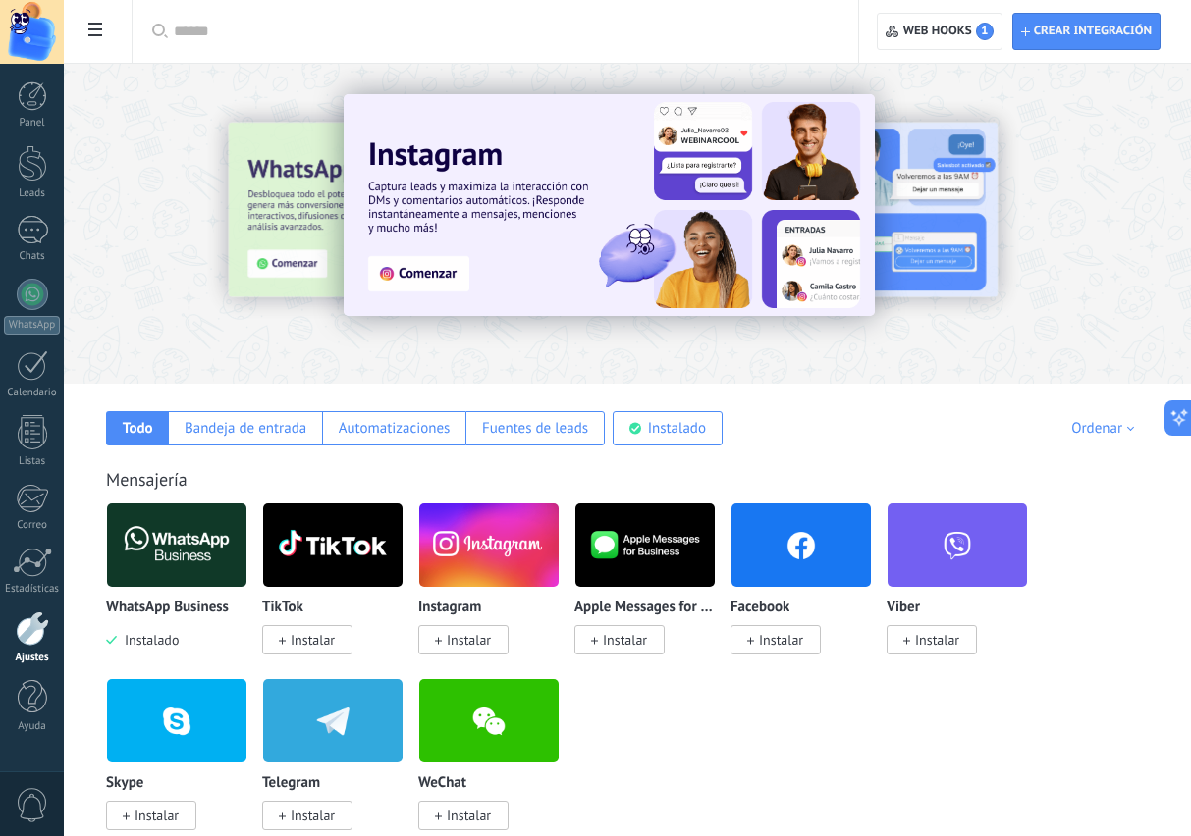
click at [381, 38] on input "text" at bounding box center [502, 32] width 657 height 21
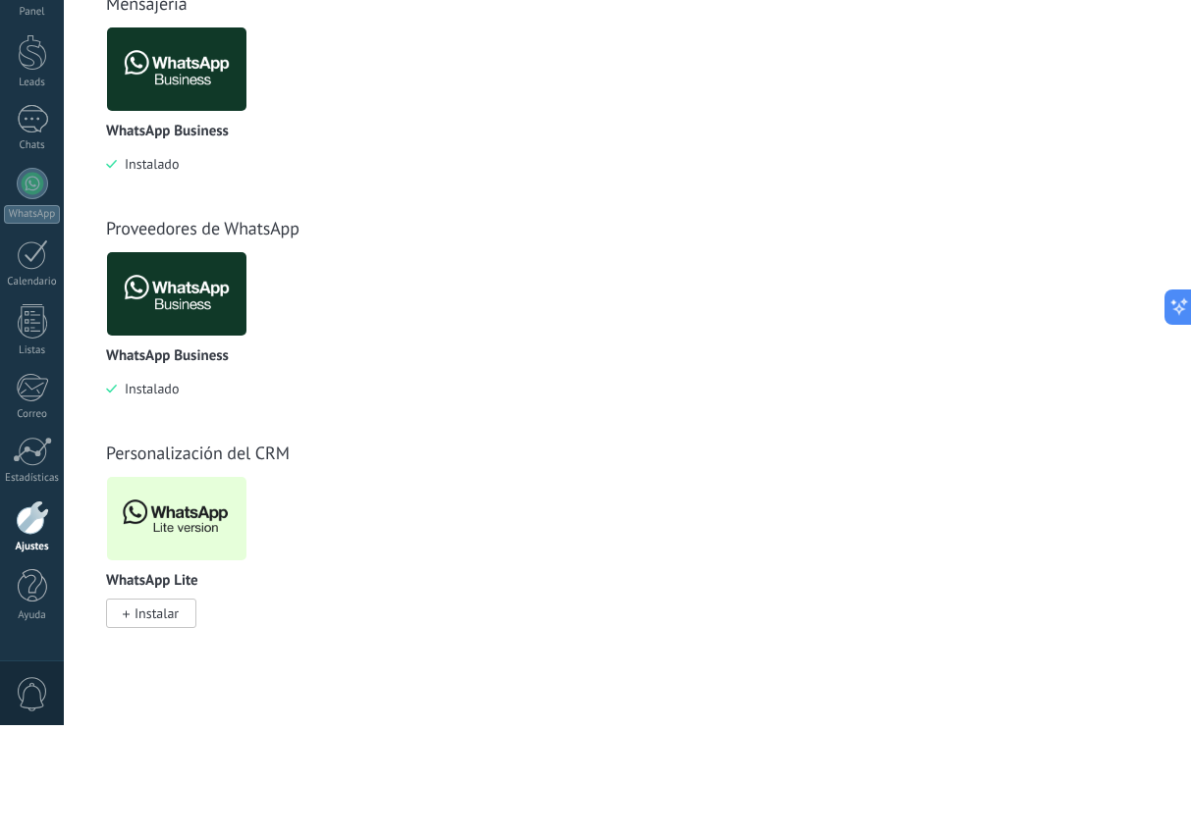
scroll to position [79, 0]
type input "**********"
click at [180, 582] on img at bounding box center [176, 629] width 139 height 95
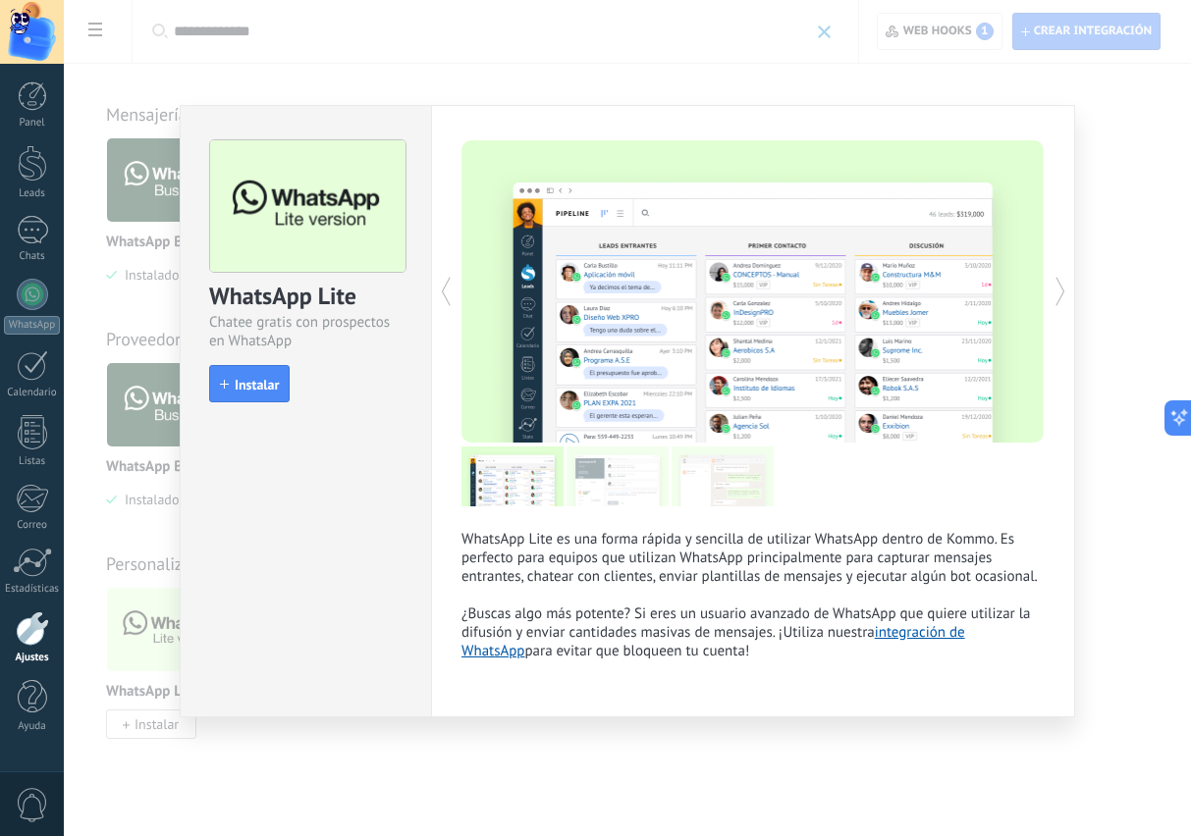
click at [245, 368] on button "Instalar" at bounding box center [249, 383] width 81 height 37
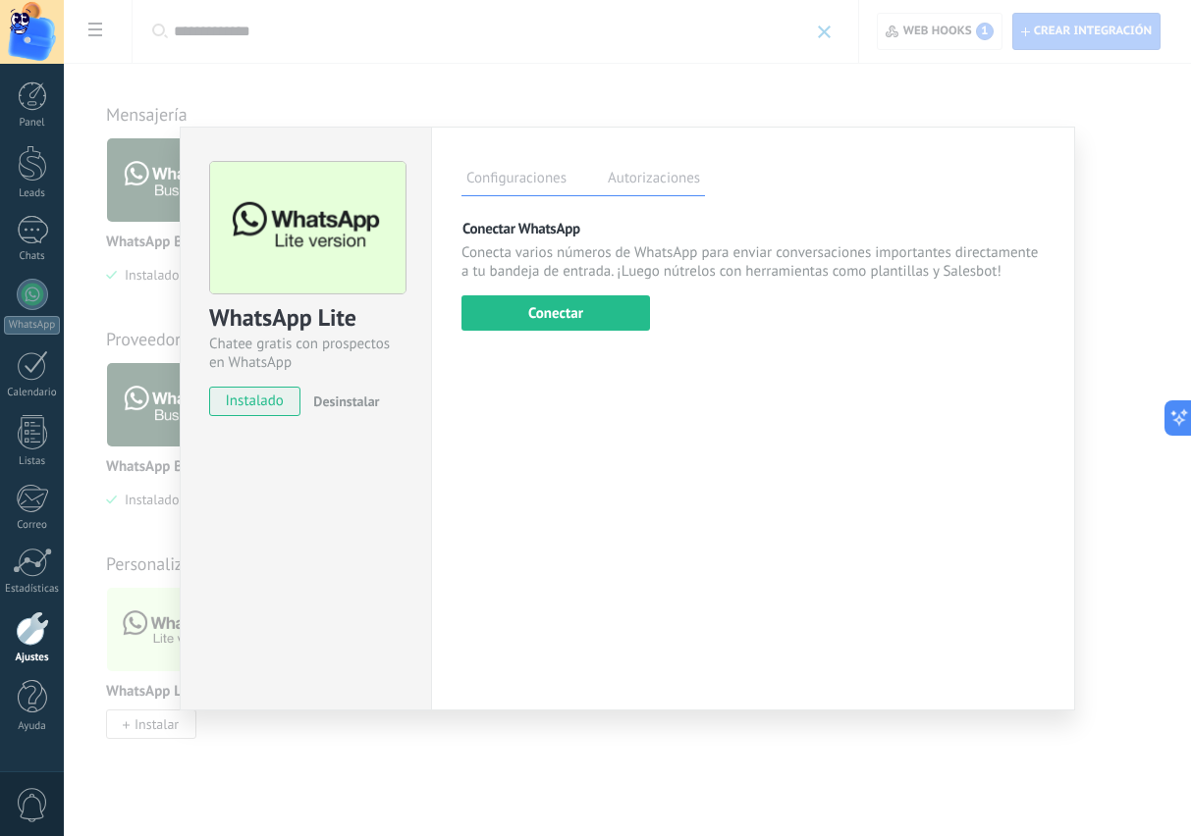
click at [575, 314] on button "Conectar" at bounding box center [555, 313] width 188 height 35
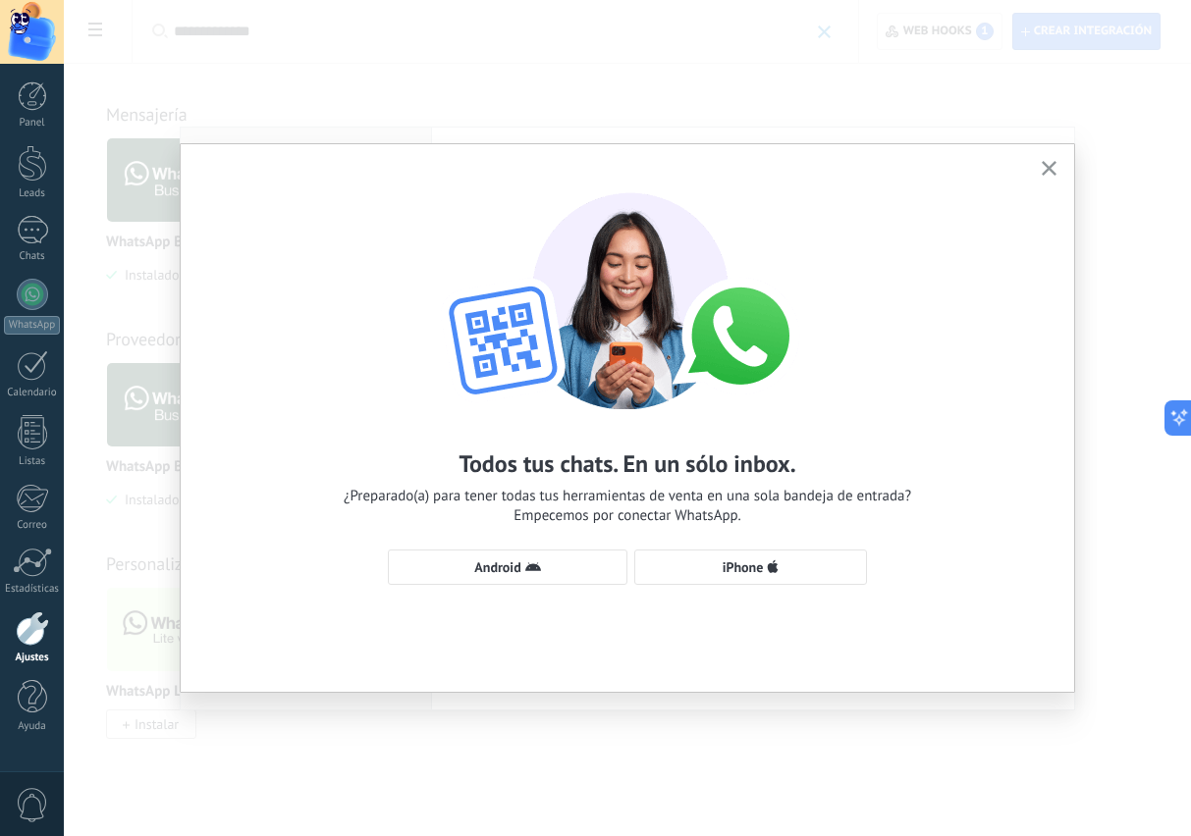
click at [777, 562] on icon "button" at bounding box center [773, 568] width 12 height 16
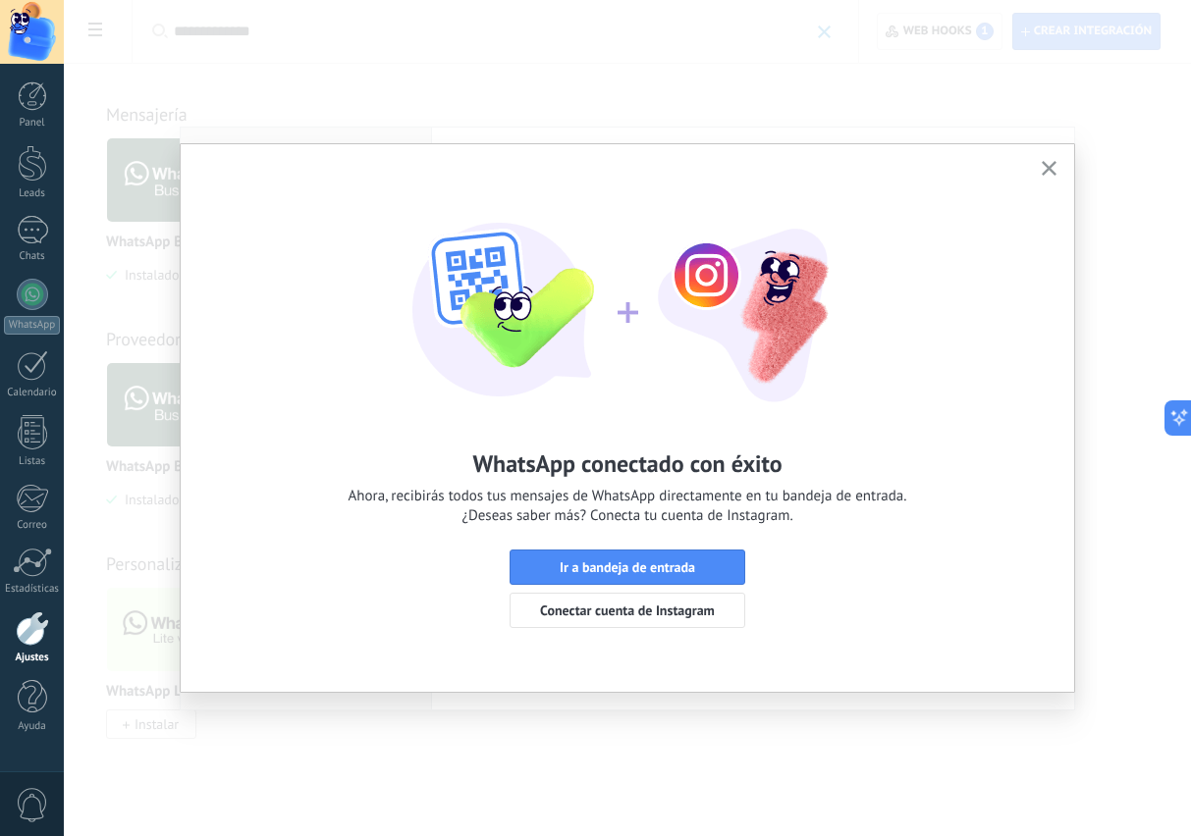
click at [681, 568] on span "Ir a bandeja de entrada" at bounding box center [627, 568] width 135 height 14
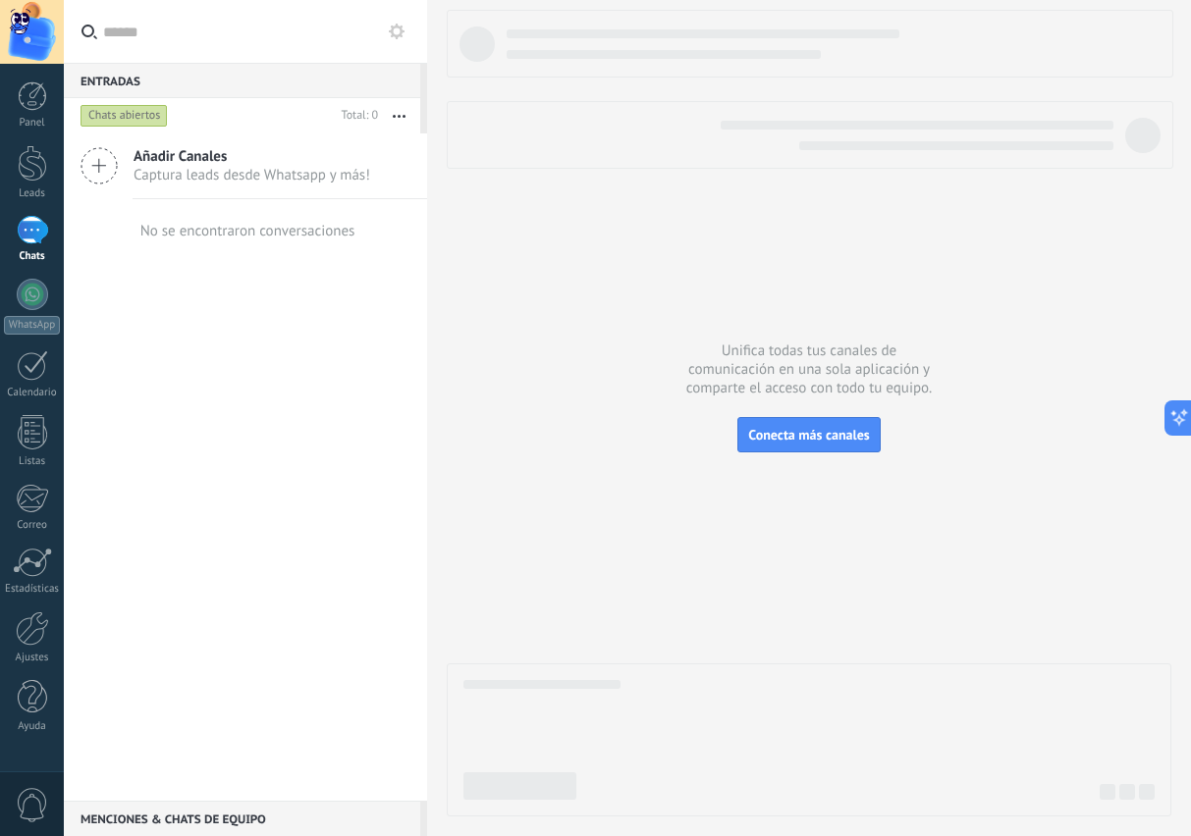
click at [819, 444] on span "Conecta más canales" at bounding box center [808, 435] width 121 height 18
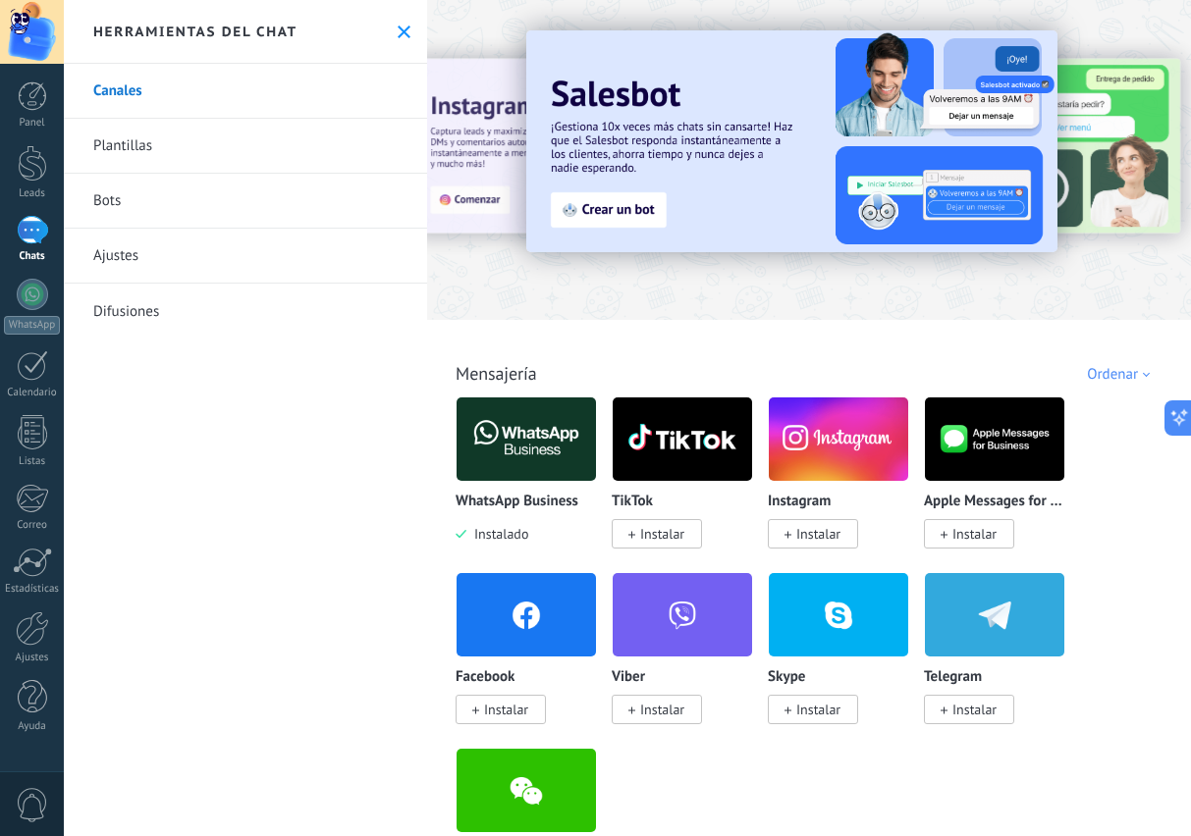
click at [407, 31] on icon at bounding box center [404, 32] width 13 height 13
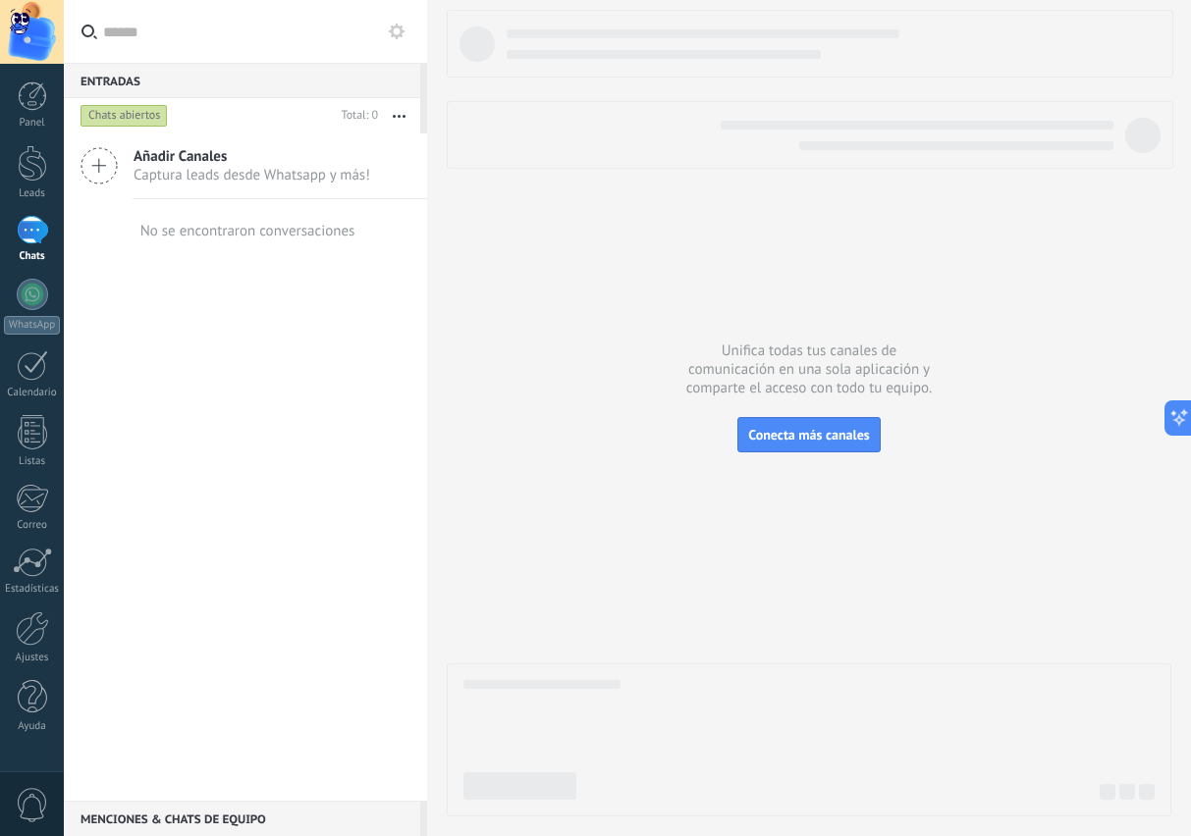
click at [106, 162] on icon at bounding box center [99, 165] width 37 height 37
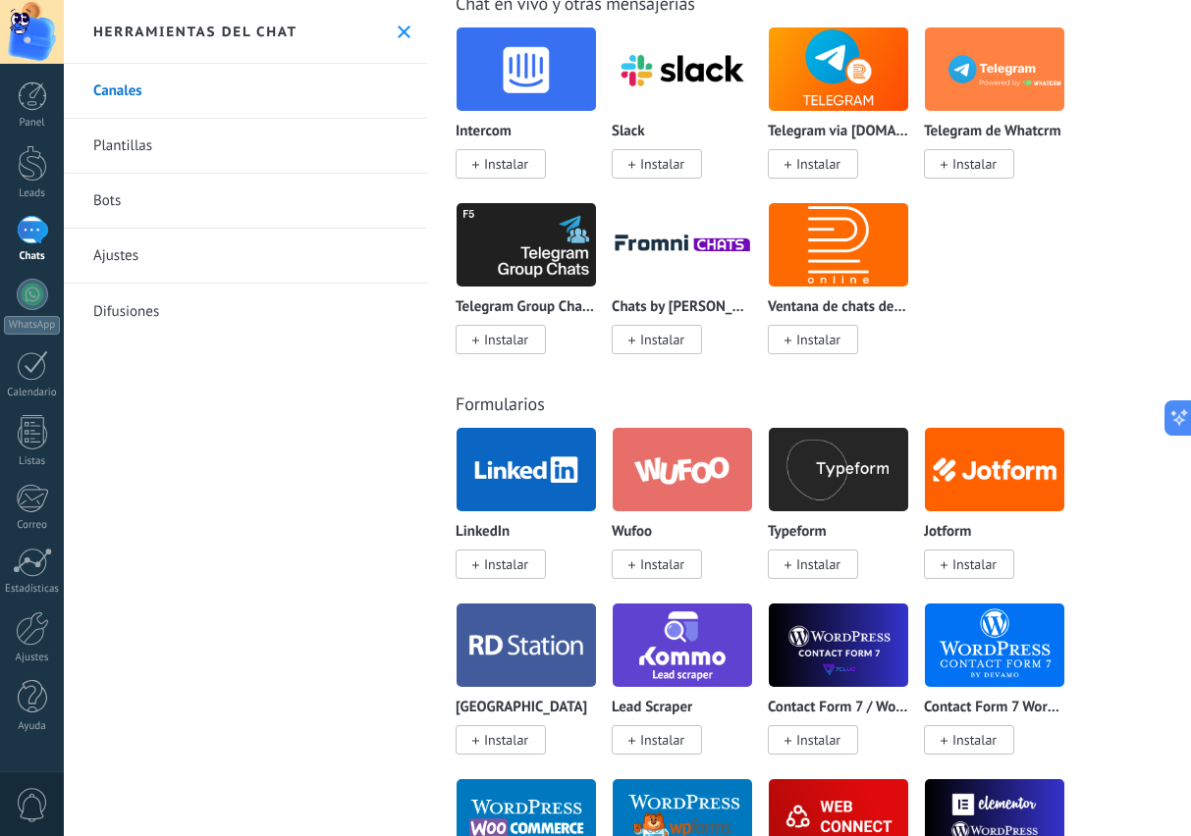
scroll to position [1749, 0]
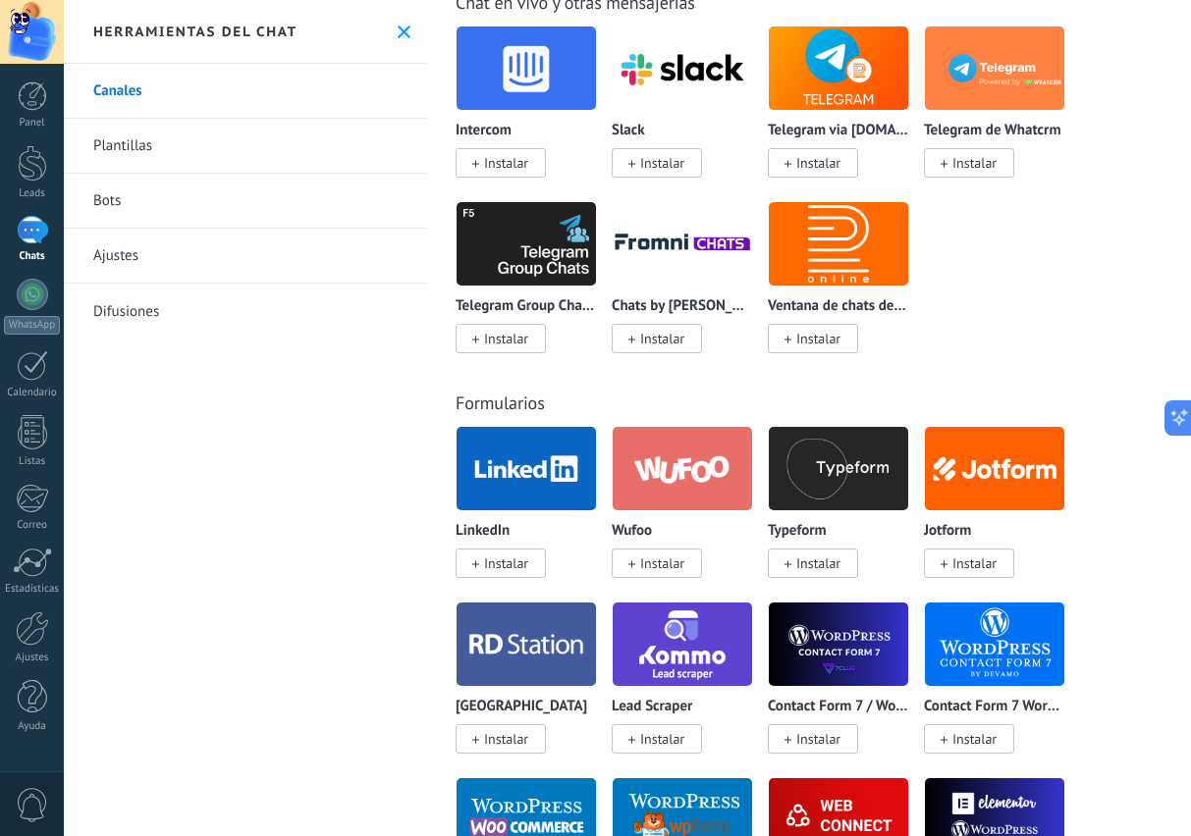
click at [119, 260] on link "Ajustes" at bounding box center [245, 256] width 363 height 55
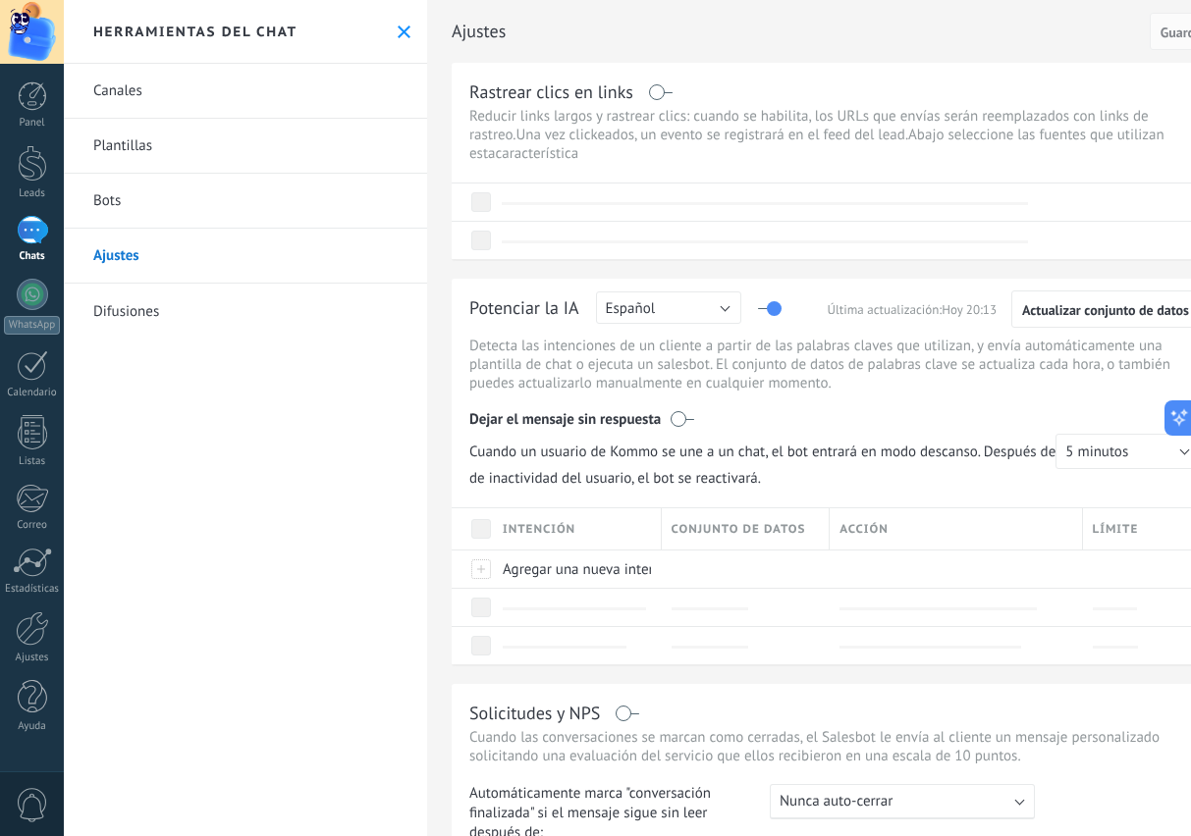
click at [22, 236] on div at bounding box center [32, 230] width 31 height 28
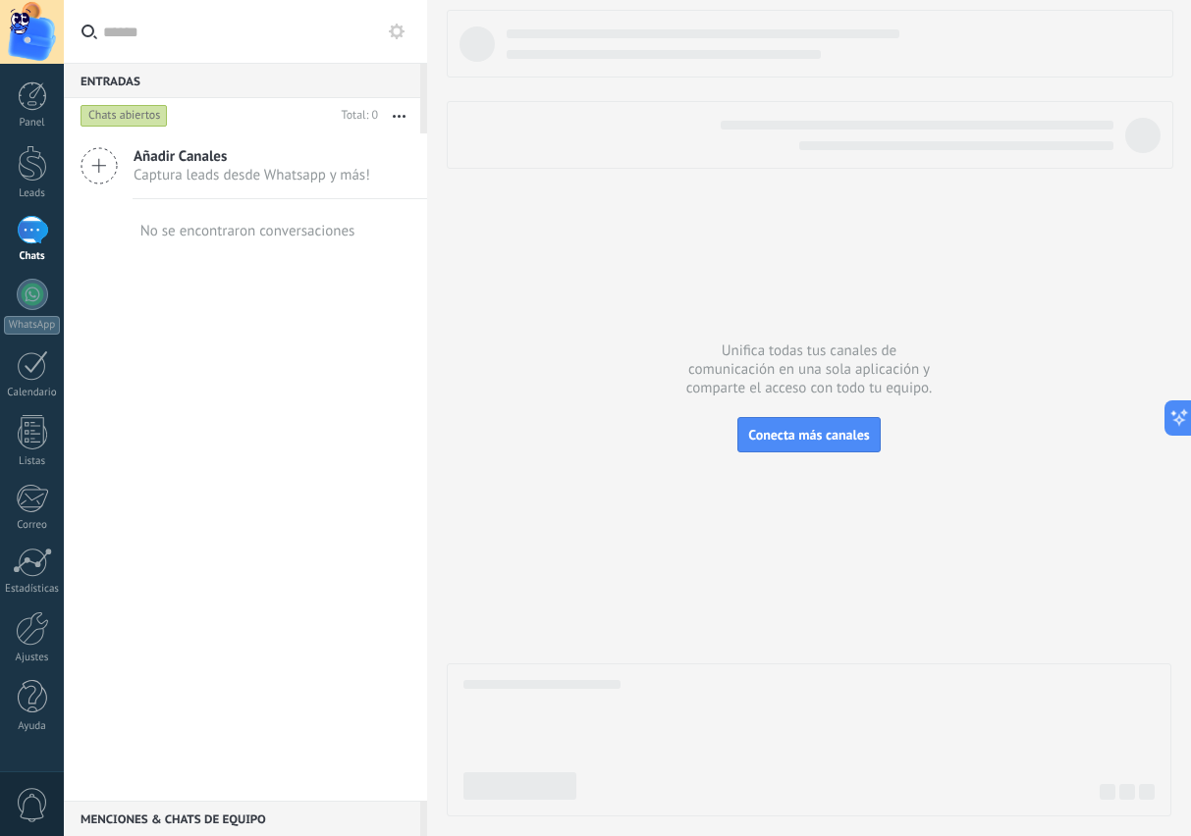
click at [40, 297] on div at bounding box center [32, 294] width 31 height 31
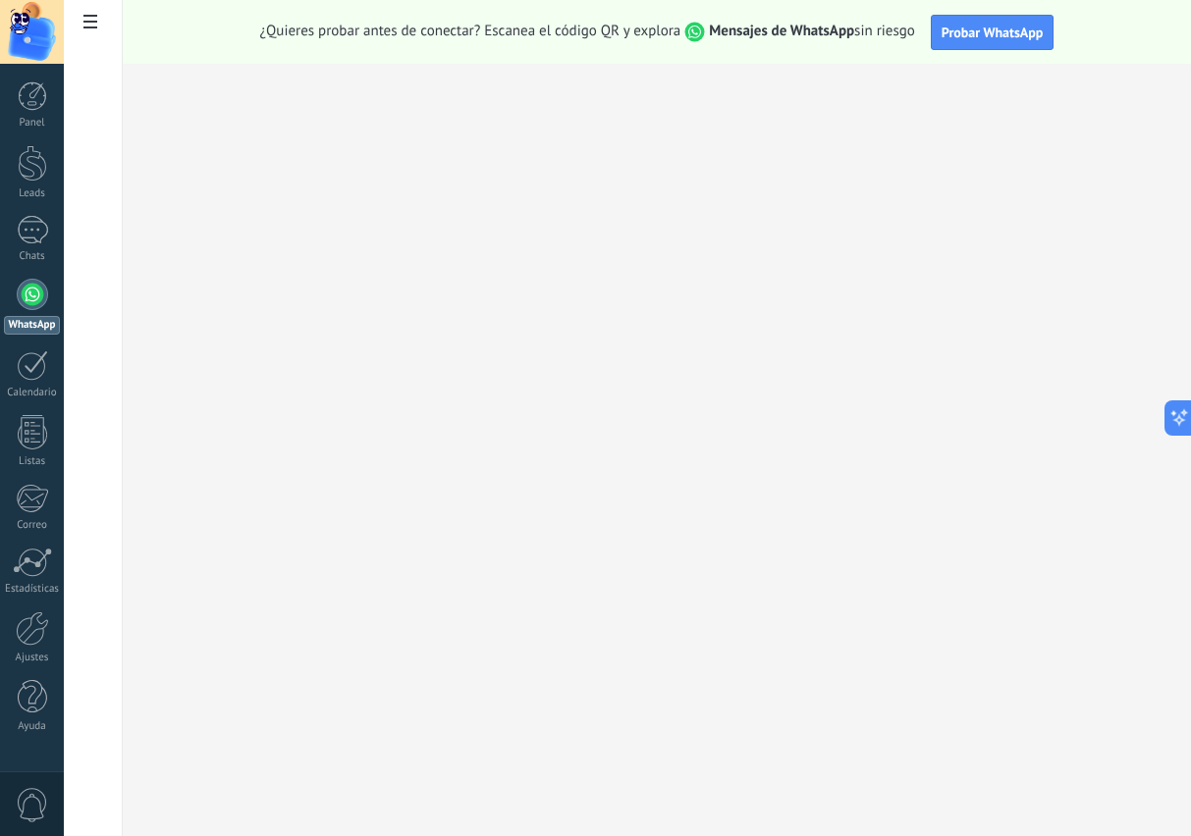
click at [25, 237] on div at bounding box center [32, 230] width 31 height 28
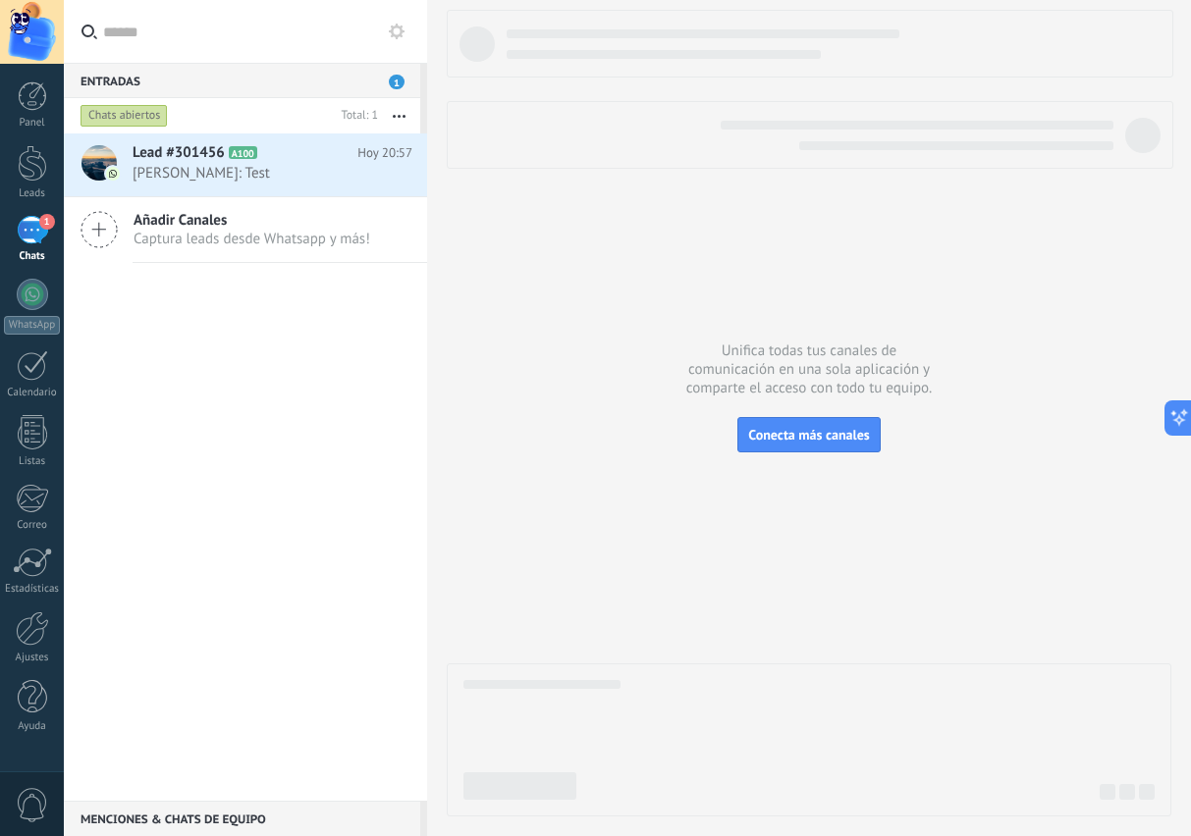
click at [249, 169] on span "Ruben Arellano: Test" at bounding box center [254, 173] width 242 height 19
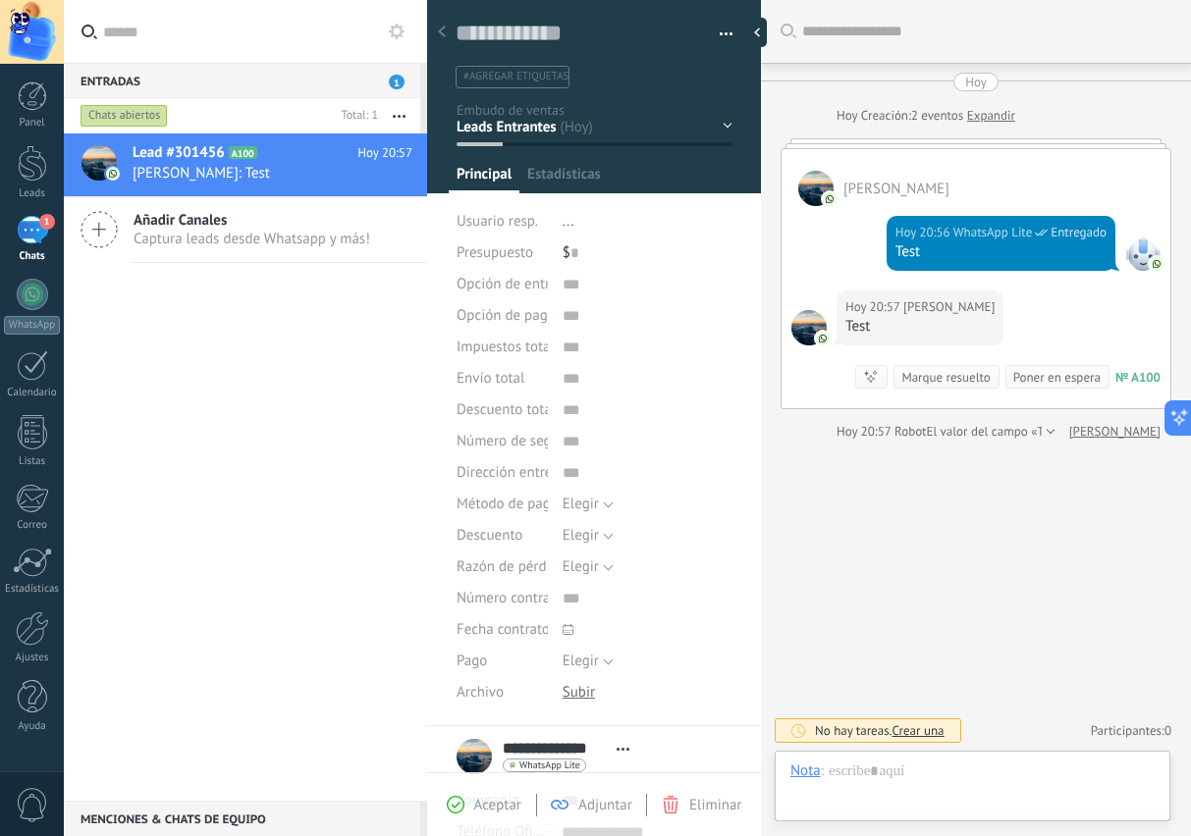
scroll to position [29, 0]
click at [576, 37] on textarea at bounding box center [580, 34] width 249 height 30
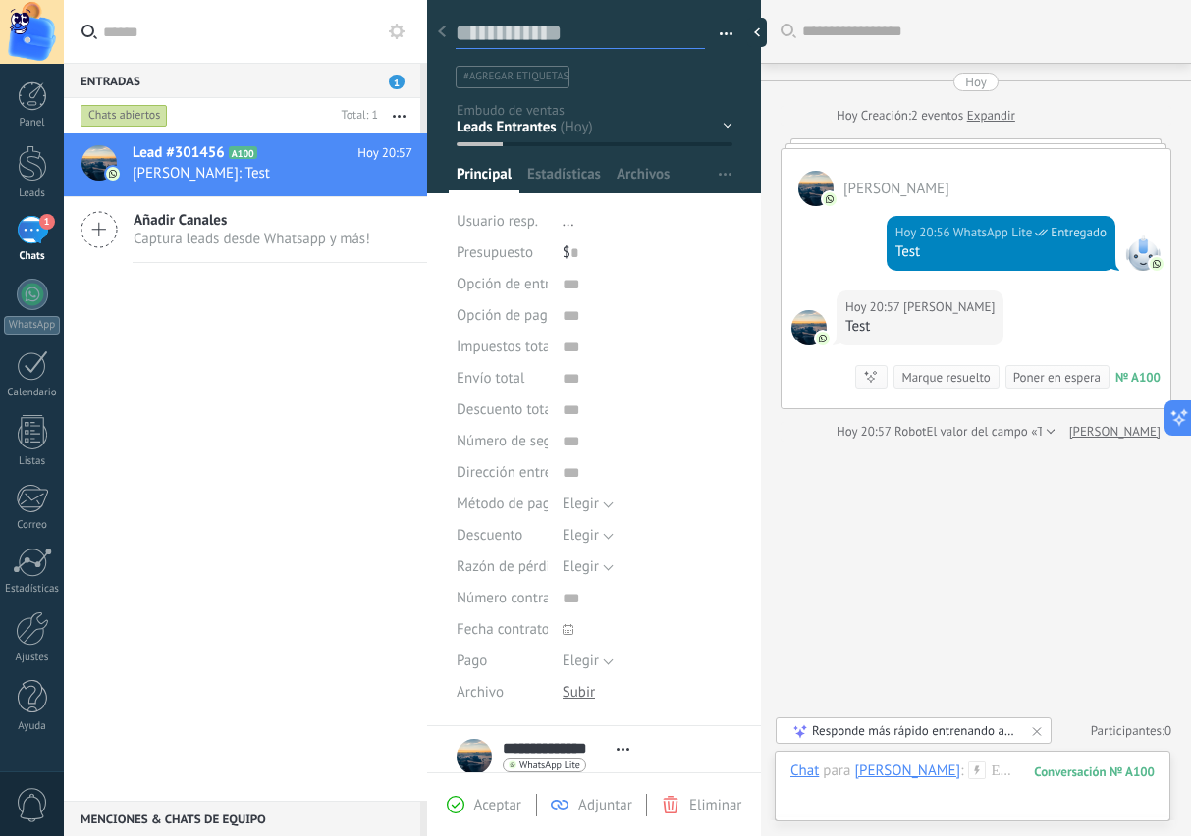
type textarea "*"
type textarea "**"
type textarea "***"
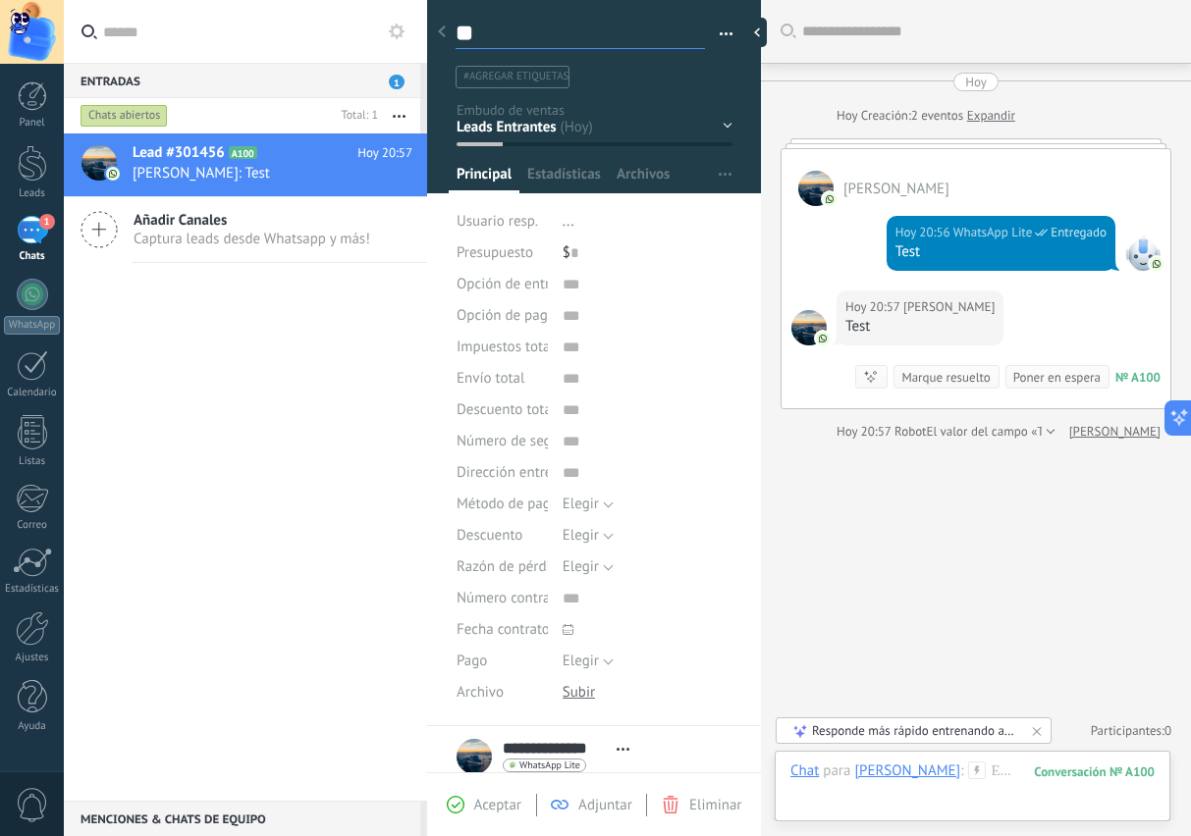
type textarea "***"
type textarea "****"
type textarea "*****"
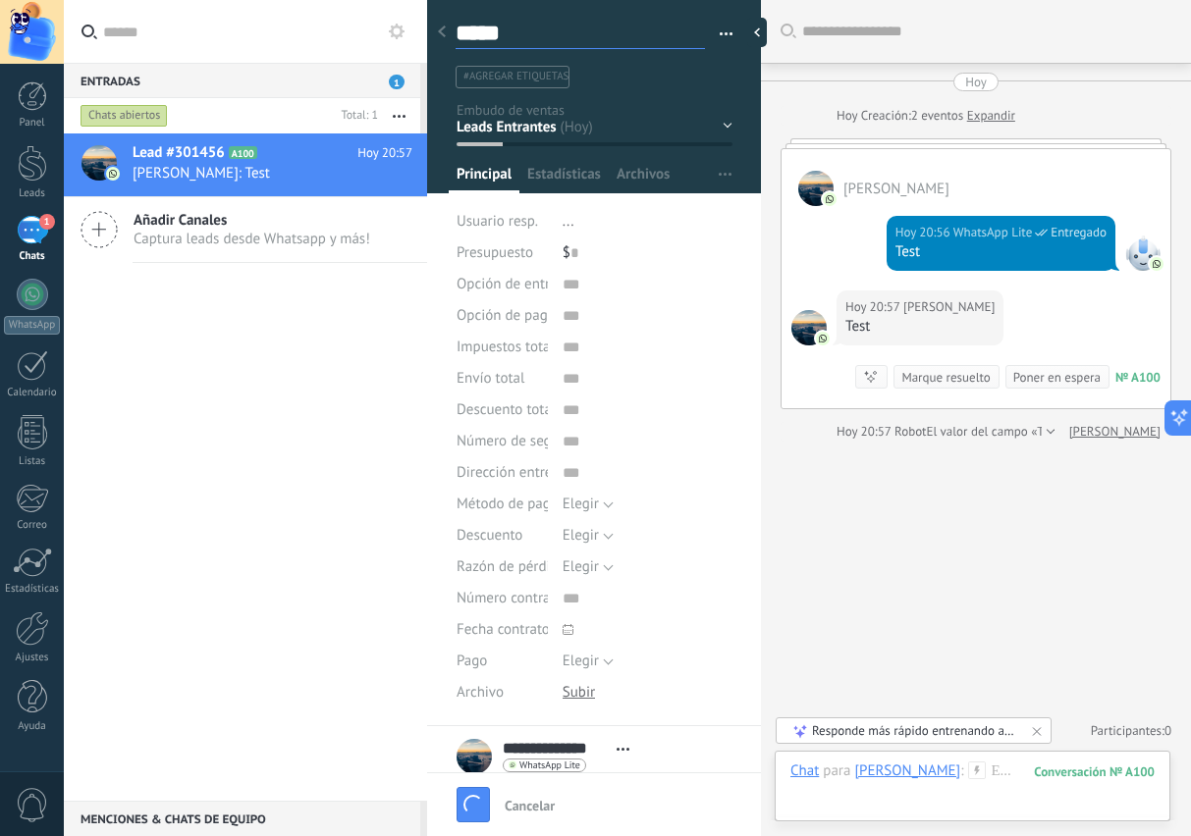
type textarea "*****"
click at [575, 223] on li "..." at bounding box center [648, 221] width 170 height 31
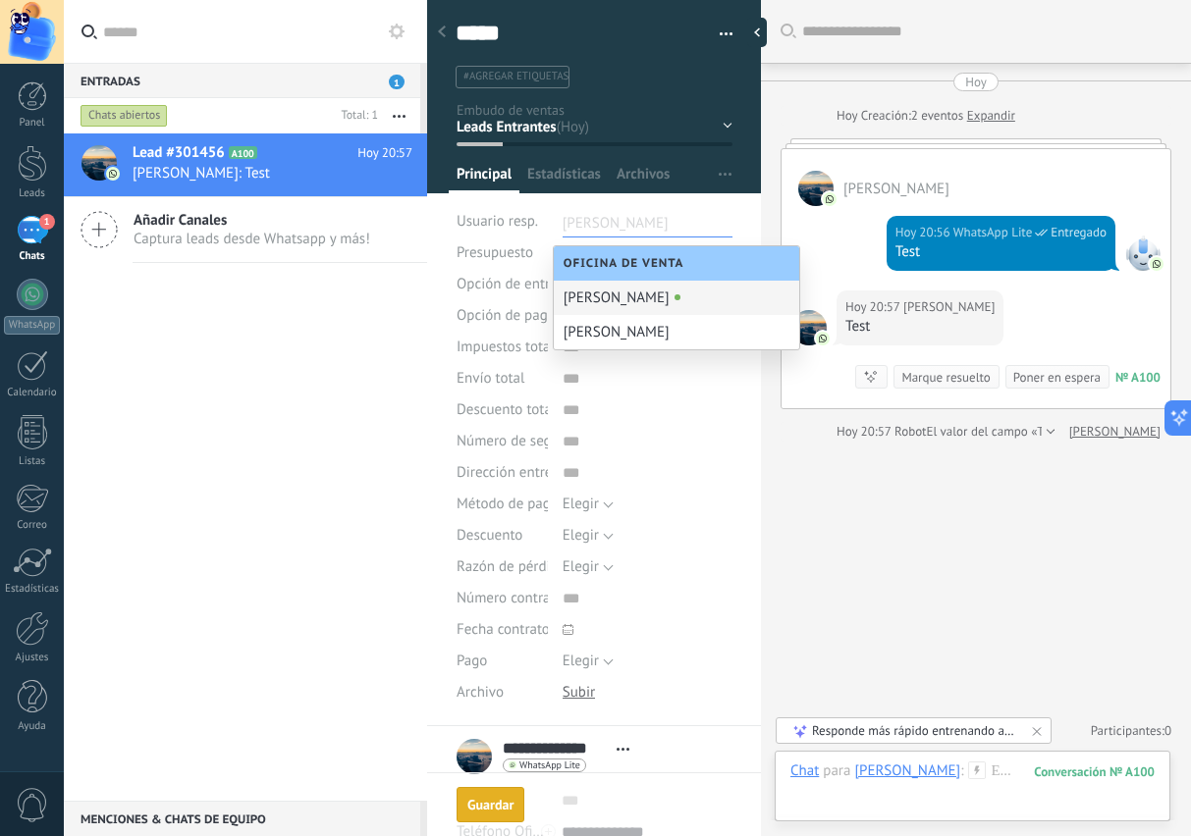
type textarea "*****"
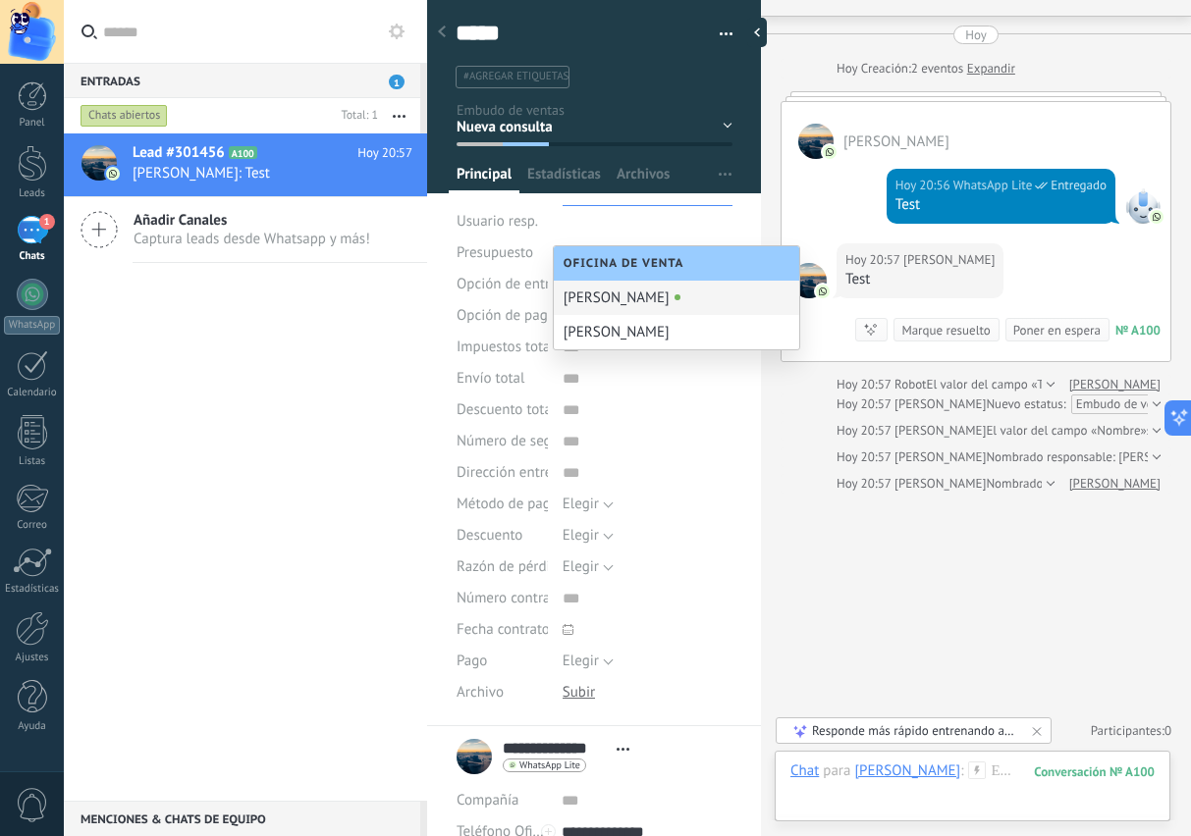
click at [677, 305] on div "[PERSON_NAME]" at bounding box center [676, 298] width 245 height 34
click at [671, 301] on div "[PERSON_NAME]" at bounding box center [676, 298] width 245 height 34
click at [679, 343] on div "Alejandra Hernandez" at bounding box center [676, 332] width 245 height 34
click at [664, 305] on div "[PERSON_NAME]" at bounding box center [676, 298] width 245 height 34
click at [709, 430] on input "text" at bounding box center [648, 441] width 170 height 31
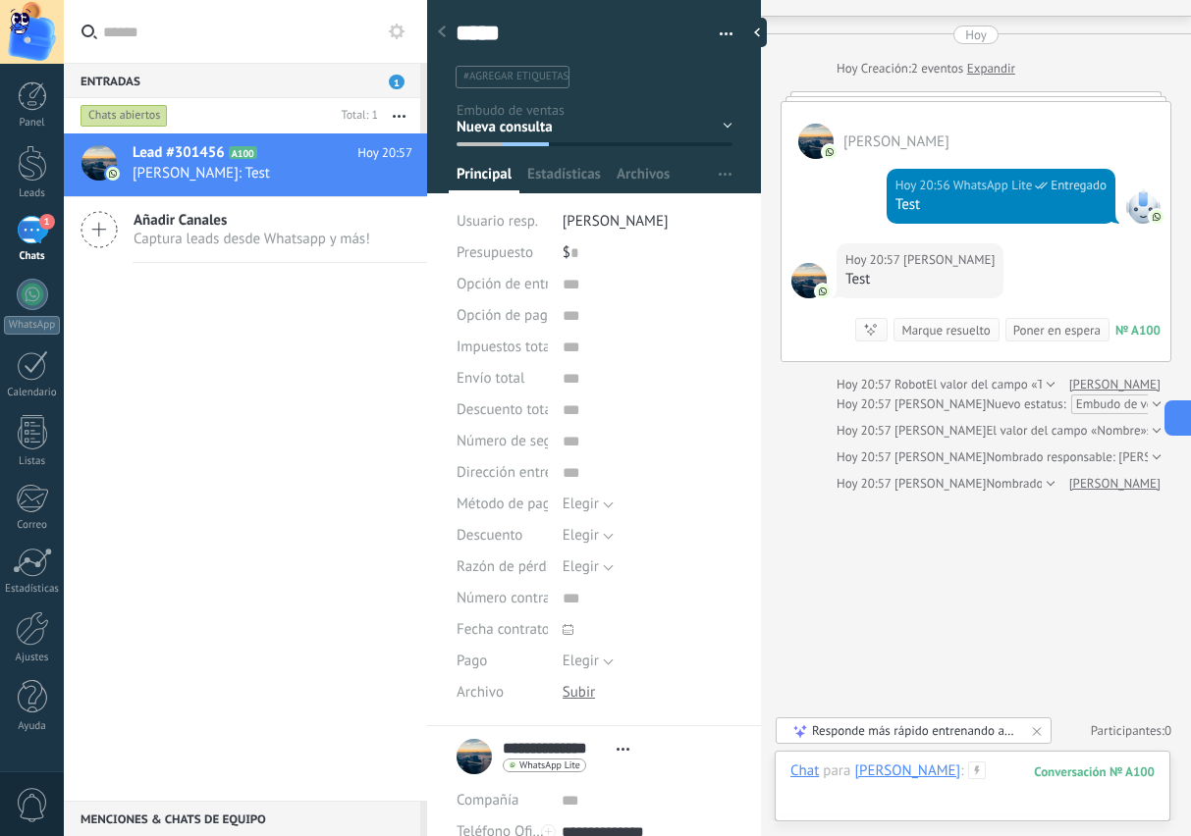
click at [1008, 803] on div at bounding box center [972, 791] width 364 height 59
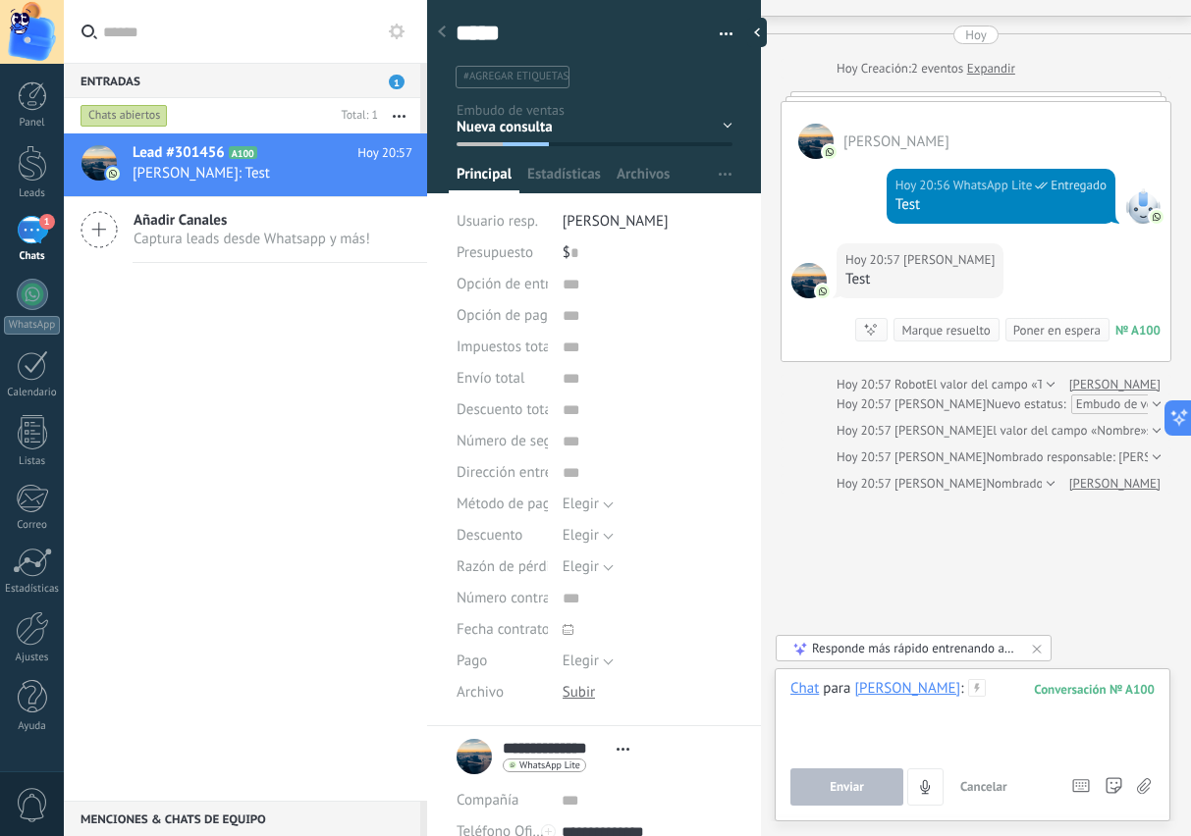
click at [889, 720] on div at bounding box center [972, 716] width 364 height 75
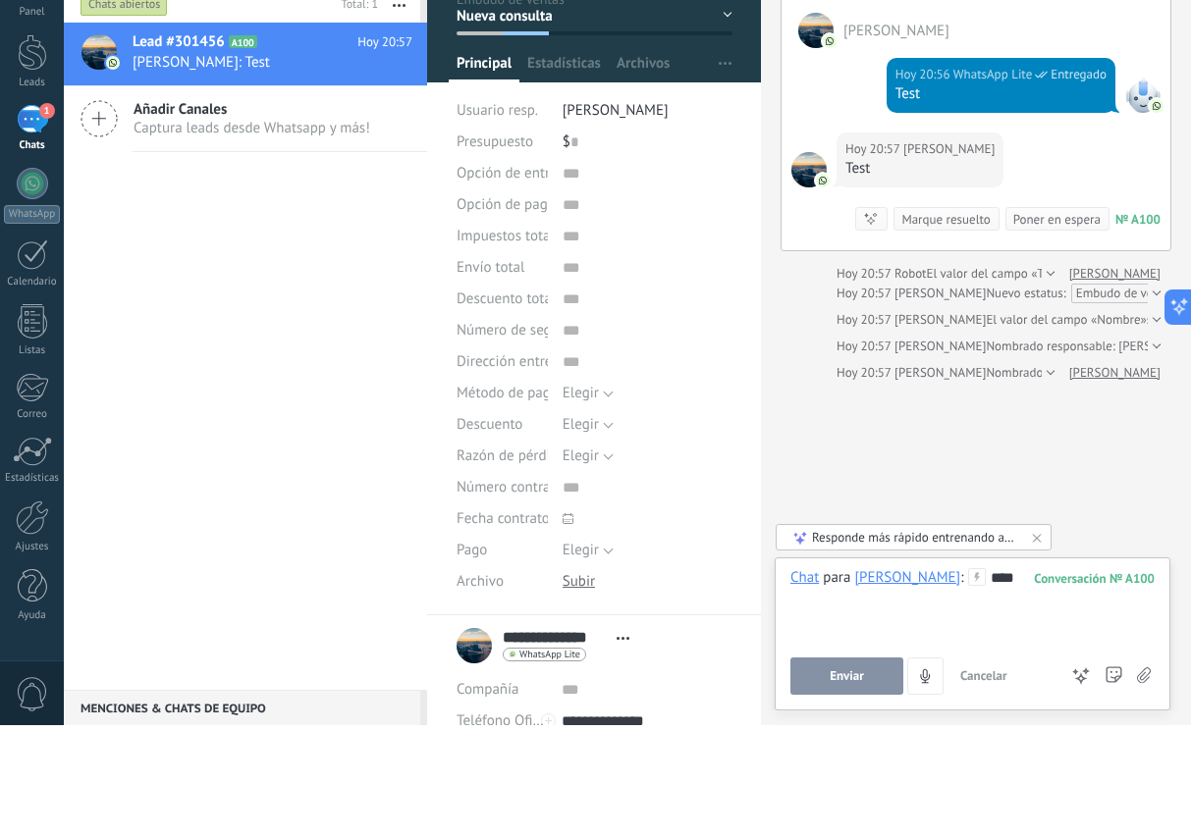
click at [849, 769] on button "Enviar" at bounding box center [846, 787] width 113 height 37
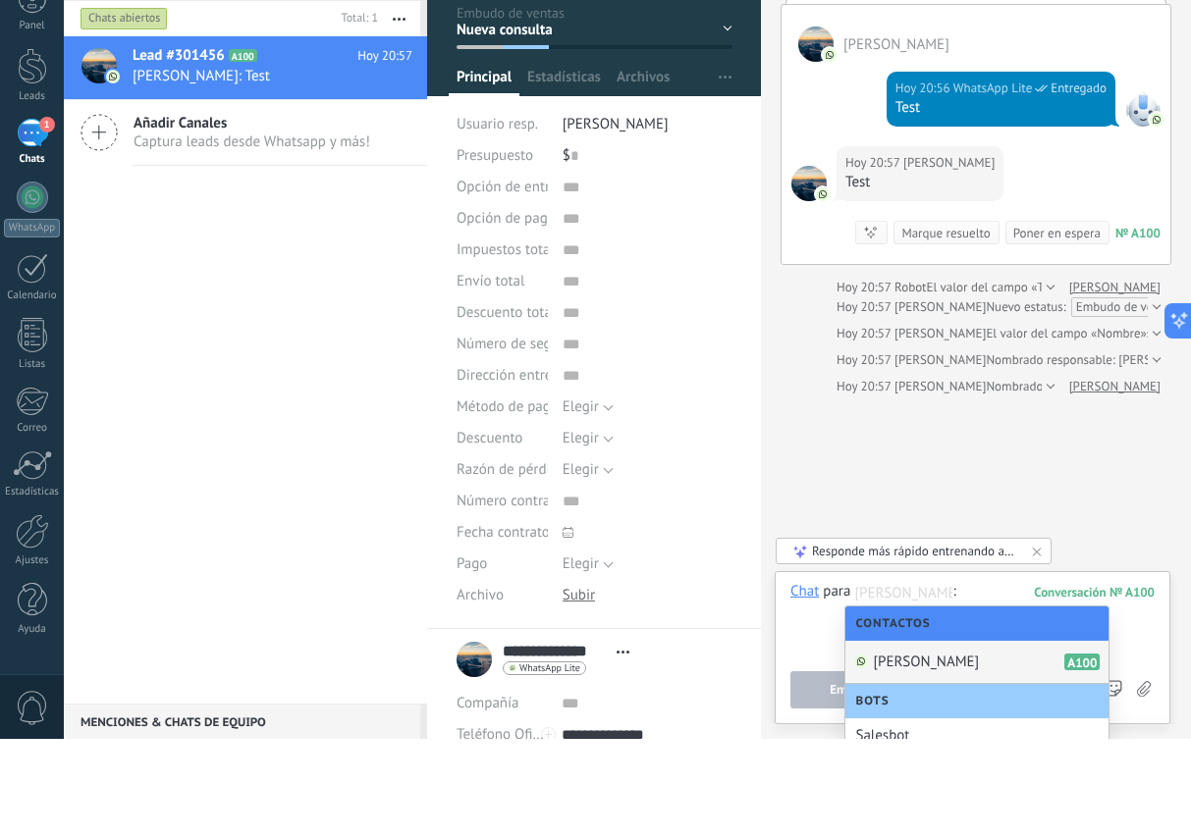
click at [850, 738] on div "Ruben Arellano A100" at bounding box center [976, 759] width 263 height 43
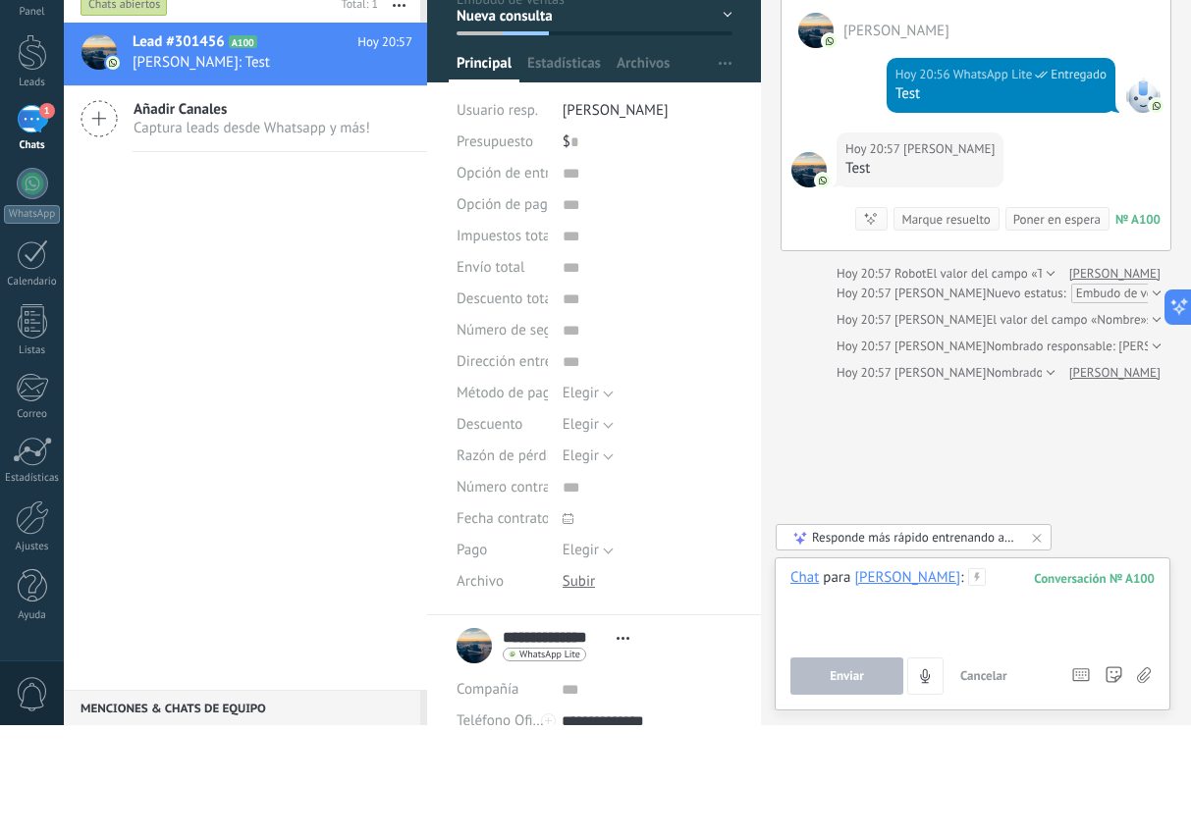
click at [845, 679] on div at bounding box center [972, 716] width 364 height 75
click at [852, 780] on span "Enviar" at bounding box center [847, 787] width 34 height 14
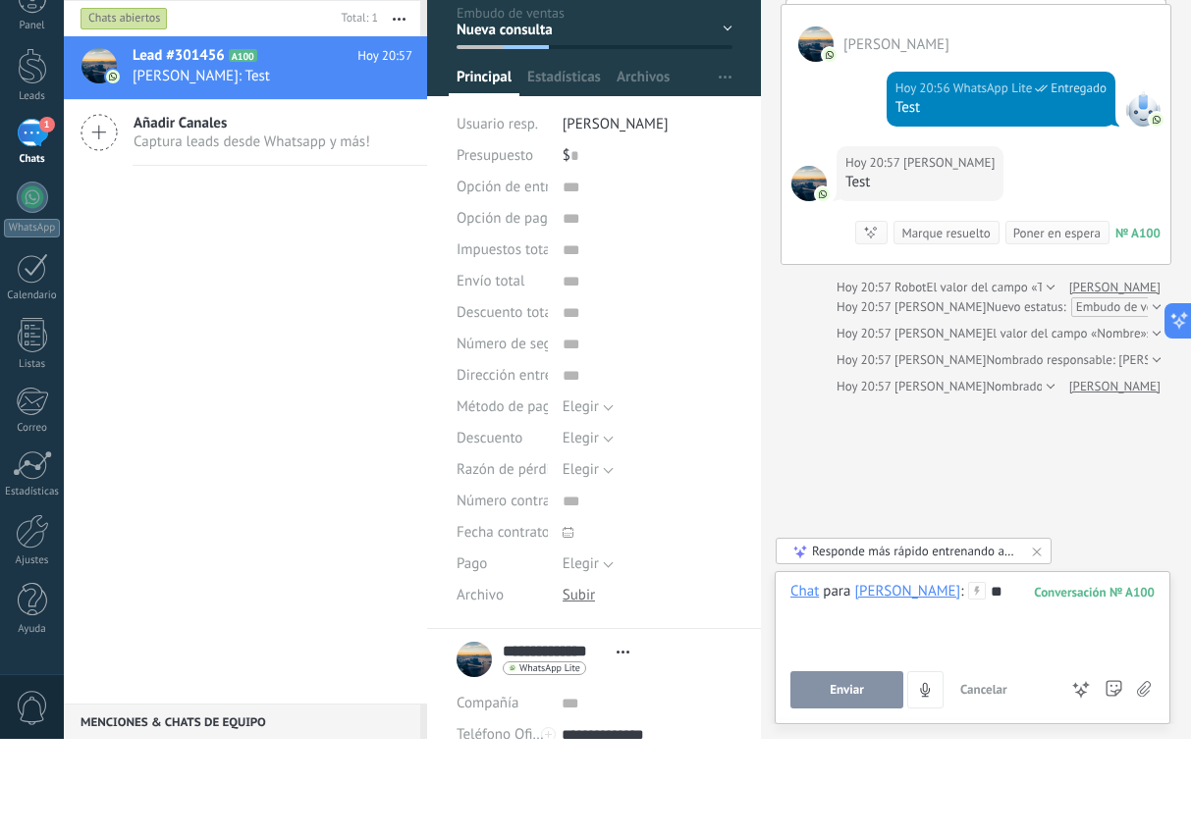
click at [897, 679] on div "**" at bounding box center [972, 716] width 364 height 75
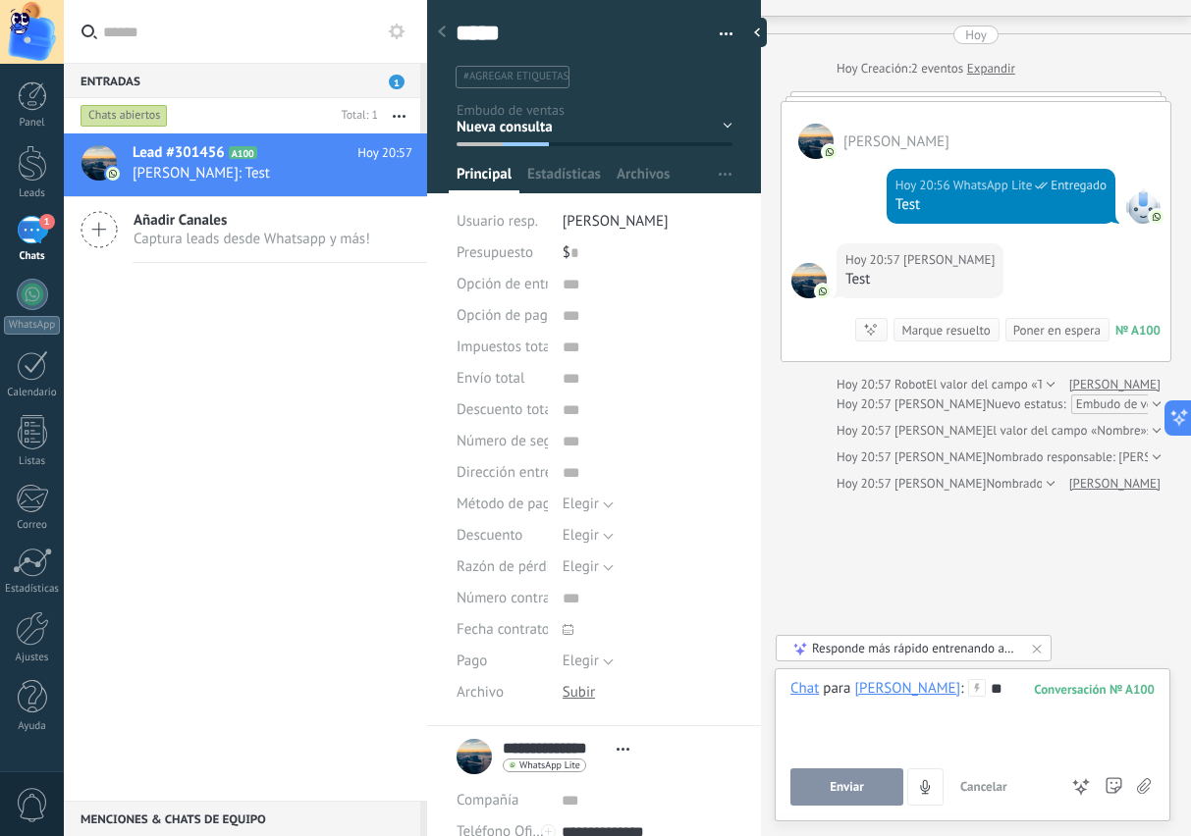
click at [851, 699] on div "**" at bounding box center [972, 716] width 364 height 75
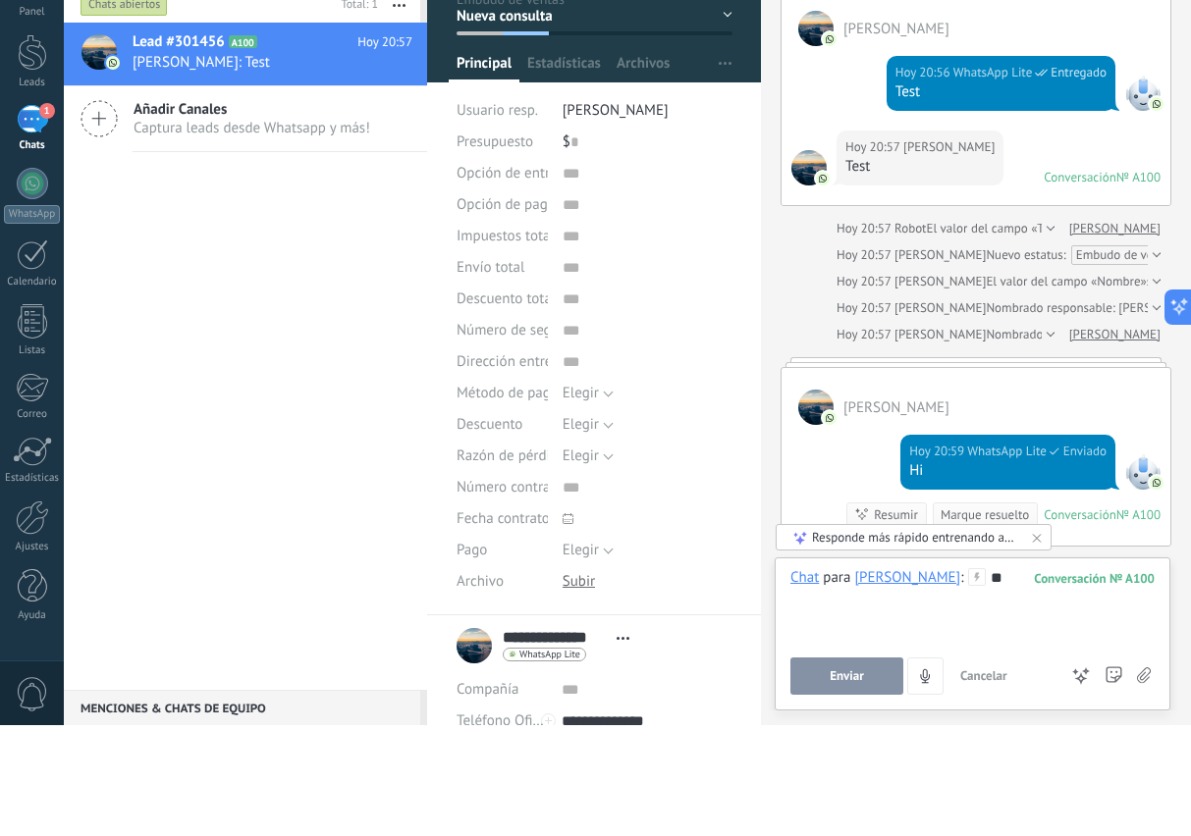
scroll to position [215, 0]
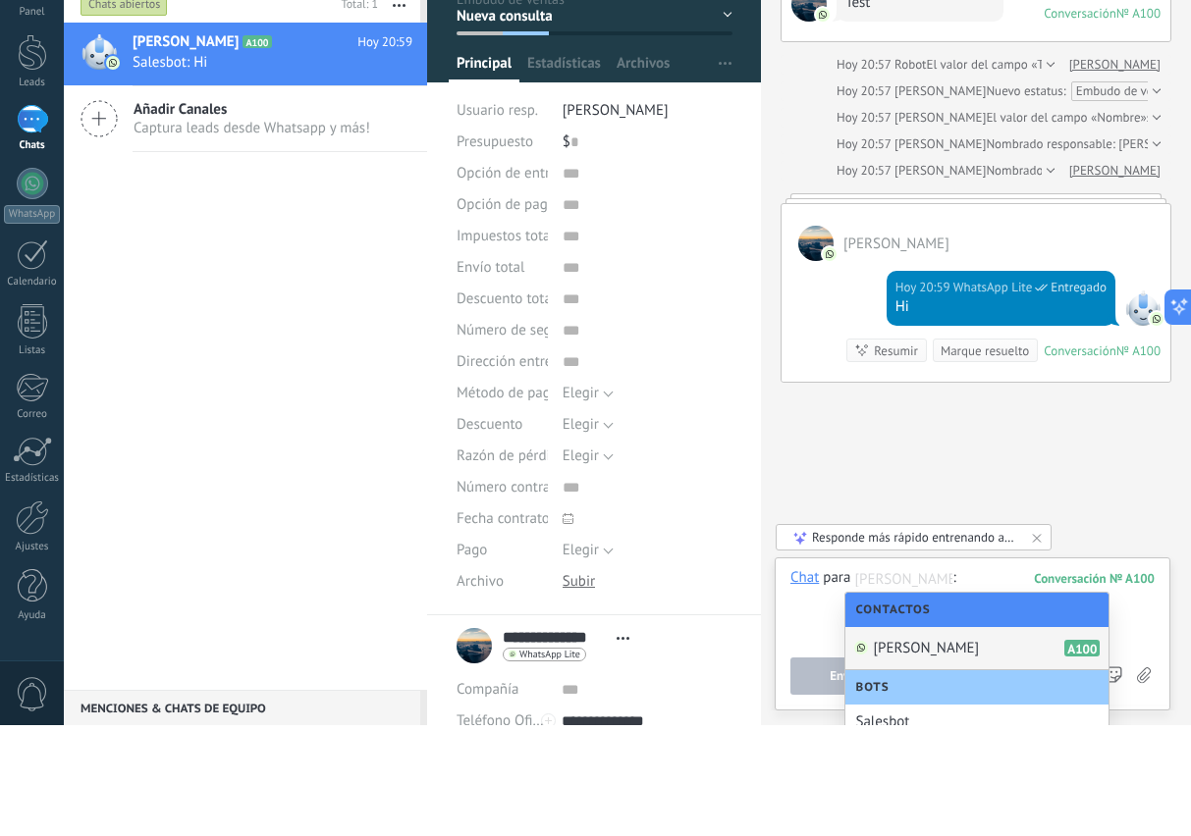
click at [933, 750] on span "[PERSON_NAME]" at bounding box center [926, 759] width 106 height 19
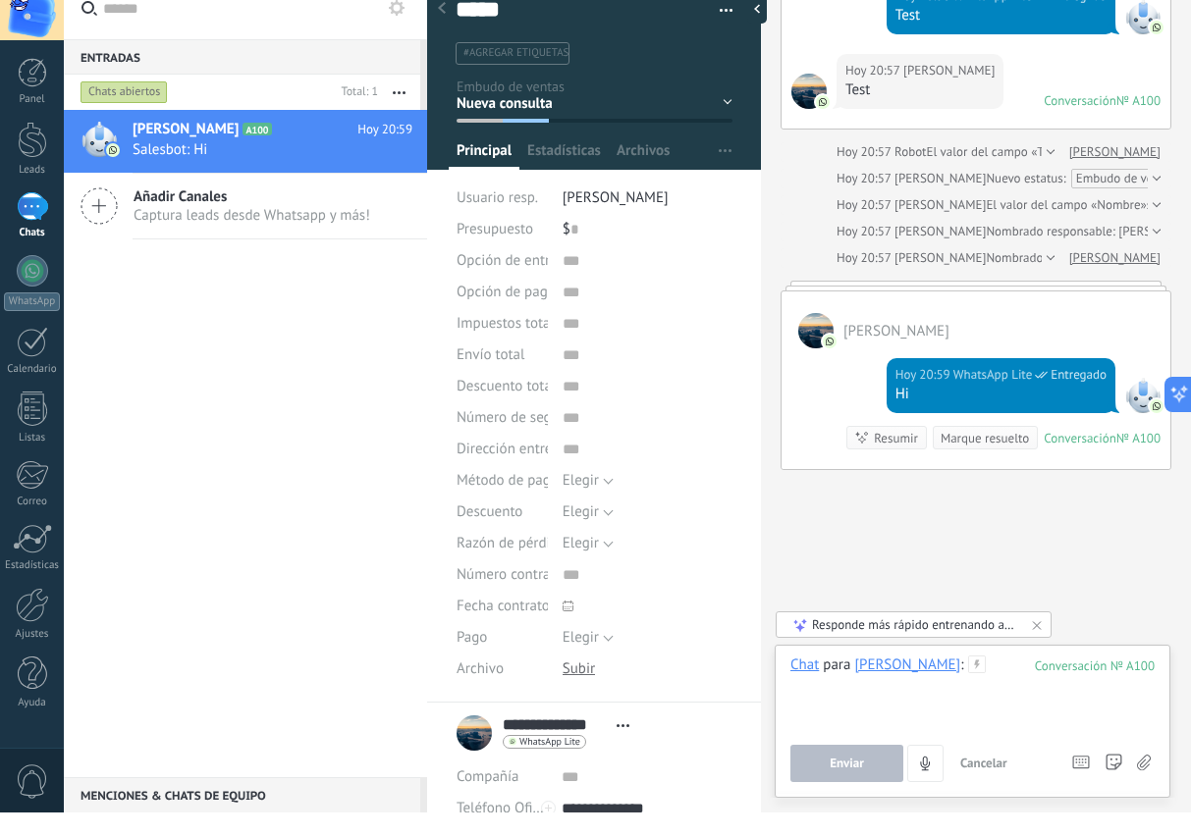
click at [896, 705] on div at bounding box center [972, 716] width 364 height 75
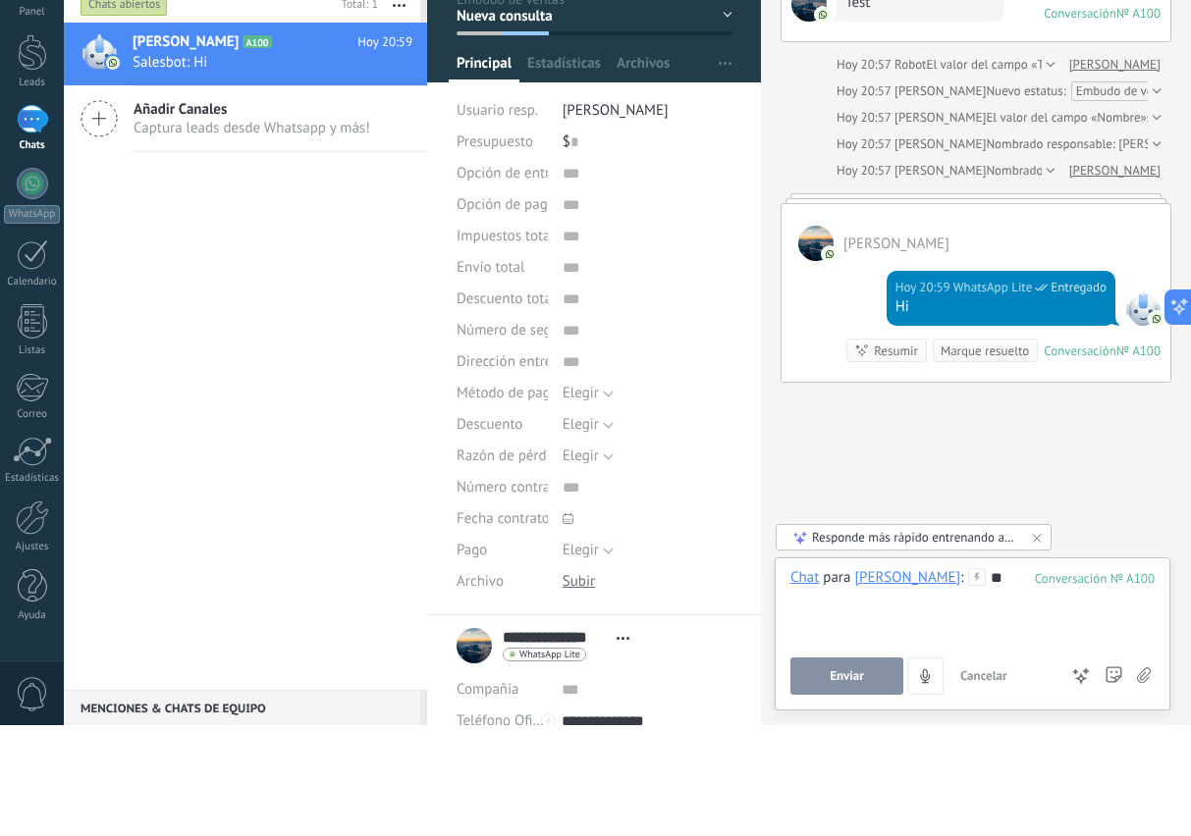
click at [849, 769] on button "Enviar" at bounding box center [846, 787] width 113 height 37
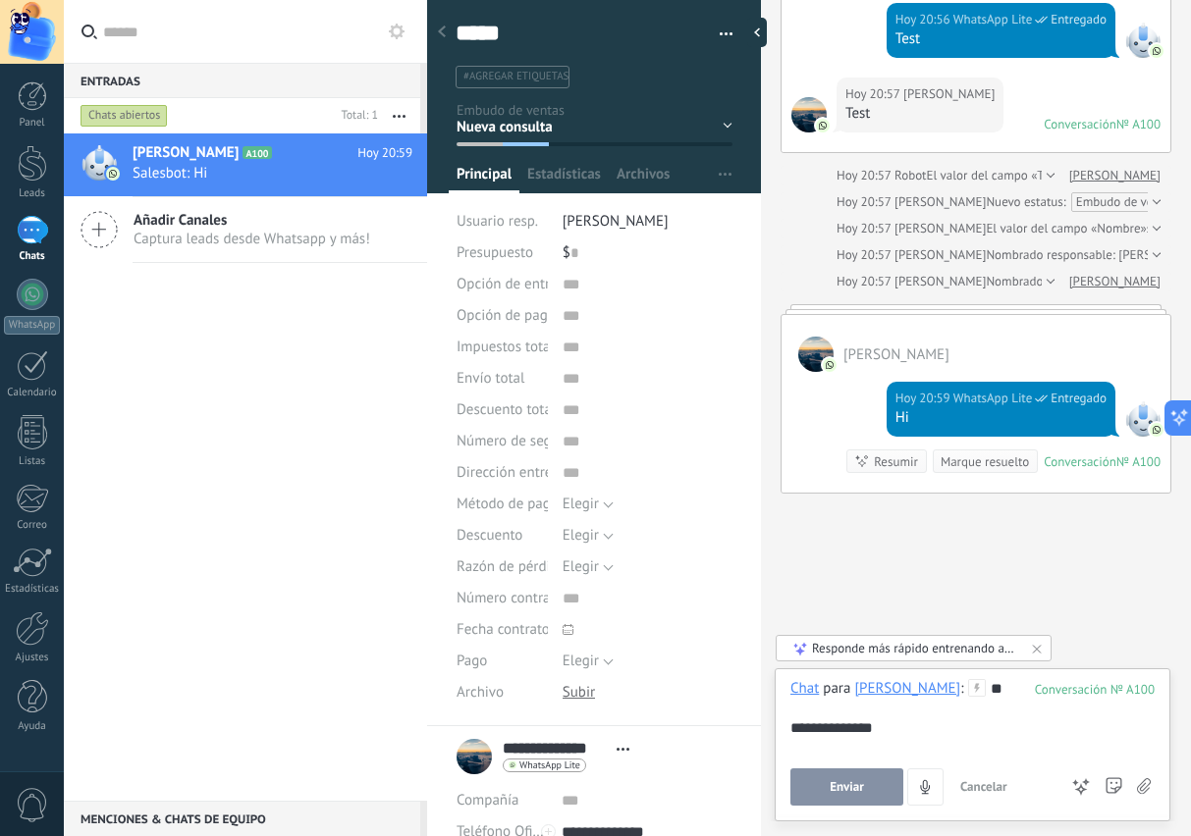
click at [837, 779] on button "Enviar" at bounding box center [846, 787] width 113 height 37
click at [918, 647] on div "Responde más rápido entrenando a tu asistente AI con tus fuentes de datos" at bounding box center [914, 648] width 205 height 17
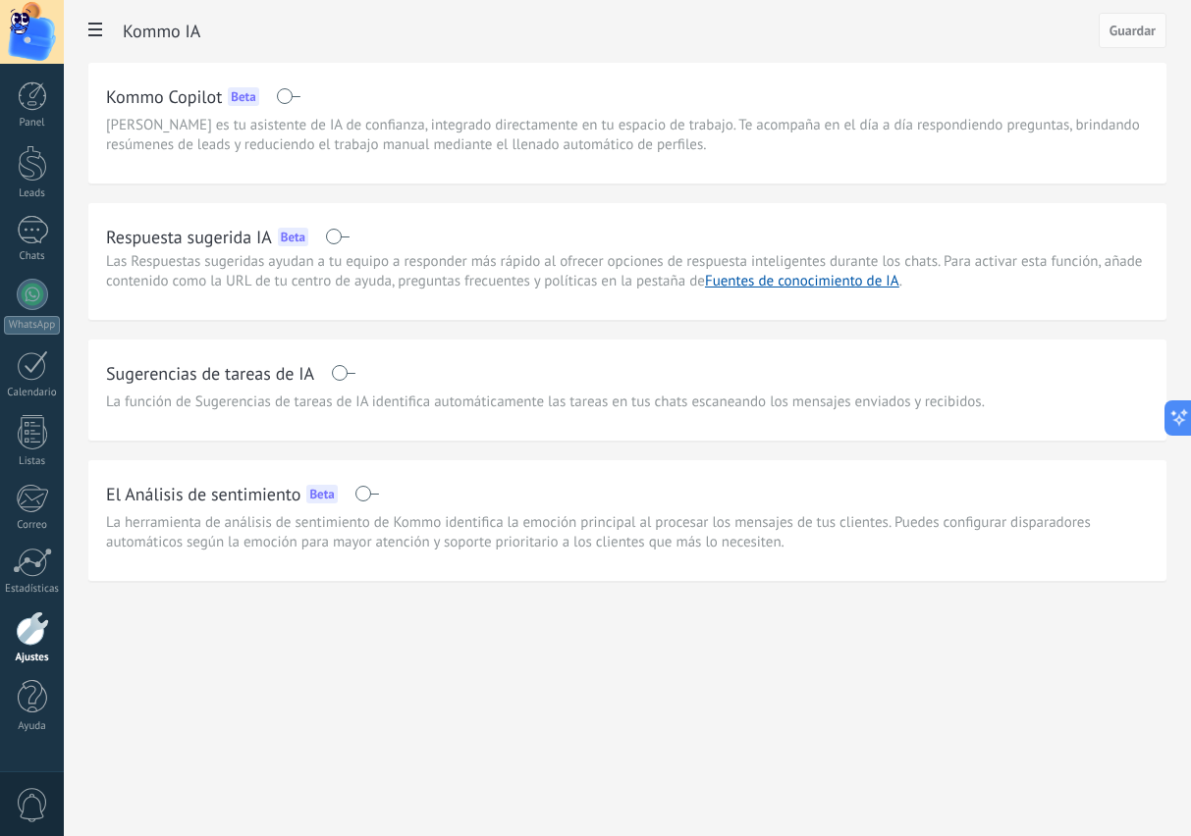
click at [29, 236] on div "1" at bounding box center [32, 230] width 31 height 28
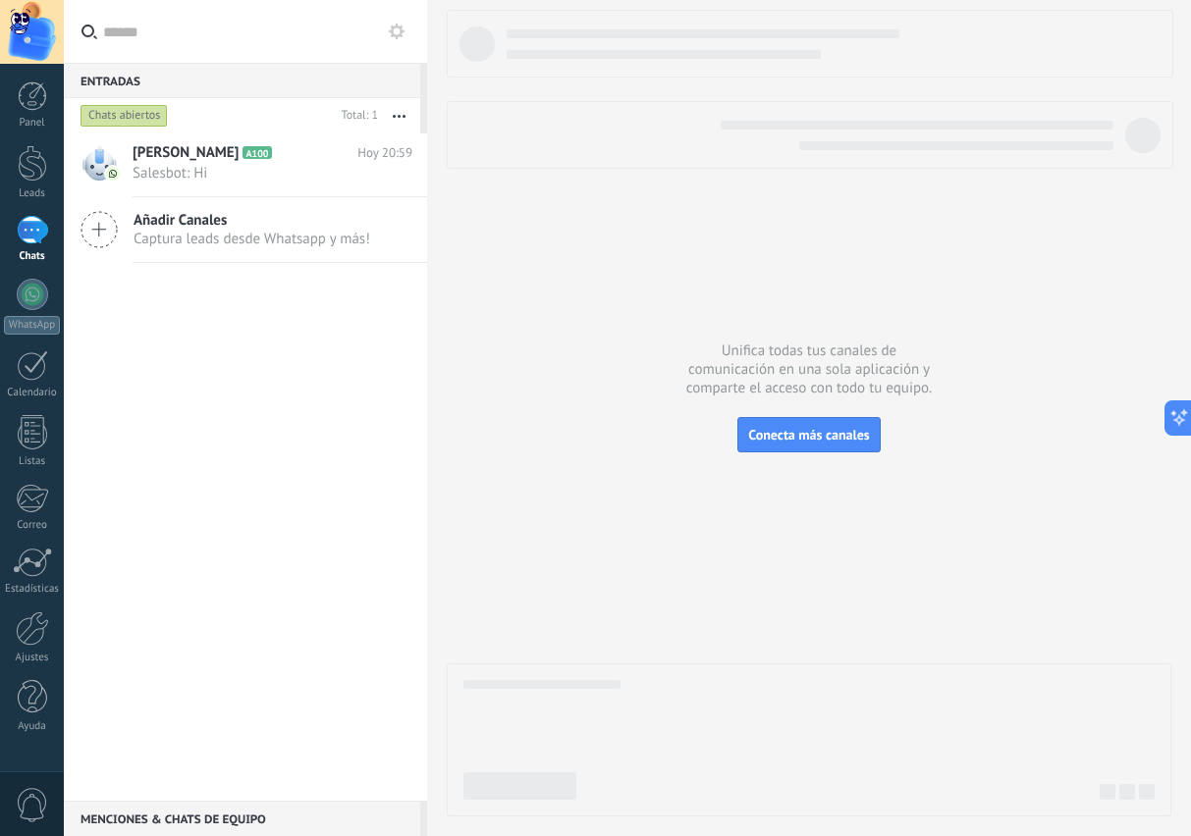
click at [166, 166] on span "Salesbot: Hi" at bounding box center [254, 173] width 242 height 19
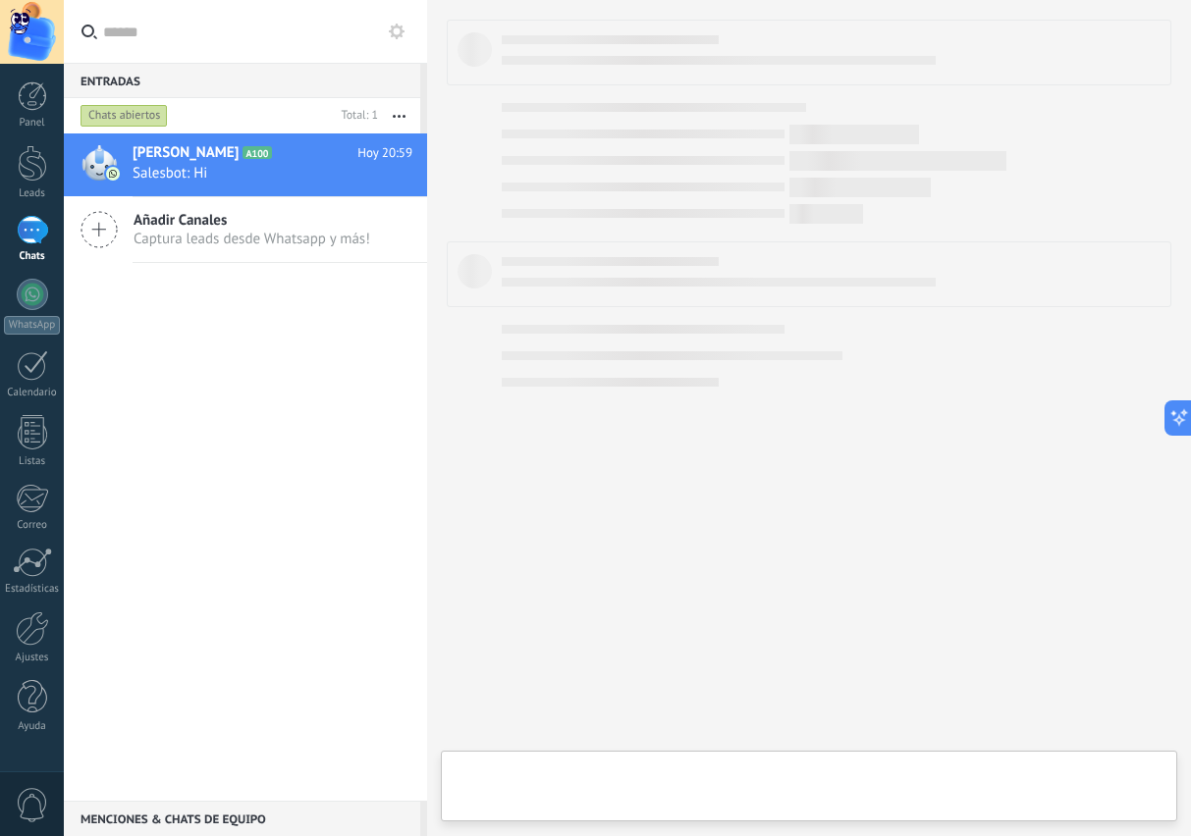
type textarea "*****"
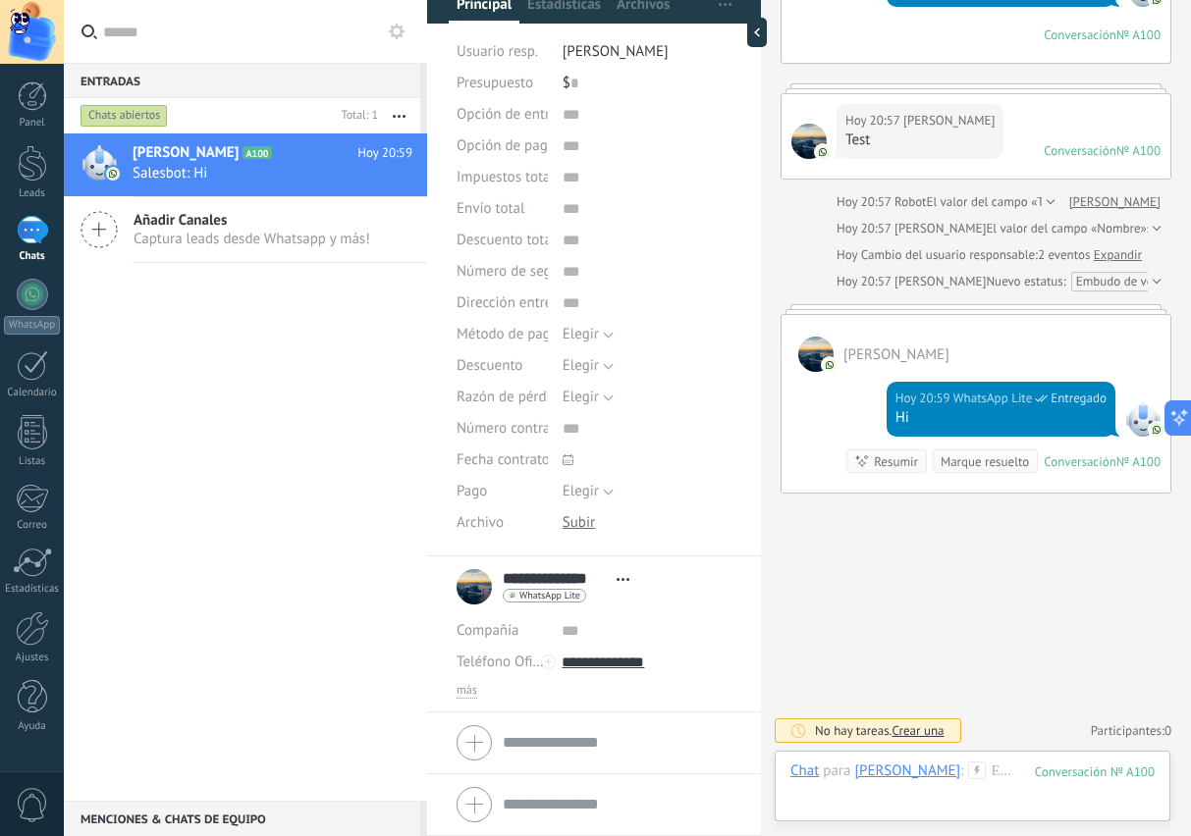
scroll to position [180, 0]
click at [585, 747] on input "text" at bounding box center [617, 742] width 229 height 31
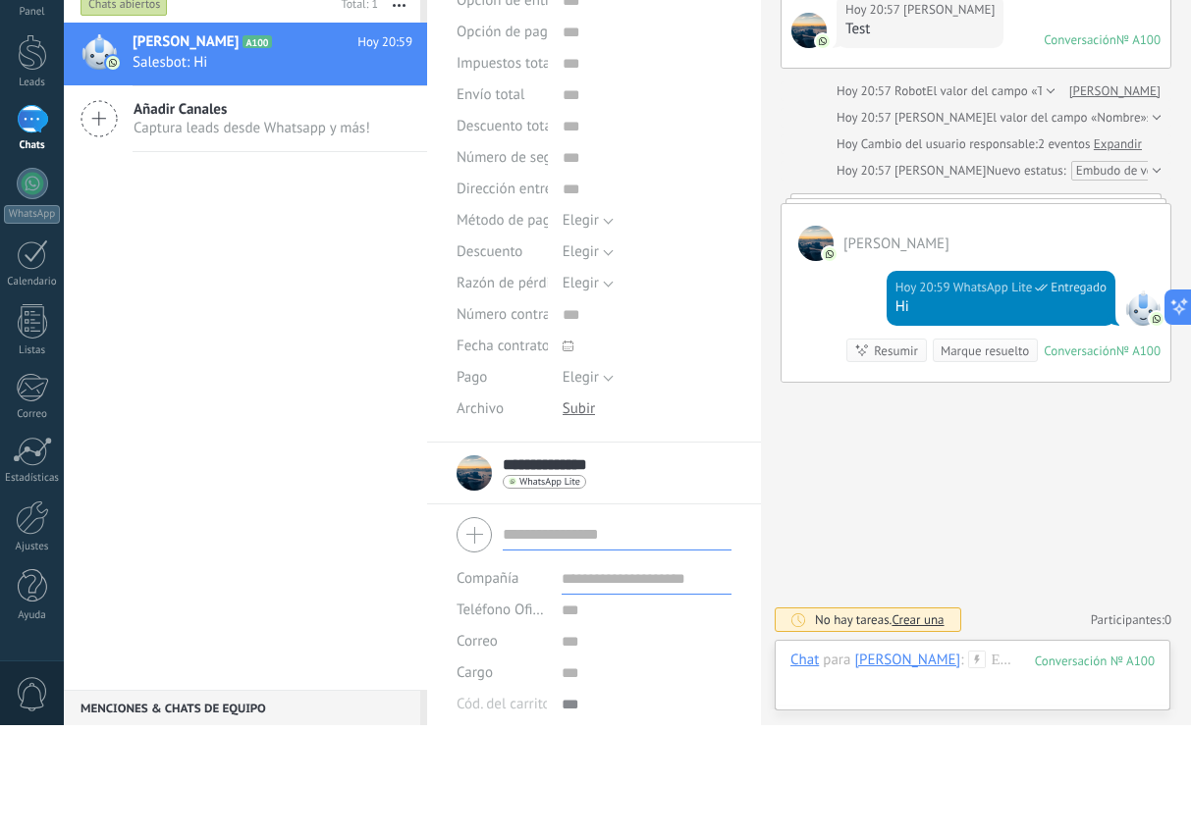
click at [668, 560] on div "**********" at bounding box center [594, 584] width 275 height 49
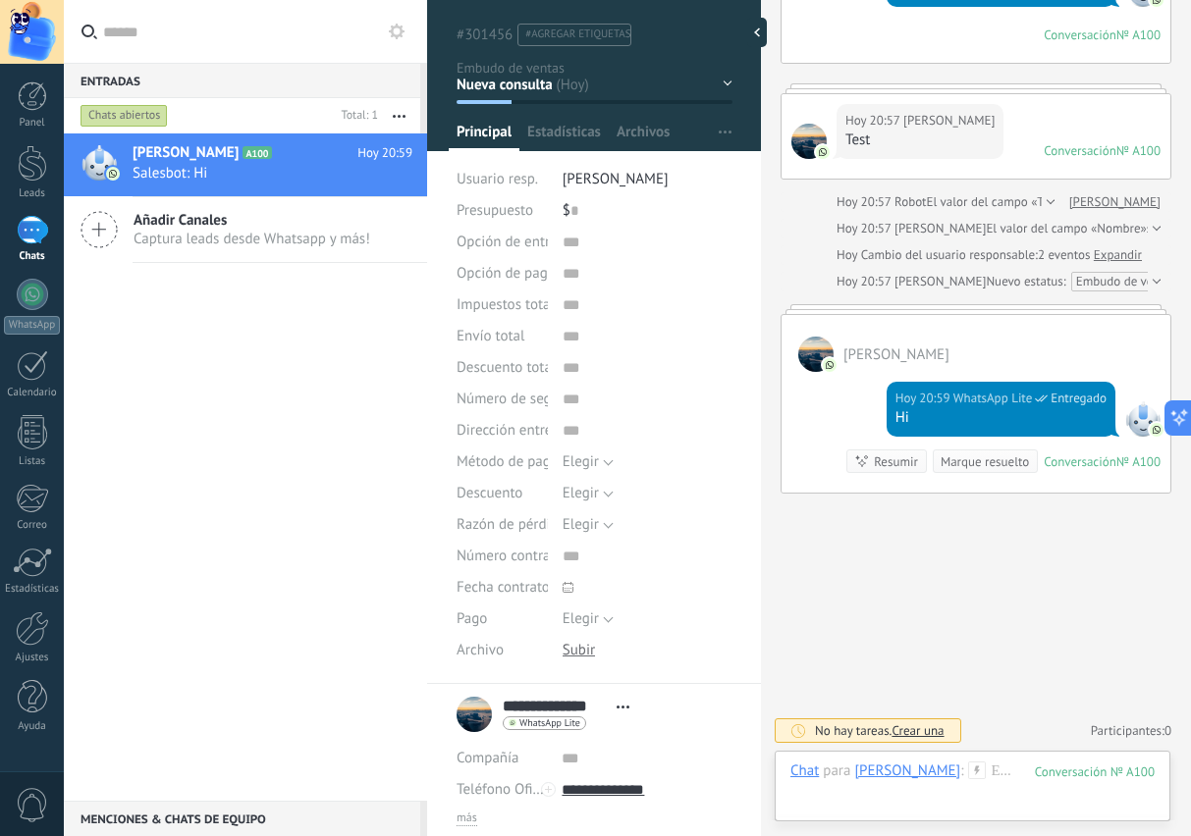
scroll to position [266, 0]
click at [901, 807] on div at bounding box center [972, 791] width 364 height 59
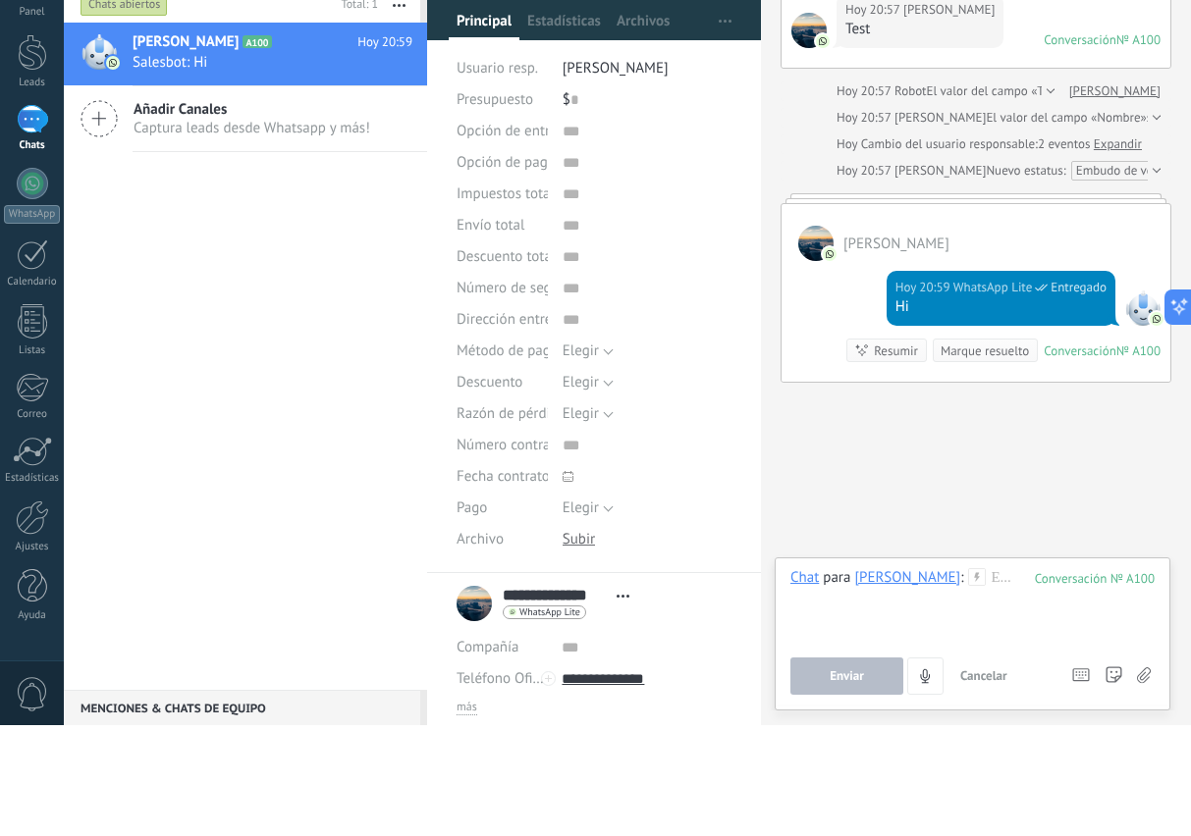
click at [1147, 779] on icon at bounding box center [1144, 787] width 14 height 17
click at [0, 0] on input "file" at bounding box center [0, 0] width 0 height 0
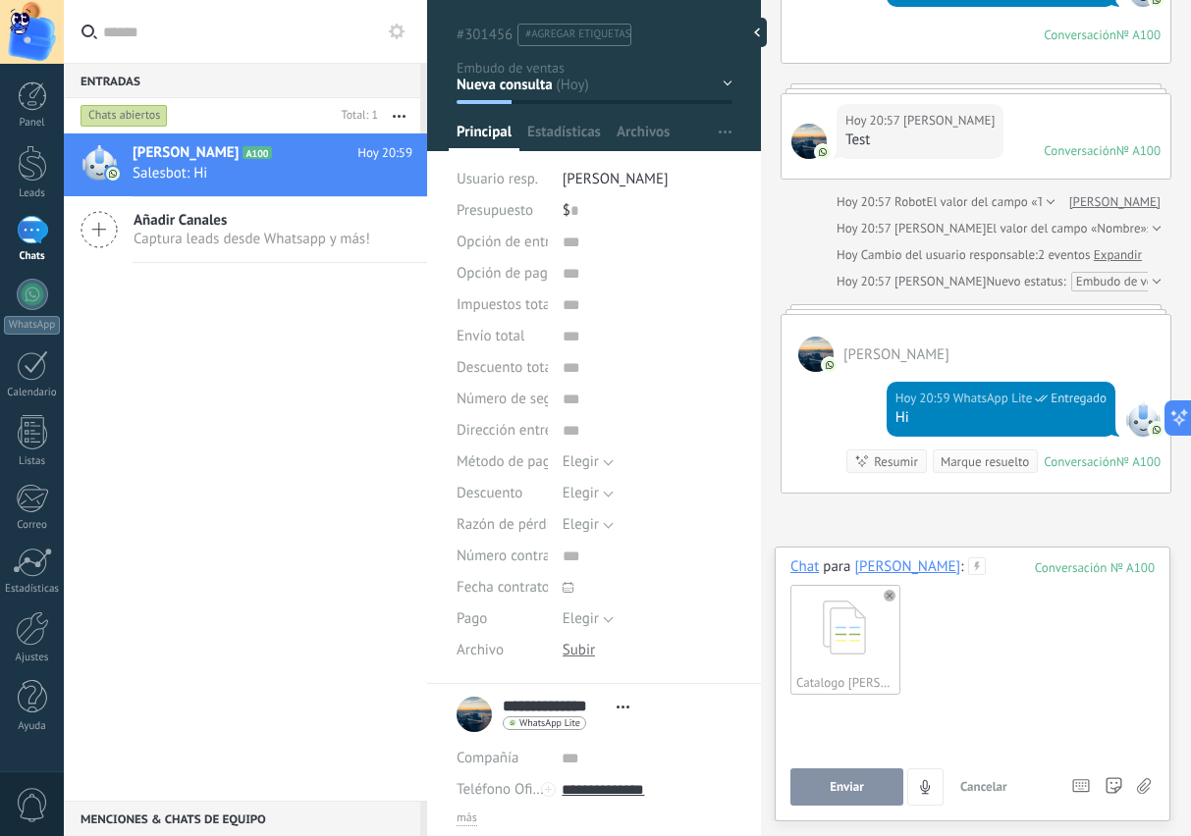
click at [967, 724] on div at bounding box center [972, 738] width 364 height 75
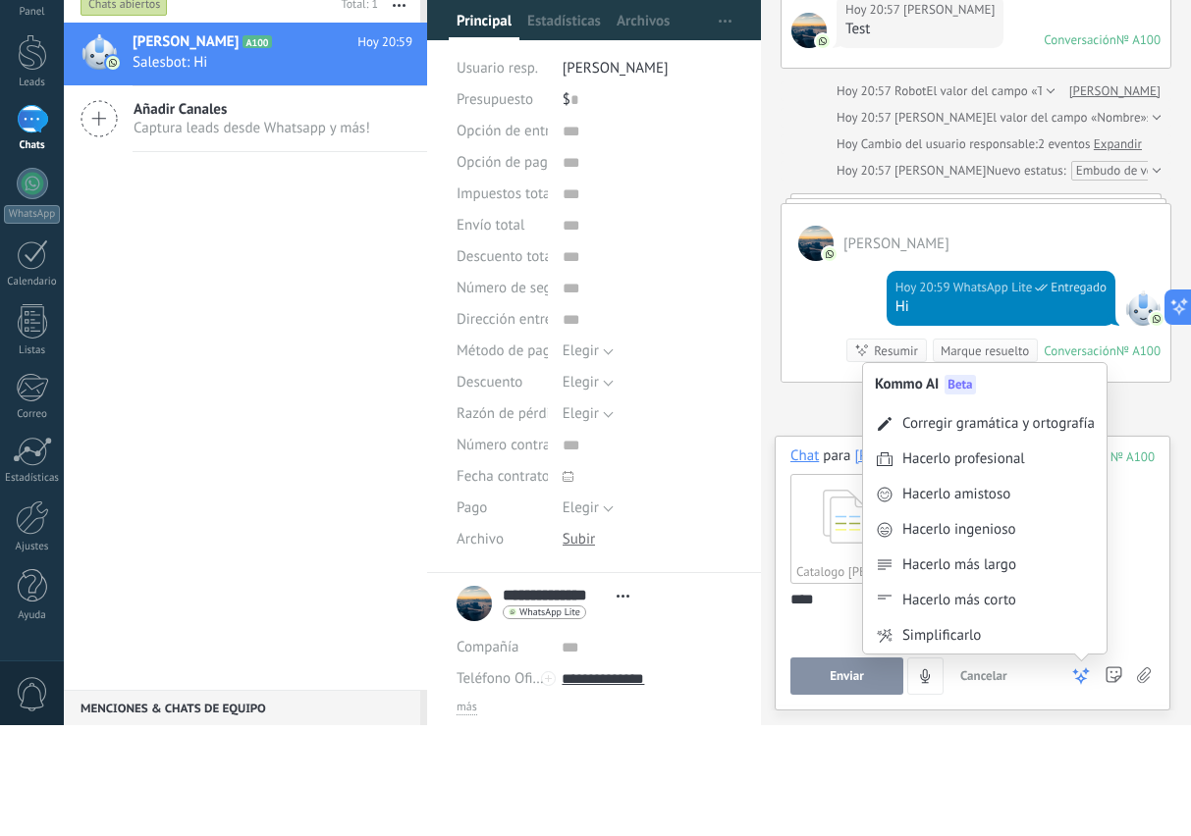
click at [984, 596] on div "Hacerlo amistoso" at bounding box center [956, 606] width 108 height 20
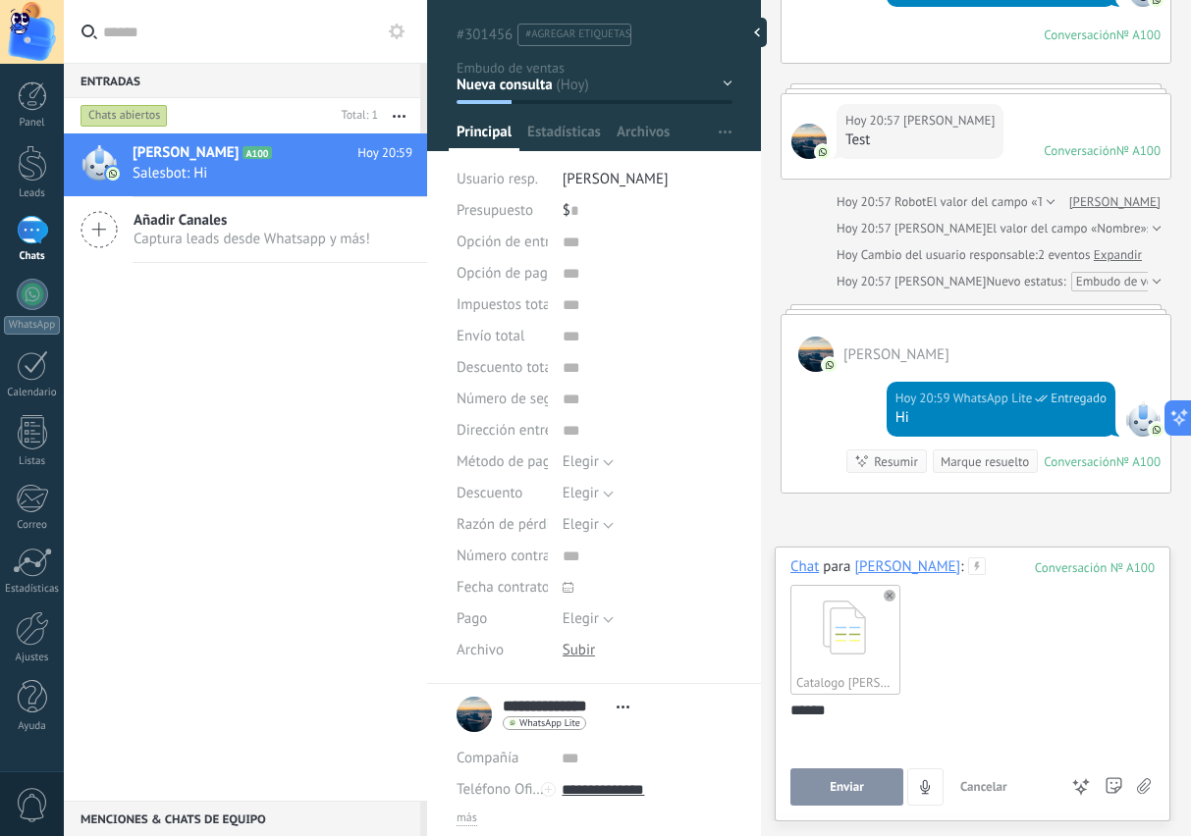
click at [852, 781] on span "Enviar" at bounding box center [847, 787] width 34 height 14
click at [42, 111] on link "Panel" at bounding box center [32, 105] width 64 height 48
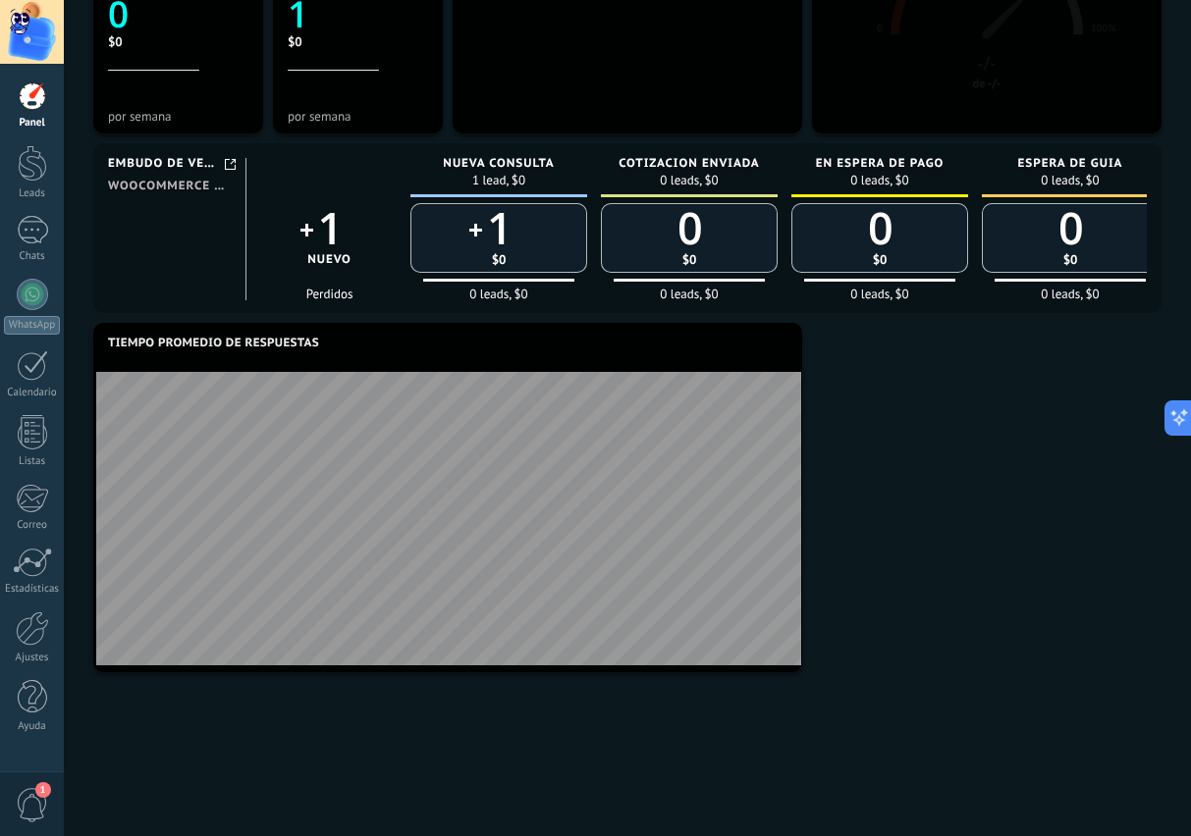
scroll to position [832, 0]
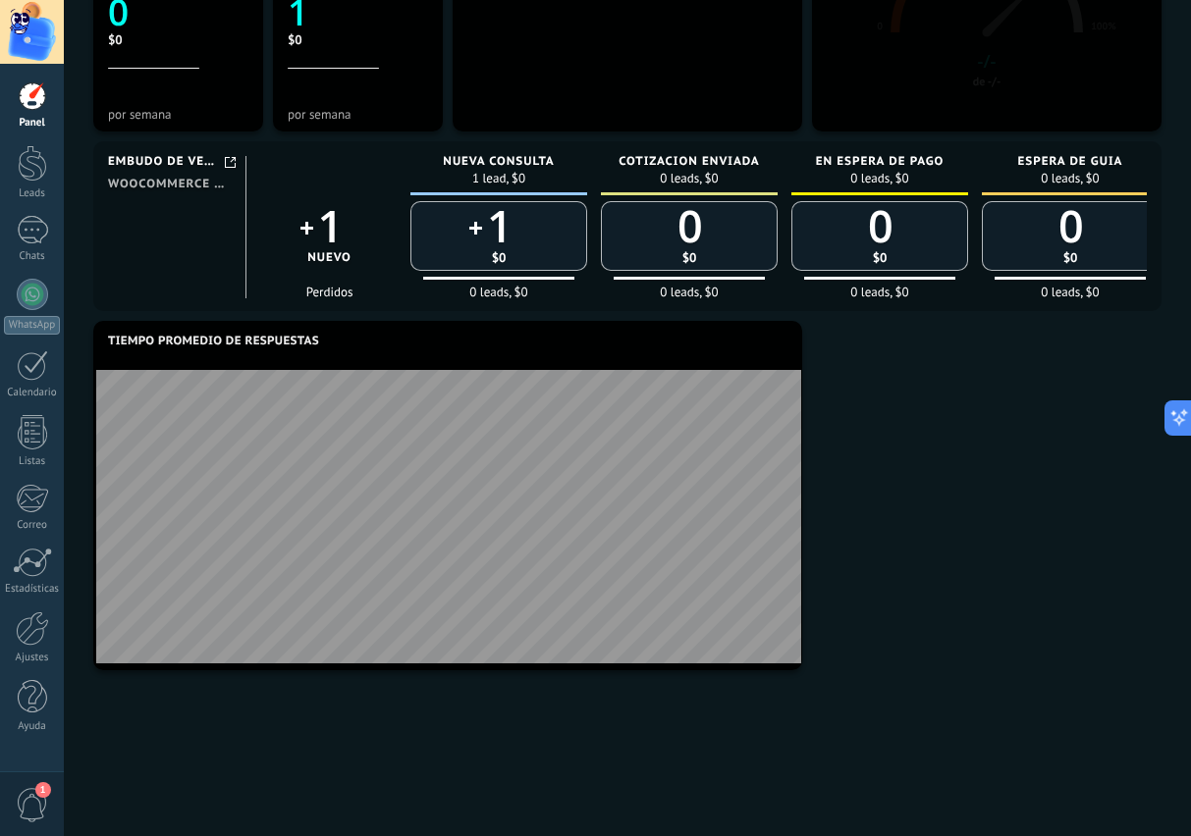
click at [36, 231] on div "1" at bounding box center [32, 230] width 31 height 28
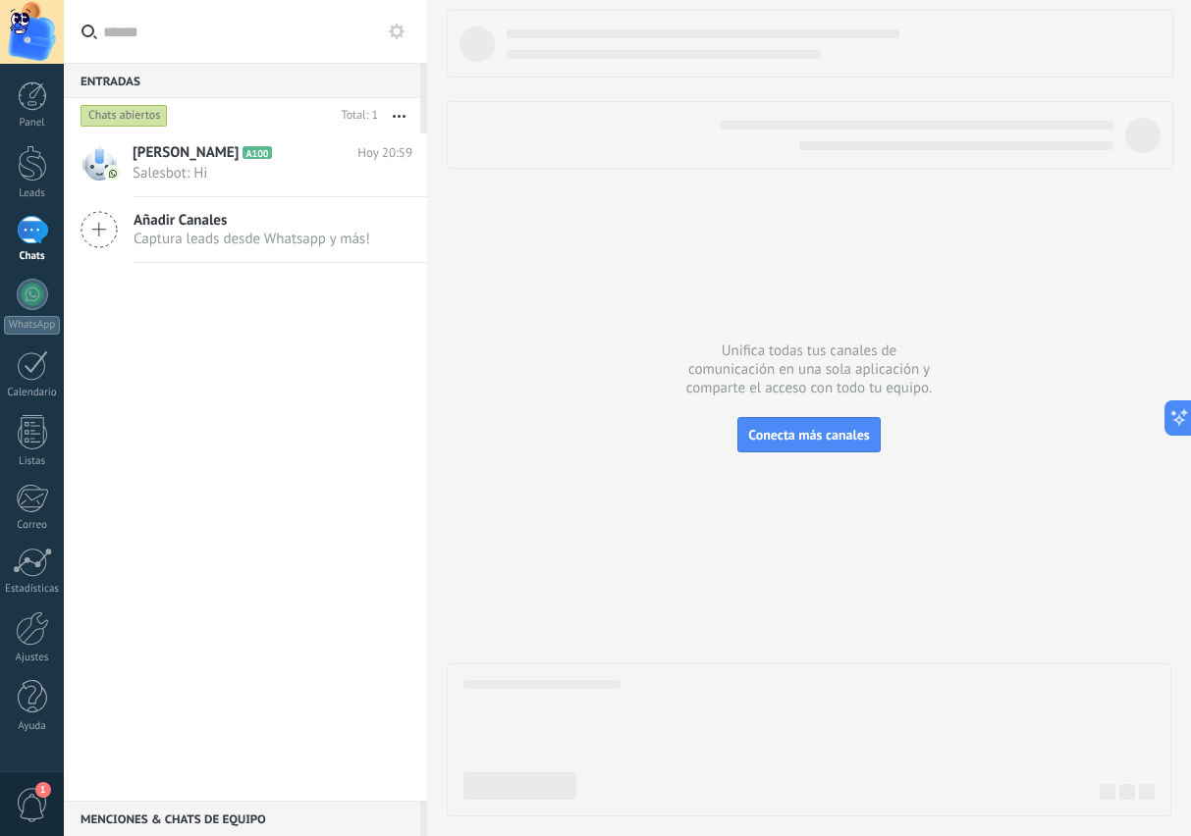
click at [217, 166] on span "Salesbot: Hi" at bounding box center [254, 173] width 242 height 19
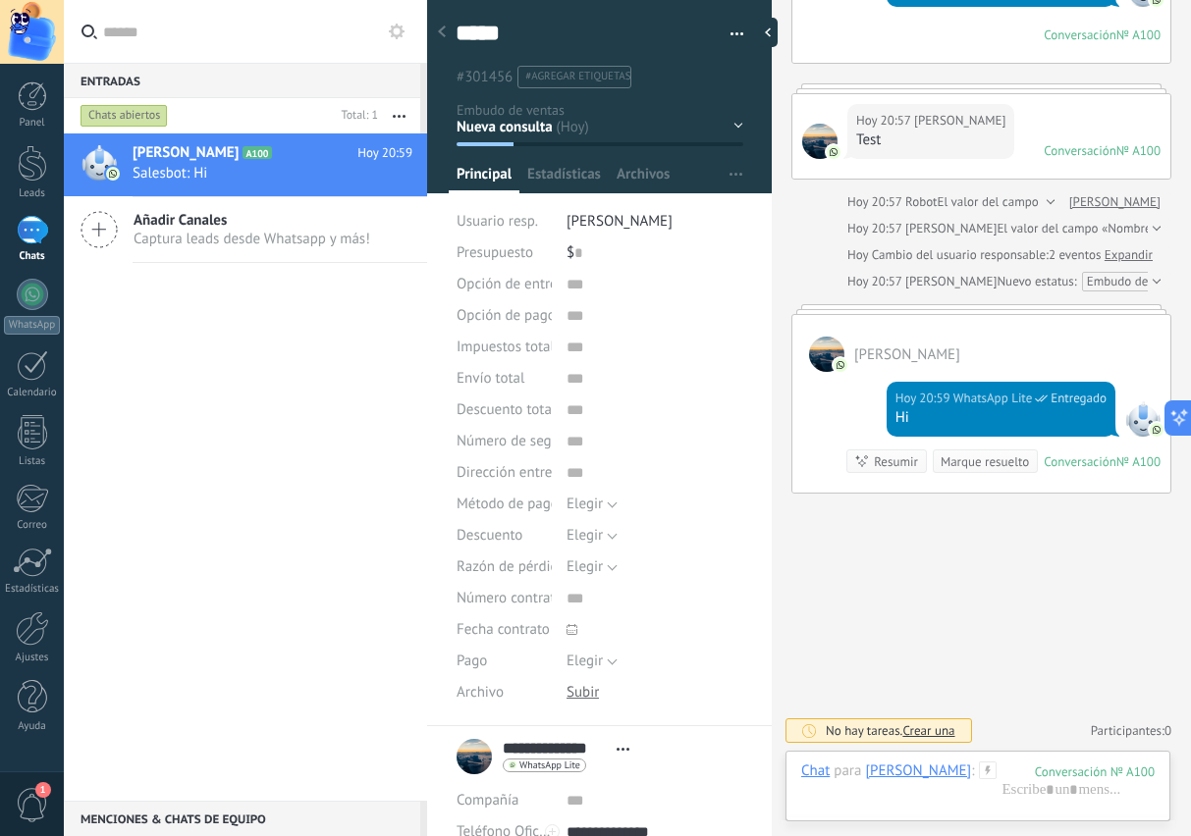
scroll to position [29, 0]
click at [442, 34] on use at bounding box center [442, 32] width 8 height 12
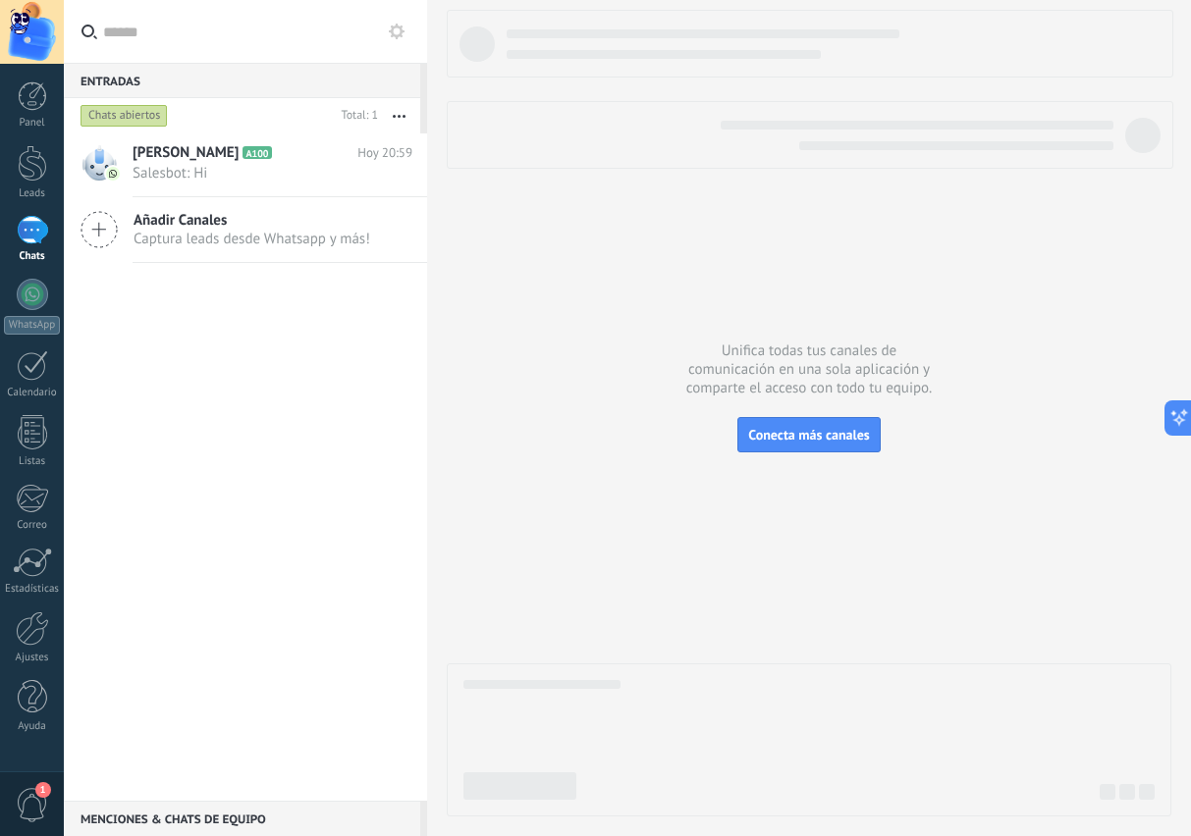
click at [244, 171] on span "Salesbot: Hi" at bounding box center [254, 173] width 242 height 19
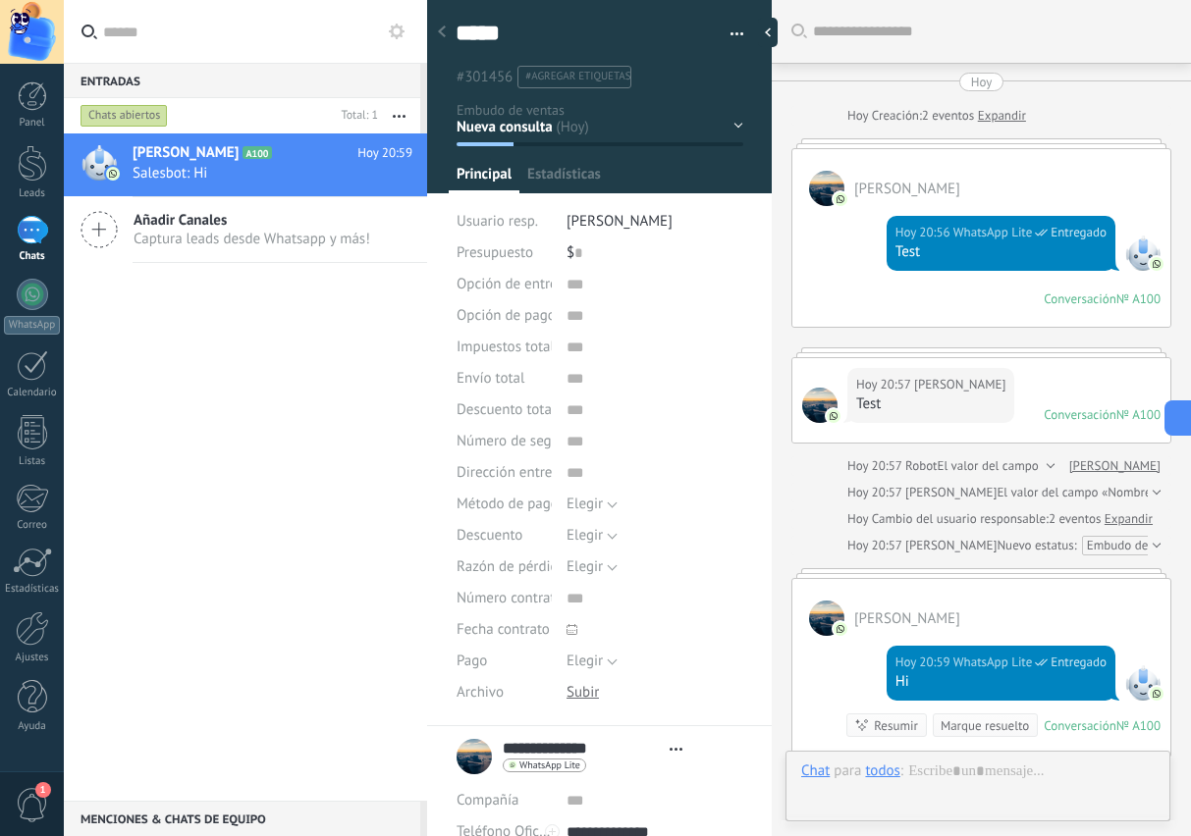
type textarea "*****"
click at [1054, 404] on span "Robot" at bounding box center [1047, 411] width 31 height 17
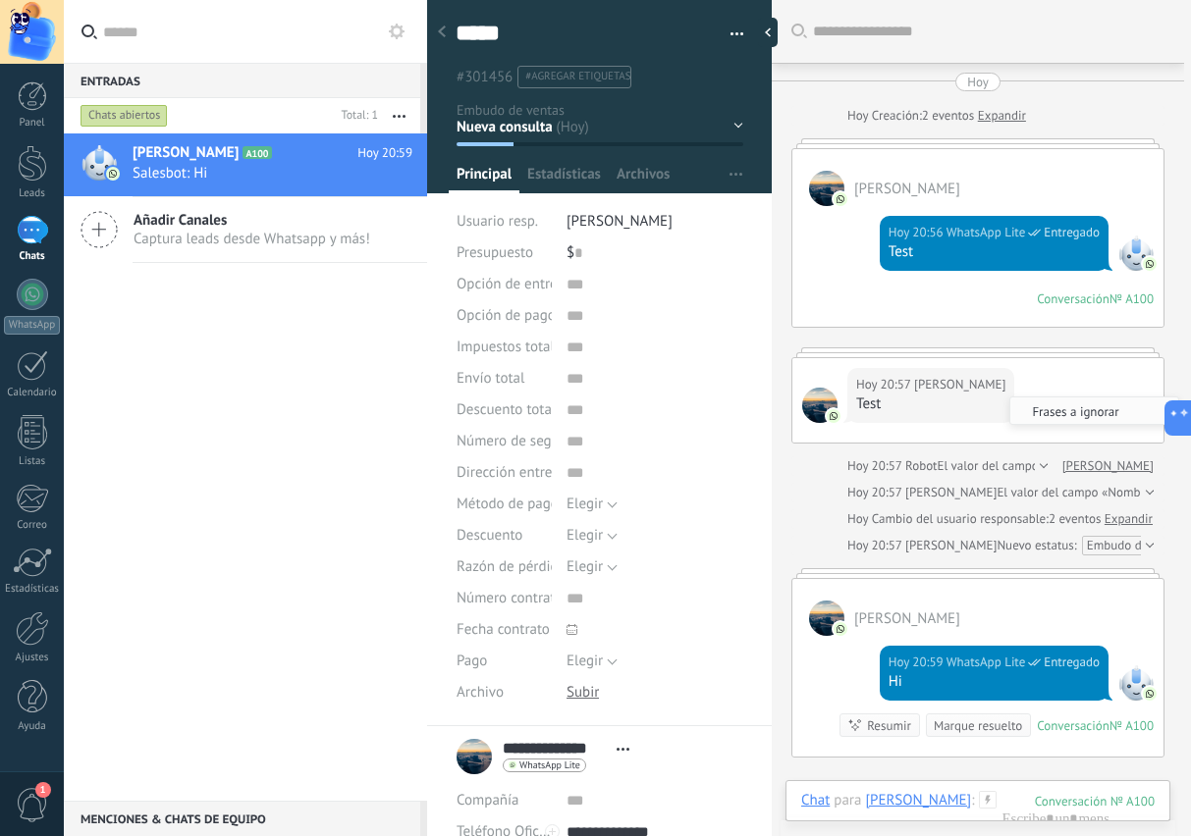
click at [1124, 340] on div "Hoy Hoy Creación: 2 eventos Expandir Ruben Arellano Hoy 20:56 WhatsApp Lite Ent…" at bounding box center [977, 415] width 373 height 685
click at [1143, 299] on div "№ A100" at bounding box center [1138, 299] width 44 height 17
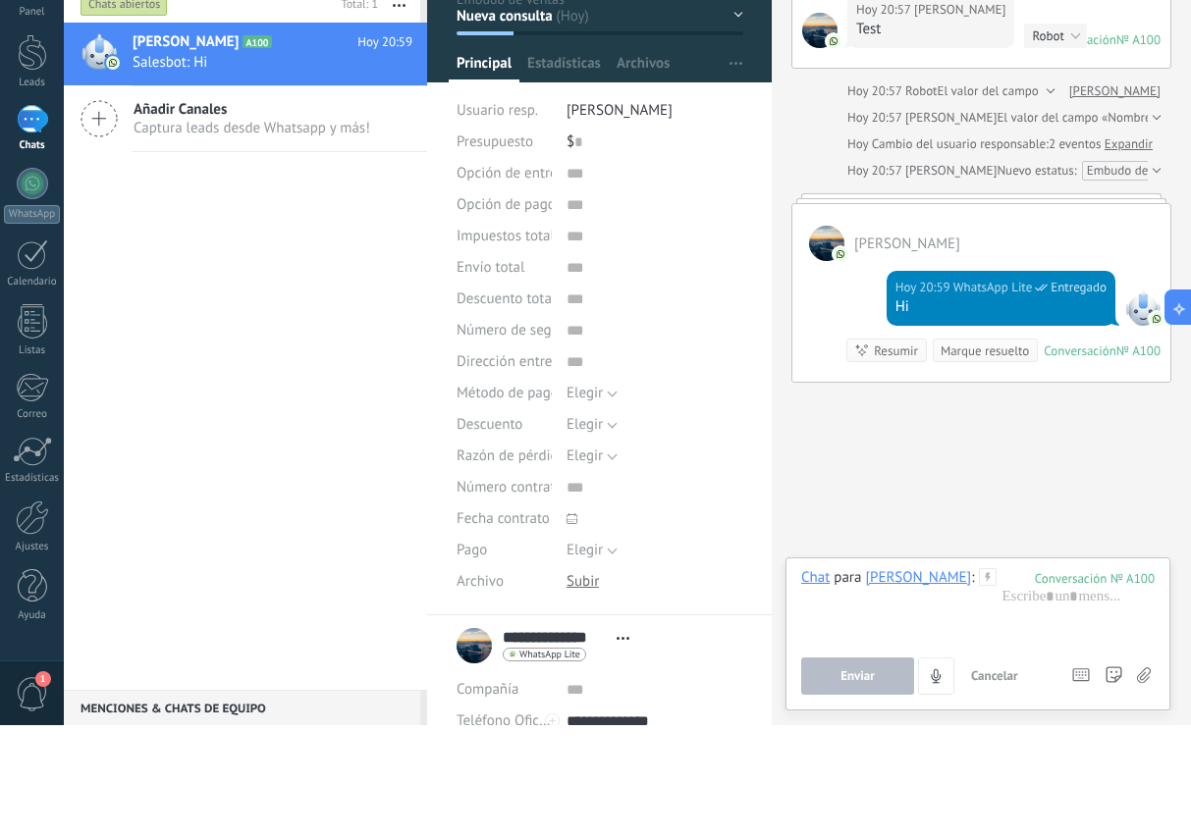
scroll to position [266, 0]
click at [967, 679] on div at bounding box center [977, 716] width 353 height 75
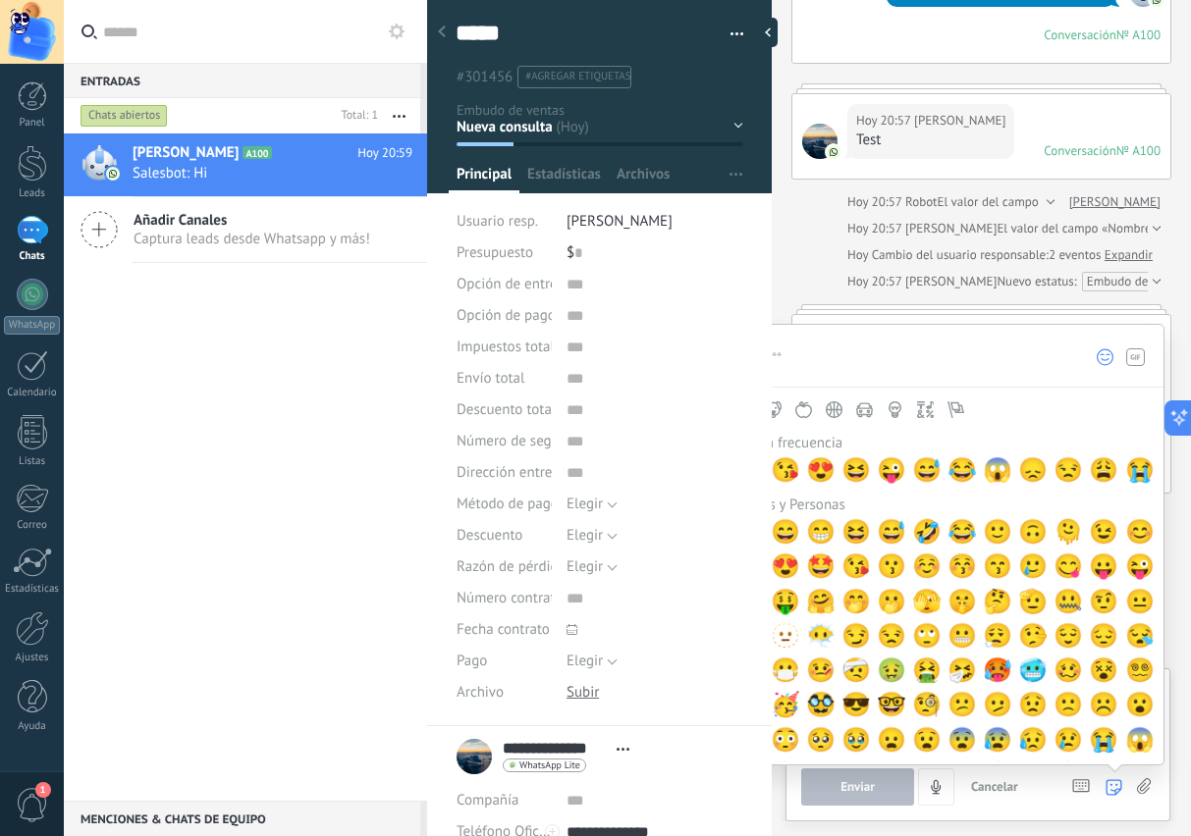
click at [959, 524] on span "😂" at bounding box center [961, 531] width 29 height 27
click at [966, 529] on span "😂" at bounding box center [961, 531] width 29 height 27
click at [995, 593] on span "🤔" at bounding box center [997, 601] width 29 height 27
click at [1005, 615] on span "🤔" at bounding box center [997, 601] width 29 height 27
click at [1120, 782] on icon at bounding box center [1113, 788] width 17 height 17
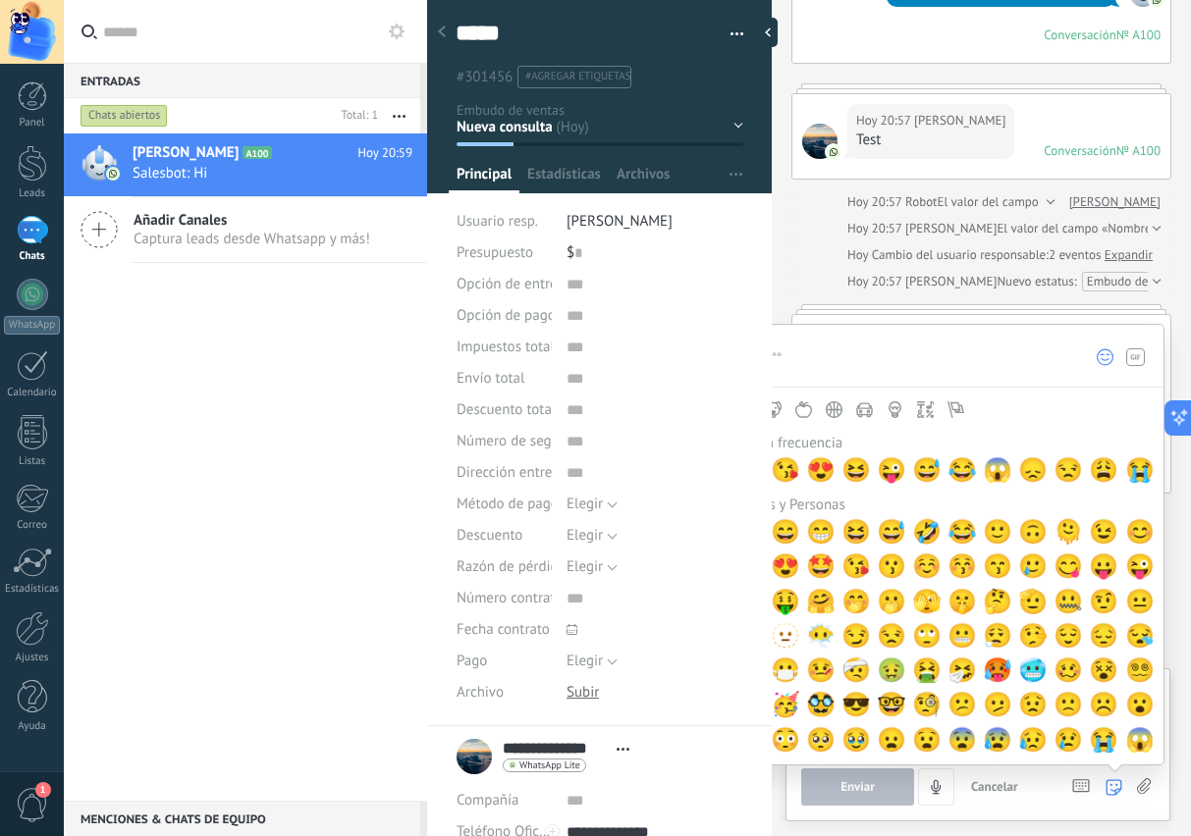
click at [1117, 790] on icon at bounding box center [1113, 788] width 17 height 17
click at [984, 793] on span "Cancelar" at bounding box center [994, 787] width 47 height 17
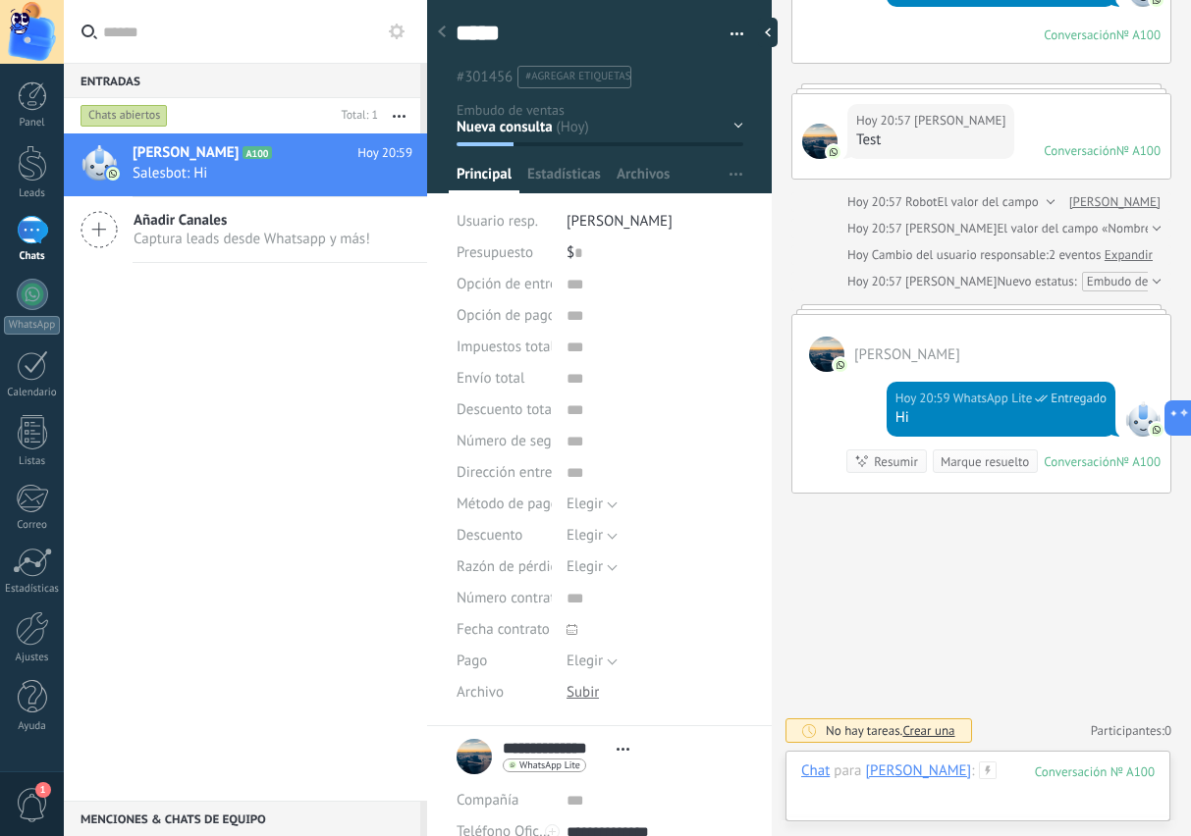
click at [1004, 795] on div at bounding box center [977, 791] width 353 height 59
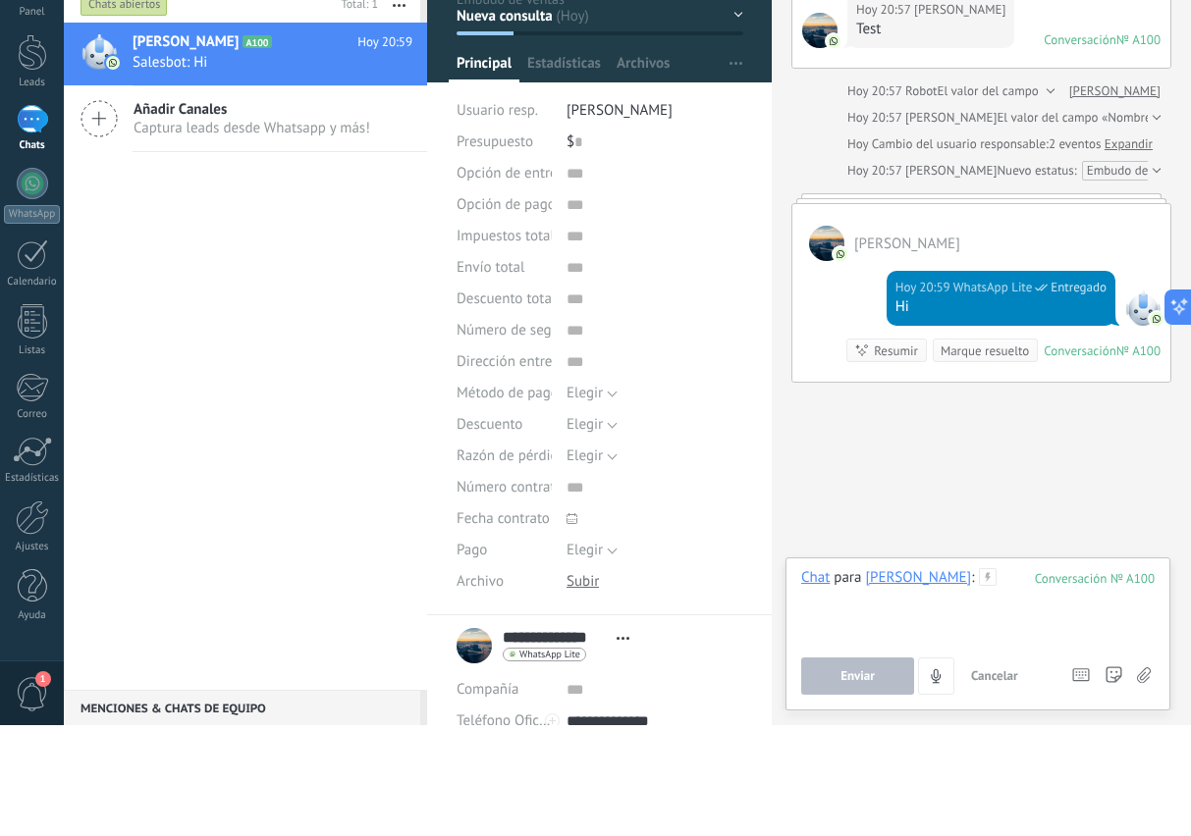
click at [963, 679] on div at bounding box center [977, 716] width 353 height 75
click at [849, 780] on span "Enviar" at bounding box center [857, 787] width 34 height 14
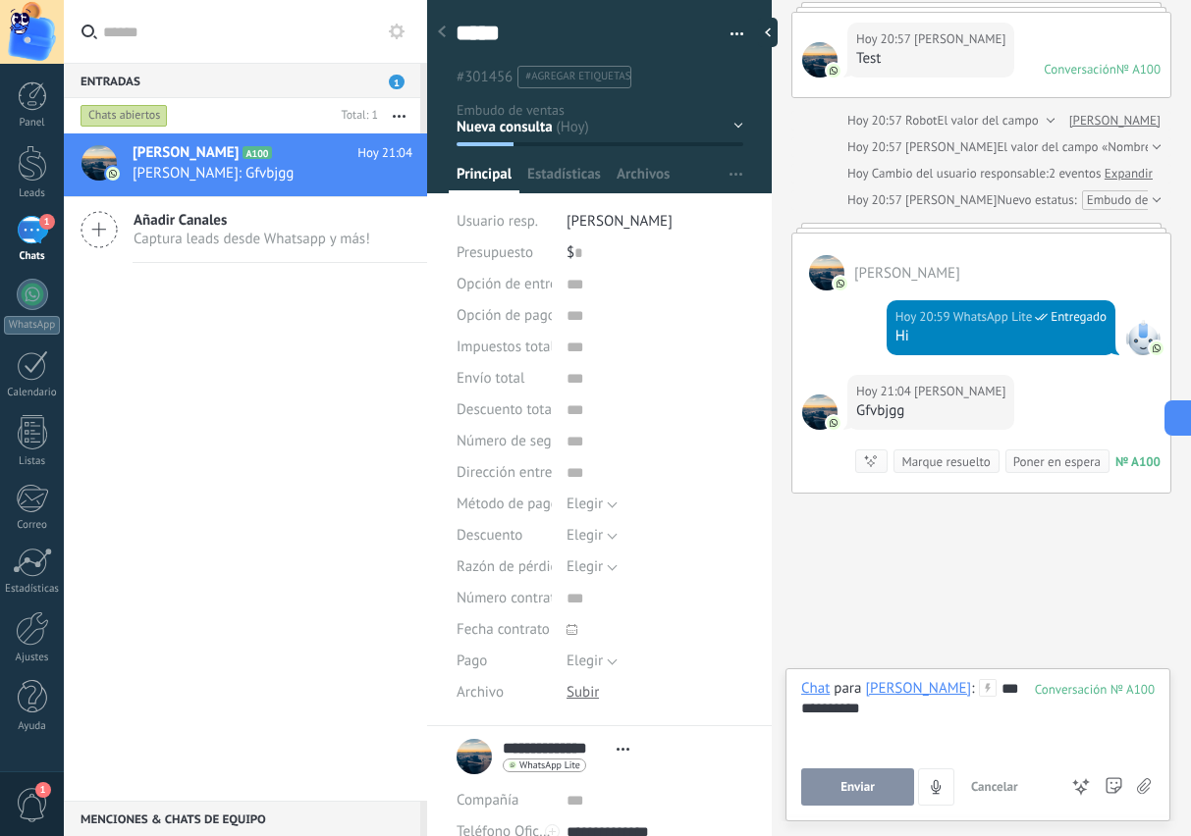
click at [980, 566] on div "Buscar Carga más Hoy Hoy Creación: 2 eventos Expandir Ruben Arellano Hoy 20:56 …" at bounding box center [981, 245] width 419 height 1182
click at [1066, 416] on button "Robot" at bounding box center [1055, 417] width 62 height 25
click at [1078, 584] on div "Buscar Carga más Hoy Hoy Creación: 2 eventos Expandir Ruben Arellano Hoy 20:56 …" at bounding box center [978, 245] width 412 height 1182
click at [1036, 413] on span "Robot" at bounding box center [1047, 417] width 31 height 17
click at [1048, 599] on div "Buscar Carga más Hoy Hoy Creación: 2 eventos Expandir Ruben Arellano Hoy 20:56 …" at bounding box center [978, 245] width 412 height 1182
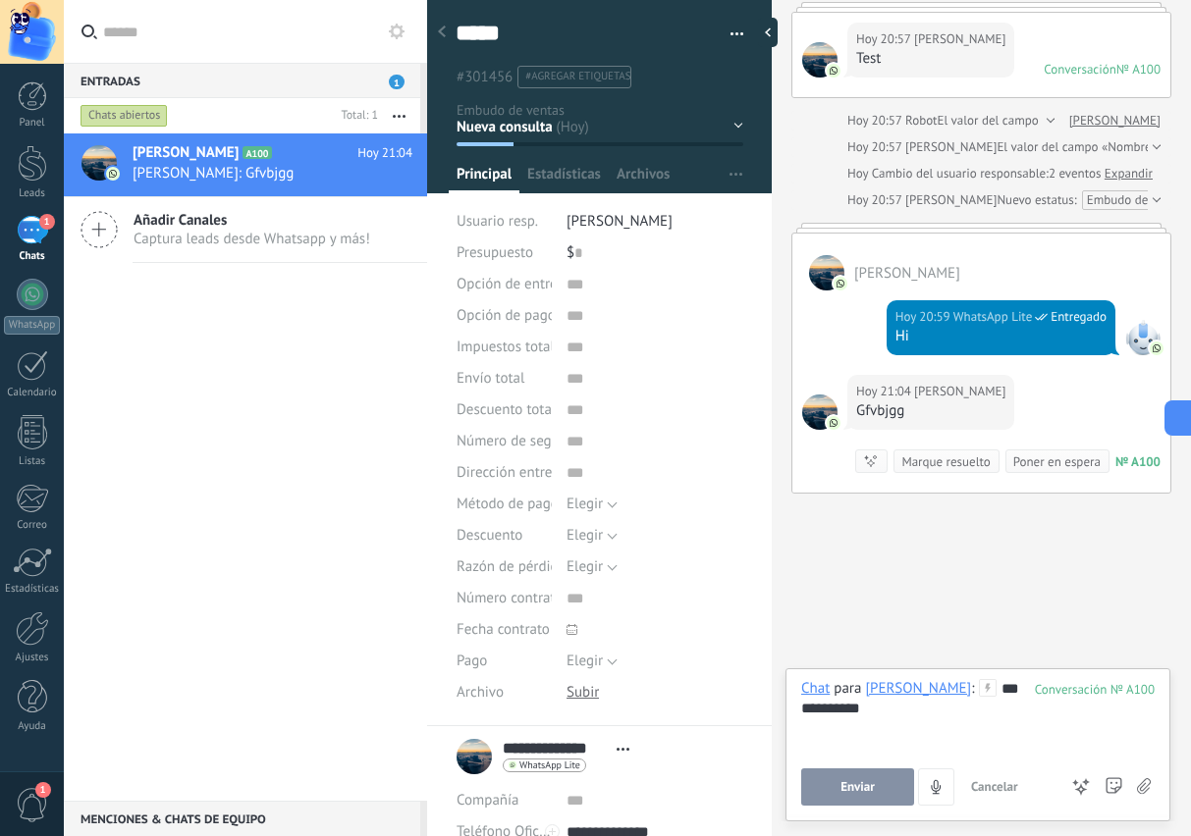
click at [850, 787] on span "Enviar" at bounding box center [857, 787] width 34 height 14
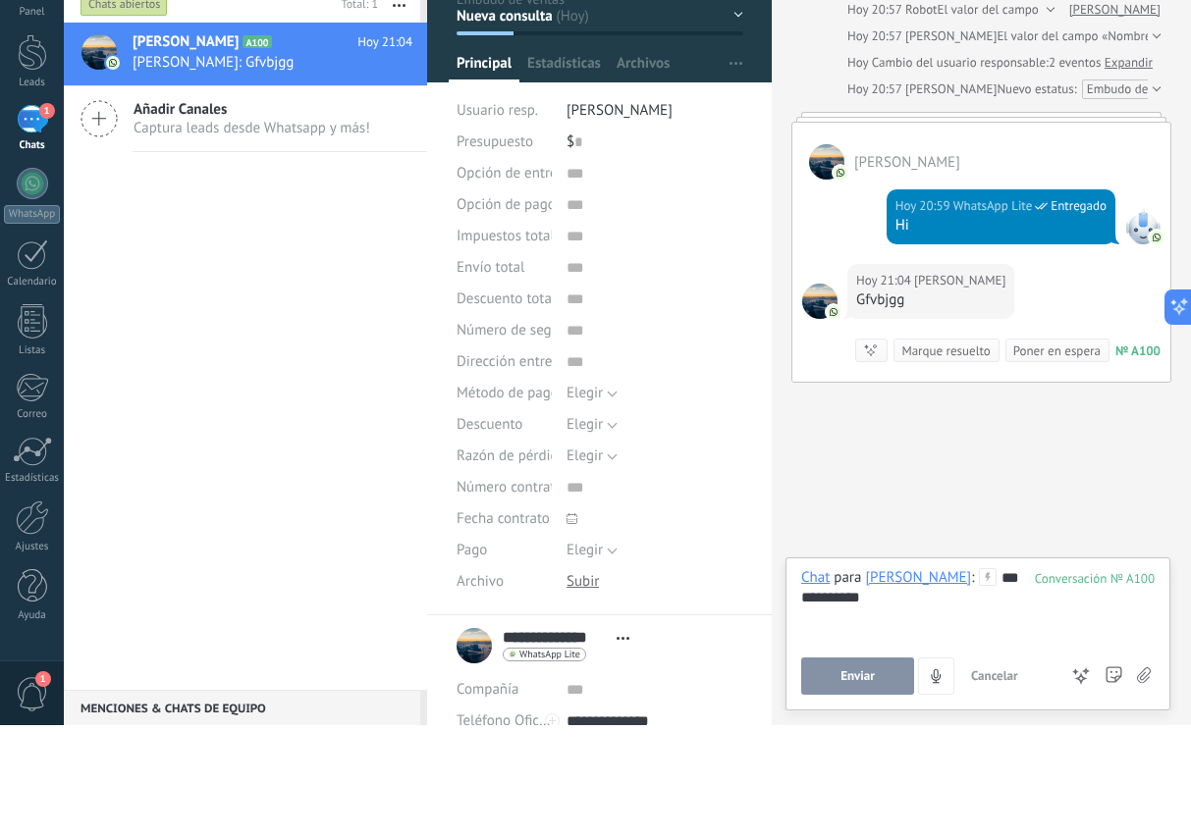
click at [981, 679] on icon at bounding box center [988, 688] width 18 height 18
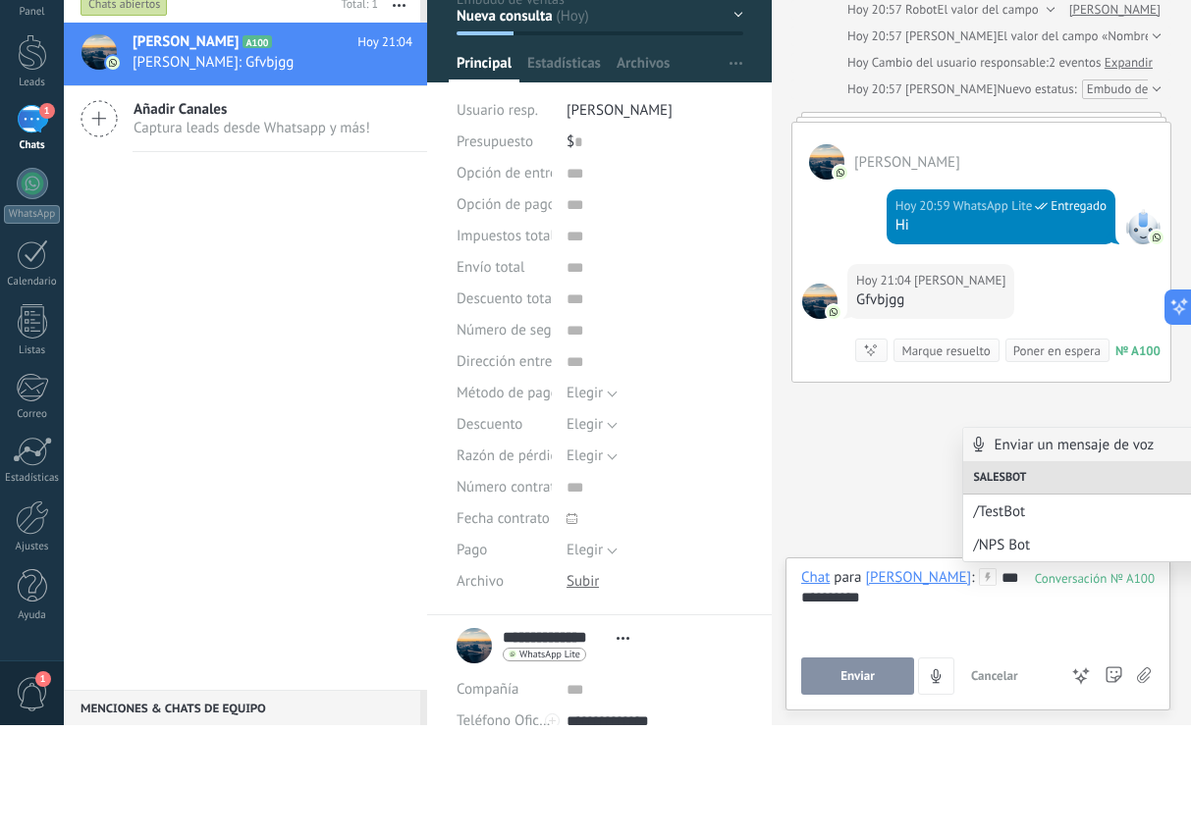
click at [1036, 614] on span "/TestBot" at bounding box center [1089, 623] width 232 height 19
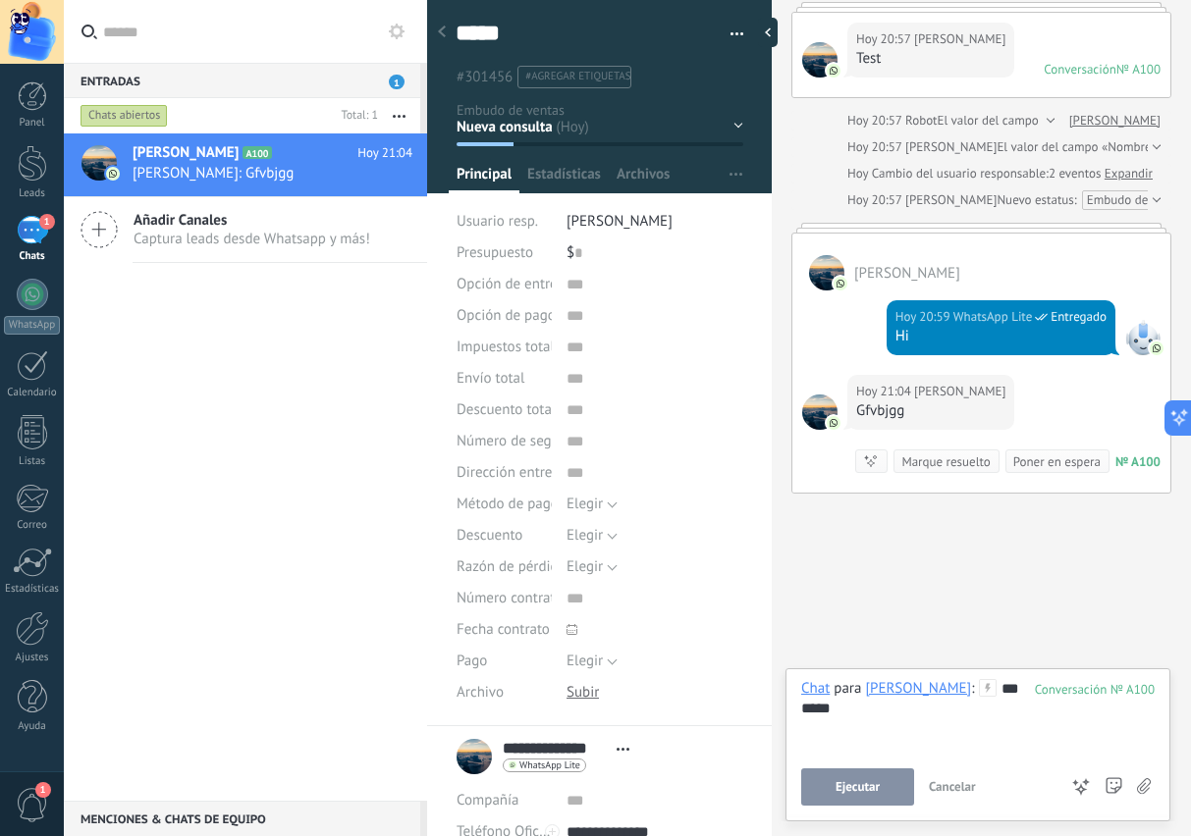
click at [990, 691] on div "********" at bounding box center [977, 716] width 353 height 75
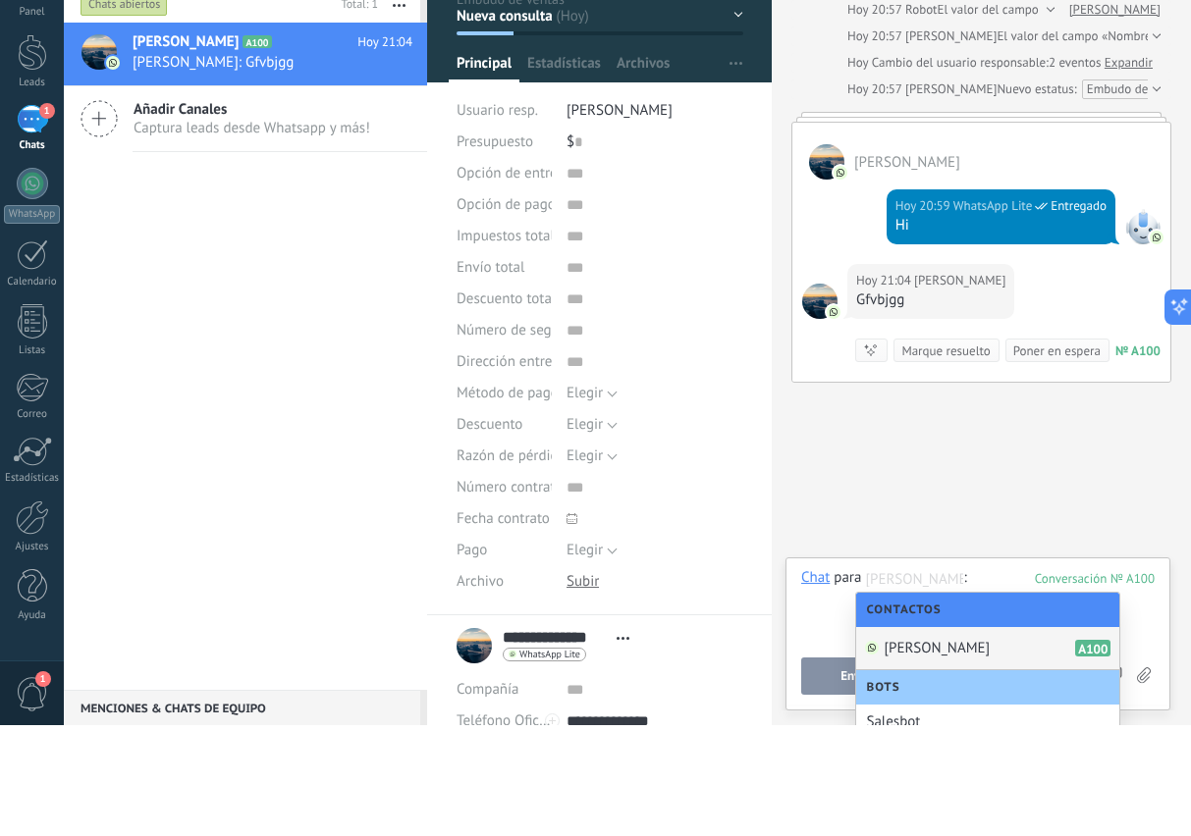
click at [977, 750] on span "[PERSON_NAME]" at bounding box center [937, 759] width 106 height 19
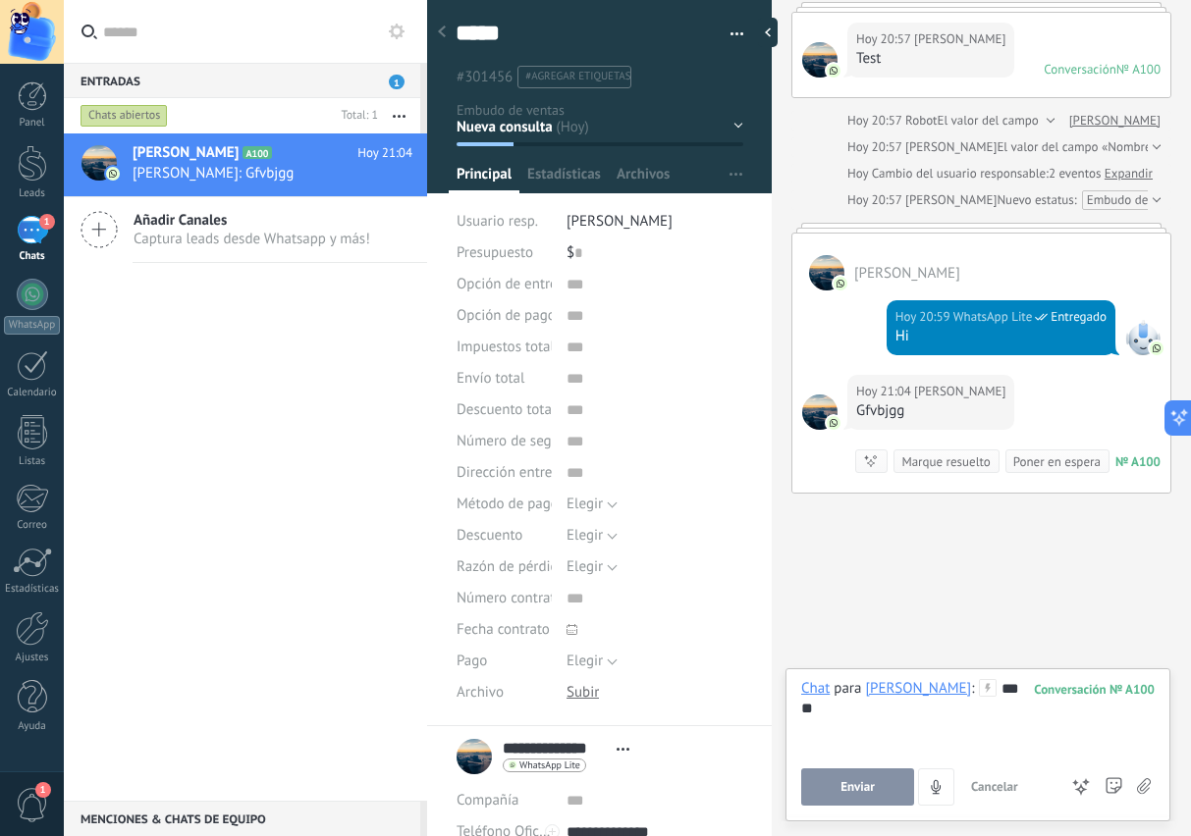
click at [35, 627] on div at bounding box center [32, 629] width 33 height 34
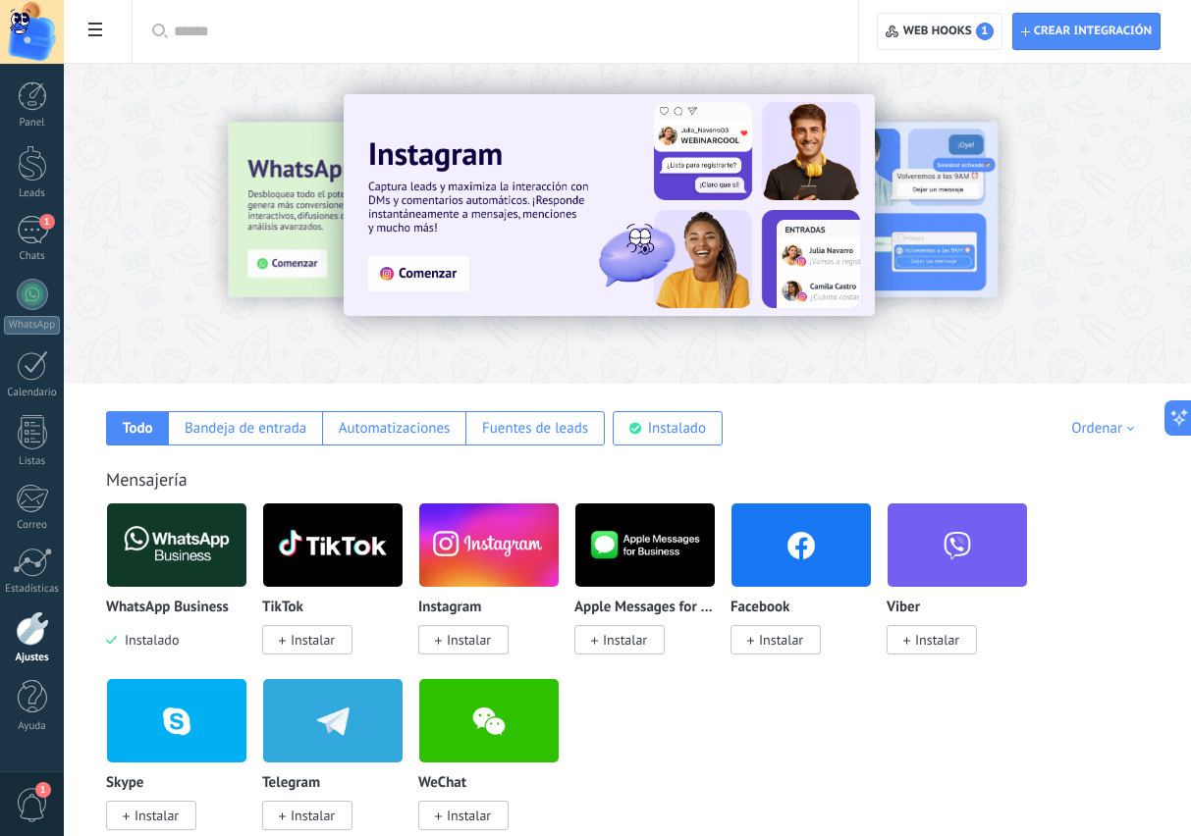
click at [91, 41] on span at bounding box center [95, 32] width 33 height 38
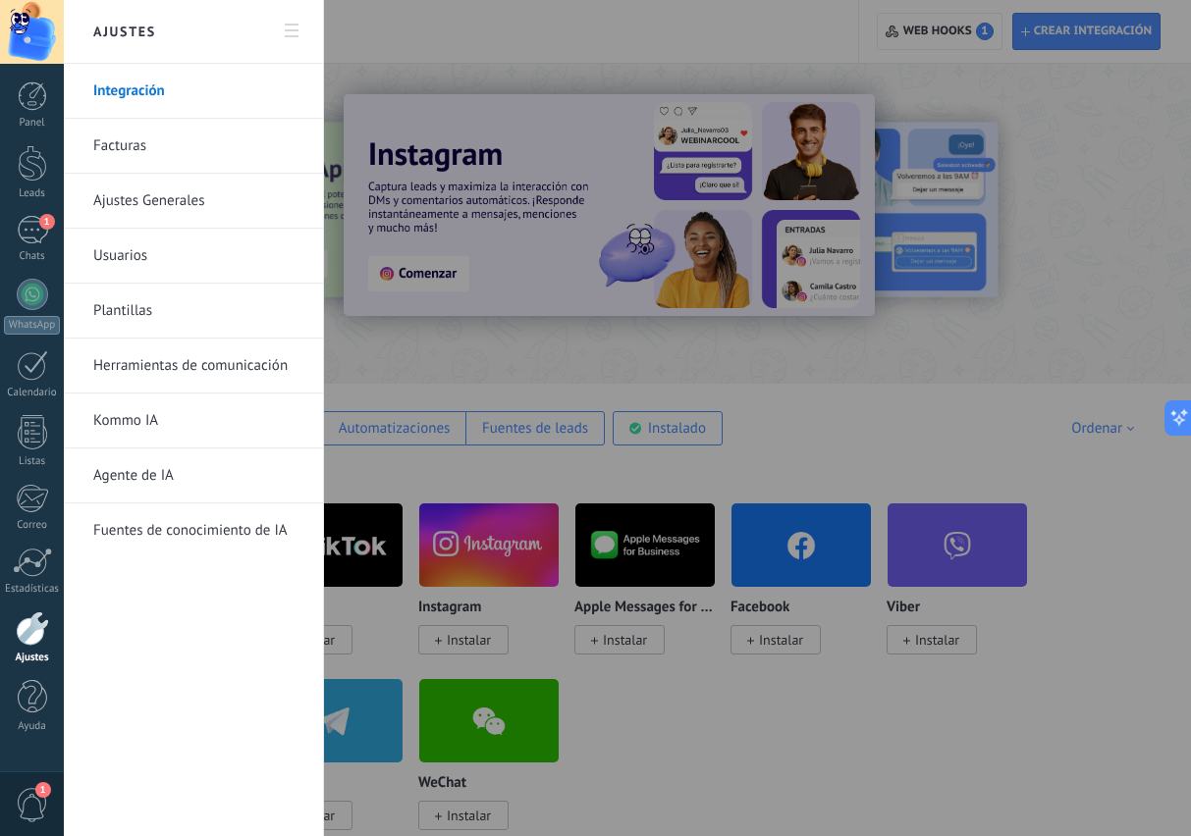
click at [123, 411] on link "Kommo IA" at bounding box center [198, 421] width 210 height 55
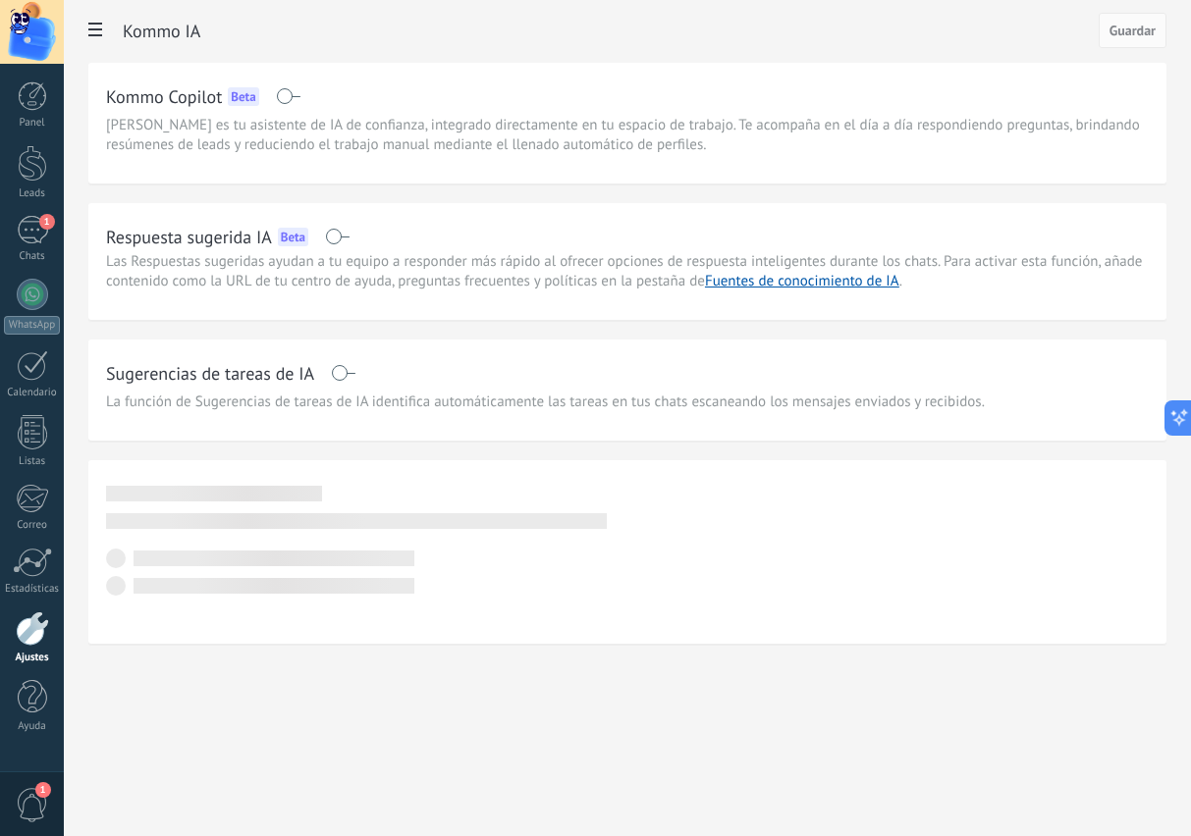
click at [92, 36] on use at bounding box center [95, 30] width 14 height 14
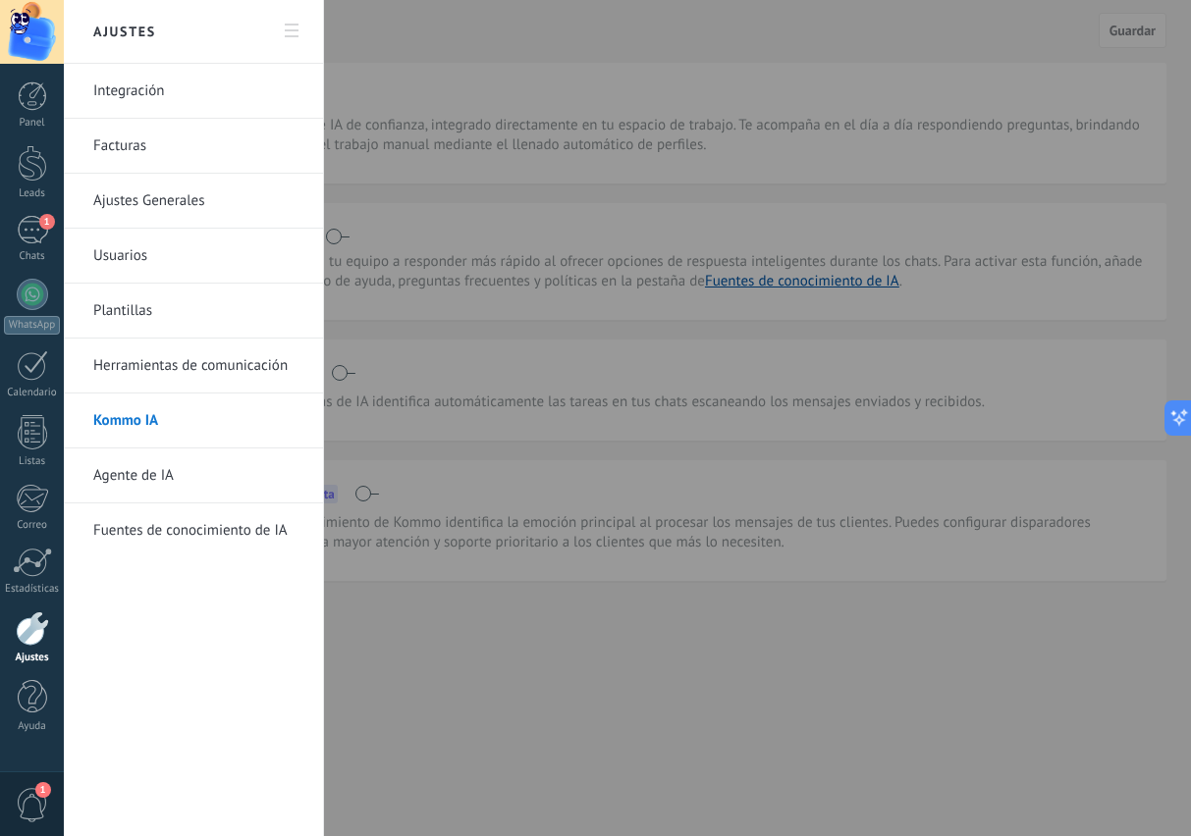
click at [450, 343] on div at bounding box center [595, 418] width 1191 height 836
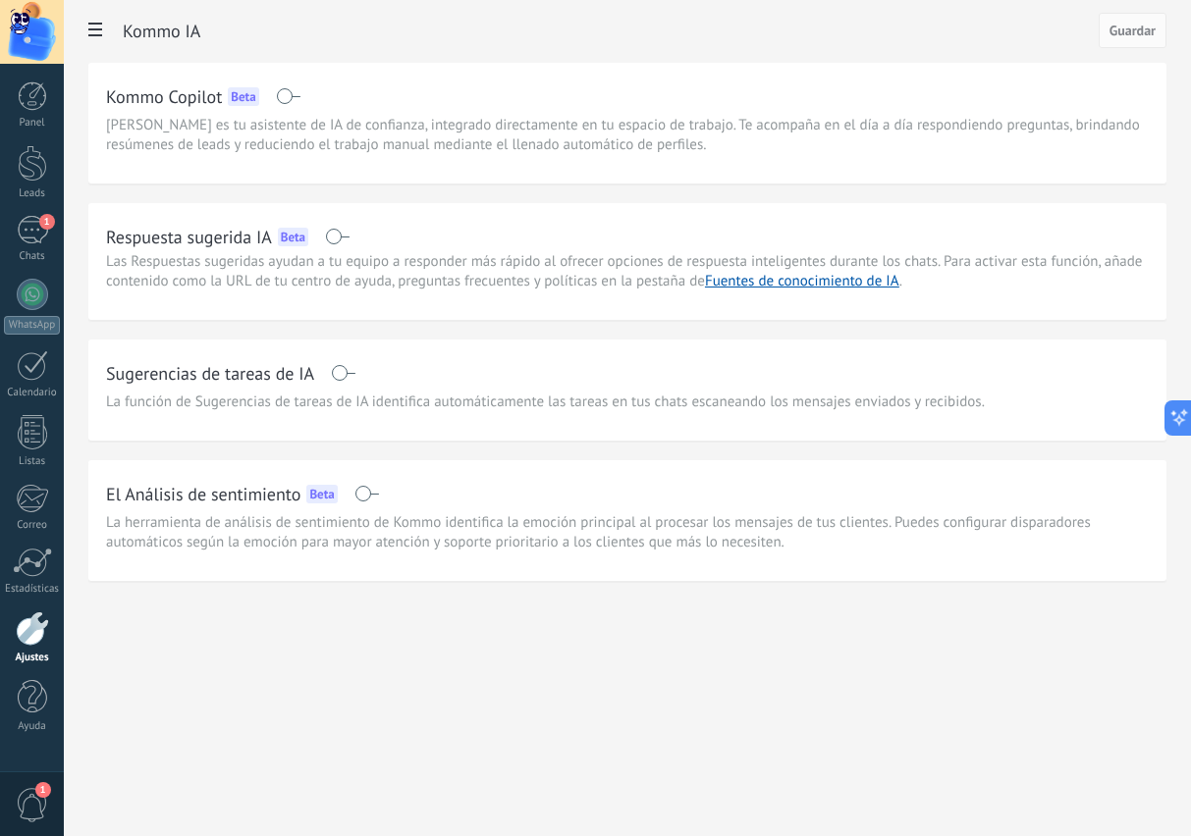
click at [95, 34] on icon at bounding box center [95, 30] width 14 height 14
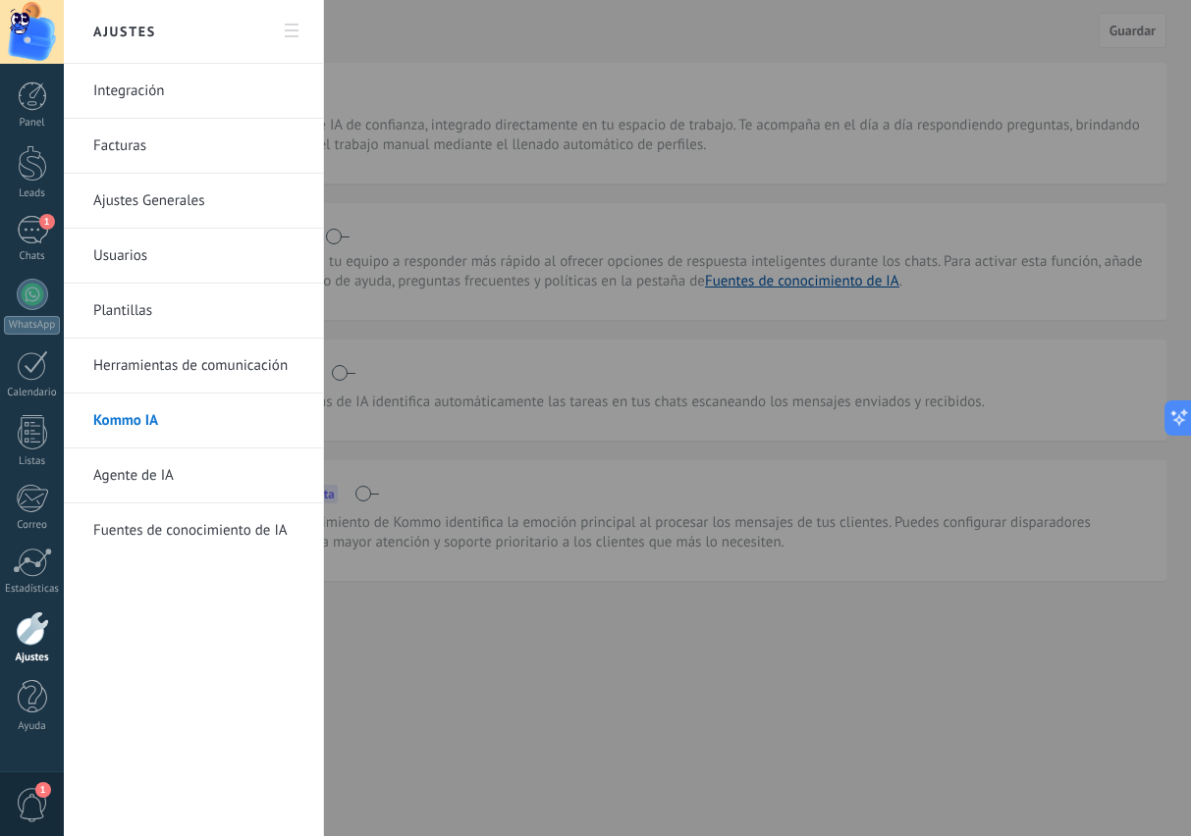
click at [123, 307] on link "Plantillas" at bounding box center [198, 311] width 210 height 55
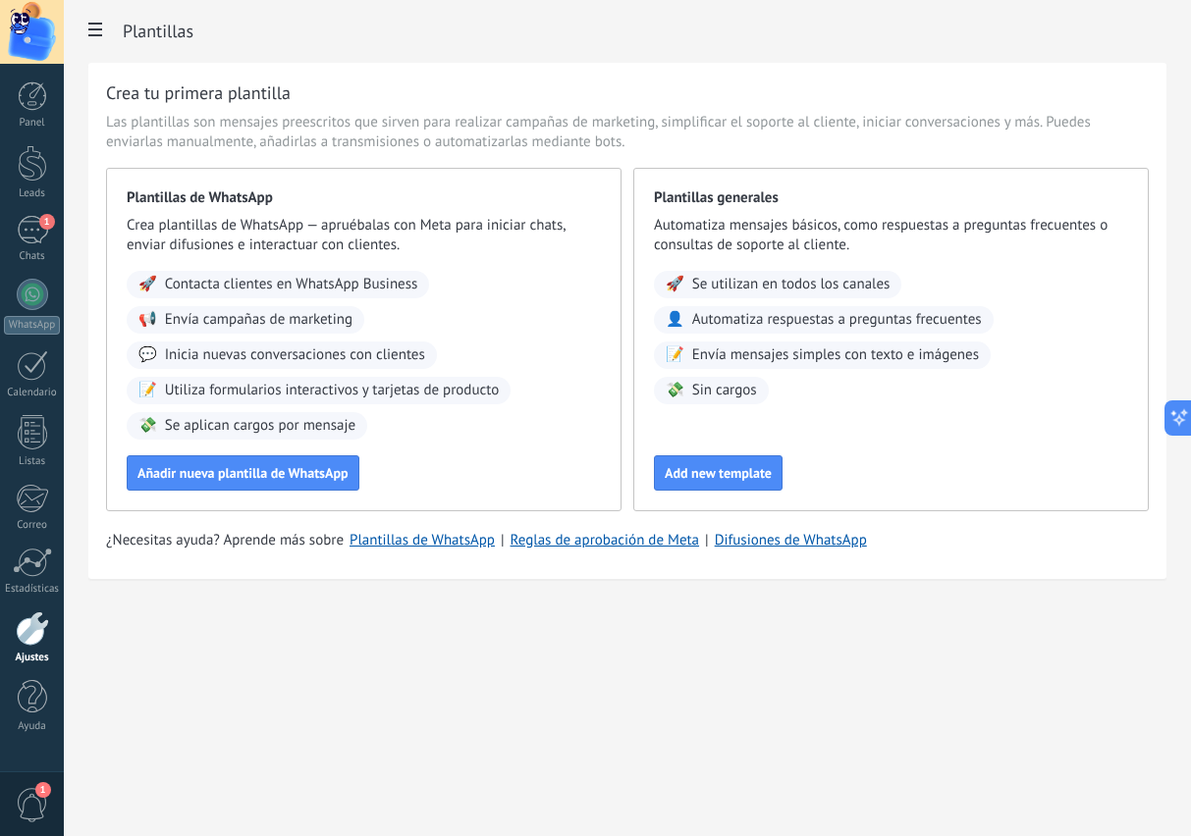
click at [93, 36] on use at bounding box center [95, 30] width 14 height 14
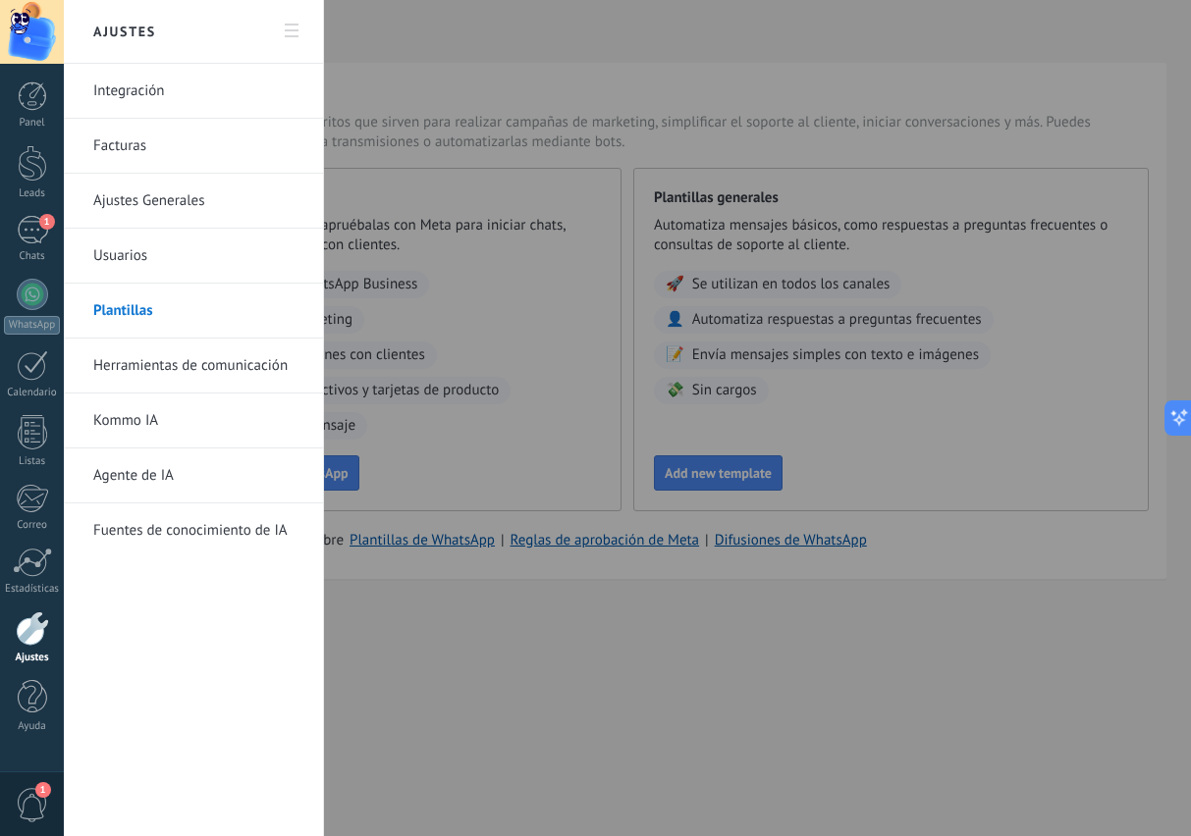
click at [158, 369] on link "Herramientas de comunicación" at bounding box center [198, 366] width 210 height 55
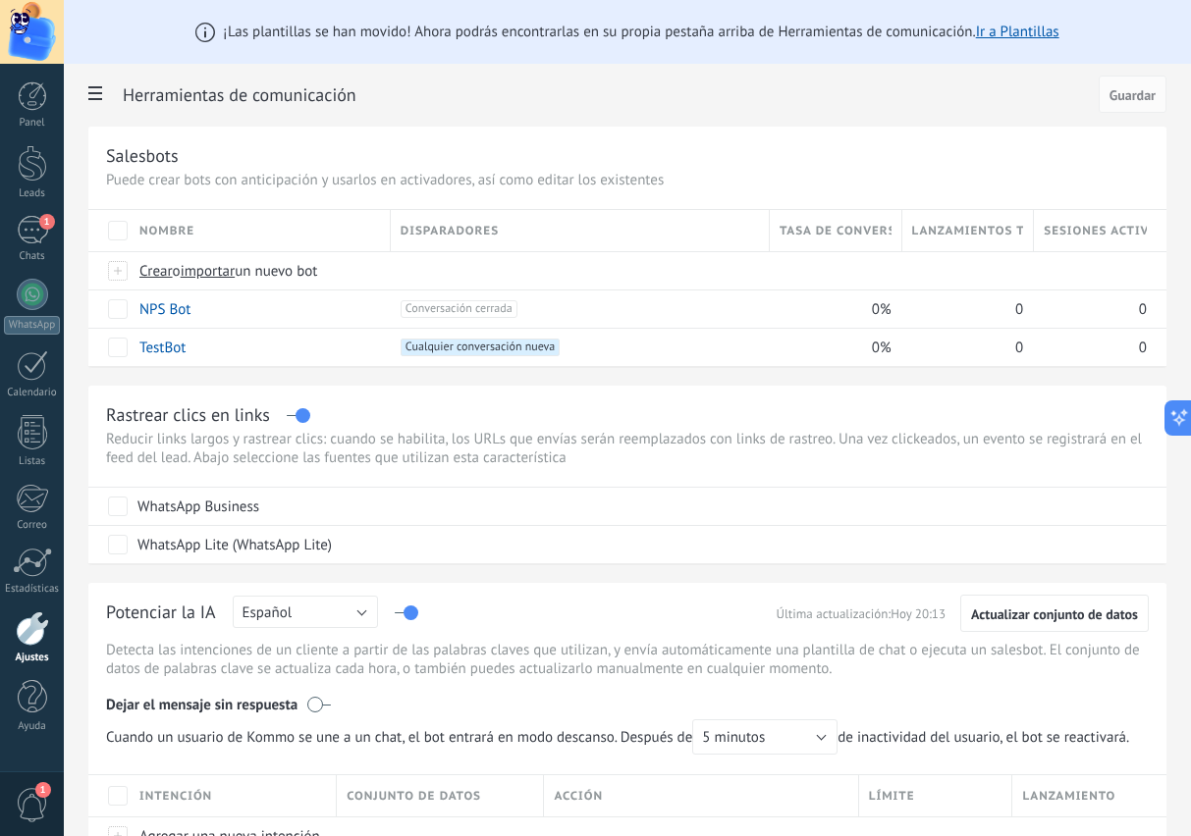
click at [122, 350] on label at bounding box center [118, 348] width 20 height 20
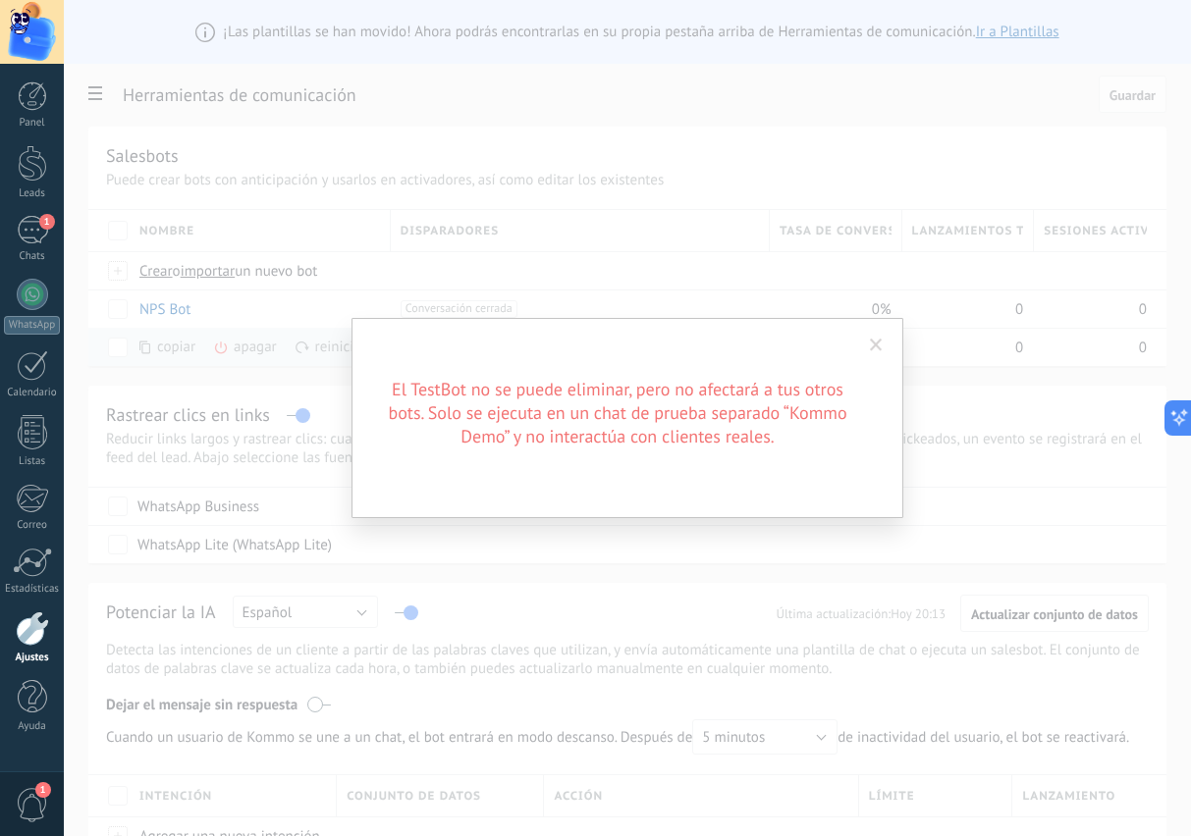
click at [880, 350] on span at bounding box center [876, 346] width 13 height 14
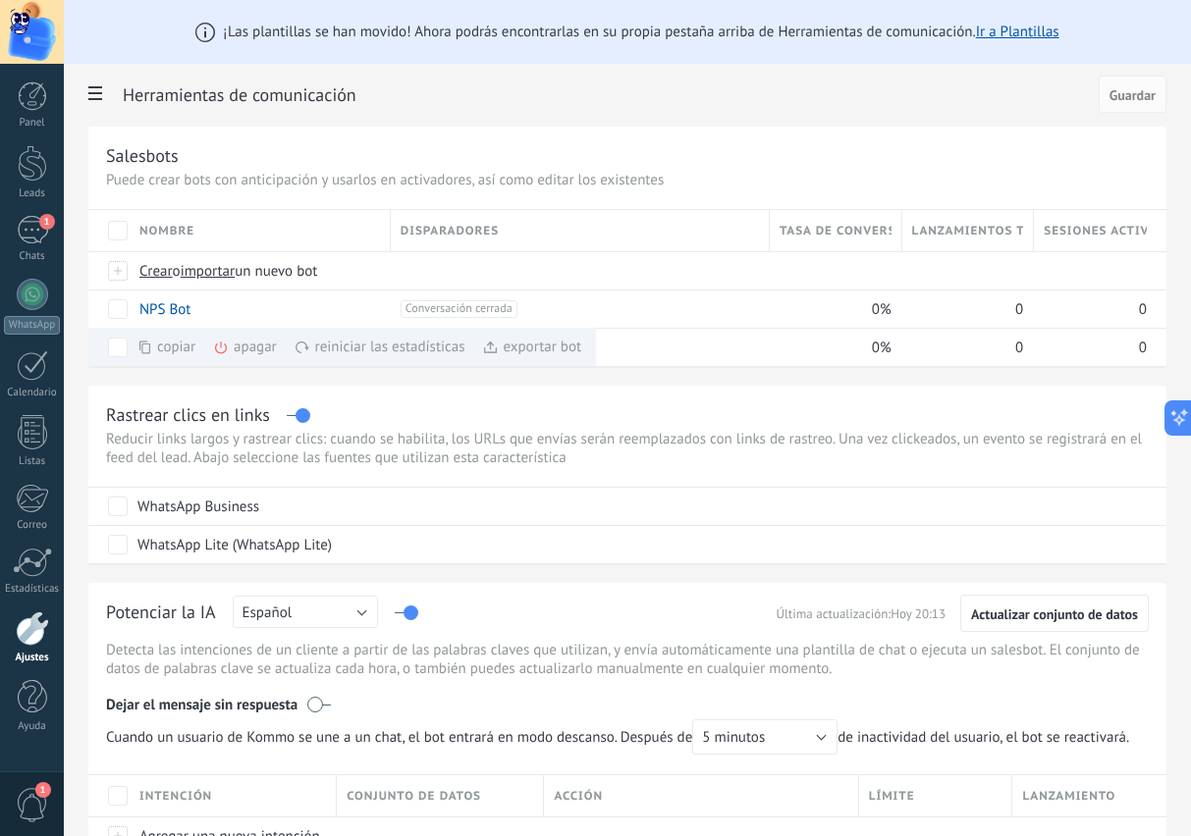
click at [124, 354] on label at bounding box center [118, 348] width 20 height 20
click at [123, 356] on label at bounding box center [118, 348] width 20 height 20
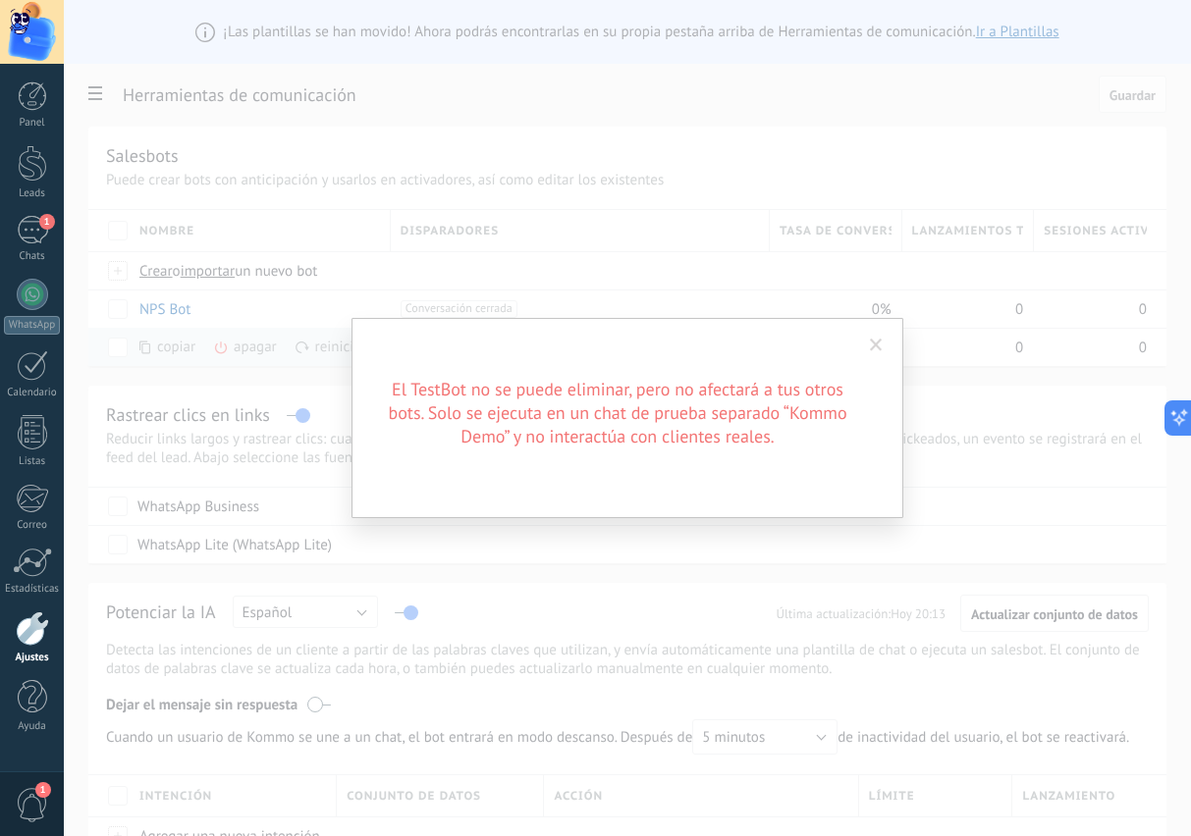
click at [873, 340] on span at bounding box center [876, 346] width 13 height 14
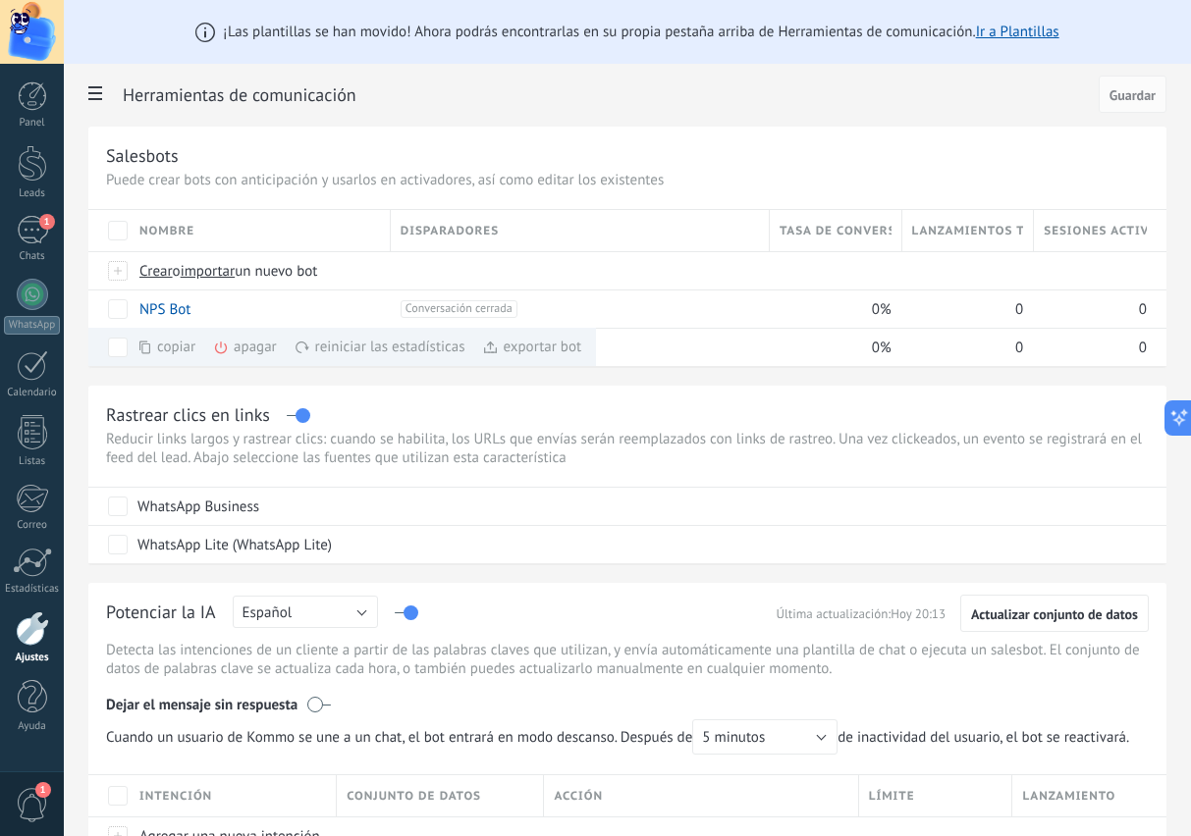
click at [245, 353] on div "apagar màs" at bounding box center [278, 347] width 131 height 38
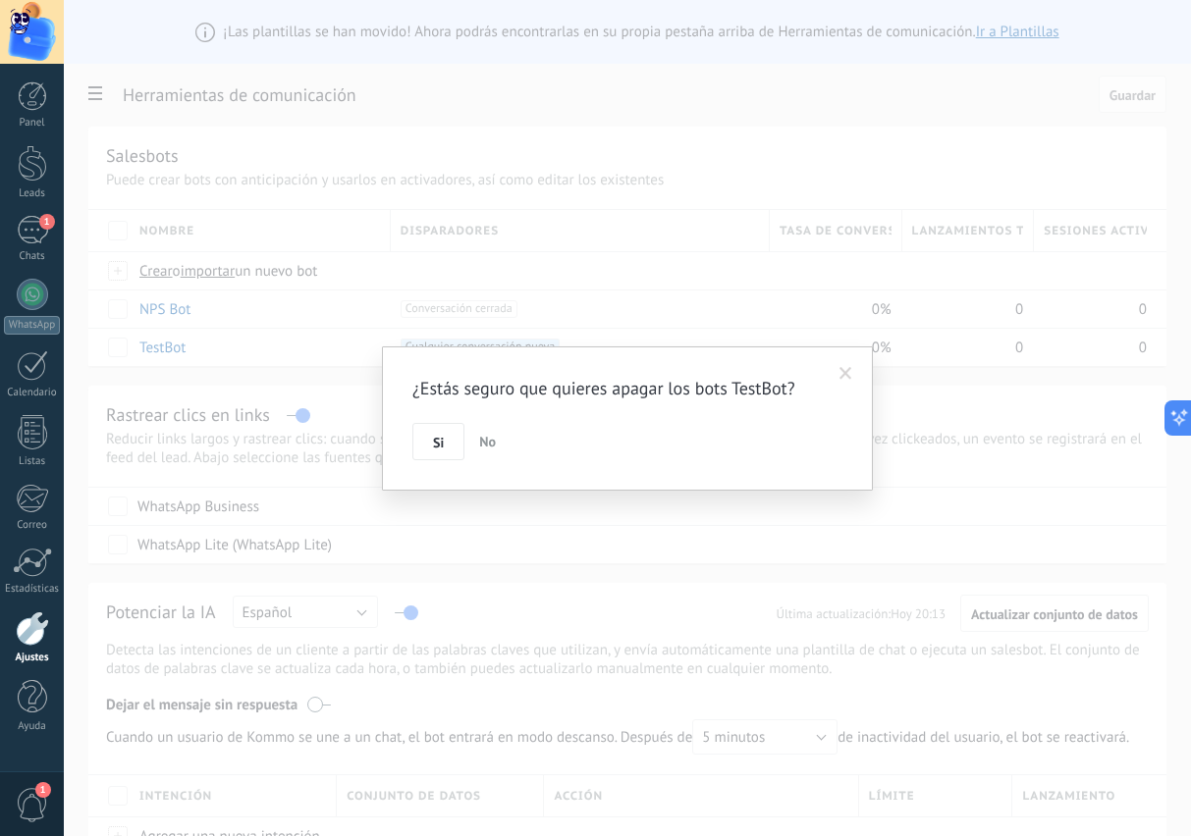
click at [435, 443] on span "Si" at bounding box center [438, 443] width 11 height 14
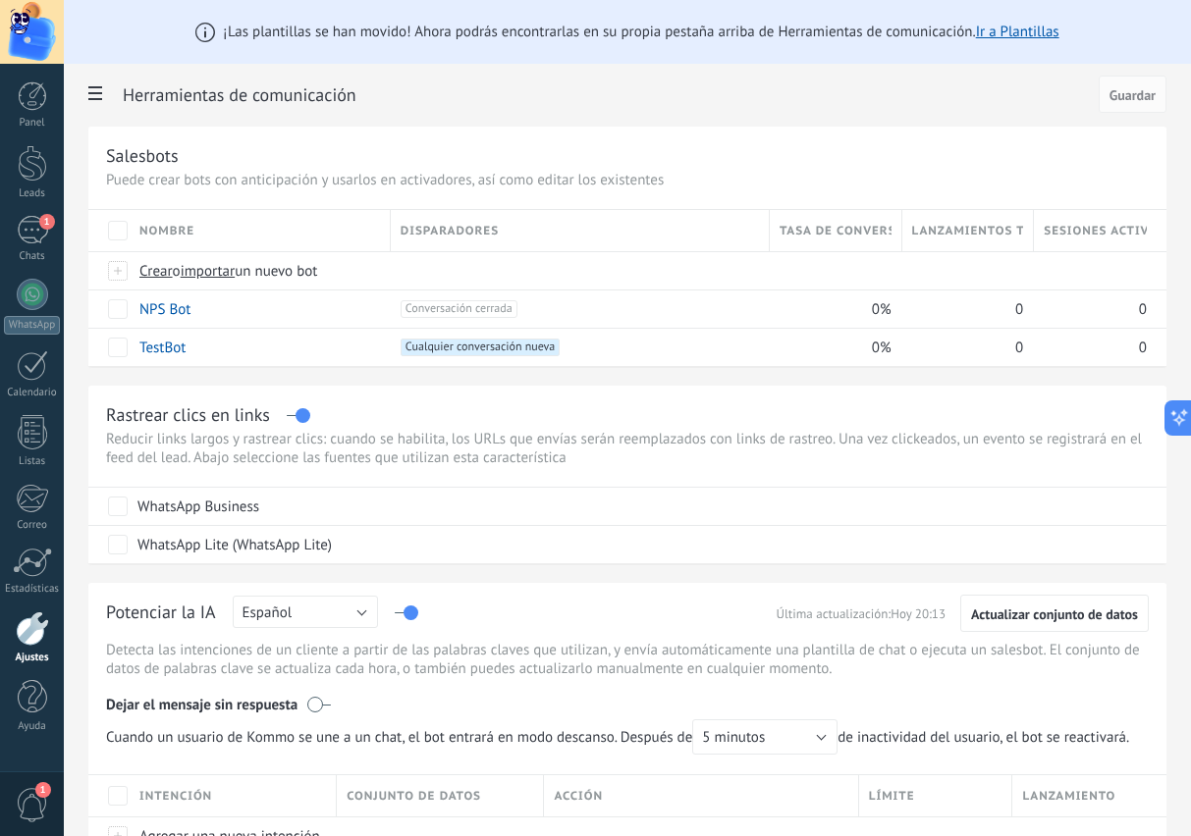
click at [31, 233] on div "1" at bounding box center [32, 230] width 31 height 28
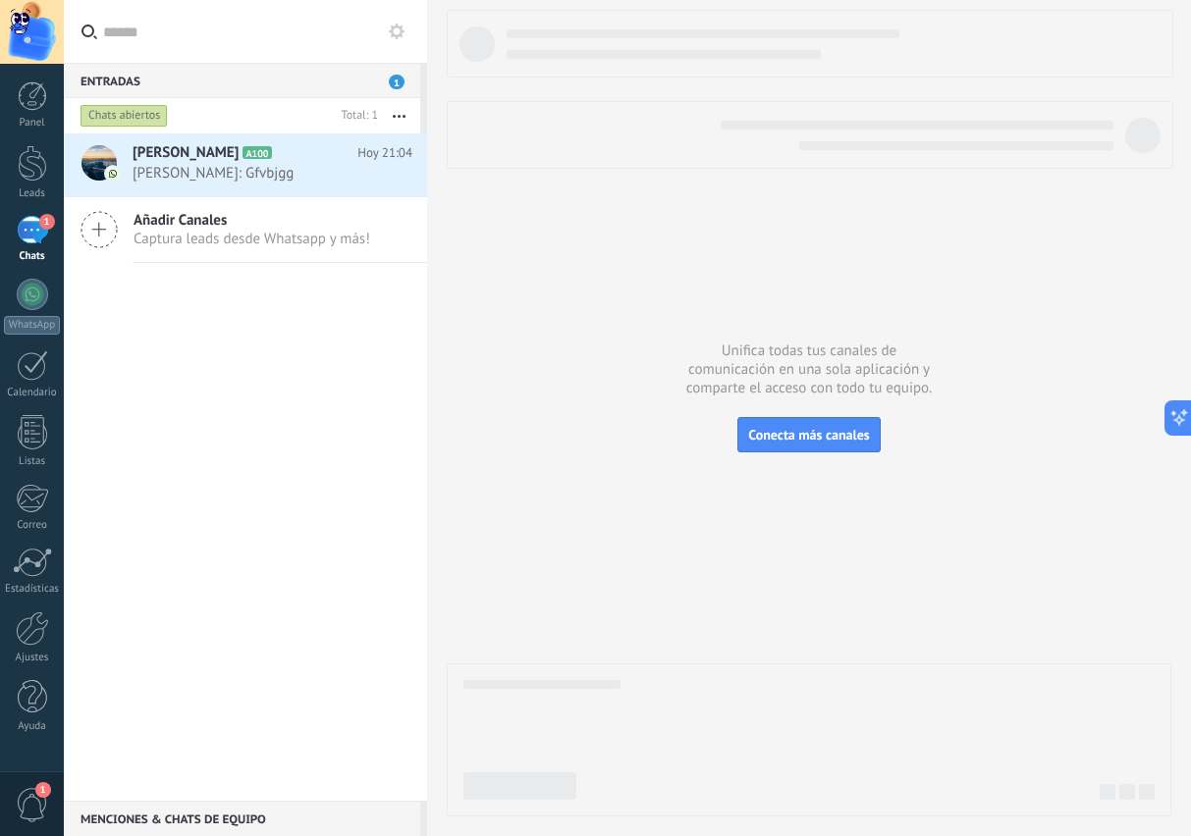
click at [191, 160] on h2 "Ruben A100" at bounding box center [245, 153] width 225 height 20
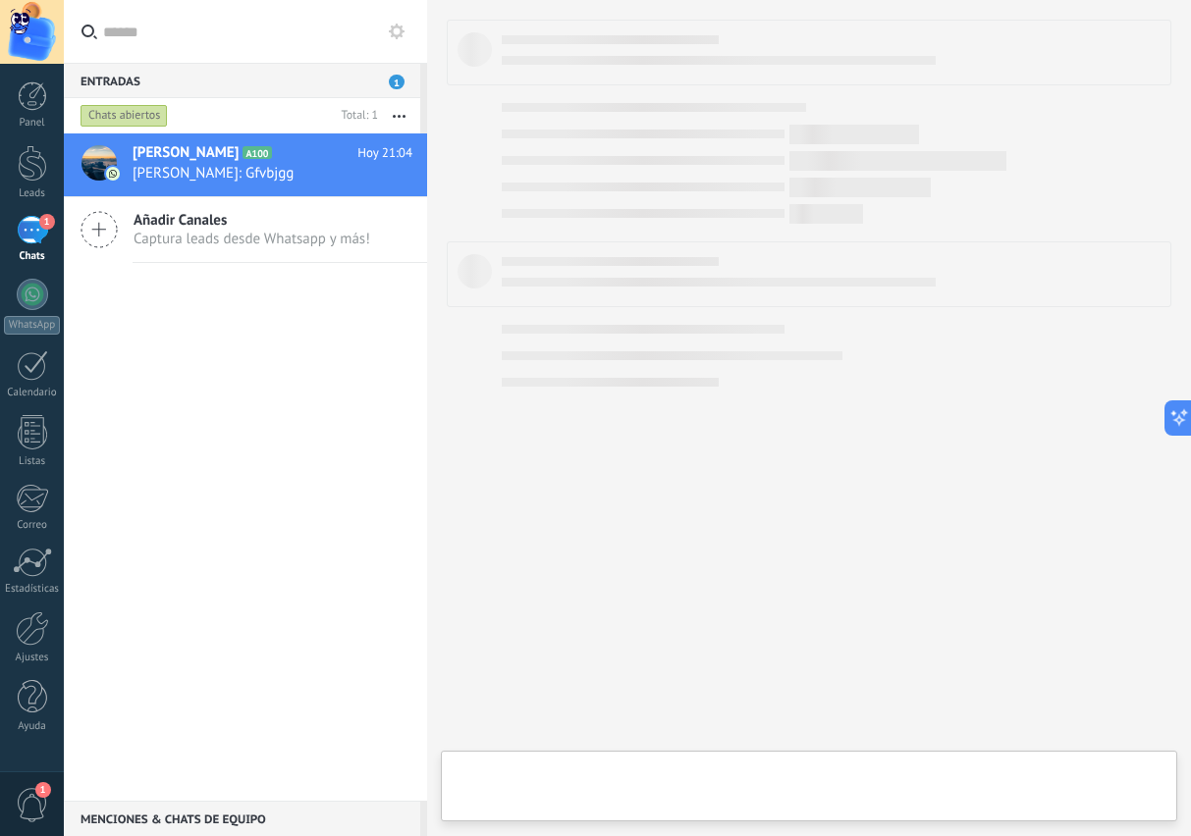
type textarea "*****"
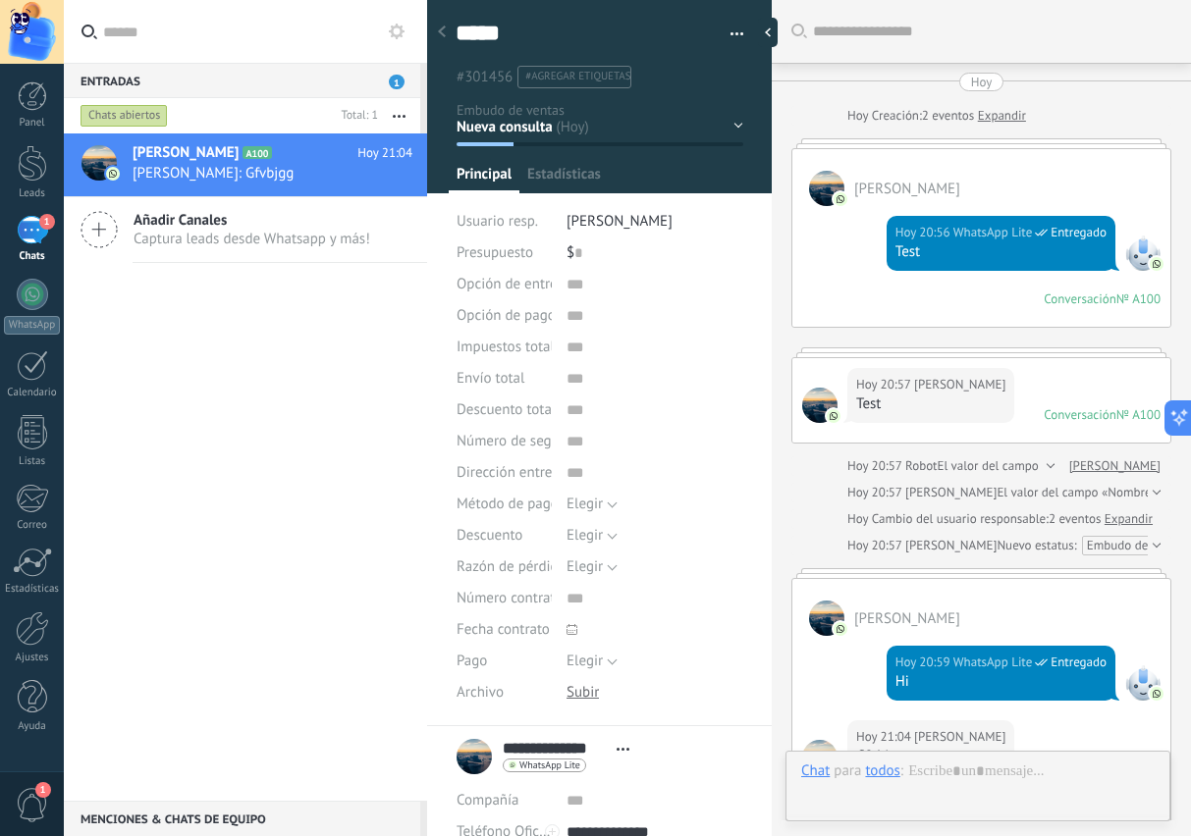
scroll to position [348, 0]
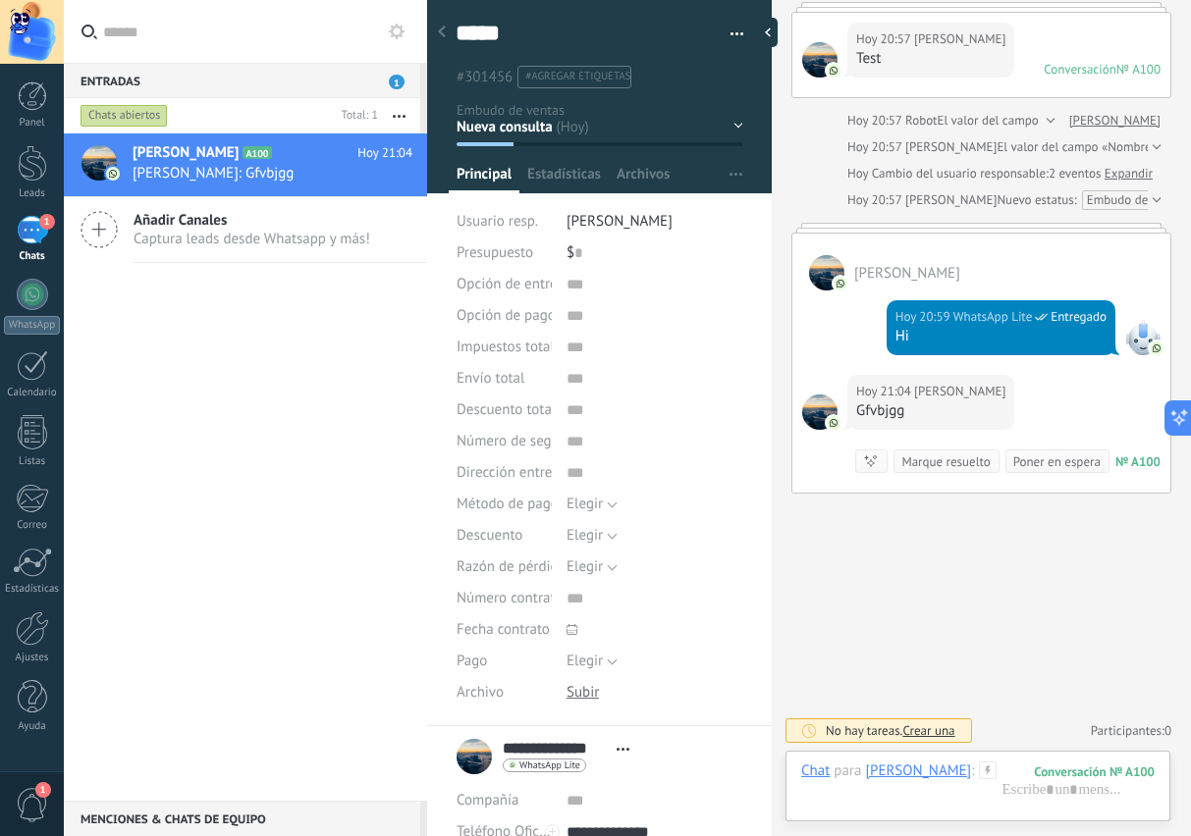
click at [0, 0] on icon at bounding box center [0, 0] width 0 height 0
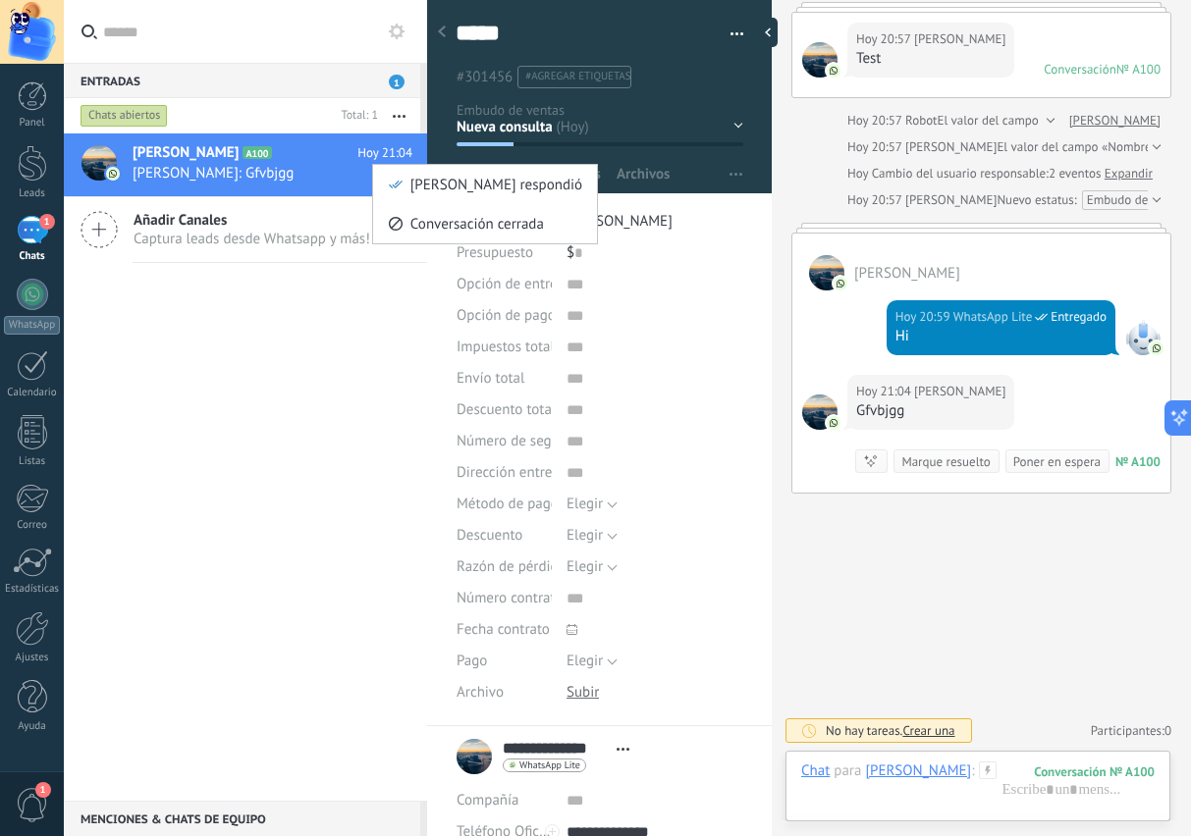
click at [322, 532] on div at bounding box center [595, 418] width 1191 height 836
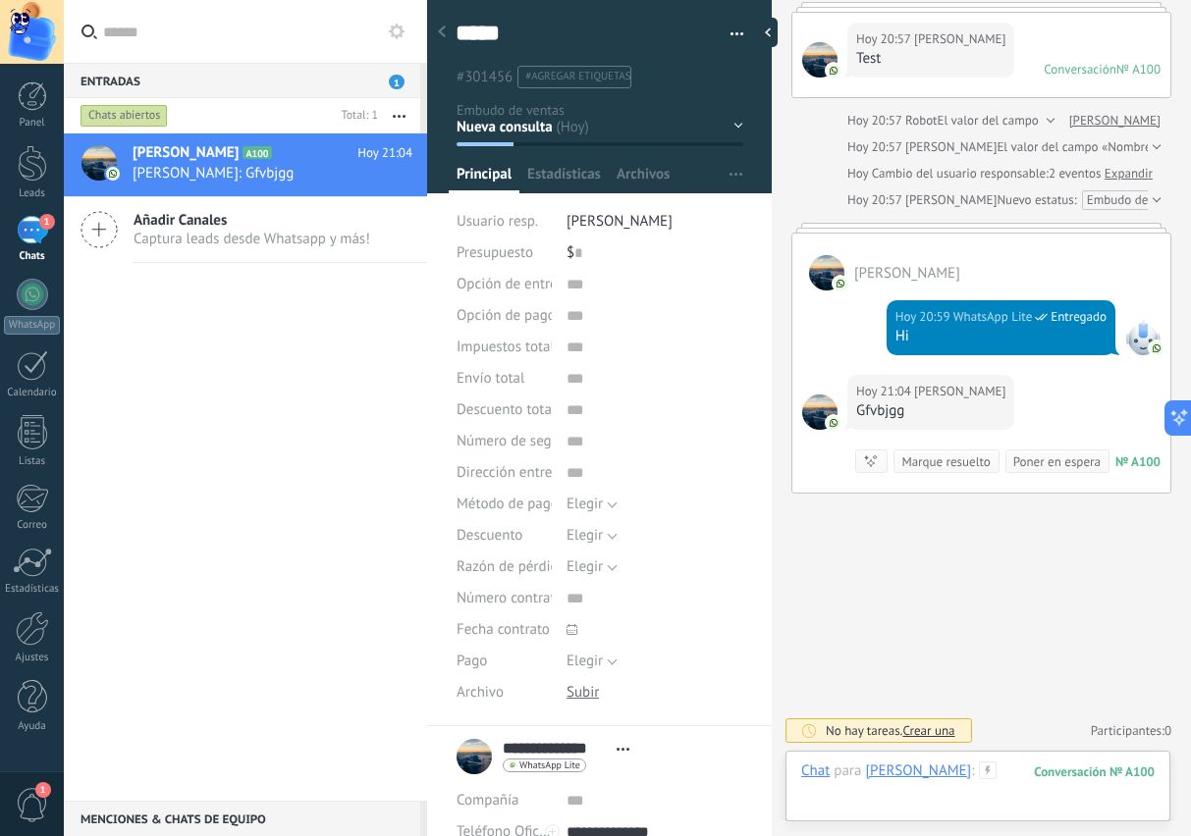
click at [926, 804] on div at bounding box center [977, 791] width 353 height 59
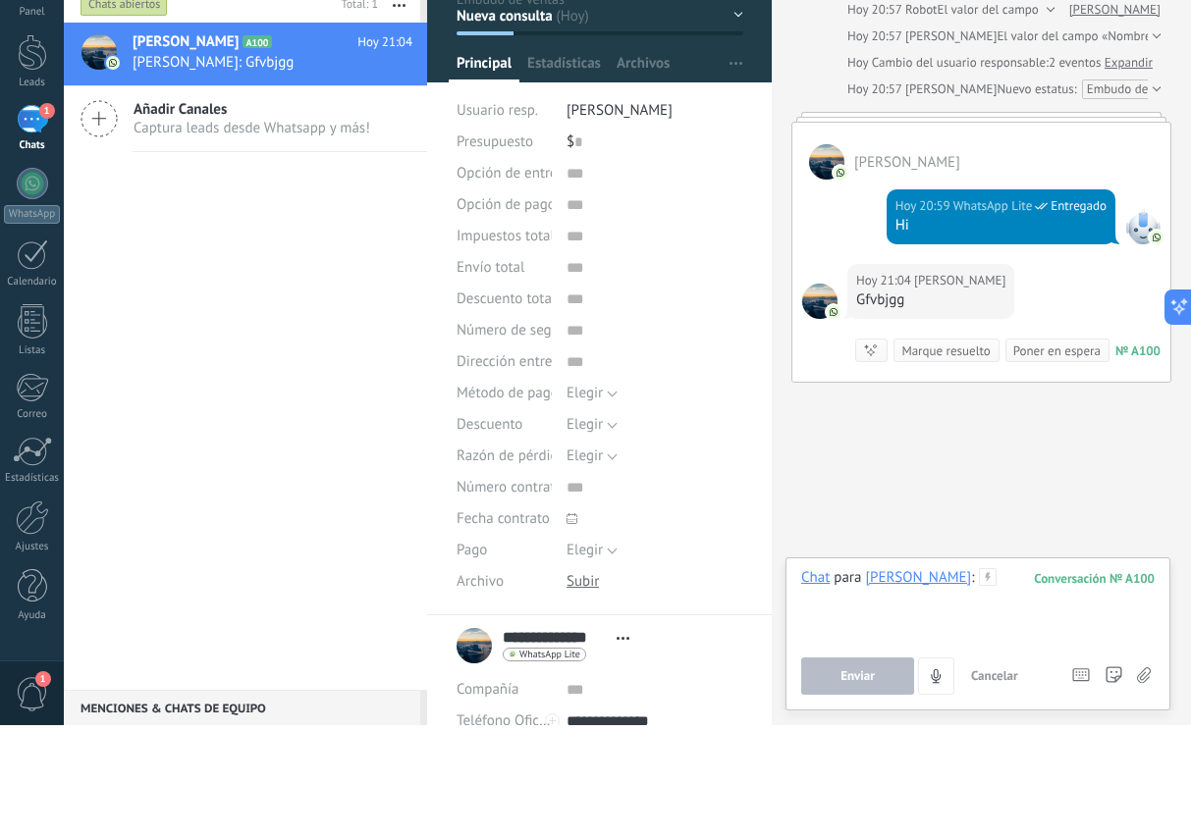
click at [922, 679] on div at bounding box center [977, 716] width 353 height 75
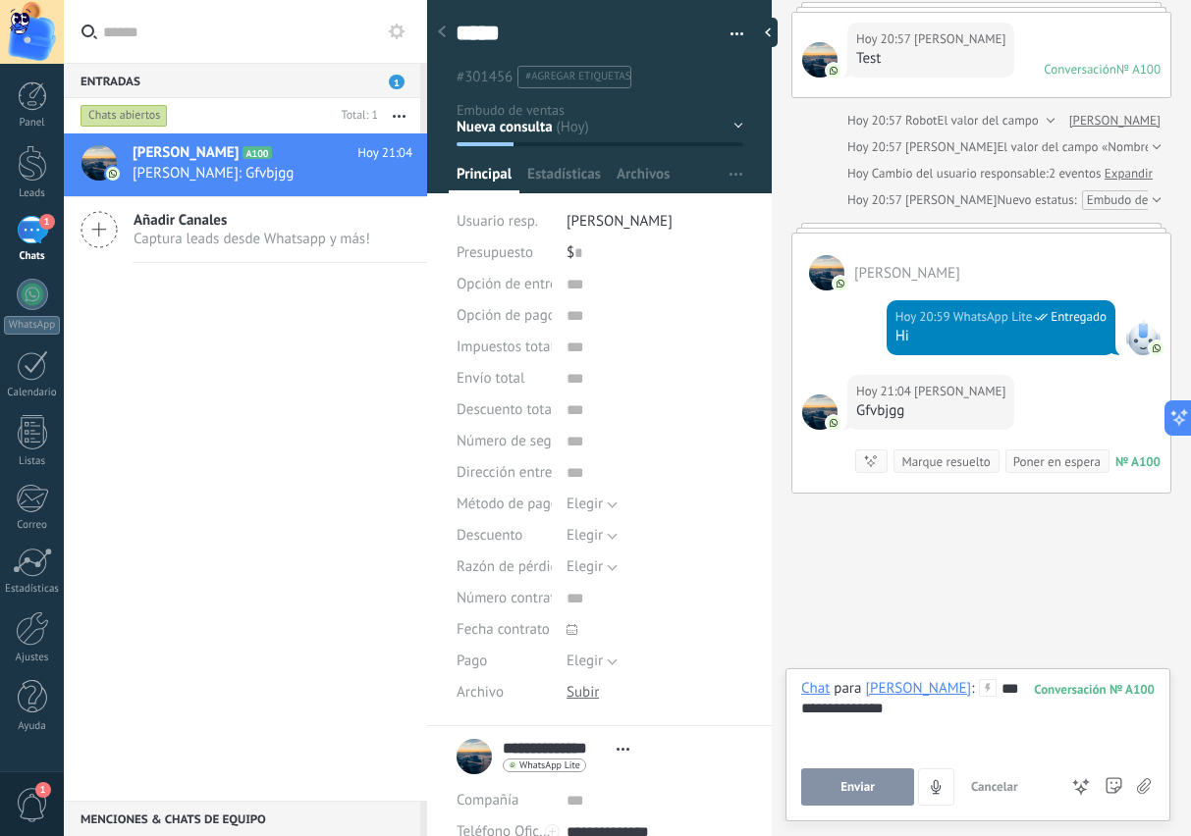
click at [863, 679] on div "Chat para Ruben Arellano :" at bounding box center [898, 689] width 195 height 20
click at [856, 786] on span "Enviar" at bounding box center [857, 787] width 34 height 14
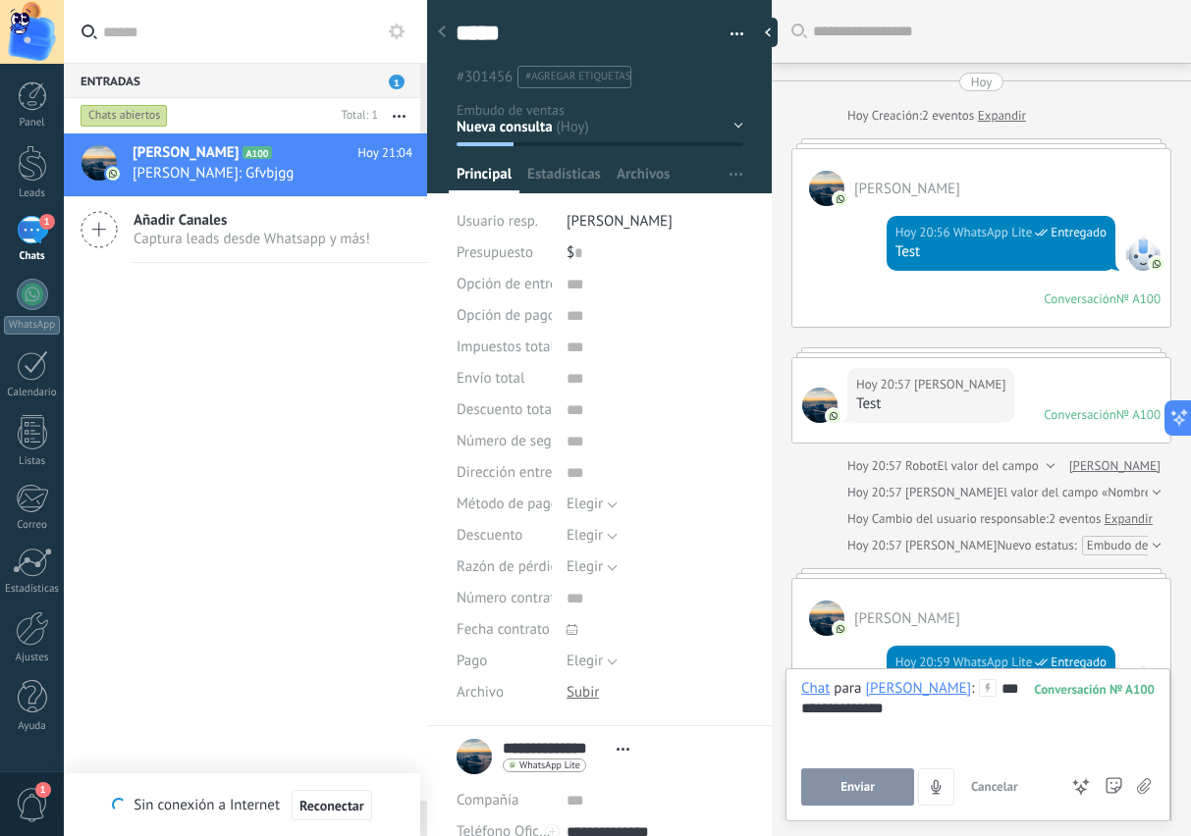
click at [857, 781] on span "Enviar" at bounding box center [857, 787] width 34 height 14
click at [31, 437] on div at bounding box center [32, 432] width 29 height 34
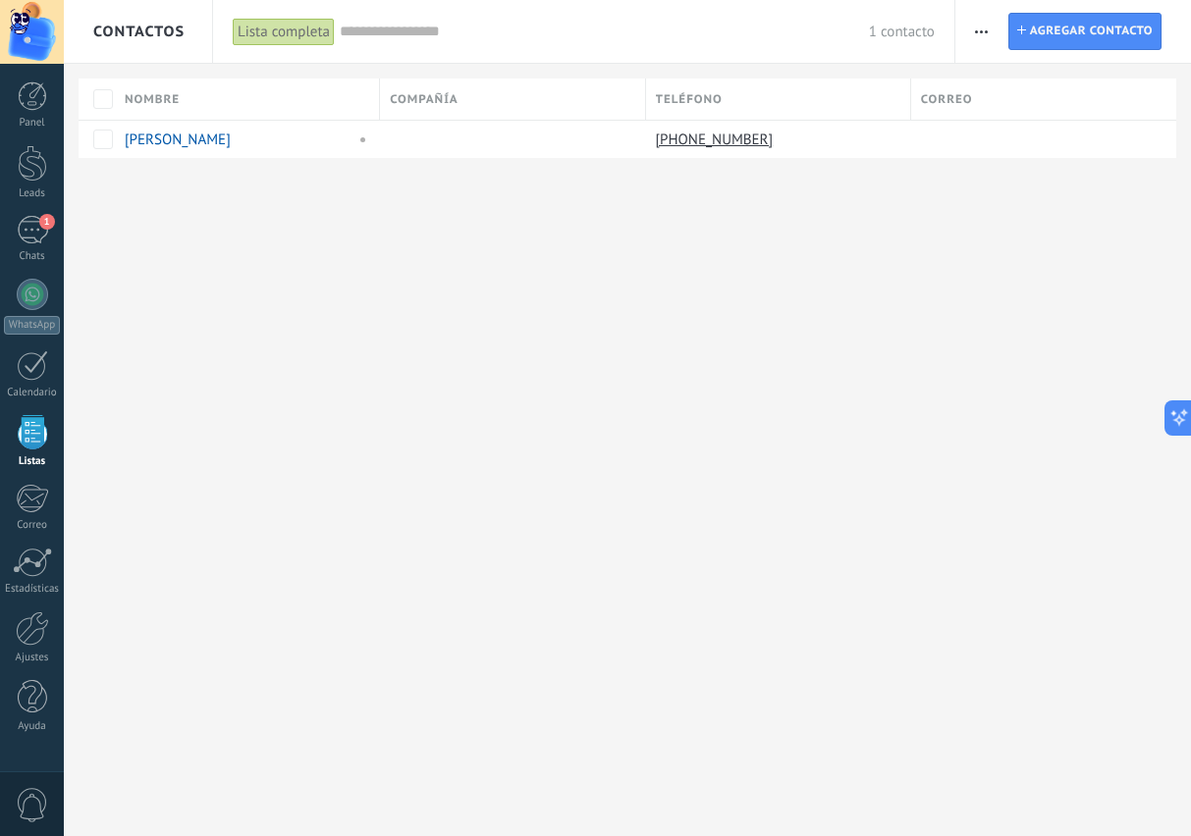
click at [998, 141] on div at bounding box center [1036, 139] width 250 height 37
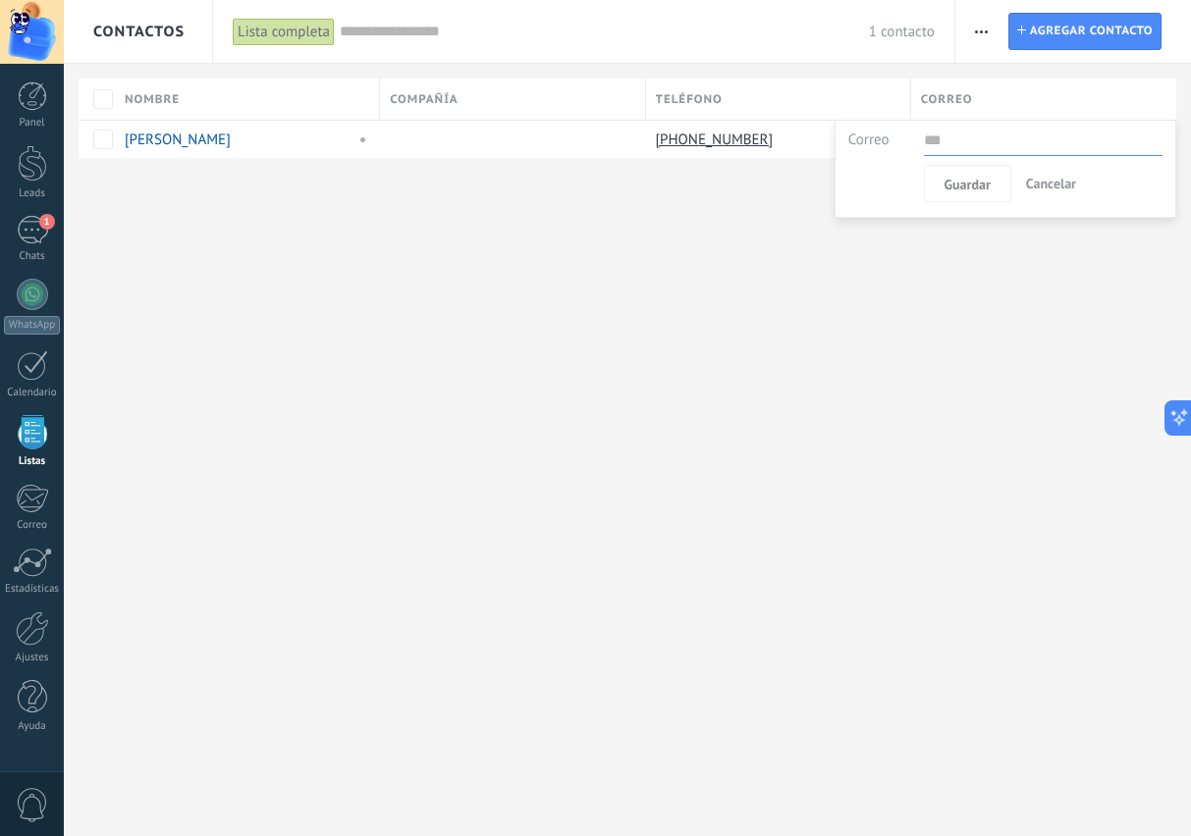
click at [183, 142] on link "[PERSON_NAME]" at bounding box center [178, 140] width 106 height 19
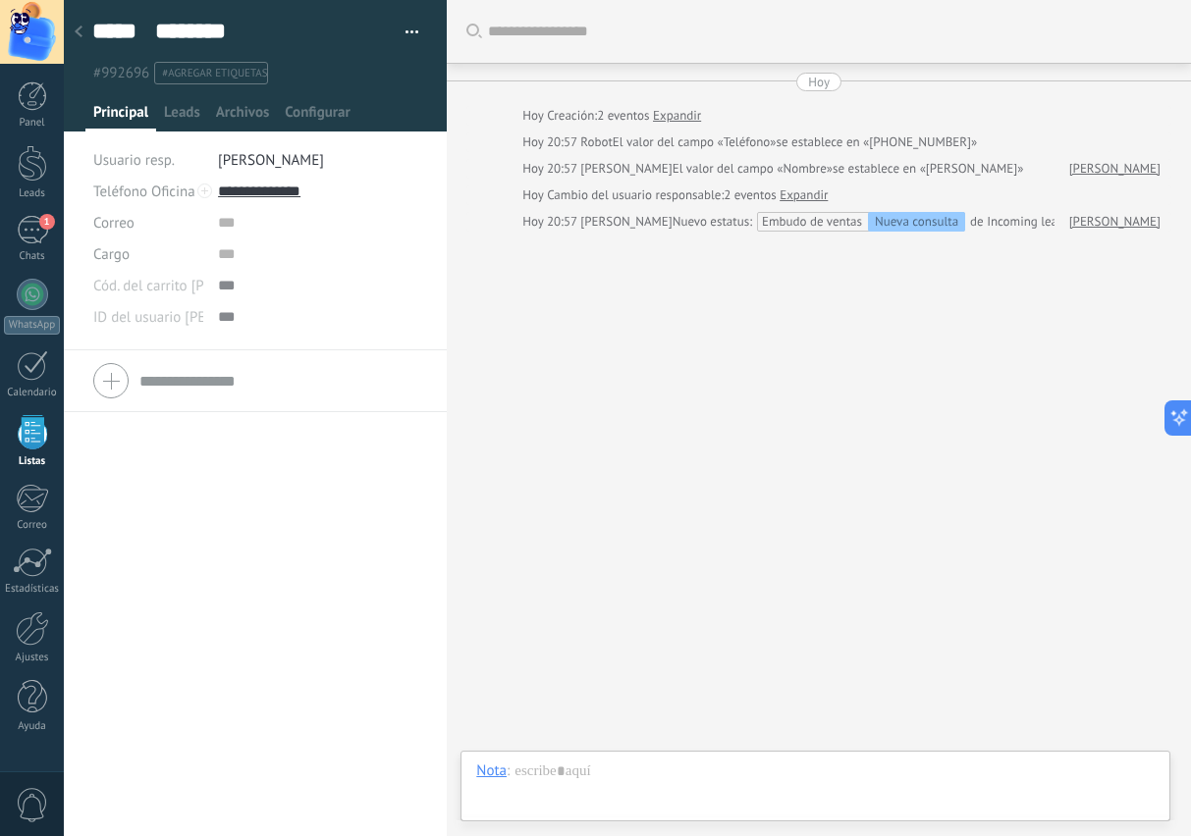
click at [32, 299] on div at bounding box center [32, 294] width 31 height 31
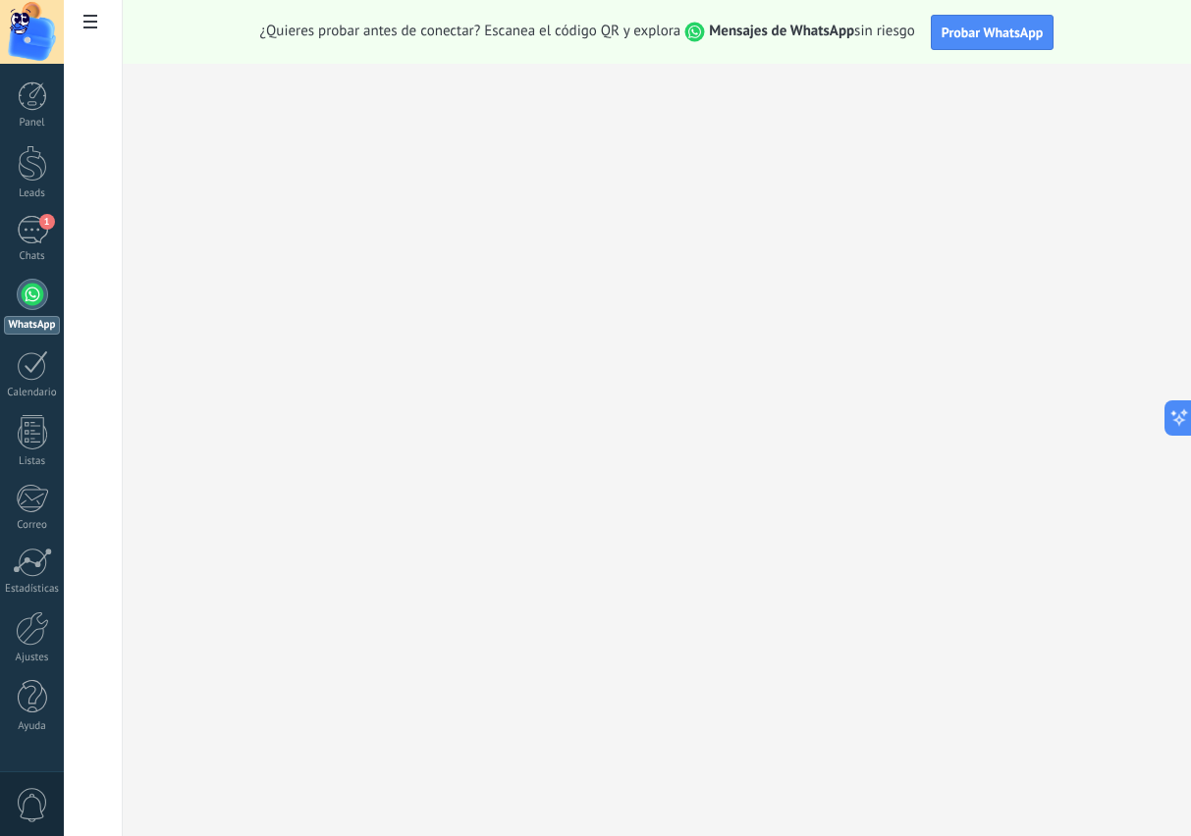
click at [38, 626] on div at bounding box center [32, 629] width 33 height 34
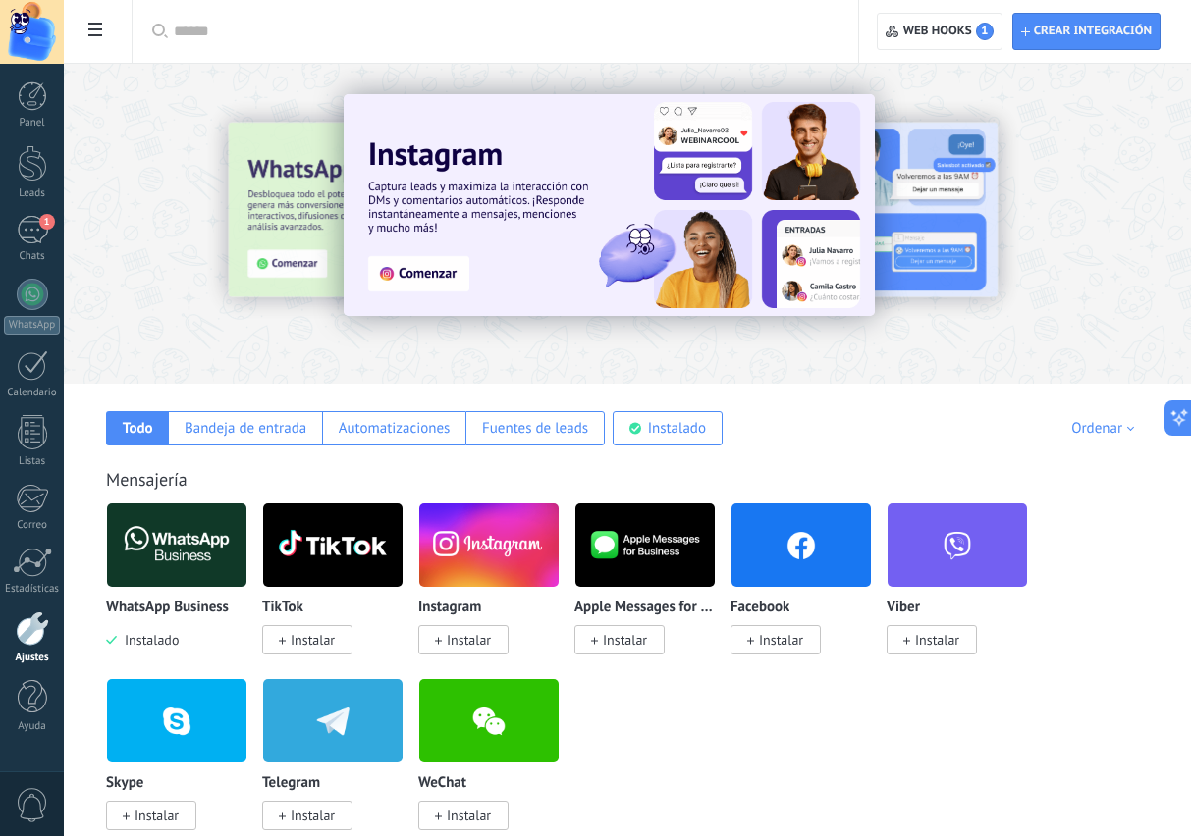
click at [674, 435] on div "Instalado" at bounding box center [677, 428] width 58 height 19
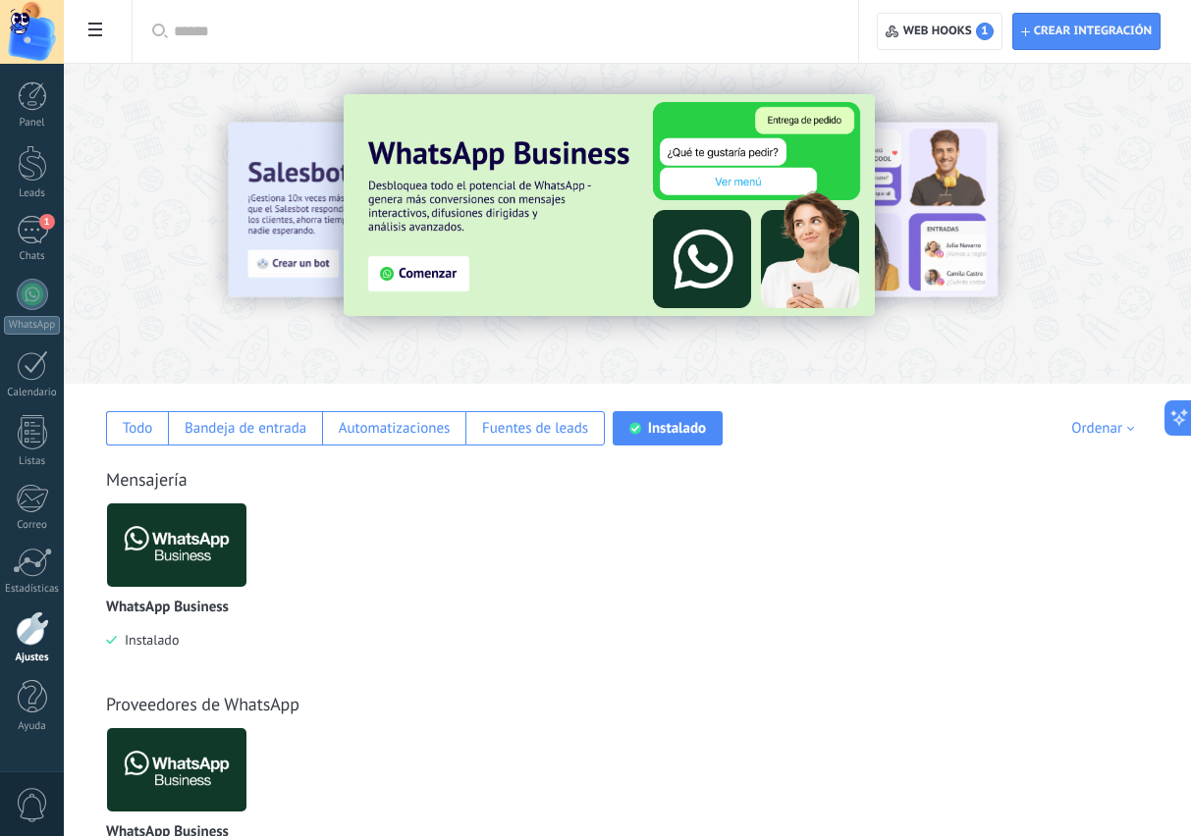
scroll to position [53, 0]
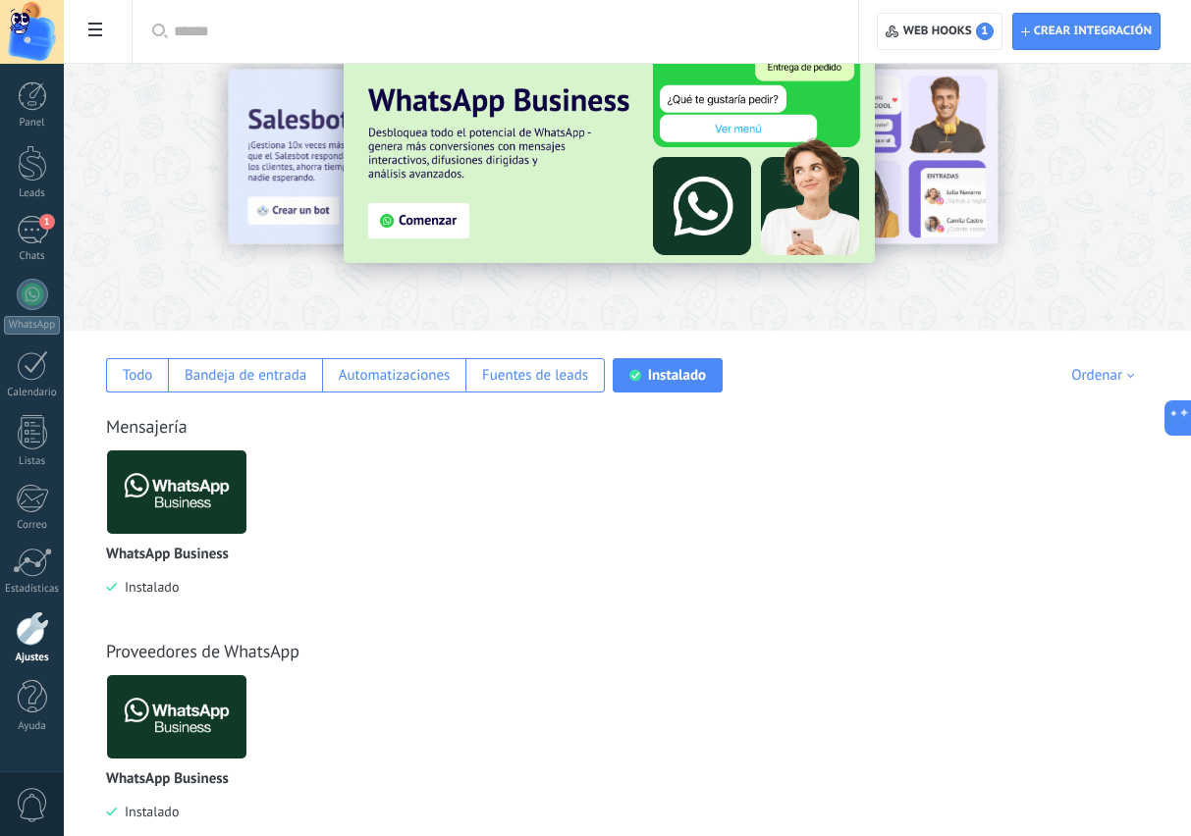
click at [197, 713] on img at bounding box center [176, 717] width 139 height 95
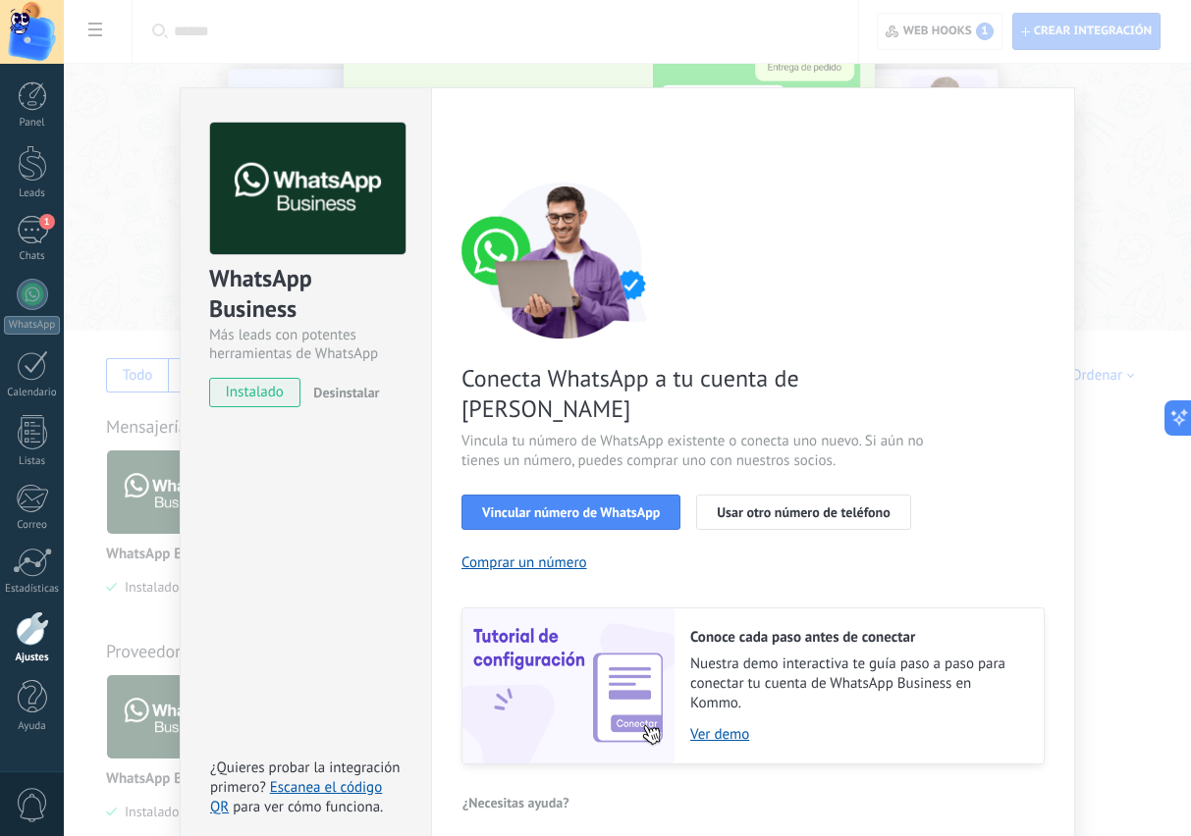
click at [348, 402] on span "Desinstalar" at bounding box center [346, 393] width 66 height 18
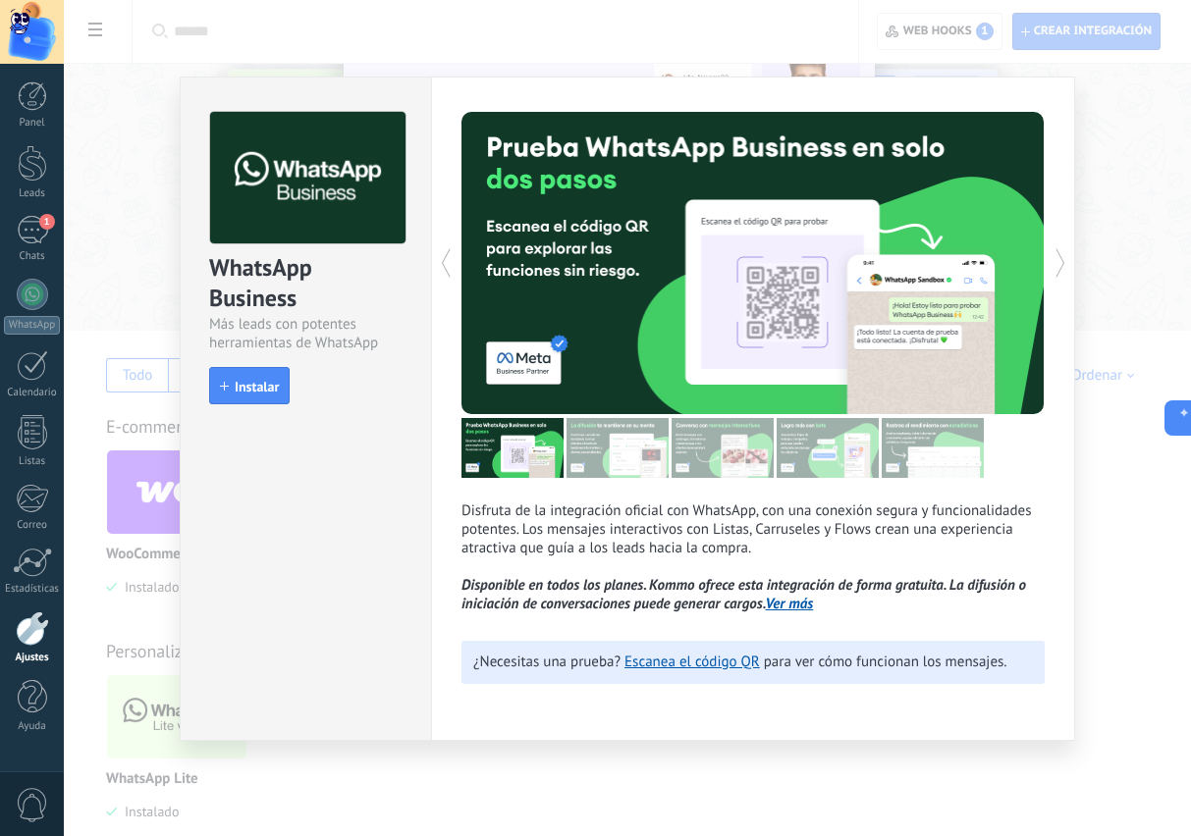
scroll to position [21, 0]
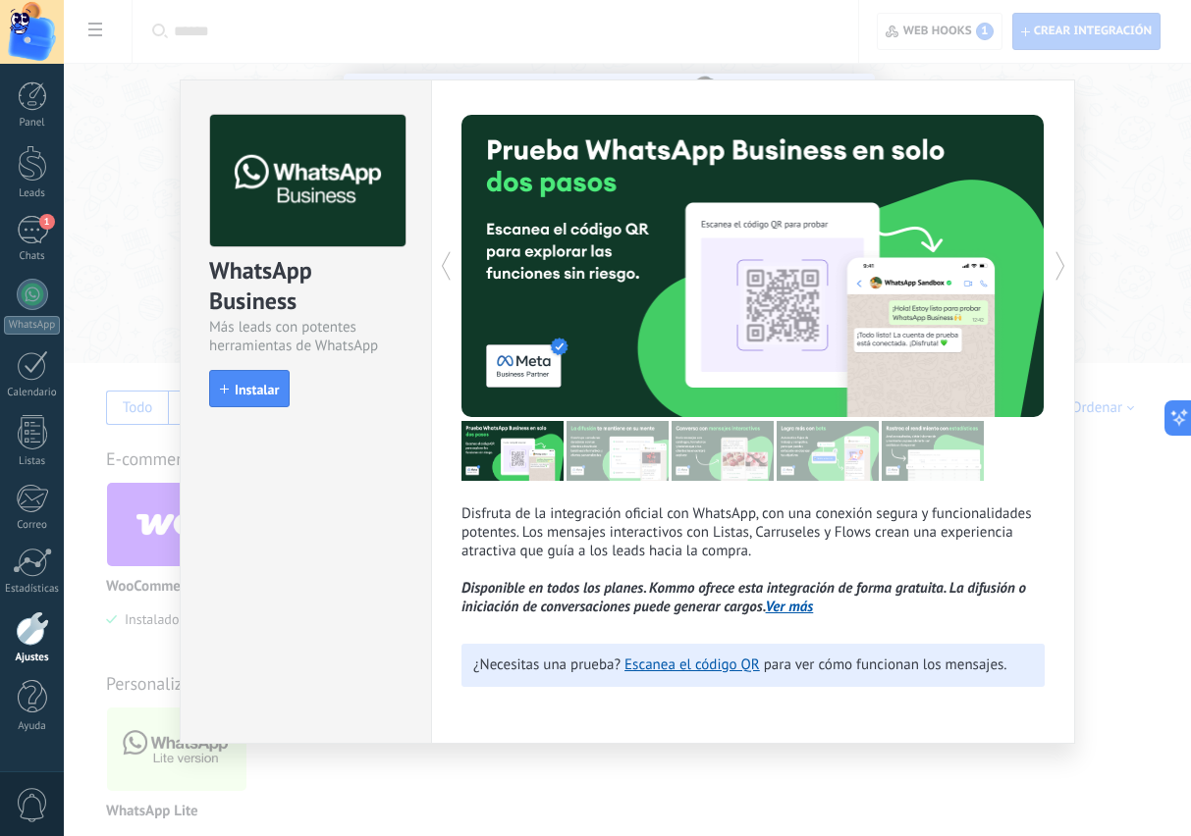
click at [1120, 692] on div "WhatsApp Business Más leads con potentes herramientas de WhatsApp install Insta…" at bounding box center [627, 418] width 1127 height 836
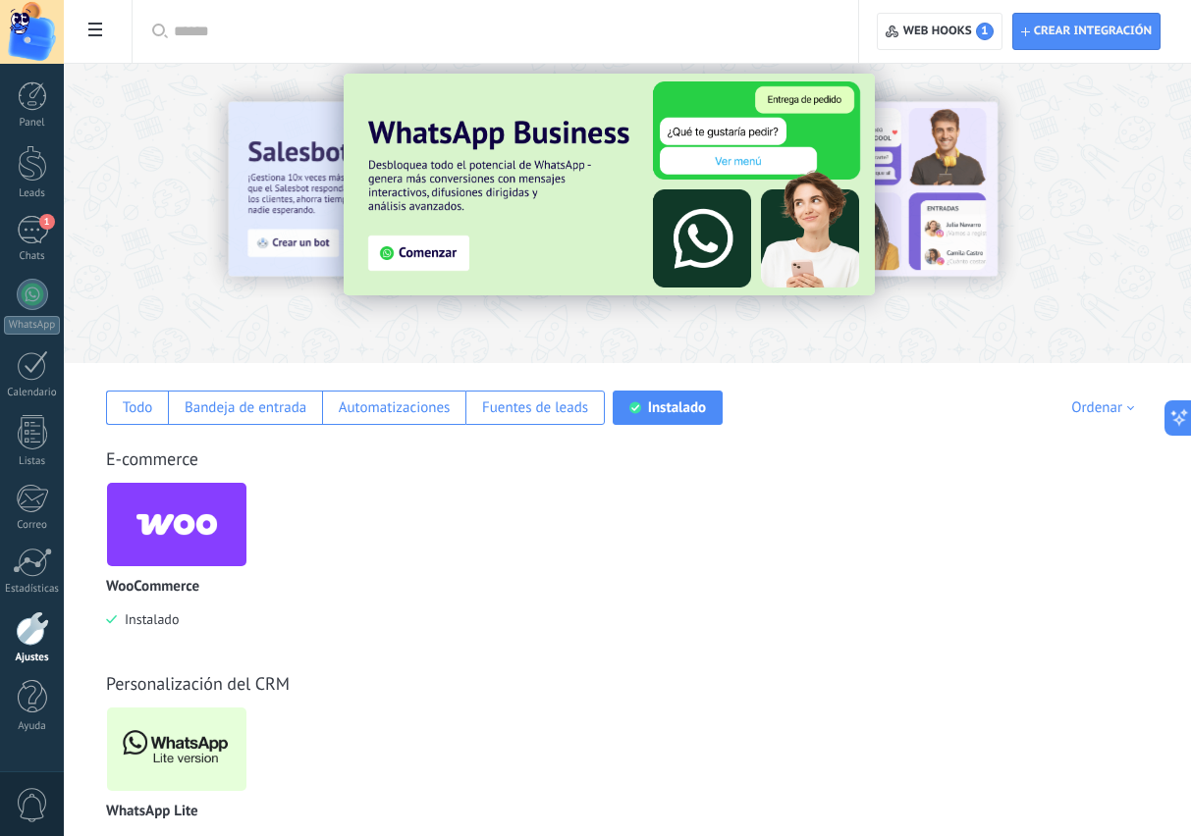
scroll to position [99, 0]
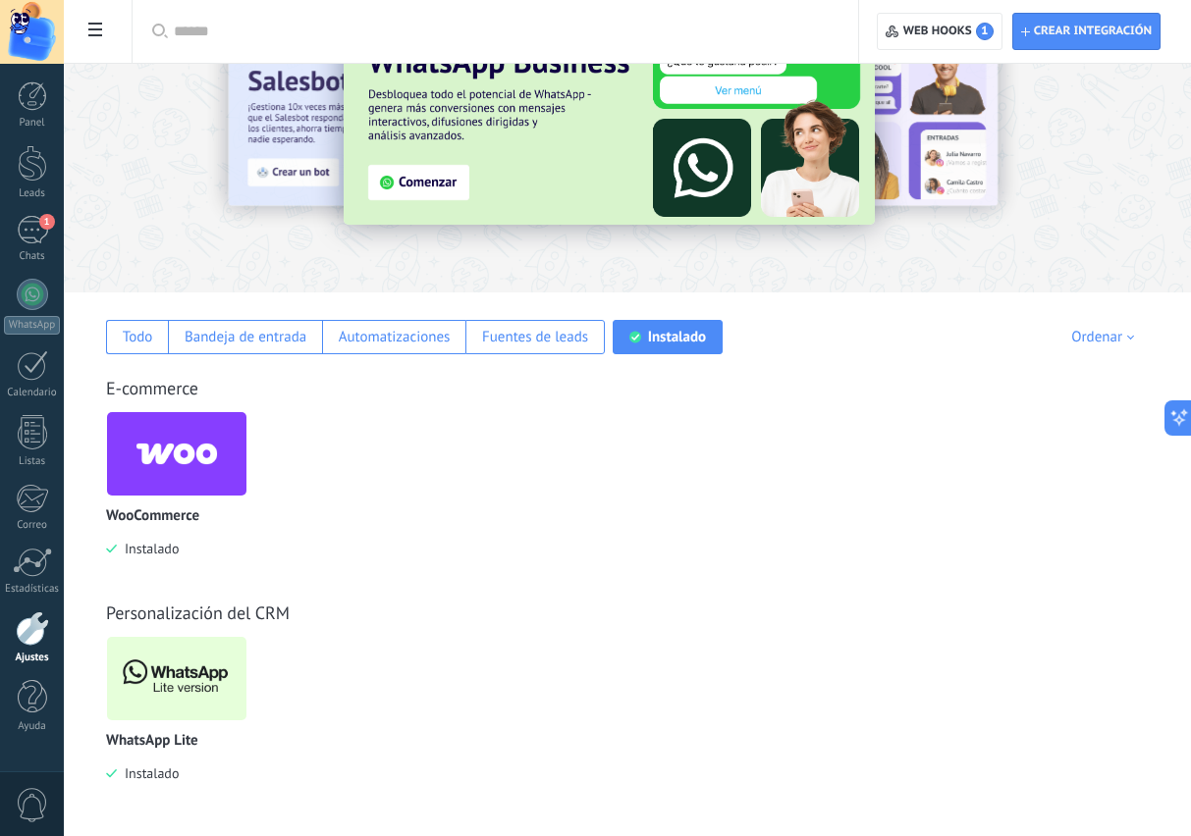
click at [191, 672] on img at bounding box center [176, 678] width 139 height 95
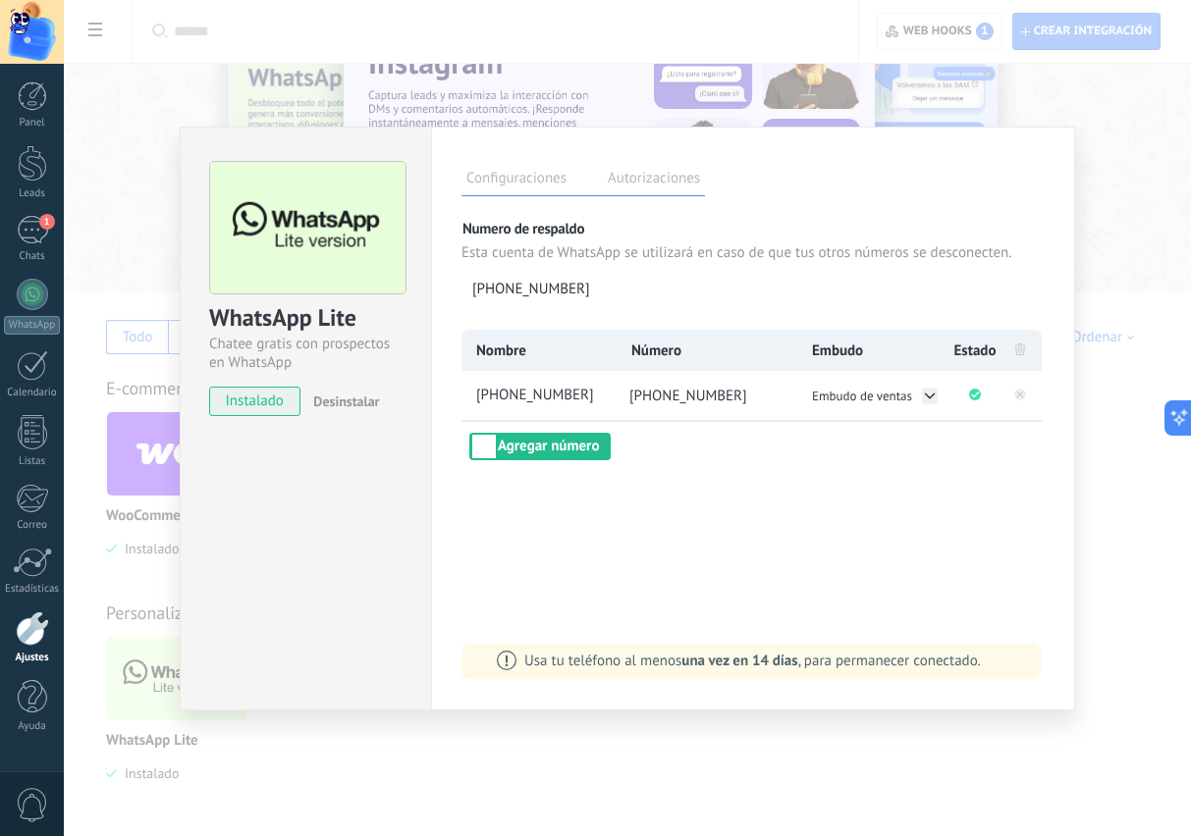
click at [924, 406] on button "Embudo de ventas" at bounding box center [873, 396] width 135 height 21
click at [922, 525] on div "Configuraciones Autorizaciones Esta pestaña registra a los usuarios que han con…" at bounding box center [753, 419] width 644 height 584
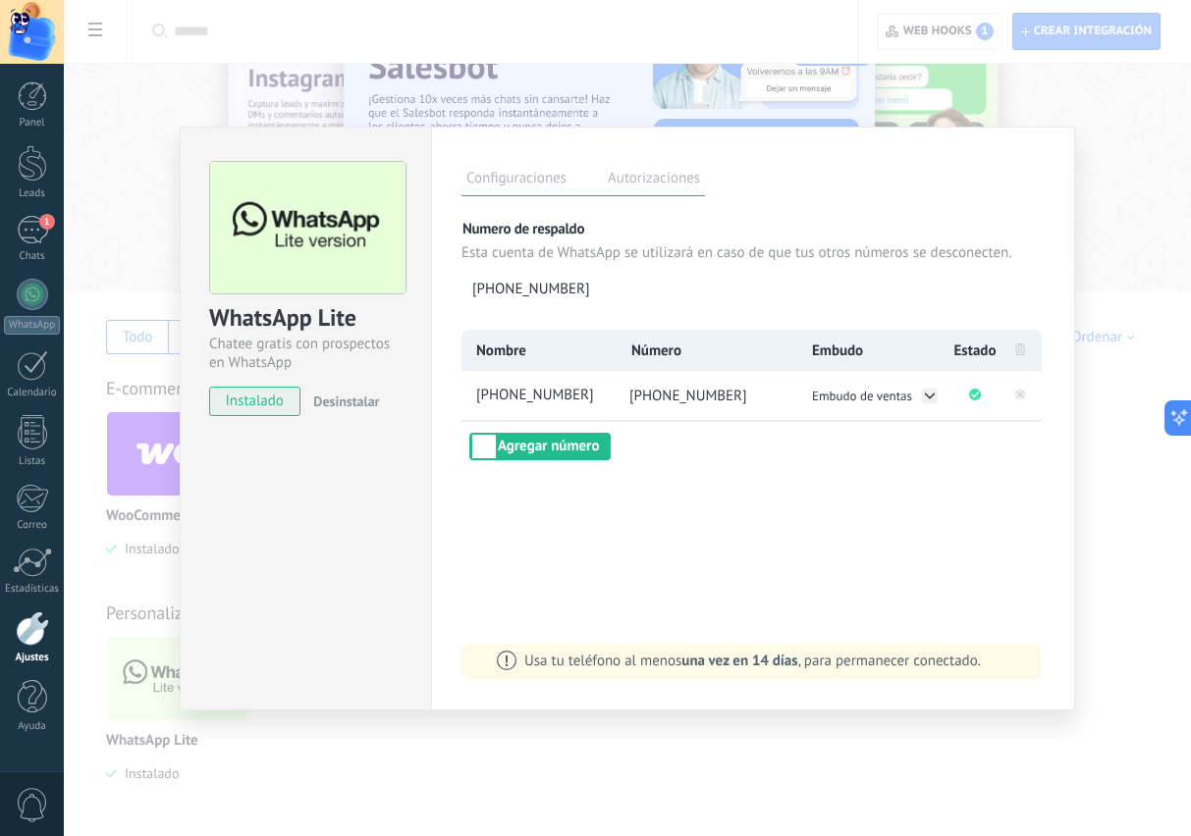
click at [673, 180] on label "Autorizaciones" at bounding box center [654, 181] width 102 height 28
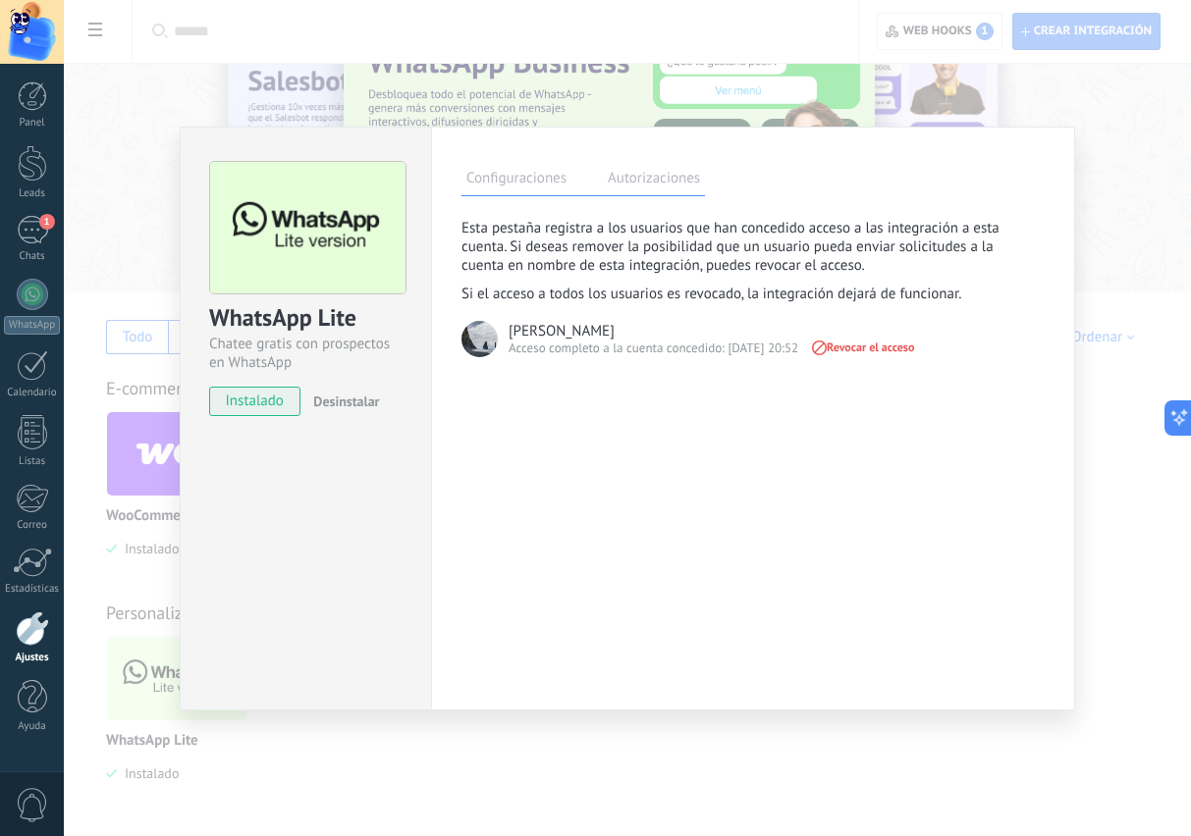
click at [534, 189] on label "Configuraciones" at bounding box center [516, 181] width 110 height 28
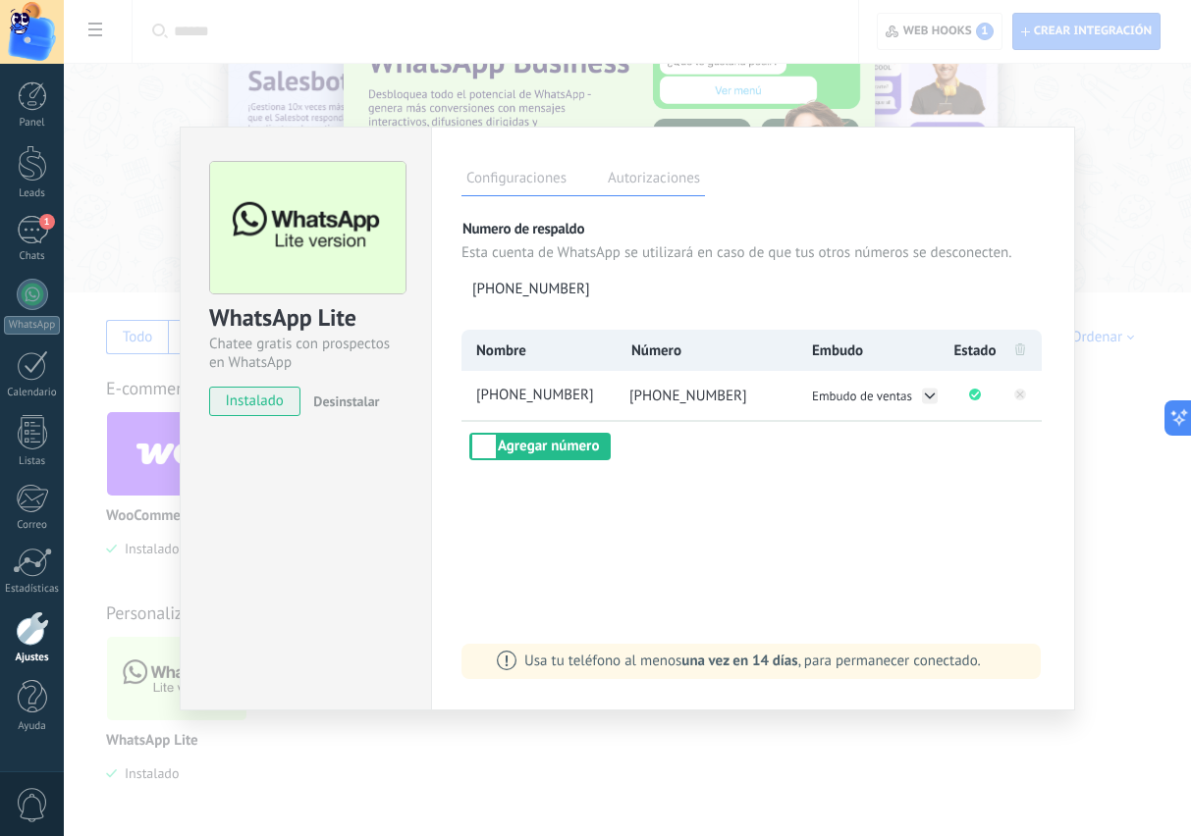
click at [1118, 745] on div "WhatsApp Lite Chatee gratis con prospectos en WhatsApp instalado Desinstalar Co…" at bounding box center [627, 418] width 1127 height 836
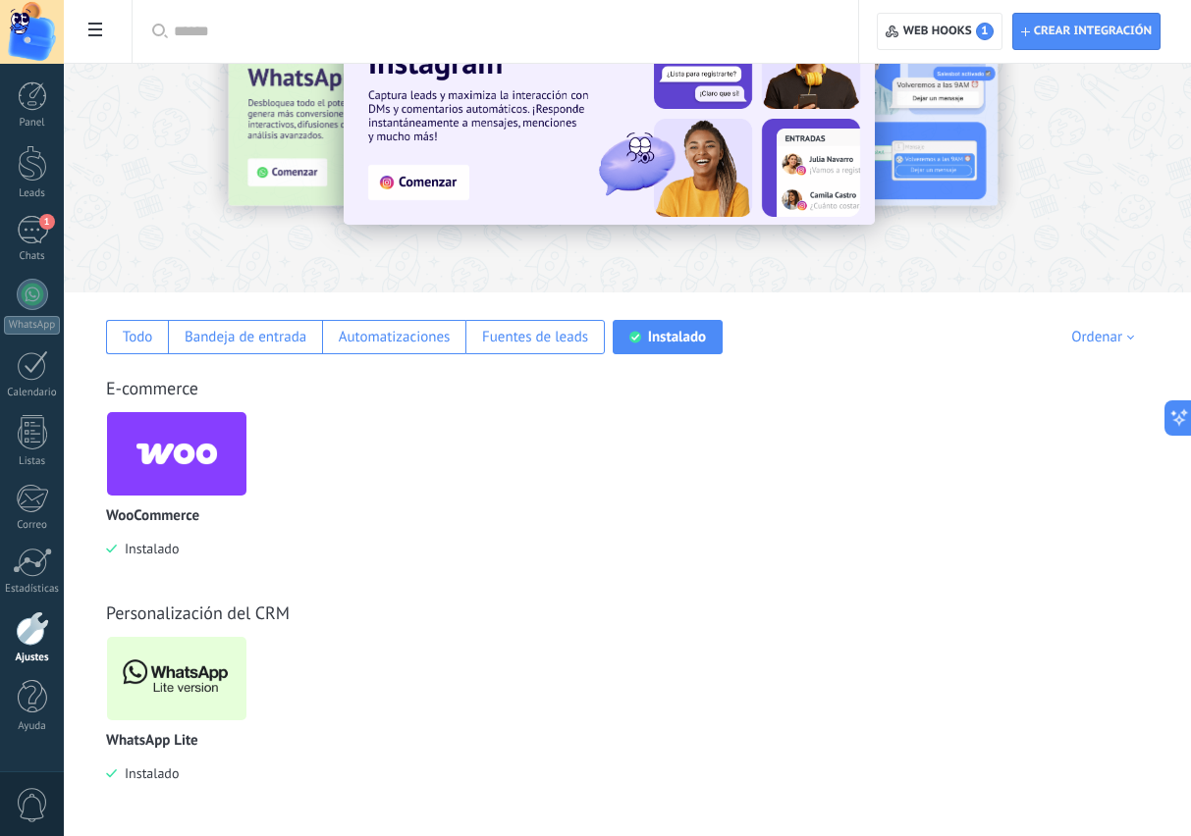
click at [530, 328] on div "Fuentes de leads" at bounding box center [535, 337] width 106 height 19
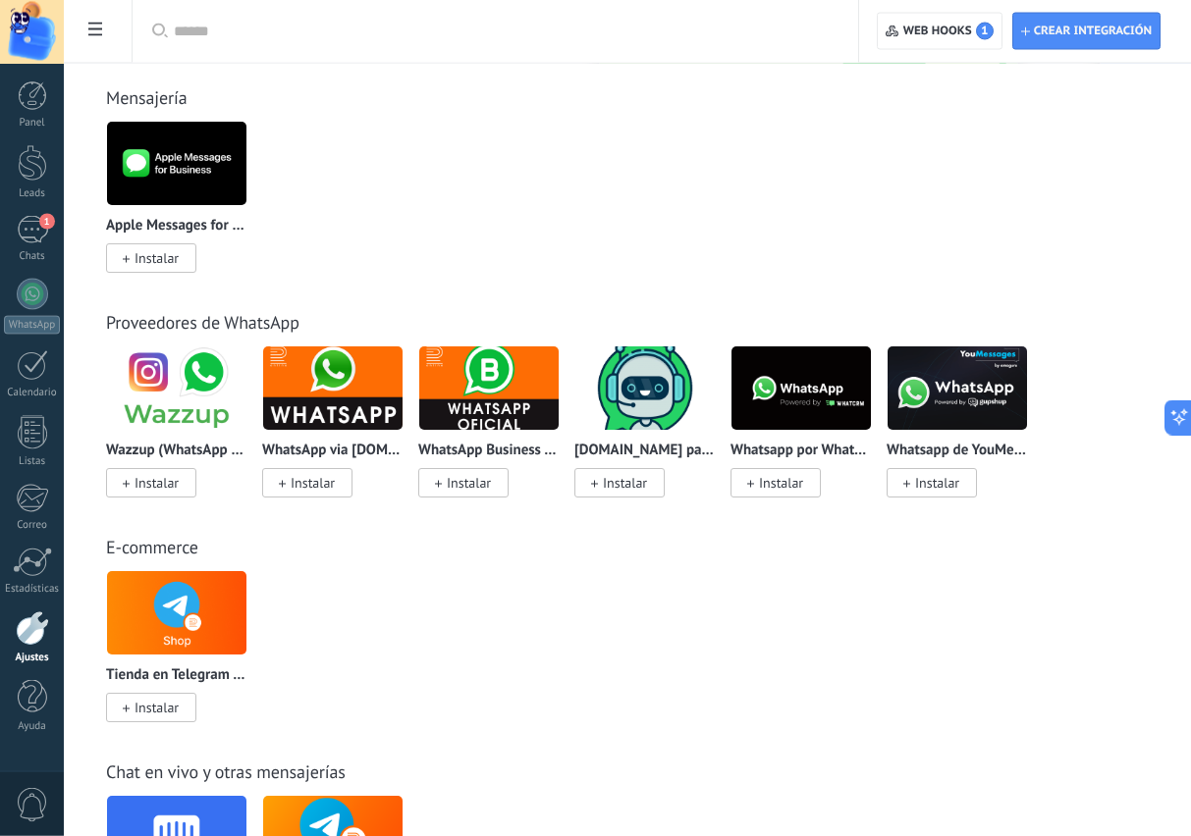
scroll to position [376, 0]
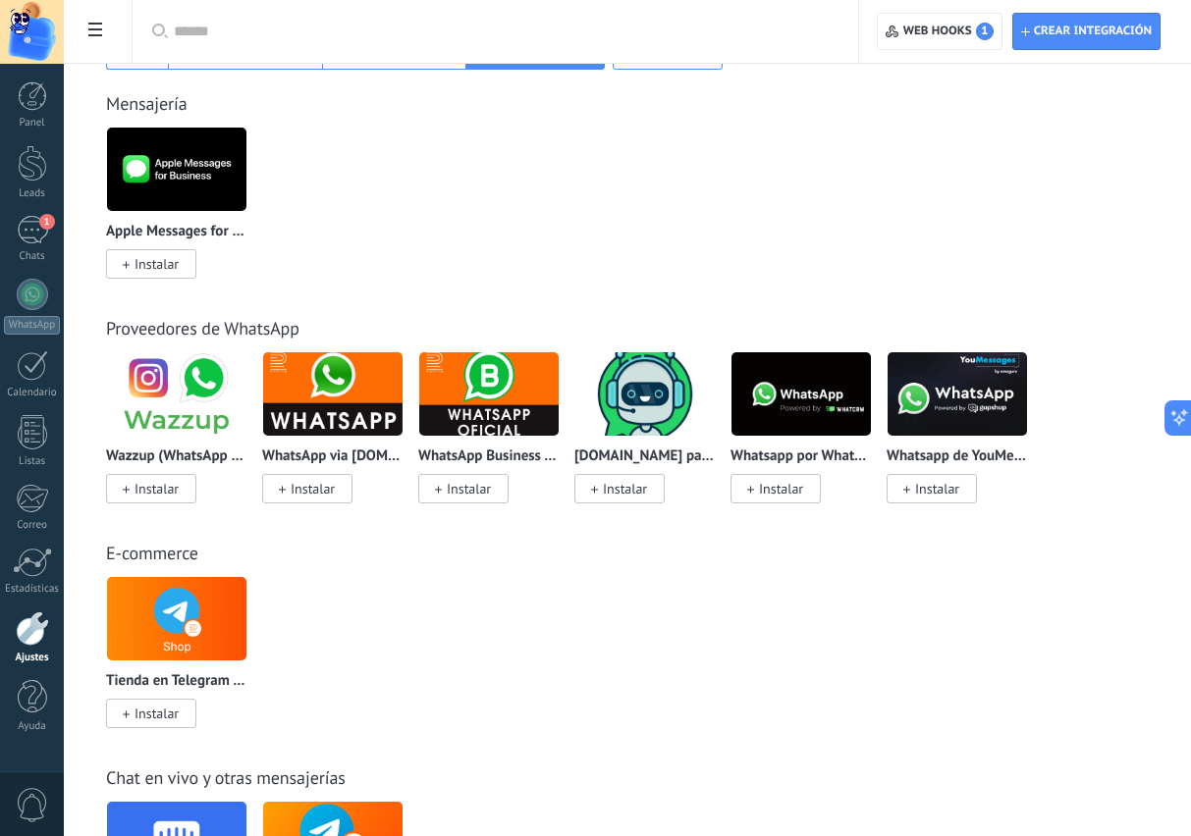
click at [826, 394] on img at bounding box center [800, 394] width 139 height 95
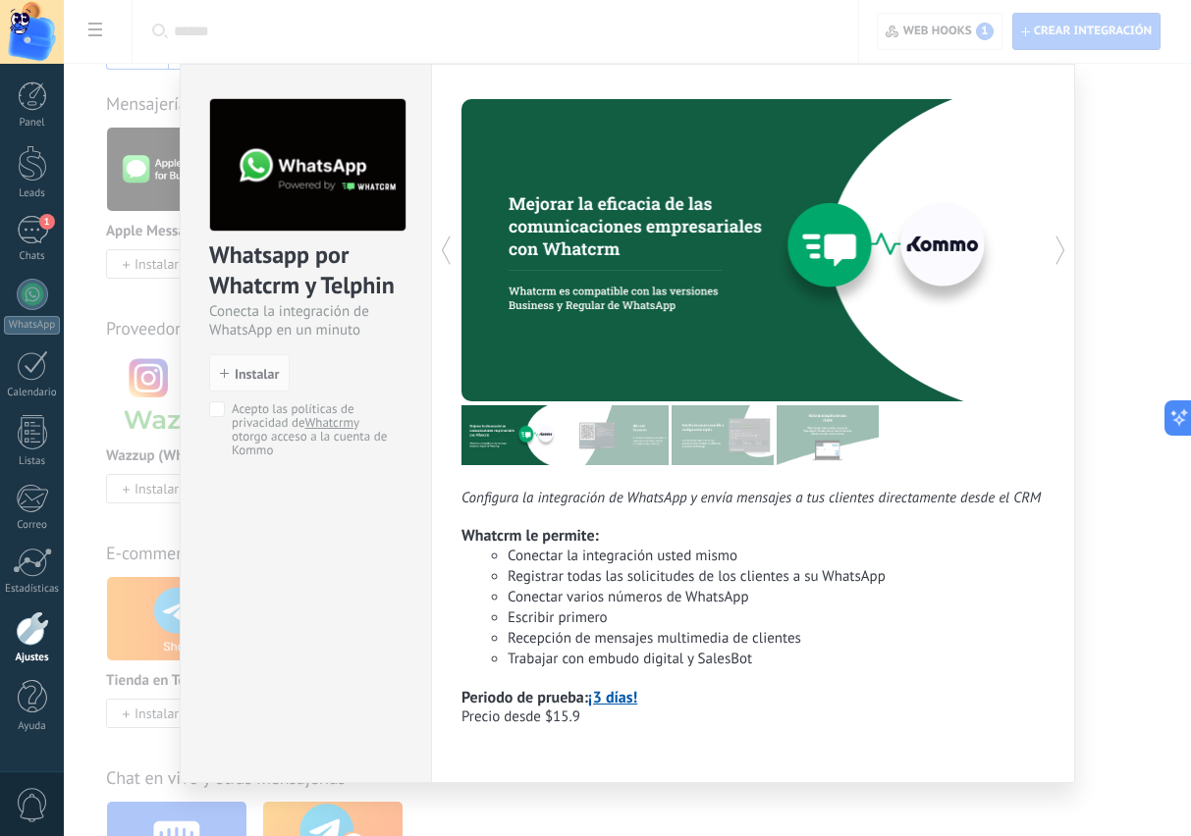
click at [835, 433] on img at bounding box center [828, 435] width 102 height 60
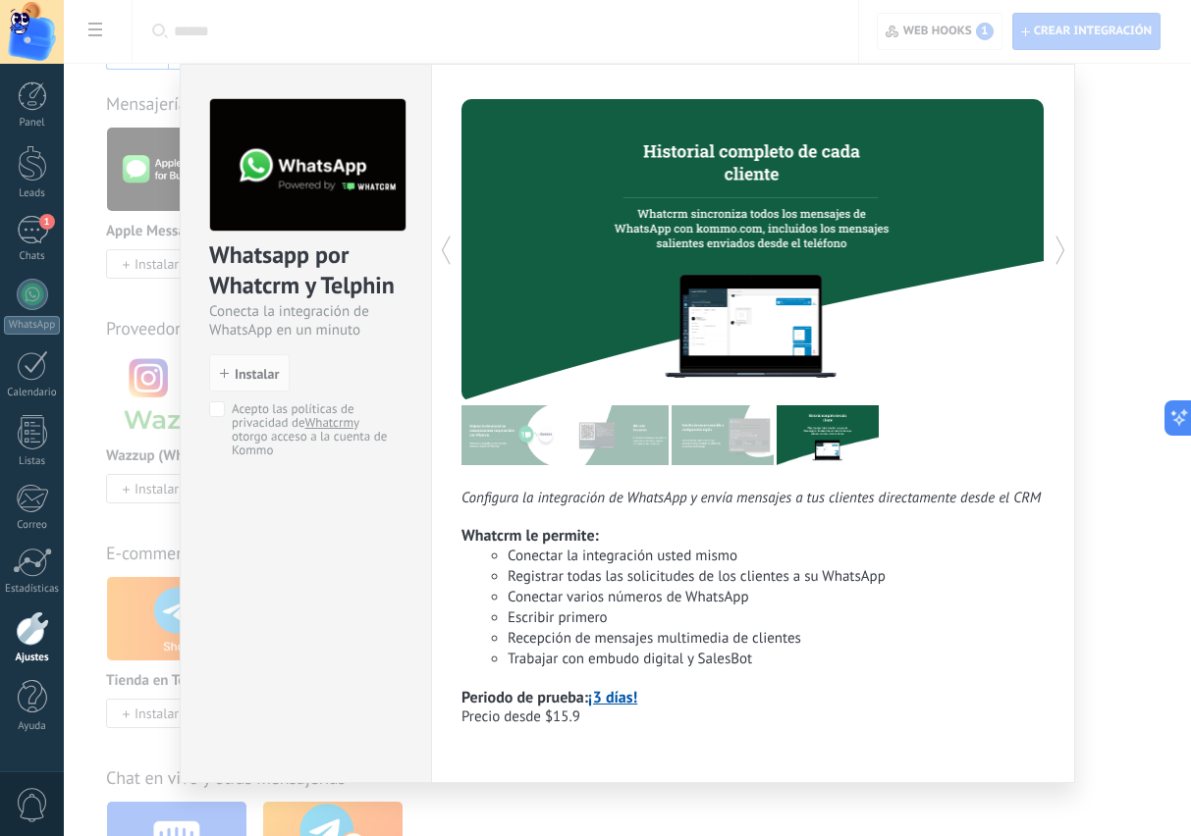
click at [733, 432] on img at bounding box center [723, 435] width 102 height 60
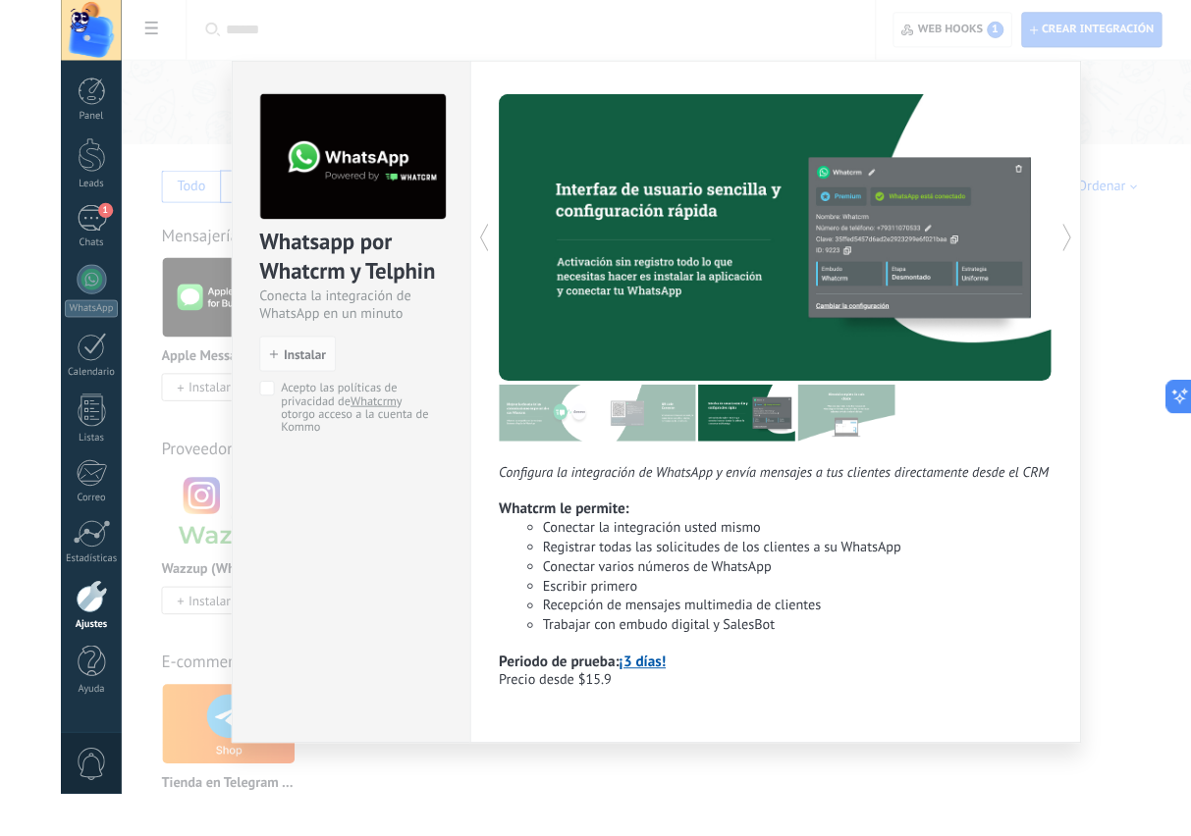
scroll to position [264, 0]
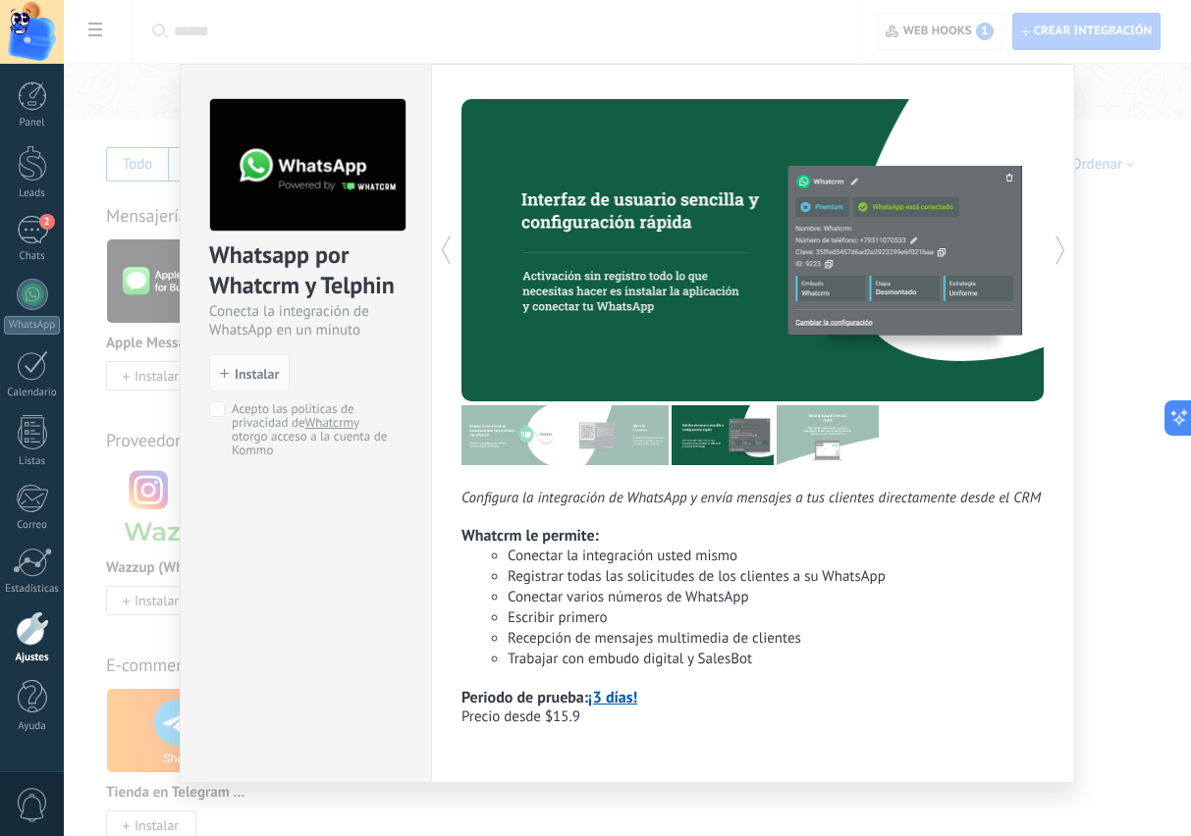
click at [31, 227] on div "2" at bounding box center [32, 230] width 31 height 28
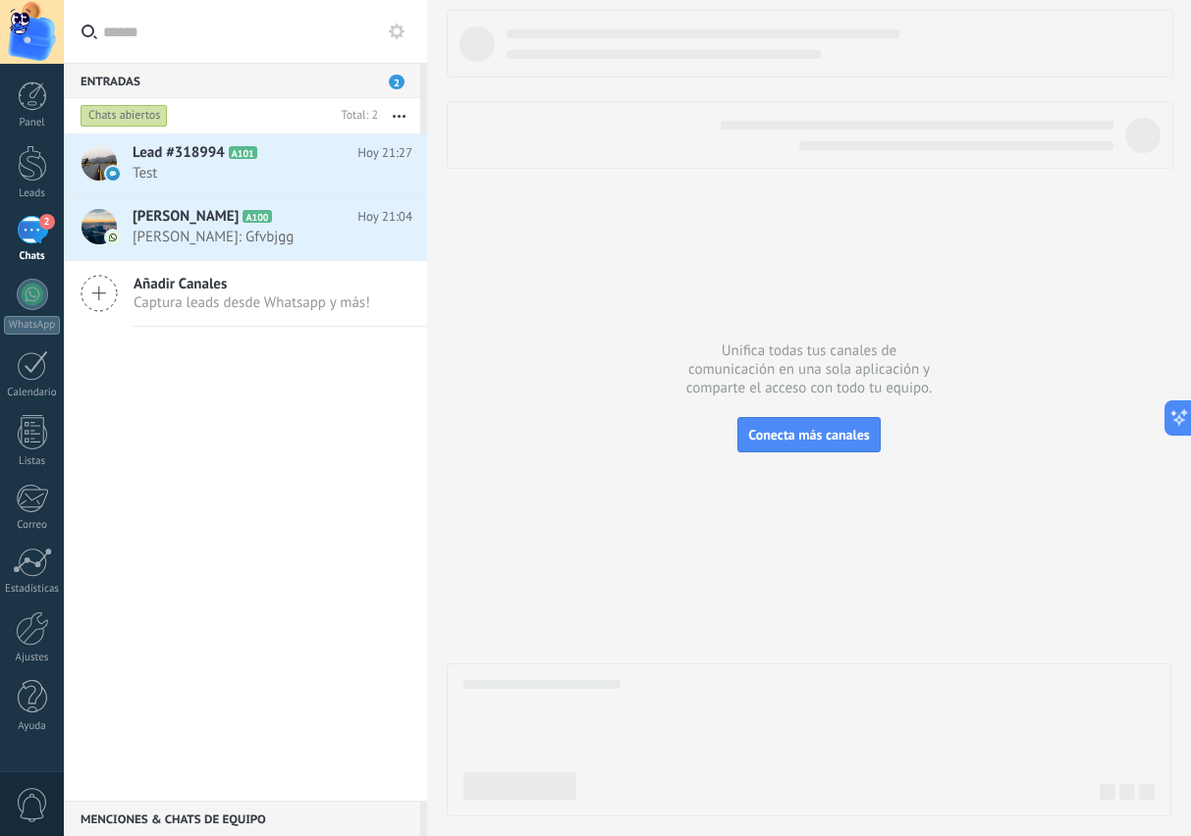
click at [229, 162] on h2 "Lead #318994 A101" at bounding box center [245, 153] width 225 height 20
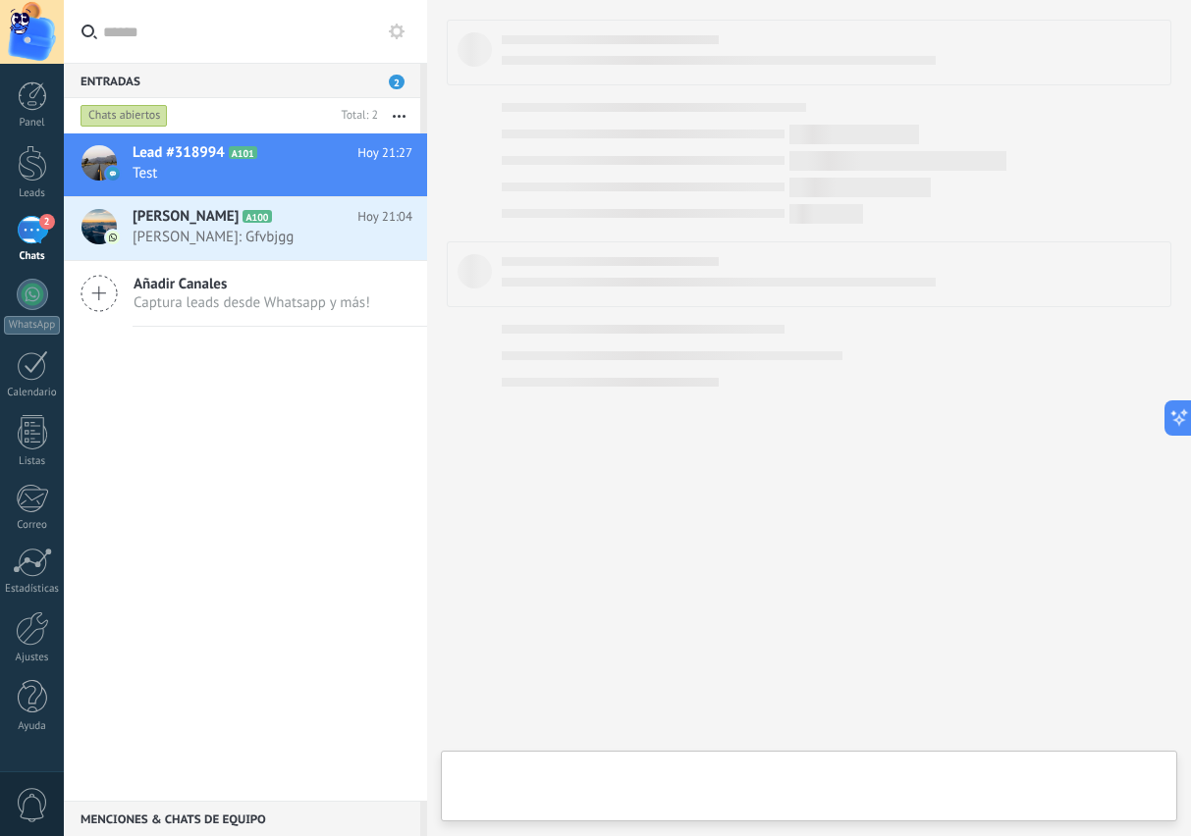
type textarea "**********"
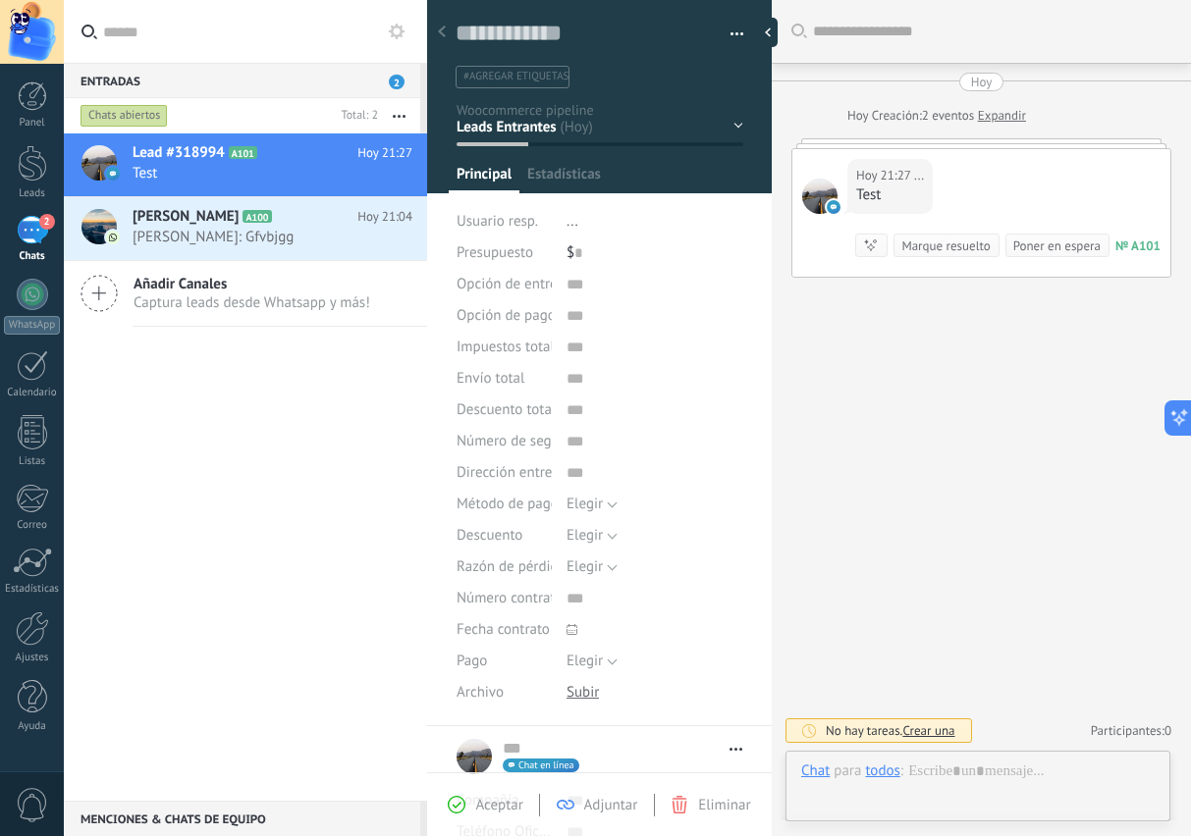
scroll to position [29, 0]
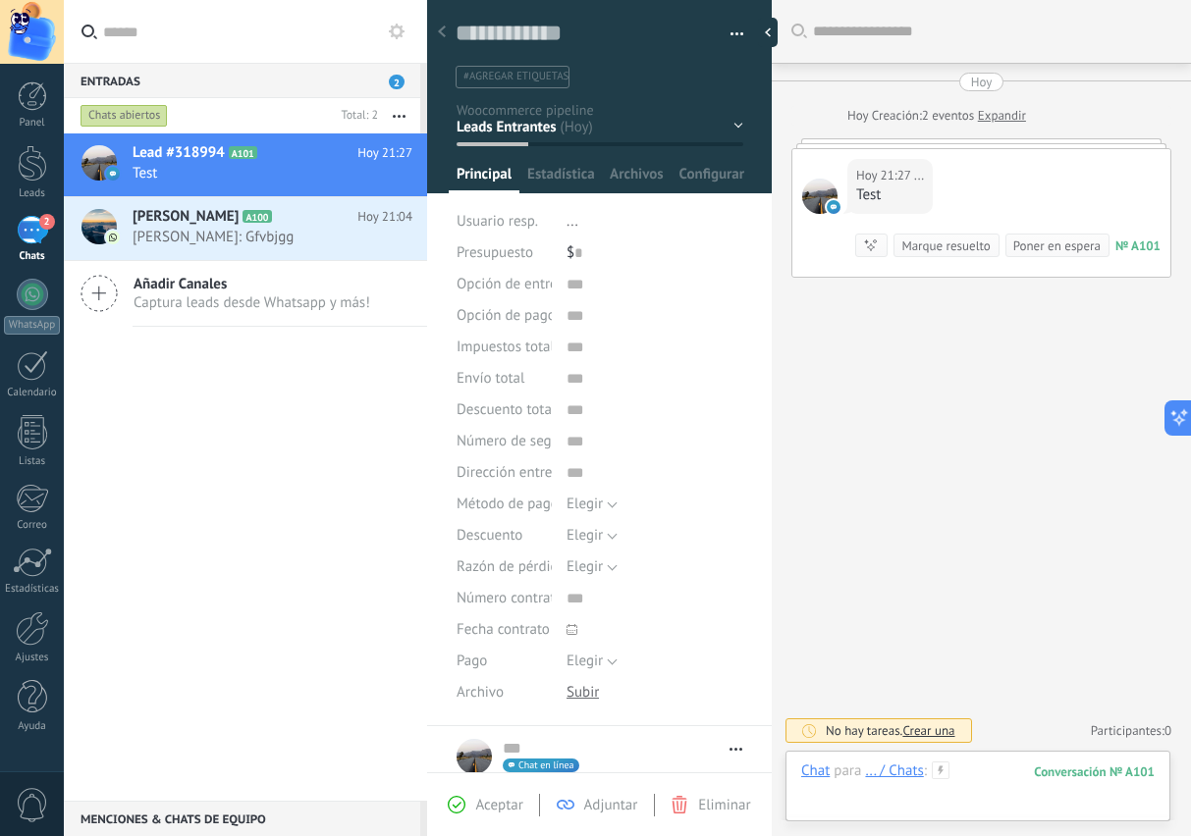
click at [991, 789] on div at bounding box center [977, 791] width 353 height 59
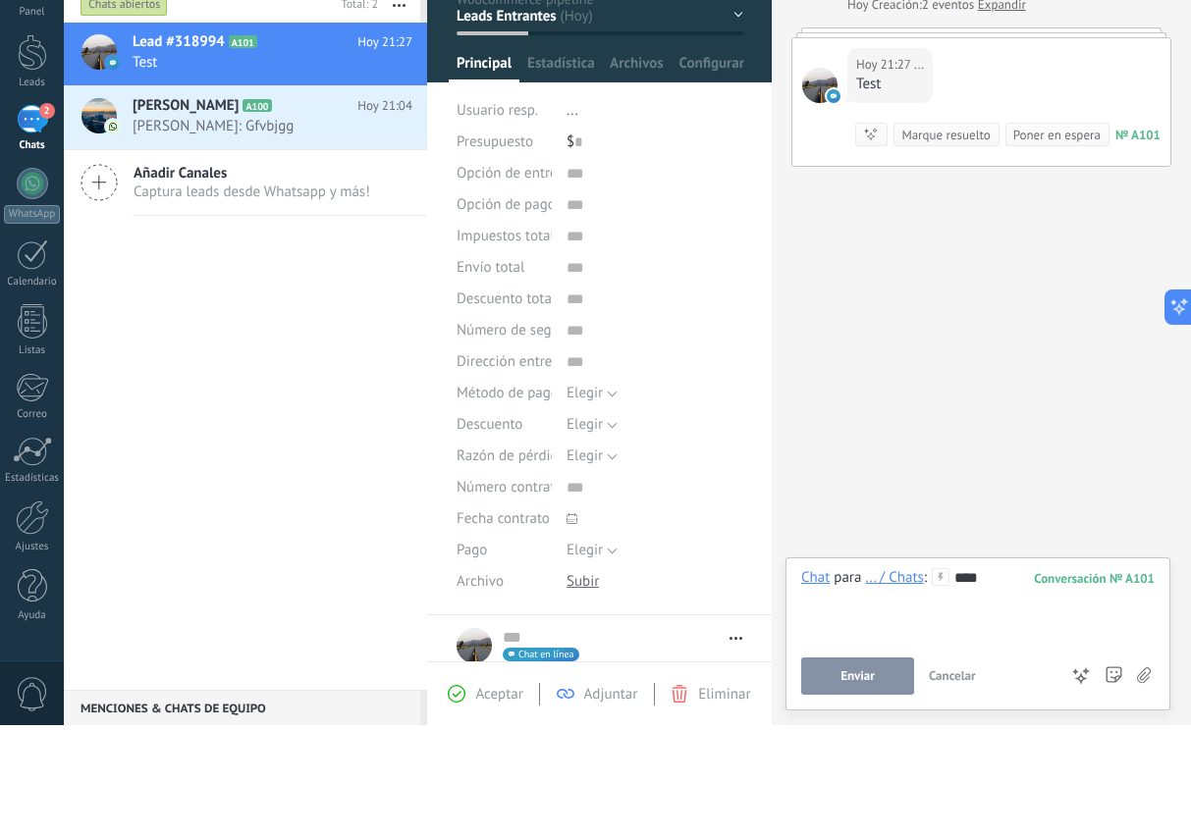
click at [869, 780] on span "Enviar" at bounding box center [857, 787] width 34 height 14
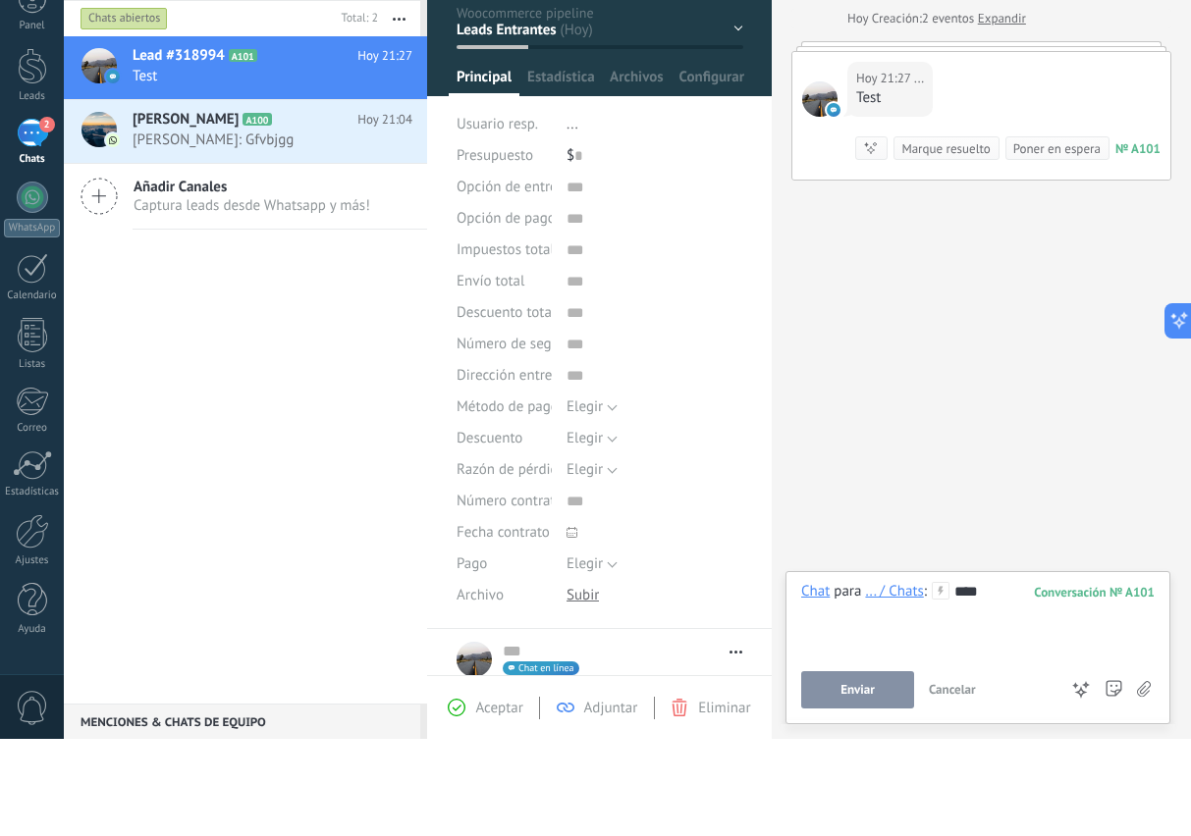
click at [871, 769] on button "Enviar" at bounding box center [857, 787] width 113 height 37
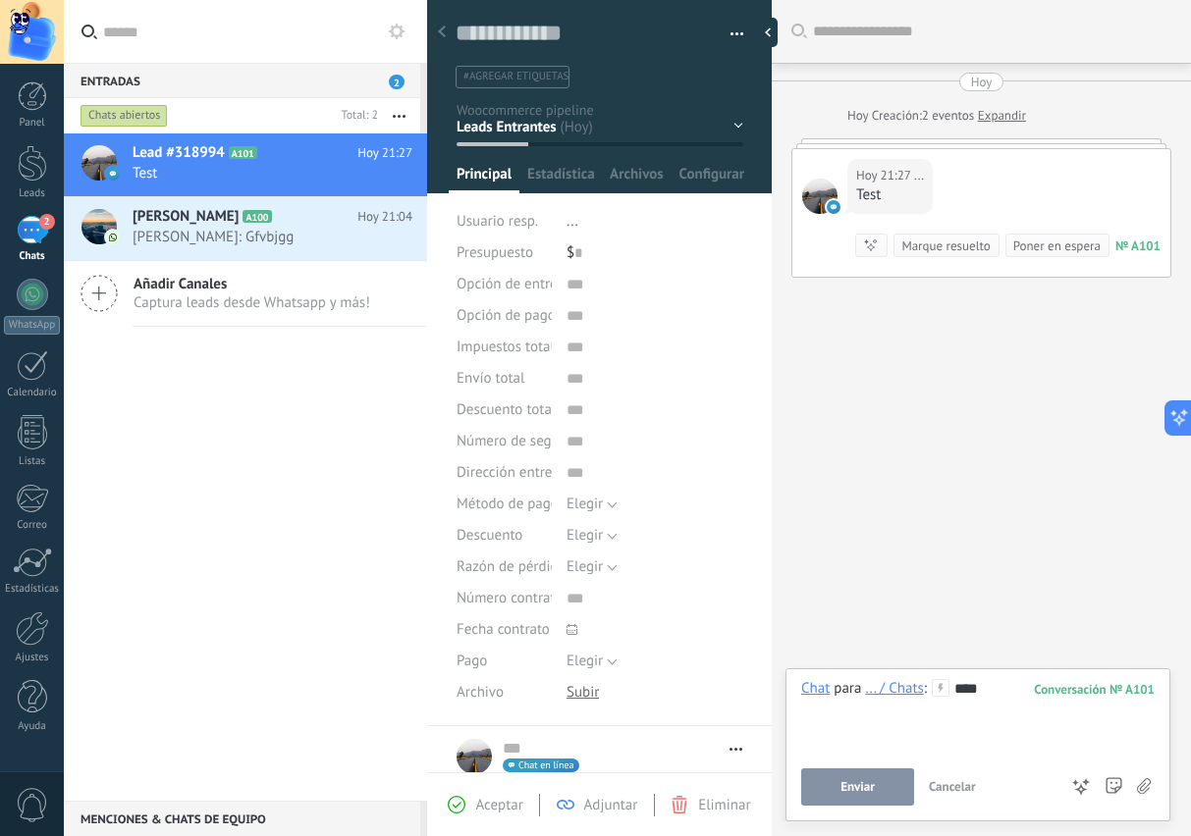
click at [883, 700] on div "****" at bounding box center [977, 716] width 353 height 75
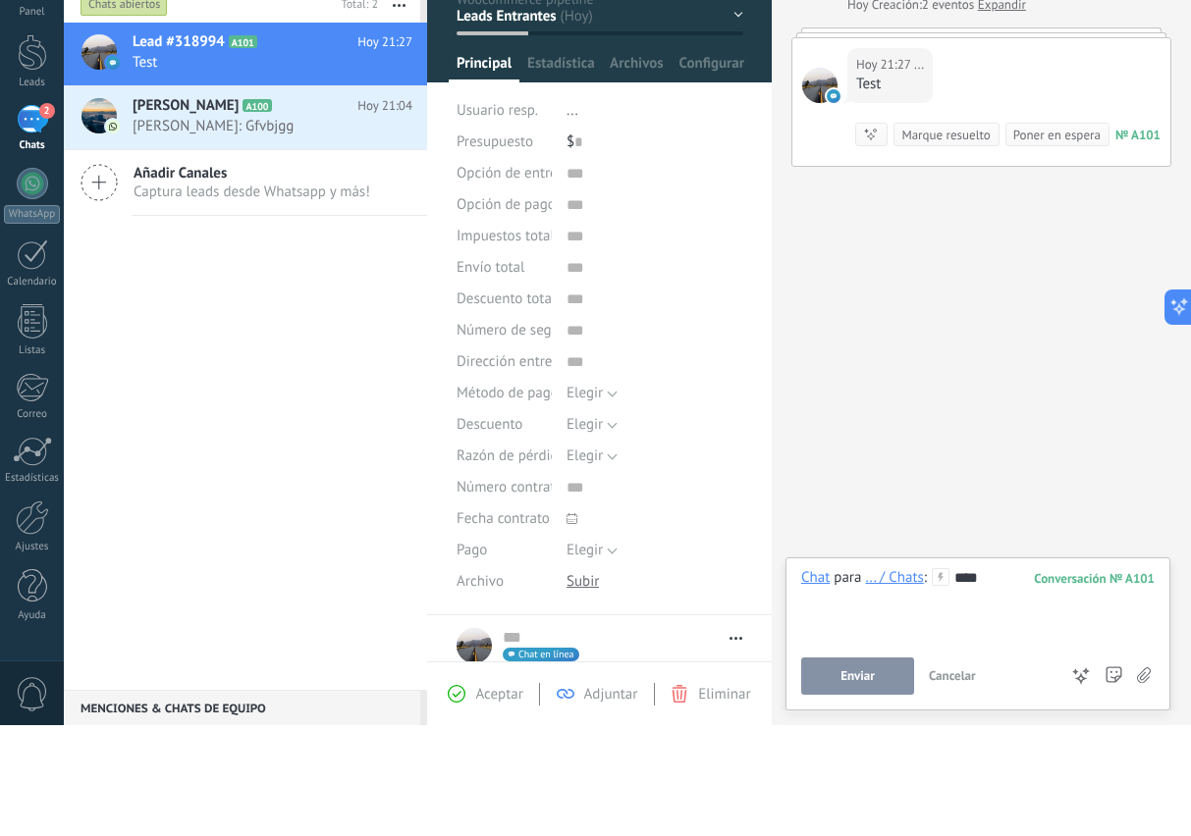
click at [895, 679] on div "... / Chats" at bounding box center [894, 688] width 58 height 18
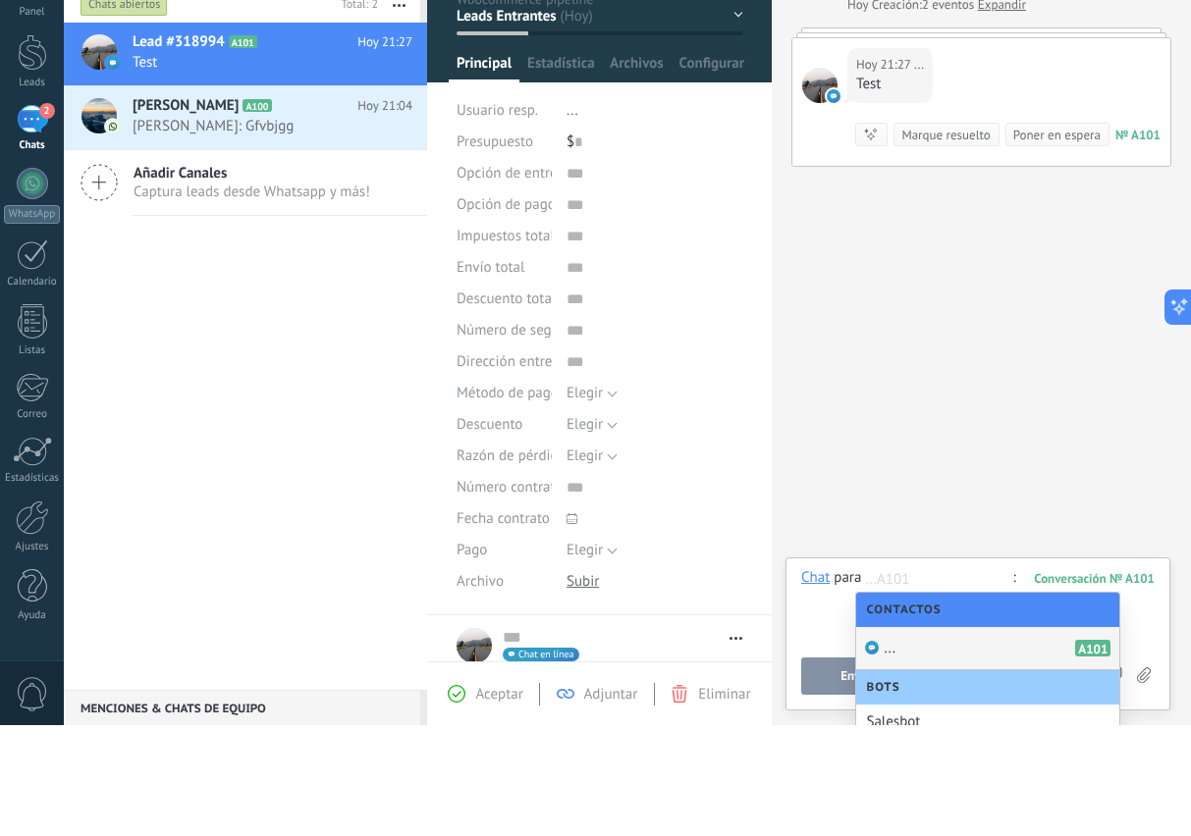
scroll to position [87, 0]
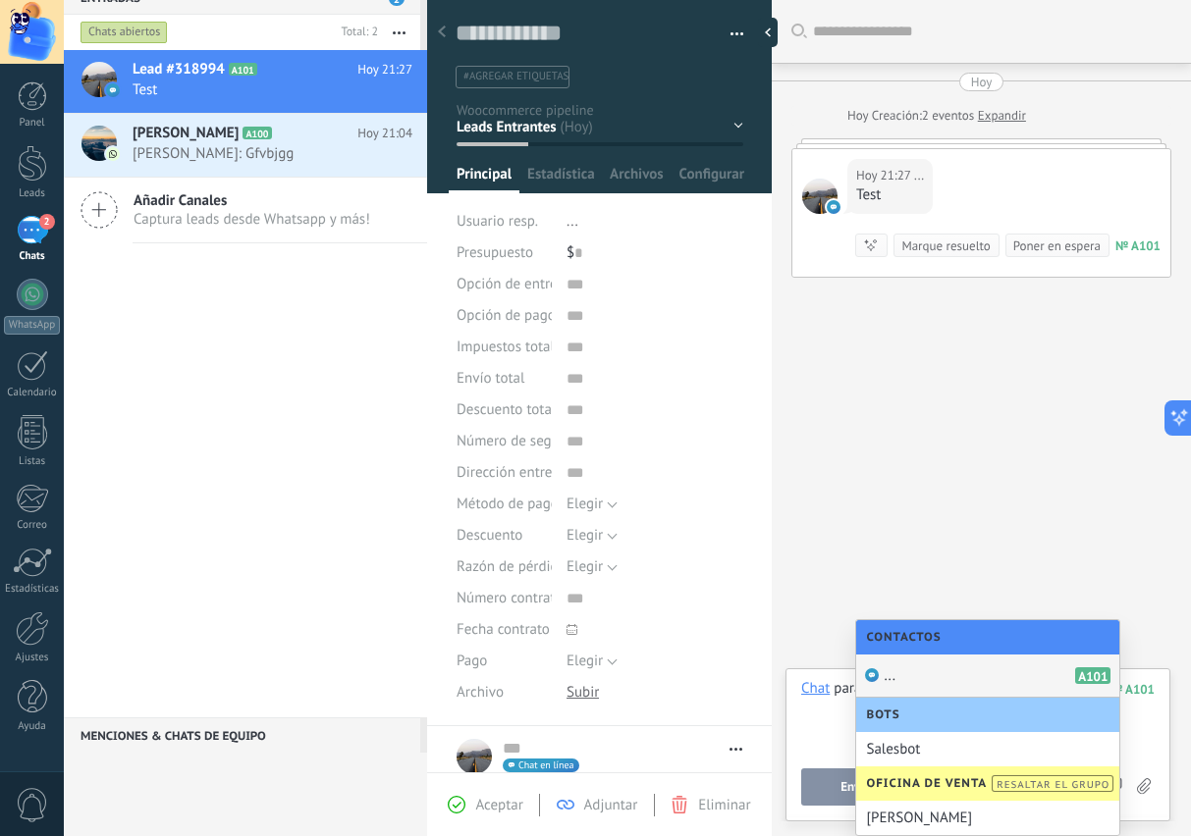
click at [973, 808] on div "Alejandra Hernandez" at bounding box center [987, 818] width 263 height 34
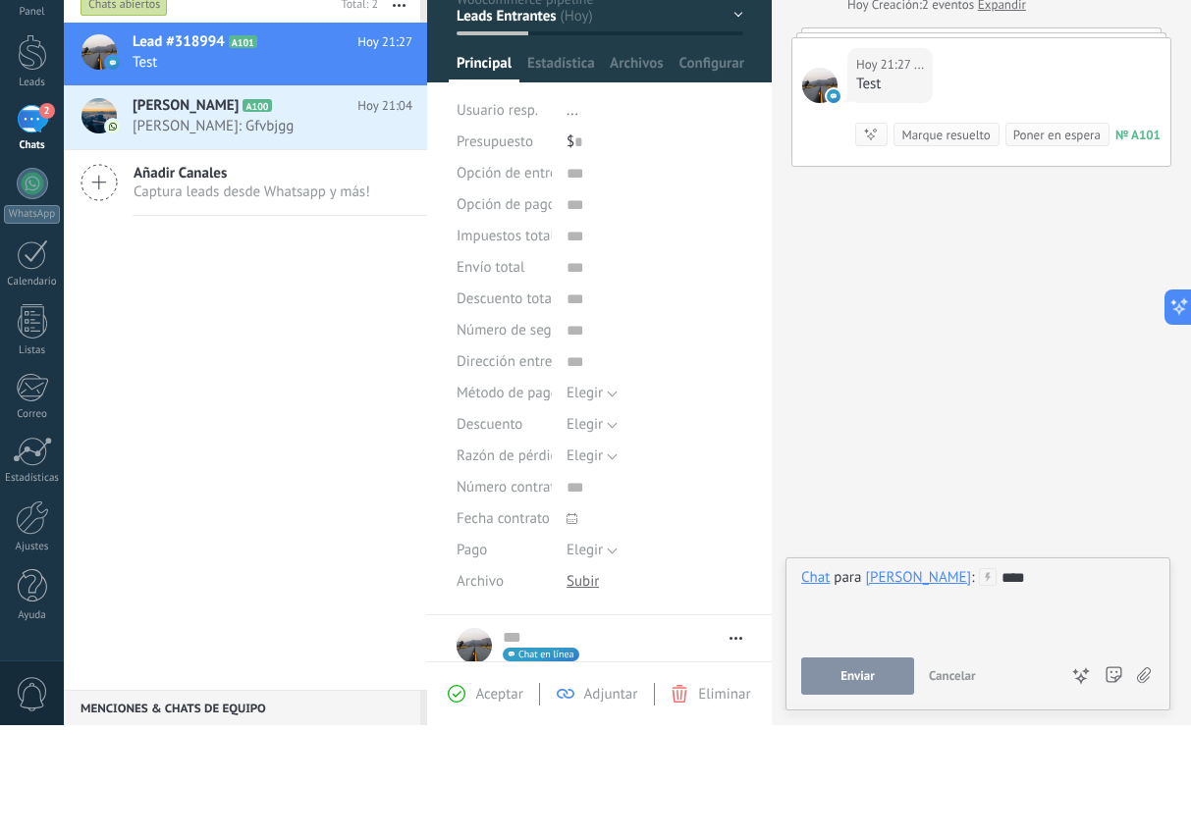
click at [852, 769] on button "Enviar" at bounding box center [857, 787] width 113 height 37
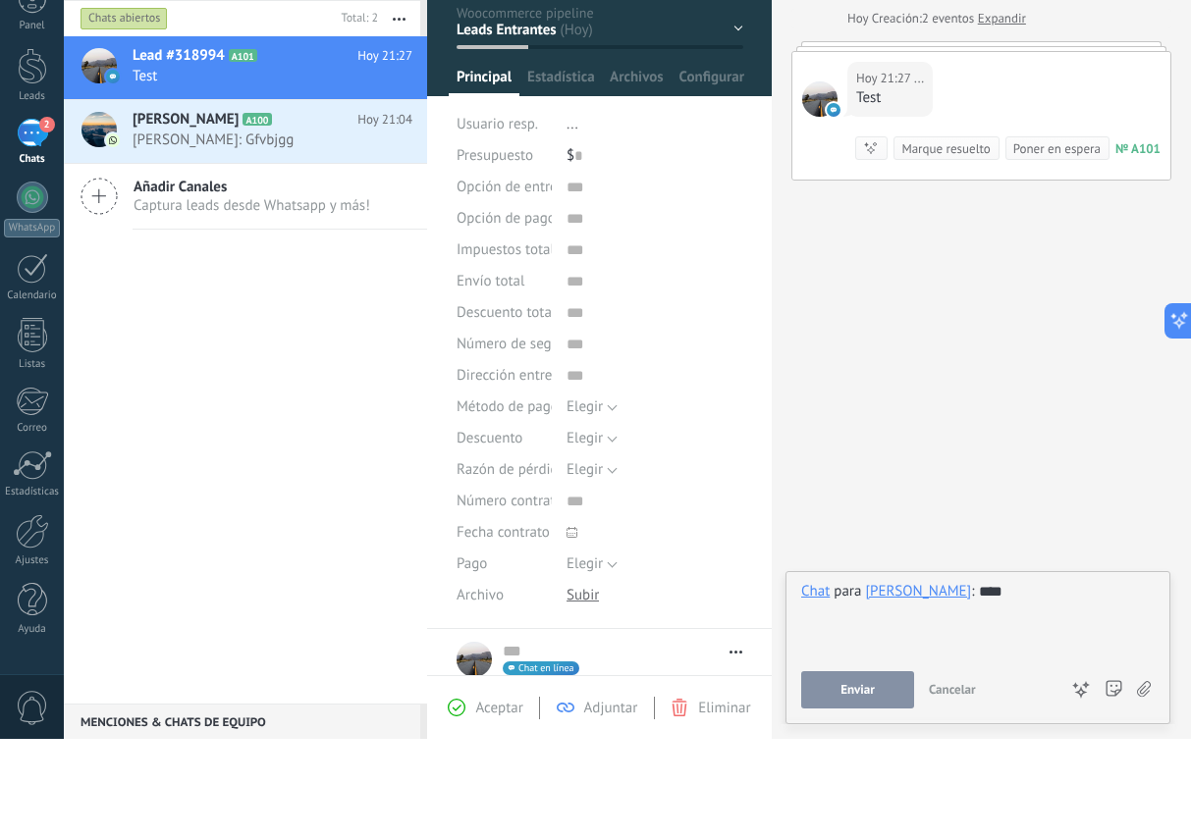
click at [1144, 779] on icon at bounding box center [1144, 787] width 14 height 17
click at [0, 0] on input "file" at bounding box center [0, 0] width 0 height 0
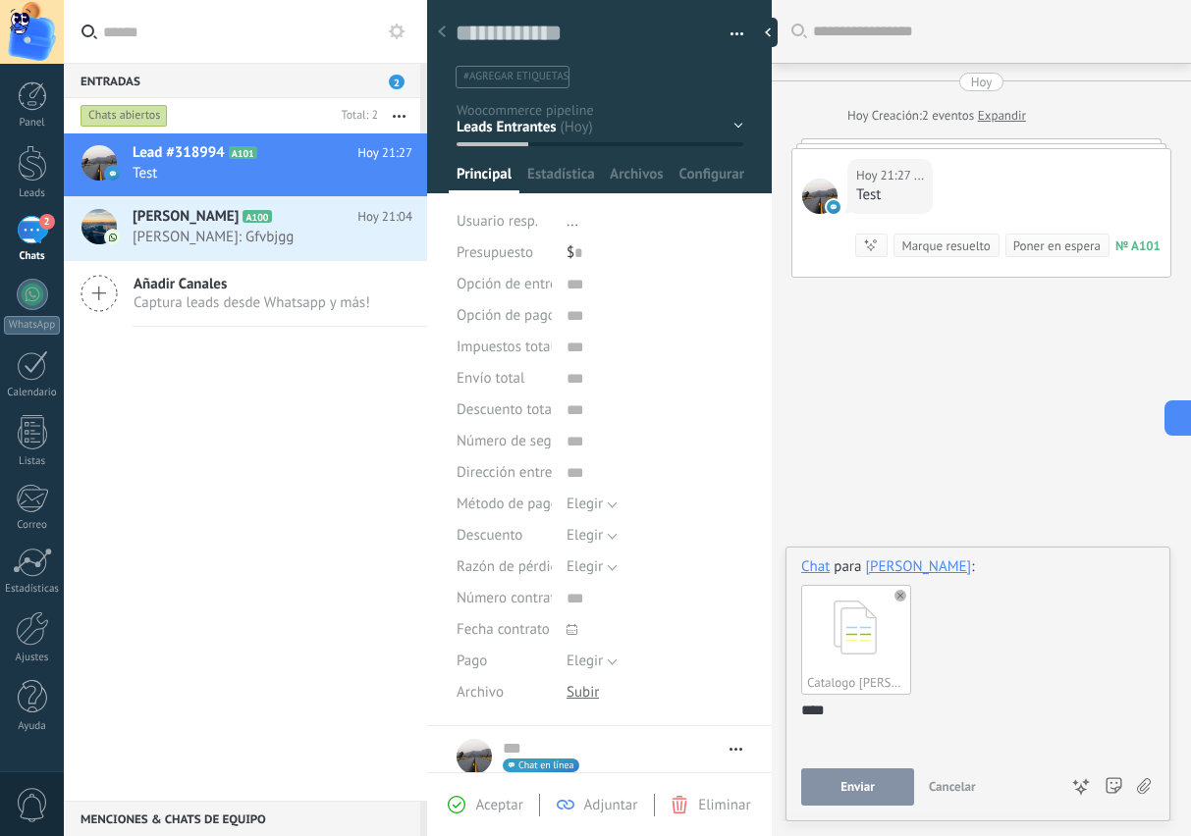
click at [853, 791] on span "Enviar" at bounding box center [857, 787] width 34 height 14
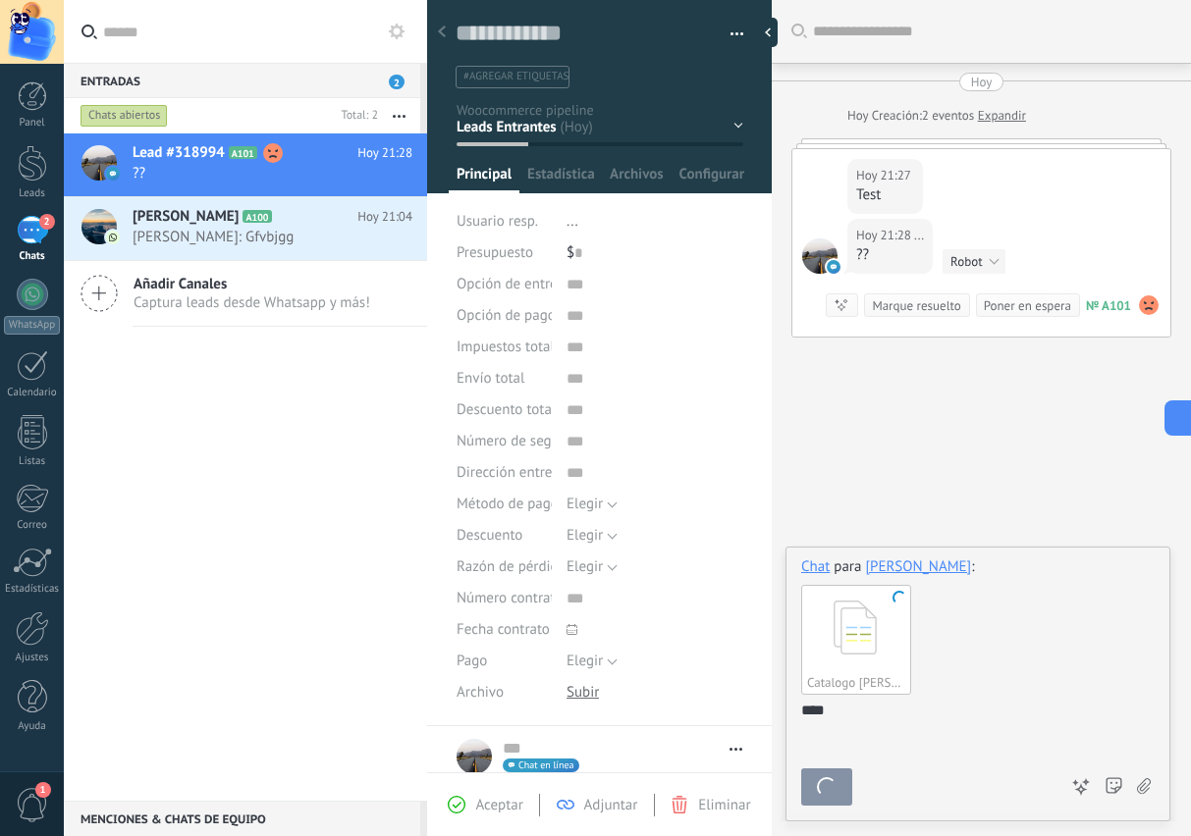
click at [981, 259] on span "Robot" at bounding box center [965, 261] width 31 height 17
click at [1143, 306] on use at bounding box center [1142, 306] width 20 height 20
click at [1143, 304] on use at bounding box center [1149, 306] width 20 height 20
click at [993, 686] on div "Catalogo GS Mayo 2025.pdf" at bounding box center [977, 639] width 353 height 124
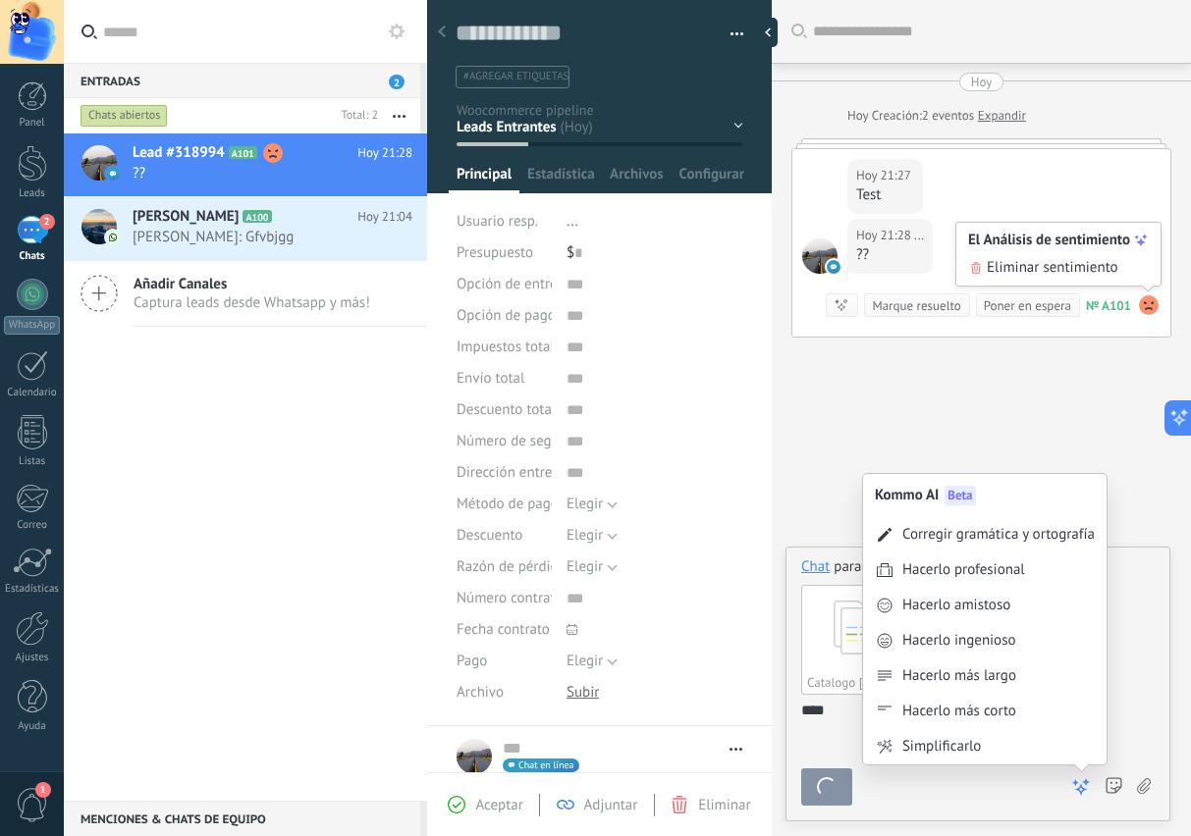
click at [1002, 670] on div "Hacerlo más largo" at bounding box center [959, 677] width 114 height 20
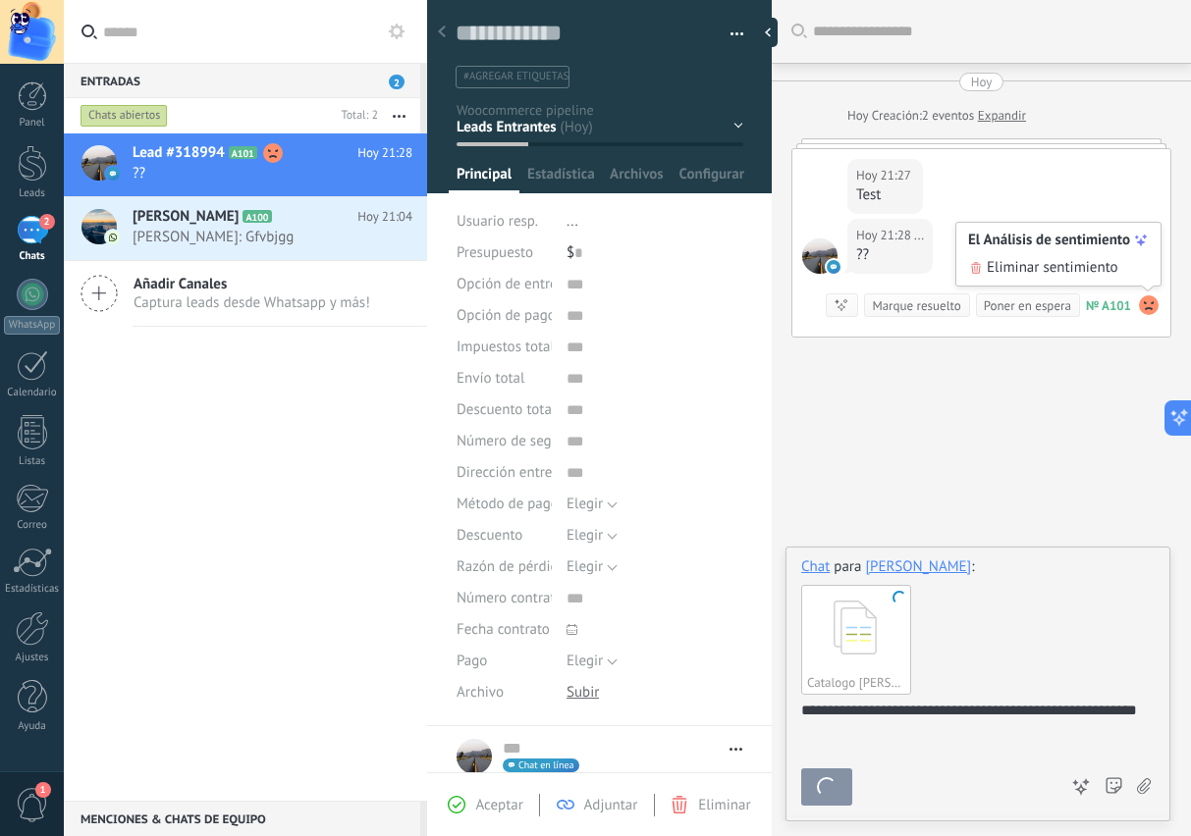
click at [932, 578] on div "Catalogo GS Mayo 2025.pdf" at bounding box center [977, 639] width 353 height 124
click at [940, 567] on div "Alejandra Hernandez" at bounding box center [918, 567] width 106 height 18
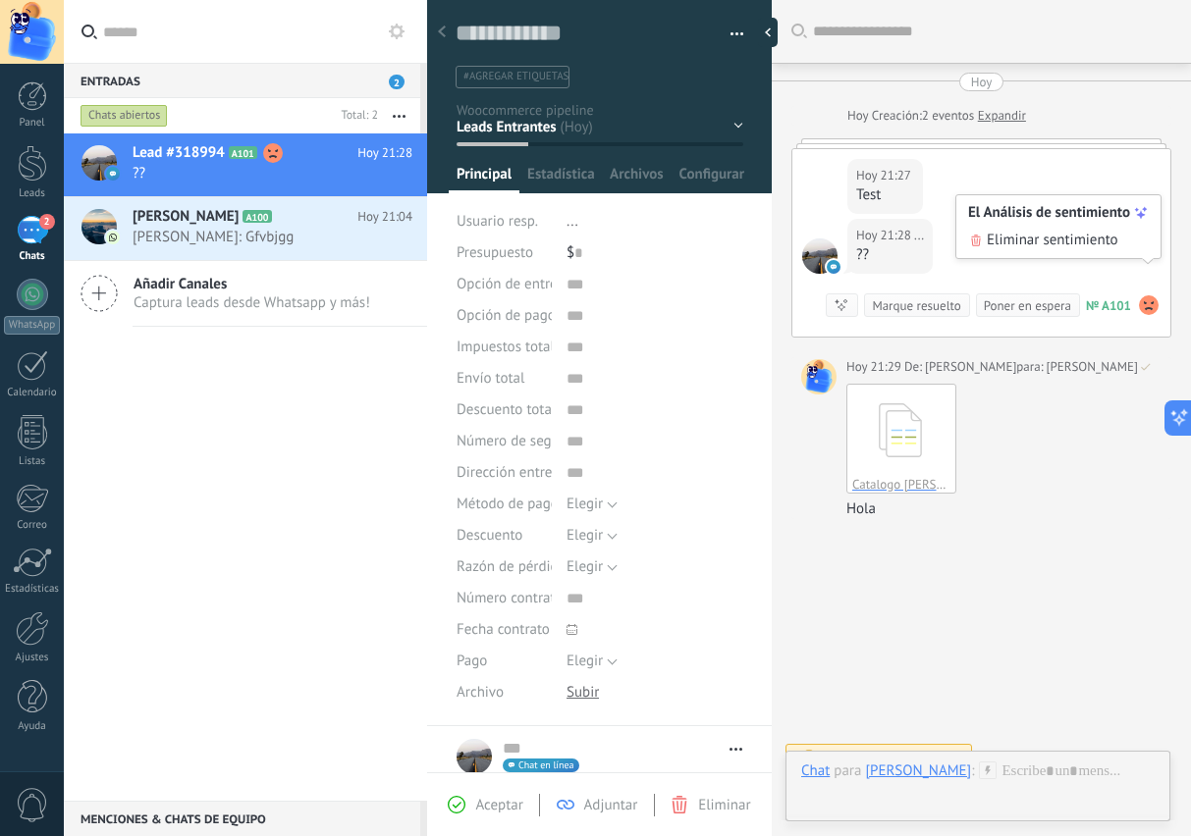
scroll to position [27, 0]
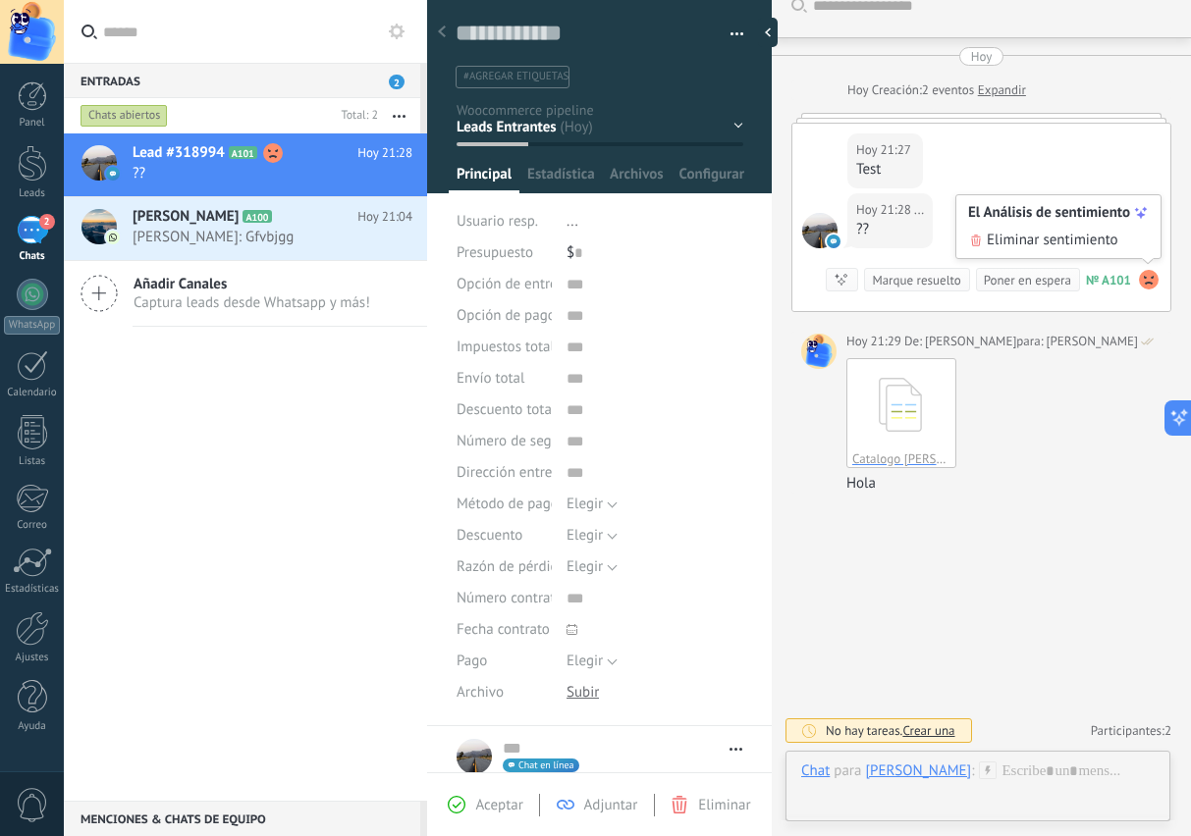
click at [950, 631] on div "Buscar Carga más Hoy Hoy Creación: 2 eventos Expandir Hoy 21:27 ... Test Hoy 21…" at bounding box center [981, 405] width 419 height 862
click at [905, 773] on div "[PERSON_NAME]" at bounding box center [918, 771] width 106 height 18
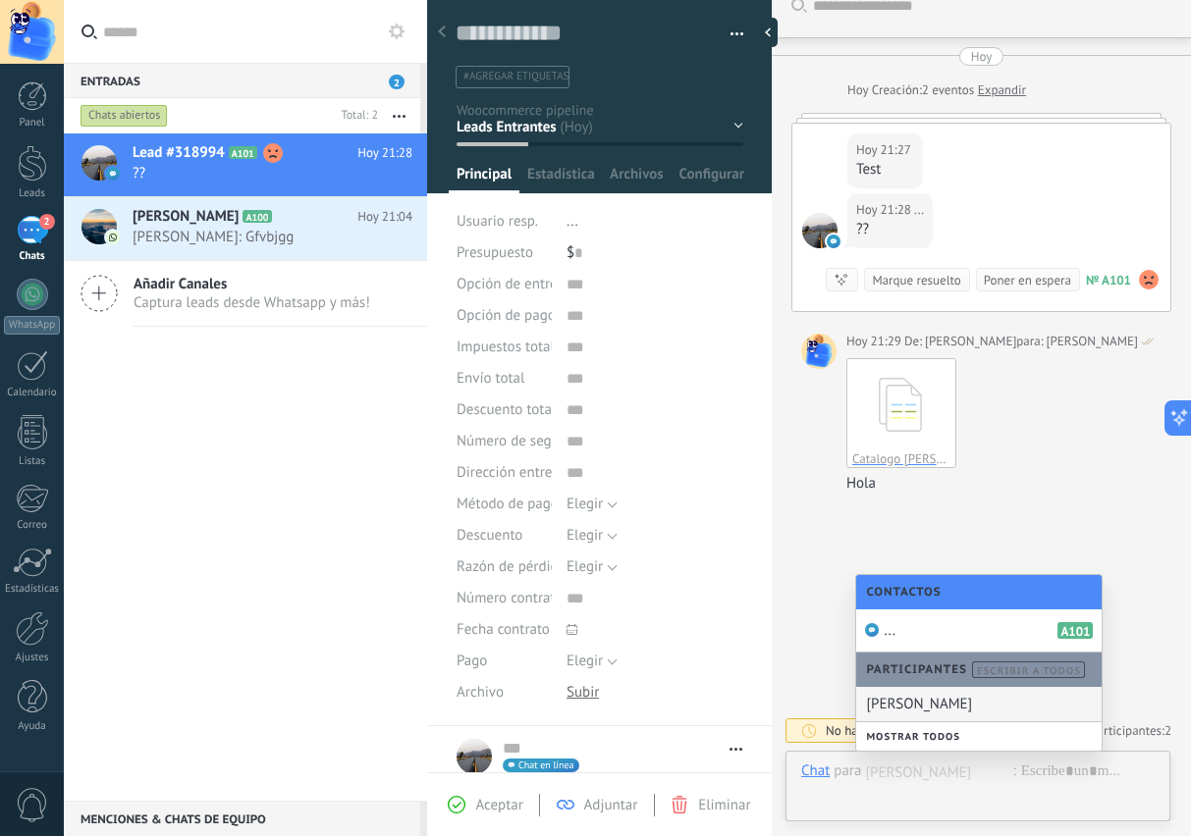
click at [953, 631] on div "... A101" at bounding box center [978, 631] width 245 height 43
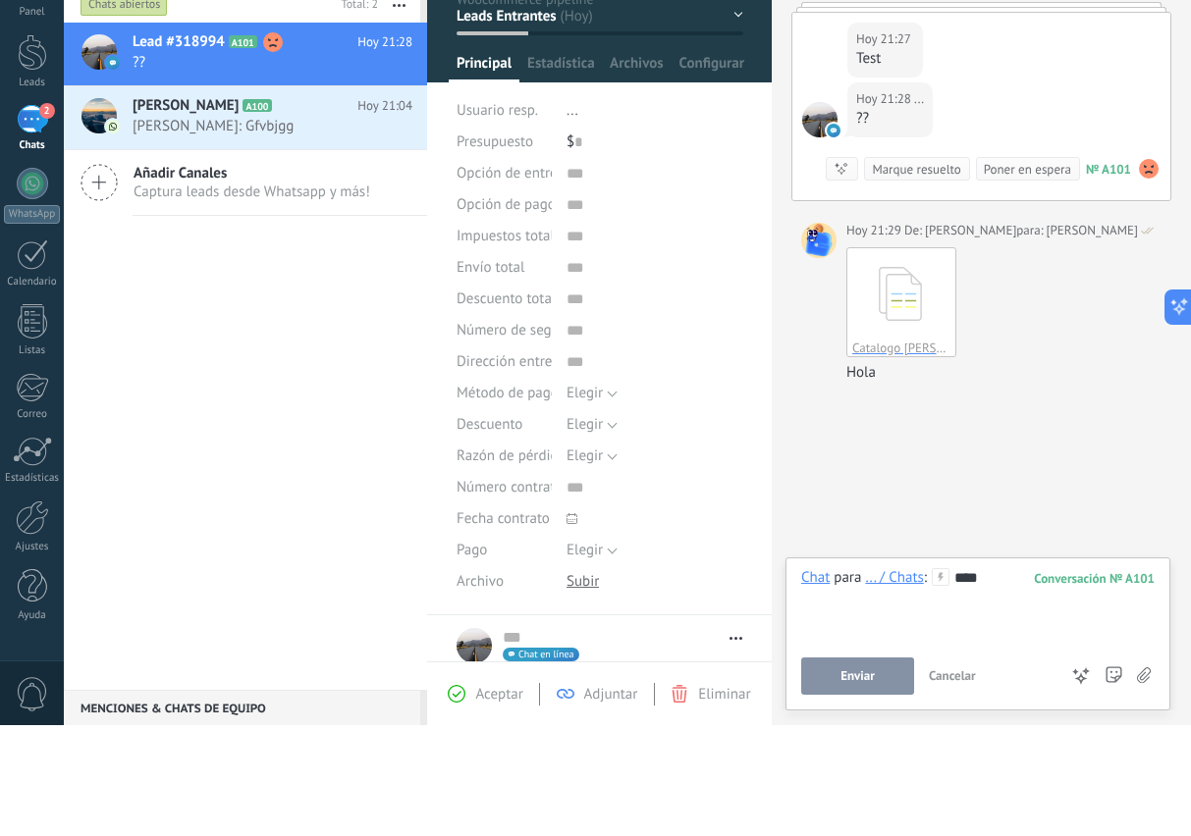
click at [864, 780] on span "Enviar" at bounding box center [857, 787] width 34 height 14
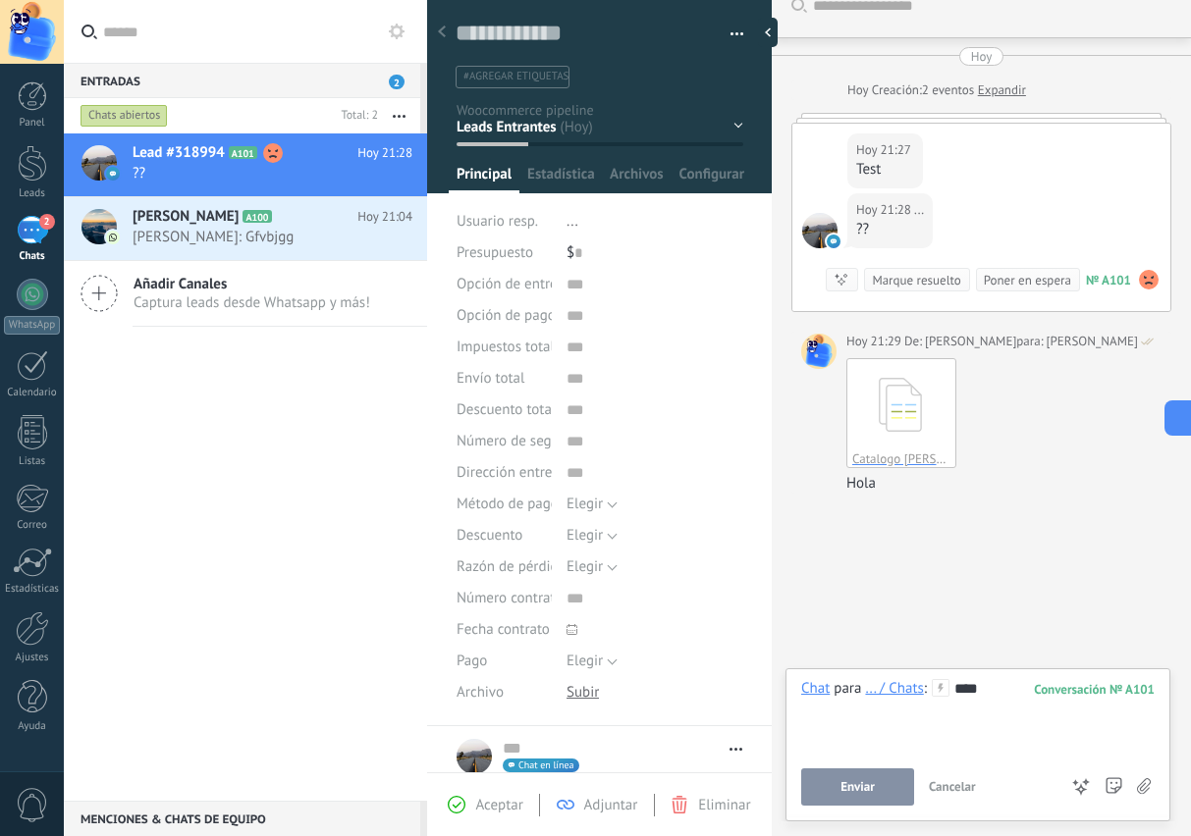
click at [862, 783] on span "Enviar" at bounding box center [857, 787] width 34 height 14
click at [1066, 791] on div "Enviar Cancelar Rastrear clics en links ? Reducir links largos y rastrear clics…" at bounding box center [977, 787] width 353 height 37
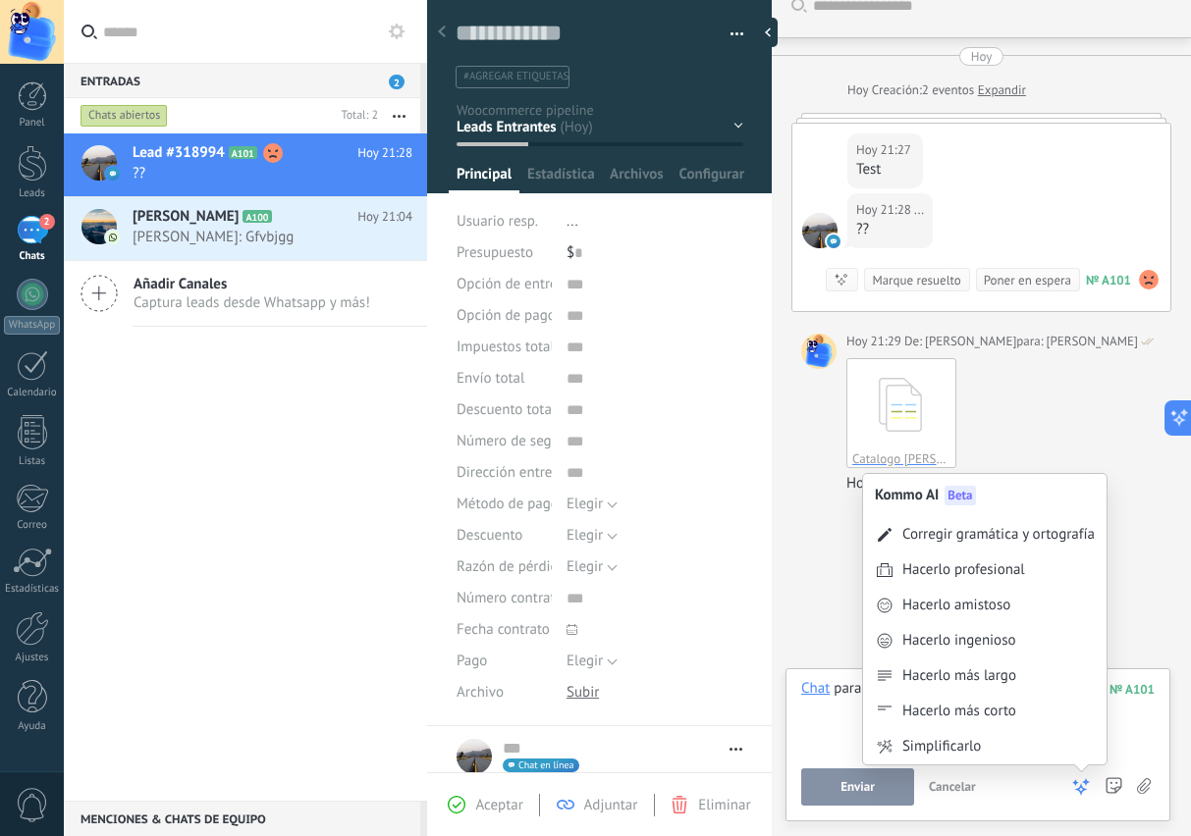
click at [996, 676] on div "Hacerlo más largo" at bounding box center [959, 677] width 114 height 20
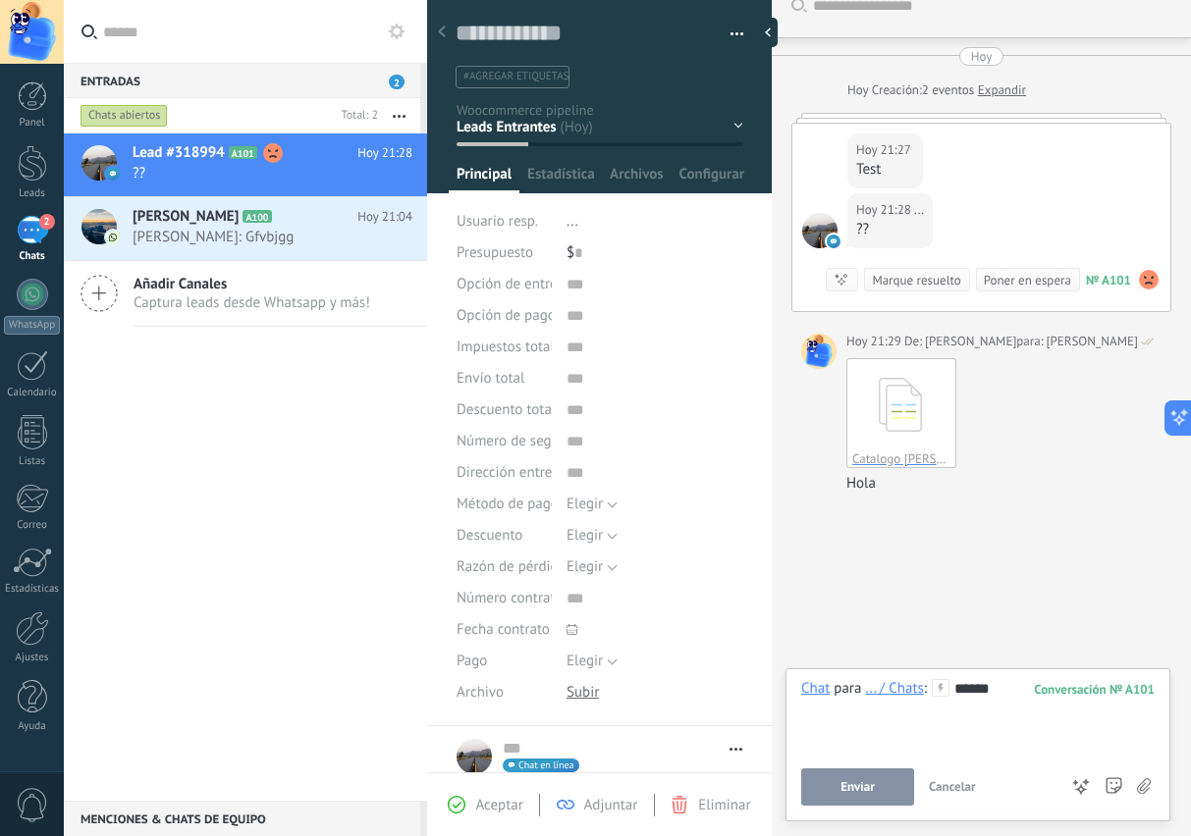
click at [866, 783] on span "Enviar" at bounding box center [857, 787] width 34 height 14
click at [854, 788] on span "Enviar" at bounding box center [857, 787] width 34 height 14
